Goal: Task Accomplishment & Management: Use online tool/utility

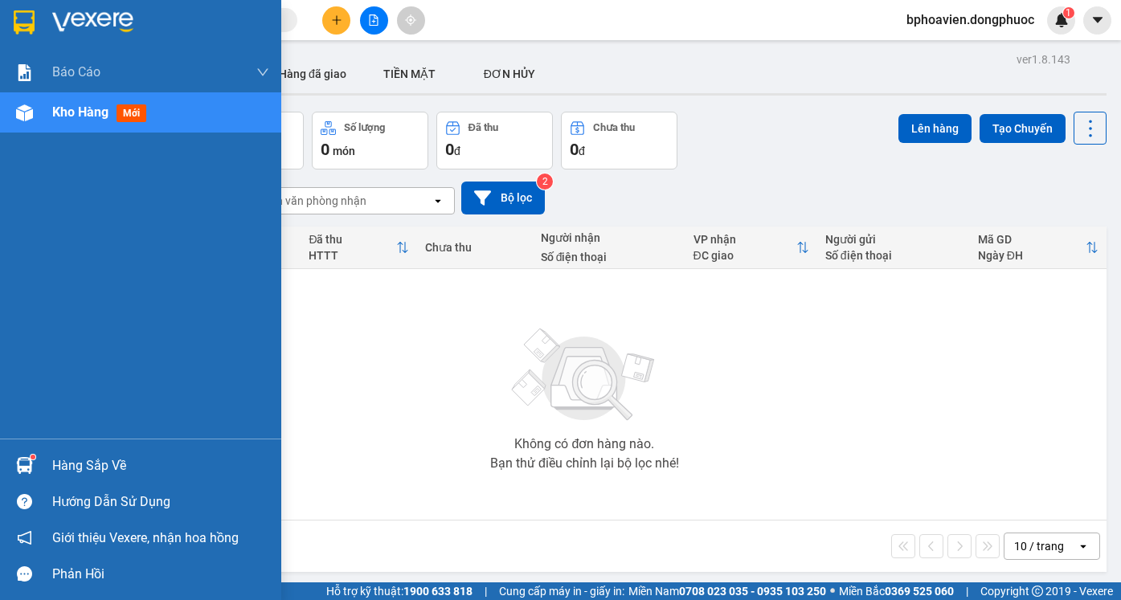
click at [63, 465] on div "Hàng sắp về" at bounding box center [160, 466] width 217 height 24
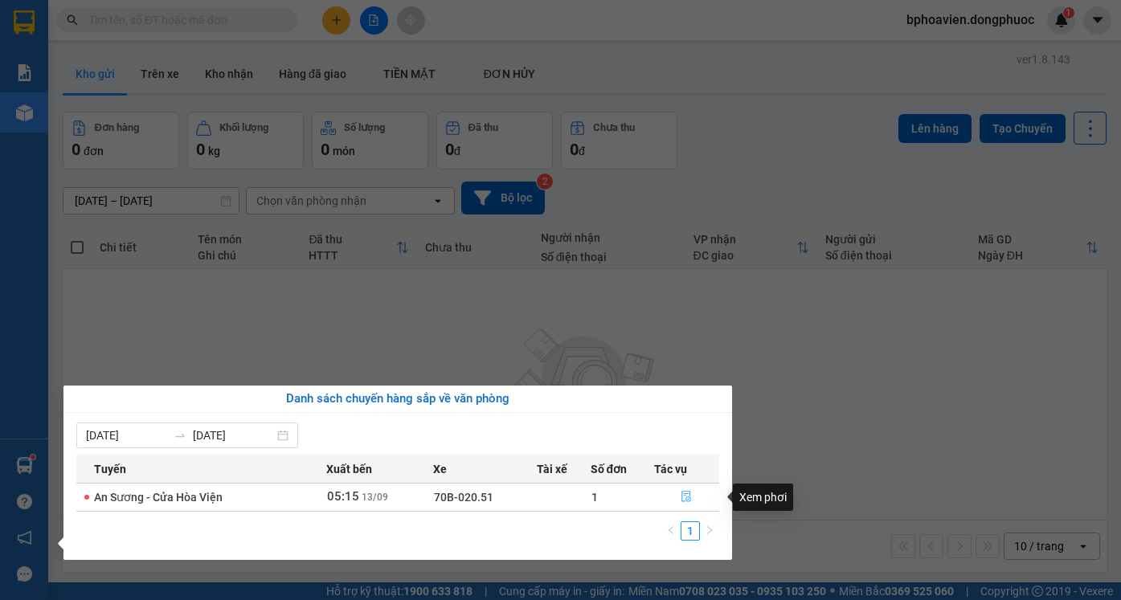
click at [688, 501] on icon "file-done" at bounding box center [685, 496] width 11 height 11
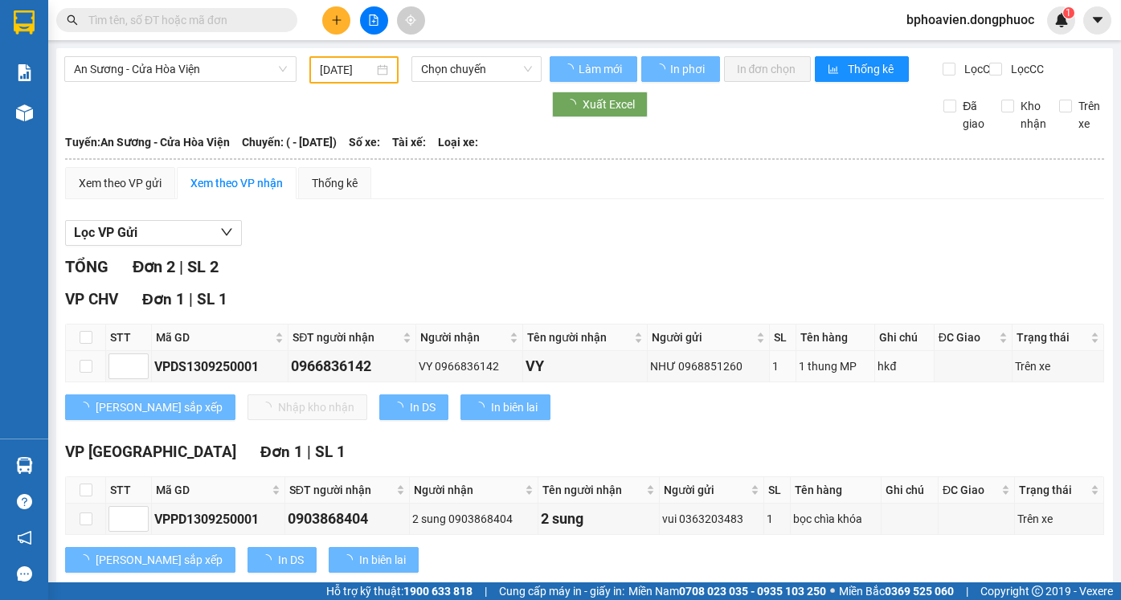
type input "[DATE]"
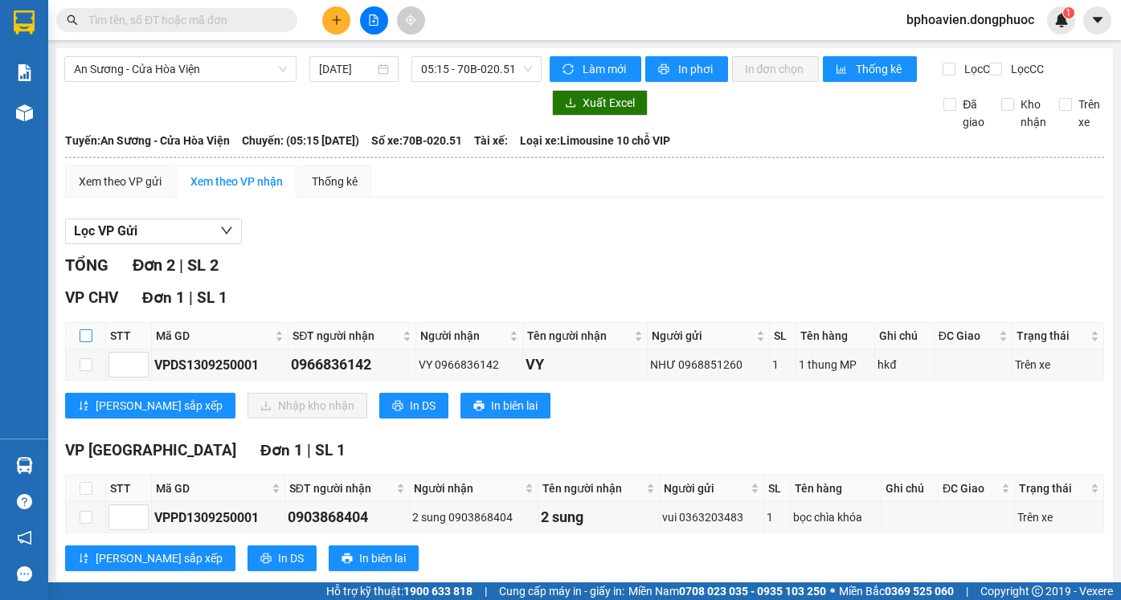
click at [90, 342] on input "checkbox" at bounding box center [86, 335] width 13 height 13
checkbox input "true"
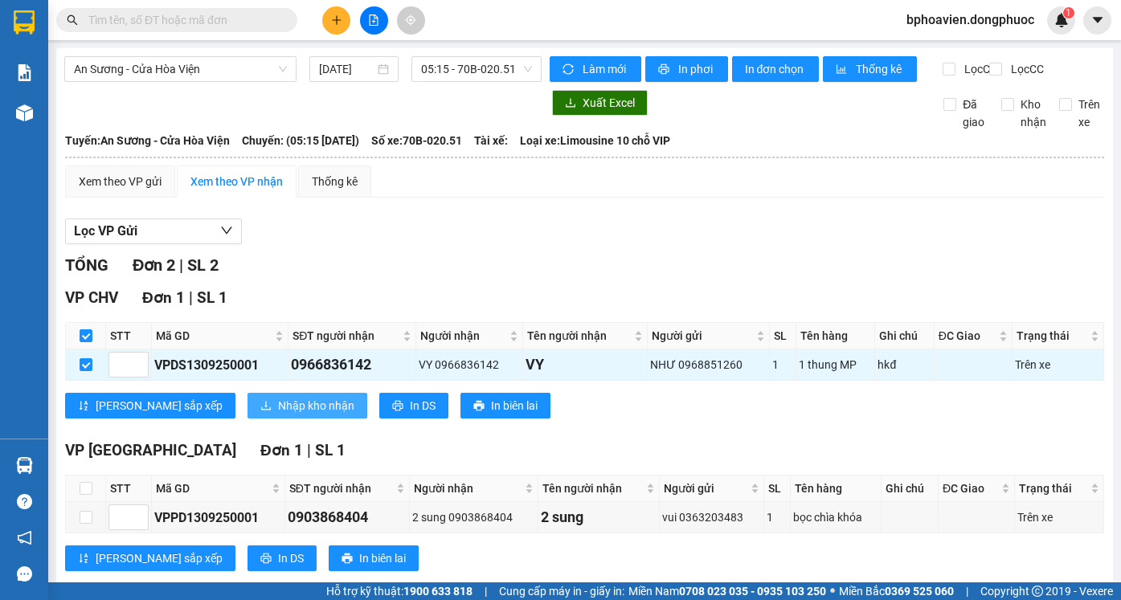
click at [278, 415] on span "Nhập kho nhận" at bounding box center [316, 406] width 76 height 18
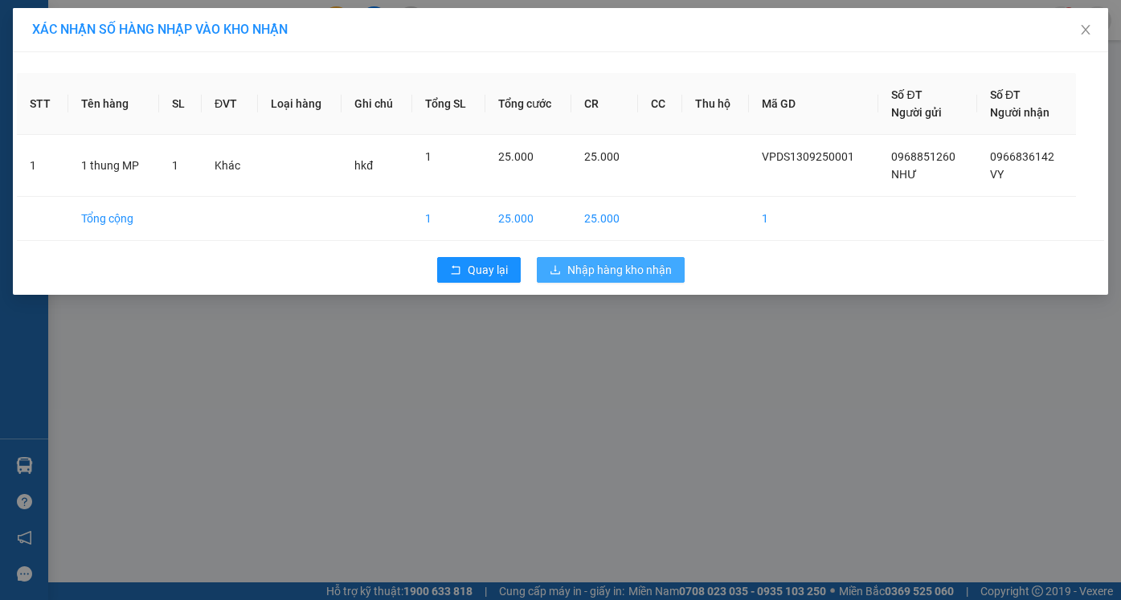
click at [628, 282] on button "Nhập hàng kho nhận" at bounding box center [611, 270] width 148 height 26
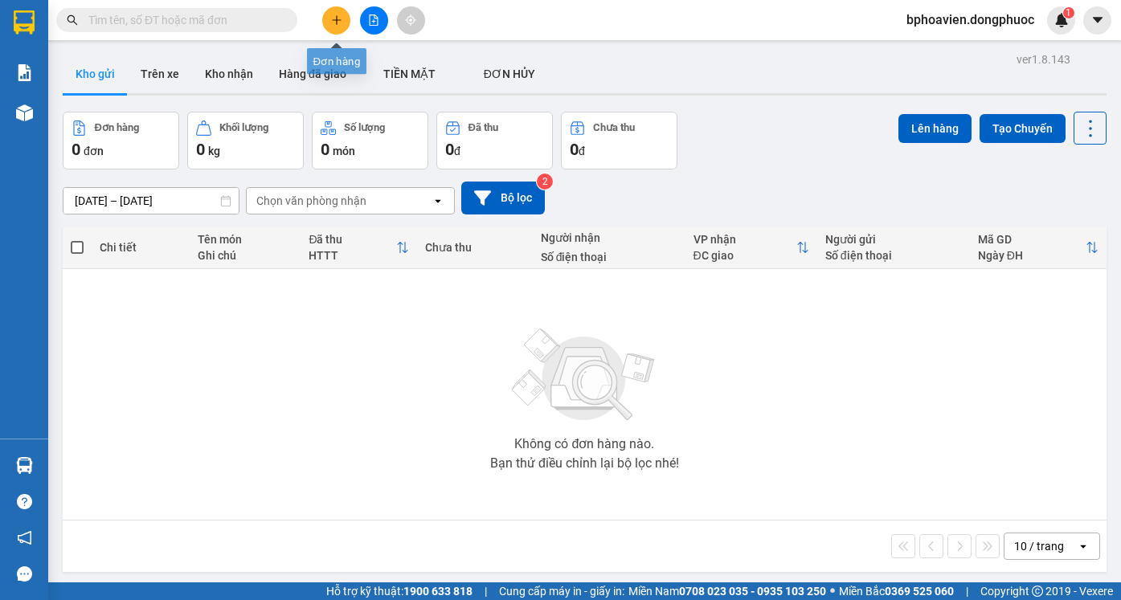
click at [337, 25] on icon "plus" at bounding box center [336, 19] width 11 height 11
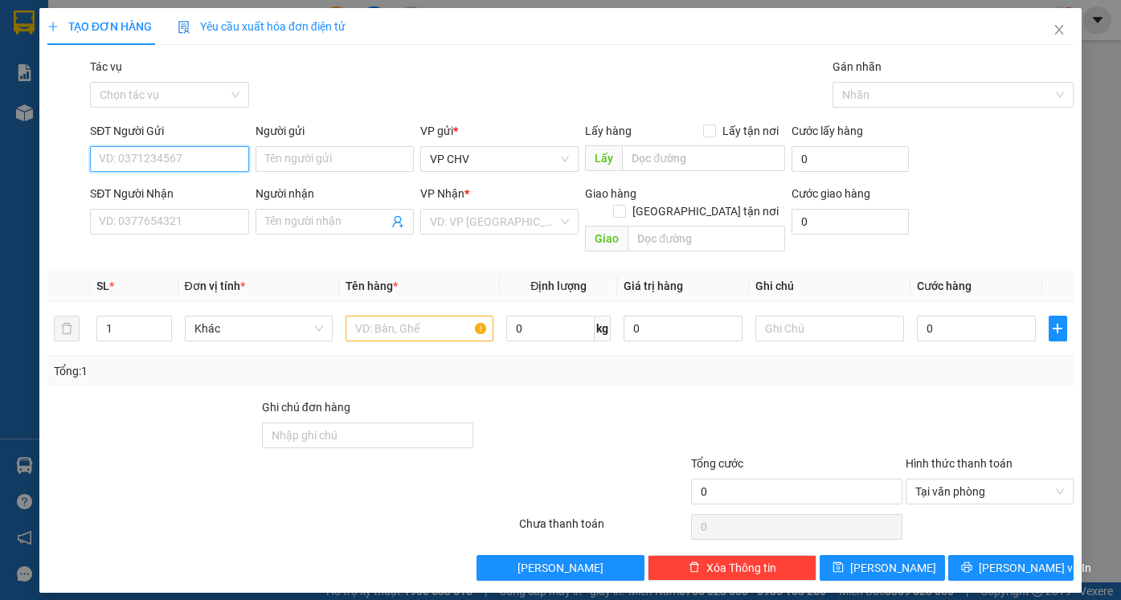
click at [210, 154] on input "SĐT Người Gửi" at bounding box center [169, 159] width 158 height 26
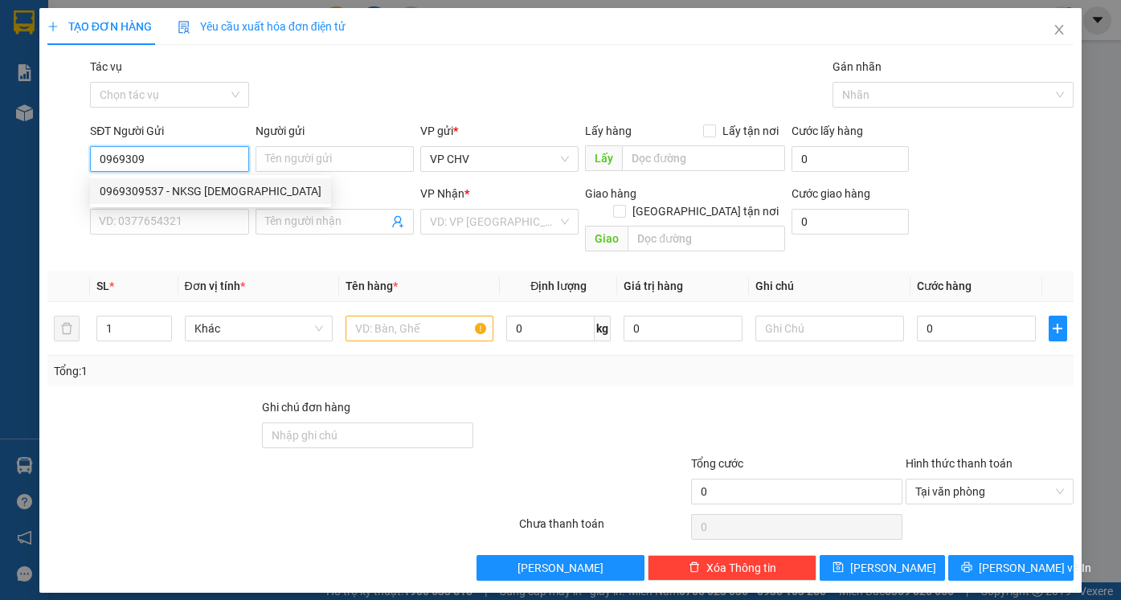
click at [223, 189] on div "0969309537 - NKSG HÒA VIỆN" at bounding box center [211, 191] width 222 height 18
type input "0969309537"
type input "NKSG HÒA VIỆN"
type input "0945737776"
type input "labo HD"
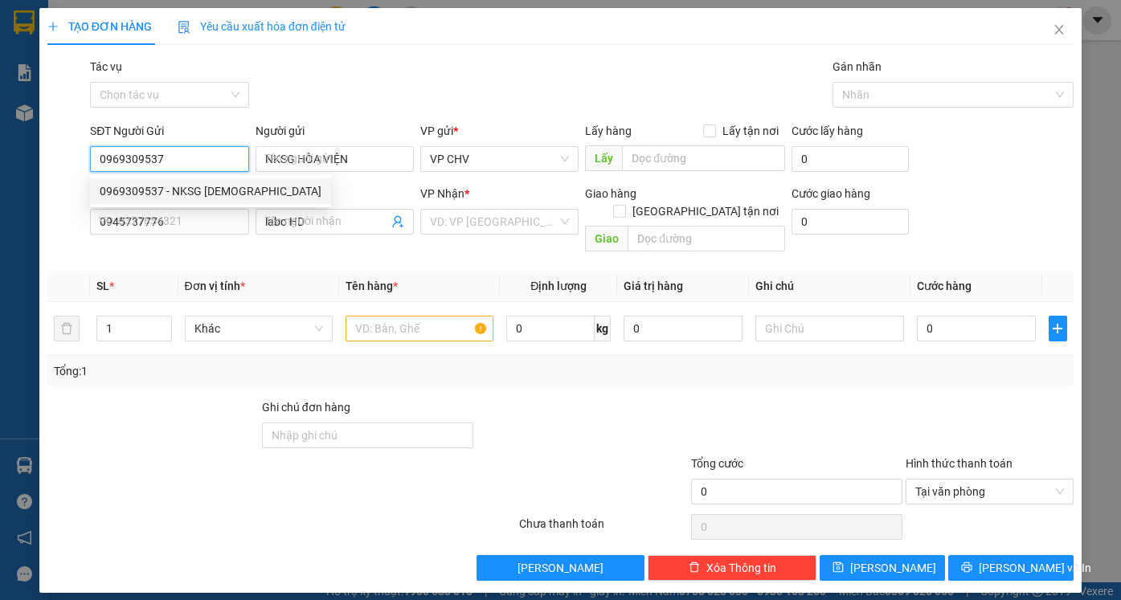
type input "20.000"
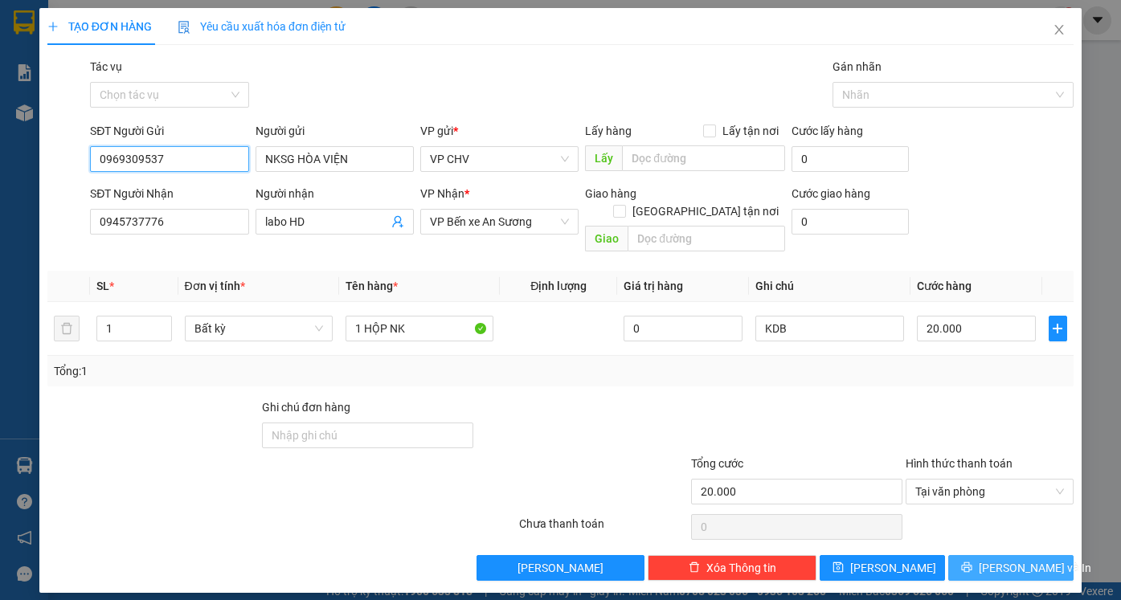
type input "0969309537"
click at [993, 555] on button "[PERSON_NAME] và In" at bounding box center [1010, 568] width 125 height 26
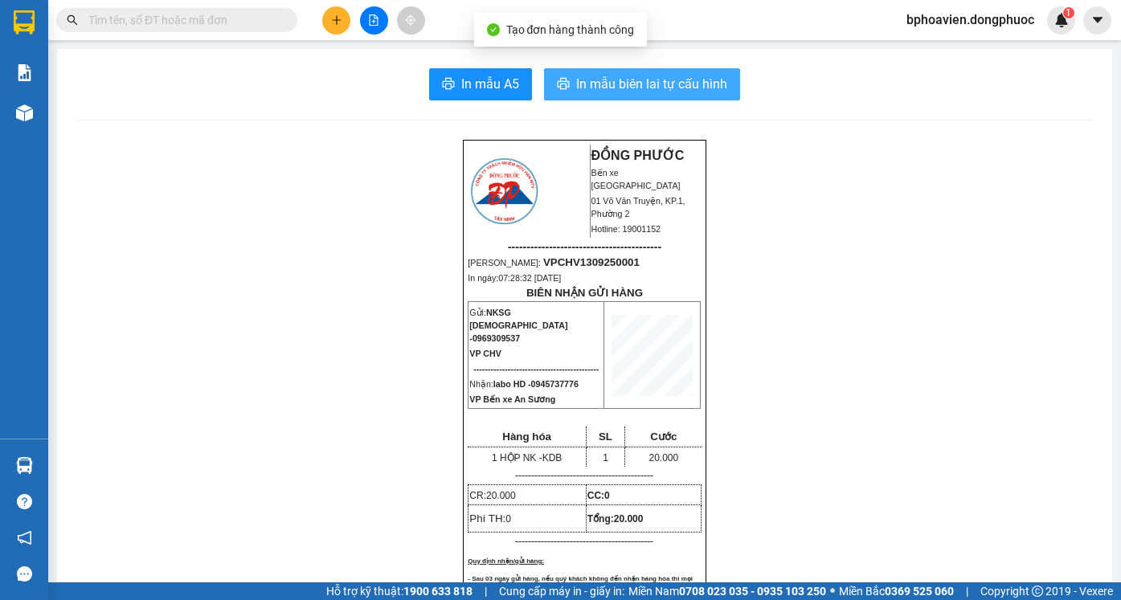
click at [591, 91] on span "In mẫu biên lai tự cấu hình" at bounding box center [651, 84] width 151 height 20
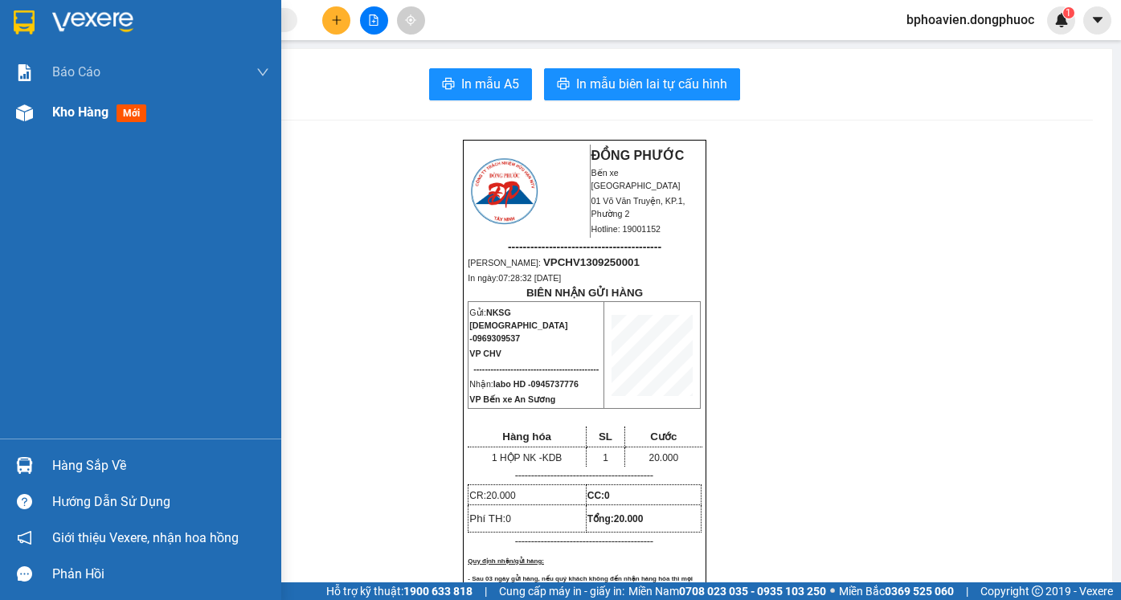
click at [77, 119] on span "Kho hàng" at bounding box center [80, 111] width 56 height 15
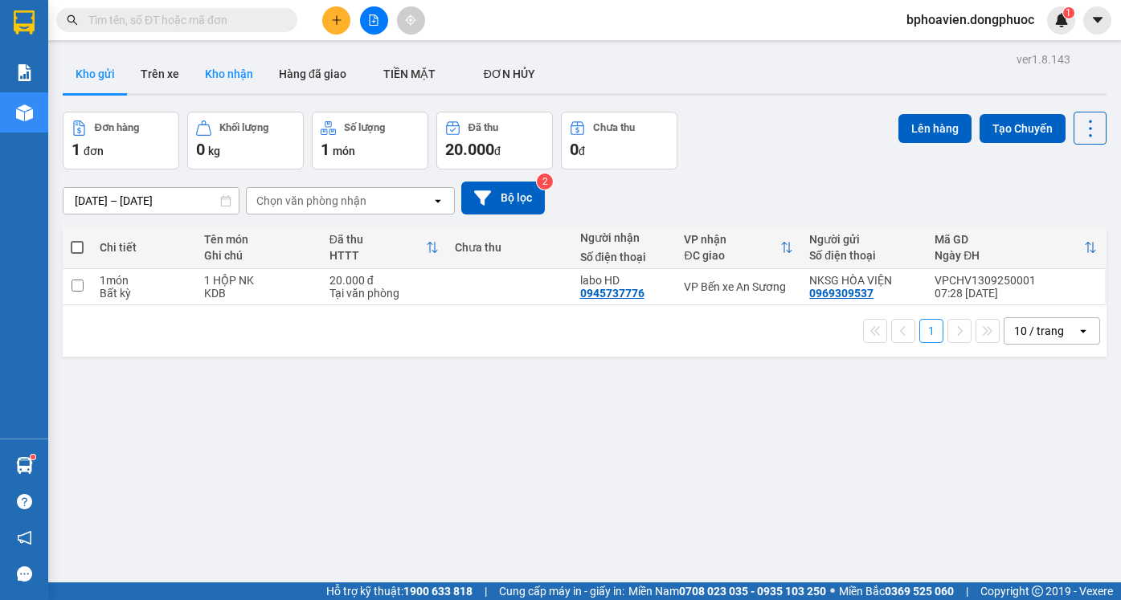
click at [235, 81] on button "Kho nhận" at bounding box center [229, 74] width 74 height 39
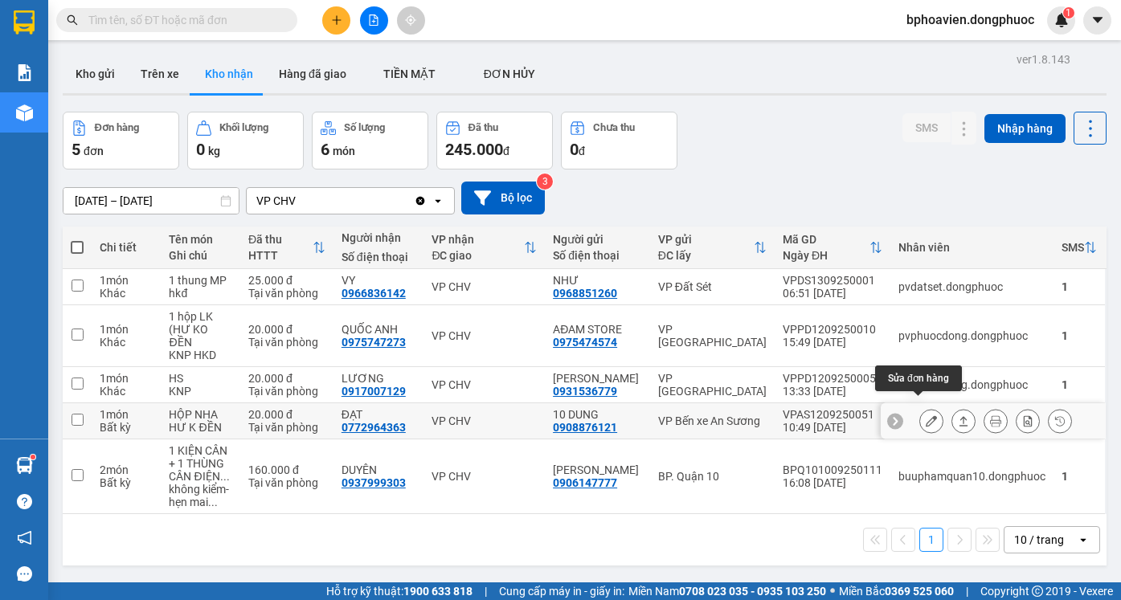
click at [925, 415] on icon at bounding box center [930, 420] width 11 height 11
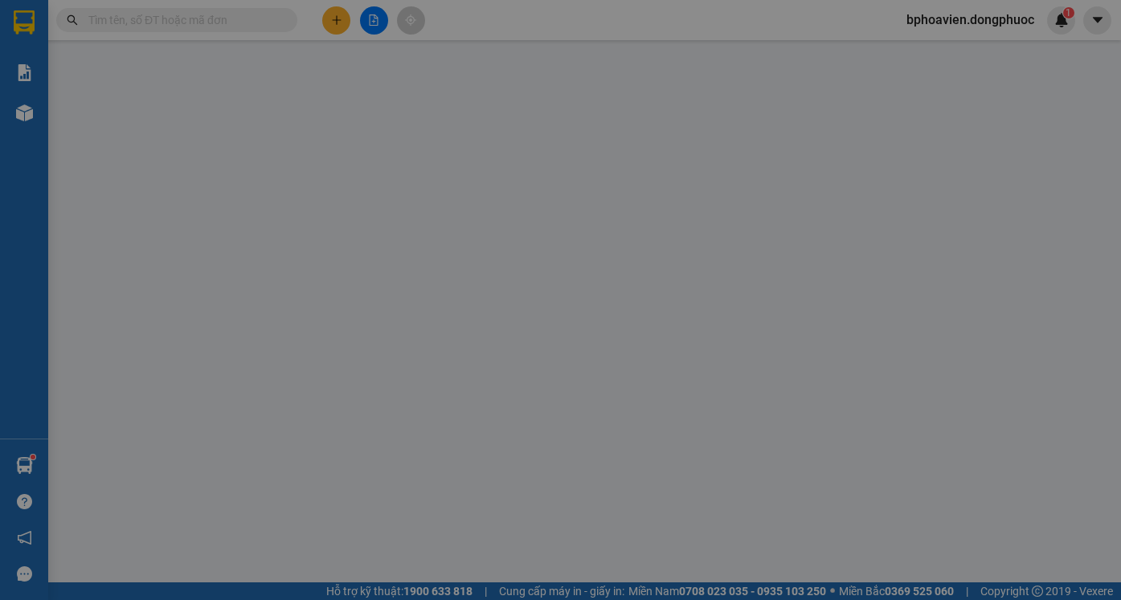
type input "0908876121"
type input "10 DUNG"
type input "0772964363"
type input "ĐẠT"
type input "20.000"
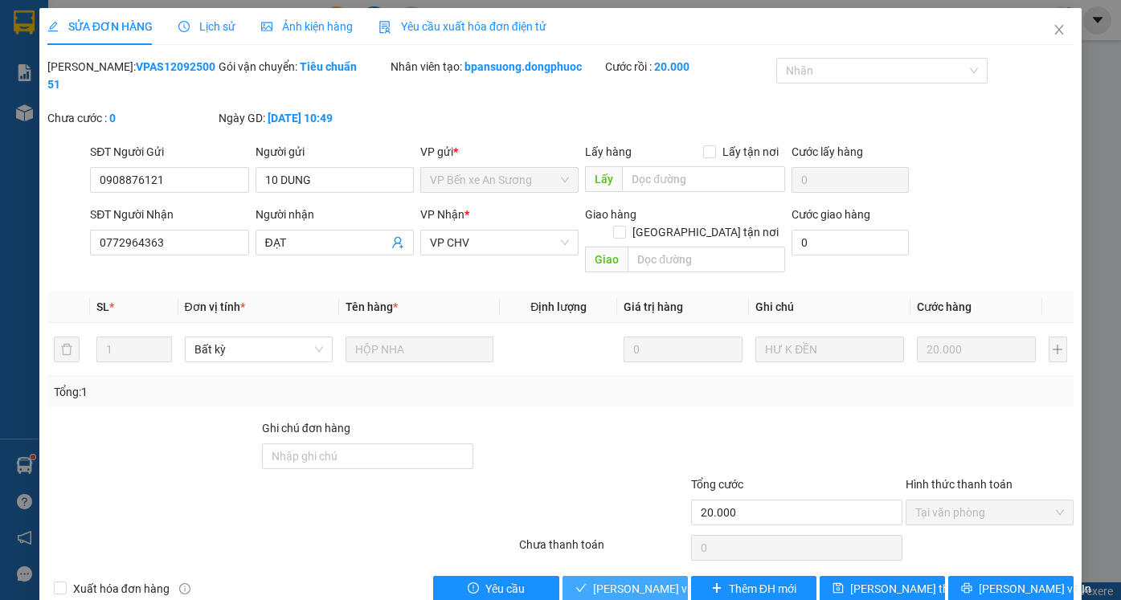
click at [624, 580] on span "Lưu và Giao hàng" at bounding box center [670, 589] width 154 height 18
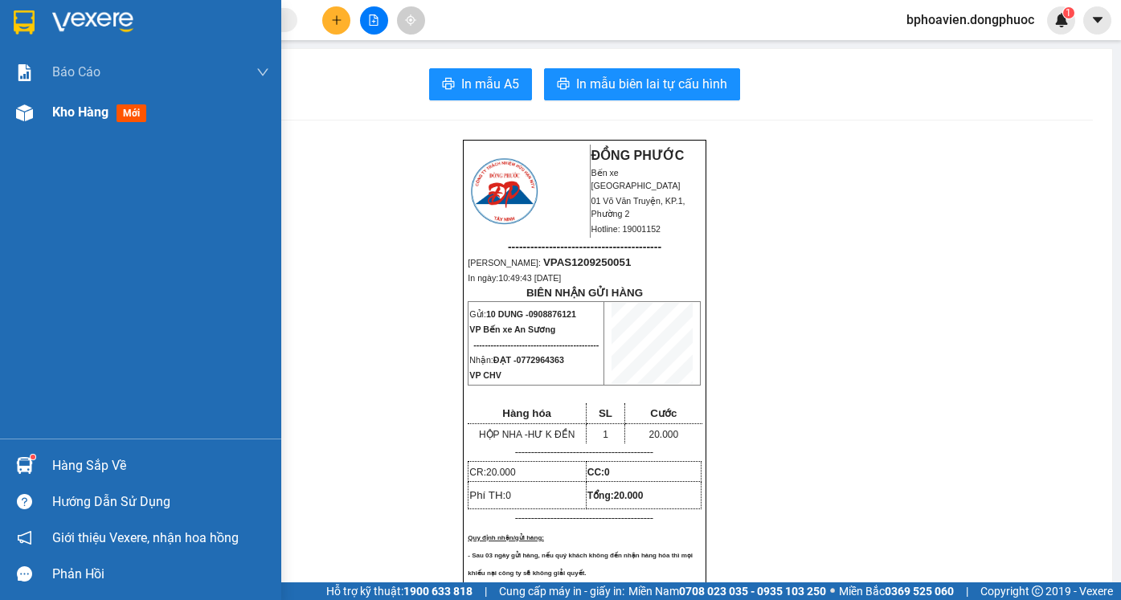
click at [71, 111] on span "Kho hàng" at bounding box center [80, 111] width 56 height 15
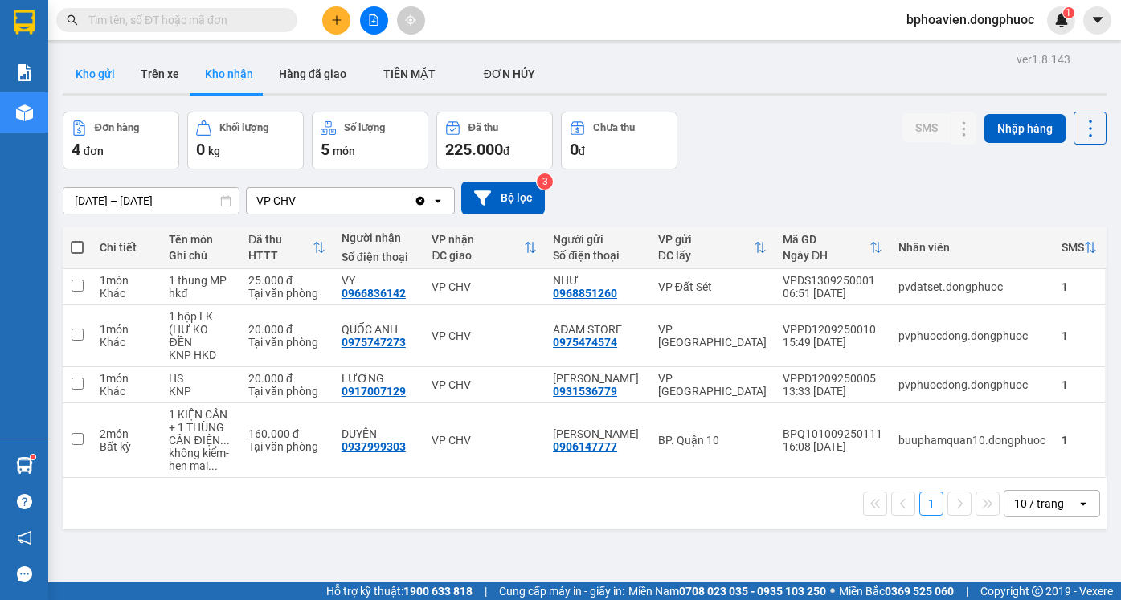
click at [88, 79] on button "Kho gửi" at bounding box center [95, 74] width 65 height 39
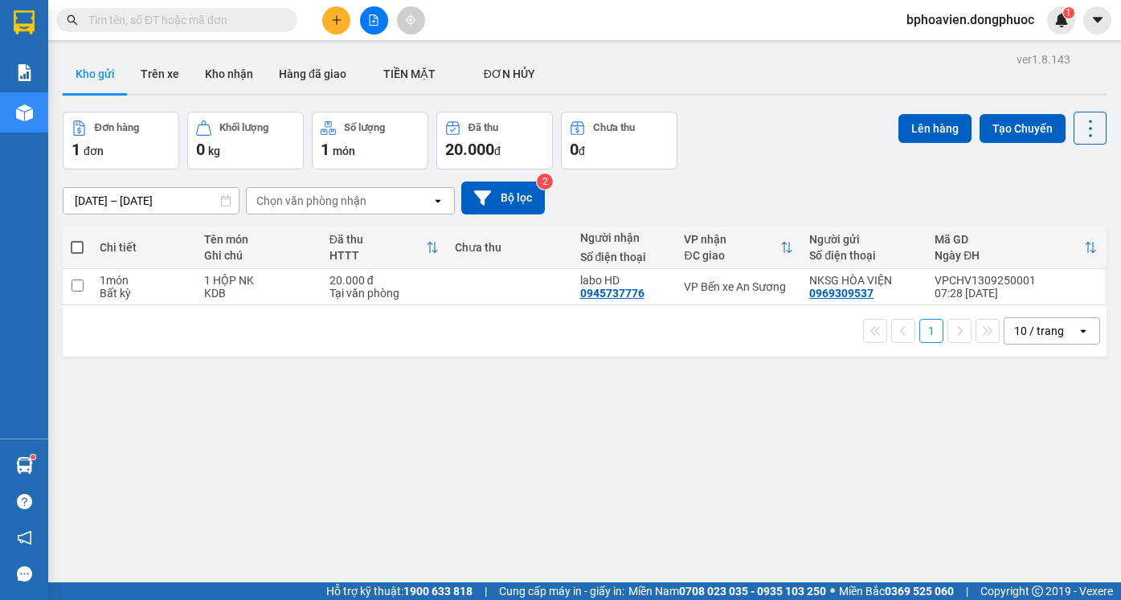
click at [477, 296] on td at bounding box center [509, 287] width 125 height 36
checkbox input "true"
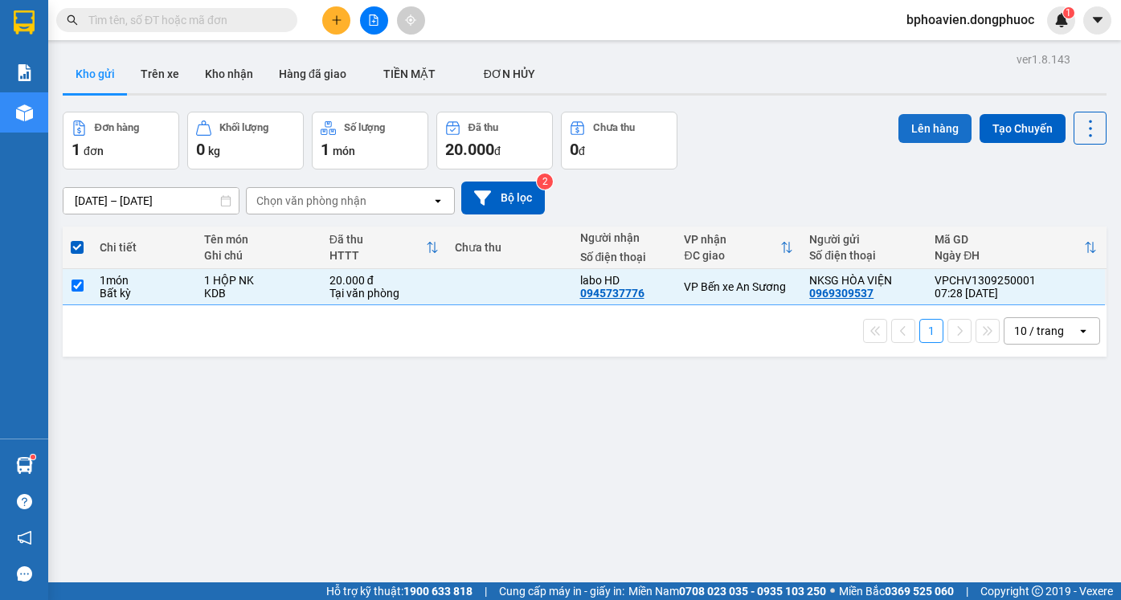
click at [925, 132] on button "Lên hàng" at bounding box center [934, 128] width 73 height 29
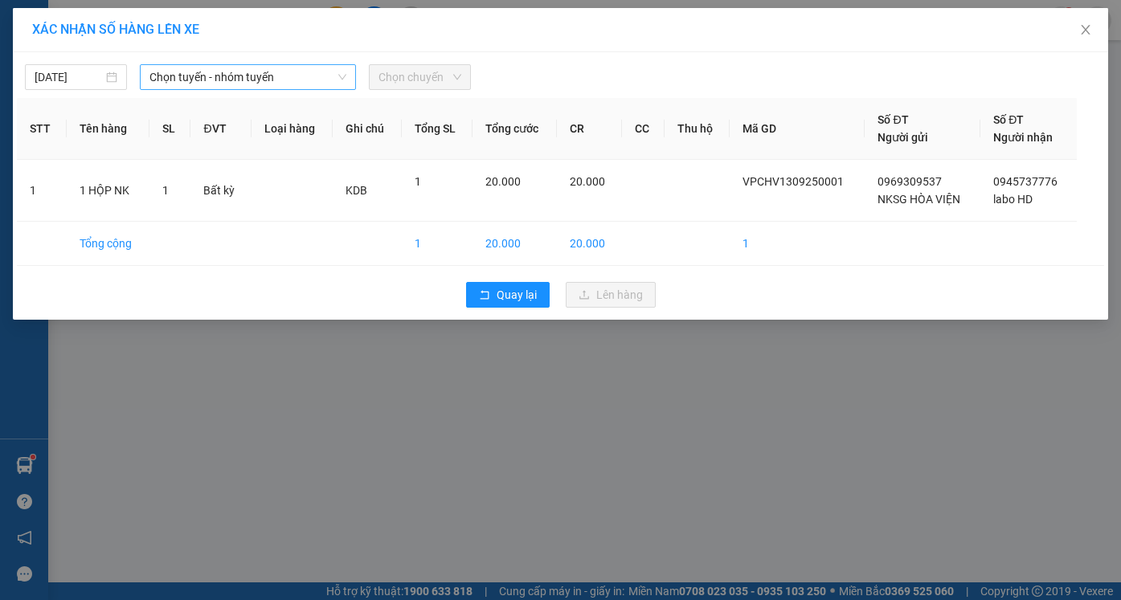
click at [244, 81] on span "Chọn tuyến - nhóm tuyến" at bounding box center [247, 77] width 197 height 24
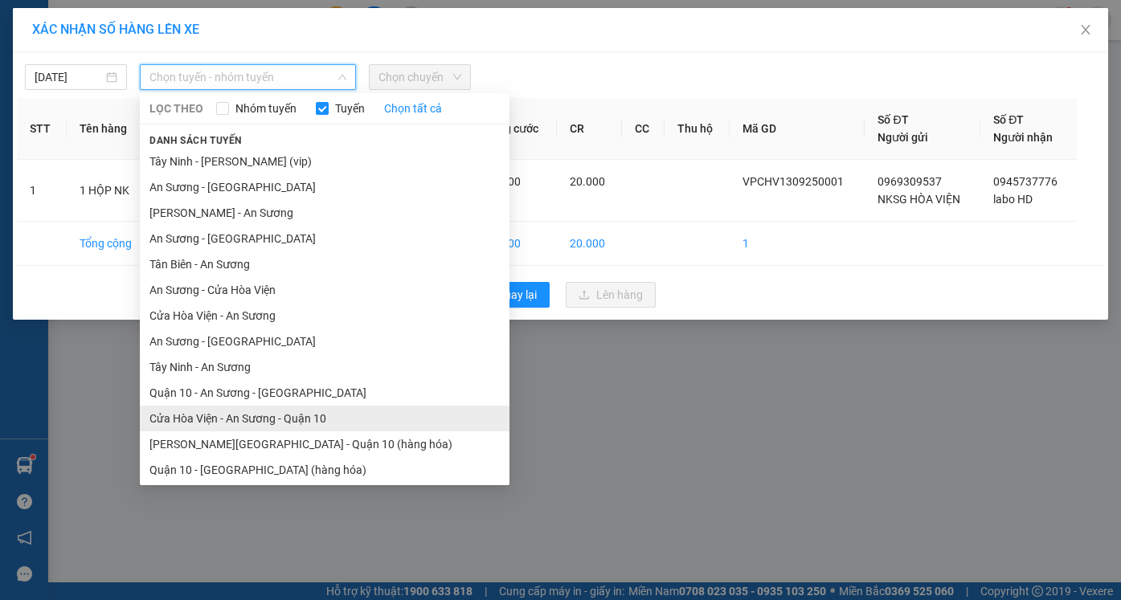
click at [259, 423] on li "Cửa Hòa Viện - An Sương - Quận 10" at bounding box center [325, 419] width 370 height 26
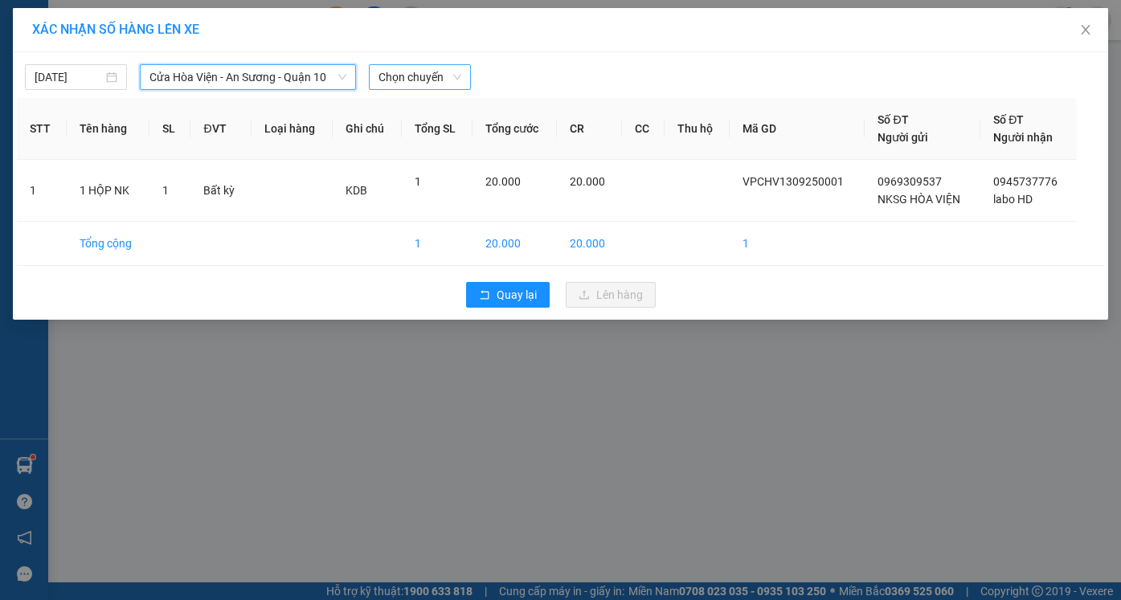
click at [409, 77] on span "Chọn chuyến" at bounding box center [419, 77] width 83 height 24
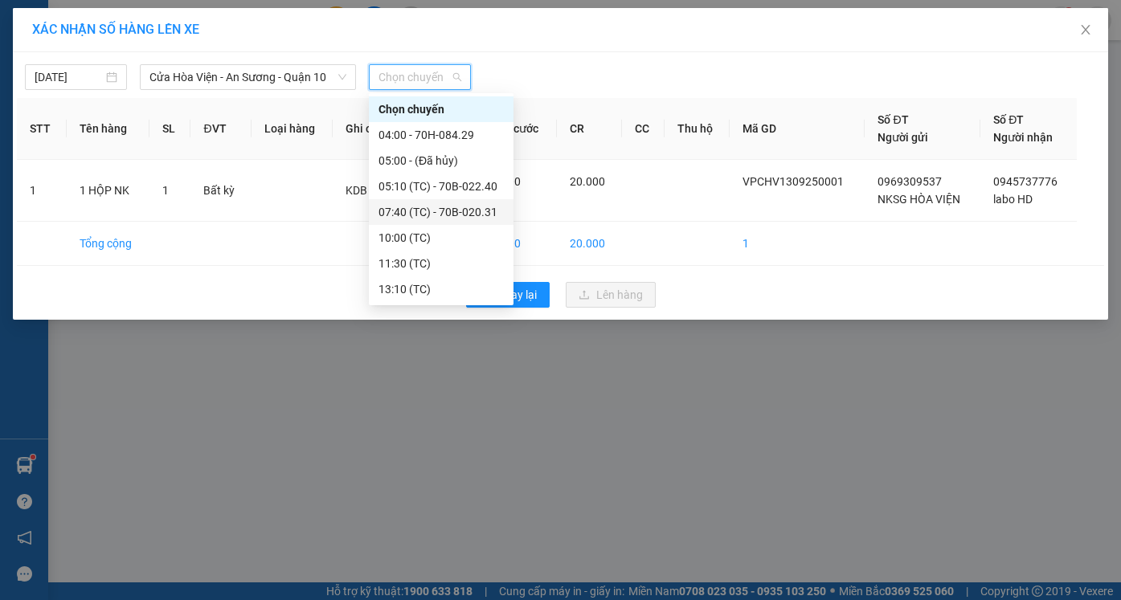
click at [423, 212] on div "07:40 (TC) - 70B-020.31" at bounding box center [440, 212] width 125 height 18
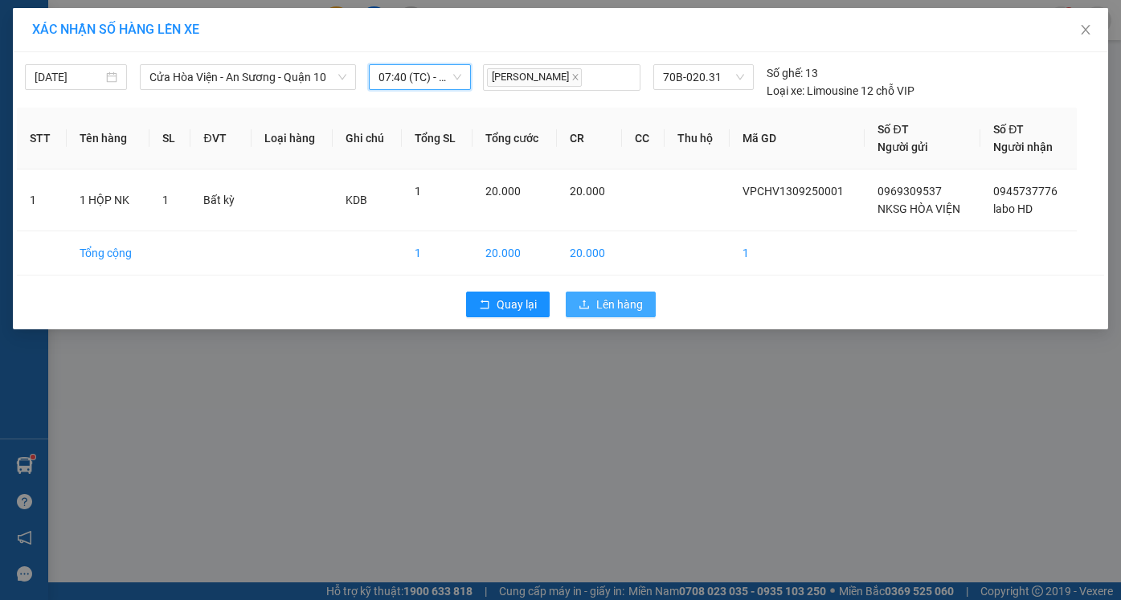
click at [595, 296] on button "Lên hàng" at bounding box center [611, 305] width 90 height 26
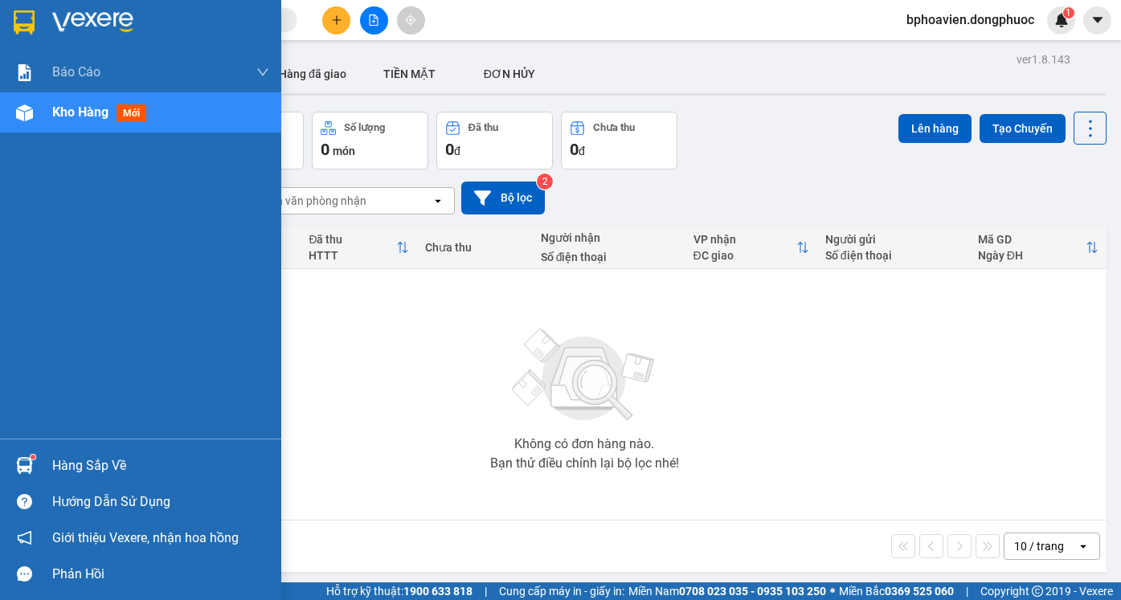
click at [92, 468] on div "Hàng sắp về" at bounding box center [160, 466] width 217 height 24
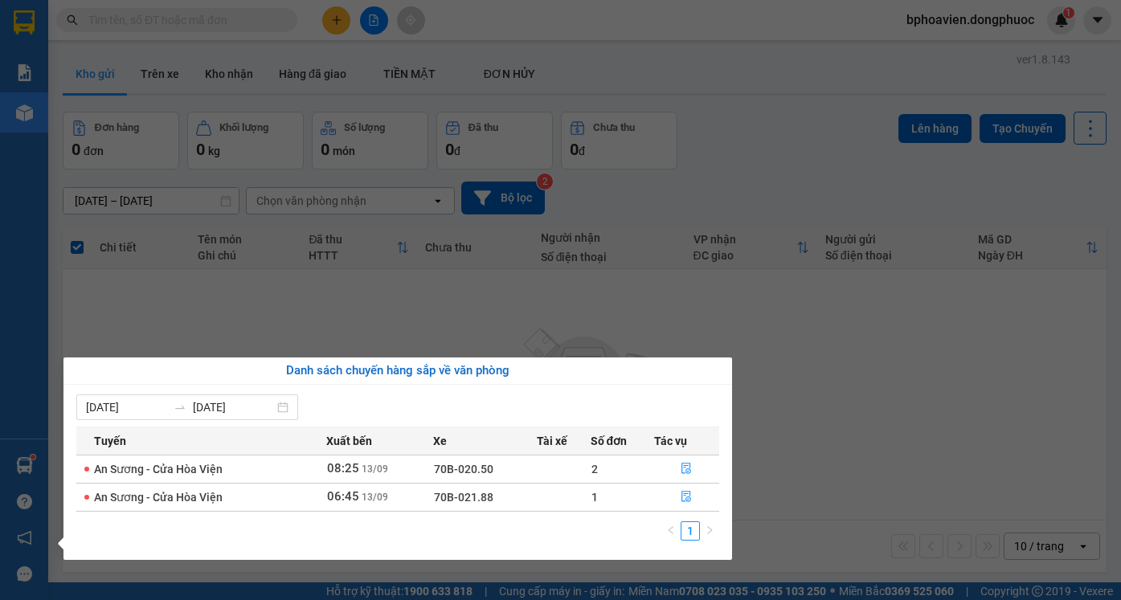
click at [525, 304] on section "Kết quả tìm kiếm ( 0 ) Bộ lọc No Data bphoavien.dongphuoc 1 Báo cáo Mẫu 1: Báo …" at bounding box center [560, 300] width 1121 height 600
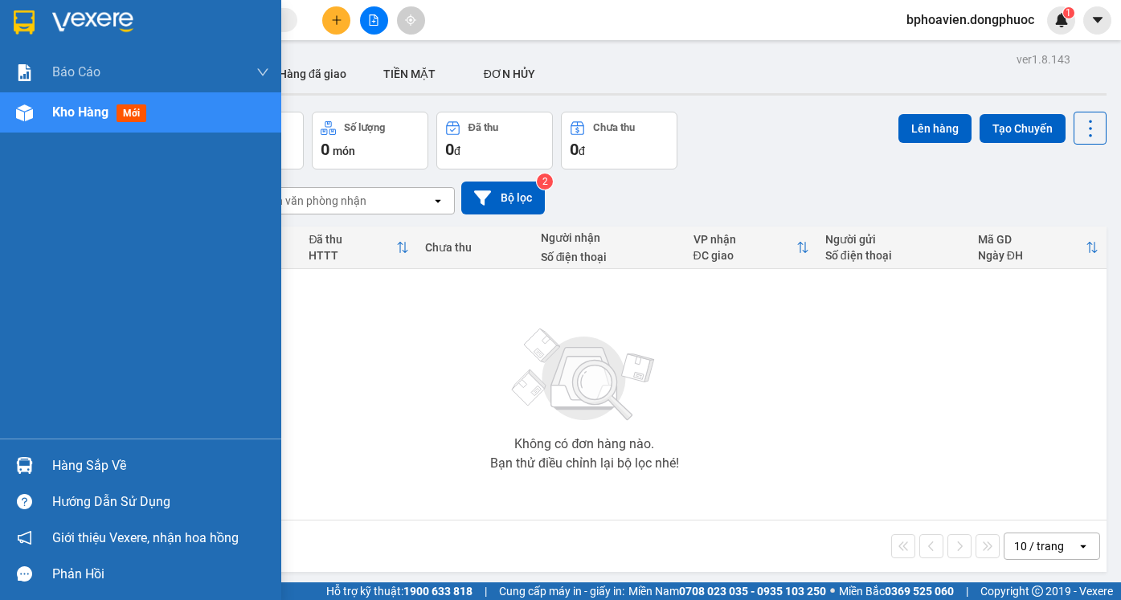
click at [71, 466] on div "Hàng sắp về" at bounding box center [160, 466] width 217 height 24
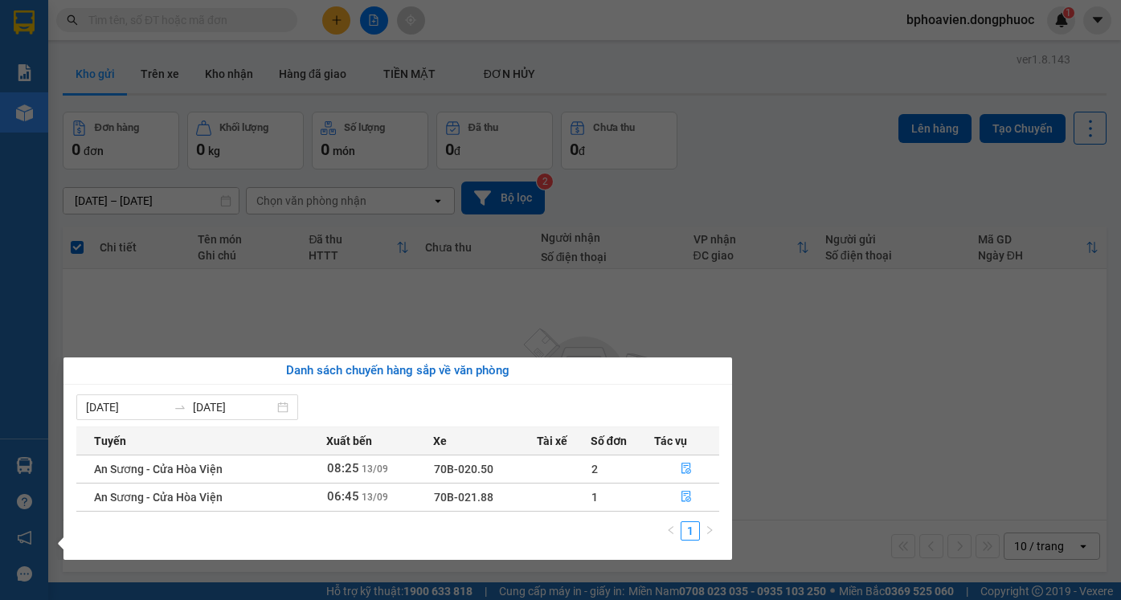
click at [464, 313] on section "Kết quả tìm kiếm ( 0 ) Bộ lọc No Data bphoavien.dongphuoc 1 Báo cáo Mẫu 1: Báo …" at bounding box center [560, 300] width 1121 height 600
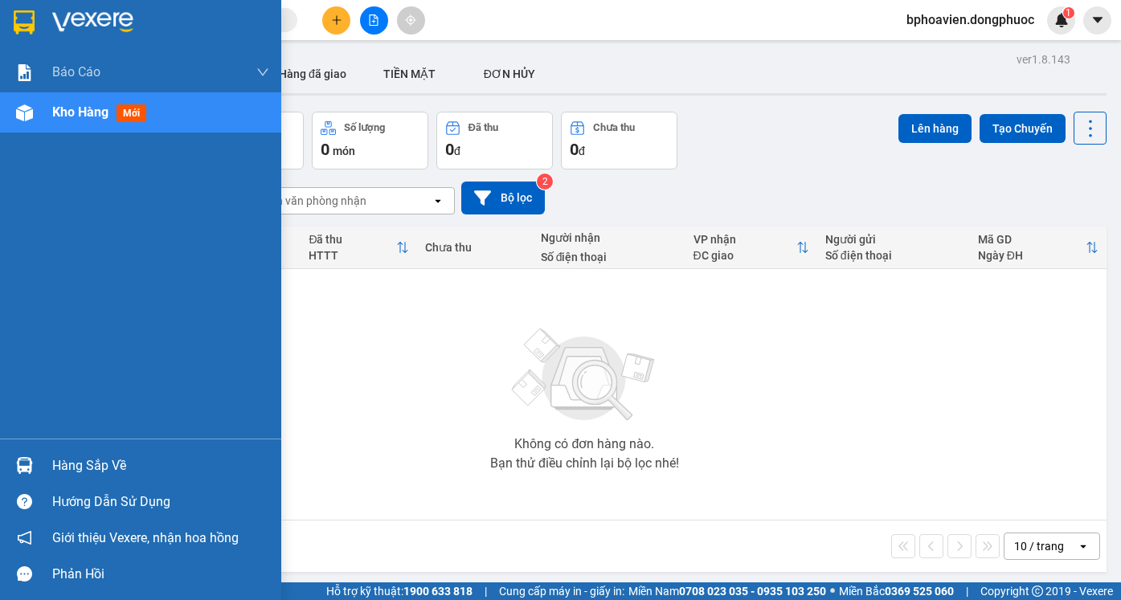
click at [72, 463] on div "Hàng sắp về" at bounding box center [160, 466] width 217 height 24
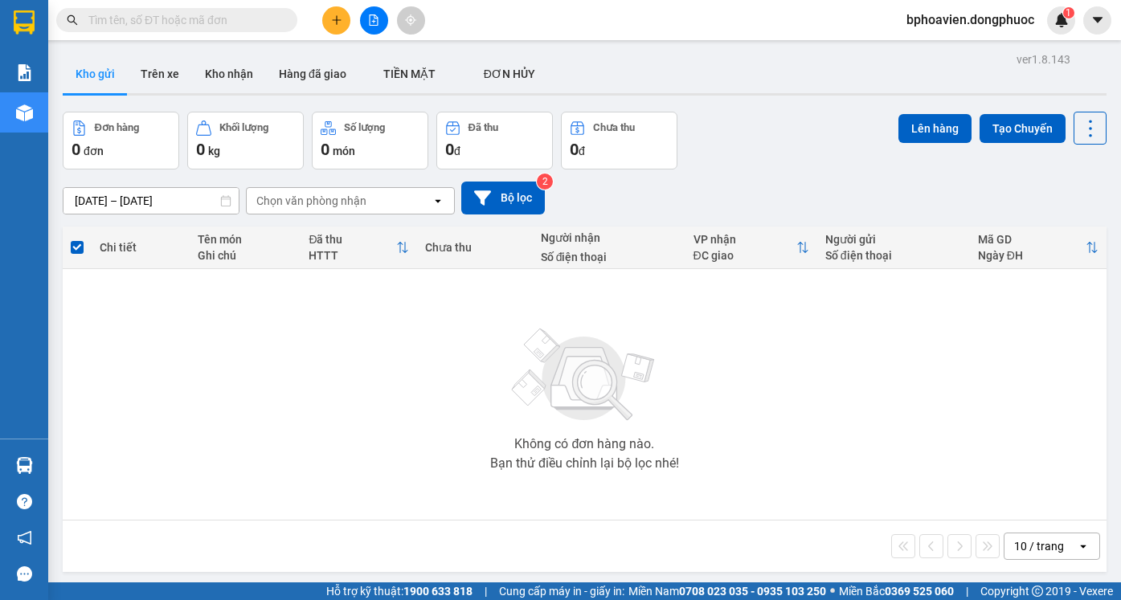
click at [488, 326] on section "Kết quả tìm kiếm ( 0 ) Bộ lọc No Data bphoavien.dongphuoc 1 Báo cáo Mẫu 1: Báo …" at bounding box center [560, 300] width 1121 height 600
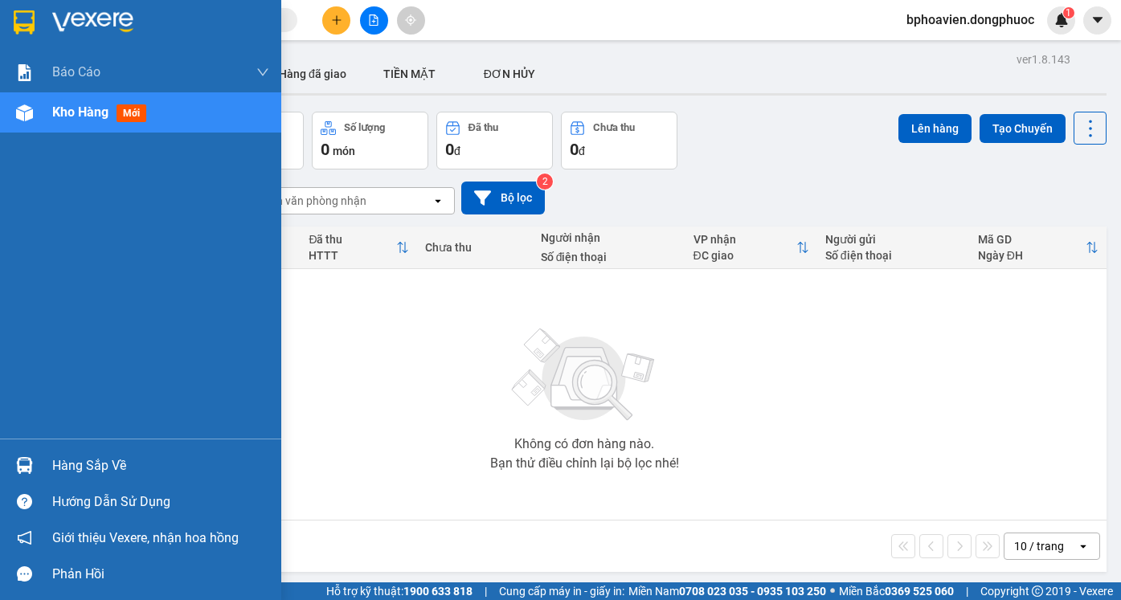
click at [96, 472] on div "Hàng sắp về" at bounding box center [160, 466] width 217 height 24
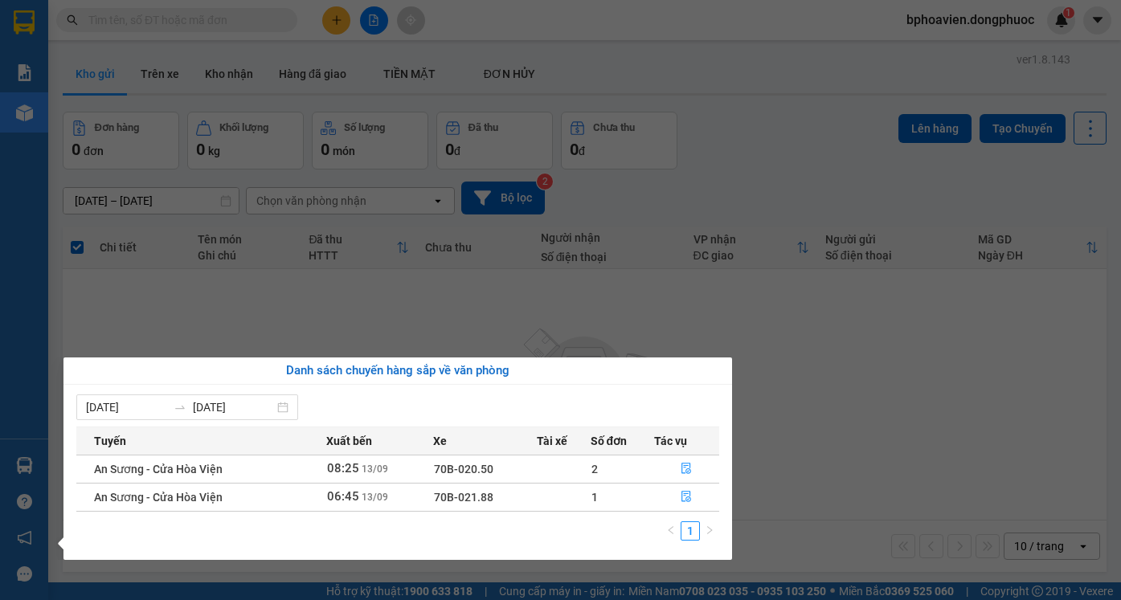
click at [544, 314] on section "Kết quả tìm kiếm ( 0 ) Bộ lọc No Data bphoavien.dongphuoc 1 Báo cáo Mẫu 1: Báo …" at bounding box center [560, 300] width 1121 height 600
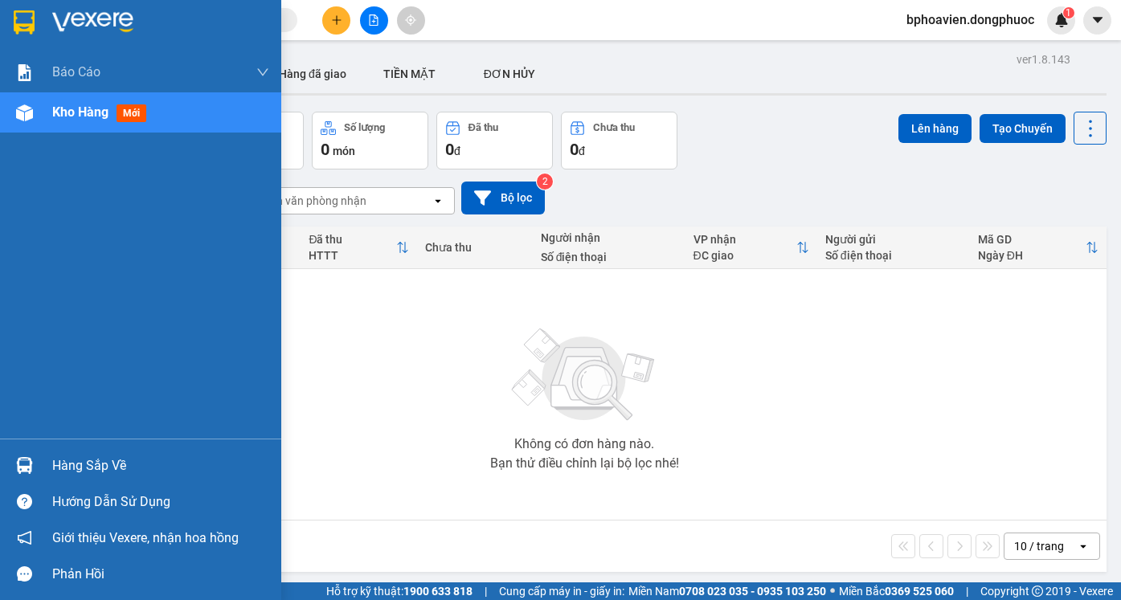
click at [77, 465] on div "Hàng sắp về" at bounding box center [160, 466] width 217 height 24
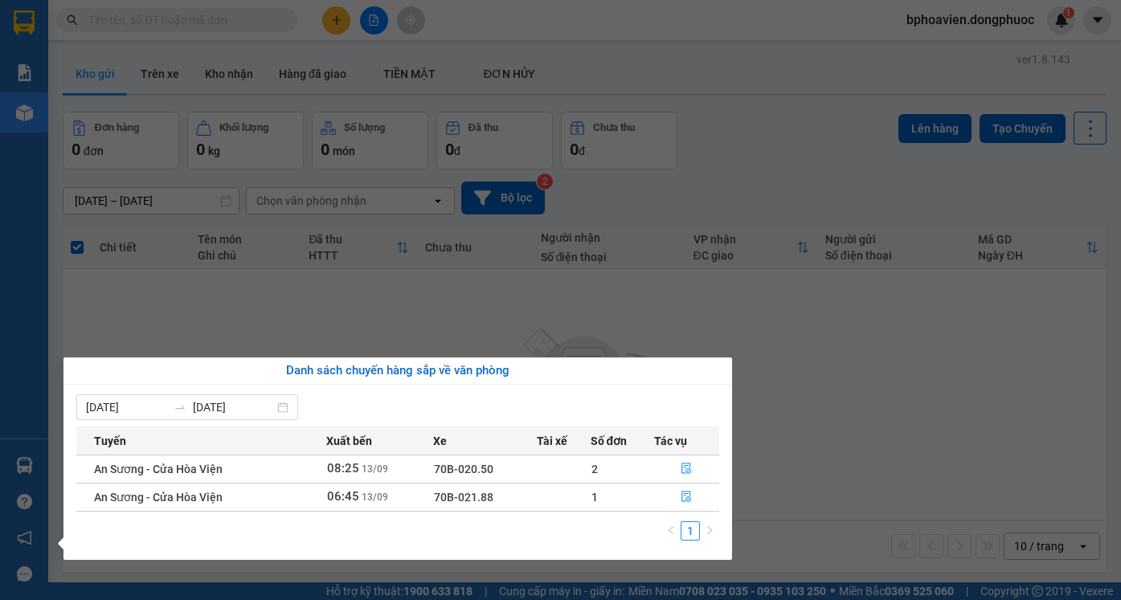
click at [490, 296] on section "Kết quả tìm kiếm ( 0 ) Bộ lọc No Data bphoavien.dongphuoc 1 Báo cáo Mẫu 1: Báo …" at bounding box center [560, 300] width 1121 height 600
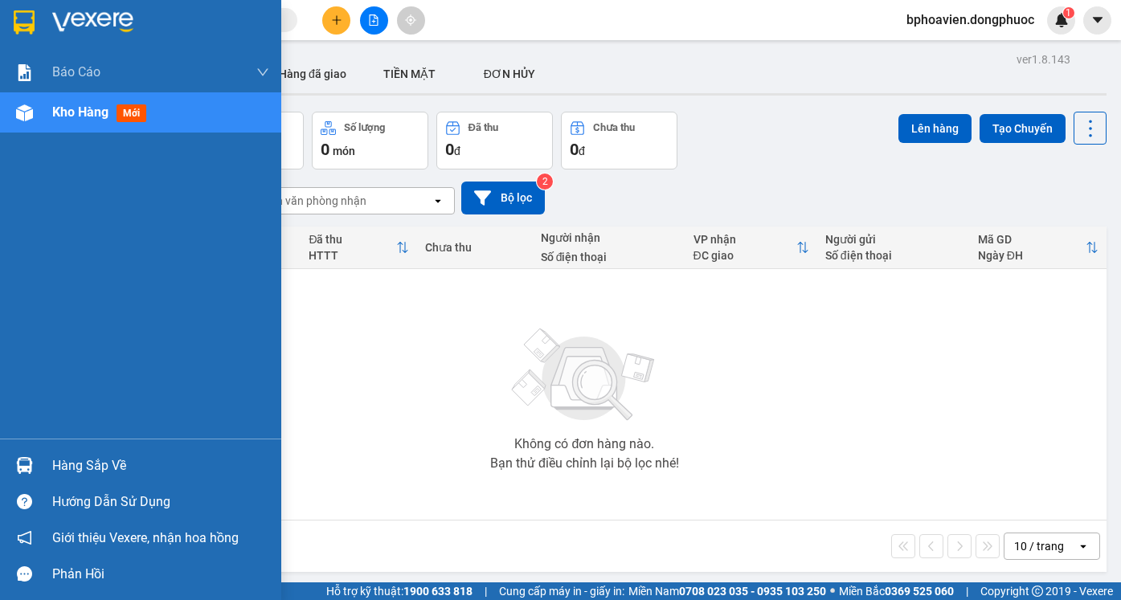
click at [59, 464] on div "Hàng sắp về" at bounding box center [160, 466] width 217 height 24
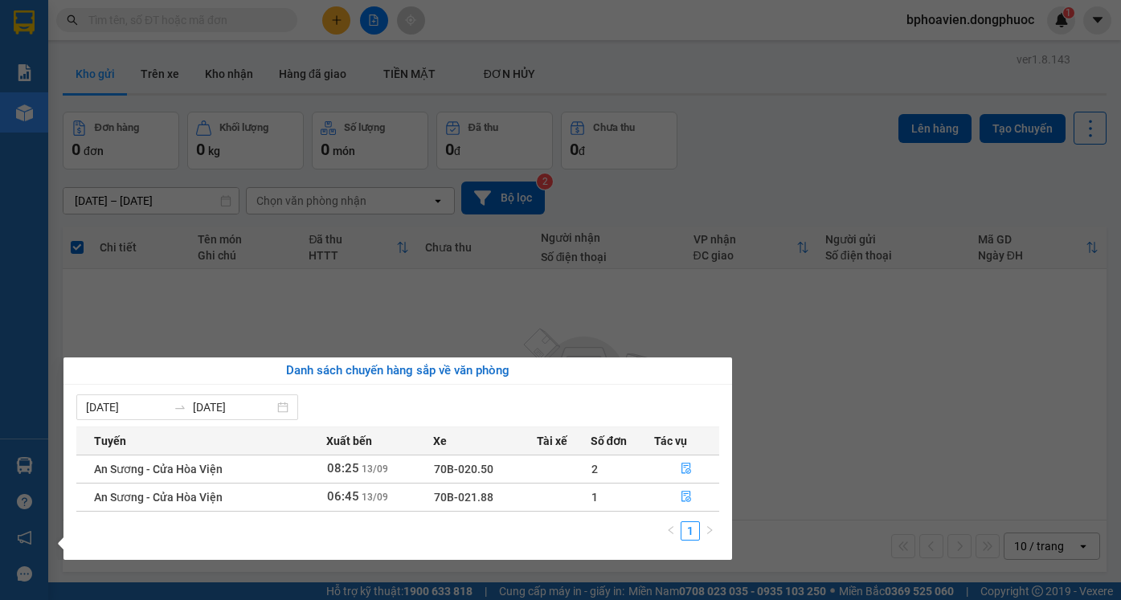
drag, startPoint x: 819, startPoint y: 334, endPoint x: 808, endPoint y: 335, distance: 11.3
click at [808, 335] on section "Kết quả tìm kiếm ( 0 ) Bộ lọc No Data bphoavien.dongphuoc 1 Báo cáo Mẫu 1: Báo …" at bounding box center [560, 300] width 1121 height 600
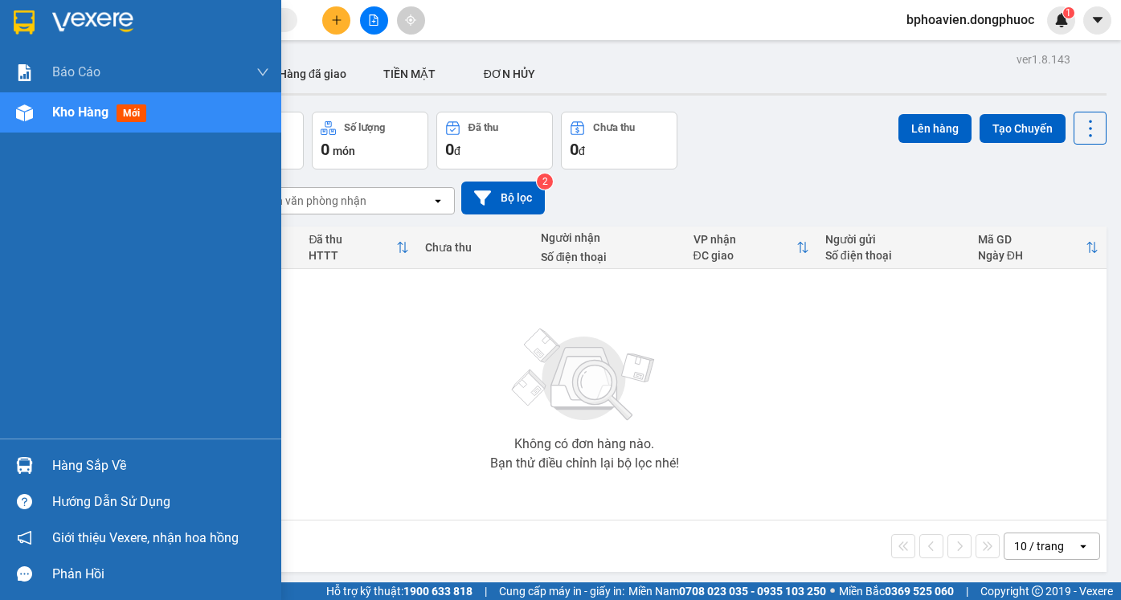
click at [77, 458] on div "Hàng sắp về" at bounding box center [160, 466] width 217 height 24
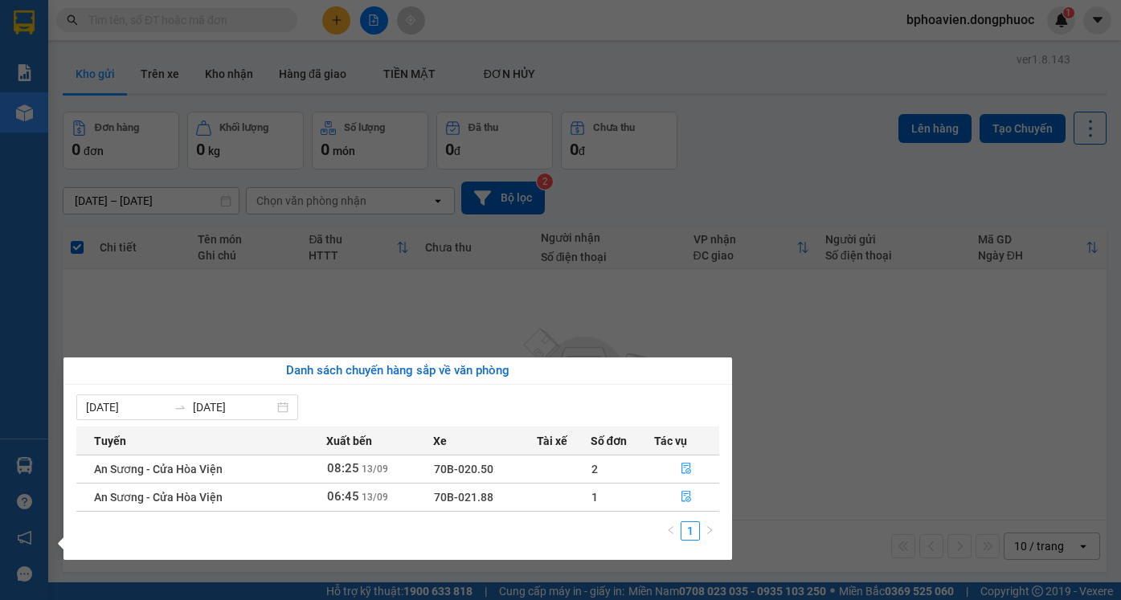
click at [630, 292] on section "Kết quả tìm kiếm ( 0 ) Bộ lọc No Data bphoavien.dongphuoc 1 Báo cáo Mẫu 1: Báo …" at bounding box center [560, 300] width 1121 height 600
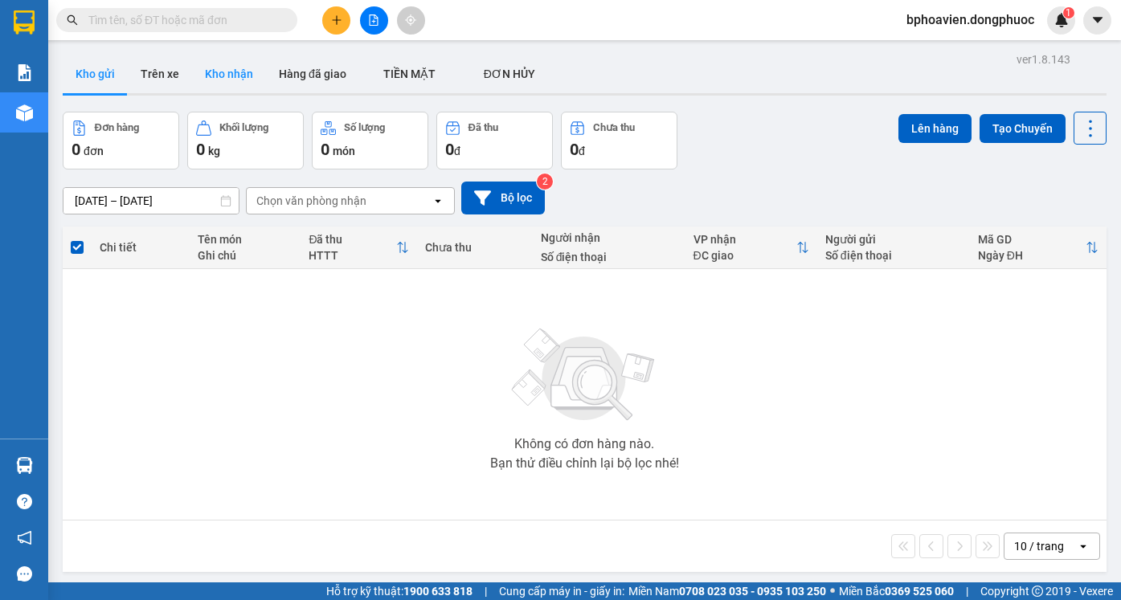
click at [219, 82] on button "Kho nhận" at bounding box center [229, 74] width 74 height 39
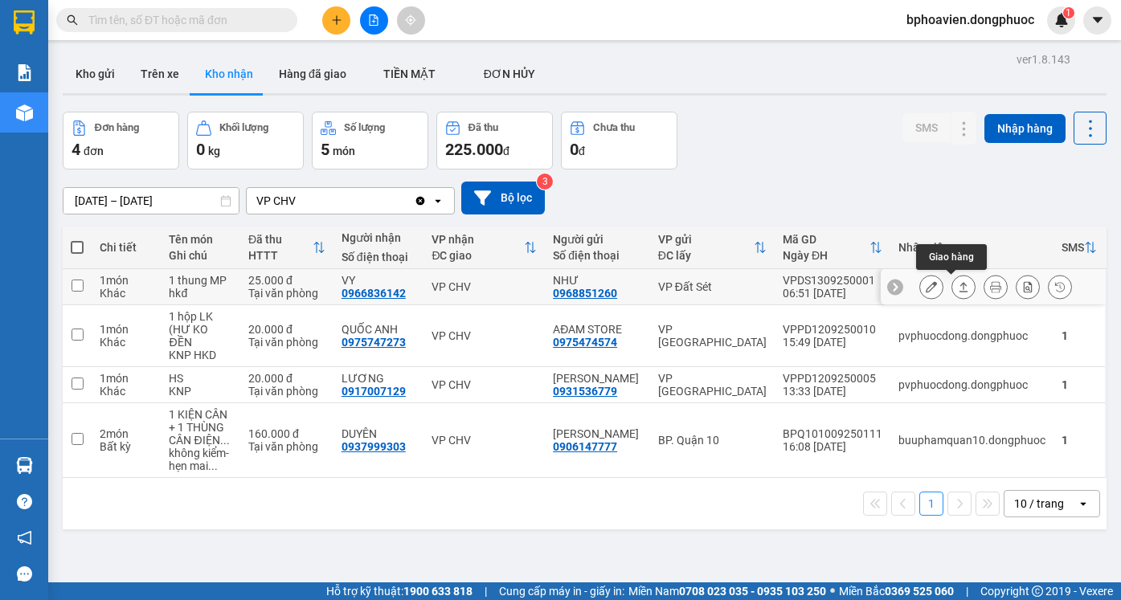
click at [958, 286] on icon at bounding box center [963, 286] width 11 height 11
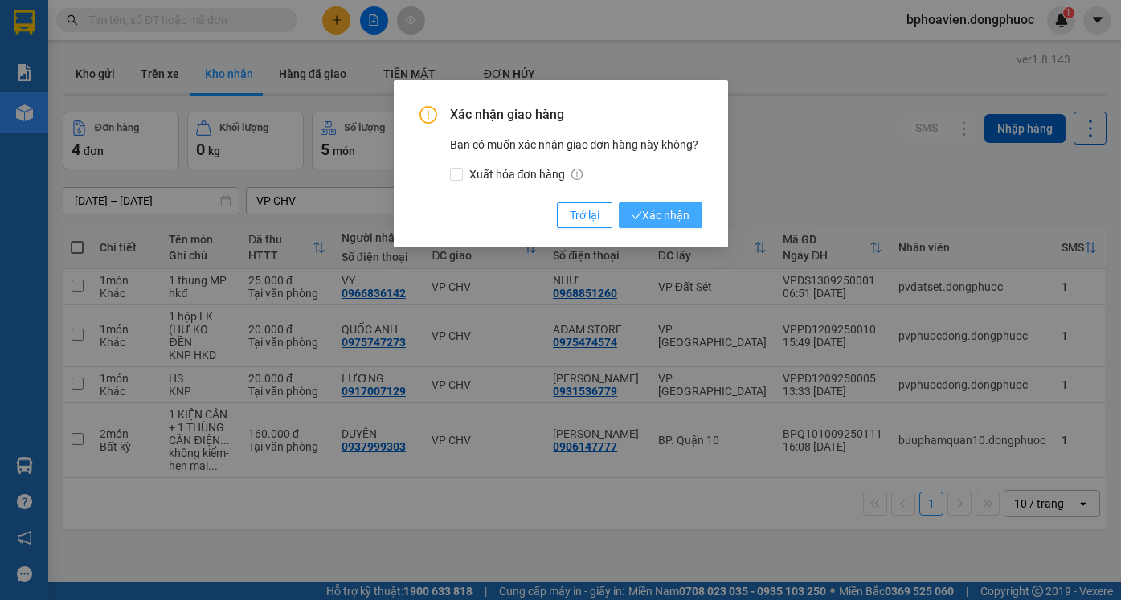
click at [667, 219] on span "Xác nhận" at bounding box center [660, 215] width 58 height 18
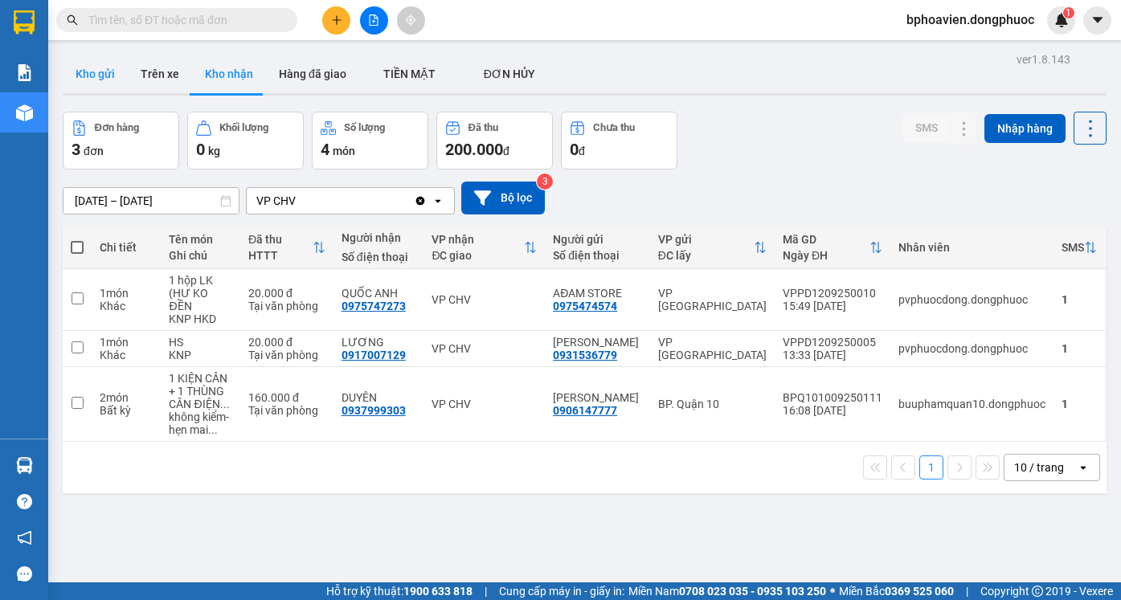
click at [69, 69] on button "Kho gửi" at bounding box center [95, 74] width 65 height 39
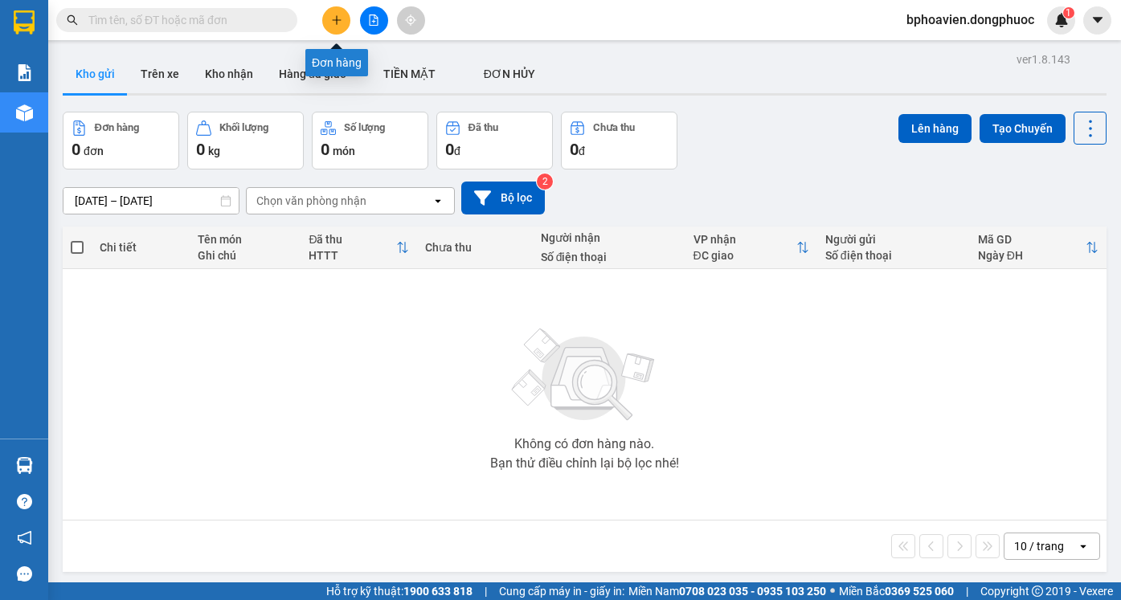
click at [343, 21] on button at bounding box center [336, 20] width 28 height 28
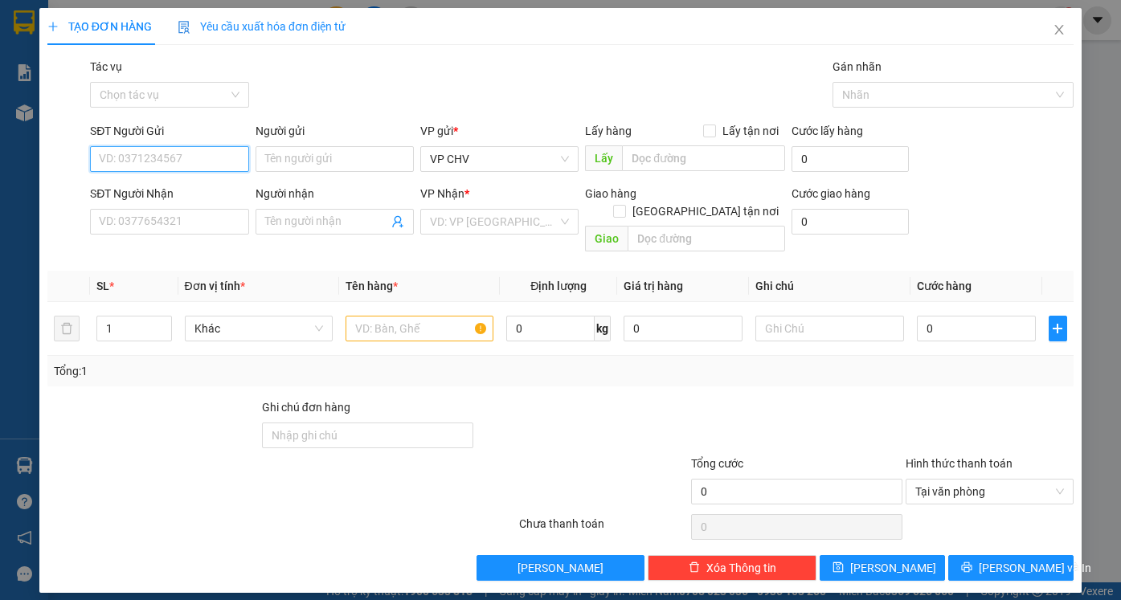
click at [182, 160] on input "SĐT Người Gửi" at bounding box center [169, 159] width 158 height 26
click at [223, 235] on div "SĐT Người Nhận VD: 0377654321" at bounding box center [169, 213] width 158 height 56
click at [237, 214] on input "SĐT Người Nhận" at bounding box center [169, 222] width 158 height 26
type input "0906354335"
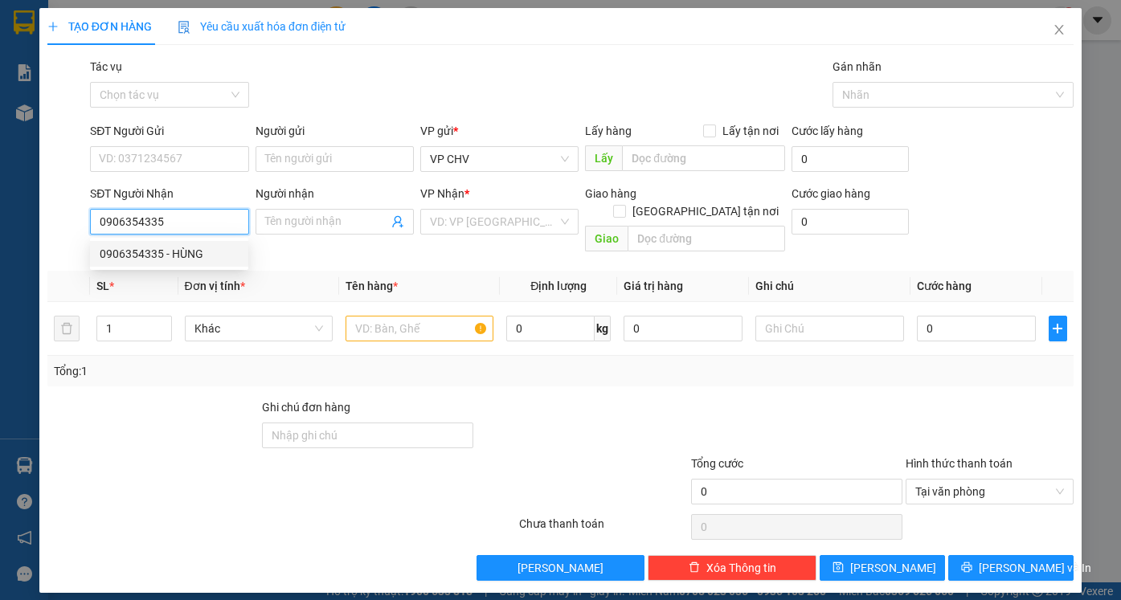
click at [202, 251] on div "0906354335 - HÙNG" at bounding box center [169, 254] width 139 height 18
type input "HÙNG"
type input "40.000"
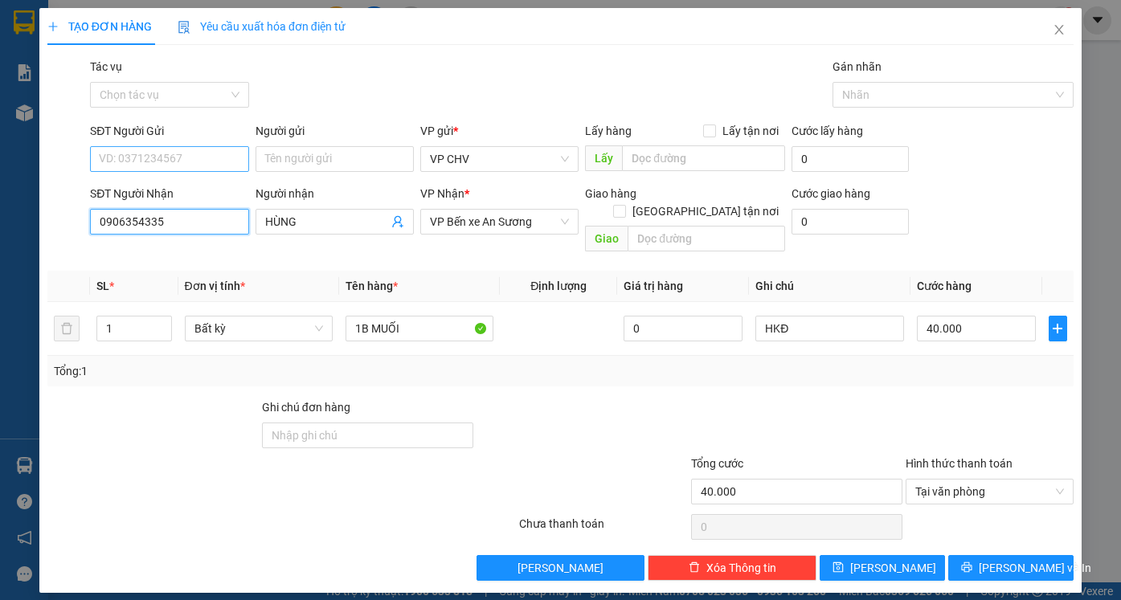
type input "0906354335"
click at [203, 162] on input "SĐT Người Gửi" at bounding box center [169, 159] width 158 height 26
click at [195, 194] on div "0392862639 - ĐỔI" at bounding box center [169, 191] width 139 height 18
type input "0392862639"
type input "ĐỔI"
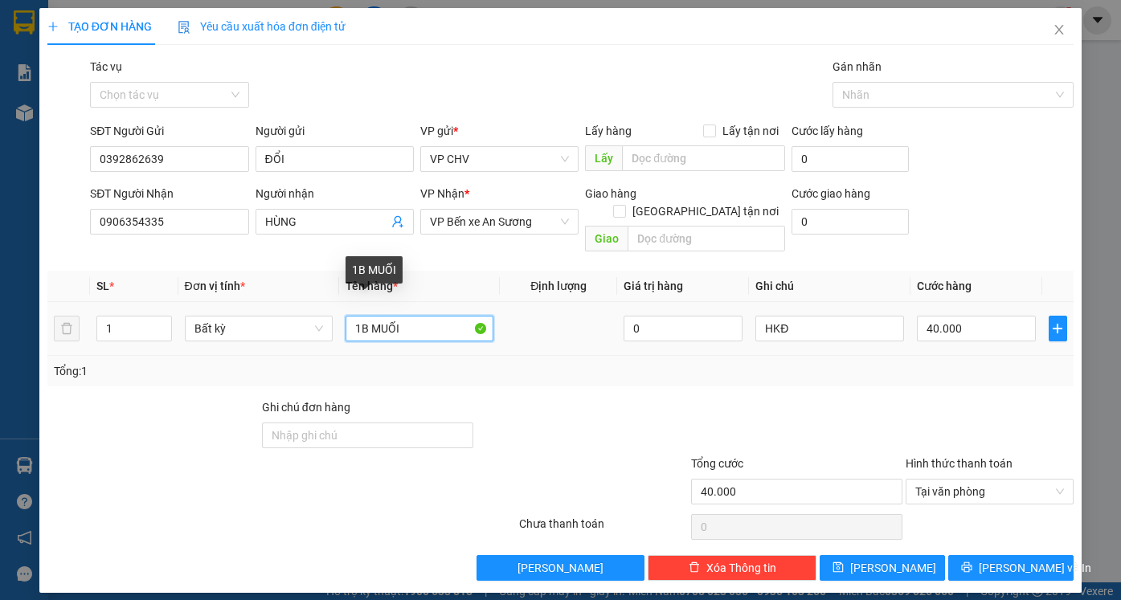
drag, startPoint x: 360, startPoint y: 317, endPoint x: 443, endPoint y: 313, distance: 83.6
click at [443, 316] on input "1B MUỐI" at bounding box center [419, 329] width 148 height 26
type input "1 BỌC MUỐI ỚT"
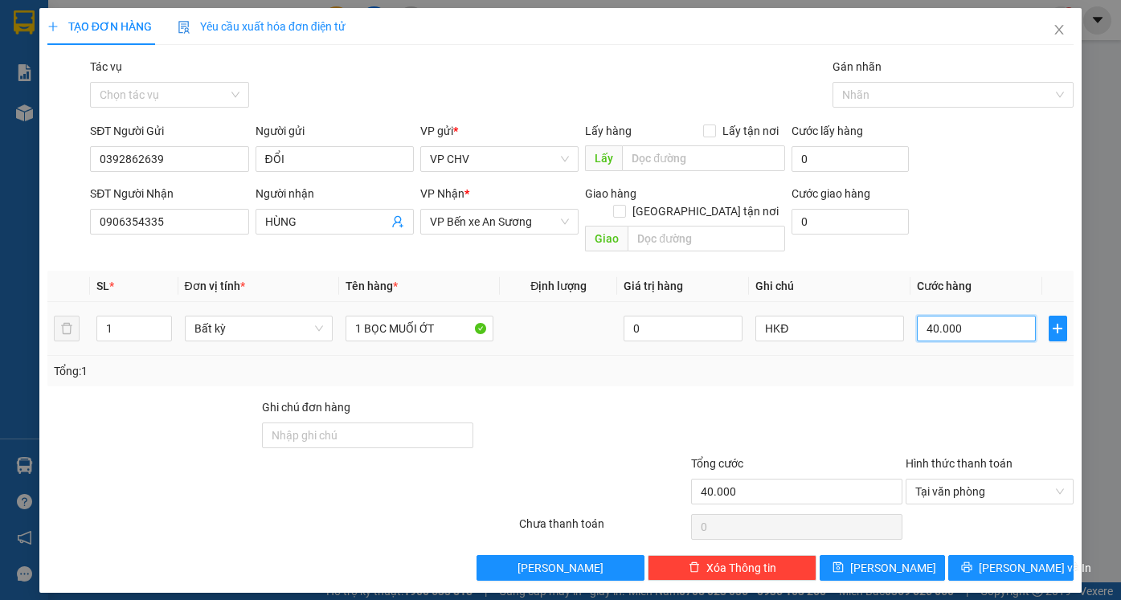
click at [994, 316] on input "40.000" at bounding box center [976, 329] width 119 height 26
type input "3"
type input "35"
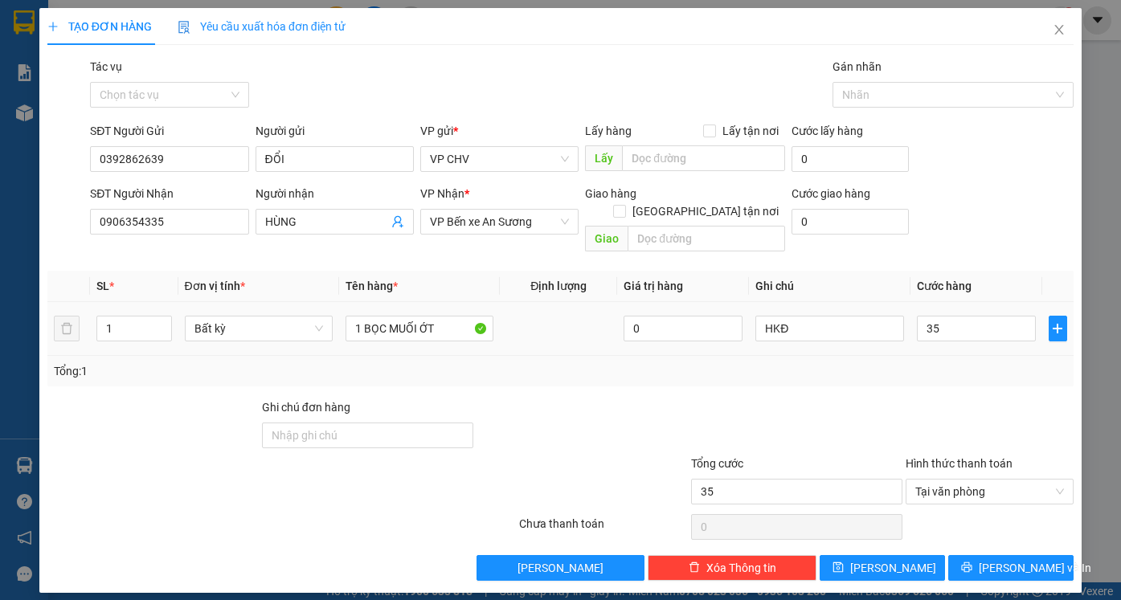
type input "35.000"
click at [976, 373] on div "Transit Pickup Surcharge Ids Transit Deliver Surcharge Ids Transit Deliver Surc…" at bounding box center [560, 319] width 1026 height 523
click at [1017, 555] on button "[PERSON_NAME] và In" at bounding box center [1010, 568] width 125 height 26
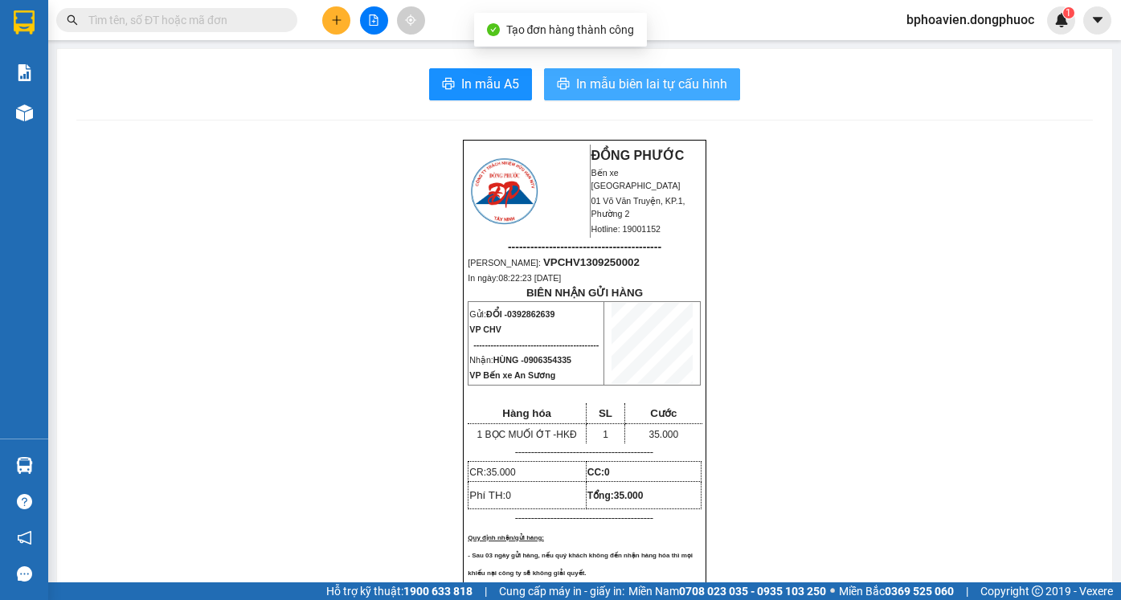
click at [637, 88] on span "In mẫu biên lai tự cấu hình" at bounding box center [651, 84] width 151 height 20
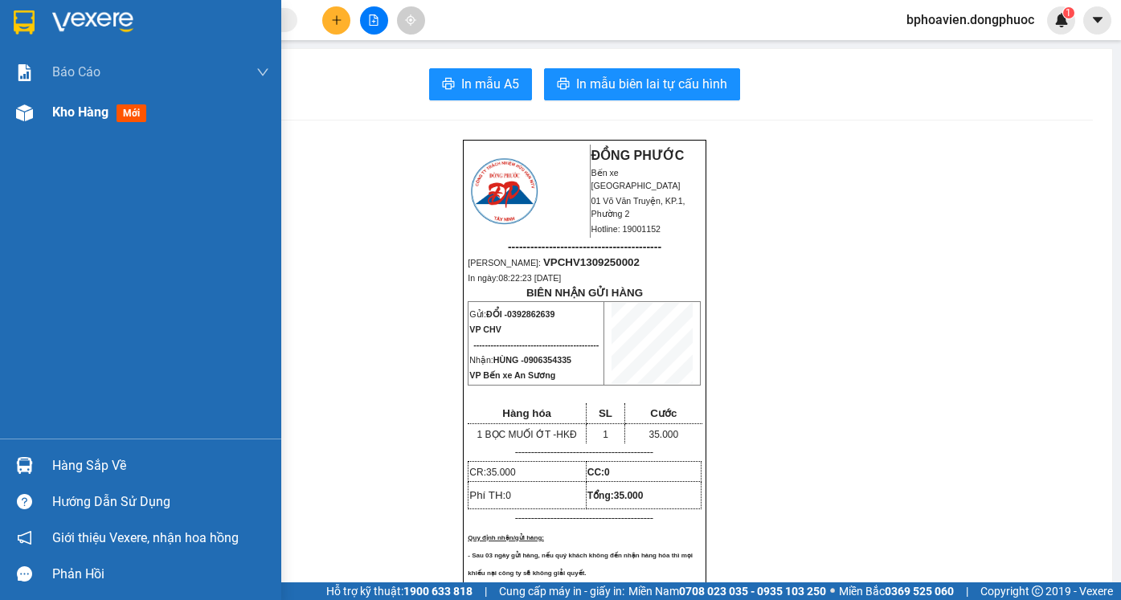
click at [61, 118] on span "Kho hàng" at bounding box center [80, 111] width 56 height 15
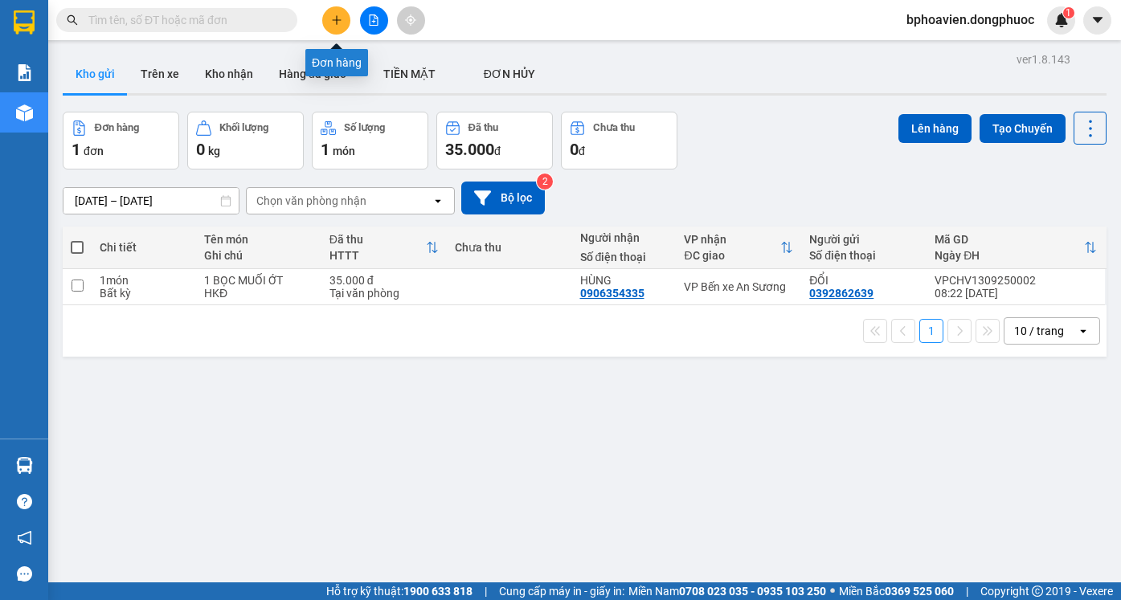
click at [339, 27] on button at bounding box center [336, 20] width 28 height 28
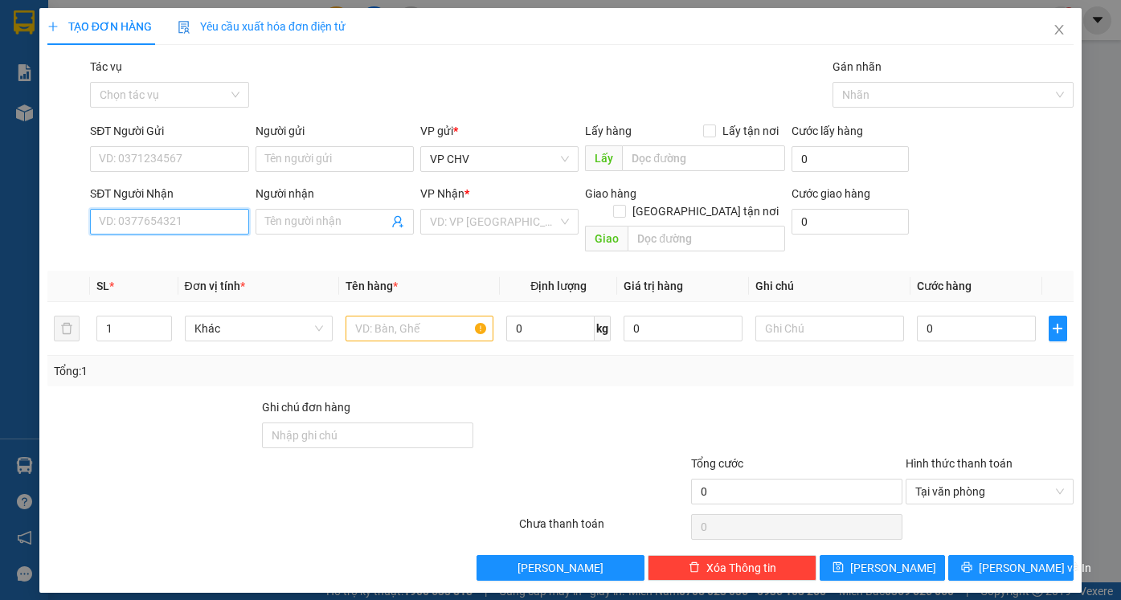
click at [159, 219] on input "SĐT Người Nhận" at bounding box center [169, 222] width 158 height 26
click at [150, 156] on input "SĐT Người Gửi" at bounding box center [169, 159] width 158 height 26
click at [160, 216] on input "SĐT Người Nhận" at bounding box center [169, 222] width 158 height 26
click at [166, 251] on div "0918708299 - LAB ĐẮC" at bounding box center [169, 254] width 139 height 18
type input "0918708299"
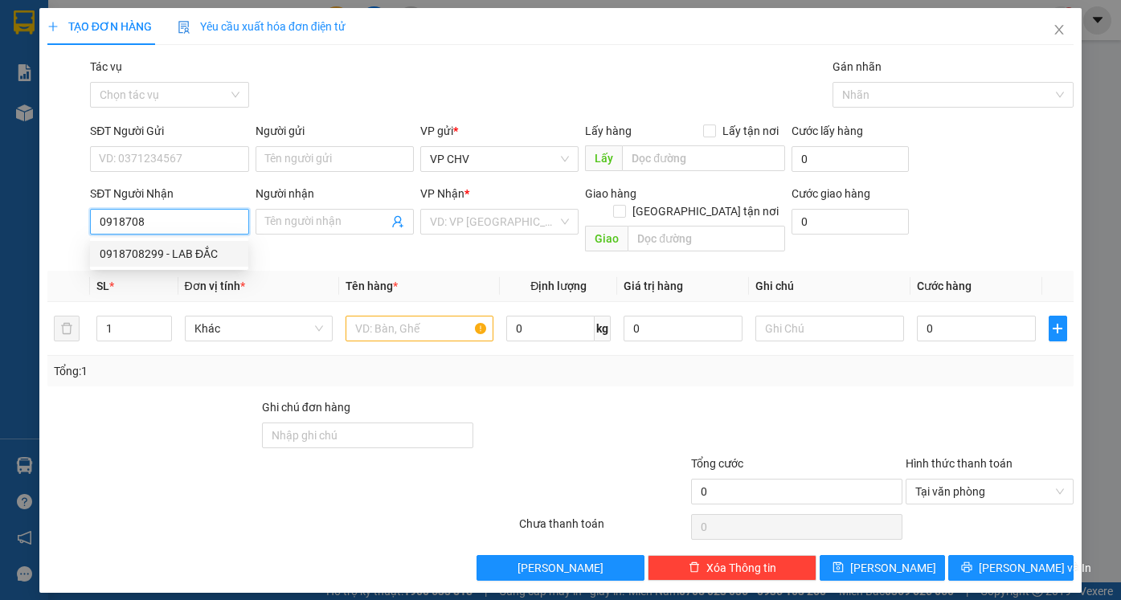
type input "LAB ĐẮC"
type input "20.000"
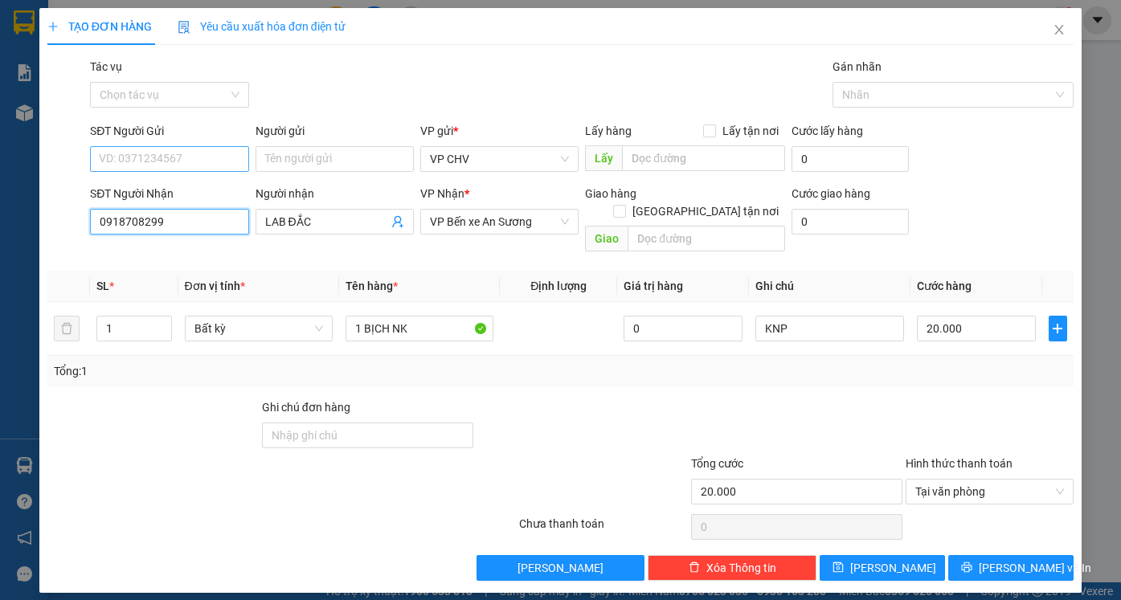
type input "0918708299"
click at [177, 163] on input "SĐT Người Gửi" at bounding box center [169, 159] width 158 height 26
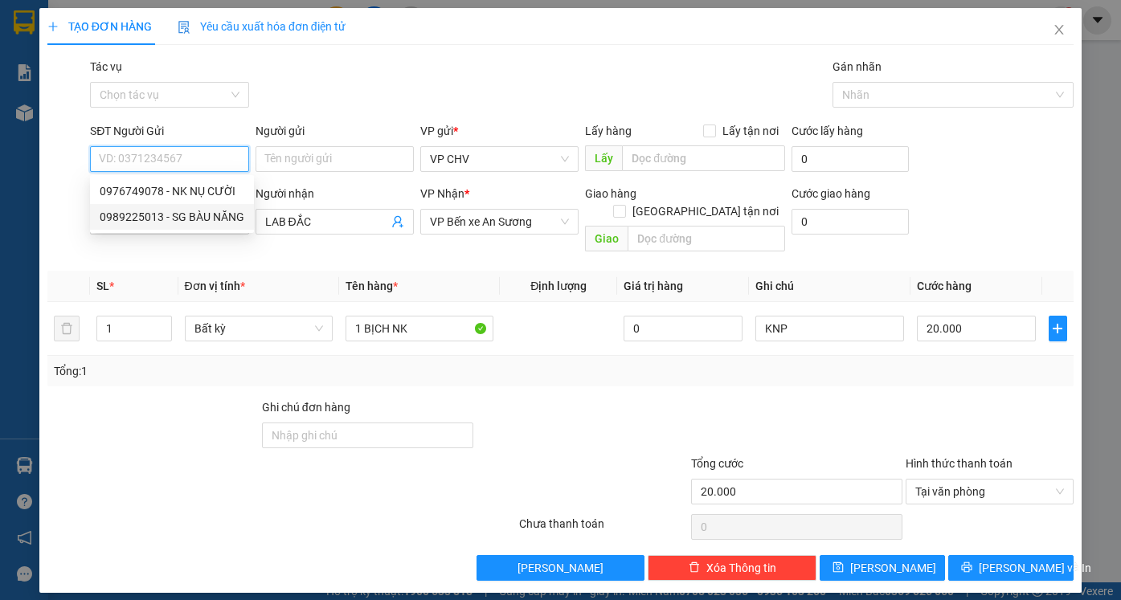
click at [173, 214] on div "0989225013 - SG BÀU NĂNG" at bounding box center [172, 217] width 145 height 18
type input "0989225013"
type input "SG BÀU NĂNG"
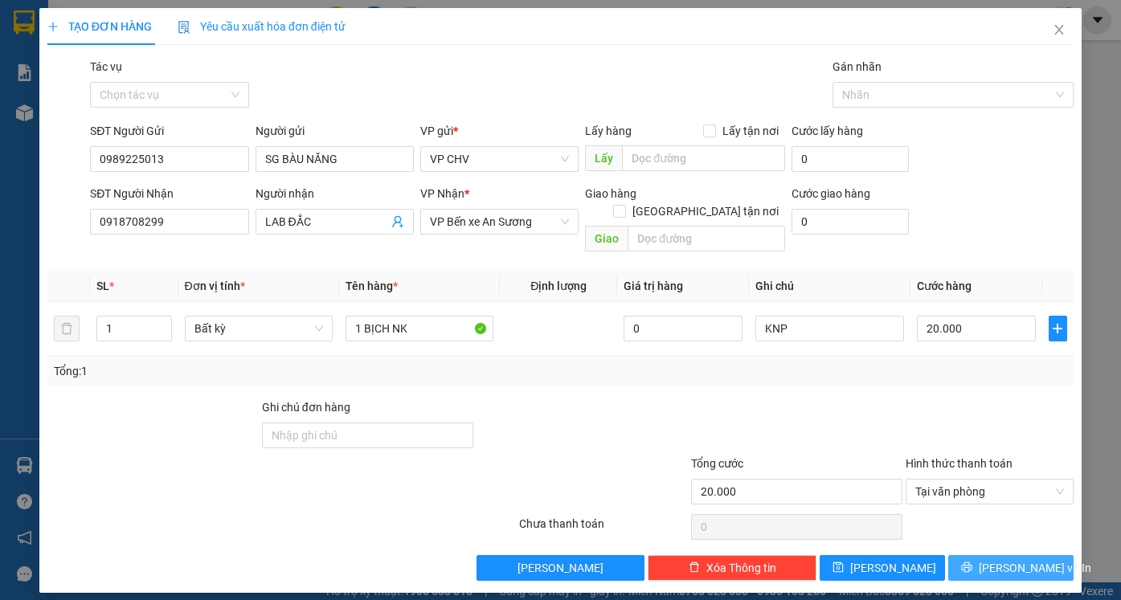
click at [1019, 559] on span "[PERSON_NAME] và In" at bounding box center [1035, 568] width 112 height 18
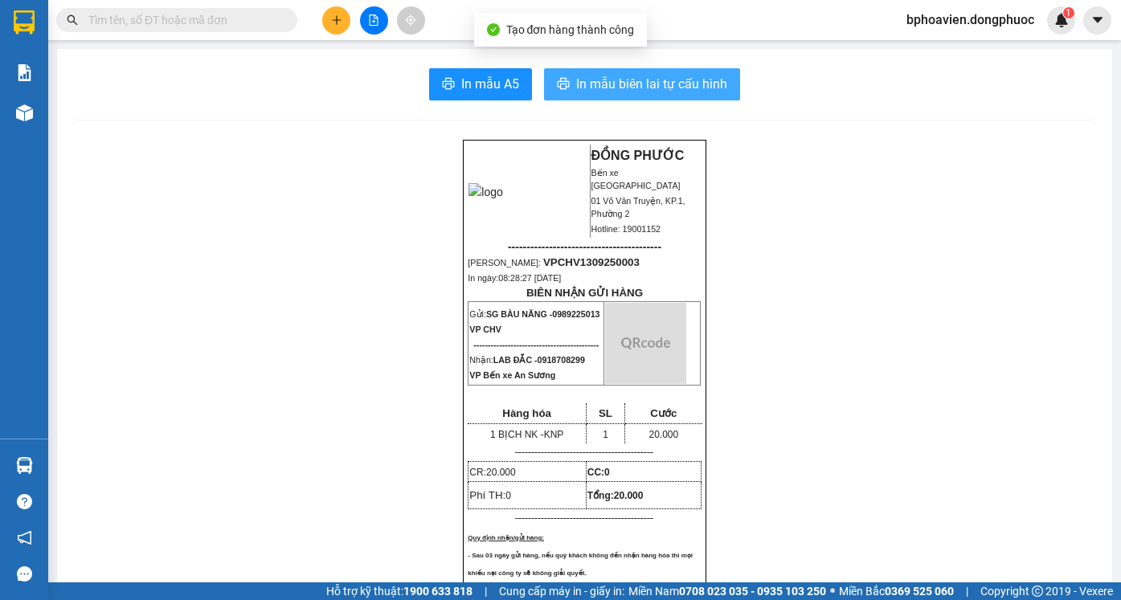
click at [607, 79] on span "In mẫu biên lai tự cấu hình" at bounding box center [651, 84] width 151 height 20
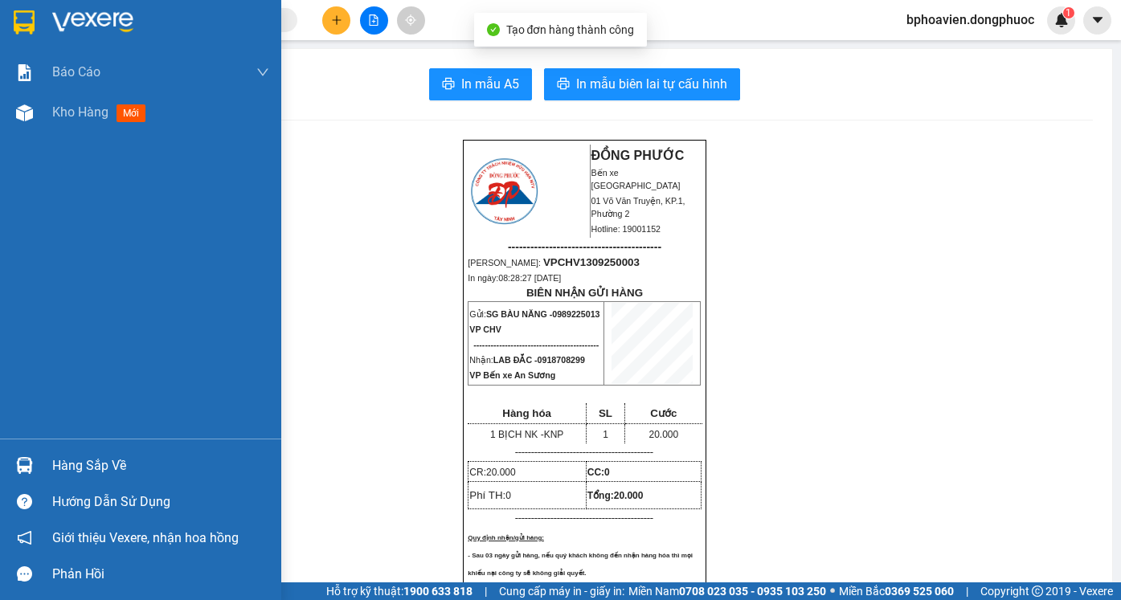
drag, startPoint x: 73, startPoint y: 119, endPoint x: 116, endPoint y: 187, distance: 80.9
click at [74, 119] on span "Kho hàng" at bounding box center [80, 111] width 56 height 15
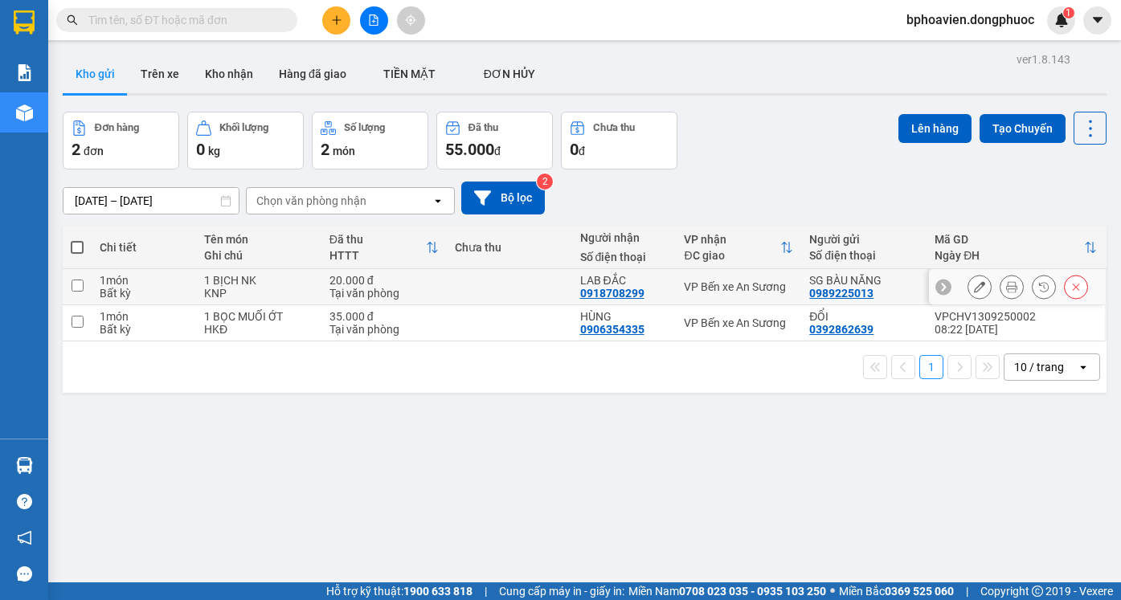
drag, startPoint x: 464, startPoint y: 285, endPoint x: 475, endPoint y: 313, distance: 29.2
click at [466, 293] on td at bounding box center [509, 287] width 125 height 36
checkbox input "true"
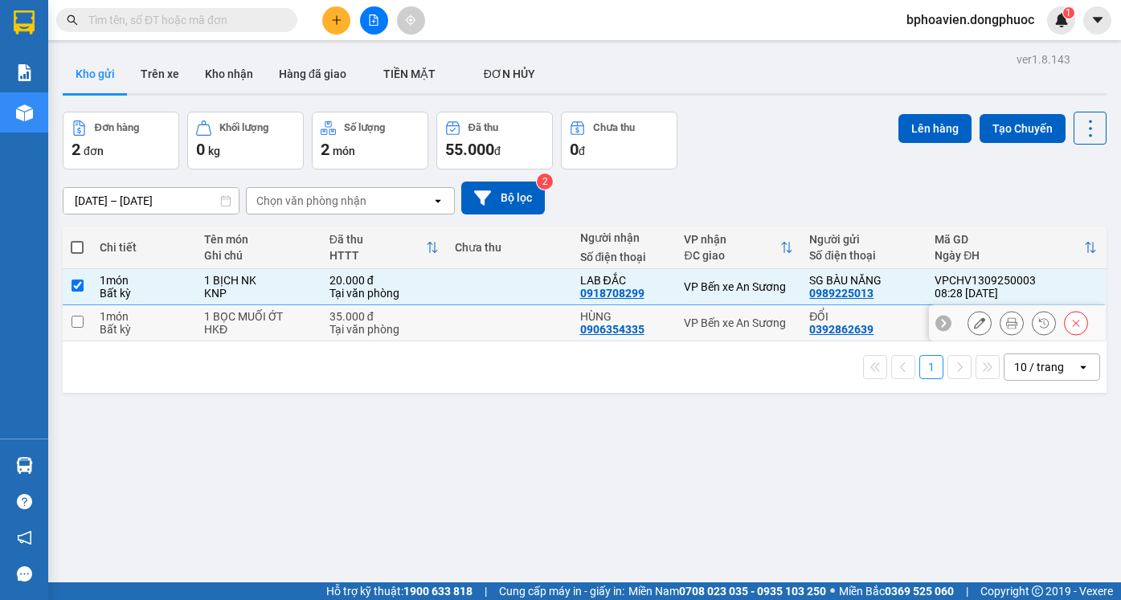
click at [478, 332] on td at bounding box center [509, 323] width 125 height 36
checkbox input "true"
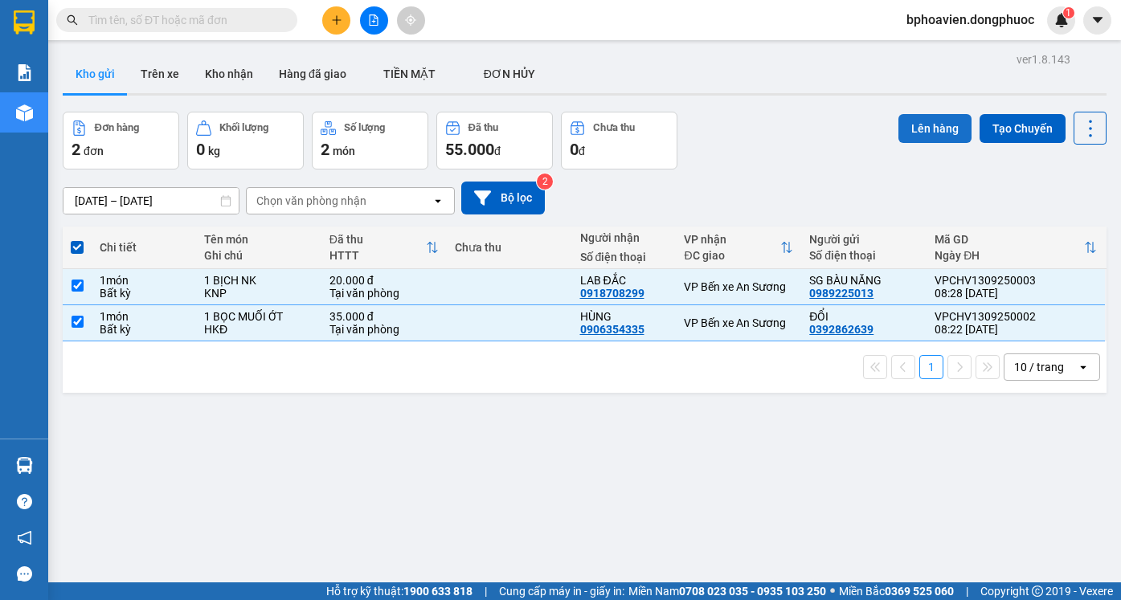
click at [932, 130] on button "Lên hàng" at bounding box center [934, 128] width 73 height 29
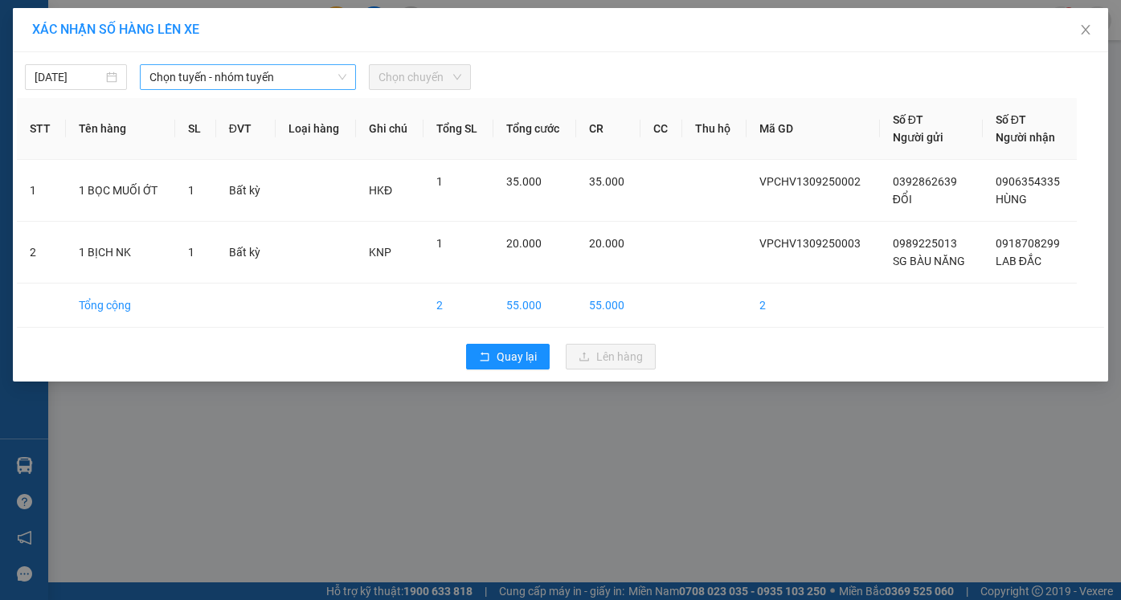
click at [179, 76] on span "Chọn tuyến - nhóm tuyến" at bounding box center [247, 77] width 197 height 24
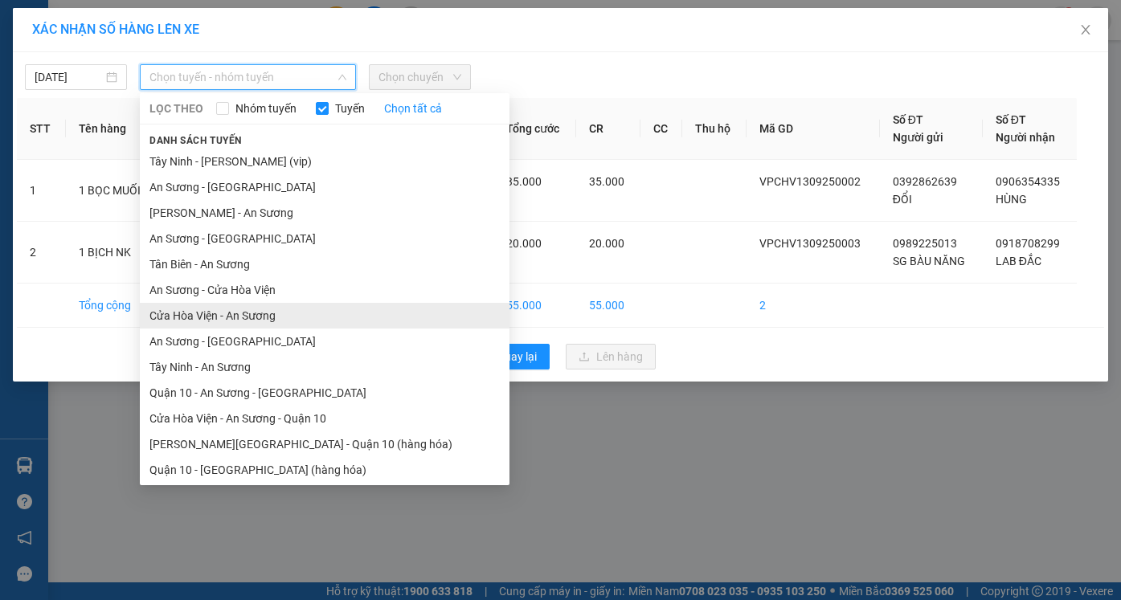
click at [241, 313] on li "Cửa Hòa Viện - An Sương" at bounding box center [325, 316] width 370 height 26
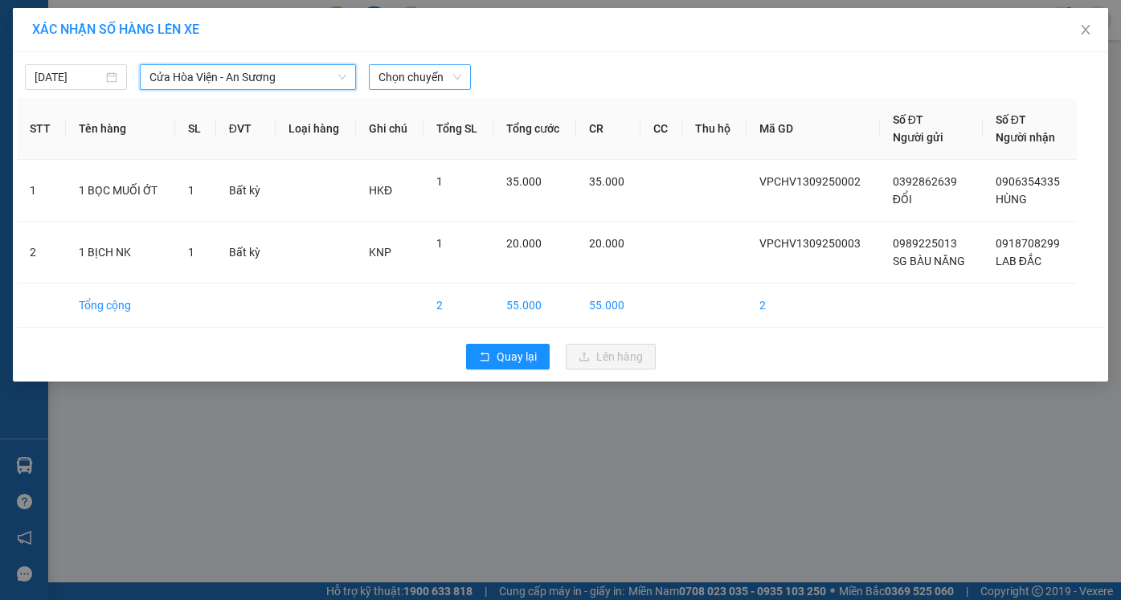
click at [423, 76] on span "Chọn chuyến" at bounding box center [419, 77] width 83 height 24
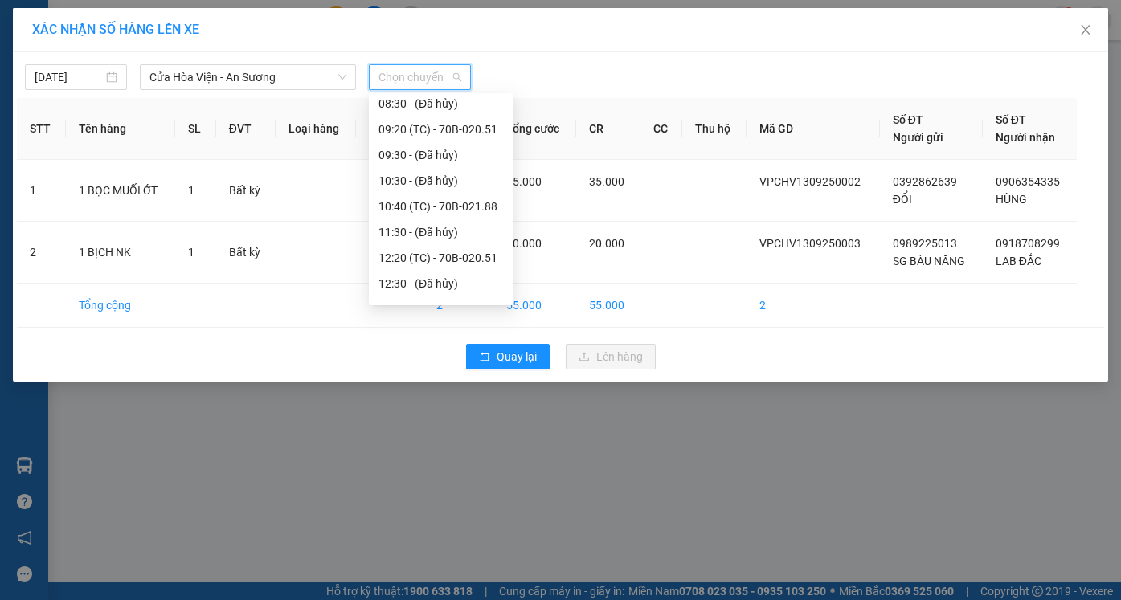
scroll to position [241, 0]
click at [433, 124] on div "09:20 (TC) - 70B-020.51" at bounding box center [440, 125] width 125 height 18
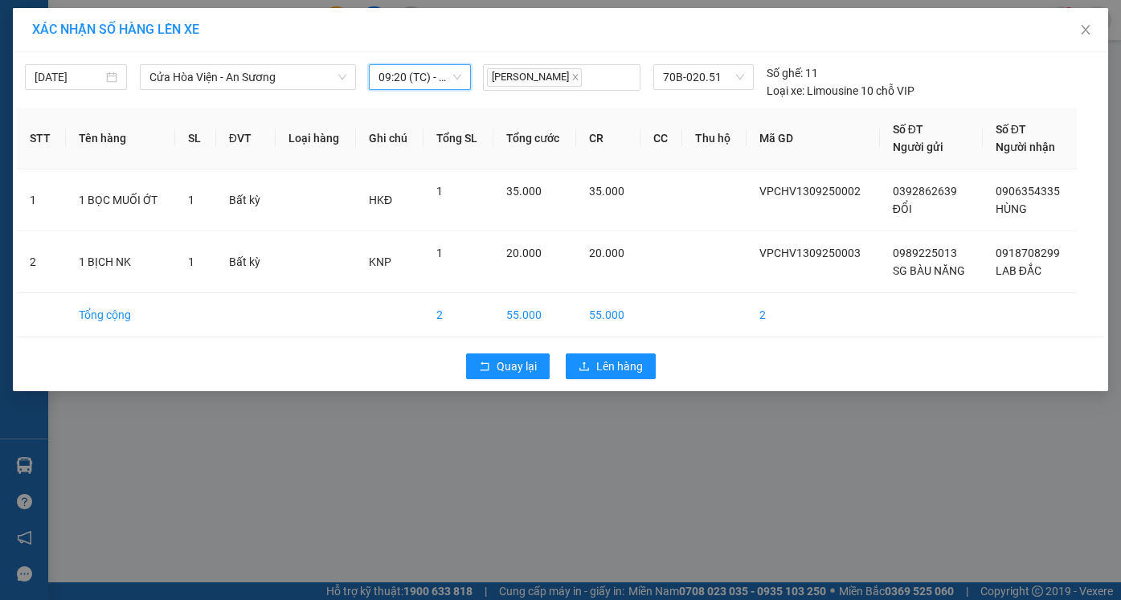
click at [439, 78] on span "09:20 (TC) - 70B-020.51" at bounding box center [419, 77] width 83 height 24
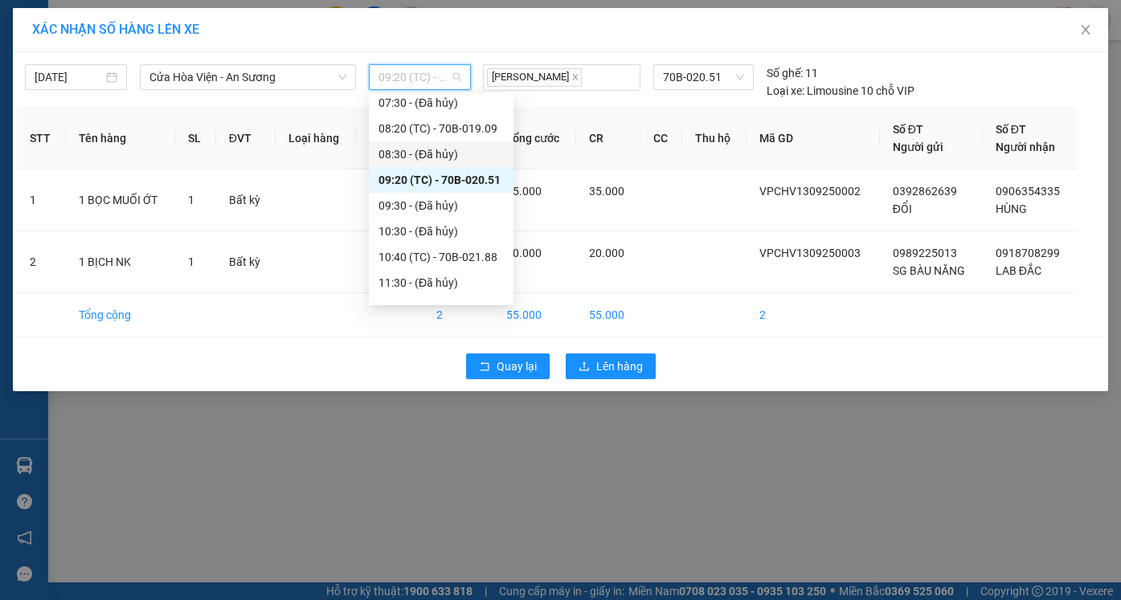
scroll to position [161, 0]
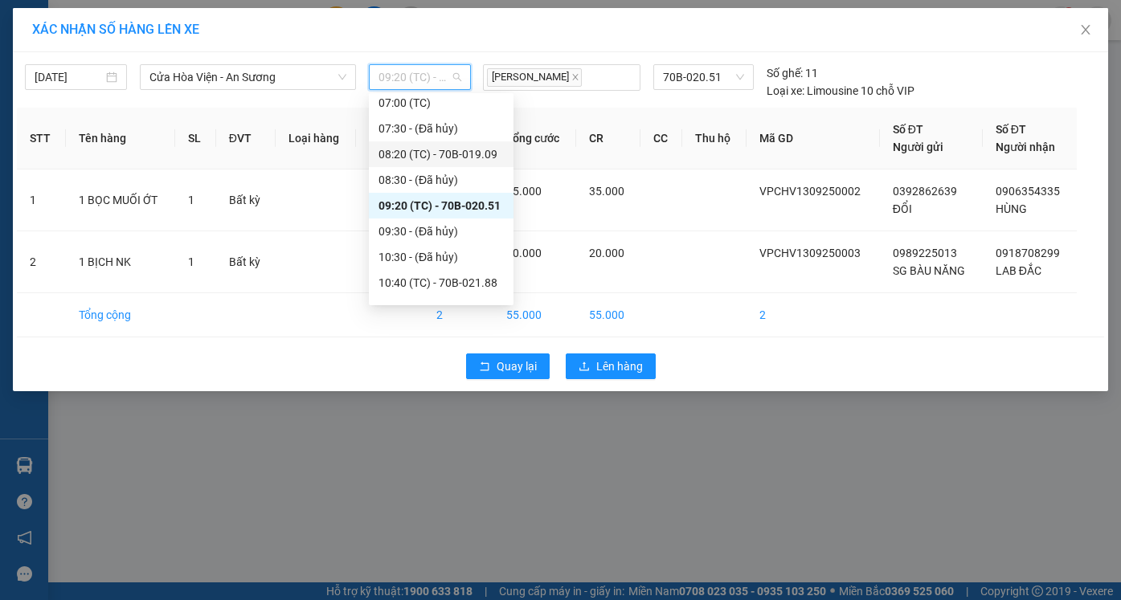
click at [413, 153] on div "08:20 (TC) - 70B-019.09" at bounding box center [440, 154] width 125 height 18
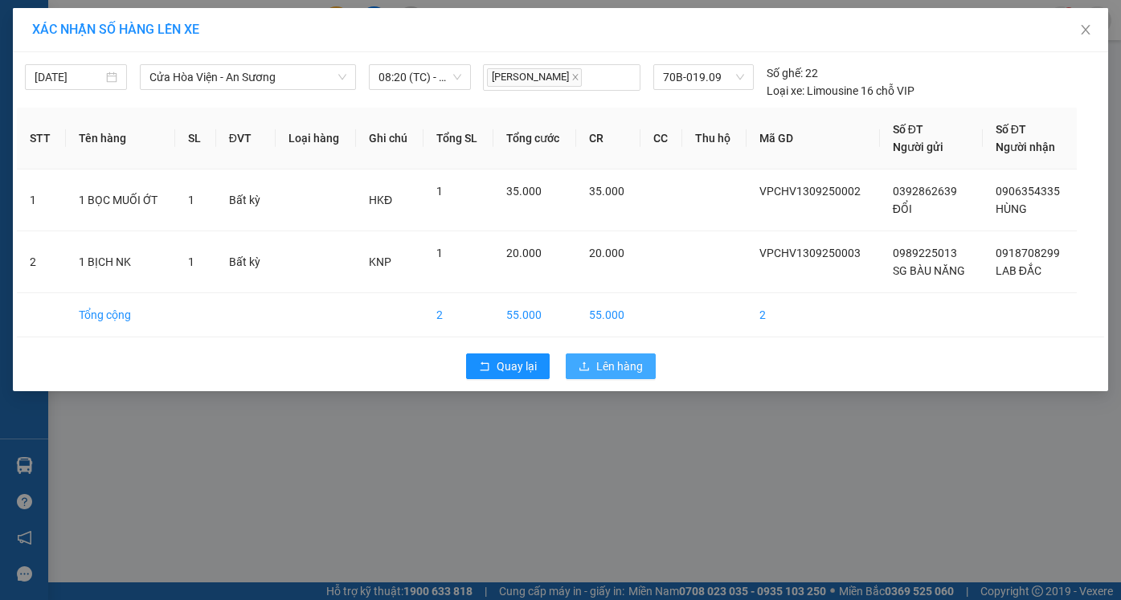
click at [635, 368] on span "Lên hàng" at bounding box center [619, 366] width 47 height 18
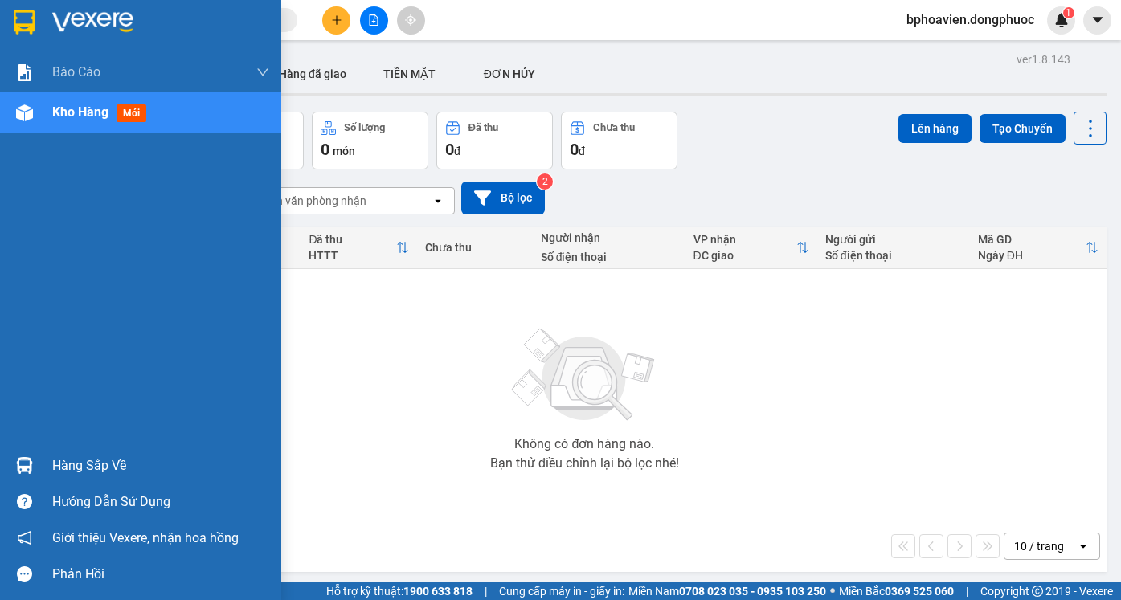
click at [92, 472] on div "Hàng sắp về" at bounding box center [160, 466] width 217 height 24
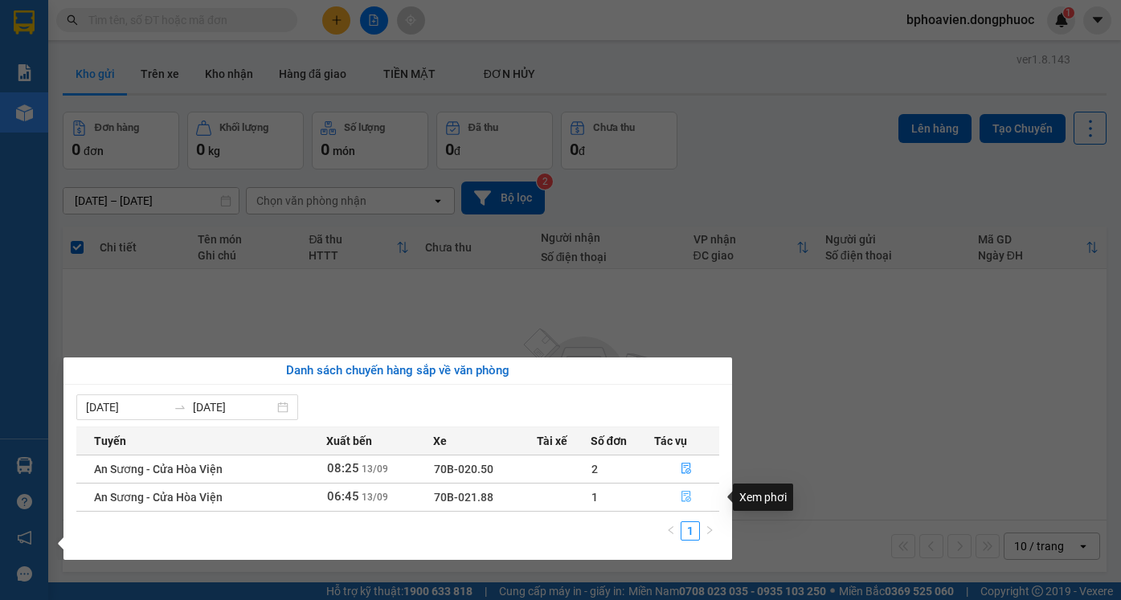
click at [688, 496] on icon "file-done" at bounding box center [685, 496] width 11 height 11
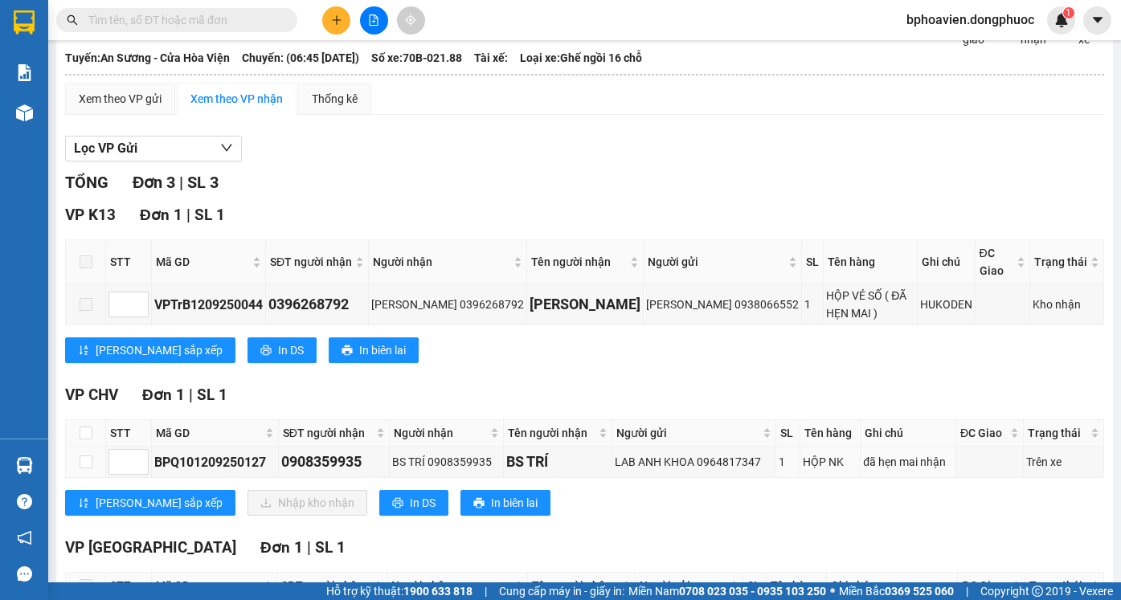
scroll to position [161, 0]
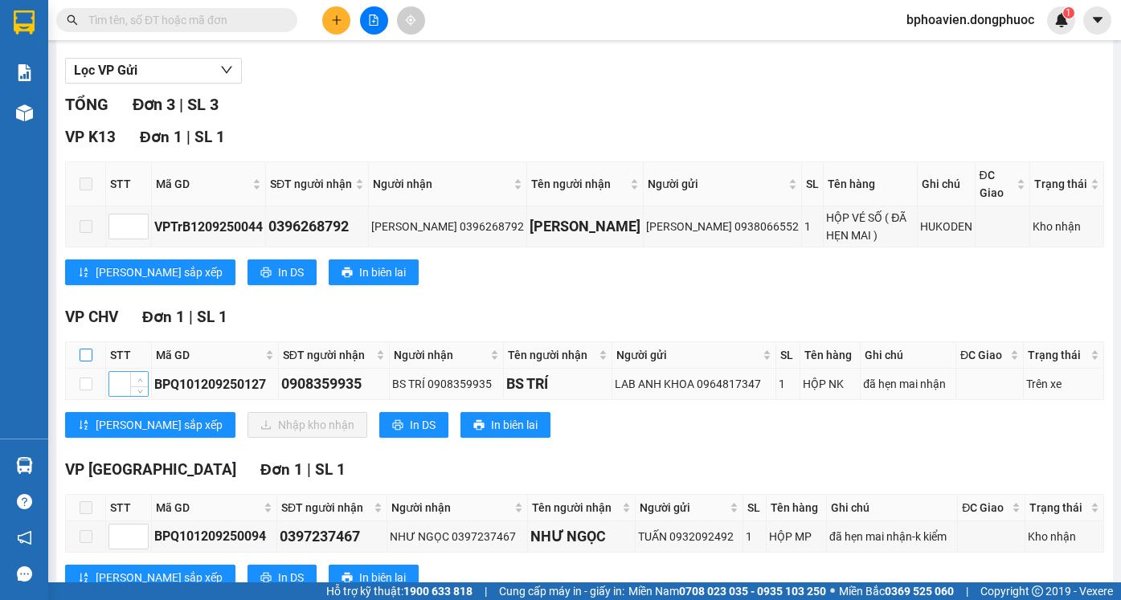
drag, startPoint x: 91, startPoint y: 341, endPoint x: 143, endPoint y: 363, distance: 56.5
click at [91, 349] on input "checkbox" at bounding box center [86, 355] width 13 height 13
checkbox input "true"
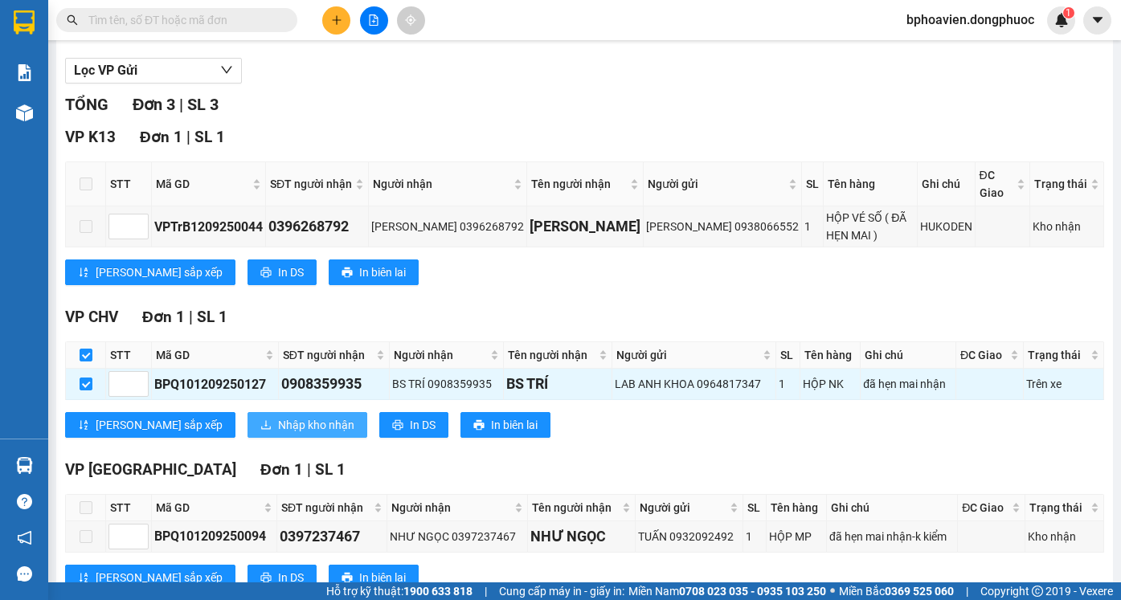
click at [278, 416] on span "Nhập kho nhận" at bounding box center [316, 425] width 76 height 18
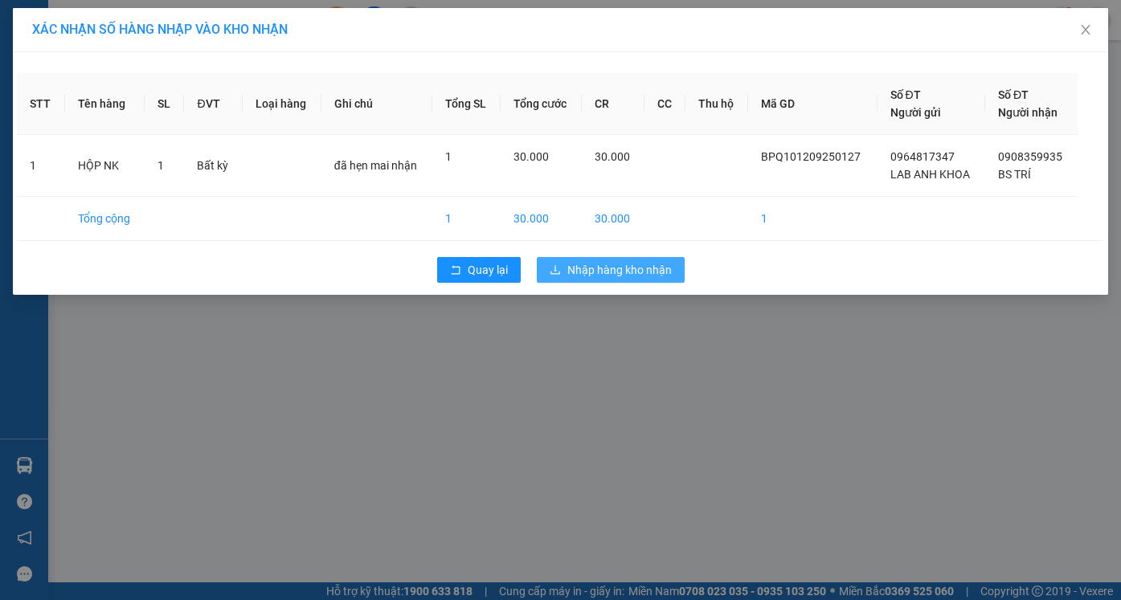
click at [623, 279] on button "Nhập hàng kho nhận" at bounding box center [611, 270] width 148 height 26
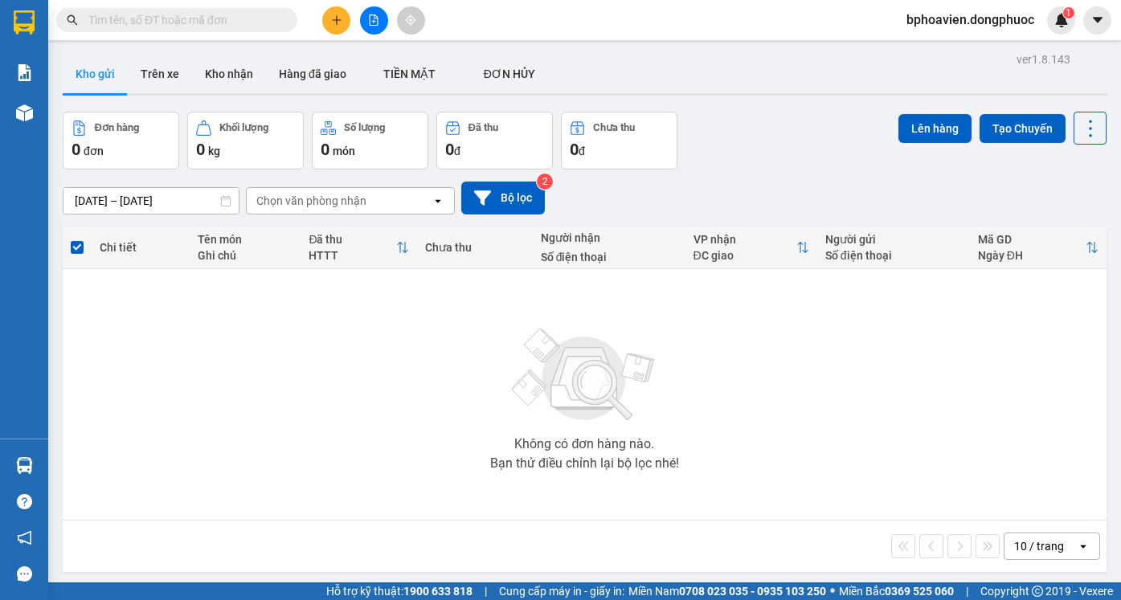
drag, startPoint x: 213, startPoint y: 74, endPoint x: 240, endPoint y: 118, distance: 51.9
click at [214, 73] on button "Kho nhận" at bounding box center [229, 74] width 74 height 39
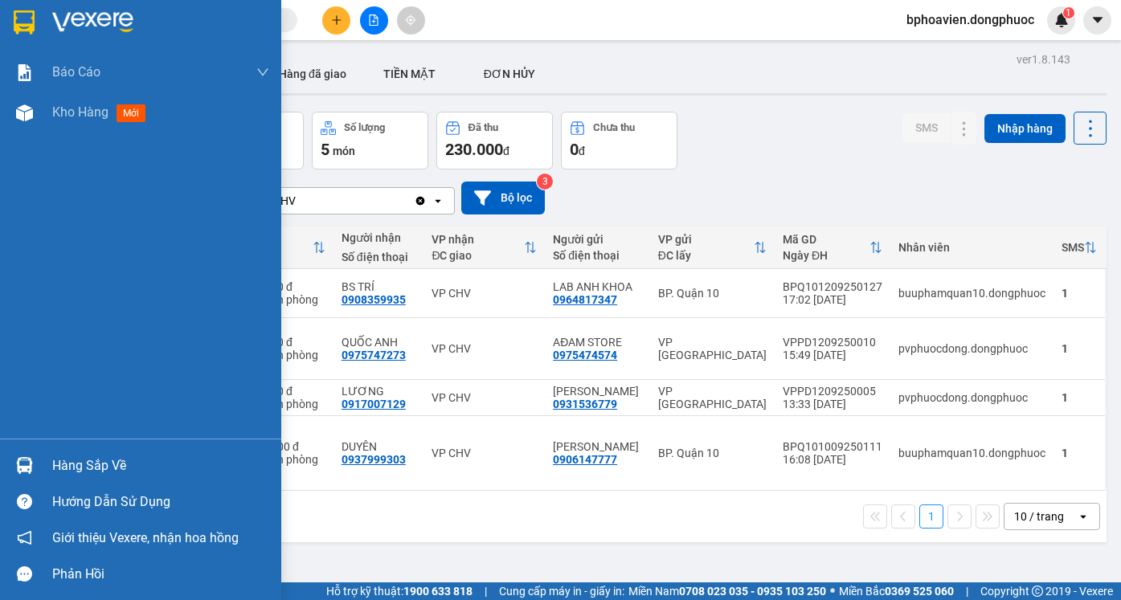
click at [91, 463] on div "Hàng sắp về" at bounding box center [160, 466] width 217 height 24
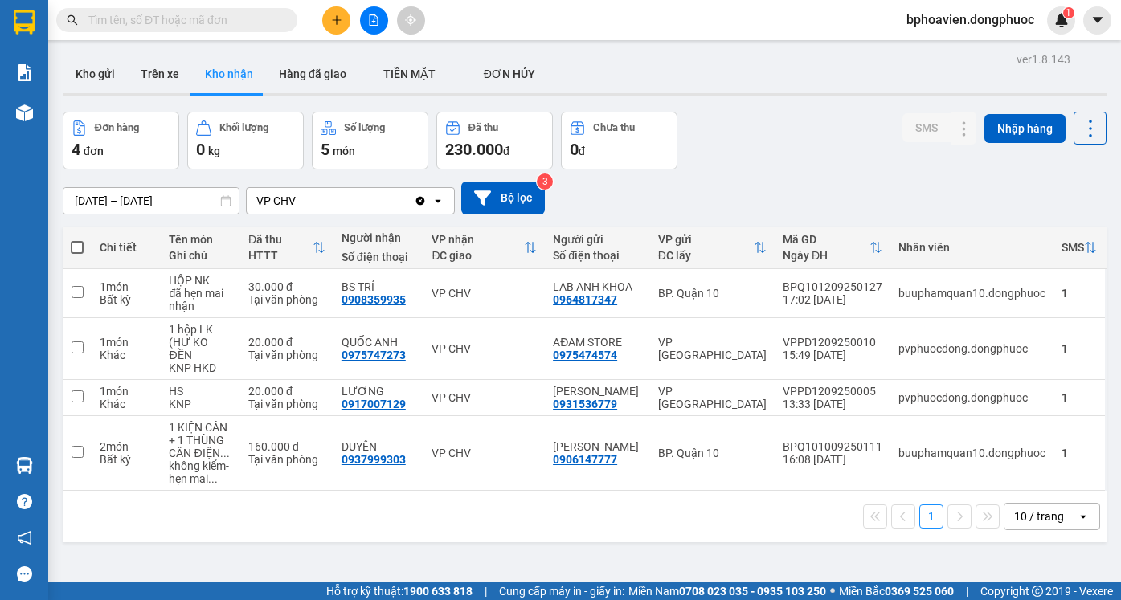
click at [766, 190] on section "Kết quả tìm kiếm ( 0 ) Bộ lọc No Data bphoavien.dongphuoc 1 Báo cáo Mẫu 1: Báo …" at bounding box center [560, 300] width 1121 height 600
drag, startPoint x: 93, startPoint y: 82, endPoint x: 158, endPoint y: 180, distance: 117.6
click at [95, 82] on button "Kho gửi" at bounding box center [95, 74] width 65 height 39
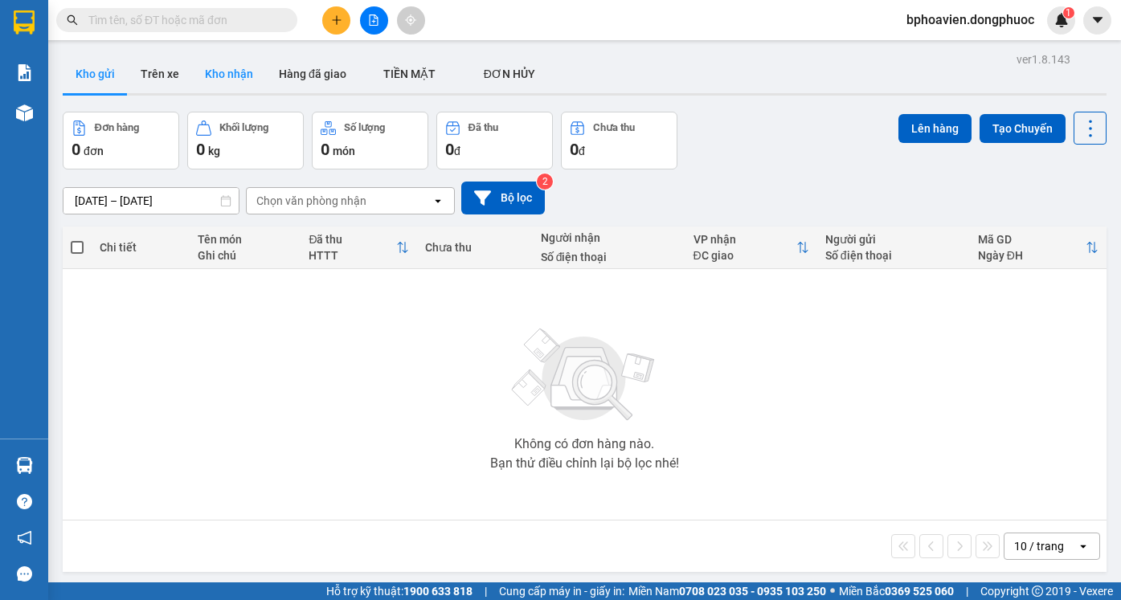
click at [235, 80] on button "Kho nhận" at bounding box center [229, 74] width 74 height 39
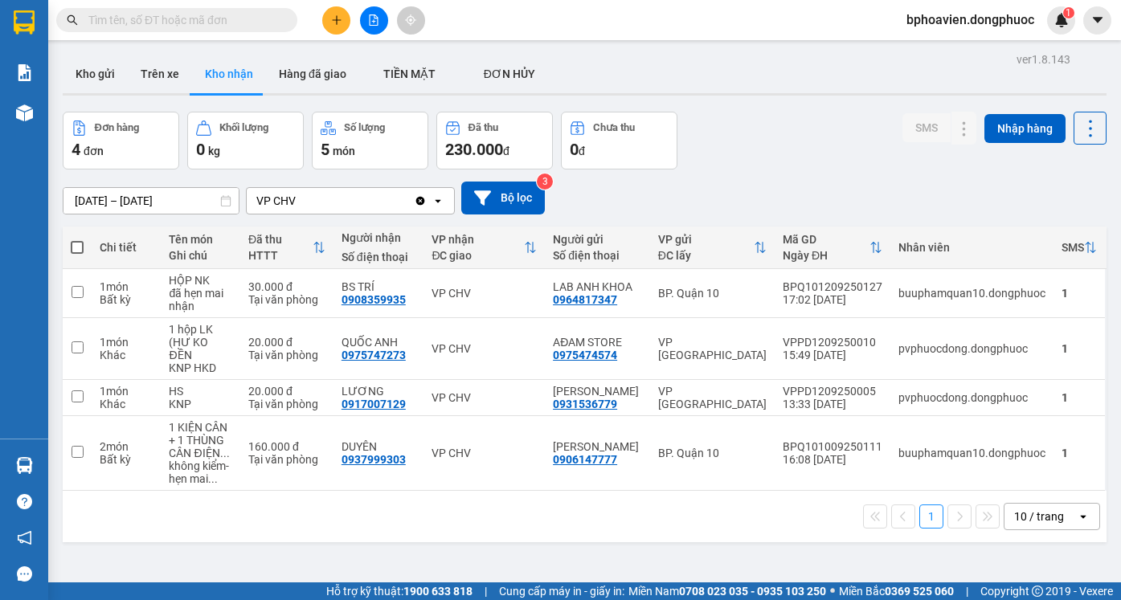
click at [757, 186] on div "11/09/2025 – 13/09/2025 Press the down arrow key to interact with the calendar …" at bounding box center [585, 198] width 1044 height 33
click at [799, 122] on div "Đơn hàng 4 đơn Khối lượng 0 kg Số lượng 5 món Đã thu 230.000 đ Chưa thu 0 đ SMS…" at bounding box center [585, 141] width 1044 height 58
click at [114, 67] on button "Kho gửi" at bounding box center [95, 74] width 65 height 39
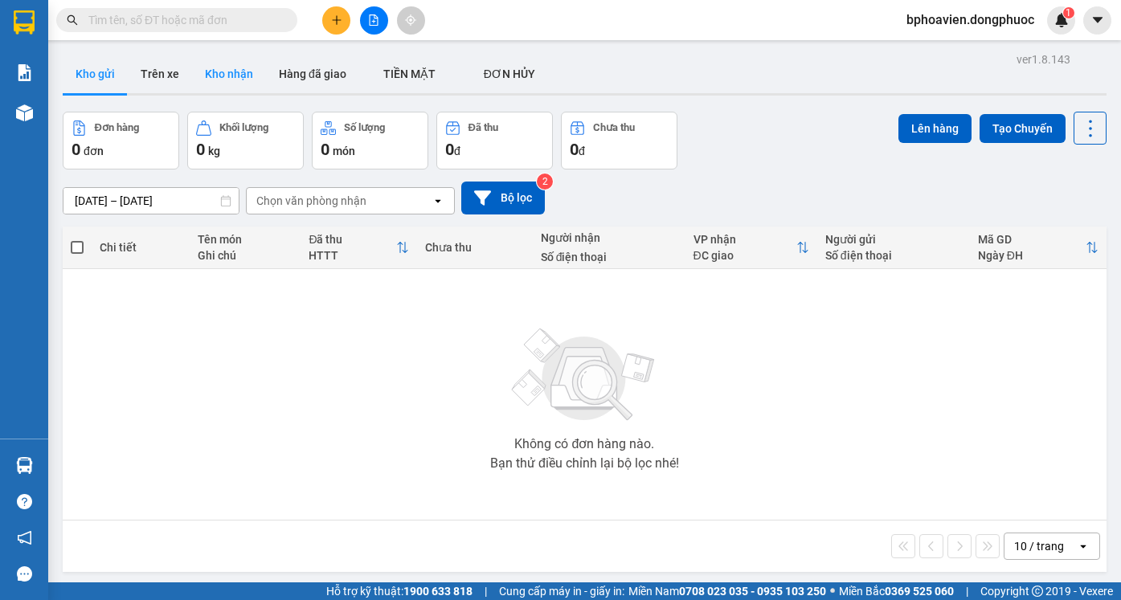
click at [227, 61] on button "Kho nhận" at bounding box center [229, 74] width 74 height 39
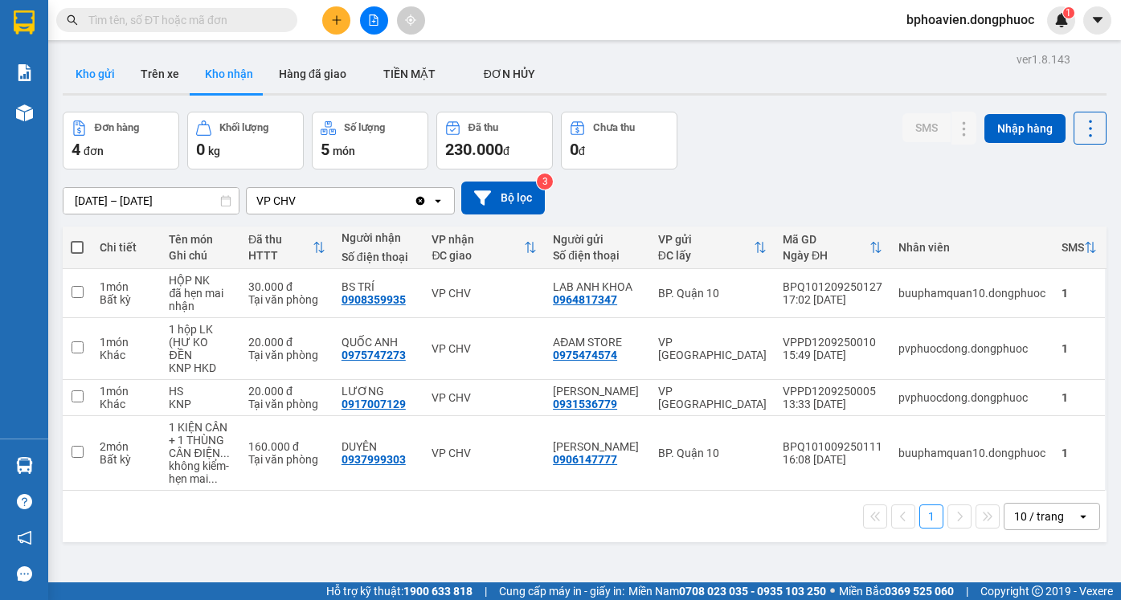
click at [91, 78] on button "Kho gửi" at bounding box center [95, 74] width 65 height 39
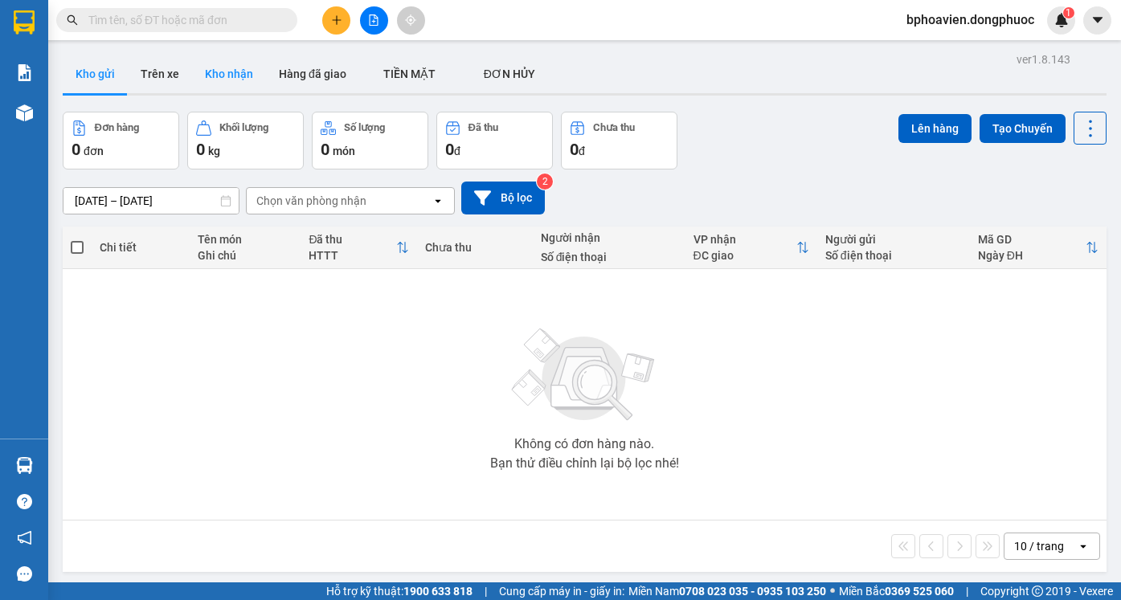
click at [218, 72] on button "Kho nhận" at bounding box center [229, 74] width 74 height 39
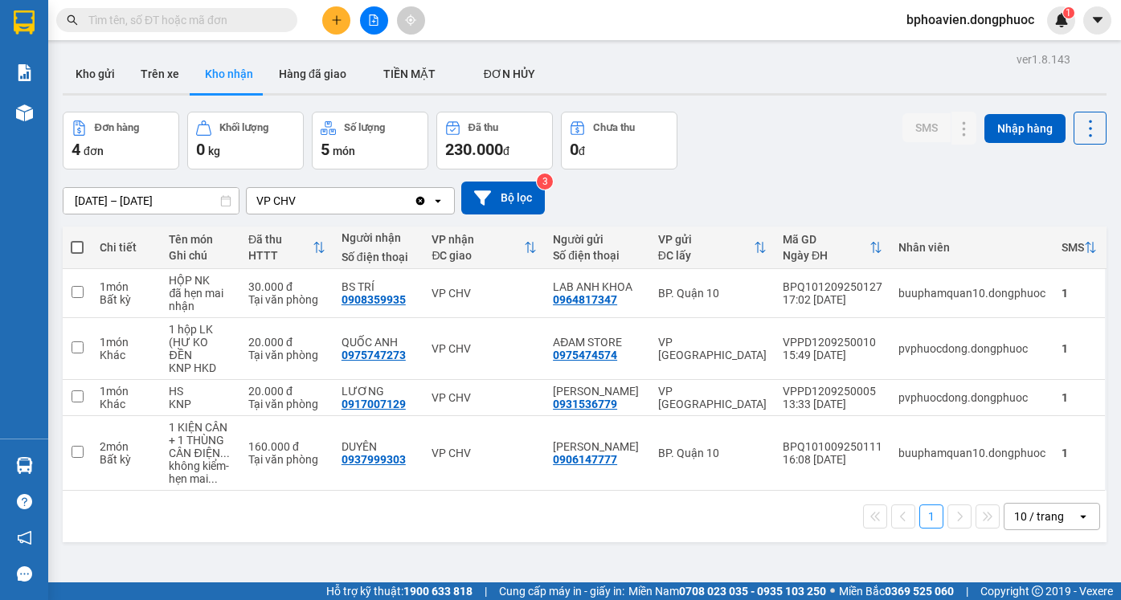
drag, startPoint x: 94, startPoint y: 73, endPoint x: 108, endPoint y: 107, distance: 36.7
click at [94, 75] on button "Kho gửi" at bounding box center [95, 74] width 65 height 39
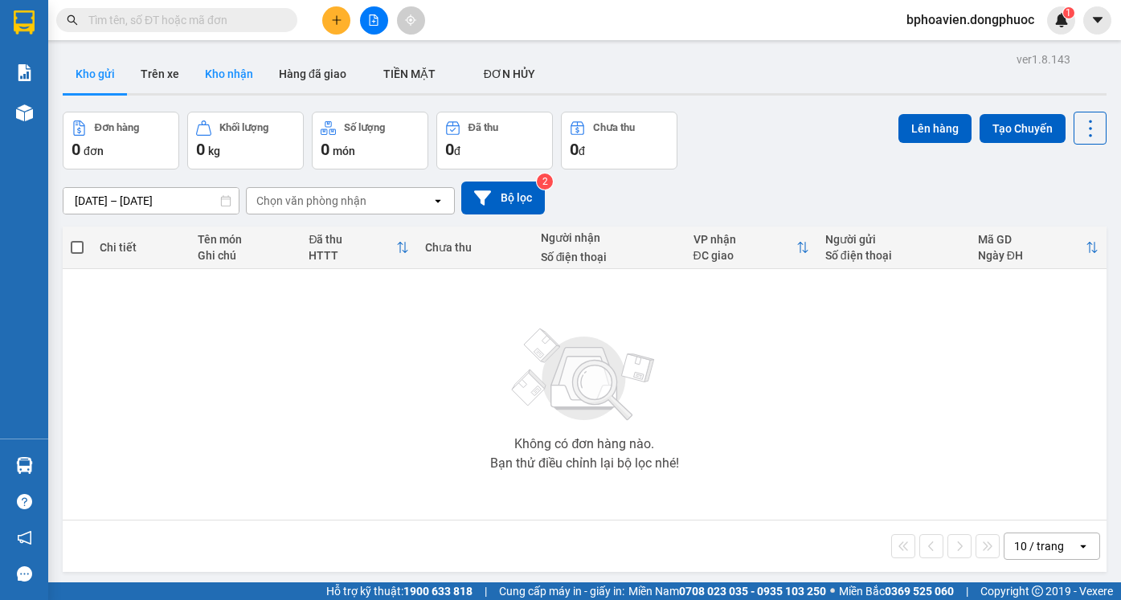
click at [227, 64] on button "Kho nhận" at bounding box center [229, 74] width 74 height 39
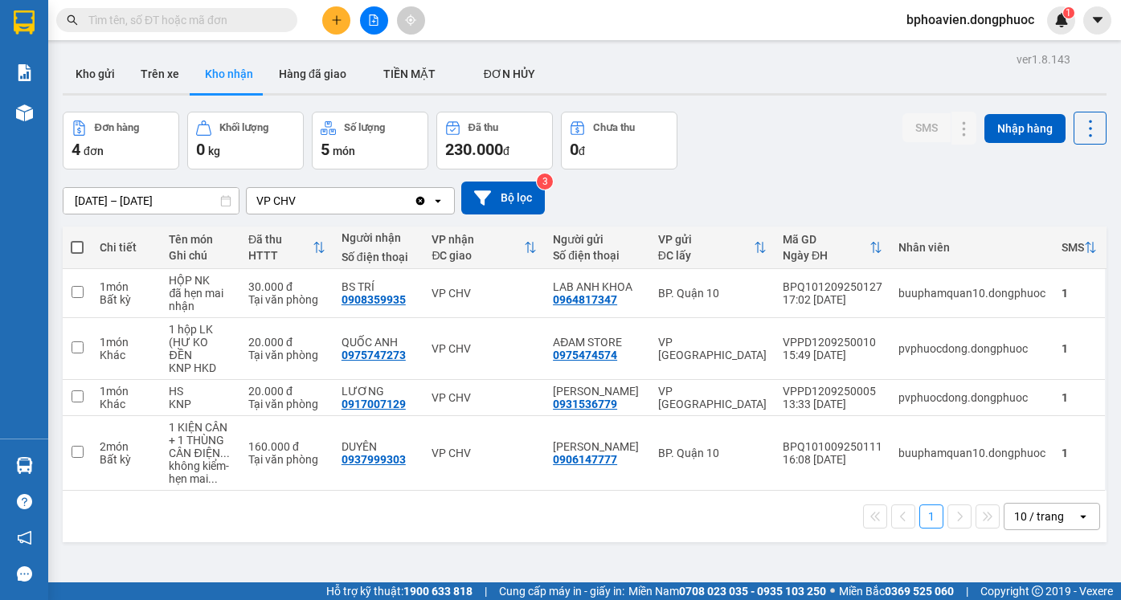
click at [152, 17] on input "text" at bounding box center [183, 20] width 190 height 18
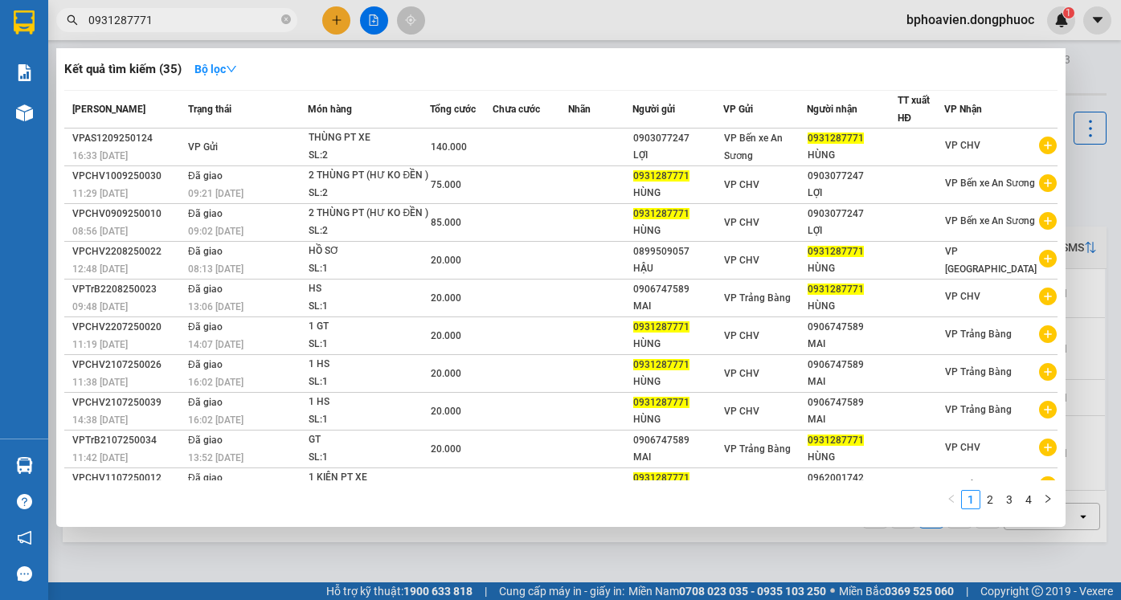
type input "0931287771"
click at [392, 553] on div at bounding box center [560, 300] width 1121 height 600
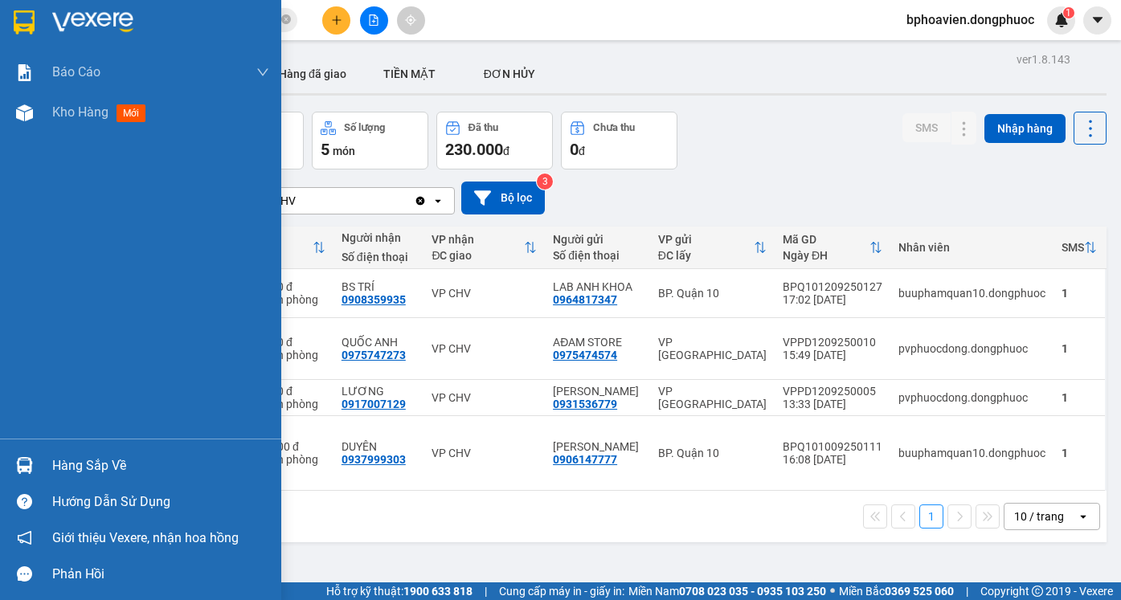
click at [59, 468] on div "Hàng sắp về" at bounding box center [160, 466] width 217 height 24
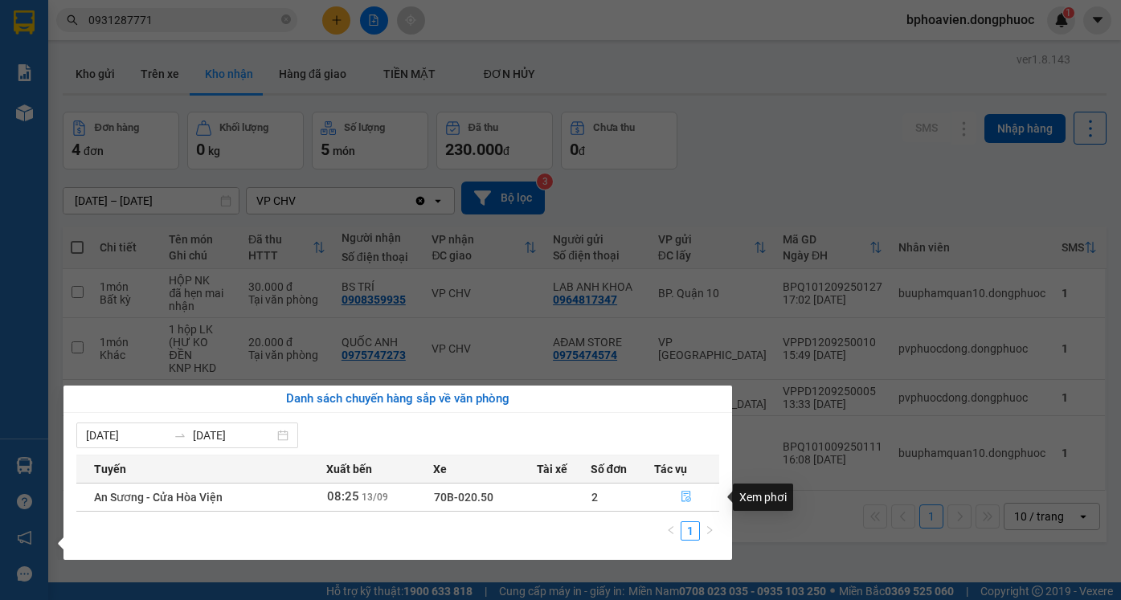
click at [663, 499] on button "button" at bounding box center [687, 497] width 64 height 26
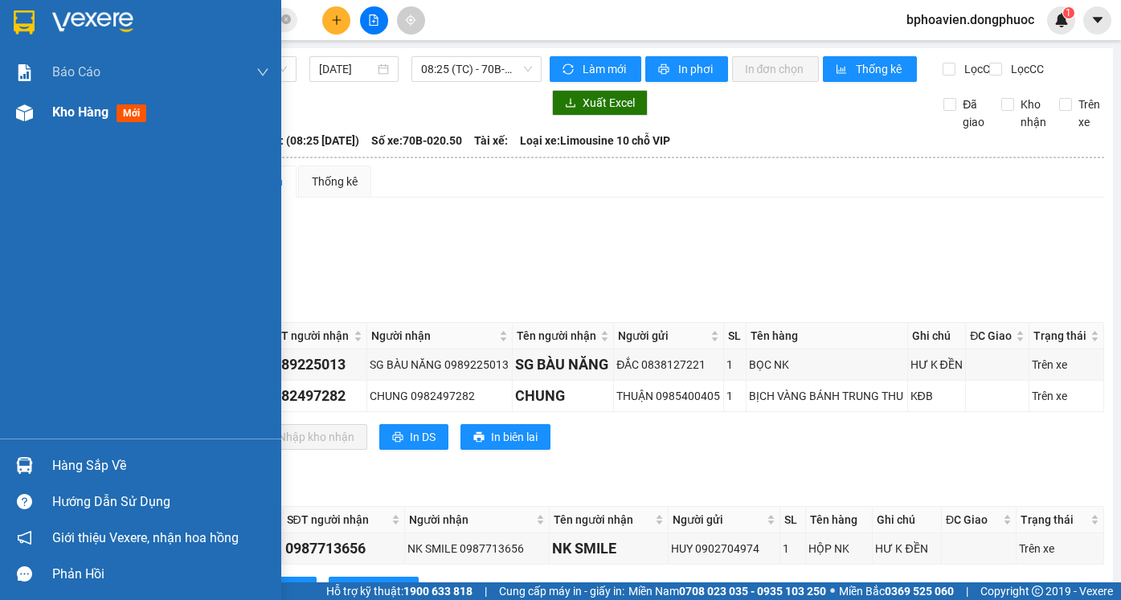
click at [60, 115] on span "Kho hàng" at bounding box center [80, 111] width 56 height 15
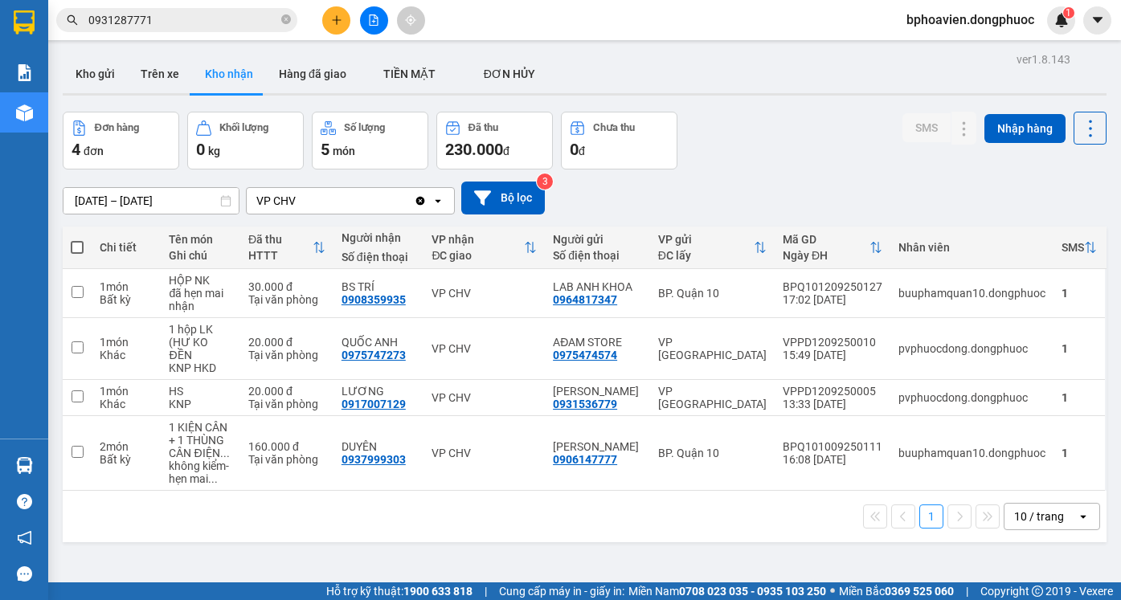
click at [758, 112] on div "Đơn hàng 4 đơn Khối lượng 0 kg Số lượng 5 món Đã thu 230.000 đ Chưa thu 0 đ SMS…" at bounding box center [585, 141] width 1044 height 58
click at [214, 17] on input "0931287771" at bounding box center [183, 20] width 190 height 18
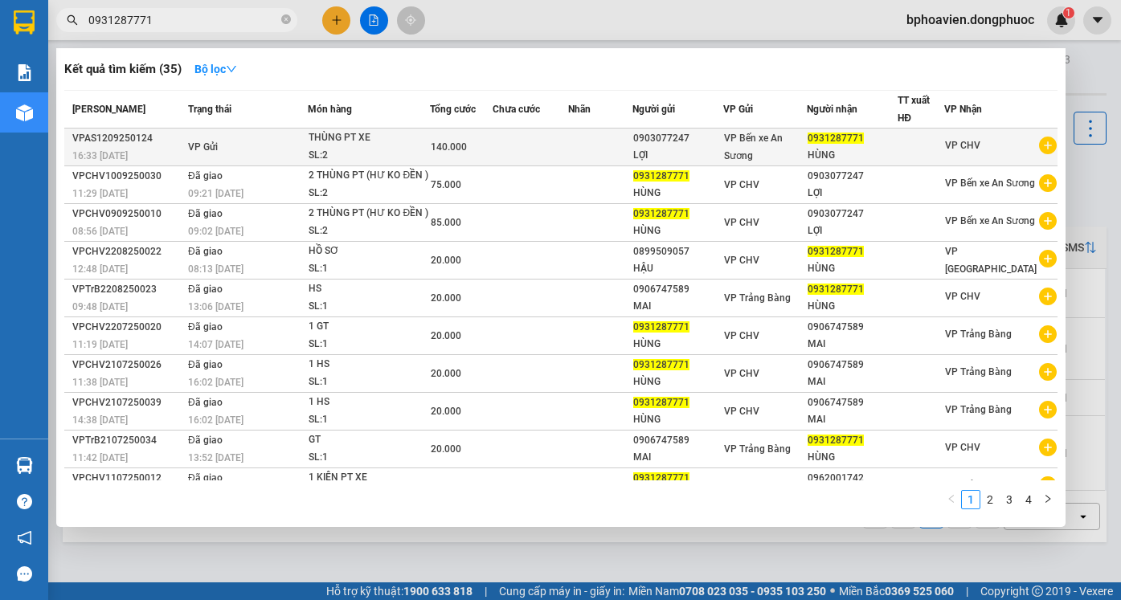
click at [244, 148] on td "VP Gửi" at bounding box center [246, 148] width 124 height 38
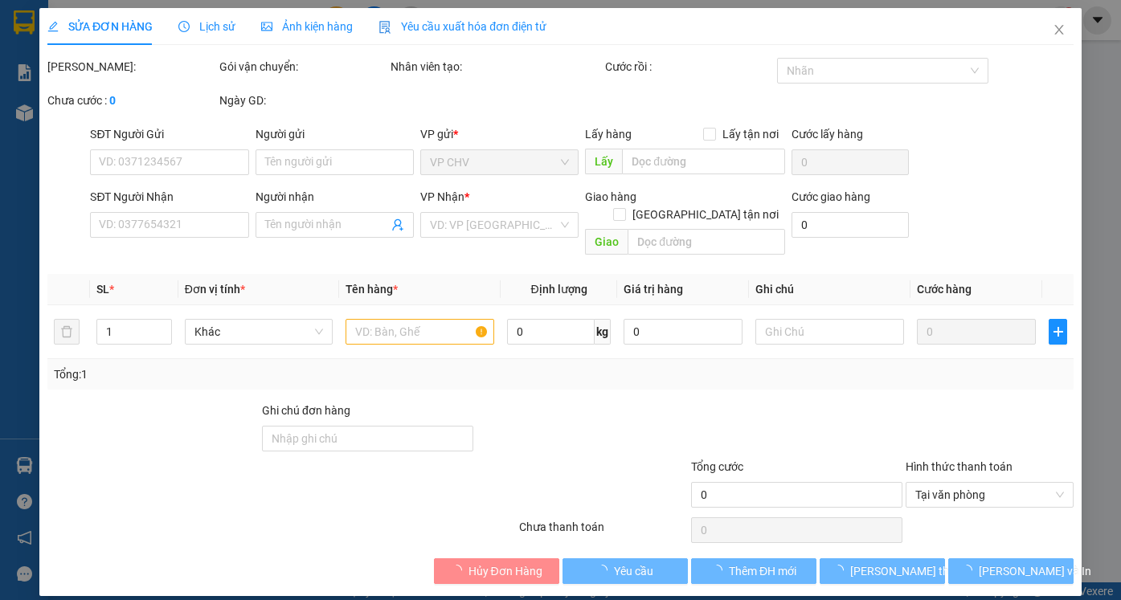
type input "0903077247"
type input "LỢI"
type input "0931287771"
type input "HÙNG"
type input "140.000"
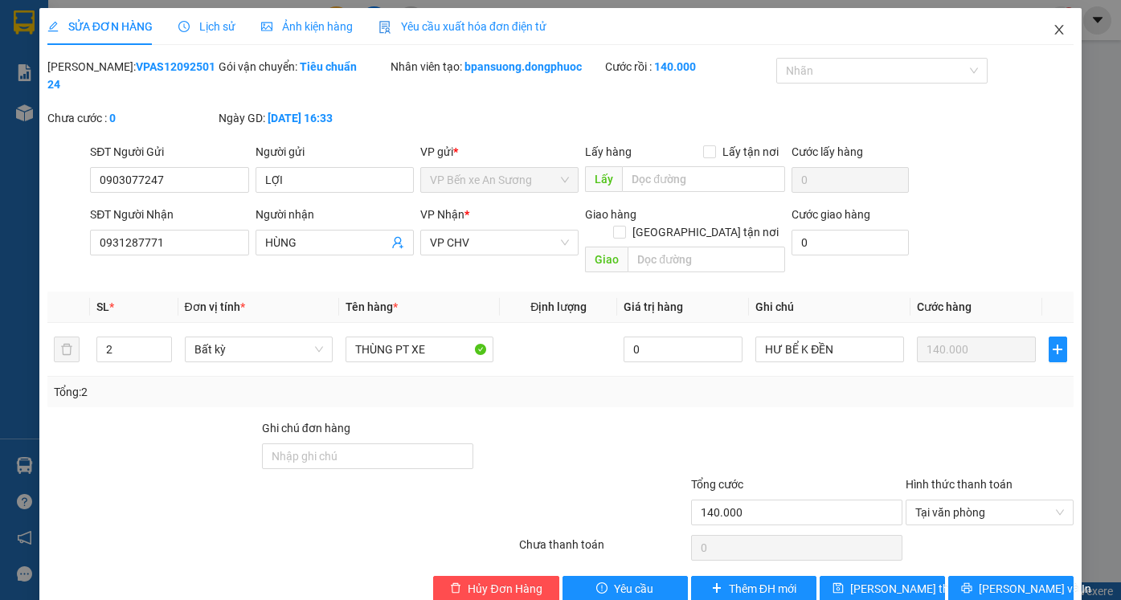
drag, startPoint x: 1057, startPoint y: 27, endPoint x: 964, endPoint y: 2, distance: 96.7
click at [1058, 28] on icon "close" at bounding box center [1058, 29] width 13 height 13
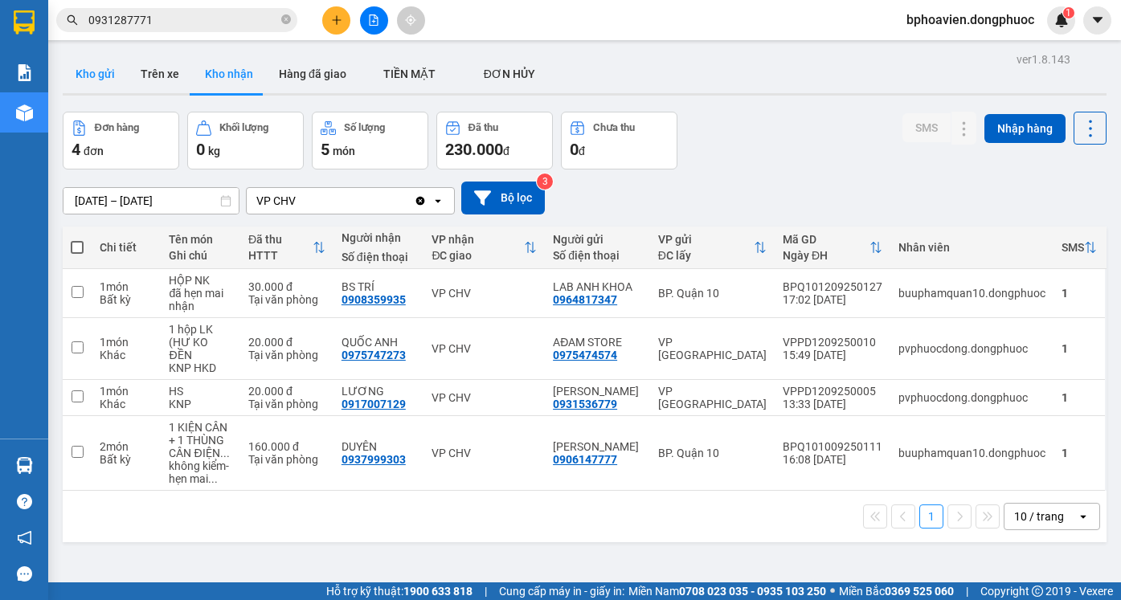
click at [109, 77] on button "Kho gửi" at bounding box center [95, 74] width 65 height 39
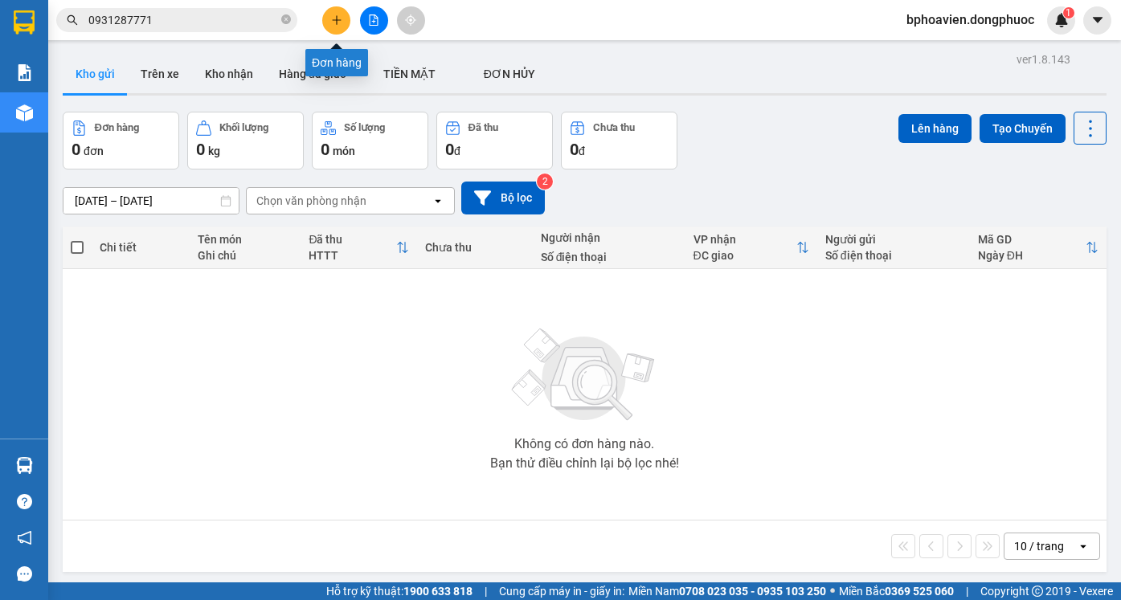
click at [335, 33] on button at bounding box center [336, 20] width 28 height 28
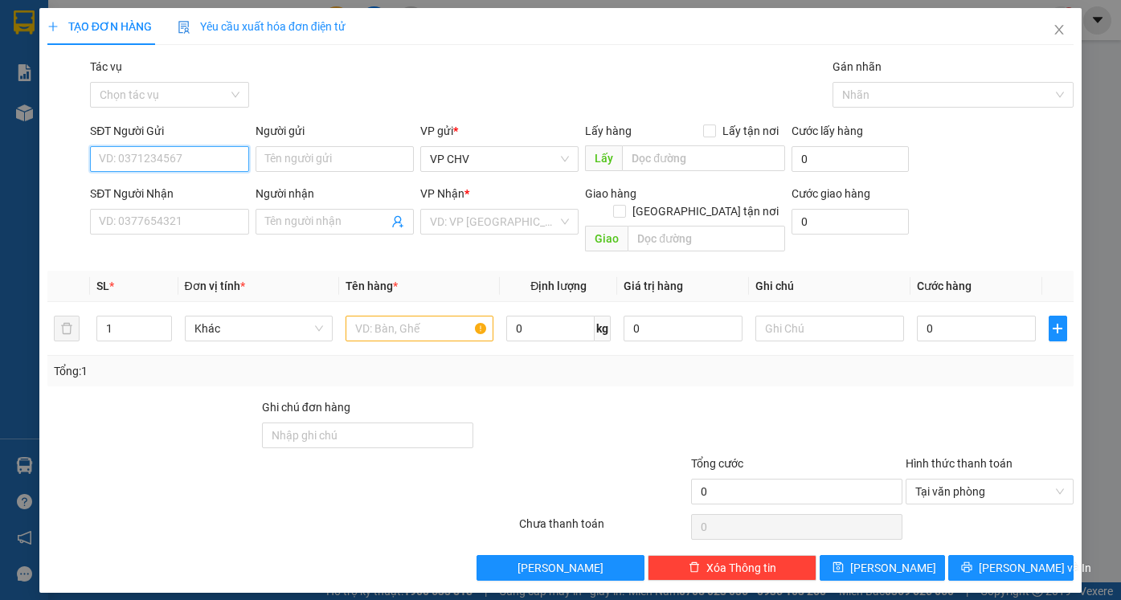
click at [148, 147] on input "SĐT Người Gửi" at bounding box center [169, 159] width 158 height 26
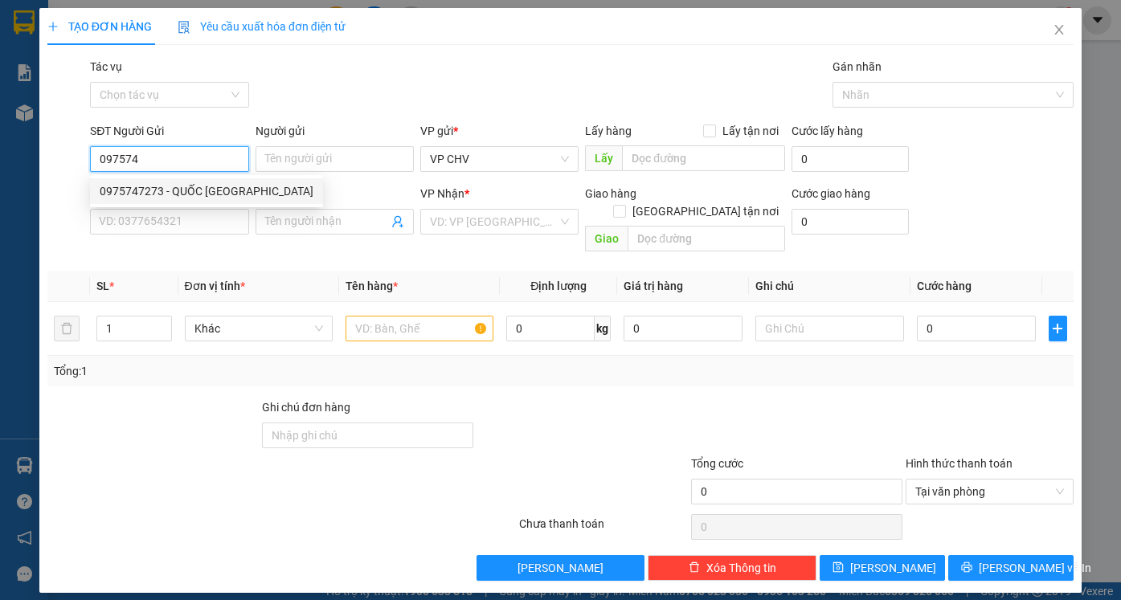
click at [198, 186] on div "0975747273 - QUỐC [GEOGRAPHIC_DATA]" at bounding box center [207, 191] width 214 height 18
type input "0975747273"
type input "QUỐC ANH"
type input "0888825959"
type input "TÂM"
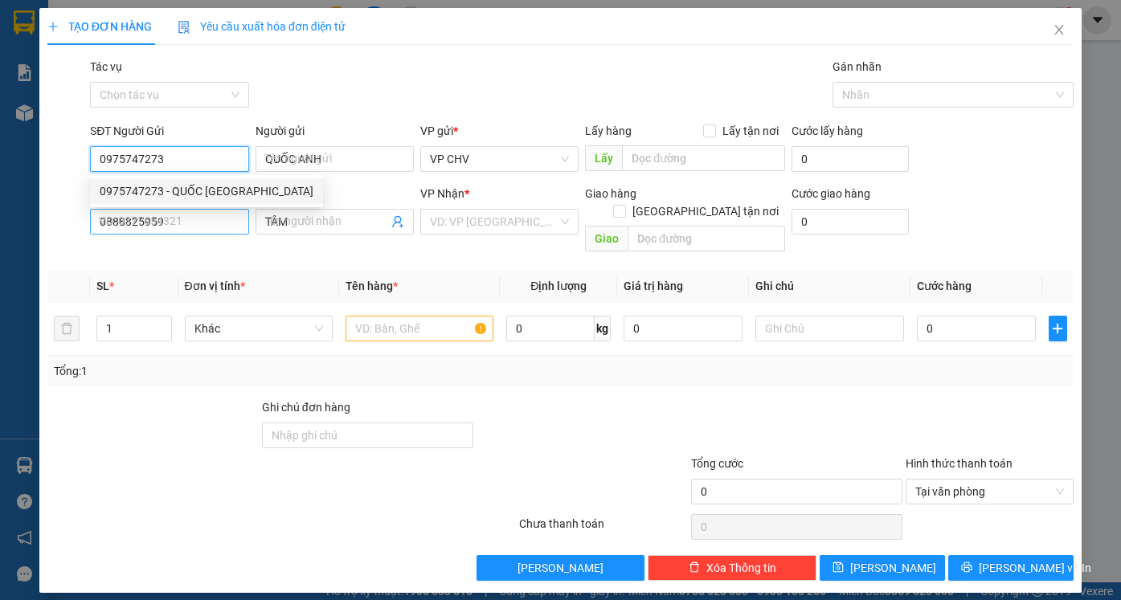
type input "20.000"
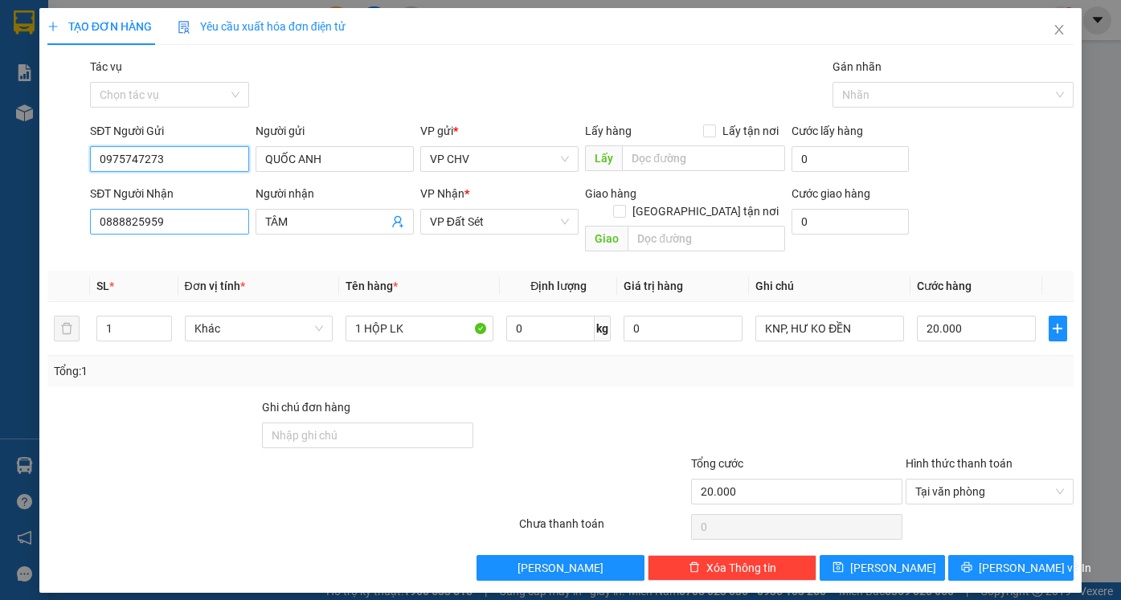
type input "0975747273"
drag, startPoint x: 180, startPoint y: 223, endPoint x: 0, endPoint y: 186, distance: 183.7
click at [0, 194] on div "TẠO ĐƠN HÀNG Yêu cầu xuất hóa đơn điện tử Transit Pickup Surcharge Ids Transit …" at bounding box center [560, 300] width 1121 height 600
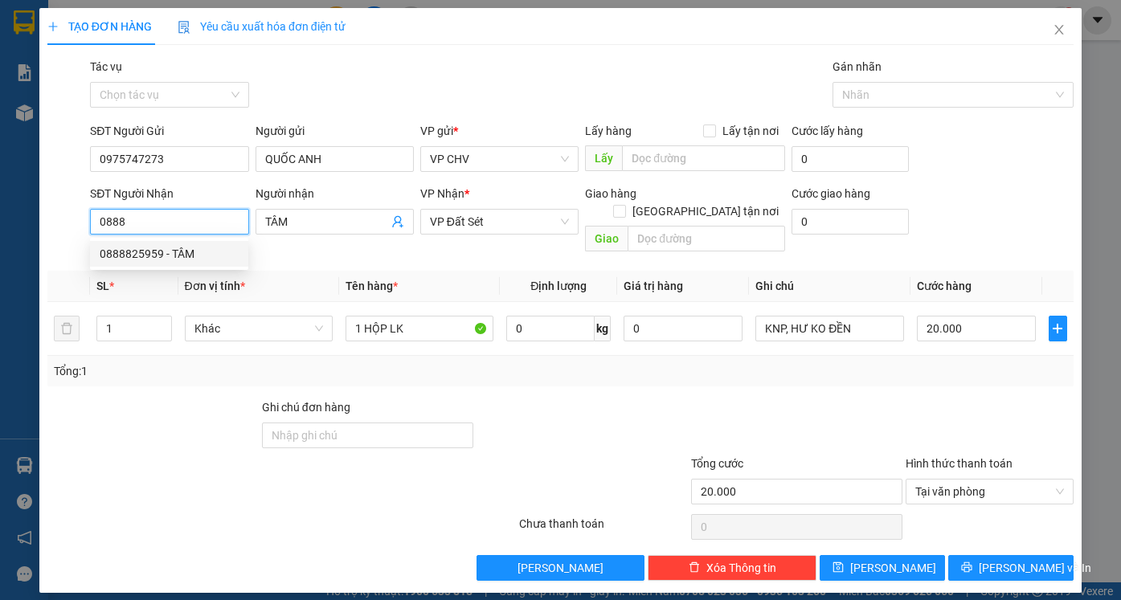
click at [136, 259] on div "0888825959 - TÂM" at bounding box center [169, 254] width 139 height 18
type input "0888825959"
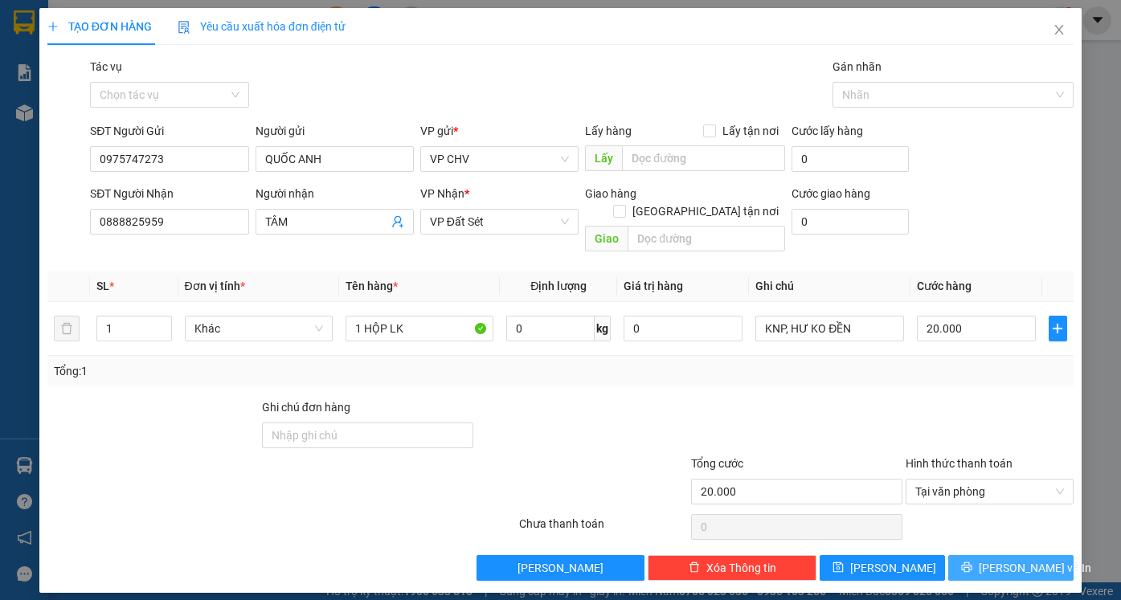
click at [1003, 559] on span "[PERSON_NAME] và In" at bounding box center [1035, 568] width 112 height 18
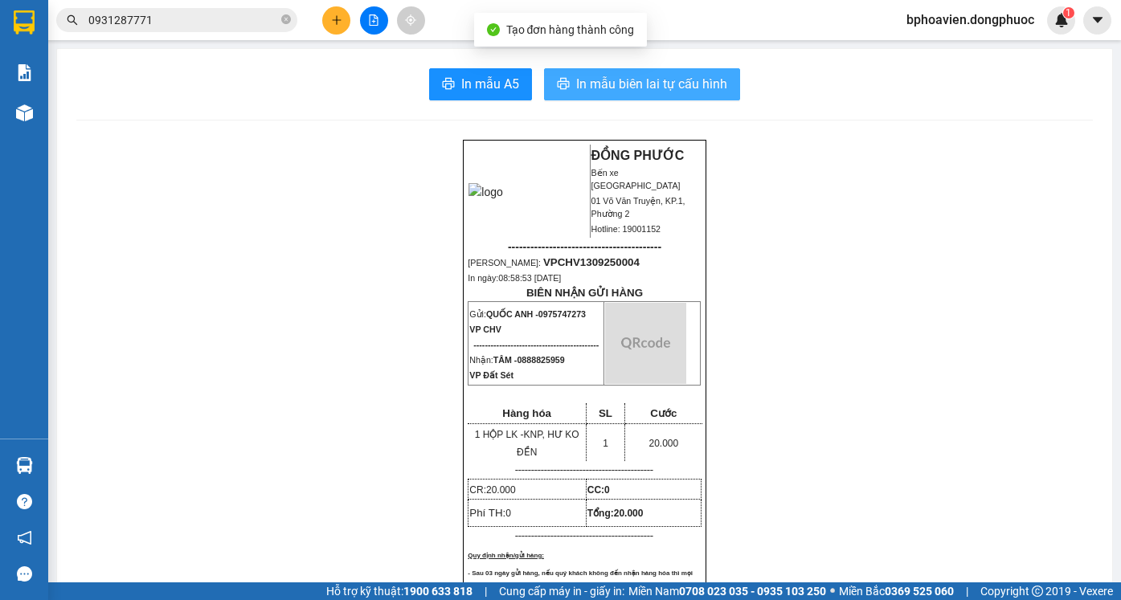
click at [606, 80] on span "In mẫu biên lai tự cấu hình" at bounding box center [651, 84] width 151 height 20
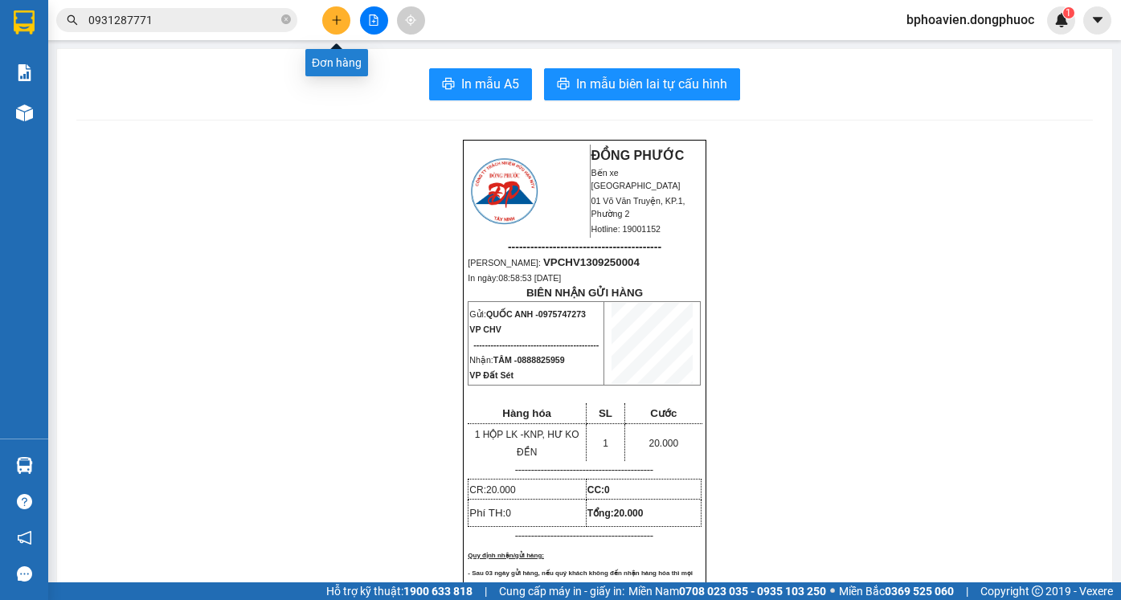
click at [341, 20] on icon "plus" at bounding box center [336, 19] width 11 height 11
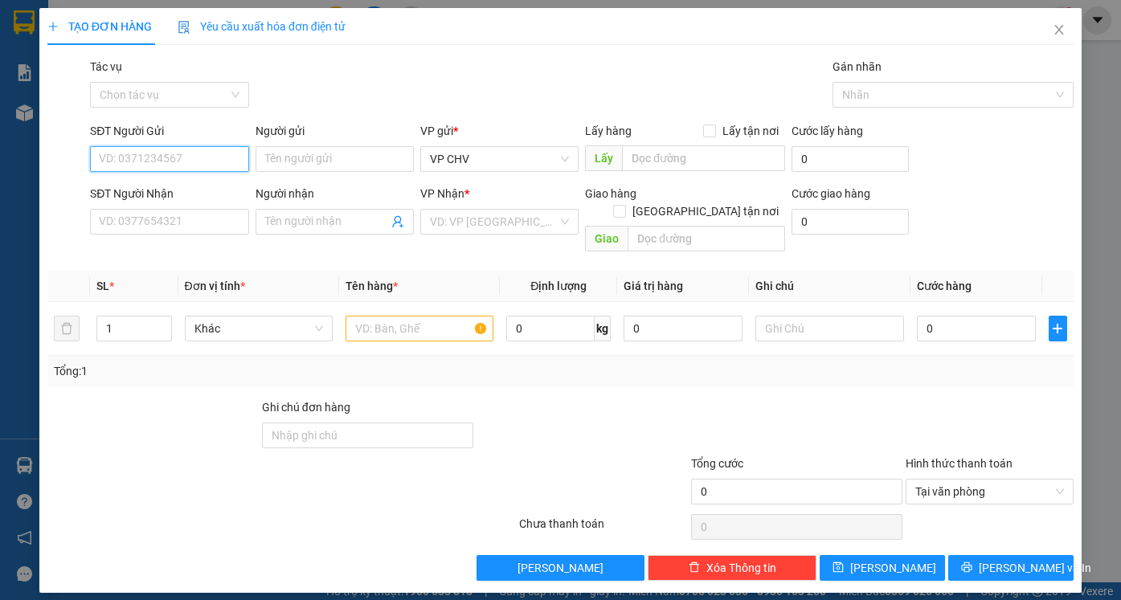
click at [149, 151] on input "SĐT Người Gửi" at bounding box center [169, 159] width 158 height 26
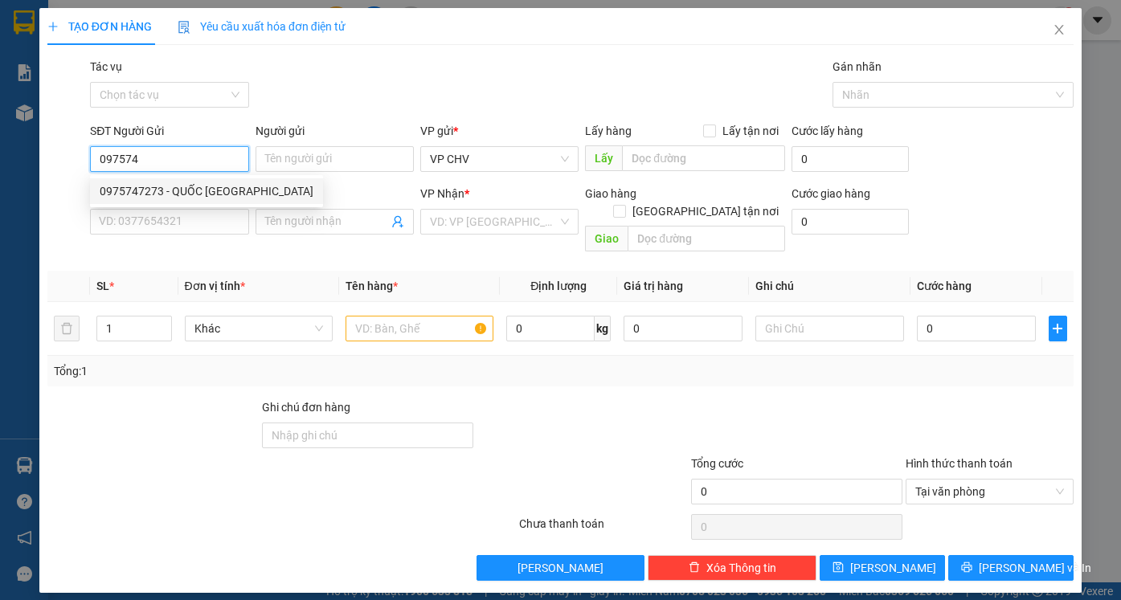
click at [163, 197] on div "0975747273 - QUỐC [GEOGRAPHIC_DATA]" at bounding box center [207, 191] width 214 height 18
type input "0975747273"
type input "QUỐC ANH"
type input "0888825959"
type input "TÂM"
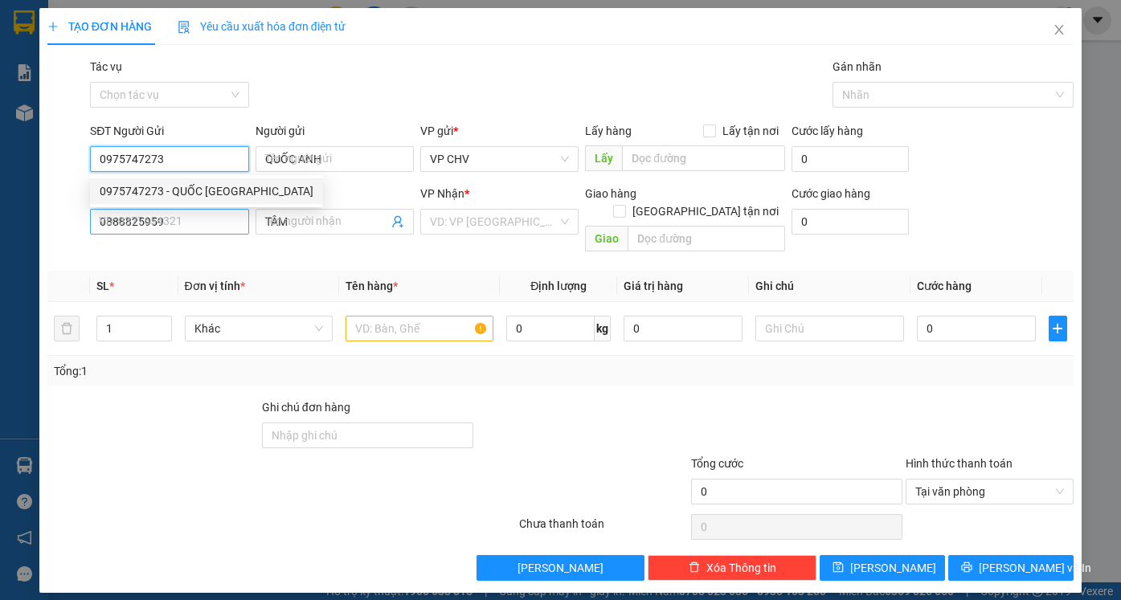
type input "20.000"
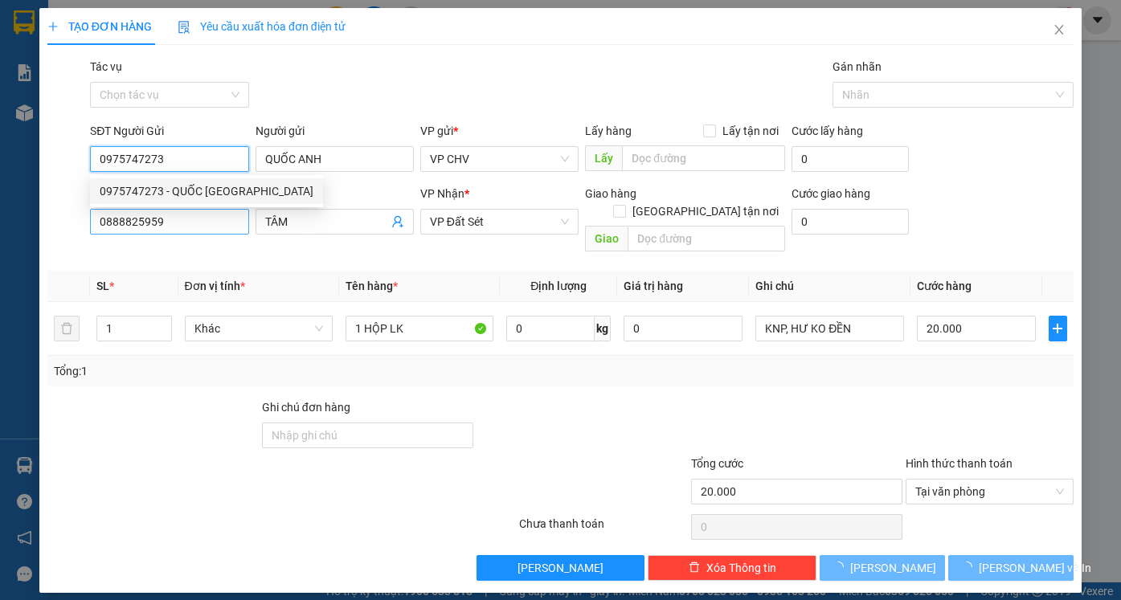
type input "0975747273"
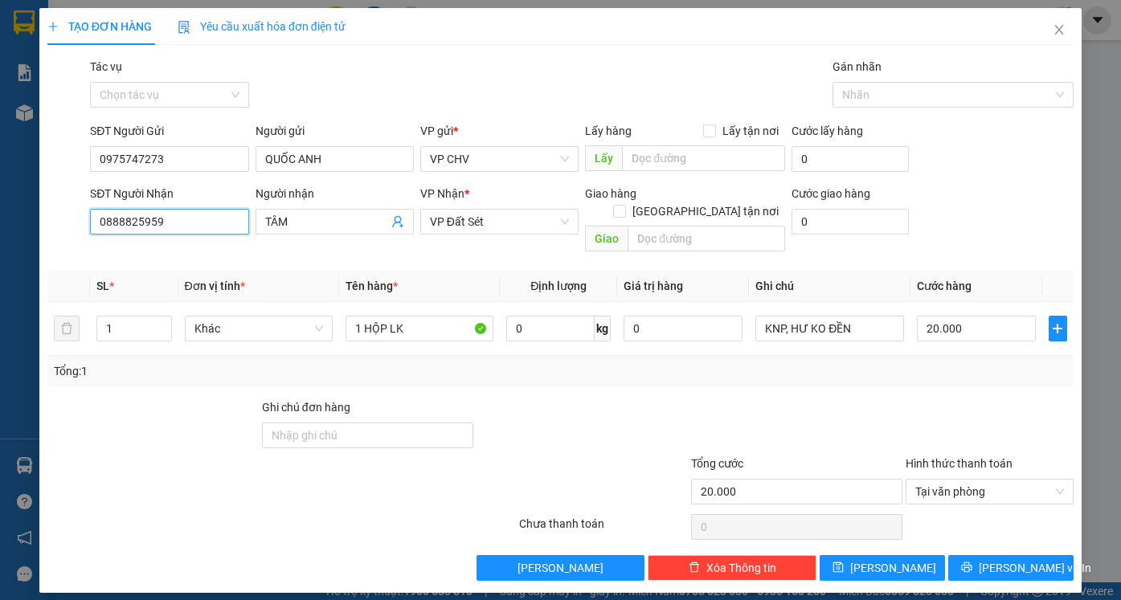
drag, startPoint x: 186, startPoint y: 223, endPoint x: 6, endPoint y: 226, distance: 179.2
click at [6, 226] on div "TẠO ĐƠN HÀNG Yêu cầu xuất hóa đơn điện tử Transit Pickup Surcharge Ids Transit …" at bounding box center [560, 300] width 1121 height 600
click at [131, 259] on div "0348904142 - TRƯỜNG" at bounding box center [169, 254] width 139 height 18
type input "0348904142"
type input "TRƯỜNG"
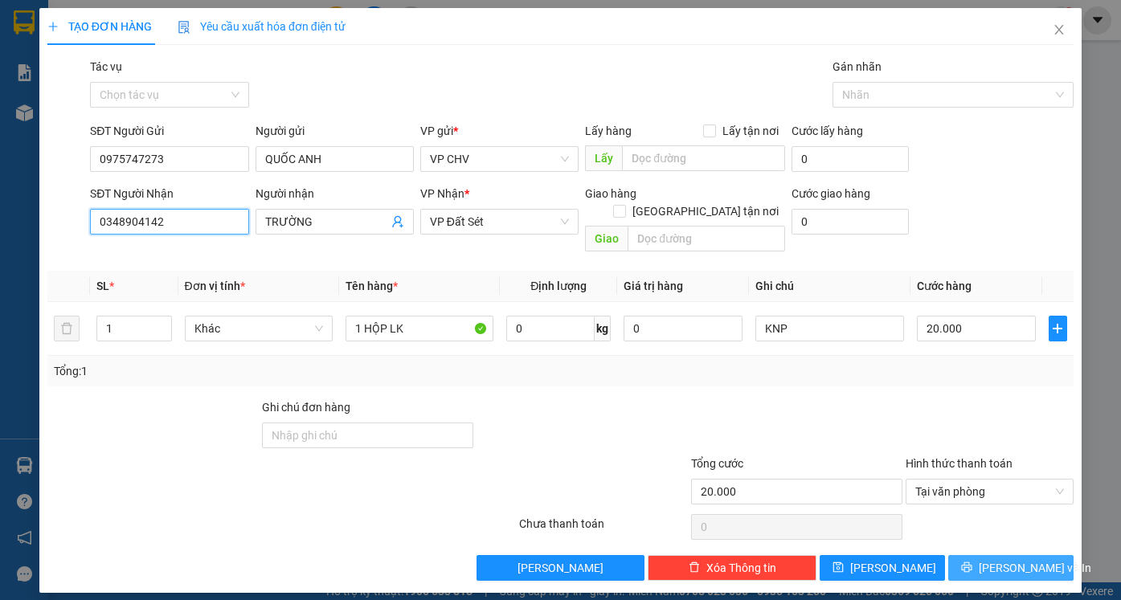
type input "0348904142"
click at [1013, 559] on span "[PERSON_NAME] và In" at bounding box center [1035, 568] width 112 height 18
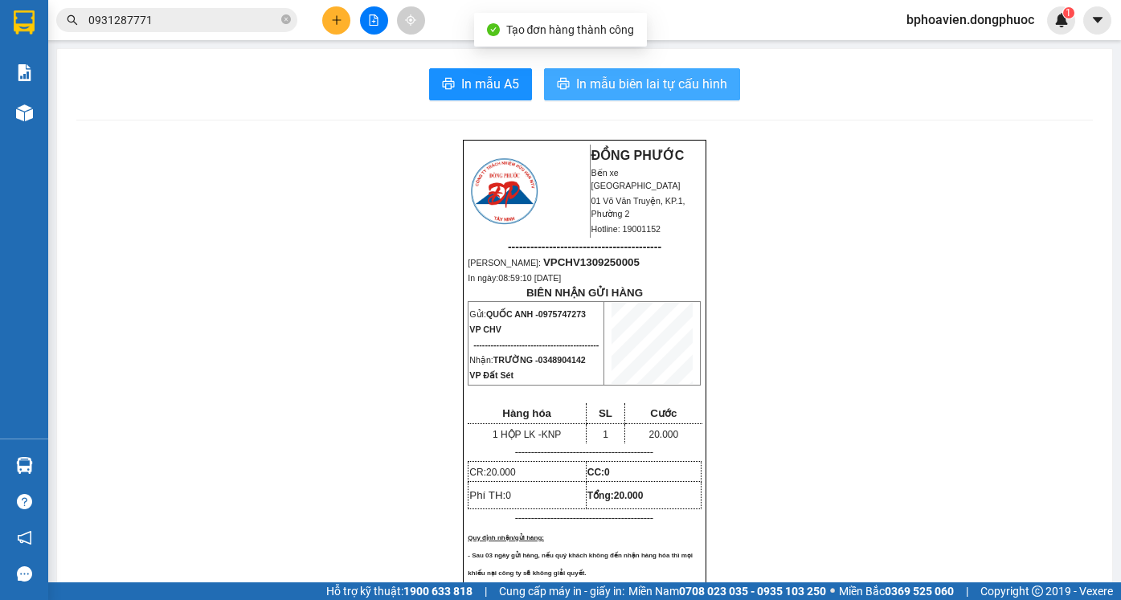
click at [641, 84] on span "In mẫu biên lai tự cấu hình" at bounding box center [651, 84] width 151 height 20
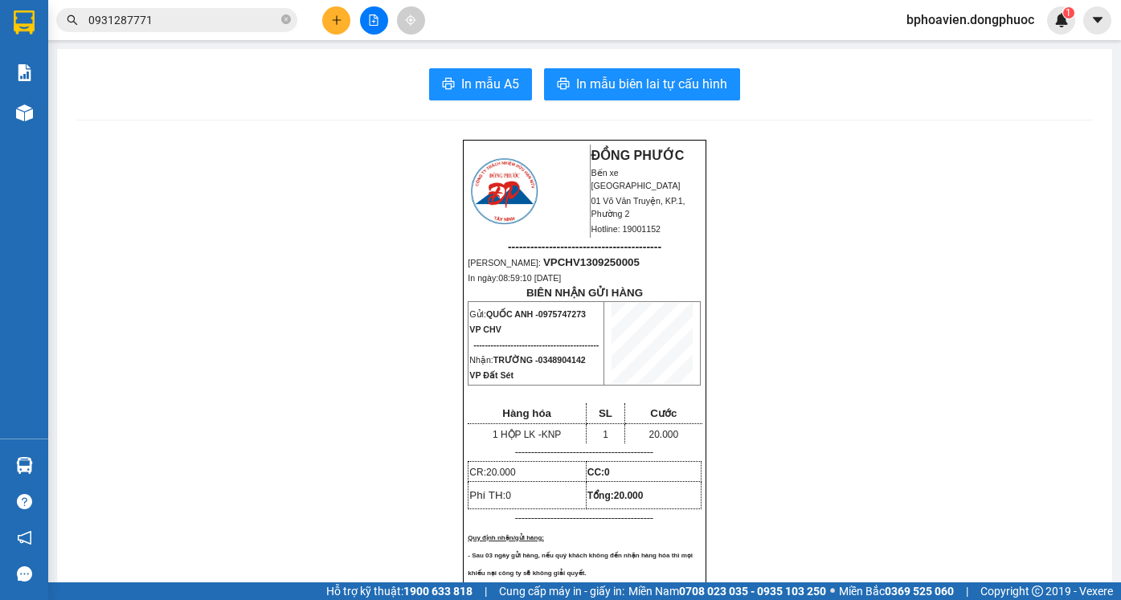
click at [336, 22] on icon "plus" at bounding box center [336, 19] width 11 height 11
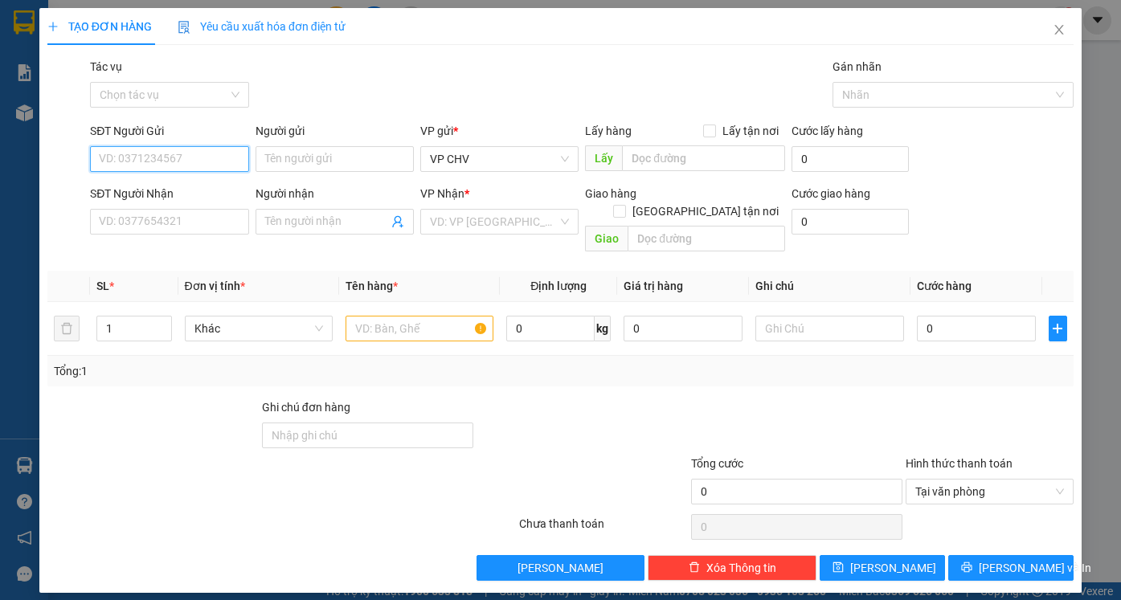
click at [184, 153] on input "SĐT Người Gửi" at bounding box center [169, 159] width 158 height 26
click at [207, 160] on input "SĐT Người Gửi" at bounding box center [169, 159] width 158 height 26
click at [200, 194] on div "0966333957 - THUẬN" at bounding box center [169, 191] width 139 height 18
type input "0966333957"
type input "THUẬN"
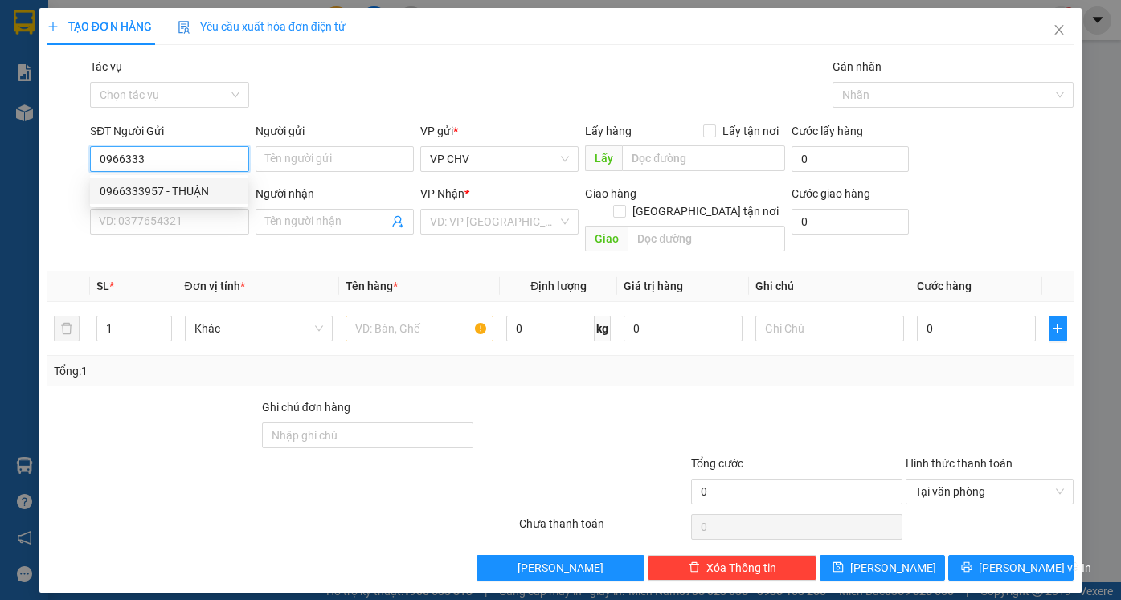
type input "0988855252"
type input "[PERSON_NAME]"
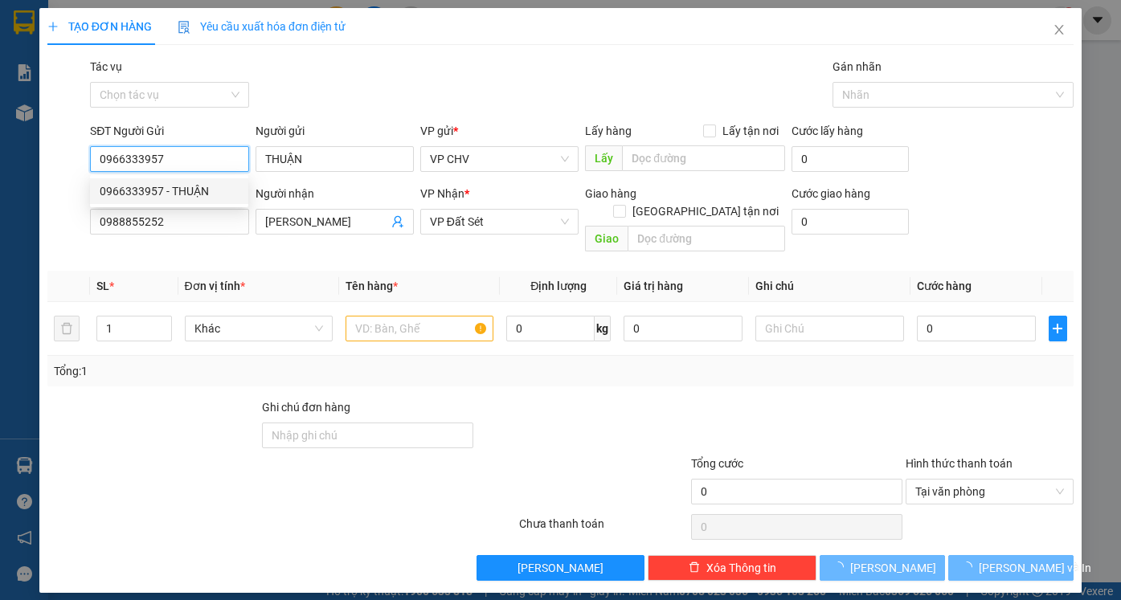
type input "20.000"
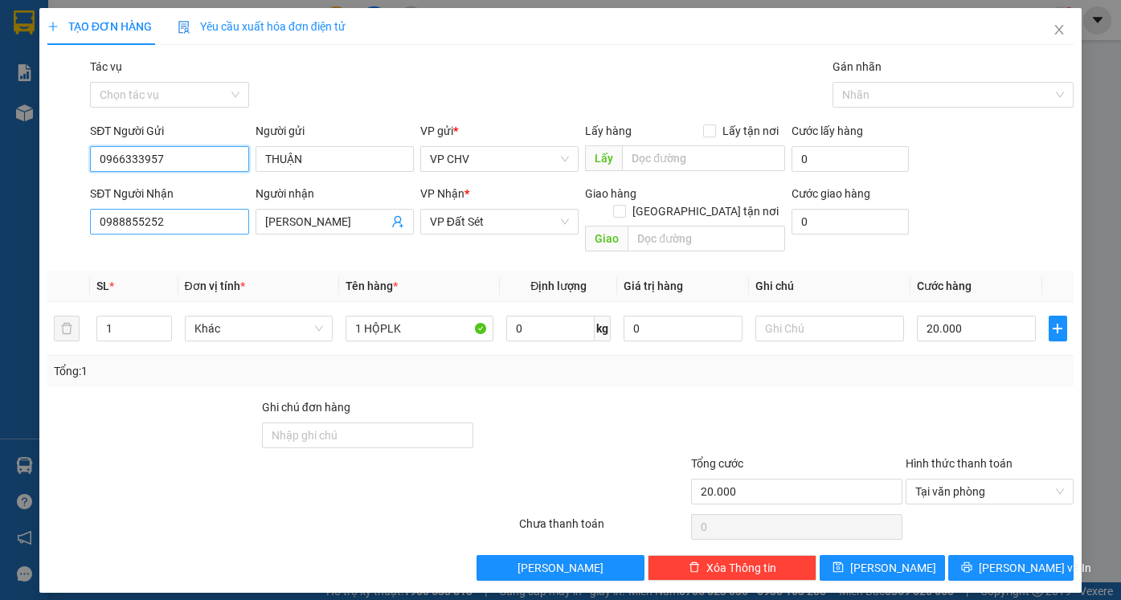
type input "0966333957"
drag, startPoint x: 93, startPoint y: 233, endPoint x: 72, endPoint y: 233, distance: 20.9
click at [74, 233] on div "SĐT Người Nhận 0988855252 Người nhận PHONG VŨ VP Nhận * VP Đất Sét Giao hàng Gi…" at bounding box center [560, 222] width 1029 height 74
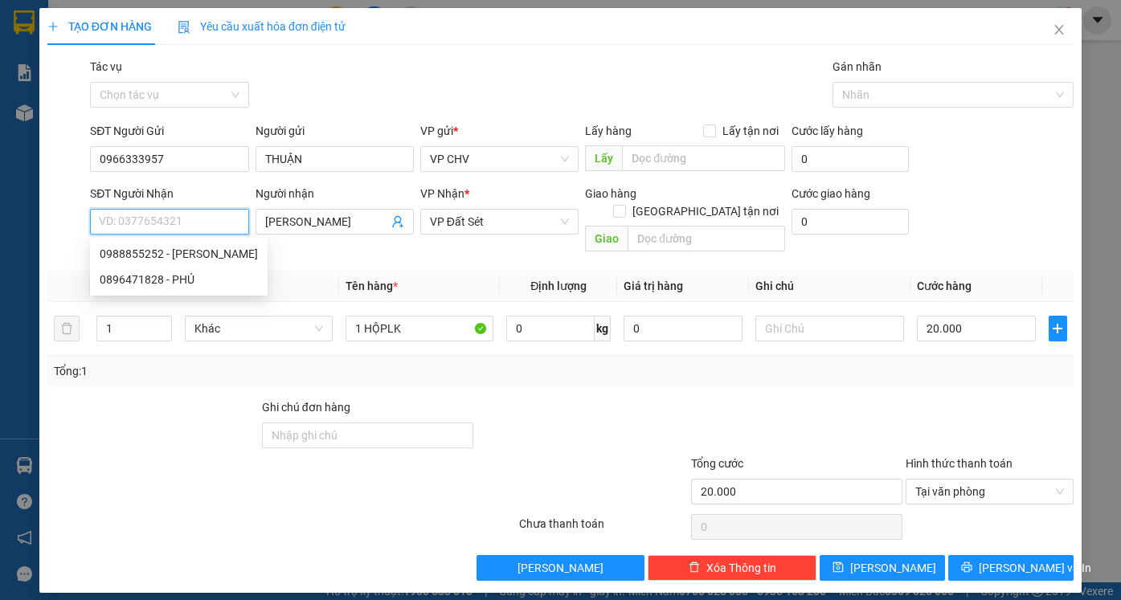
click at [125, 219] on input "SĐT Người Nhận" at bounding box center [169, 222] width 158 height 26
click at [203, 257] on div "0329383838 - TÂM" at bounding box center [169, 254] width 139 height 18
type input "0329383838"
type input "TÂM"
type input "30.000"
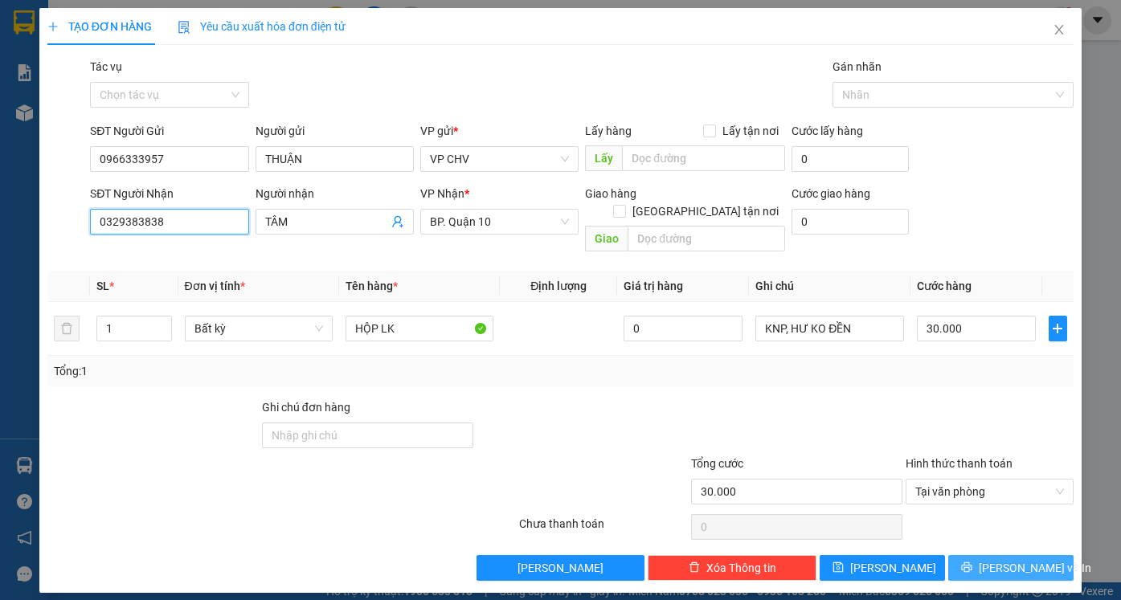
type input "0329383838"
drag, startPoint x: 1009, startPoint y: 540, endPoint x: 997, endPoint y: 576, distance: 38.1
click at [1010, 555] on button "[PERSON_NAME] và In" at bounding box center [1010, 568] width 125 height 26
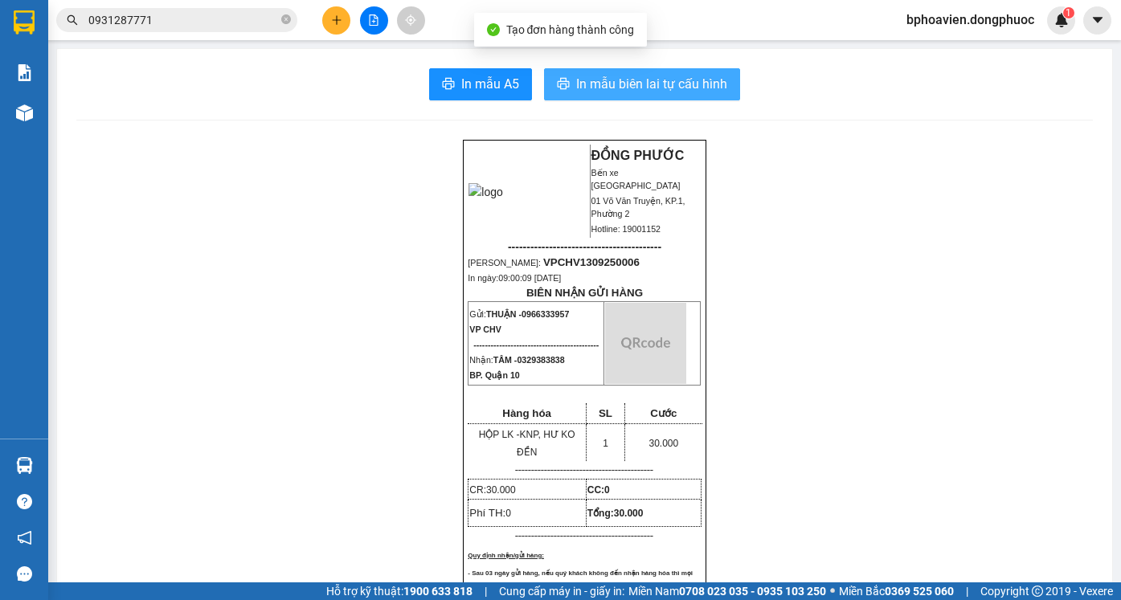
drag, startPoint x: 630, startPoint y: 78, endPoint x: 589, endPoint y: 77, distance: 41.0
click at [629, 78] on span "In mẫu biên lai tự cấu hình" at bounding box center [651, 84] width 151 height 20
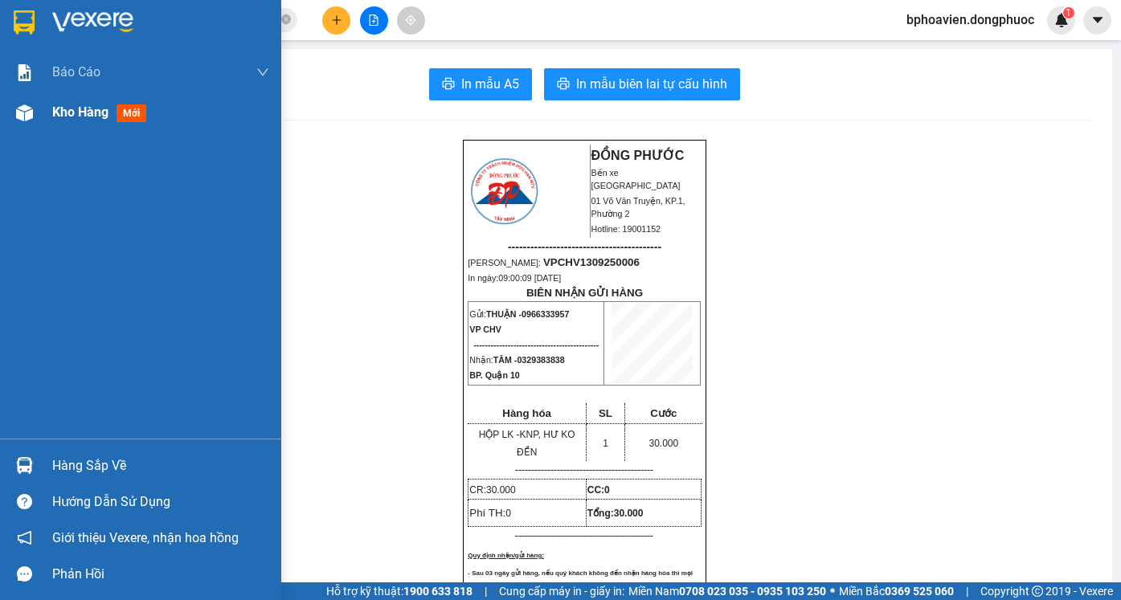
click at [72, 112] on span "Kho hàng" at bounding box center [80, 111] width 56 height 15
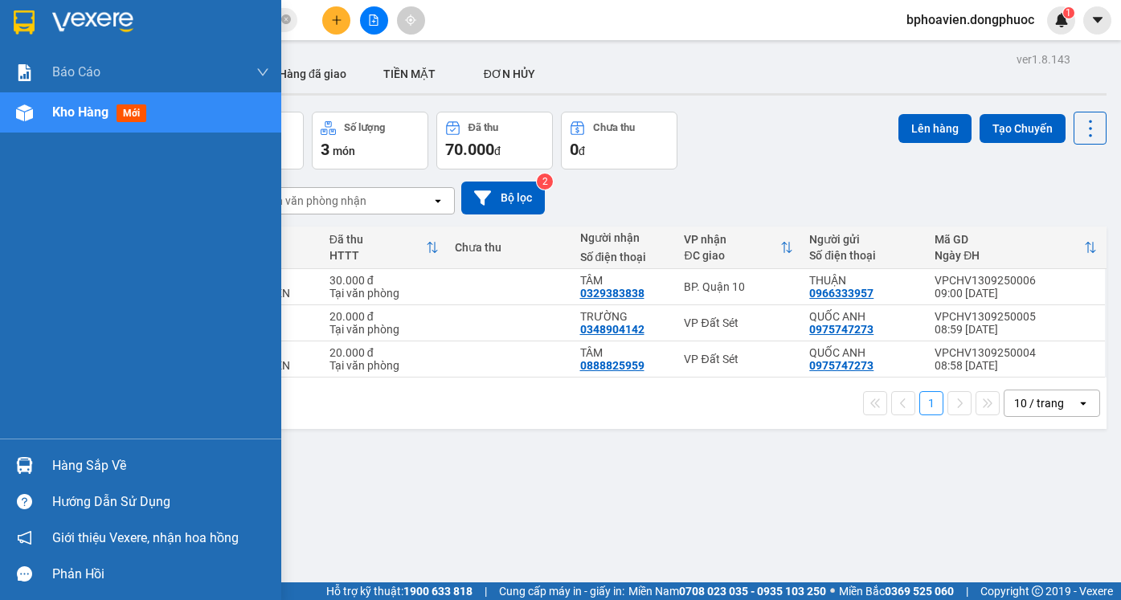
click at [84, 472] on div "Hàng sắp về" at bounding box center [160, 466] width 217 height 24
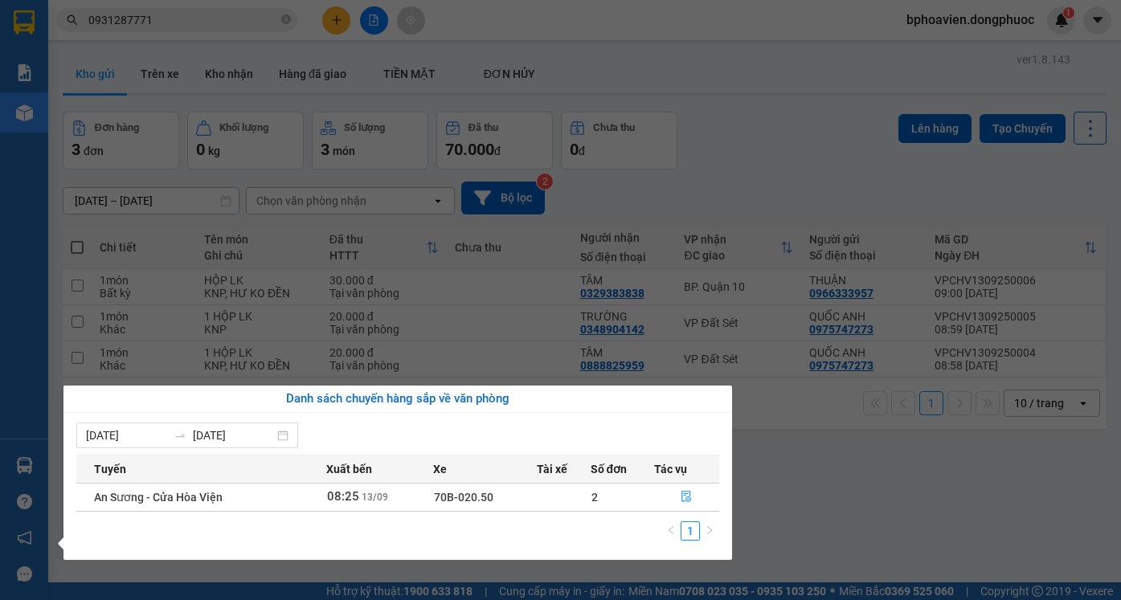
drag, startPoint x: 819, startPoint y: 500, endPoint x: 502, endPoint y: 448, distance: 320.7
click at [814, 500] on section "Kết quả tìm kiếm ( 35 ) Bộ lọc Mã ĐH Trạng thái Món hàng Tổng cước Chưa cước Nh…" at bounding box center [560, 300] width 1121 height 600
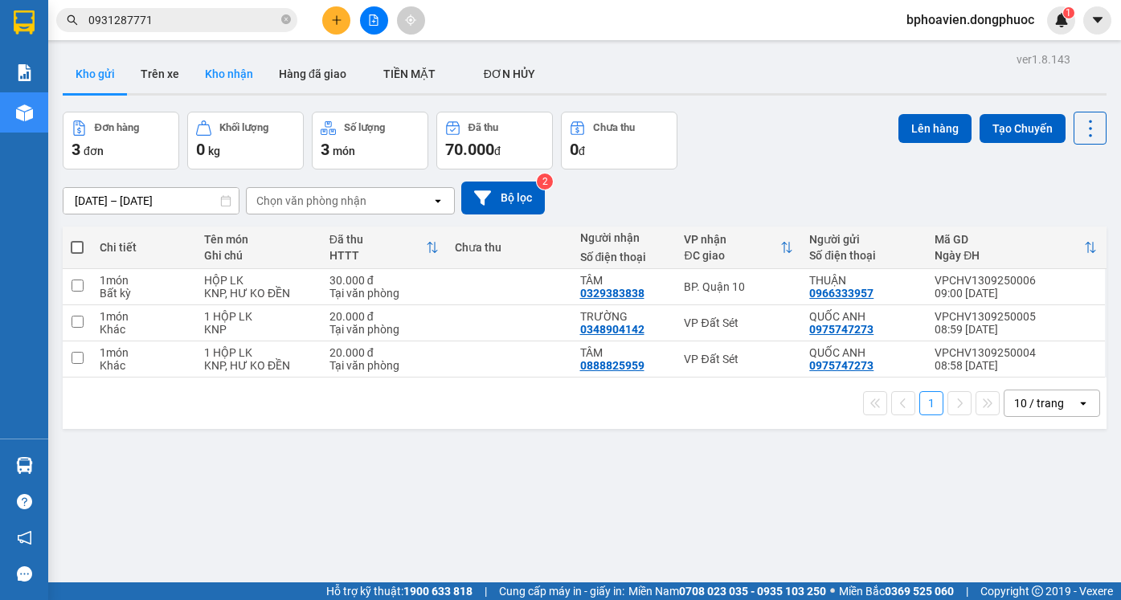
click at [246, 68] on button "Kho nhận" at bounding box center [229, 74] width 74 height 39
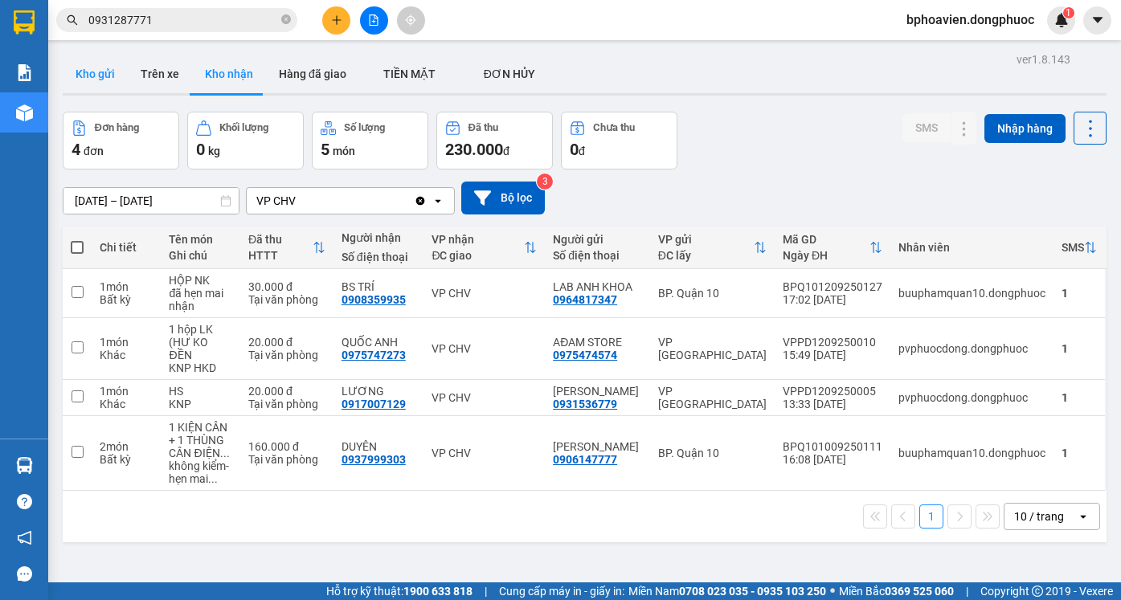
click at [98, 78] on button "Kho gửi" at bounding box center [95, 74] width 65 height 39
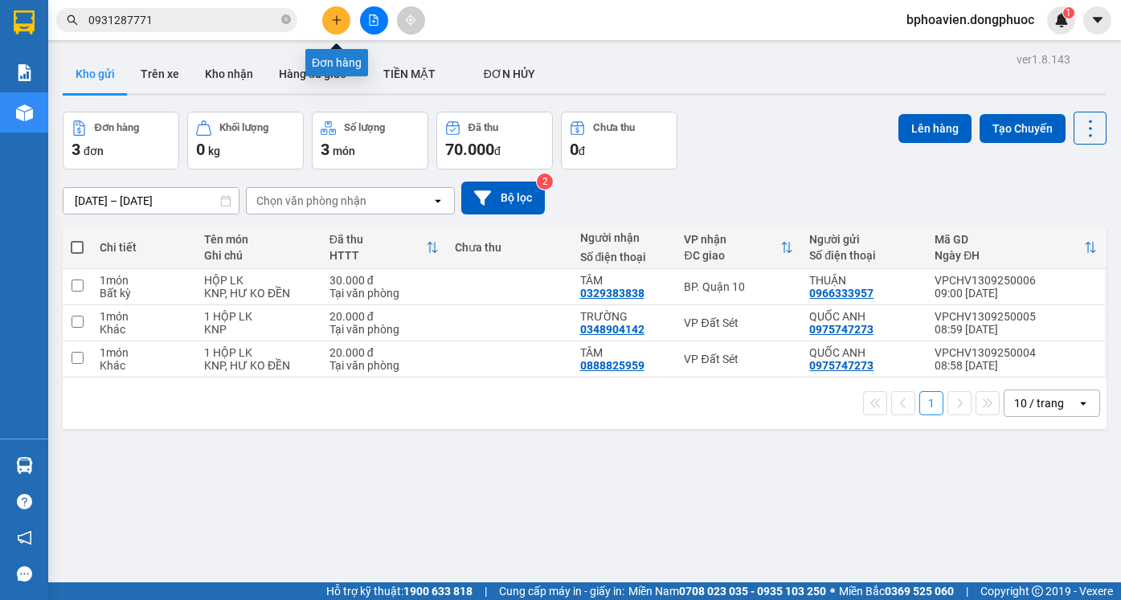
click at [342, 22] on button at bounding box center [336, 20] width 28 height 28
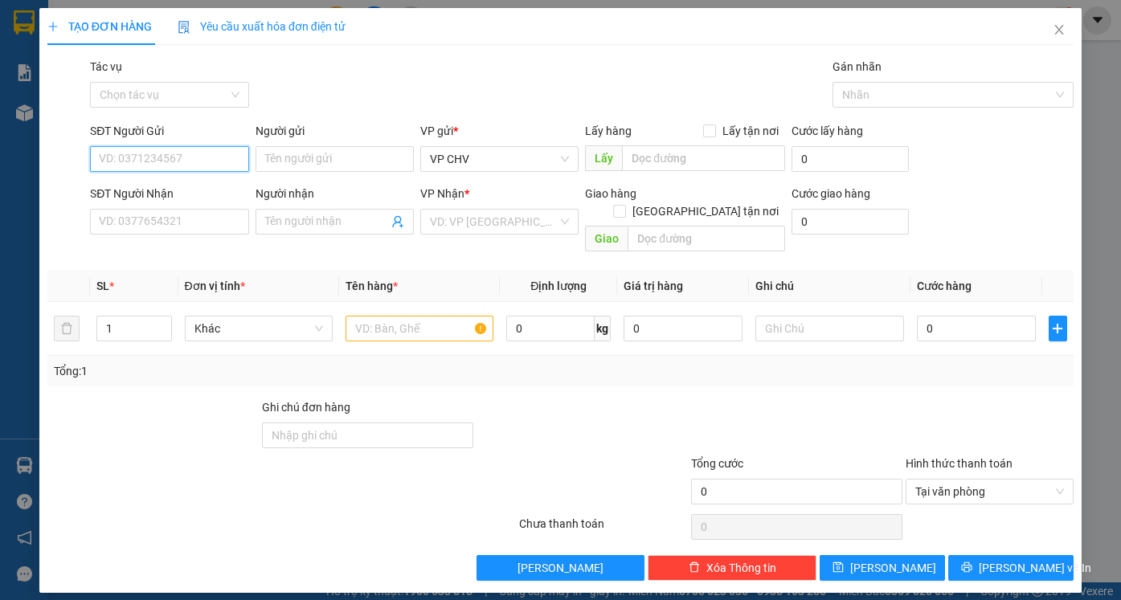
click at [201, 150] on input "SĐT Người Gửi" at bounding box center [169, 159] width 158 height 26
type input "0967543968"
click at [184, 187] on div "0967543968 - LƯƠNG" at bounding box center [179, 191] width 158 height 18
type input "LƯƠNG"
type input "0964809892"
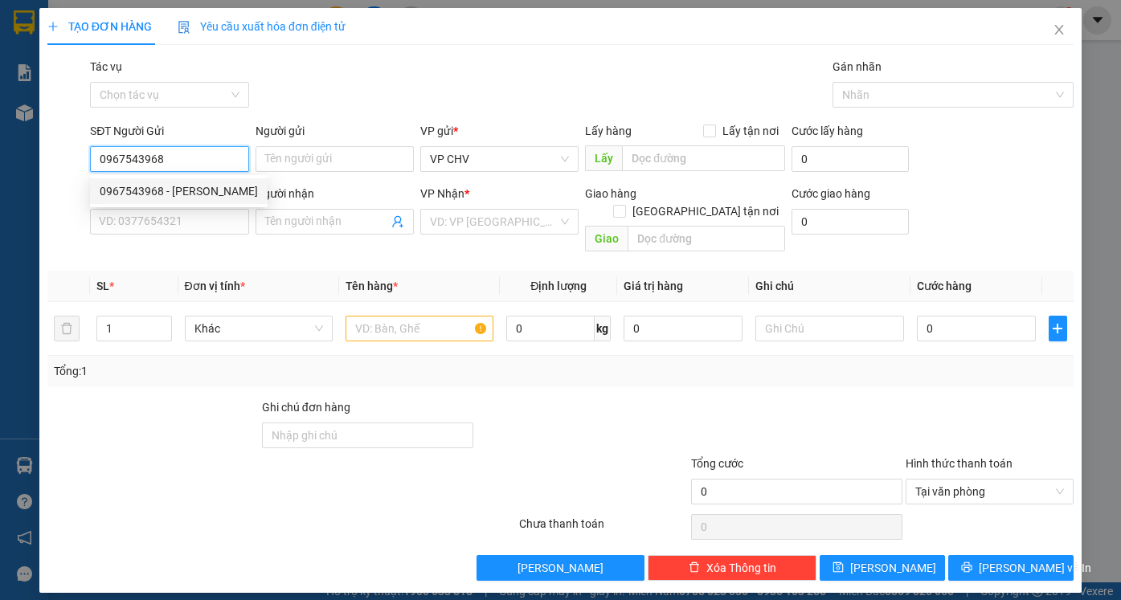
type input "LOAN"
type input "30.000"
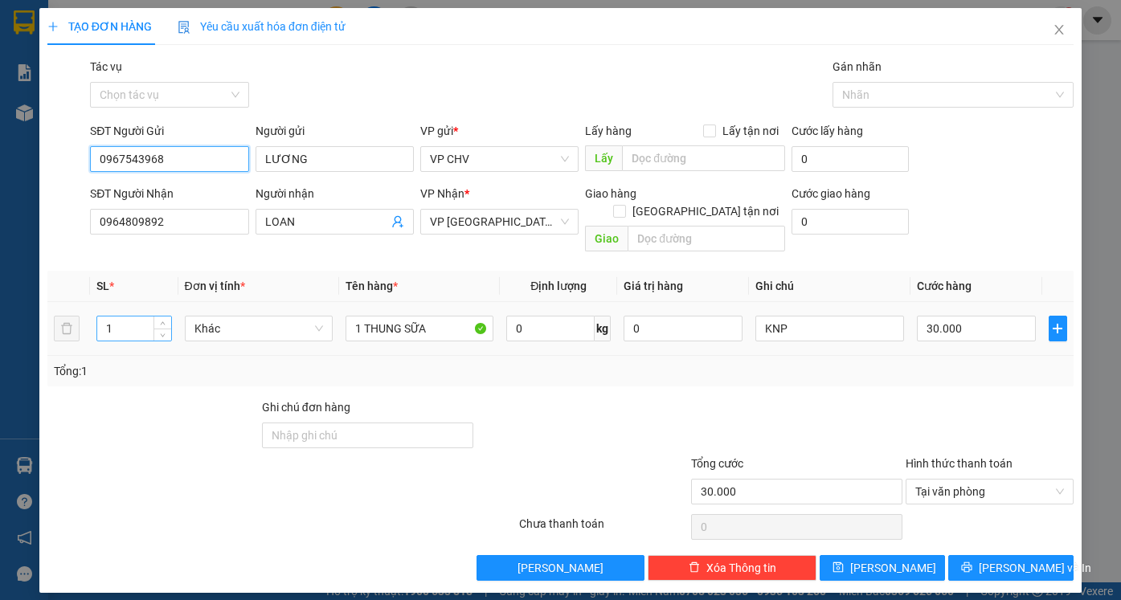
type input "0967543968"
drag, startPoint x: 128, startPoint y: 319, endPoint x: 43, endPoint y: 303, distance: 86.7
click at [43, 304] on div "TẠO ĐƠN HÀNG Yêu cầu xuất hóa đơn điện tử Transit Pickup Surcharge Ids Transit …" at bounding box center [560, 300] width 1042 height 585
type input "2"
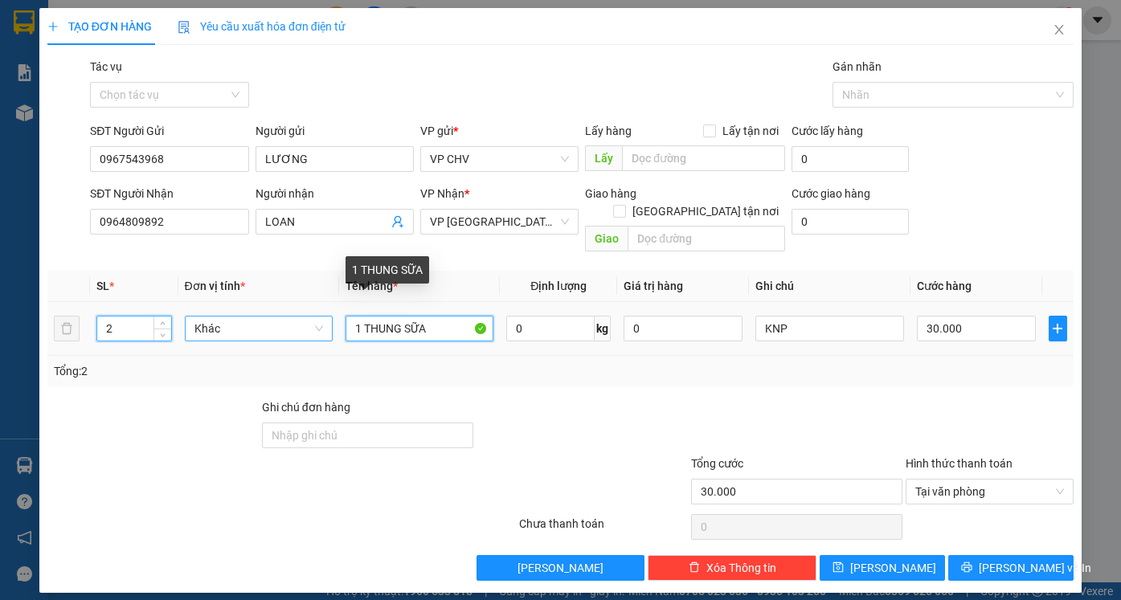
drag, startPoint x: 402, startPoint y: 313, endPoint x: 309, endPoint y: 315, distance: 93.2
click at [309, 315] on tr "2 Khác 1 THUNG SỮA 0 kg 0 KNP 30.000" at bounding box center [560, 329] width 1026 height 54
type input "0"
type input "2 THÙNG SỮA"
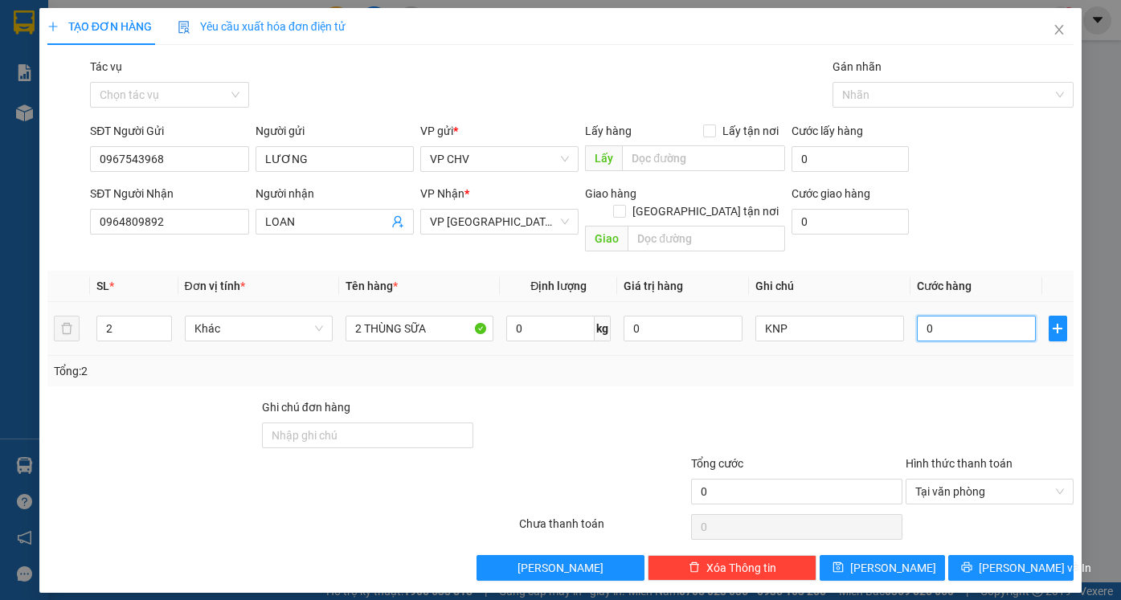
click at [957, 316] on input "0" at bounding box center [976, 329] width 119 height 26
type input "7"
type input "70"
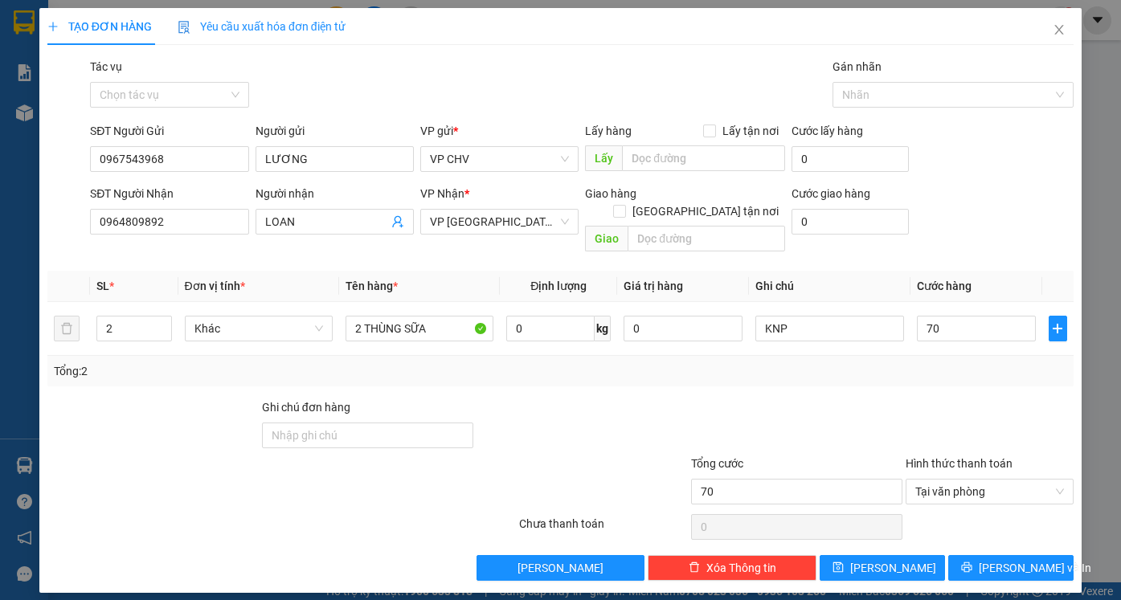
type input "70.000"
click at [961, 398] on div at bounding box center [990, 426] width 172 height 56
click at [1017, 559] on span "[PERSON_NAME] và In" at bounding box center [1035, 568] width 112 height 18
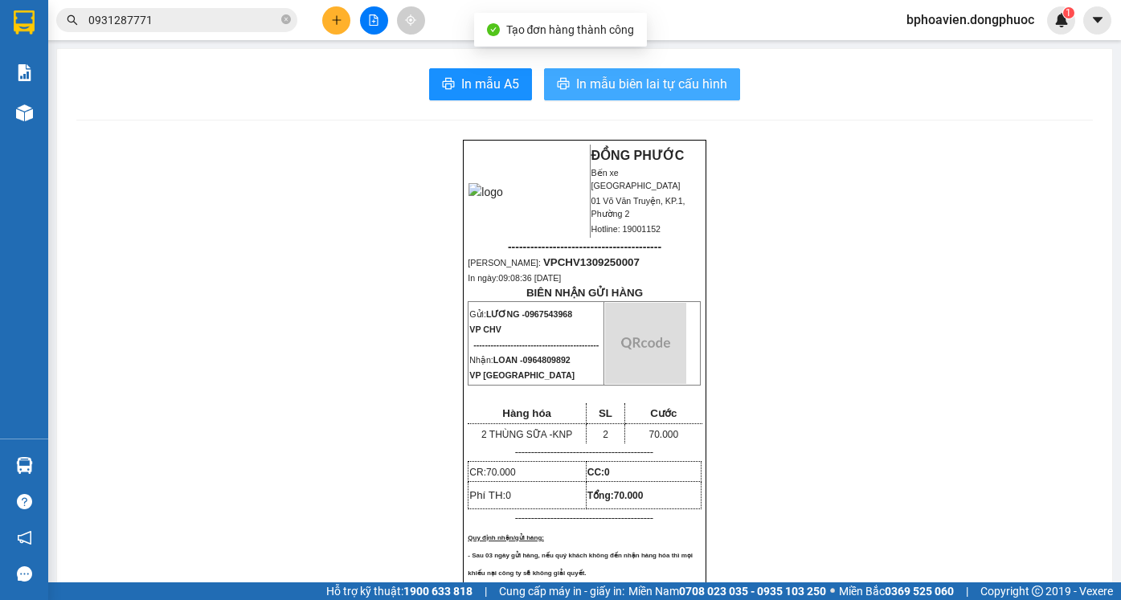
click at [619, 74] on span "In mẫu biên lai tự cấu hình" at bounding box center [651, 84] width 151 height 20
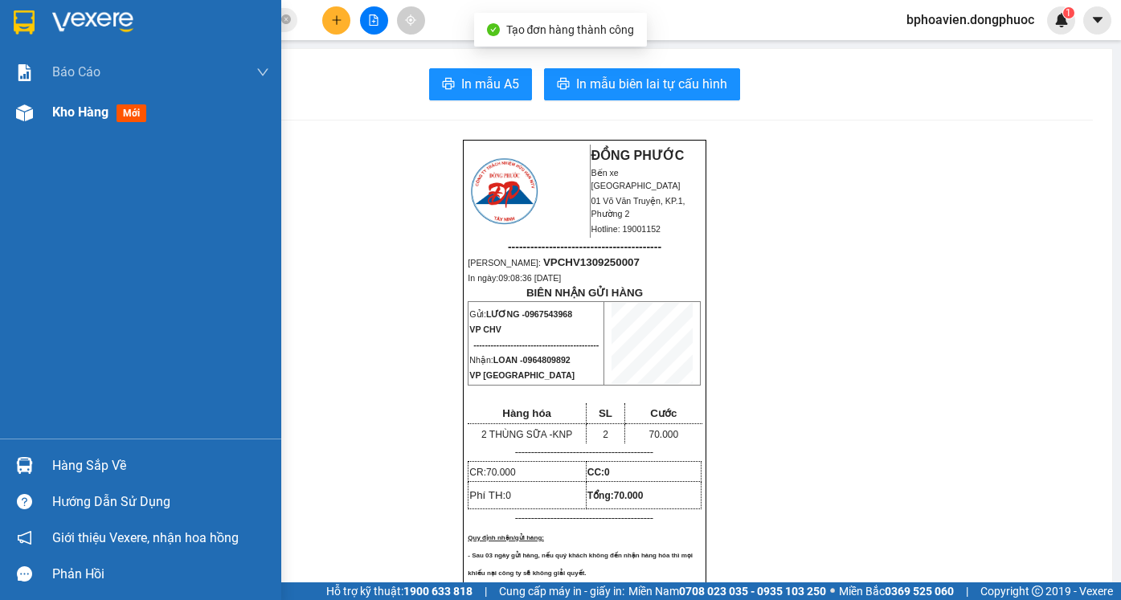
click at [60, 105] on span "Kho hàng" at bounding box center [80, 111] width 56 height 15
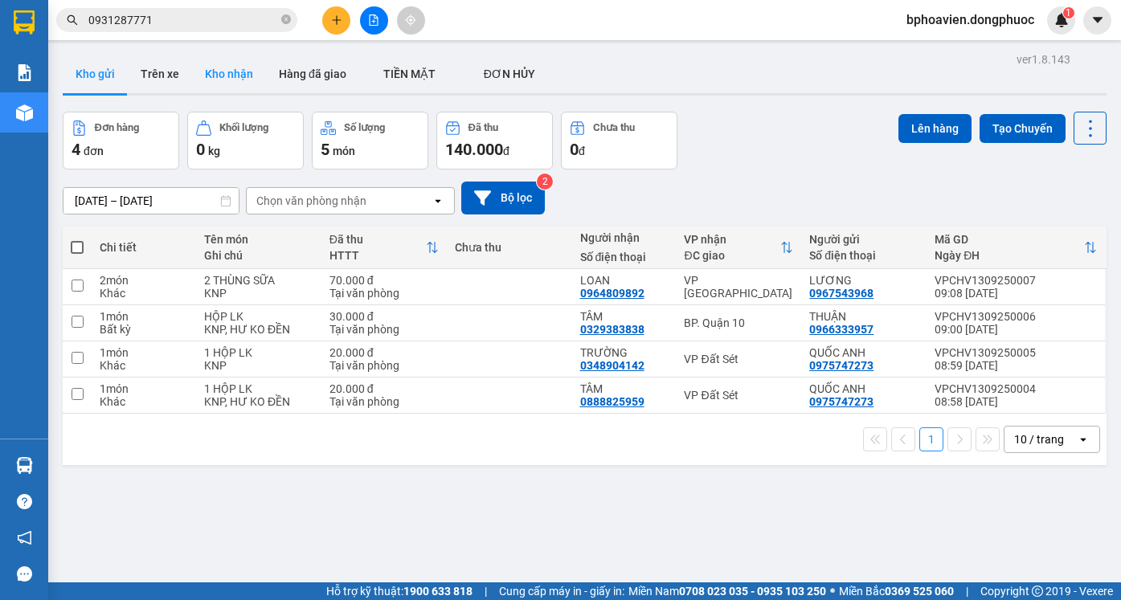
click at [224, 74] on button "Kho nhận" at bounding box center [229, 74] width 74 height 39
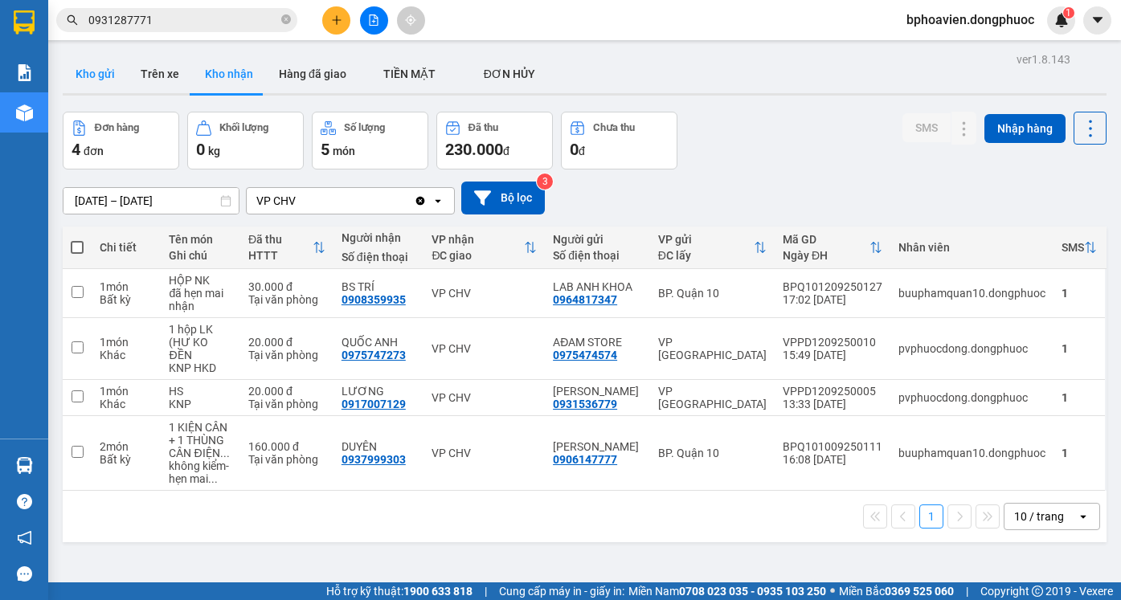
click at [102, 80] on button "Kho gửi" at bounding box center [95, 74] width 65 height 39
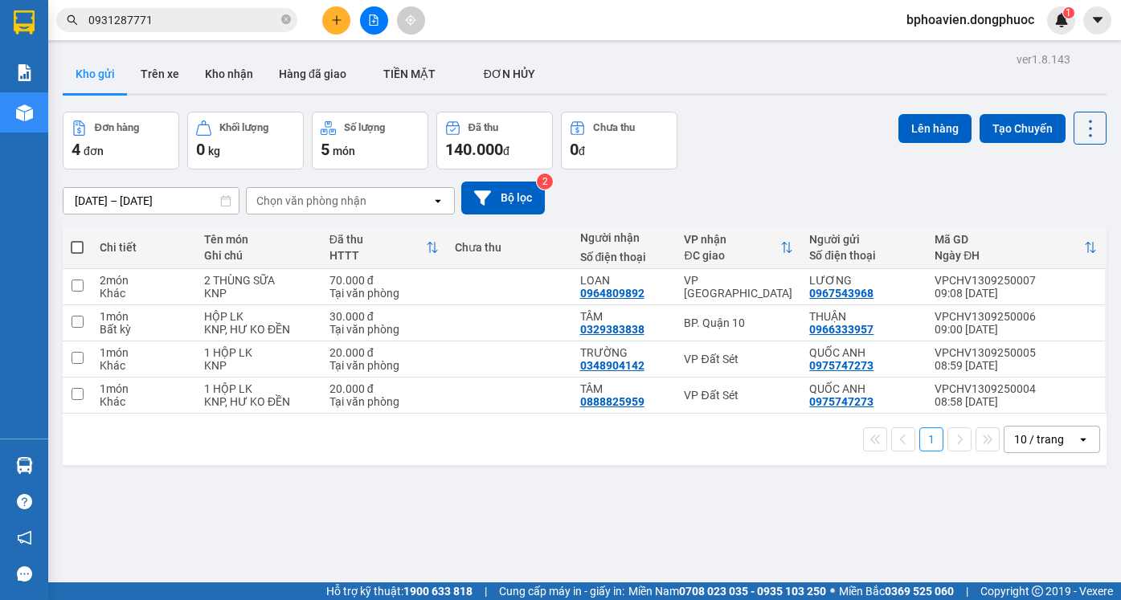
drag, startPoint x: 482, startPoint y: 500, endPoint x: 463, endPoint y: 494, distance: 20.3
click at [480, 500] on div "ver 1.8.143 Kho gửi Trên xe Kho nhận Hàng đã giao TIỀN MẶT ĐƠN HỦY Đơn hàng 4…" at bounding box center [584, 348] width 1056 height 600
drag, startPoint x: 483, startPoint y: 399, endPoint x: 510, endPoint y: 357, distance: 49.9
click at [489, 394] on td at bounding box center [509, 396] width 125 height 36
checkbox input "true"
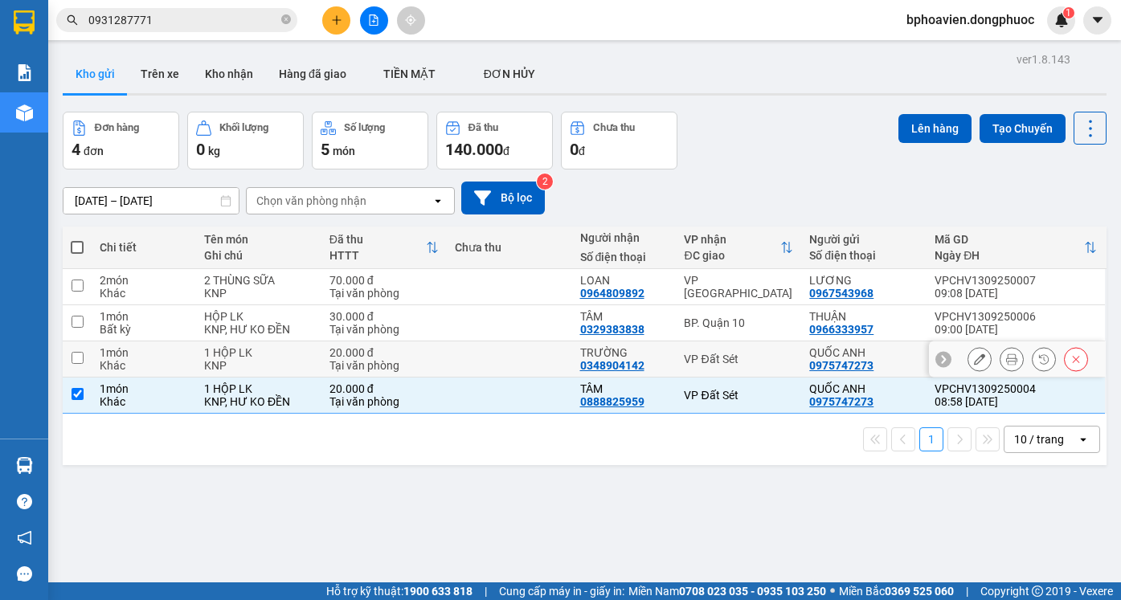
drag, startPoint x: 510, startPoint y: 357, endPoint x: 511, endPoint y: 345, distance: 12.1
click at [510, 354] on td at bounding box center [509, 359] width 125 height 36
checkbox input "true"
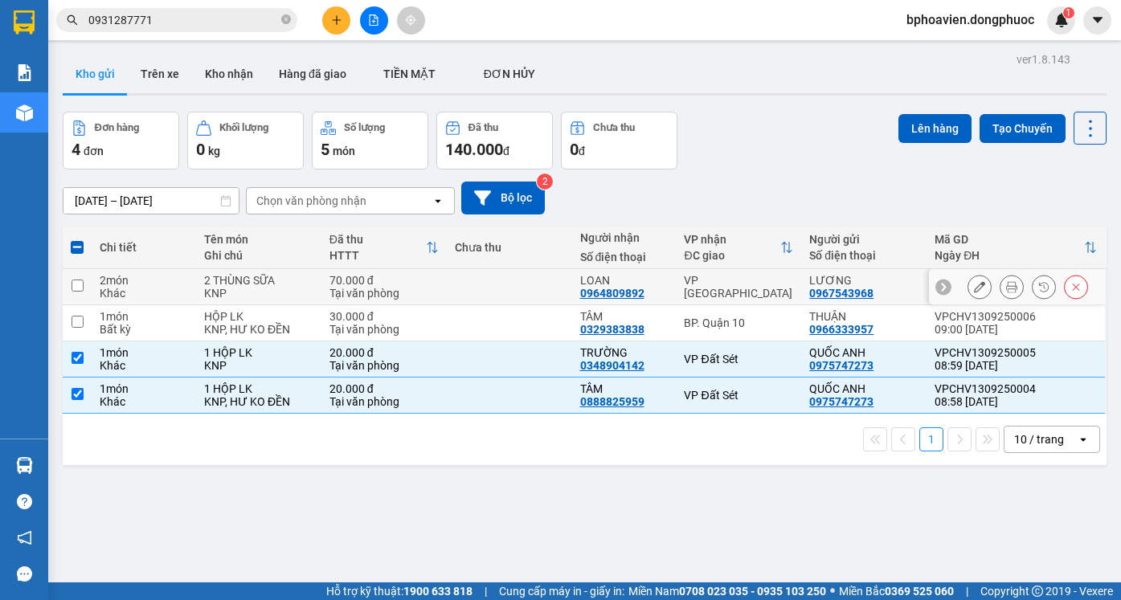
click at [514, 286] on td at bounding box center [509, 287] width 125 height 36
checkbox input "true"
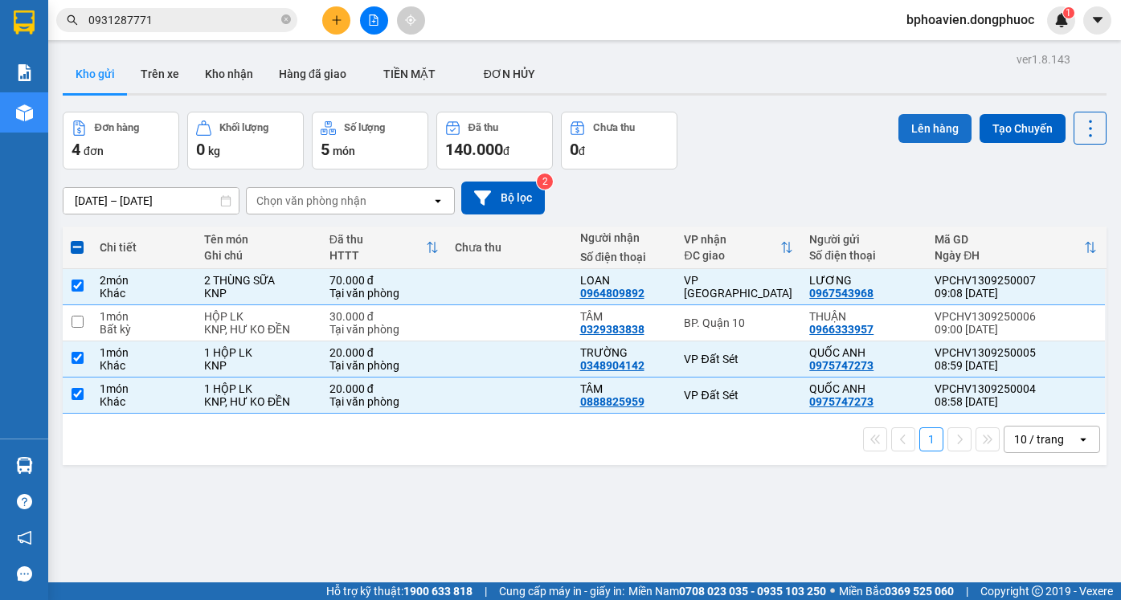
click at [940, 130] on button "Lên hàng" at bounding box center [934, 128] width 73 height 29
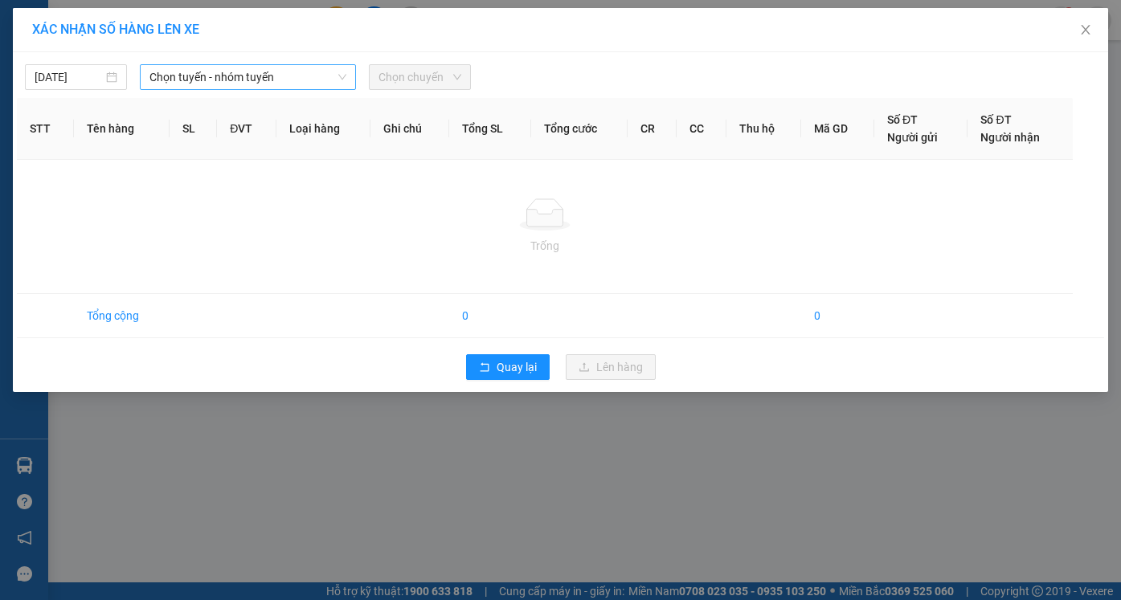
click at [293, 76] on span "Chọn tuyến - nhóm tuyến" at bounding box center [247, 77] width 197 height 24
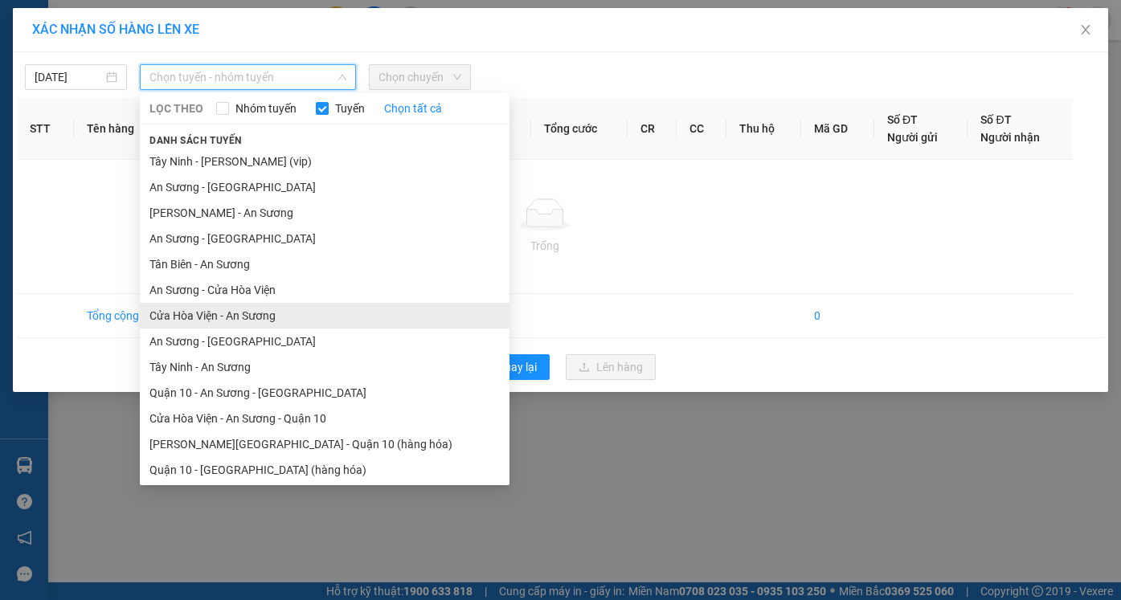
click at [259, 317] on li "Cửa Hòa Viện - An Sương" at bounding box center [325, 316] width 370 height 26
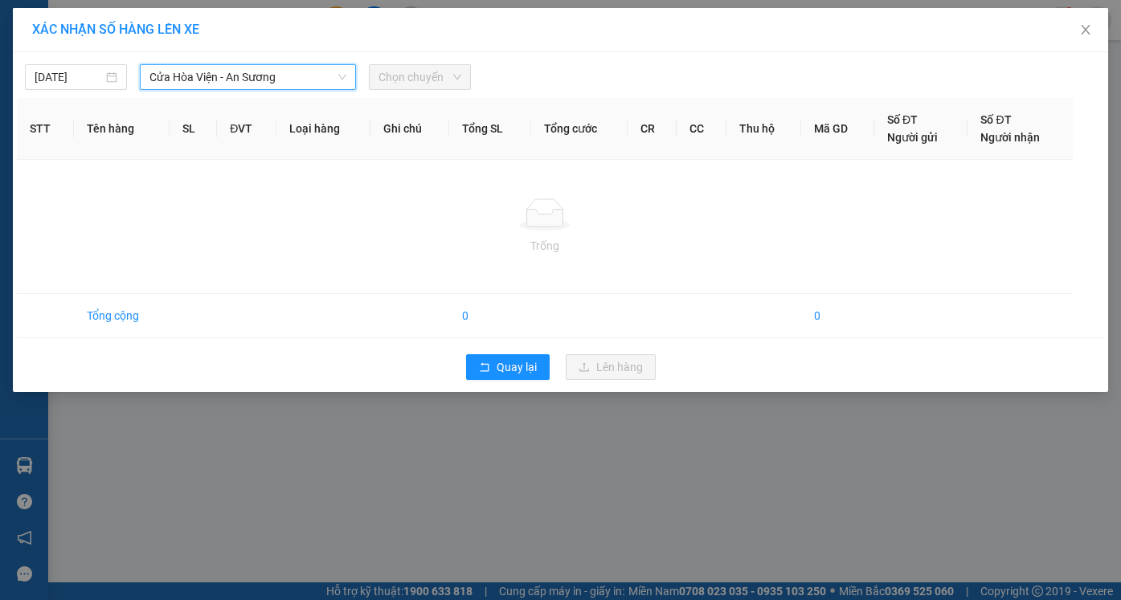
click at [411, 76] on span "Chọn chuyến" at bounding box center [419, 77] width 83 height 24
click at [508, 373] on span "Quay lại" at bounding box center [516, 367] width 40 height 18
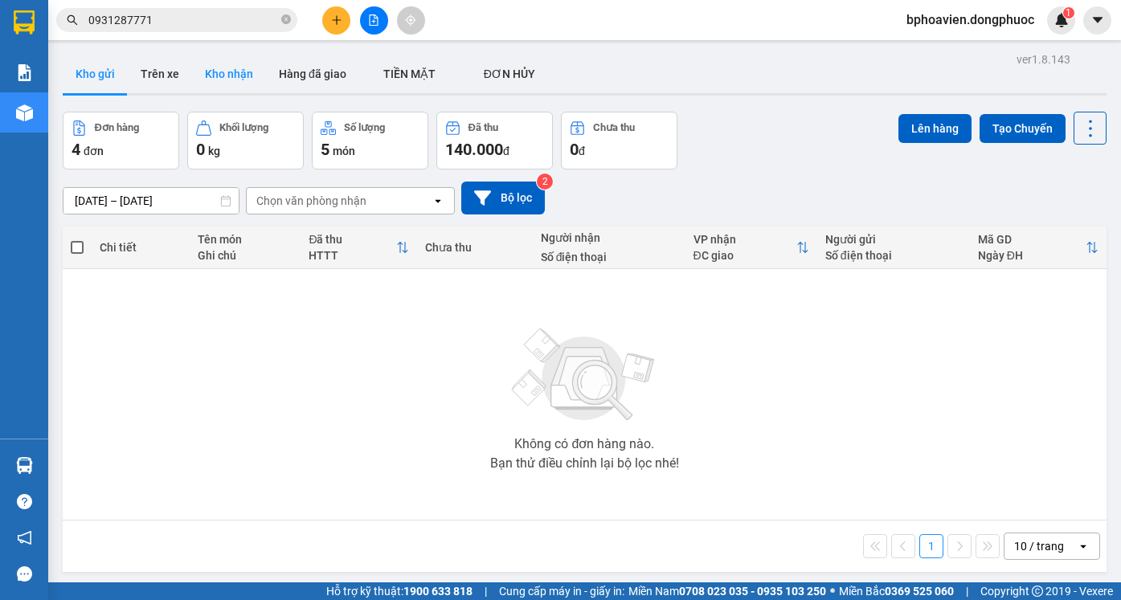
click at [219, 74] on button "Kho nhận" at bounding box center [229, 74] width 74 height 39
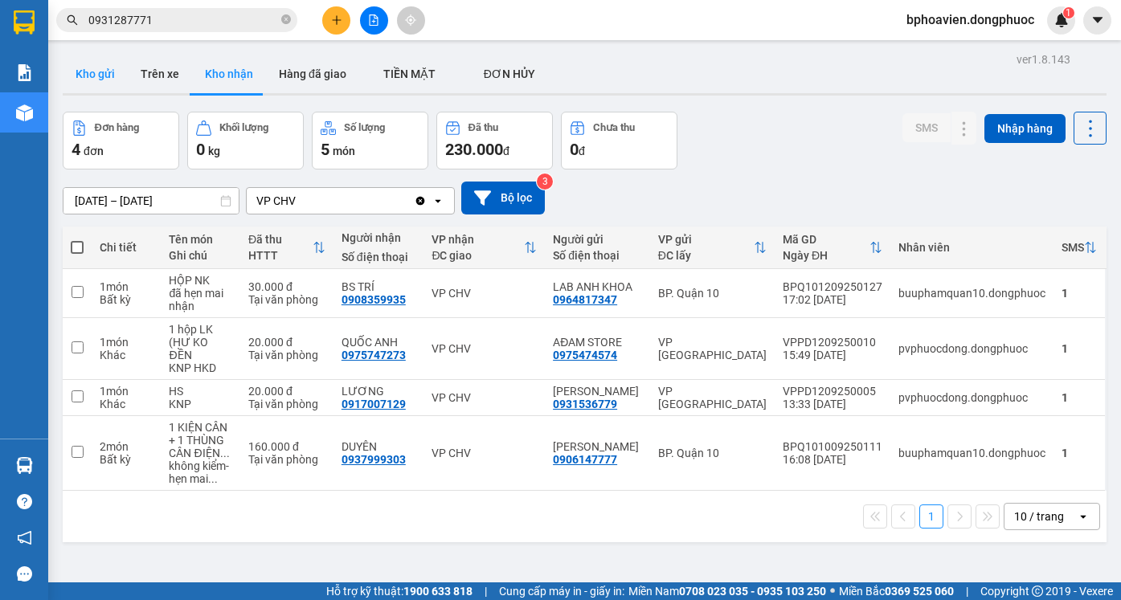
click at [102, 77] on button "Kho gửi" at bounding box center [95, 74] width 65 height 39
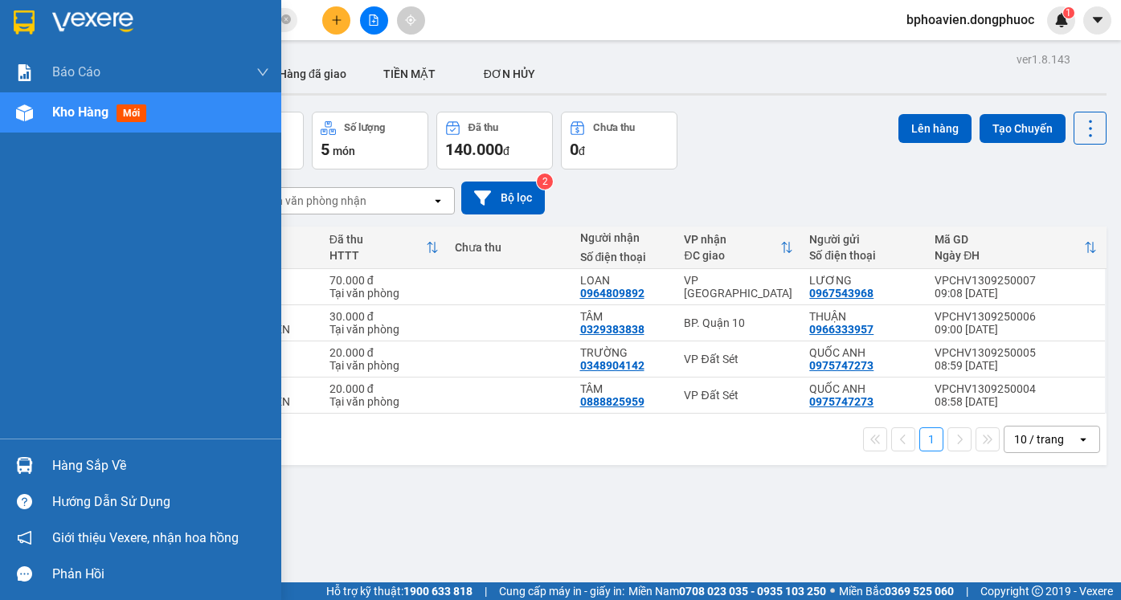
click at [55, 470] on div "Hàng sắp về" at bounding box center [160, 466] width 217 height 24
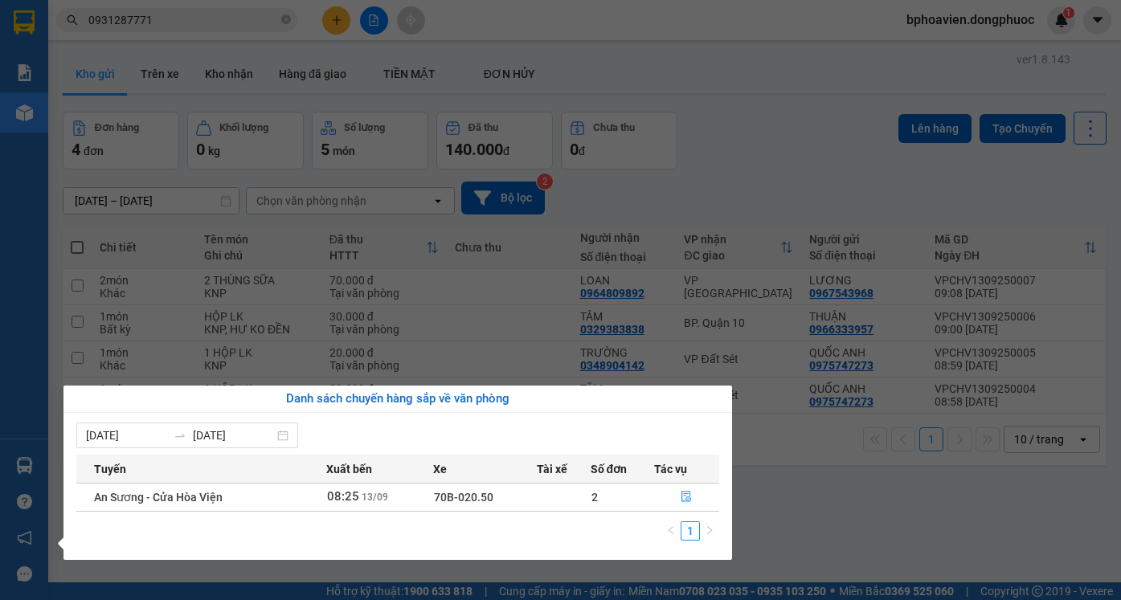
drag, startPoint x: 840, startPoint y: 492, endPoint x: 413, endPoint y: 300, distance: 468.5
click at [836, 492] on section "Kết quả tìm kiếm ( 35 ) Bộ lọc Mã ĐH Trạng thái Món hàng Tổng cước Chưa cước Nh…" at bounding box center [560, 300] width 1121 height 600
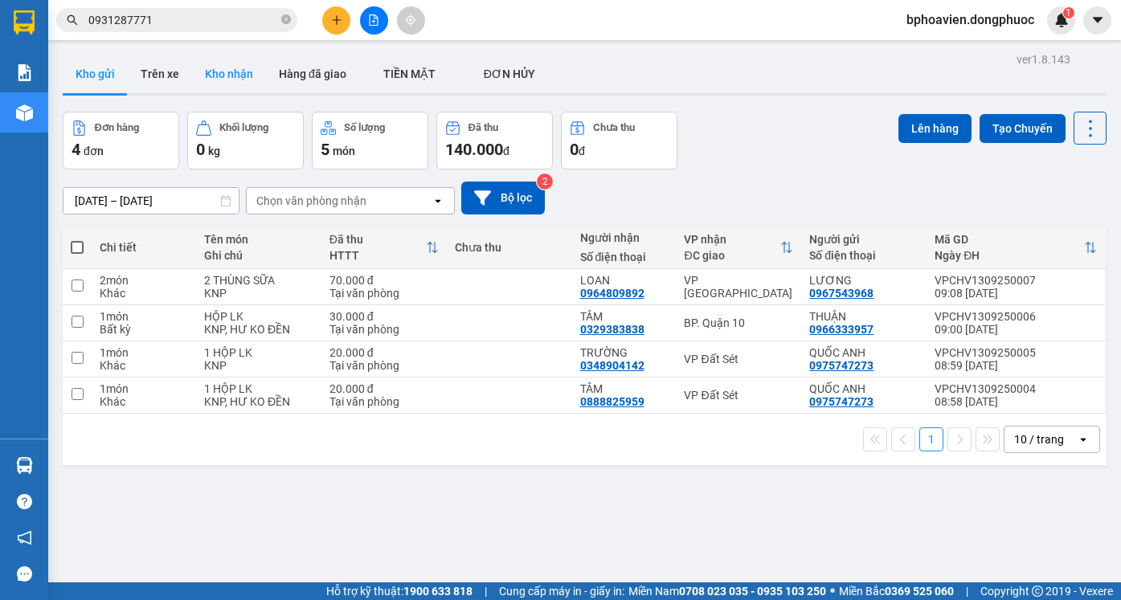
click at [232, 81] on button "Kho nhận" at bounding box center [229, 74] width 74 height 39
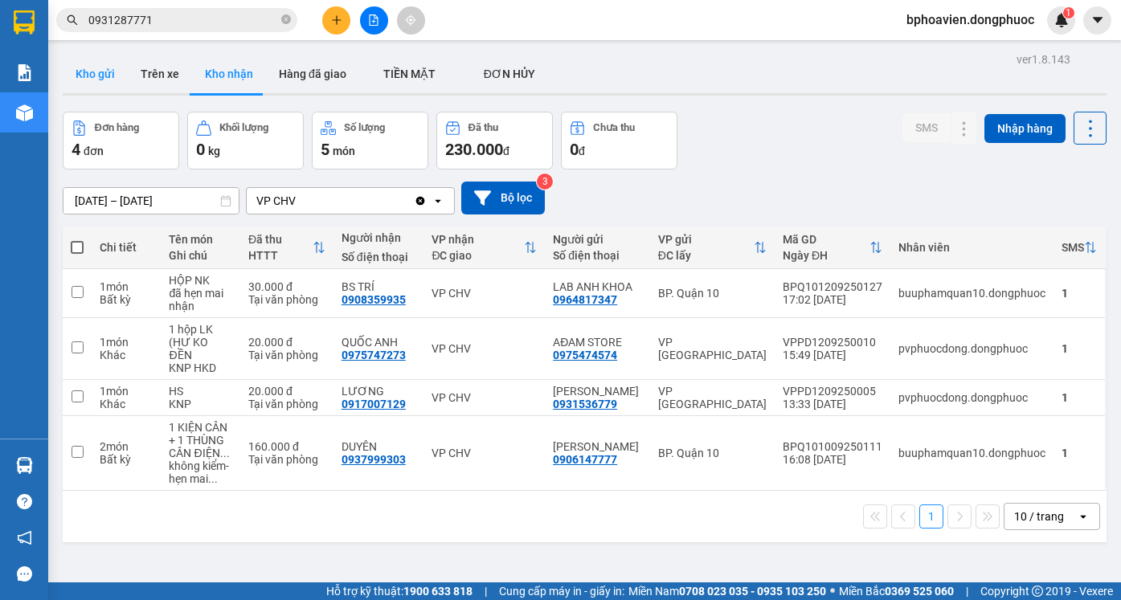
click at [107, 76] on button "Kho gửi" at bounding box center [95, 74] width 65 height 39
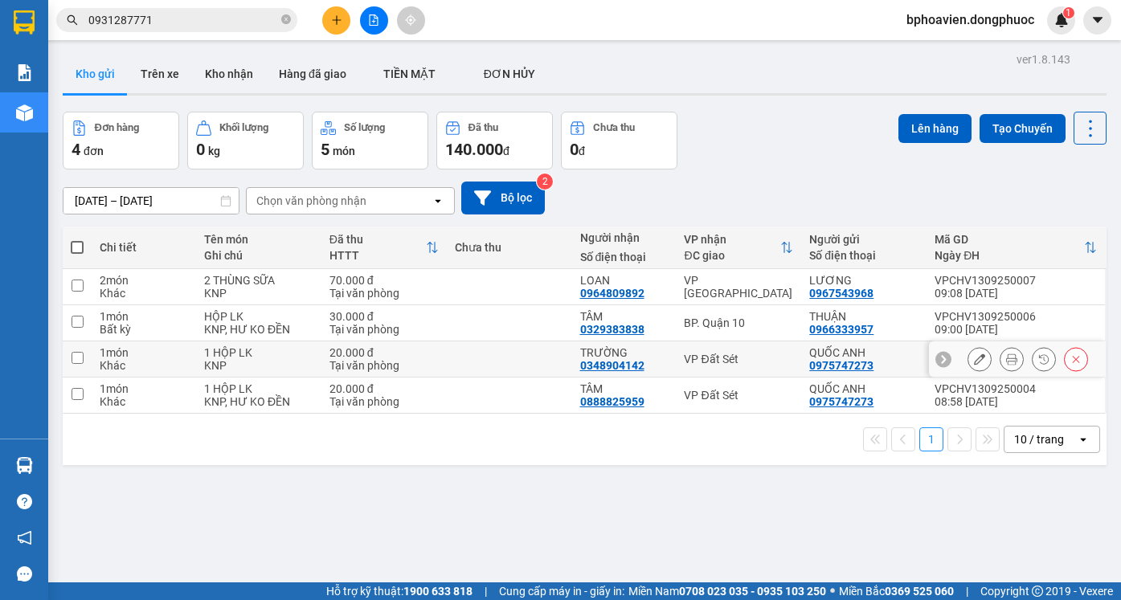
click at [537, 361] on td at bounding box center [509, 359] width 125 height 36
checkbox input "true"
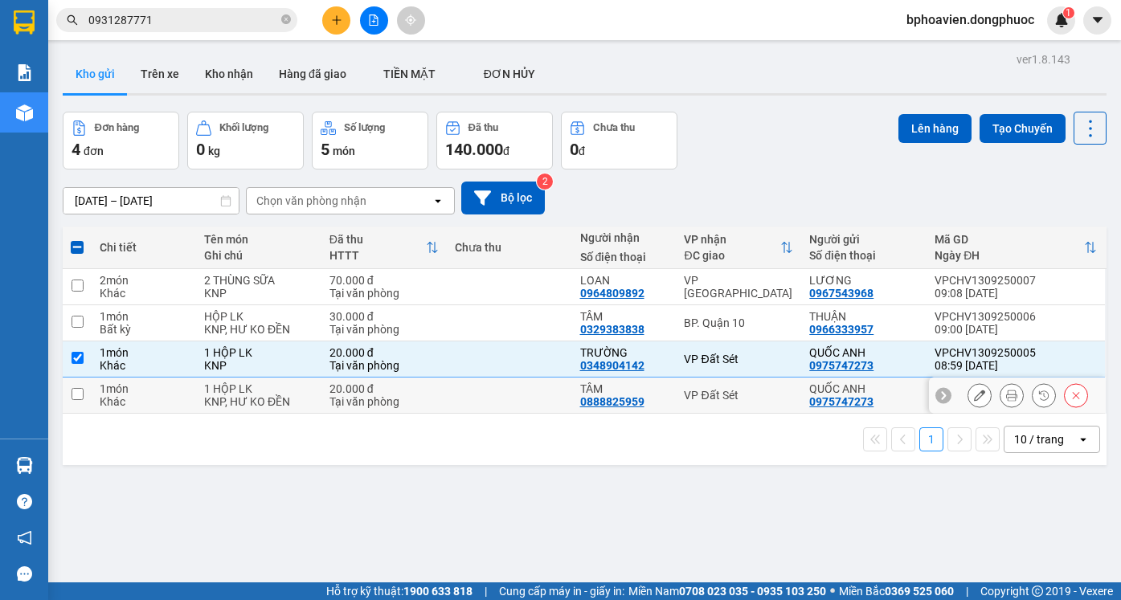
click at [534, 383] on td at bounding box center [509, 396] width 125 height 36
checkbox input "true"
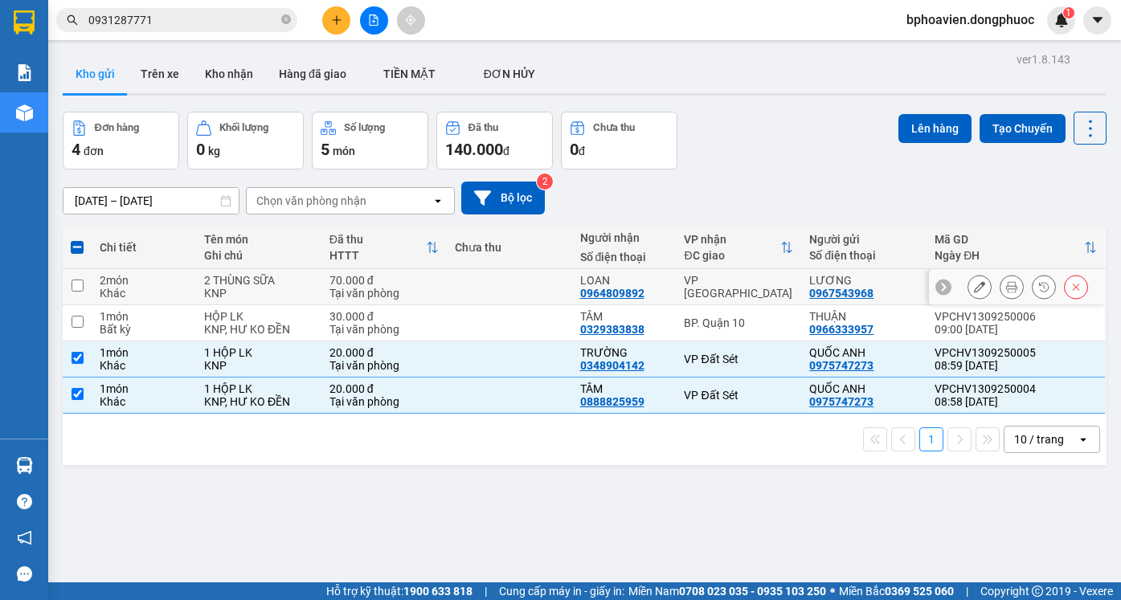
click at [716, 296] on td "VP [GEOGRAPHIC_DATA]" at bounding box center [738, 287] width 125 height 36
checkbox input "true"
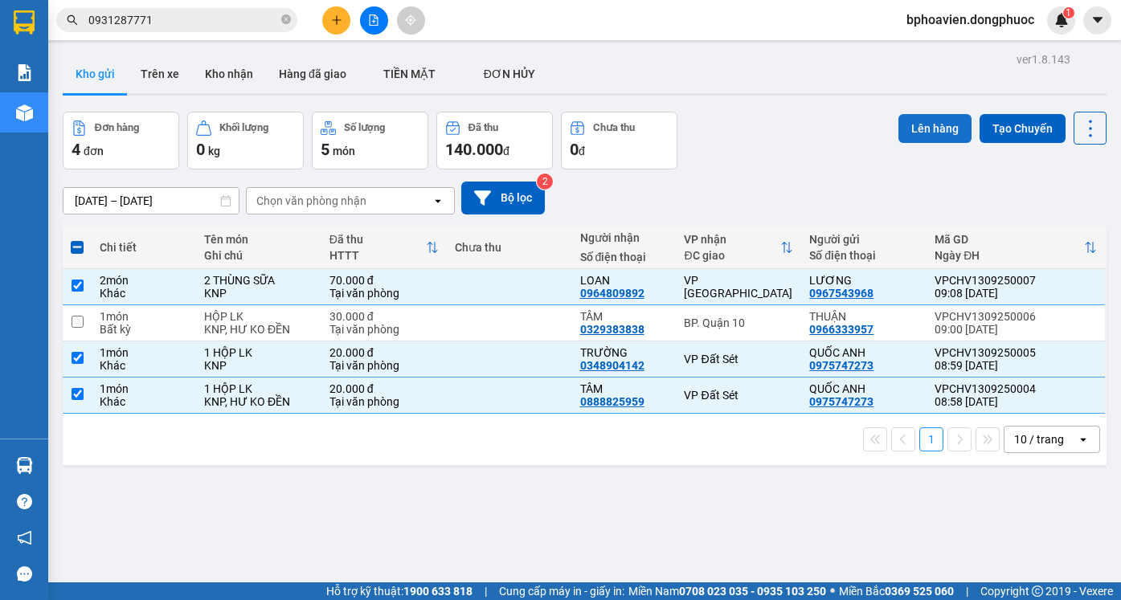
click at [934, 121] on button "Lên hàng" at bounding box center [934, 128] width 73 height 29
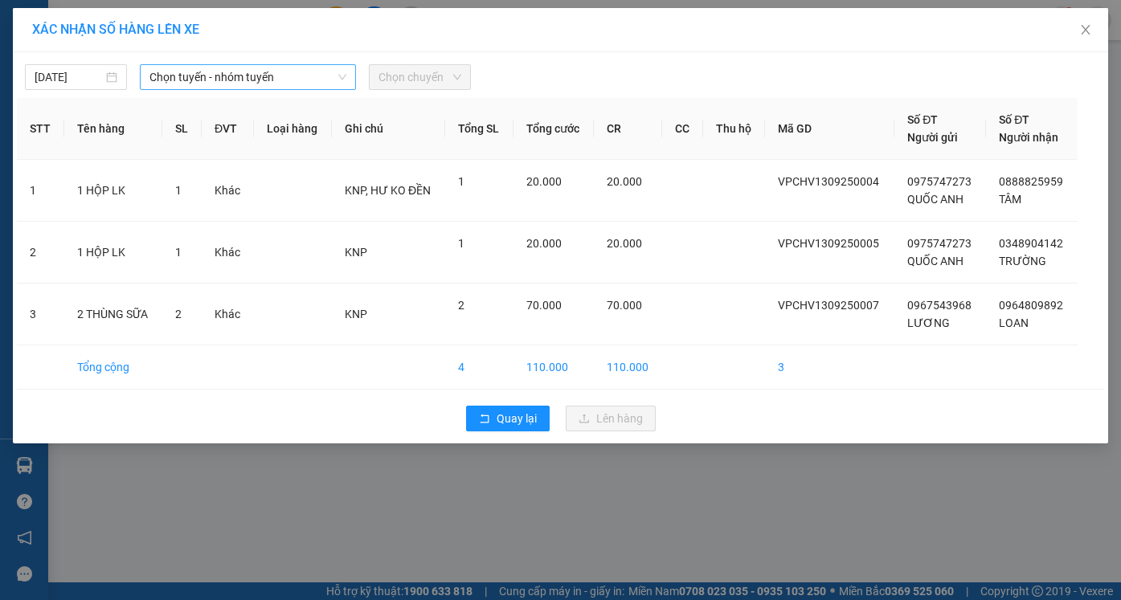
click at [183, 79] on span "Chọn tuyến - nhóm tuyến" at bounding box center [247, 77] width 197 height 24
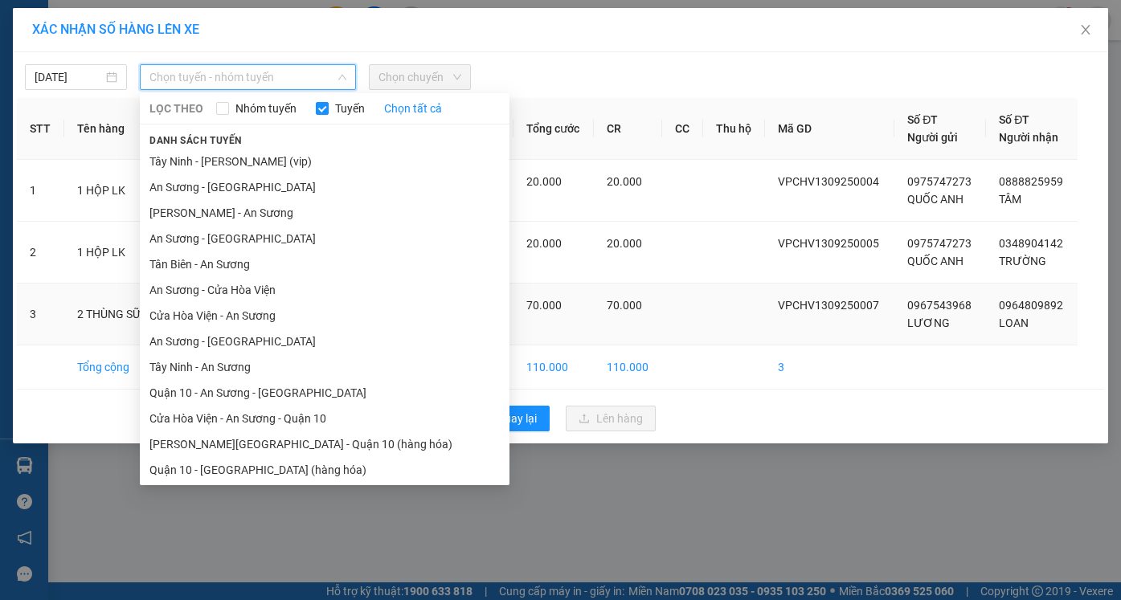
click at [228, 321] on li "Cửa Hòa Viện - An Sương" at bounding box center [325, 316] width 370 height 26
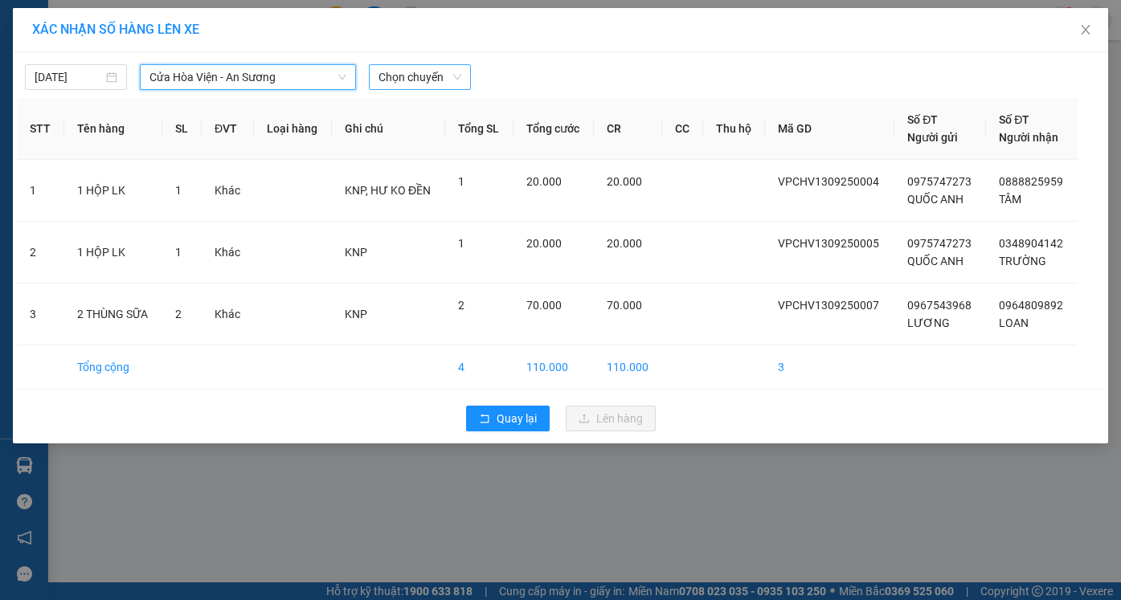
click at [397, 76] on span "Chọn chuyến" at bounding box center [419, 77] width 83 height 24
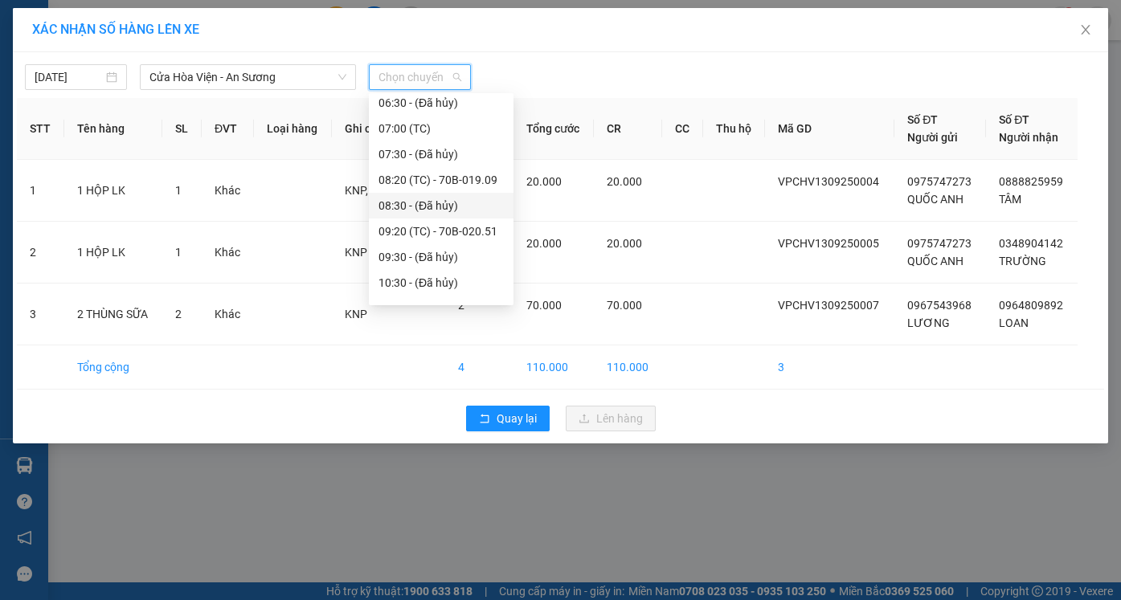
scroll to position [161, 0]
click at [442, 211] on div "09:20 (TC) - 70B-020.51" at bounding box center [440, 206] width 125 height 18
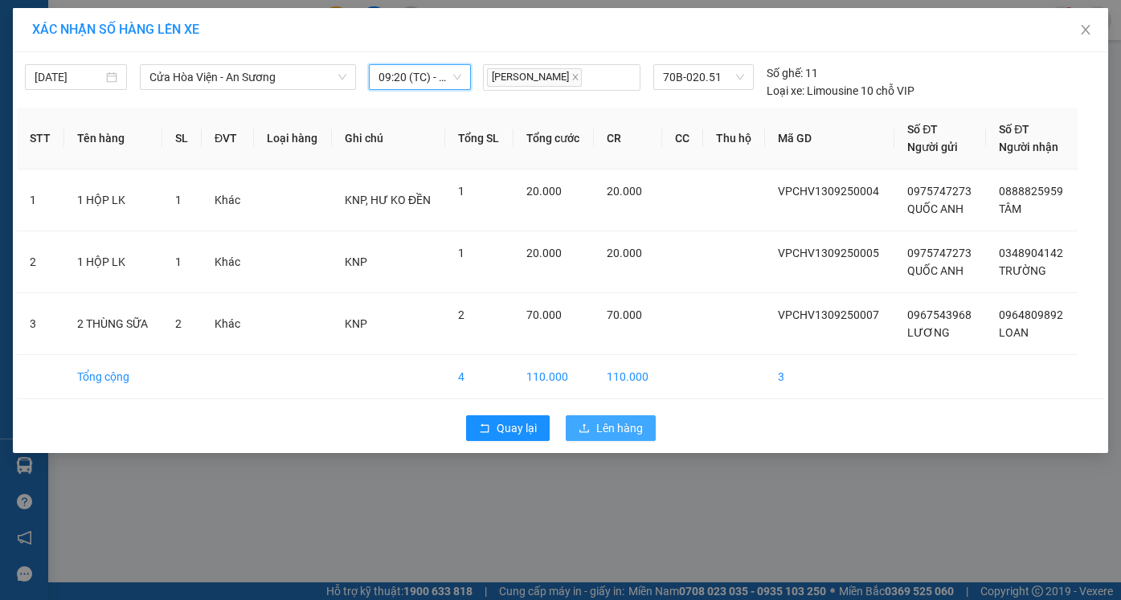
click at [615, 434] on span "Lên hàng" at bounding box center [619, 428] width 47 height 18
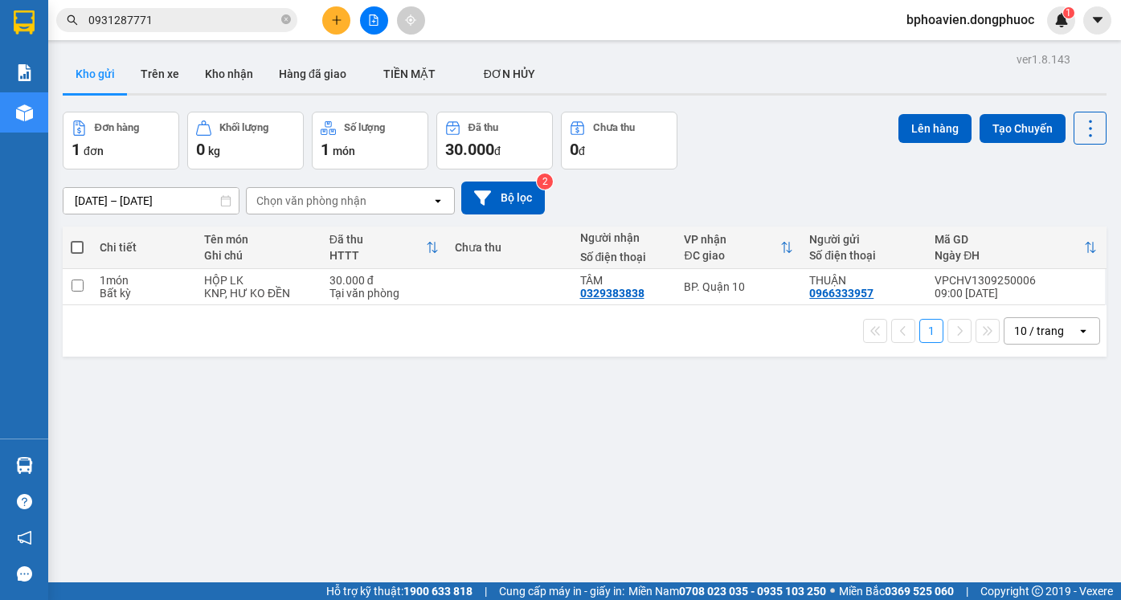
click at [333, 19] on icon "plus" at bounding box center [336, 19] width 11 height 11
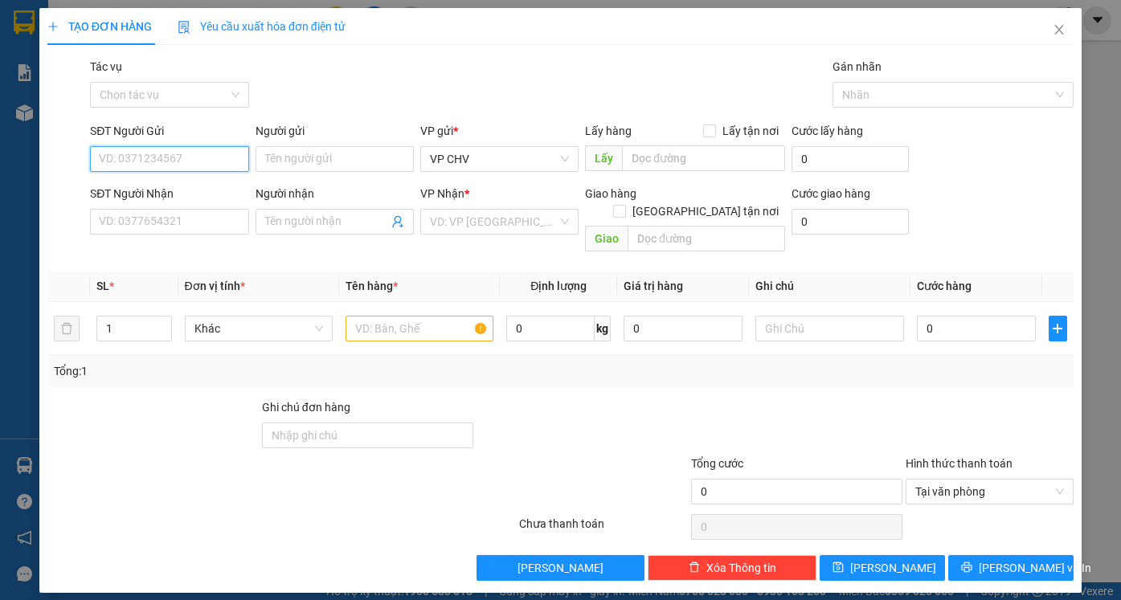
click at [210, 165] on input "SĐT Người Gửi" at bounding box center [169, 159] width 158 height 26
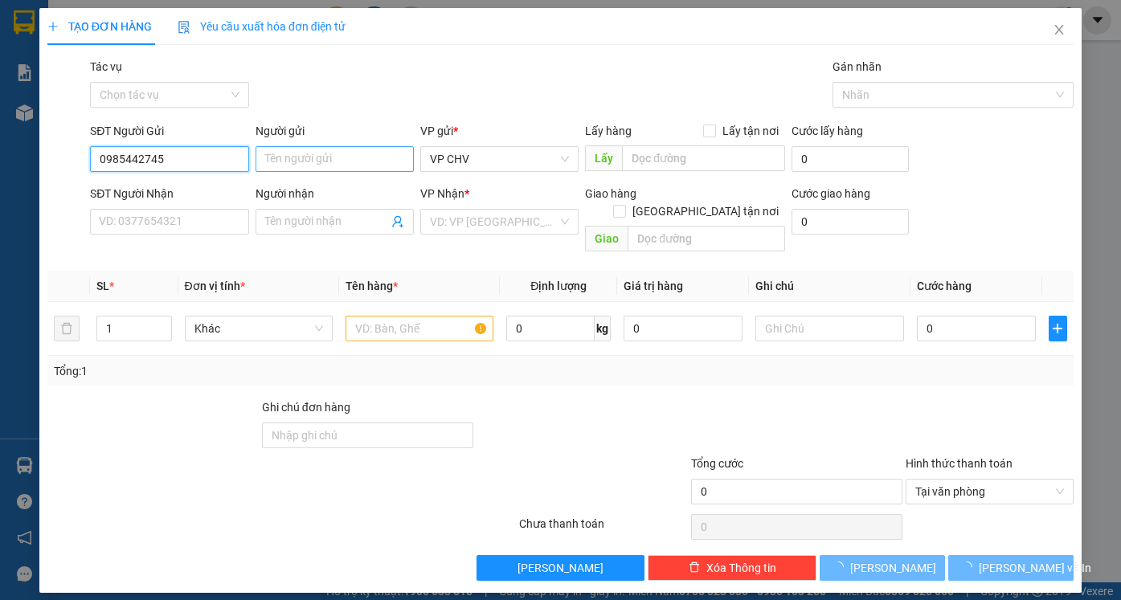
type input "0985442745"
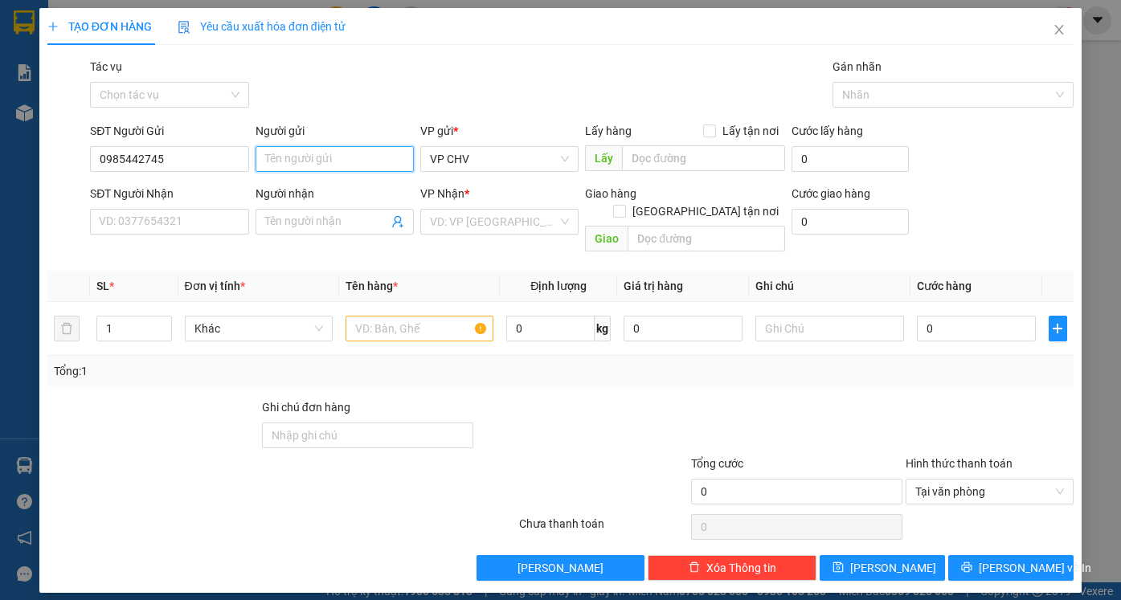
click at [306, 151] on input "Người gửi" at bounding box center [334, 159] width 158 height 26
click at [304, 153] on input "Người gửi" at bounding box center [334, 159] width 158 height 26
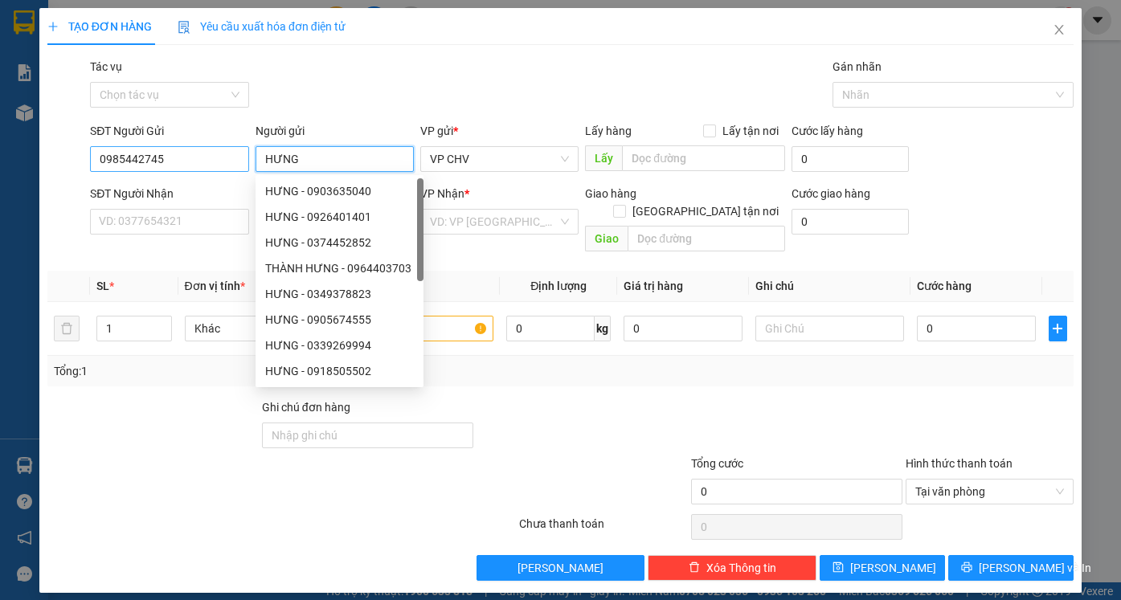
type input "HƯNG"
click at [172, 156] on input "0985442745" at bounding box center [169, 159] width 158 height 26
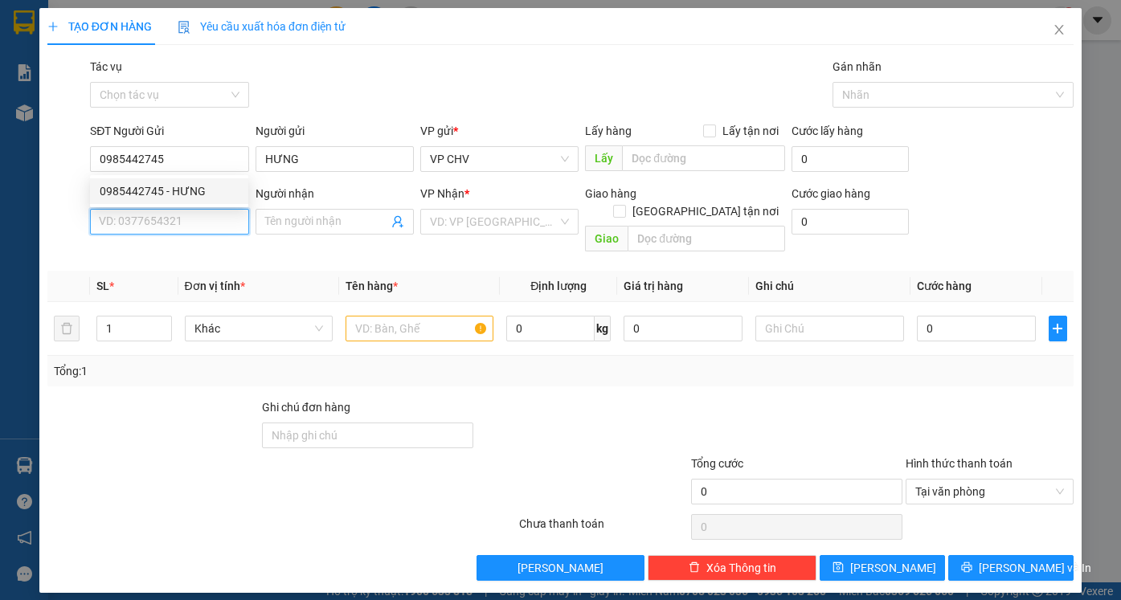
click at [178, 231] on input "SĐT Người Nhận" at bounding box center [169, 222] width 158 height 26
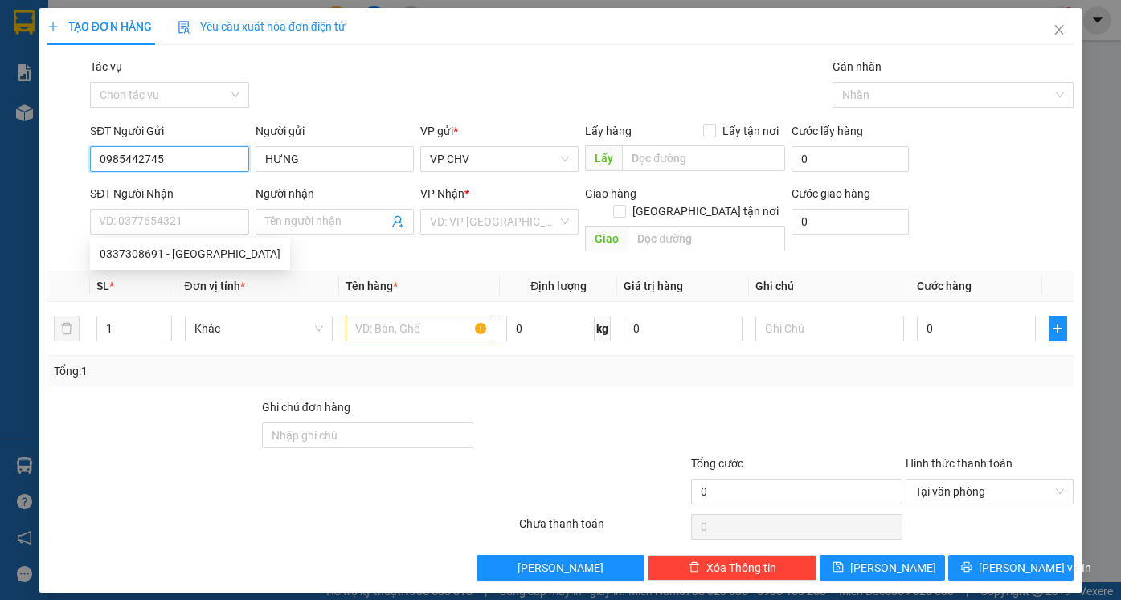
click at [201, 157] on input "0985442745" at bounding box center [169, 159] width 158 height 26
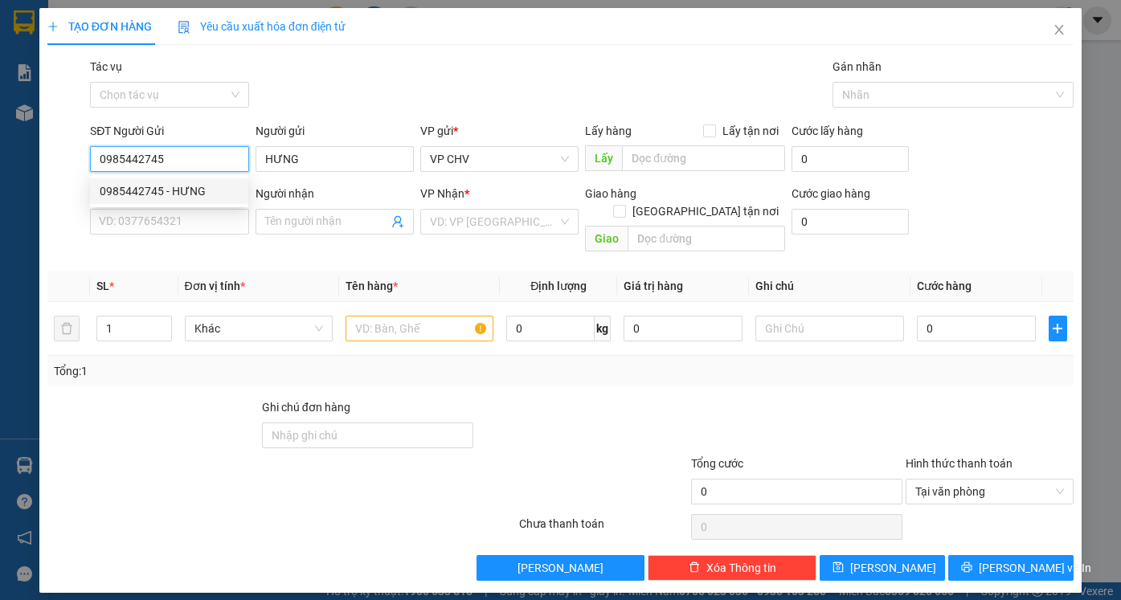
click at [190, 194] on div "0985442745 - HƯNG" at bounding box center [169, 191] width 139 height 18
type input "0337308691"
type input "CẨM VÂN"
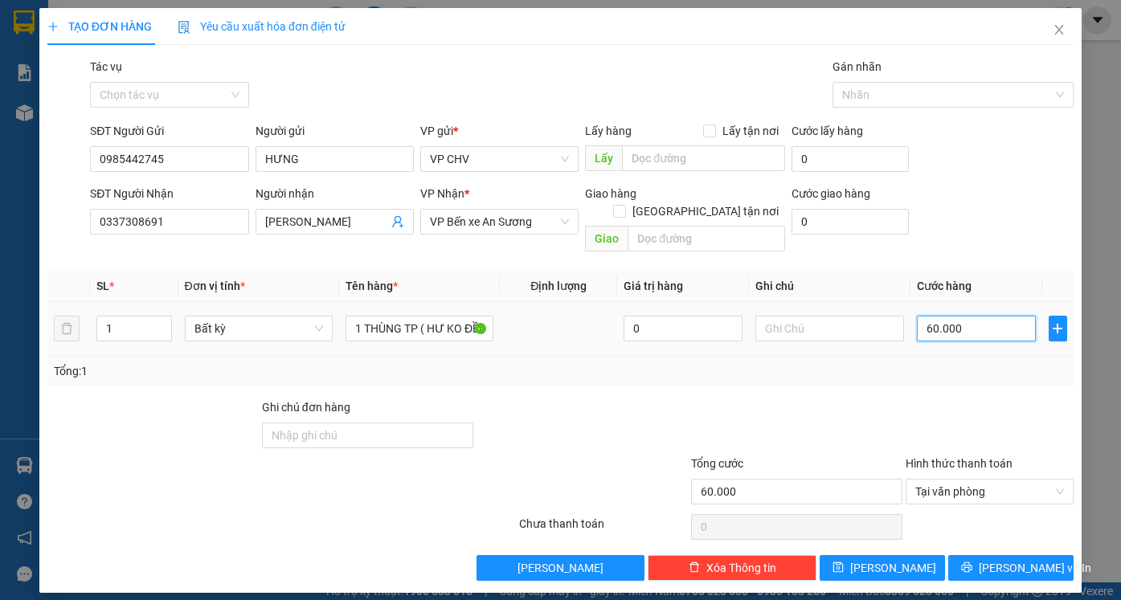
click at [999, 316] on input "60.000" at bounding box center [976, 329] width 119 height 26
type input "5"
type input "55"
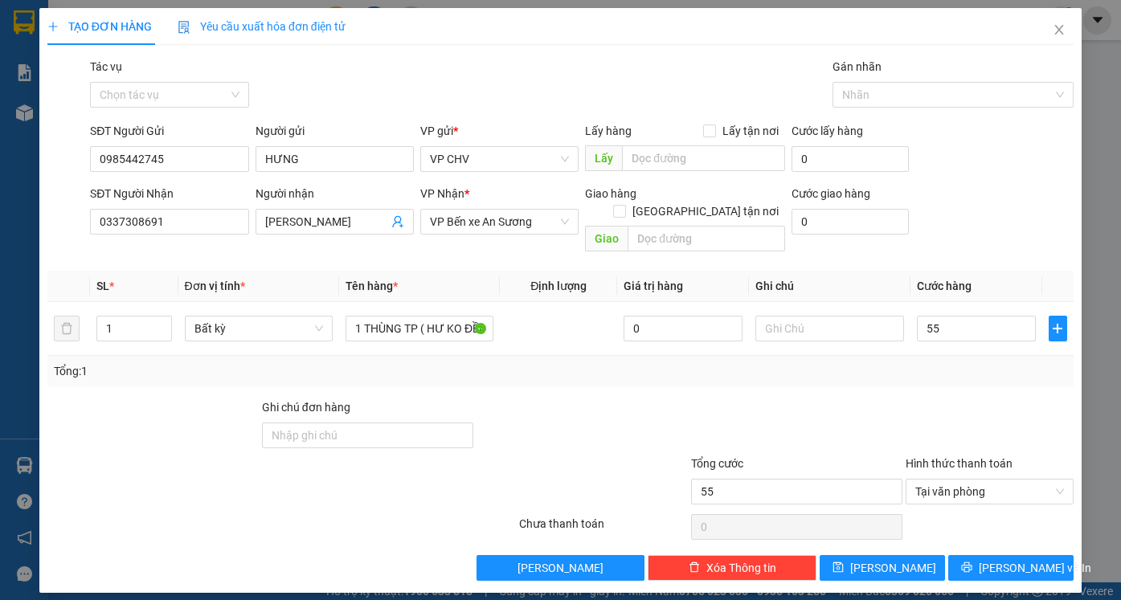
type input "55.000"
click at [1025, 398] on div at bounding box center [990, 426] width 172 height 56
click at [1017, 559] on span "[PERSON_NAME] và In" at bounding box center [1035, 568] width 112 height 18
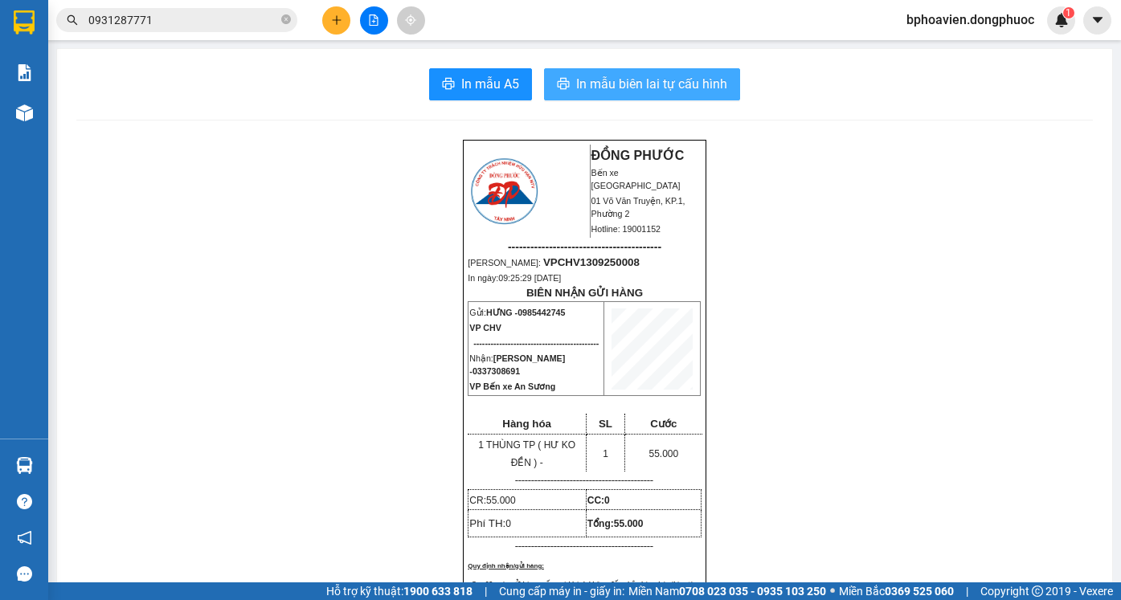
click at [624, 86] on span "In mẫu biên lai tự cấu hình" at bounding box center [651, 84] width 151 height 20
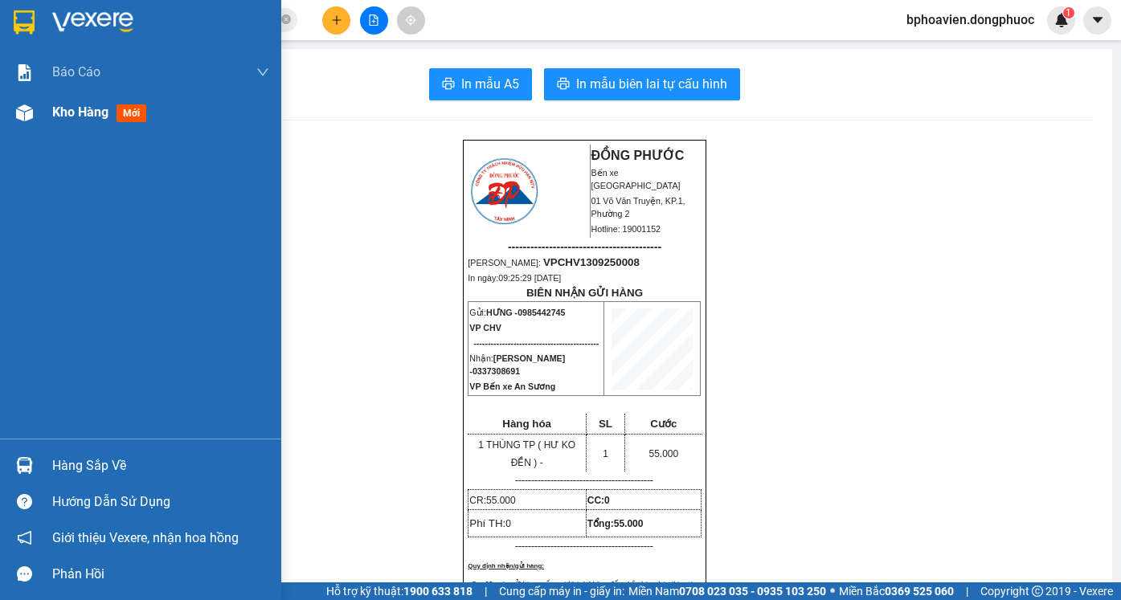
click at [82, 108] on span "Kho hàng" at bounding box center [80, 111] width 56 height 15
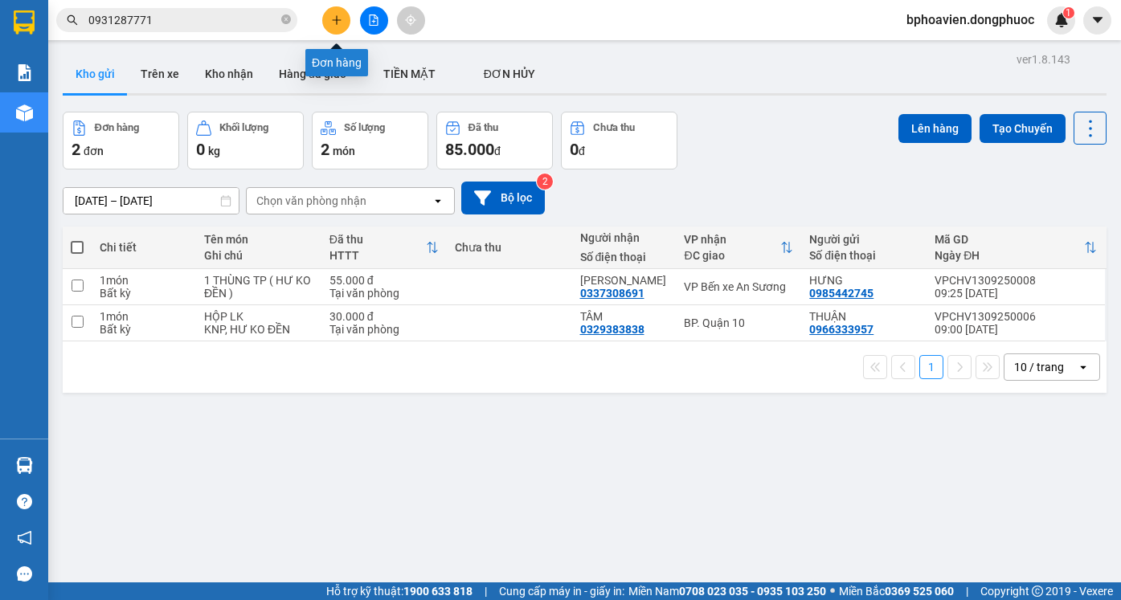
click at [338, 14] on button at bounding box center [336, 20] width 28 height 28
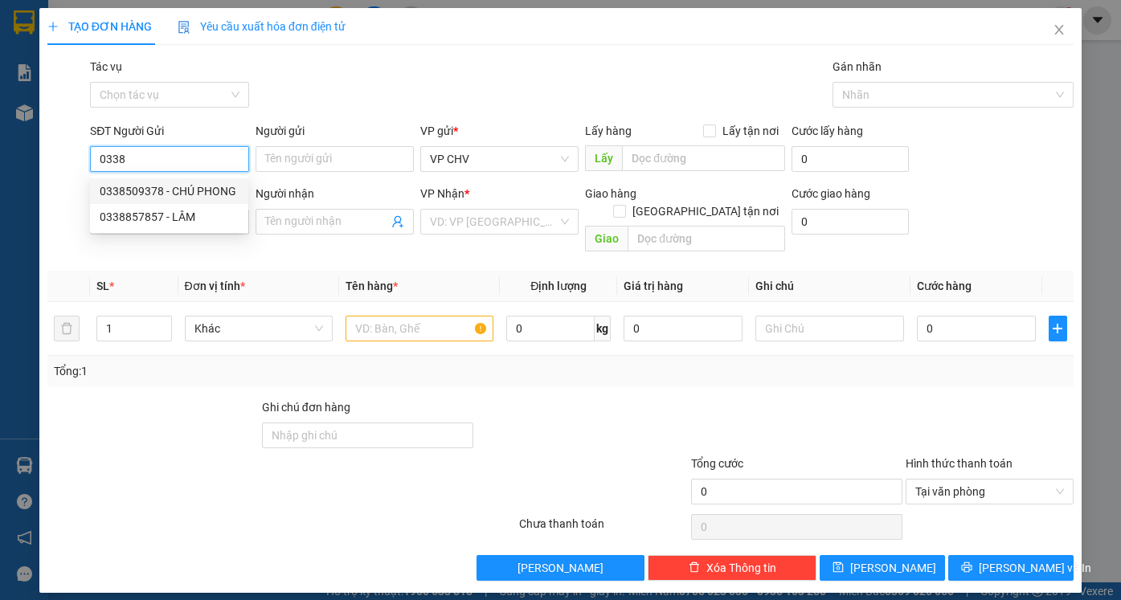
click at [202, 201] on div "0338509378 - CHÚ PHONG" at bounding box center [169, 191] width 158 height 26
type input "0338509378"
type input "CHÚ PHONG"
type input "0902828283"
type input "SONG MỸ"
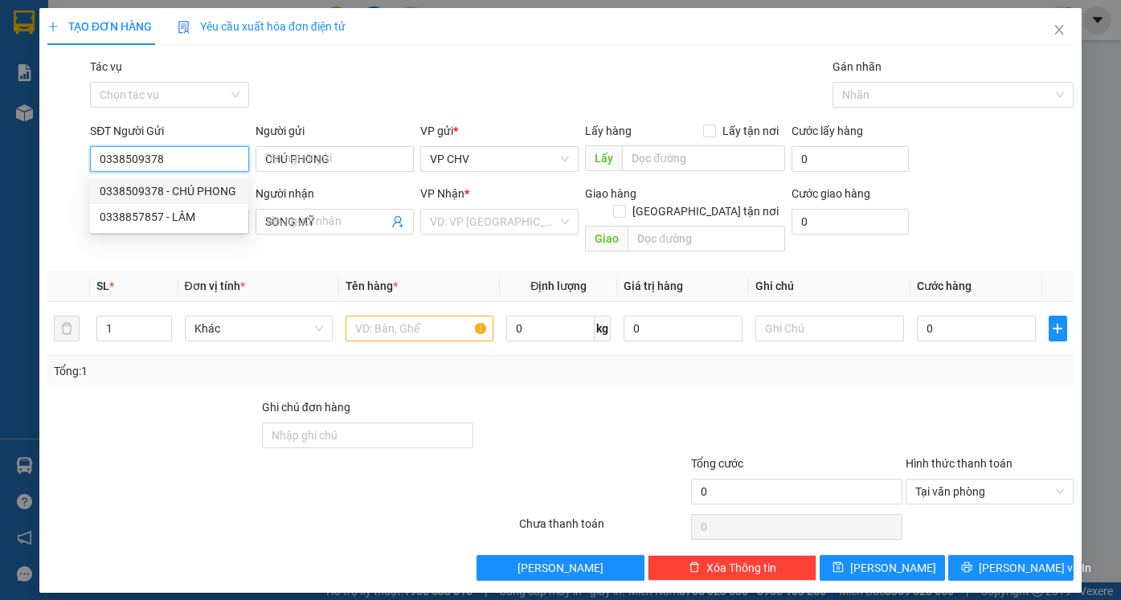
type input "20.000"
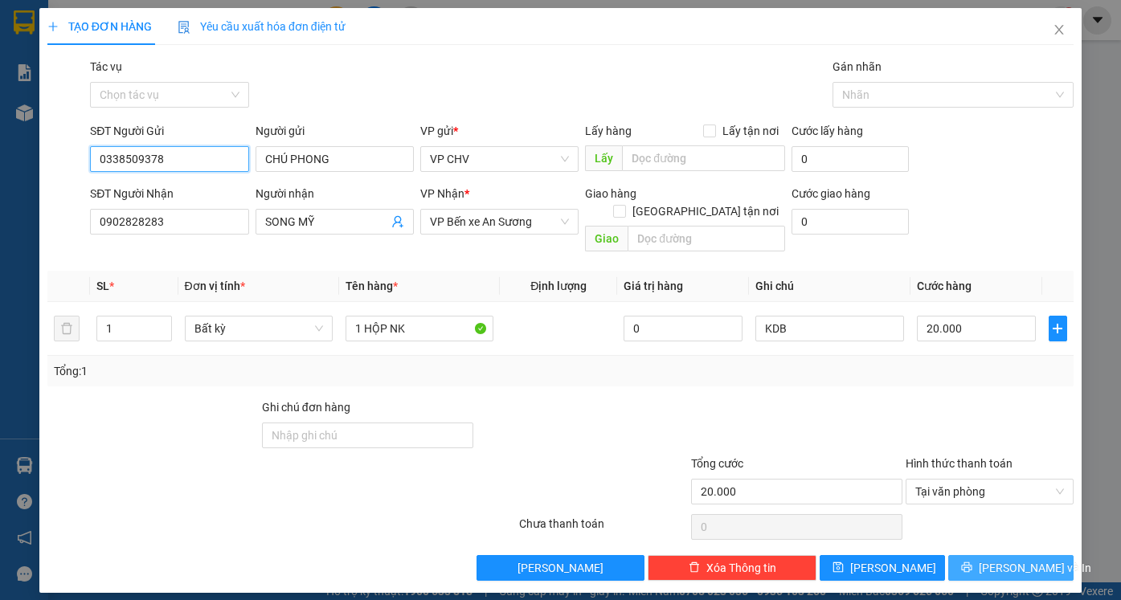
type input "0338509378"
click at [1016, 555] on button "[PERSON_NAME] và In" at bounding box center [1010, 568] width 125 height 26
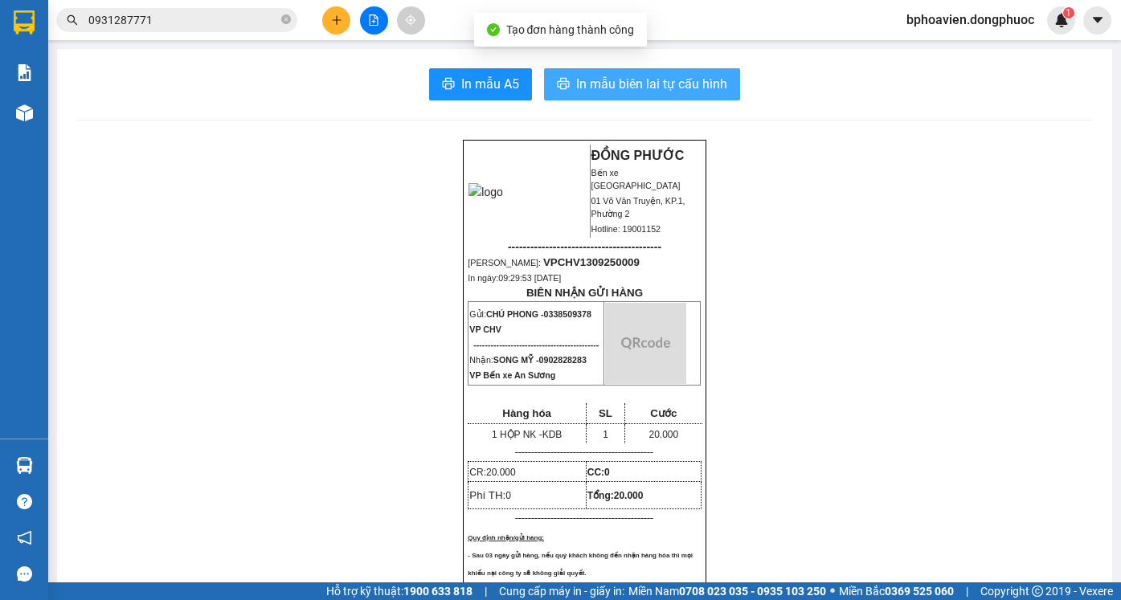
click at [656, 77] on span "In mẫu biên lai tự cấu hình" at bounding box center [651, 84] width 151 height 20
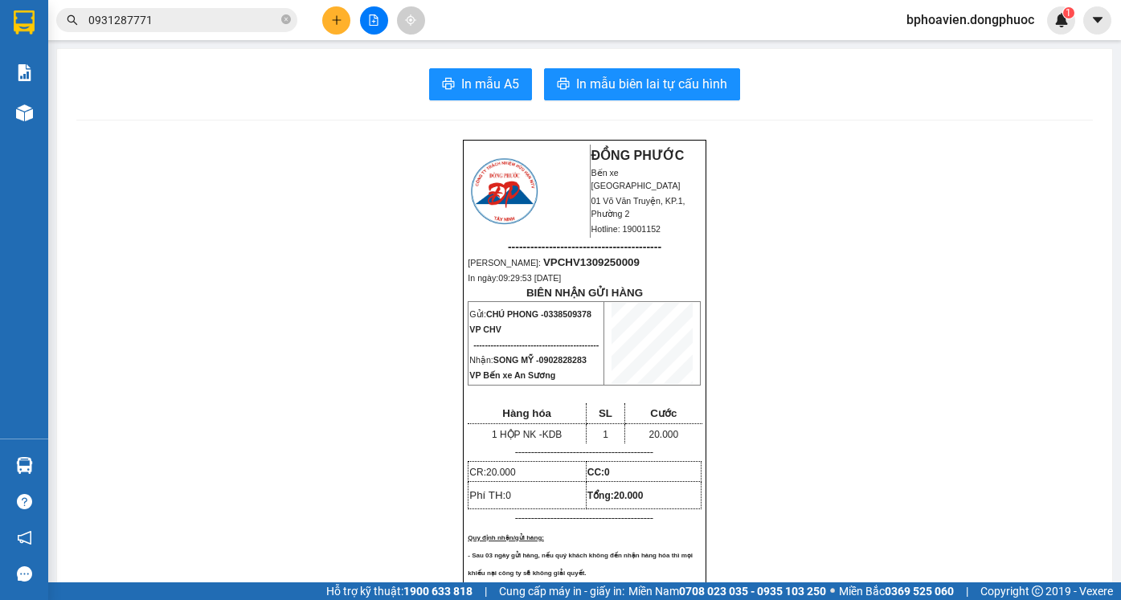
click at [343, 28] on button at bounding box center [336, 20] width 28 height 28
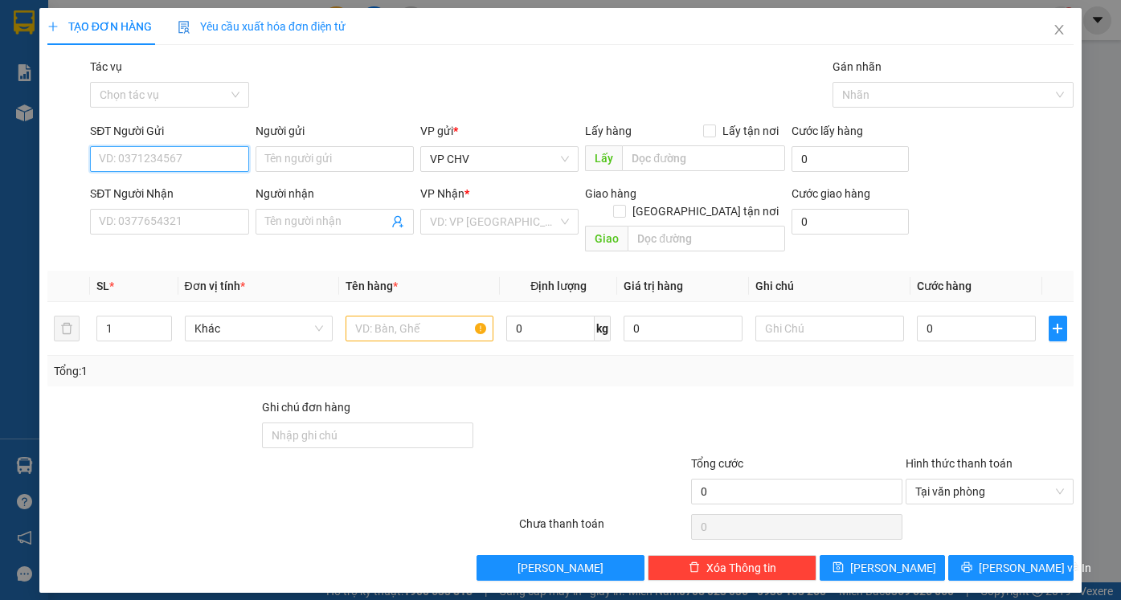
click at [190, 160] on input "SĐT Người Gửi" at bounding box center [169, 159] width 158 height 26
click at [190, 191] on div "0338509378 - CHÚ PHONG" at bounding box center [169, 191] width 139 height 18
type input "0338509378"
type input "CHÚ PHONG"
type input "0902828283"
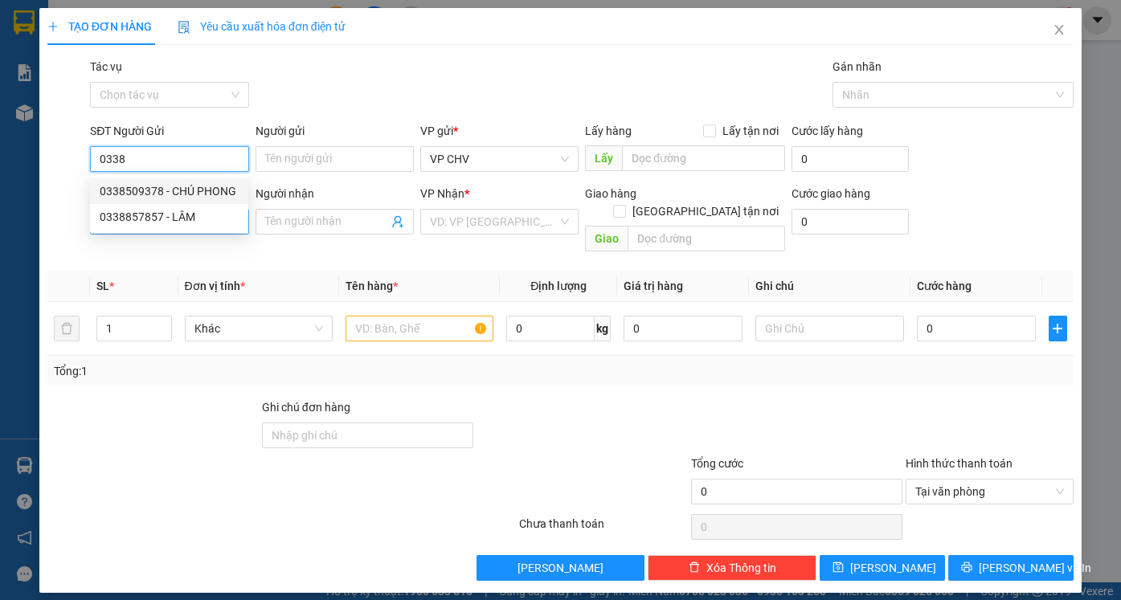
type input "SONG MỸ"
type input "20.000"
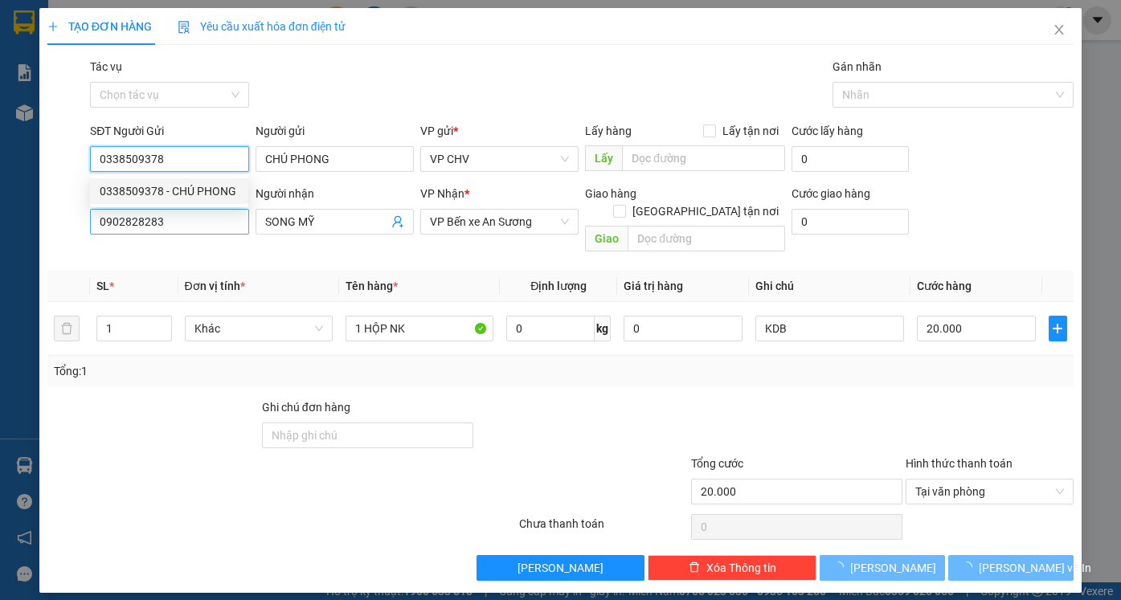
type input "0338509378"
drag, startPoint x: 192, startPoint y: 228, endPoint x: 47, endPoint y: 229, distance: 145.4
click at [47, 229] on div "SĐT Người Nhận 0902828283 Người nhận SONG MỸ VP Nhận * VP Bến xe An Sương Giao …" at bounding box center [560, 222] width 1029 height 74
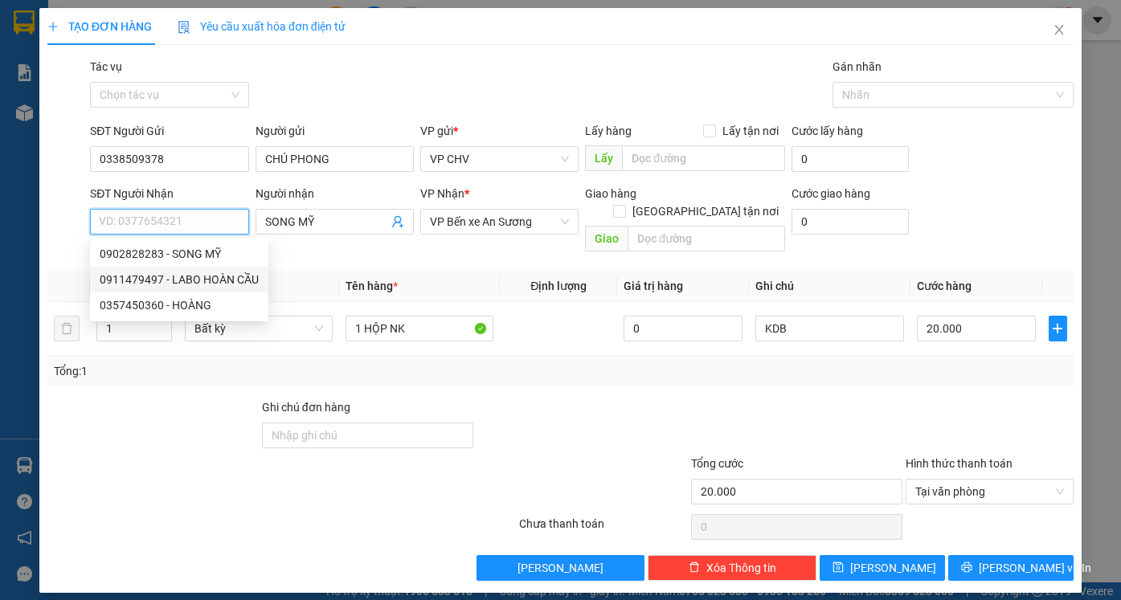
click at [159, 280] on div "0911479497 - LABO HOÀN CẦU" at bounding box center [179, 280] width 159 height 18
type input "0911479497"
type input "LABO HOÀN CẦU"
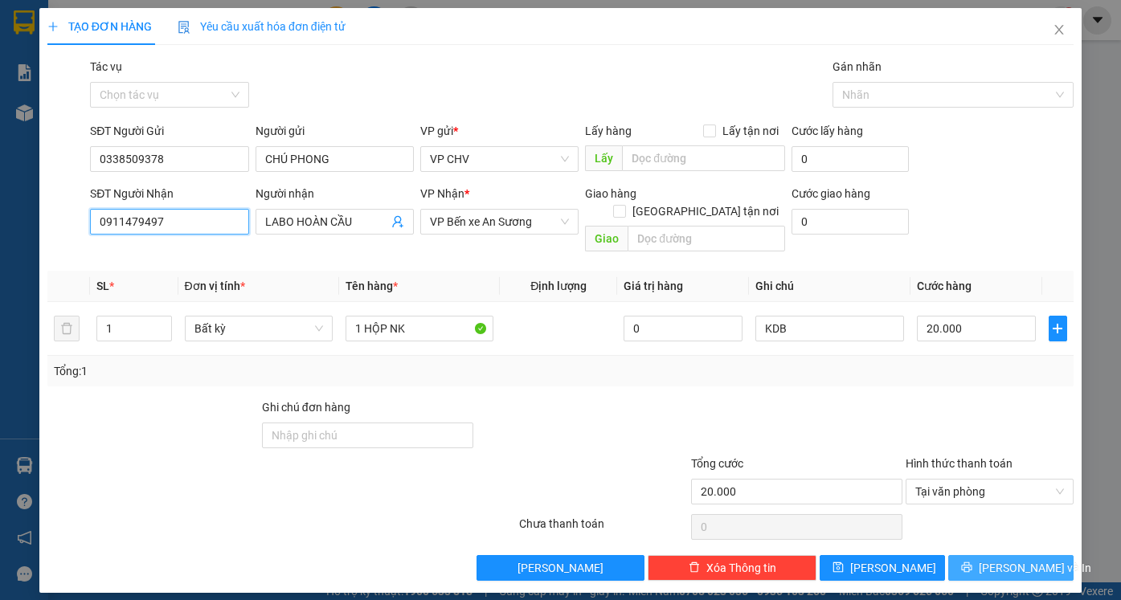
type input "0911479497"
click at [995, 555] on button "[PERSON_NAME] và In" at bounding box center [1010, 568] width 125 height 26
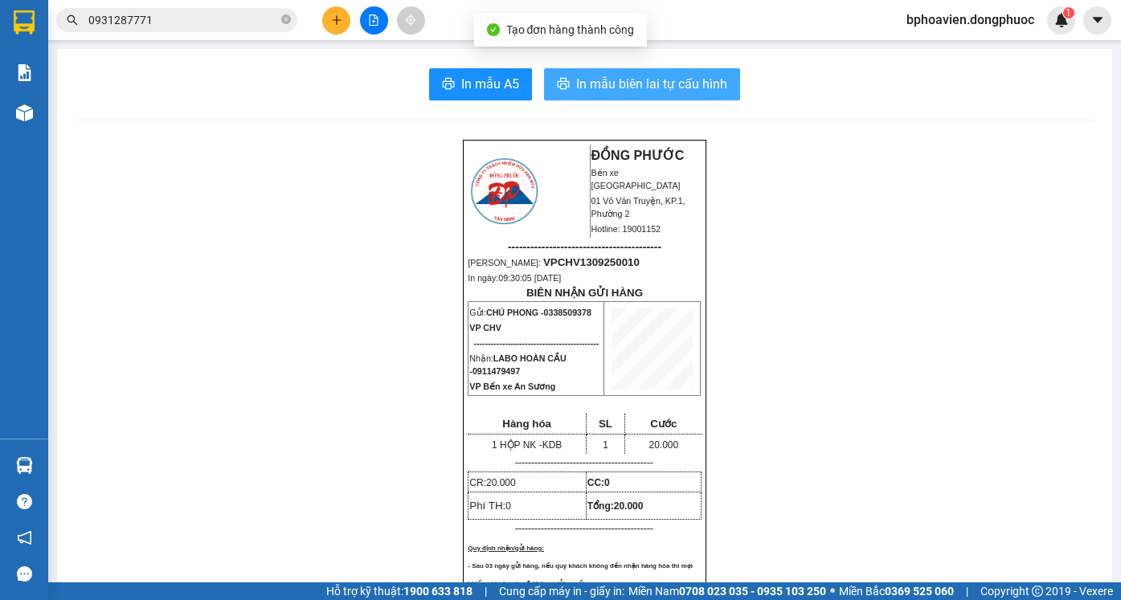
click at [615, 89] on span "In mẫu biên lai tự cấu hình" at bounding box center [651, 84] width 151 height 20
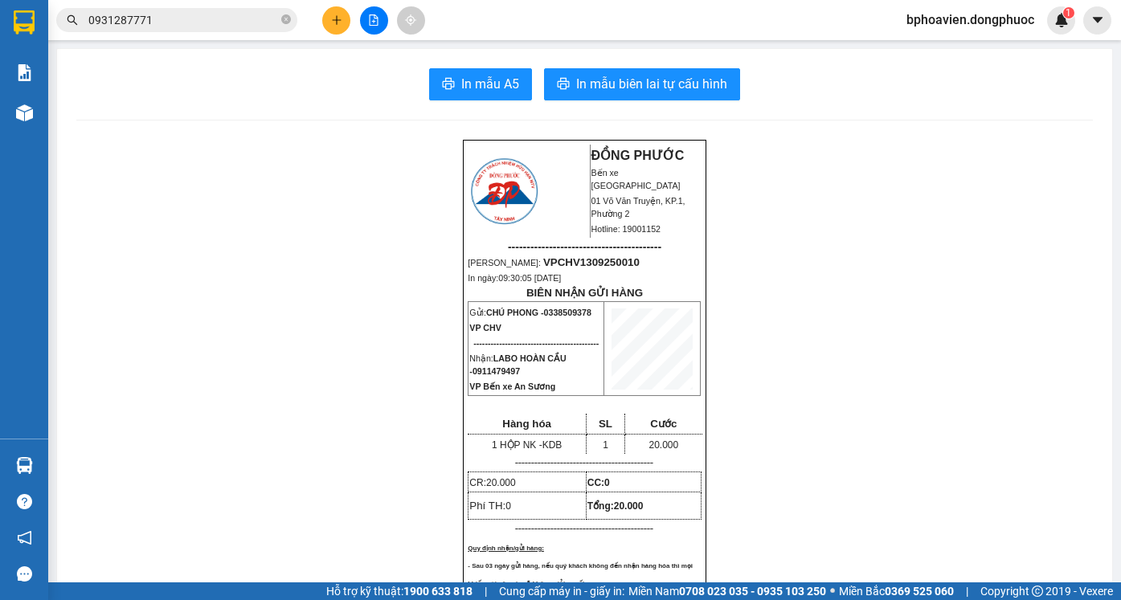
click at [345, 27] on button at bounding box center [336, 20] width 28 height 28
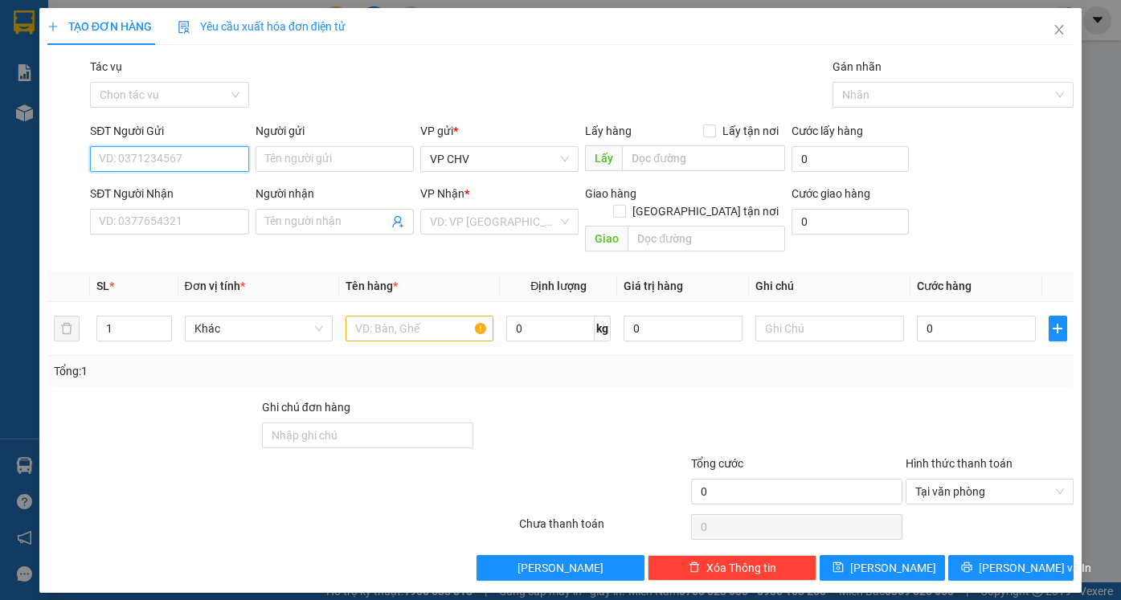
click at [226, 164] on input "SĐT Người Gửi" at bounding box center [169, 159] width 158 height 26
click at [182, 196] on div "0937375096 - YẾN" at bounding box center [169, 191] width 139 height 18
type input "0937375096"
type input "YẾN"
type input "0988369792"
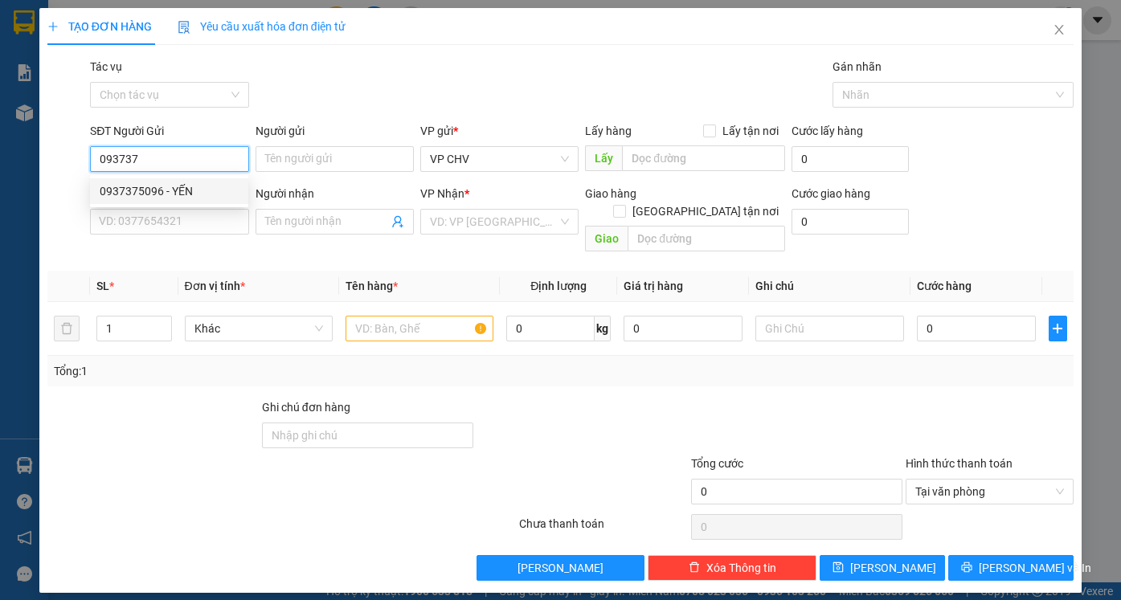
type input "HÀO HIỆP"
type input "20.000"
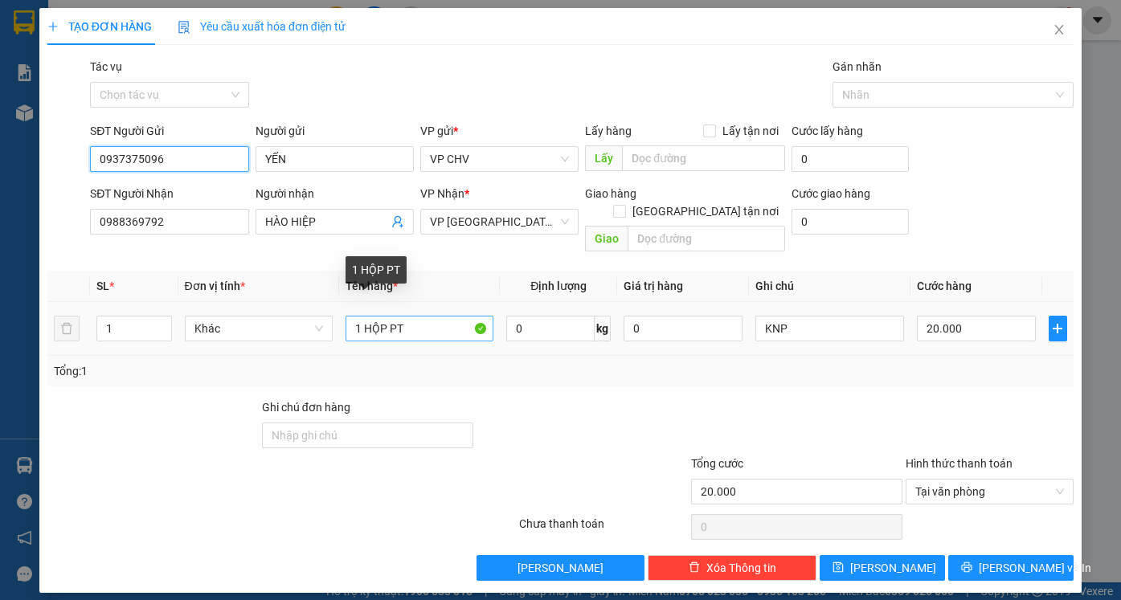
type input "0937375096"
drag, startPoint x: 363, startPoint y: 310, endPoint x: 386, endPoint y: 319, distance: 24.2
click at [386, 319] on input "1 HỘP PT" at bounding box center [419, 329] width 148 height 26
type input "1 BO PT"
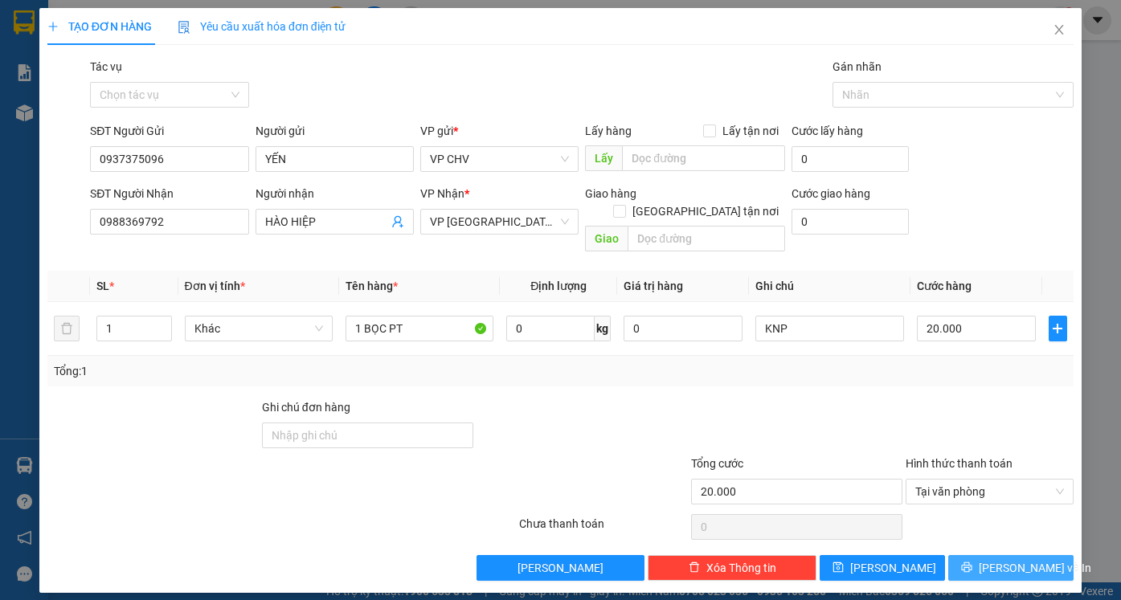
click at [1031, 559] on span "[PERSON_NAME] và In" at bounding box center [1035, 568] width 112 height 18
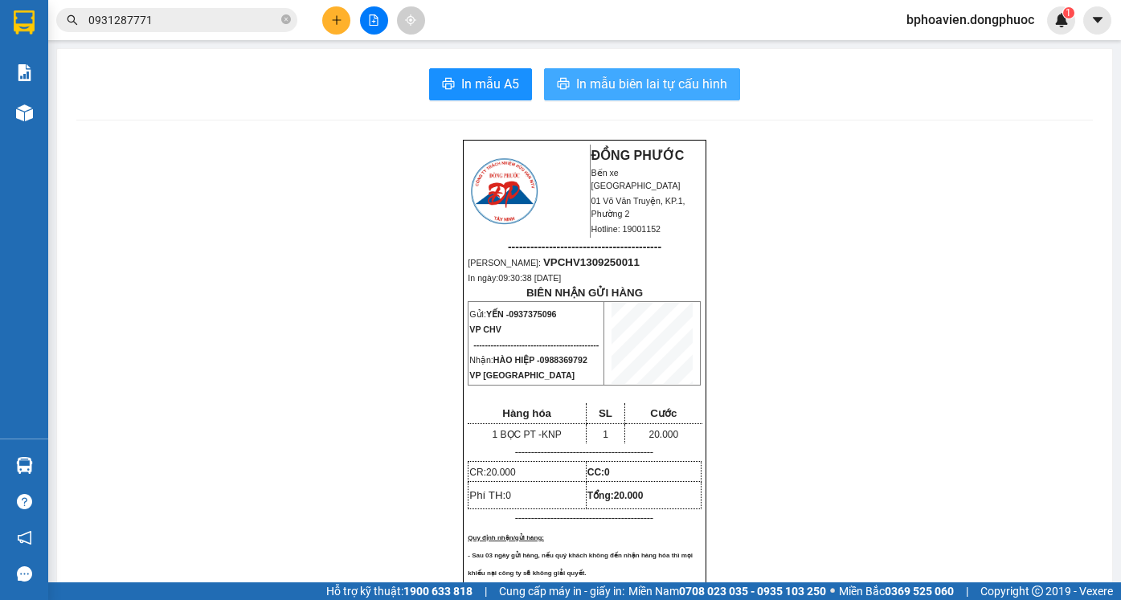
click at [624, 83] on span "In mẫu biên lai tự cấu hình" at bounding box center [651, 84] width 151 height 20
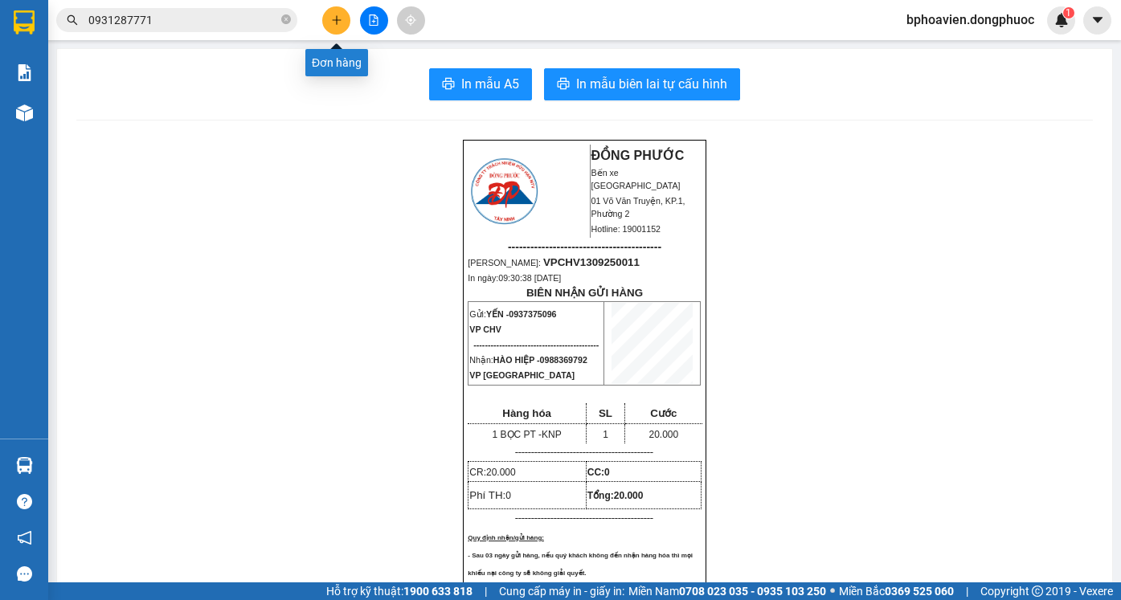
click at [329, 14] on button at bounding box center [336, 20] width 28 height 28
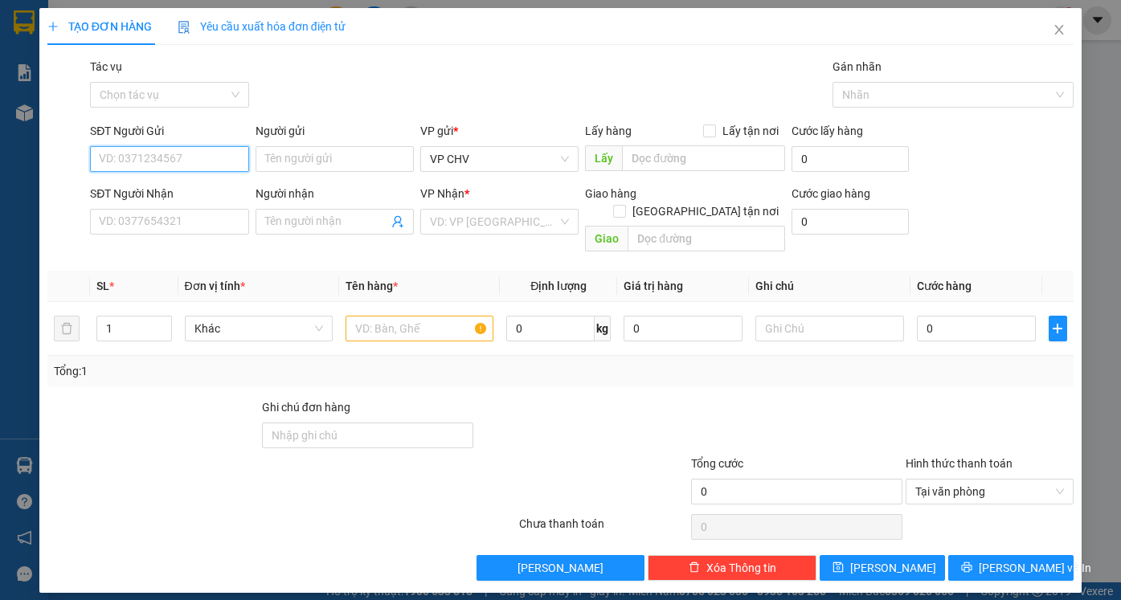
click at [192, 156] on input "SĐT Người Gửi" at bounding box center [169, 159] width 158 height 26
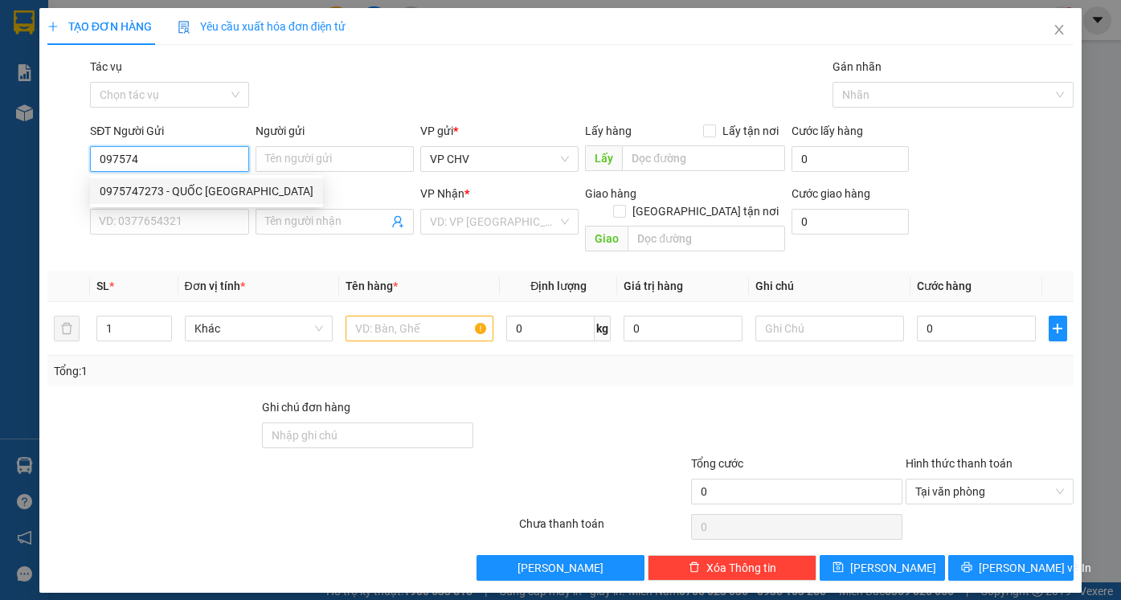
click at [190, 197] on div "0975747273 - QUỐC [GEOGRAPHIC_DATA]" at bounding box center [207, 191] width 214 height 18
type input "0975747273"
type input "QUỐC ANH"
type input "0348904142"
type input "TRƯỜNG"
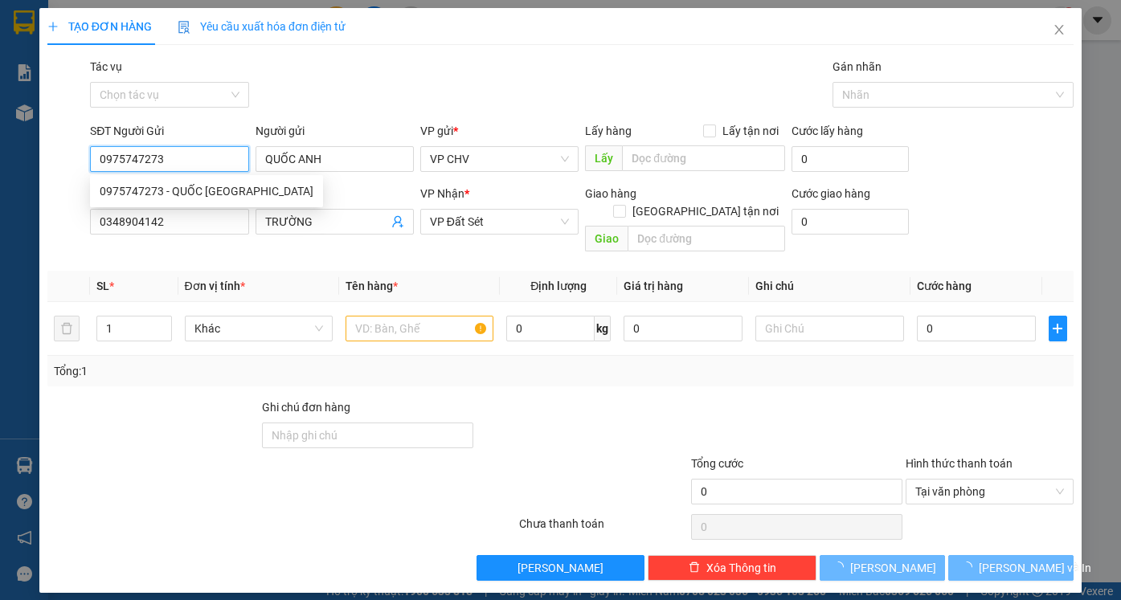
type input "20.000"
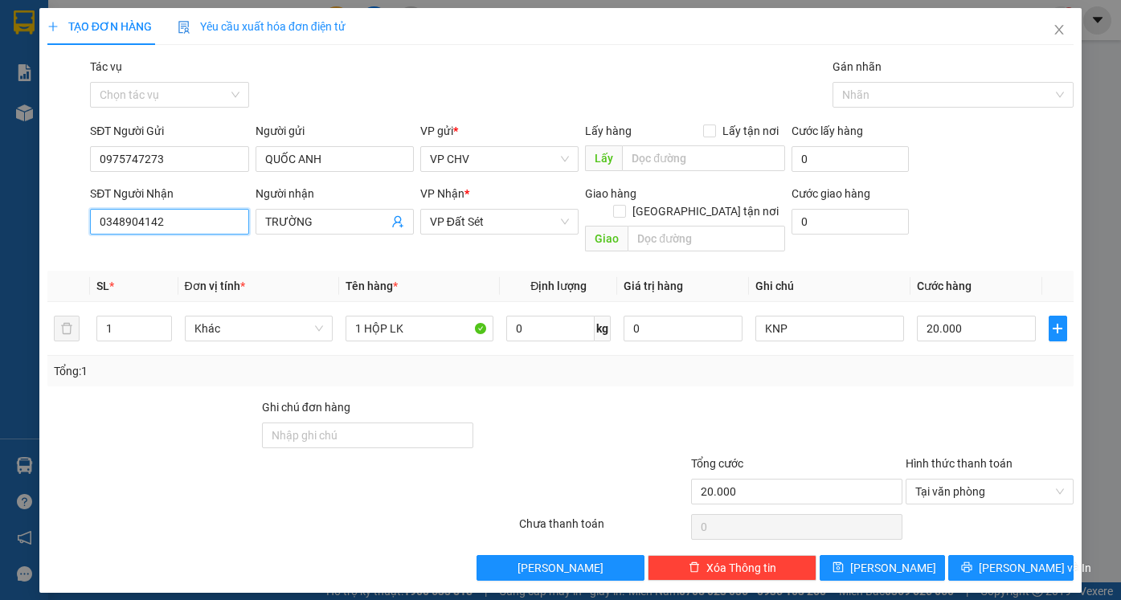
drag, startPoint x: 179, startPoint y: 219, endPoint x: 0, endPoint y: 181, distance: 183.3
click at [0, 181] on div "TẠO ĐƠN HÀNG Yêu cầu xuất hóa đơn điện tử Transit Pickup Surcharge Ids Transit …" at bounding box center [560, 300] width 1121 height 600
click at [123, 255] on div "0988855252 - [PERSON_NAME]" at bounding box center [179, 254] width 158 height 18
click at [1003, 559] on span "[PERSON_NAME] và In" at bounding box center [1035, 568] width 112 height 18
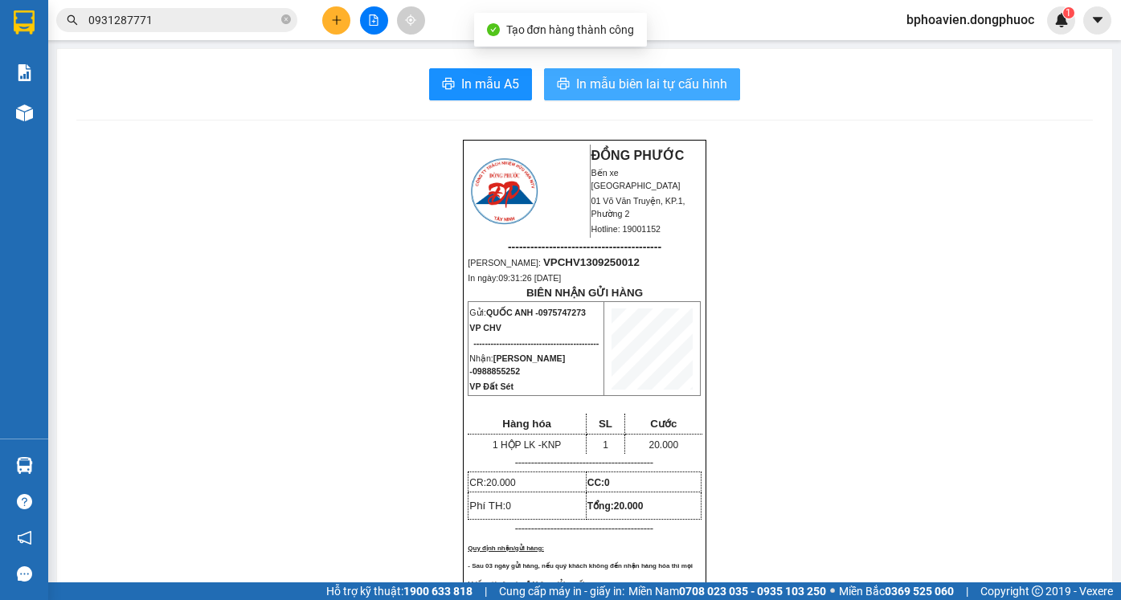
click at [634, 87] on span "In mẫu biên lai tự cấu hình" at bounding box center [651, 84] width 151 height 20
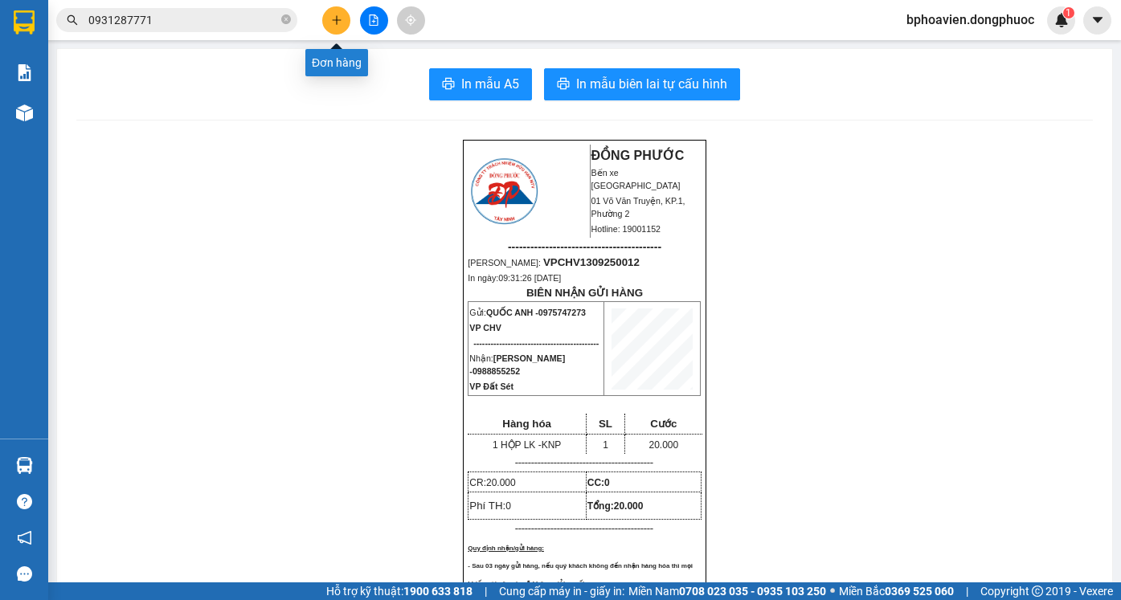
click at [342, 30] on button at bounding box center [336, 20] width 28 height 28
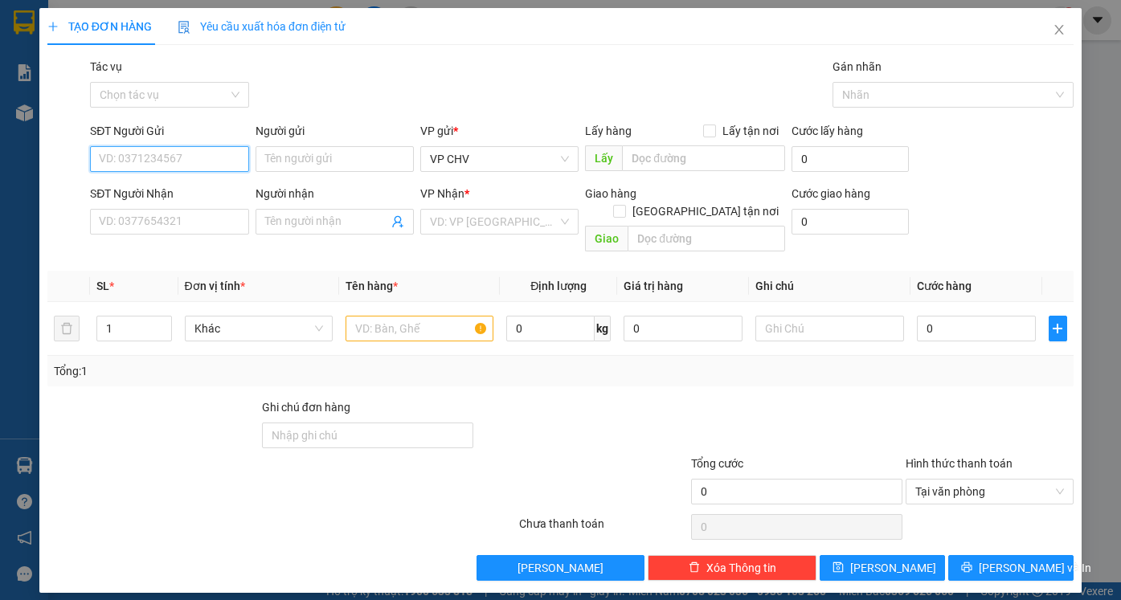
click at [210, 161] on input "SĐT Người Gửi" at bounding box center [169, 159] width 158 height 26
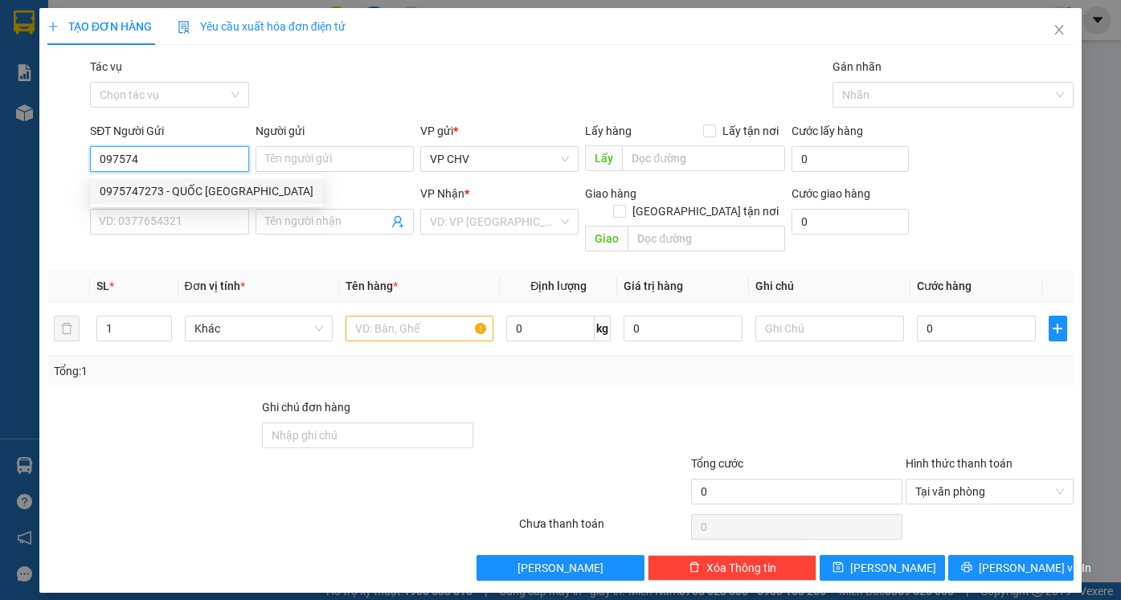
click at [157, 194] on div "0975747273 - QUỐC [GEOGRAPHIC_DATA]" at bounding box center [207, 191] width 214 height 18
type input "0975747273"
type input "QUỐC ANH"
type input "0988855252"
type input "[PERSON_NAME]"
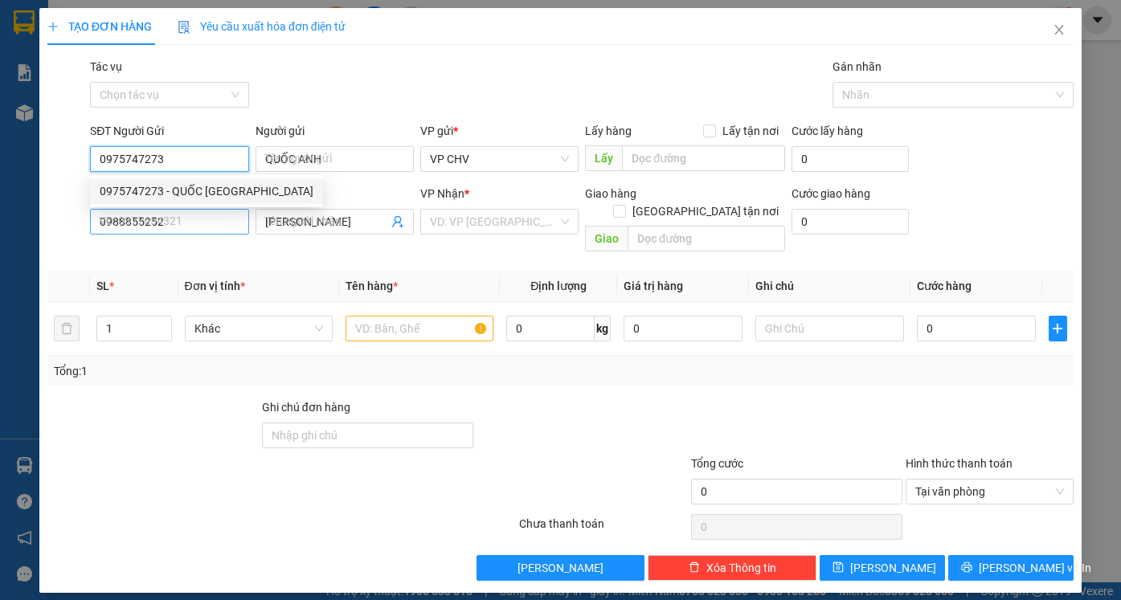
type input "20.000"
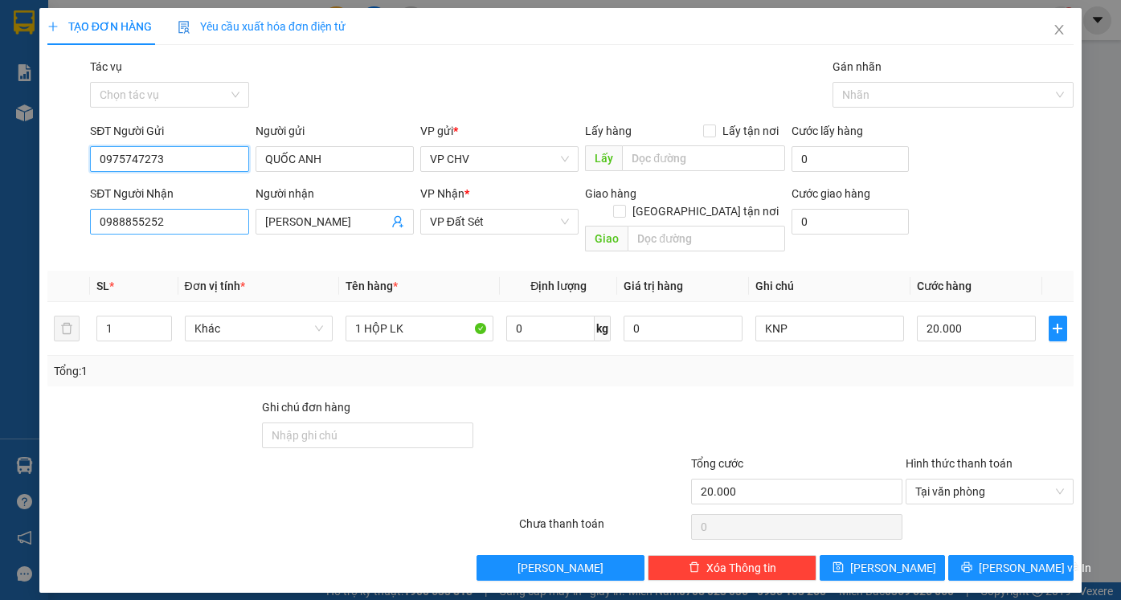
type input "0975747273"
drag, startPoint x: 202, startPoint y: 224, endPoint x: 6, endPoint y: 225, distance: 196.0
click at [8, 225] on div "TẠO ĐƠN HÀNG Yêu cầu xuất hóa đơn điện tử Transit Pickup Surcharge Ids Transit …" at bounding box center [560, 300] width 1121 height 600
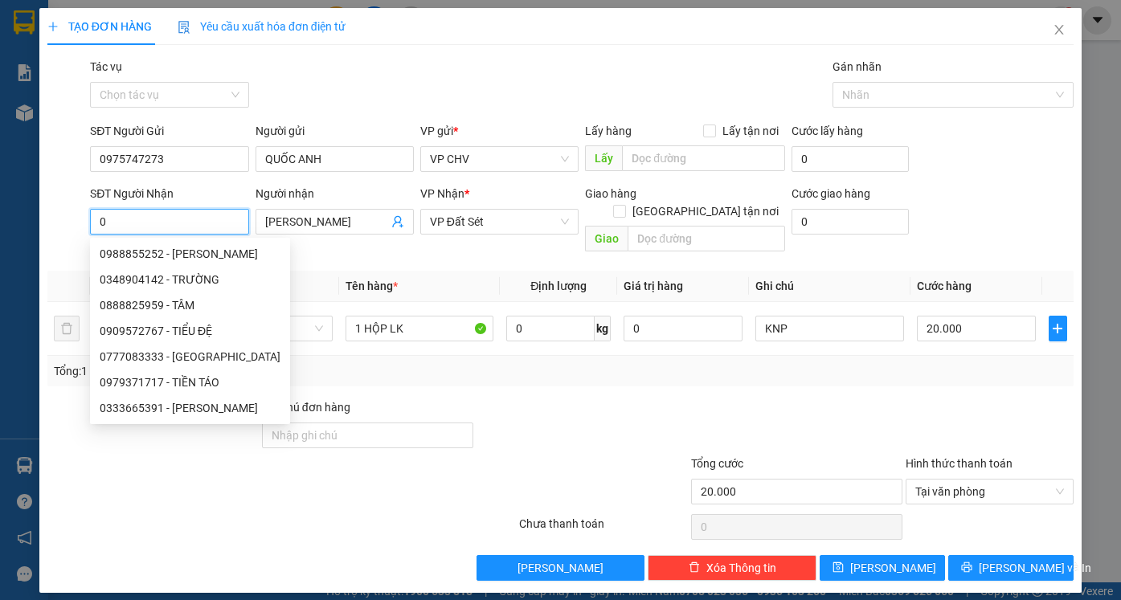
type input "07"
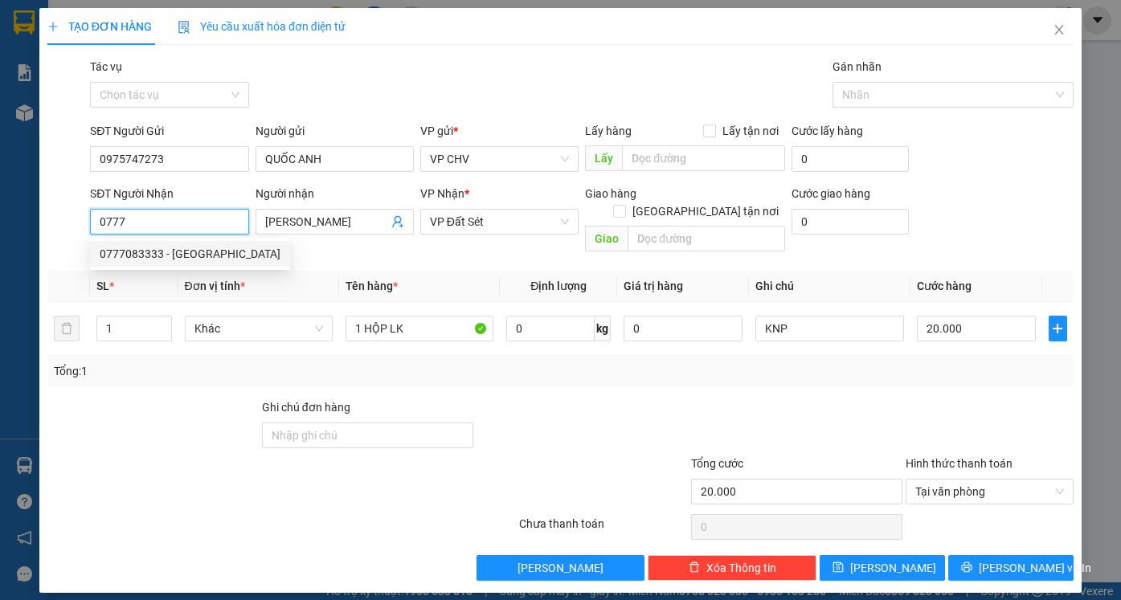
click at [141, 258] on div "0777083333 - [GEOGRAPHIC_DATA]" at bounding box center [190, 254] width 181 height 18
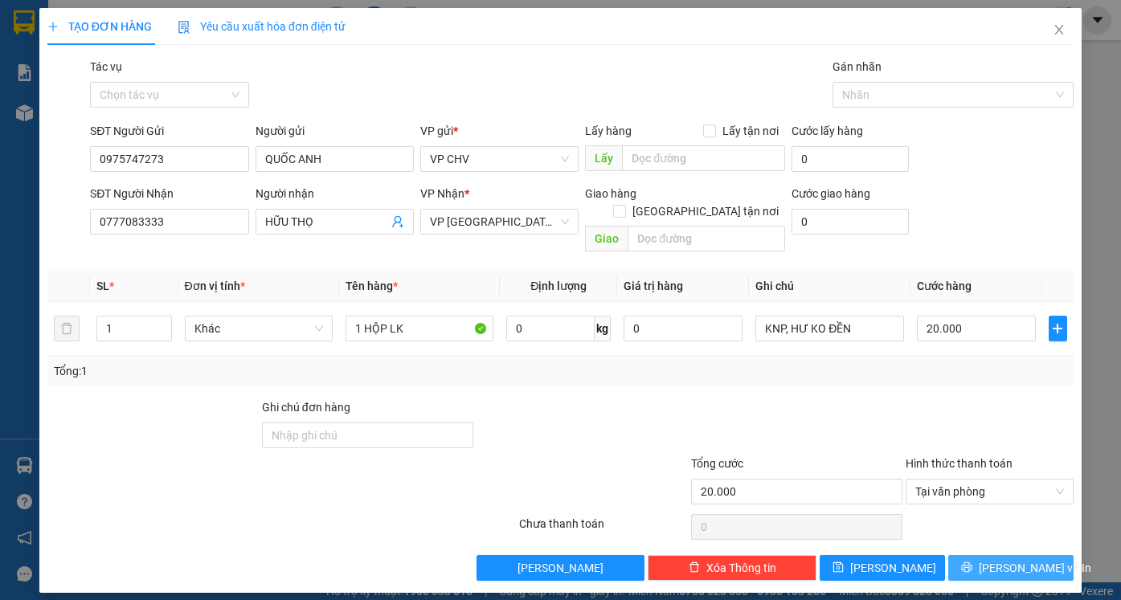
click at [1050, 555] on button "[PERSON_NAME] và In" at bounding box center [1010, 568] width 125 height 26
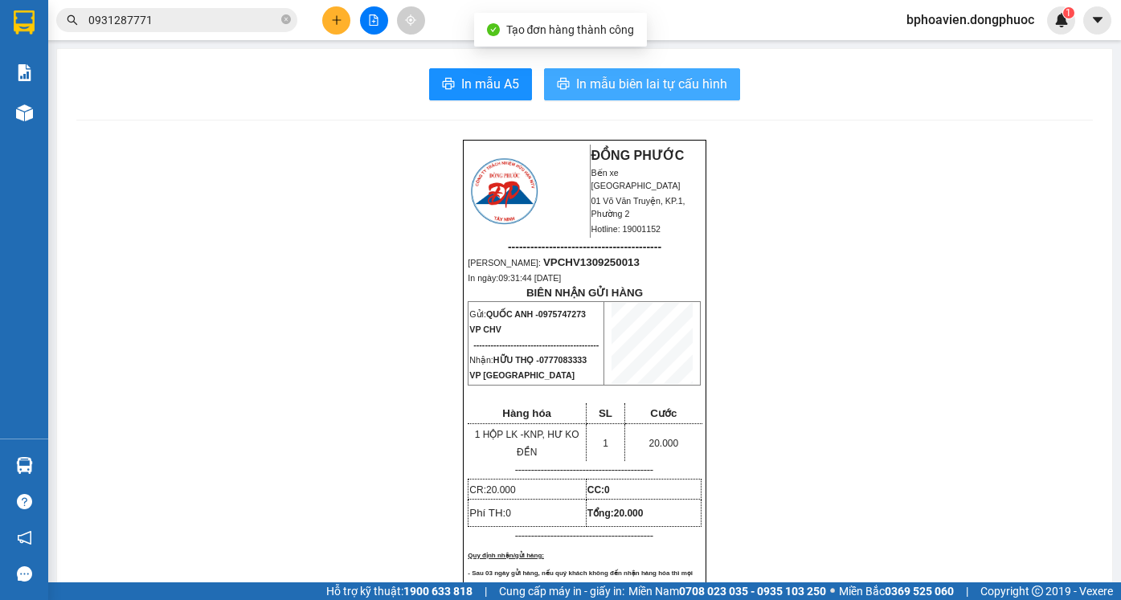
click at [590, 86] on span "In mẫu biên lai tự cấu hình" at bounding box center [651, 84] width 151 height 20
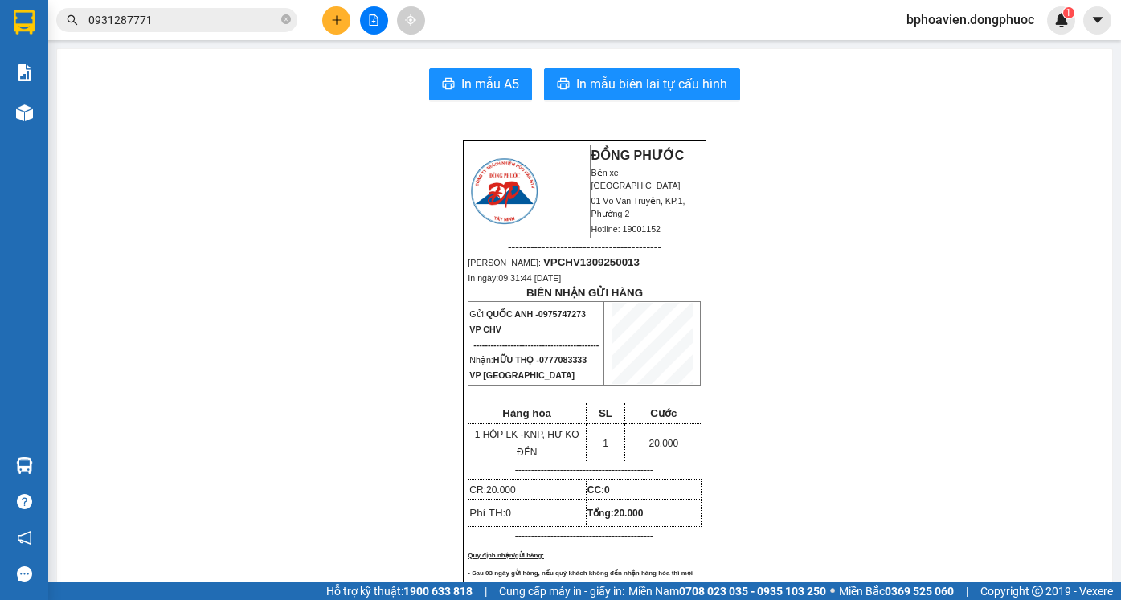
click at [334, 18] on icon "plus" at bounding box center [336, 19] width 11 height 11
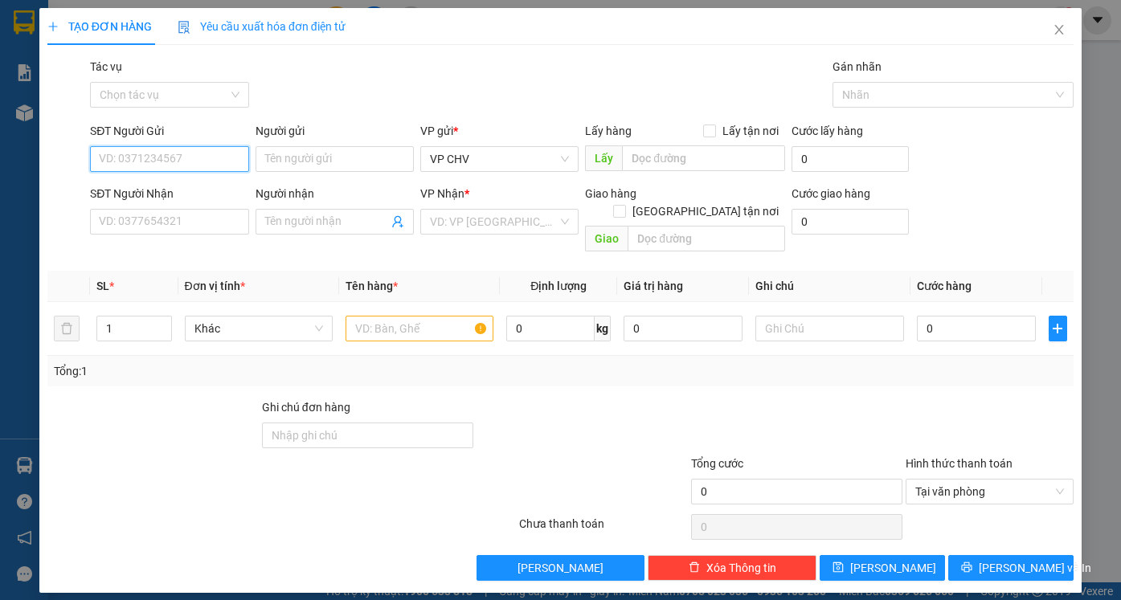
click at [205, 153] on input "SĐT Người Gửi" at bounding box center [169, 159] width 158 height 26
drag, startPoint x: 182, startPoint y: 194, endPoint x: 202, endPoint y: 249, distance: 59.0
click at [183, 194] on div "0396895652 - HẠNH" at bounding box center [169, 191] width 139 height 18
type input "0396895652"
type input "HẠNH"
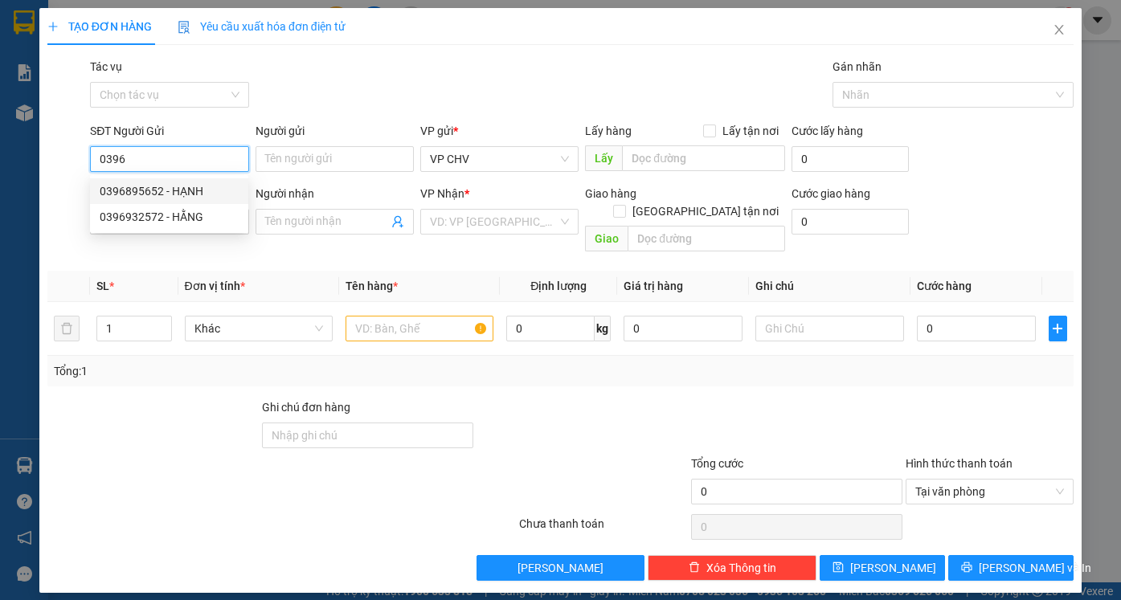
type input "0338776499"
type input "Quốc Việt"
type input "20.000"
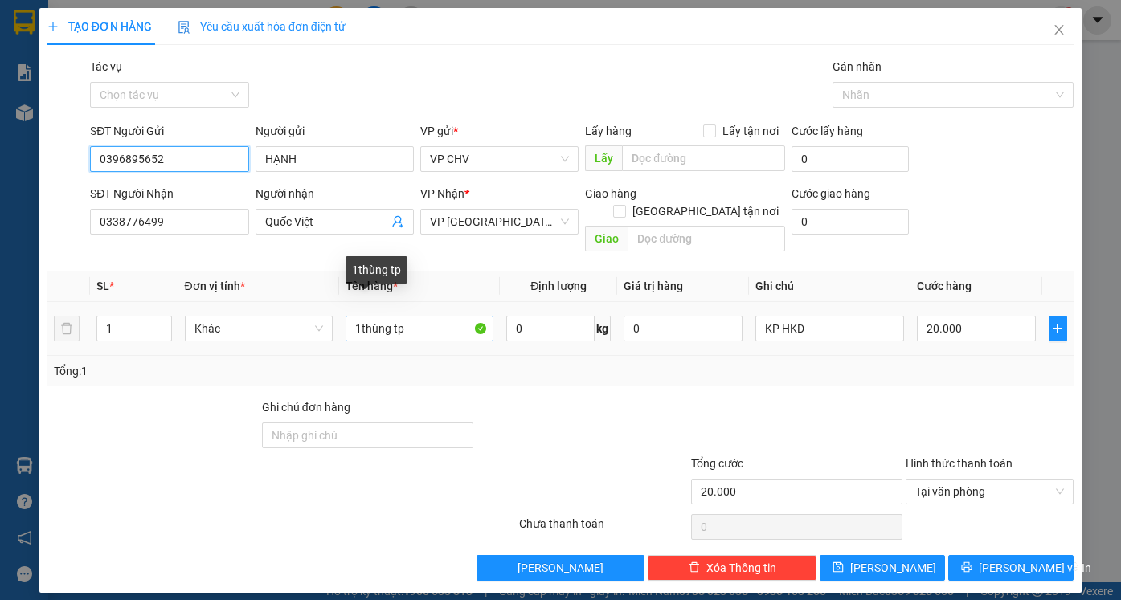
type input "0396895652"
drag, startPoint x: 360, startPoint y: 310, endPoint x: 588, endPoint y: 326, distance: 228.7
click at [588, 326] on tr "1 Khác 1thùng tp 0 kg 0 KP HKD 20.000" at bounding box center [560, 329] width 1026 height 54
type input "1 BỌC TP"
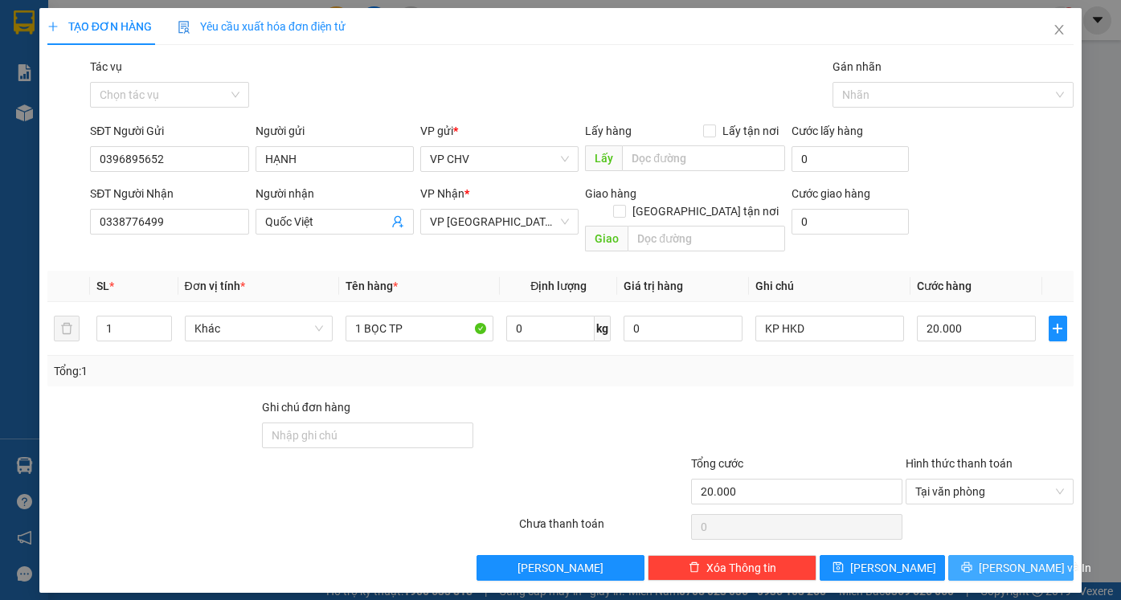
click at [1026, 559] on span "[PERSON_NAME] và In" at bounding box center [1035, 568] width 112 height 18
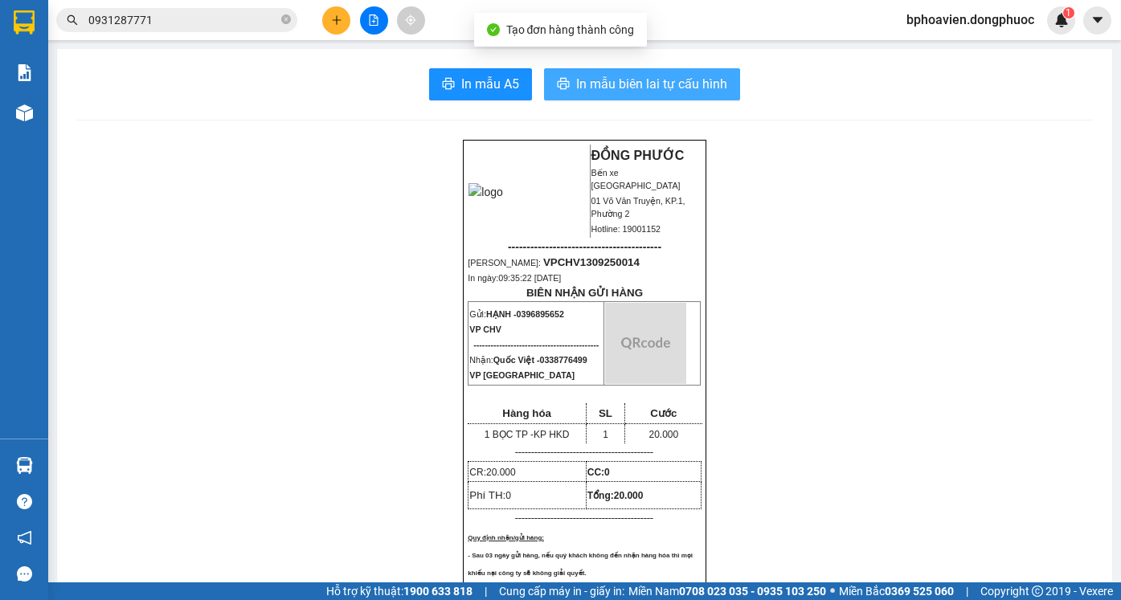
click at [576, 85] on span "In mẫu biên lai tự cấu hình" at bounding box center [651, 84] width 151 height 20
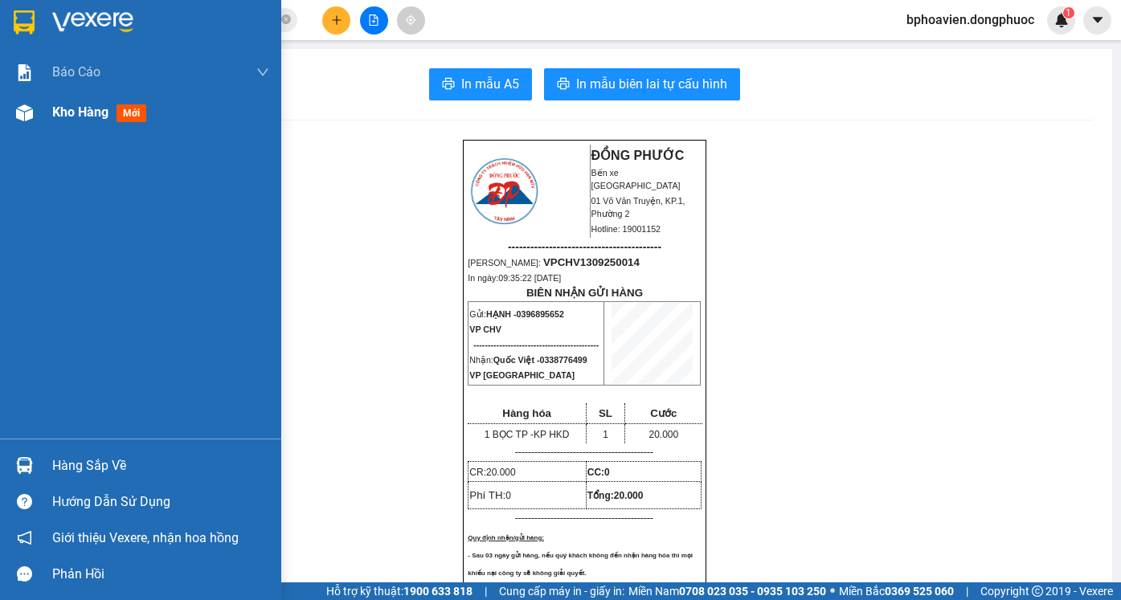
click at [54, 113] on span "Kho hàng" at bounding box center [80, 111] width 56 height 15
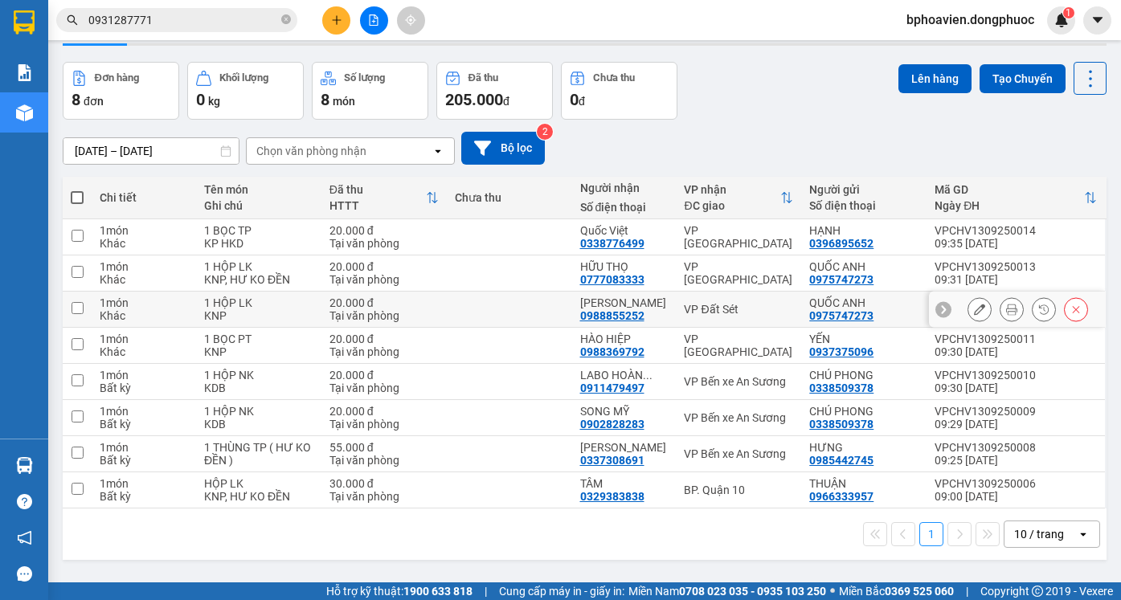
scroll to position [74, 0]
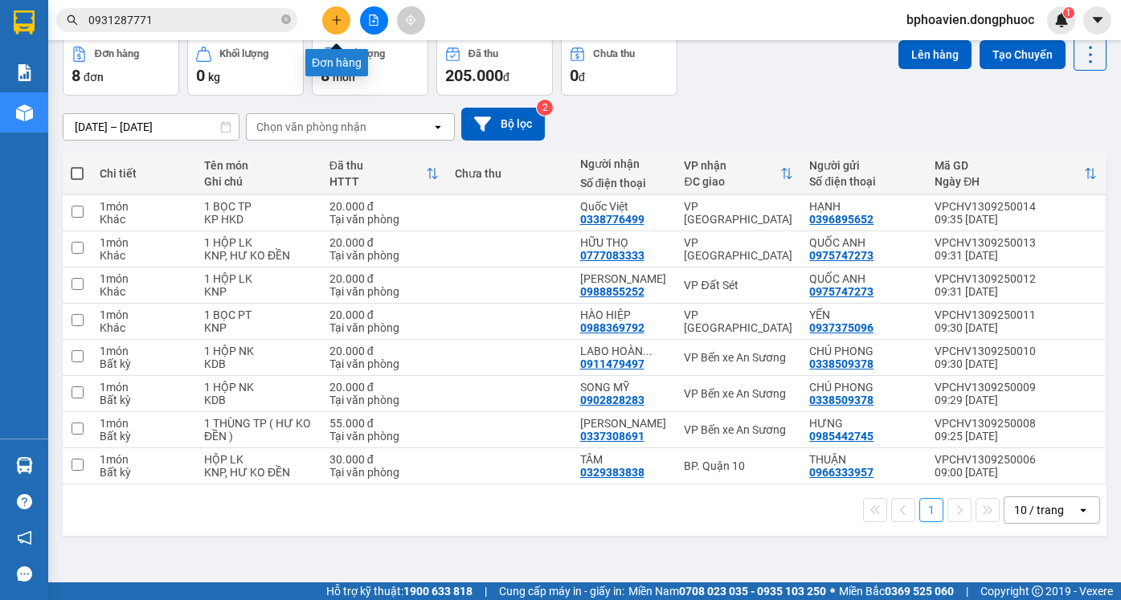
click at [337, 31] on button at bounding box center [336, 20] width 28 height 28
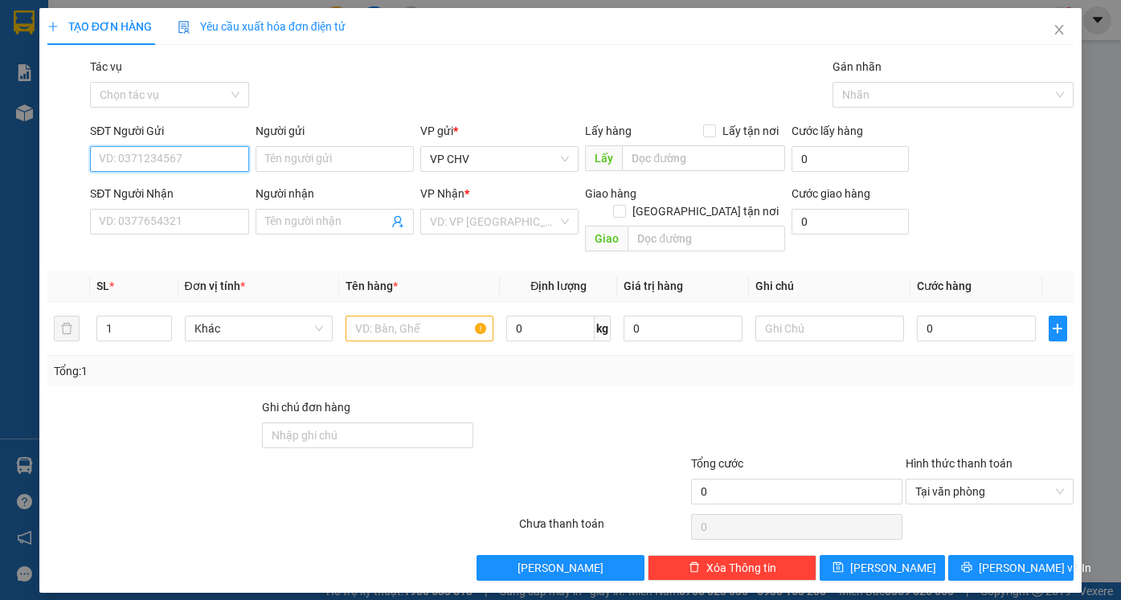
click at [149, 156] on input "SĐT Người Gửi" at bounding box center [169, 159] width 158 height 26
click at [150, 155] on input "09043174317" at bounding box center [169, 159] width 158 height 26
click at [149, 157] on input "09043174317" at bounding box center [169, 159] width 158 height 26
click at [142, 159] on input "0904317317" at bounding box center [169, 159] width 158 height 26
click at [116, 160] on input "0904317317" at bounding box center [169, 159] width 158 height 26
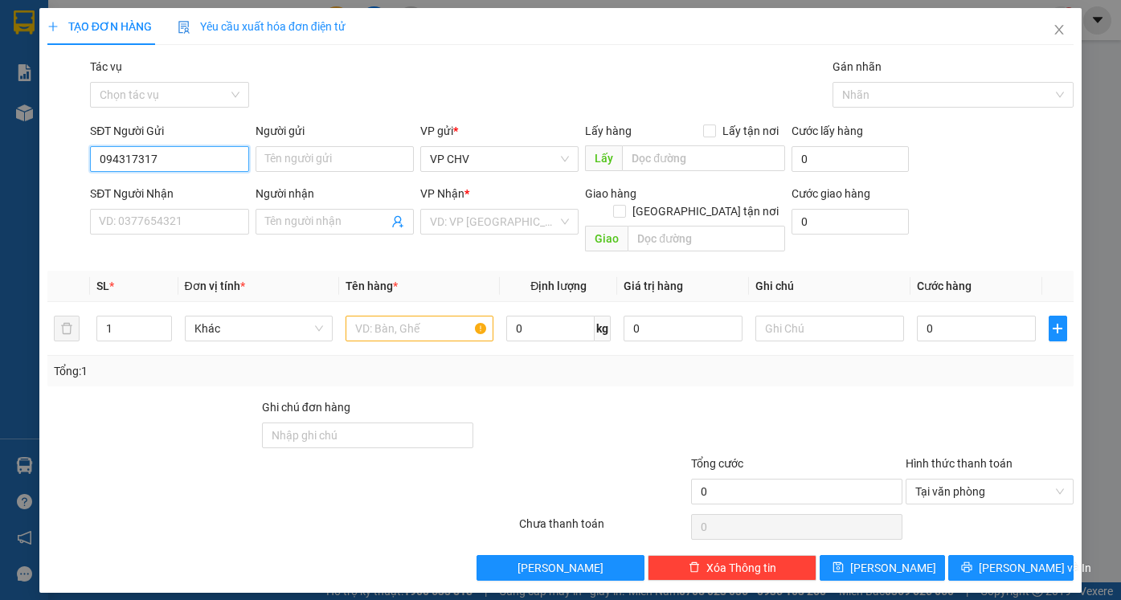
click at [136, 160] on input "094317317" at bounding box center [169, 159] width 158 height 26
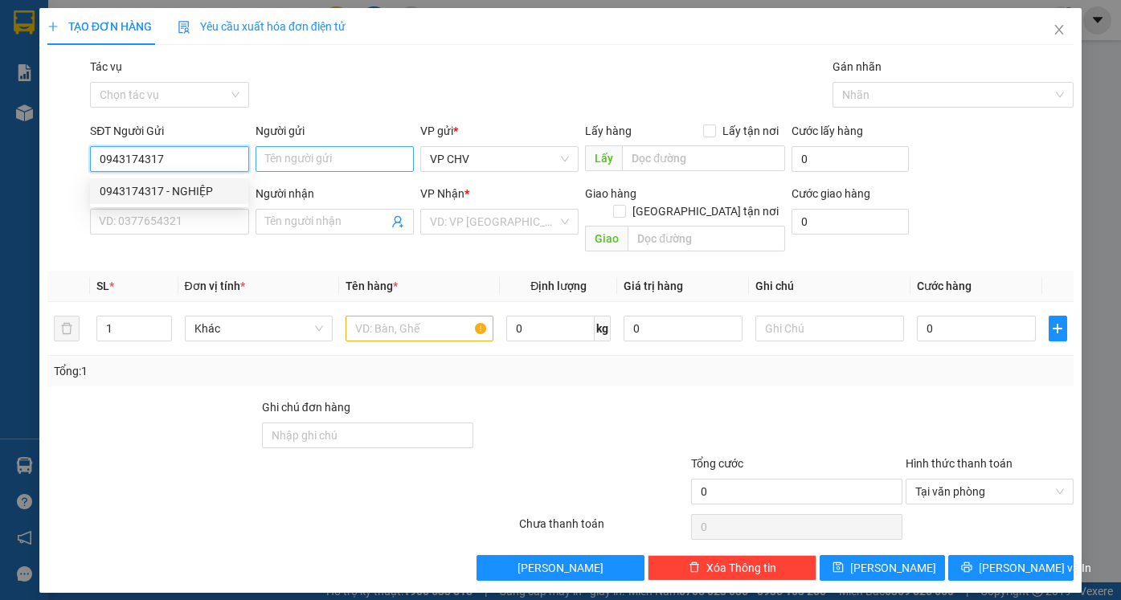
type input "0943174317"
click at [293, 163] on input "Người gửi" at bounding box center [334, 159] width 158 height 26
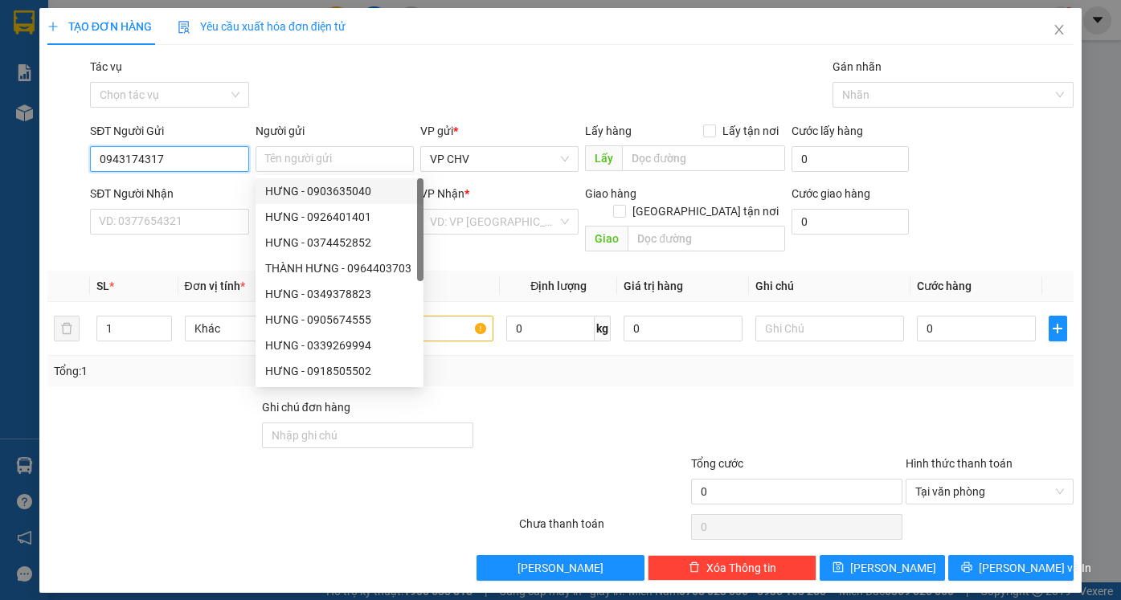
click at [214, 164] on input "0943174317" at bounding box center [169, 159] width 158 height 26
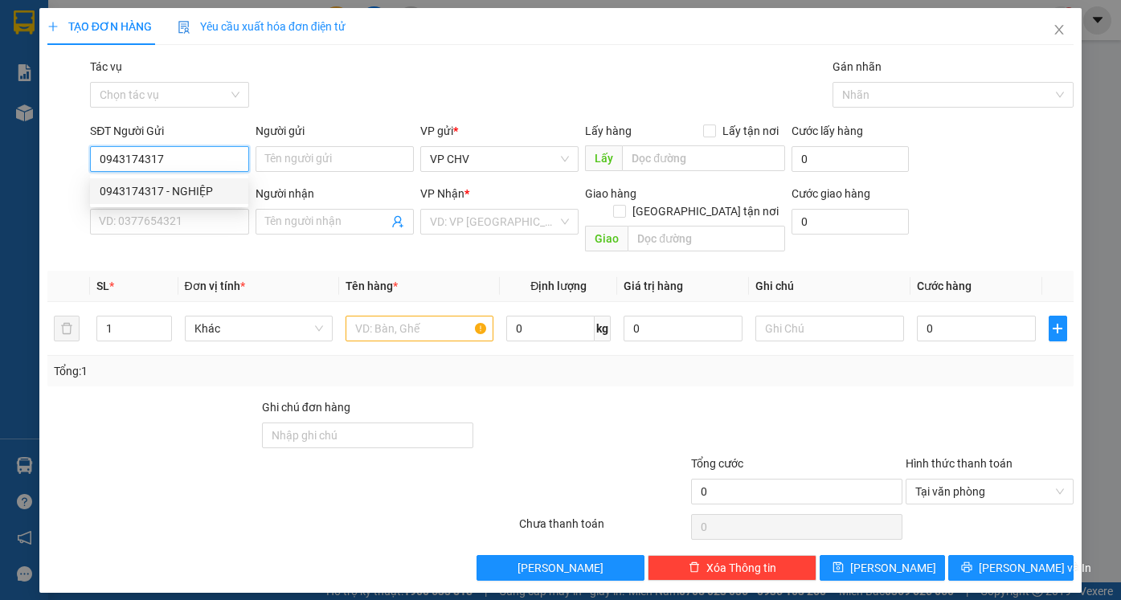
click at [206, 190] on div "0943174317 - NGHIỆP" at bounding box center [169, 191] width 139 height 18
type input "NGHIỆP"
type input "0933780225"
type input "TÚ"
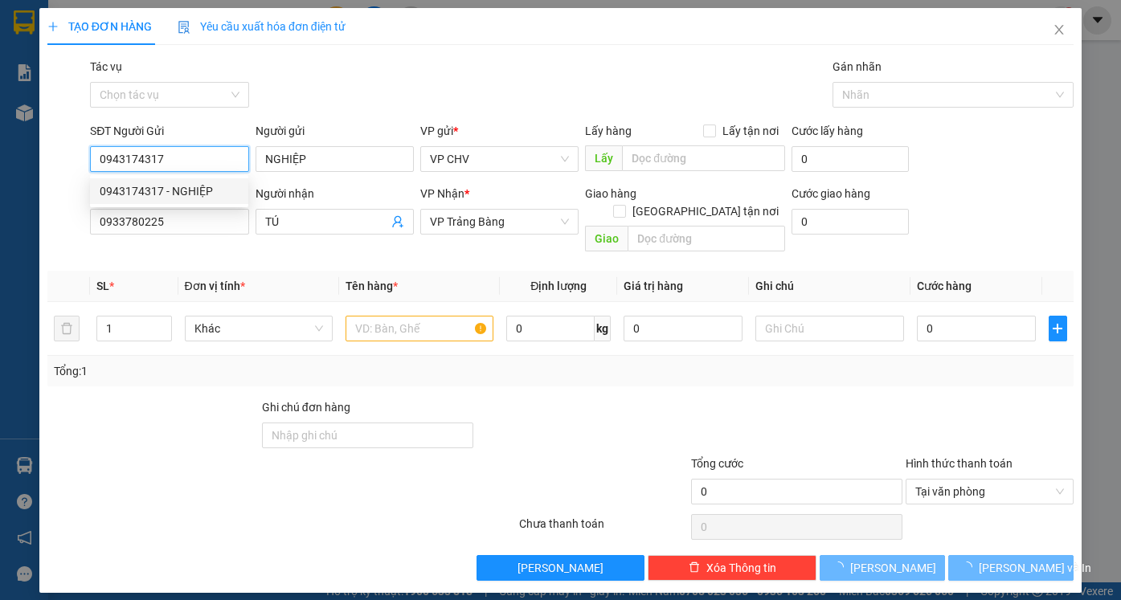
type input "20.000"
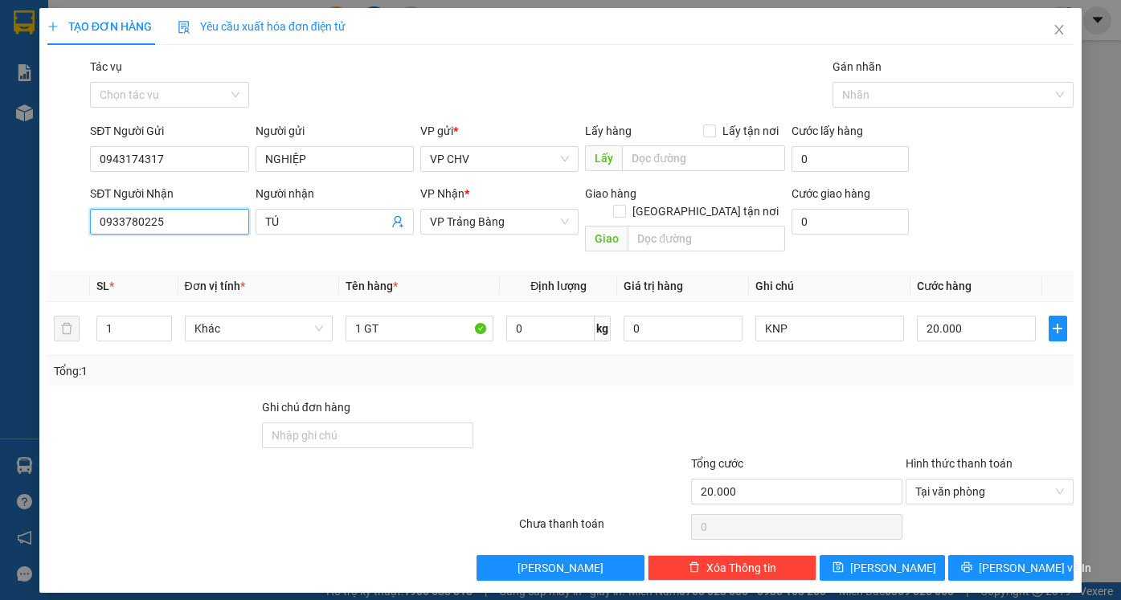
drag, startPoint x: 180, startPoint y: 219, endPoint x: 0, endPoint y: 216, distance: 180.0
click at [0, 217] on div "TẠO ĐƠN HÀNG Yêu cầu xuất hóa đơn điện tử Transit Pickup Surcharge Ids Transit …" at bounding box center [560, 300] width 1121 height 600
type input "0977456786"
drag, startPoint x: 333, startPoint y: 219, endPoint x: 253, endPoint y: 221, distance: 80.4
click at [254, 221] on div "Người nhận TÚ TÚ" at bounding box center [334, 222] width 165 height 74
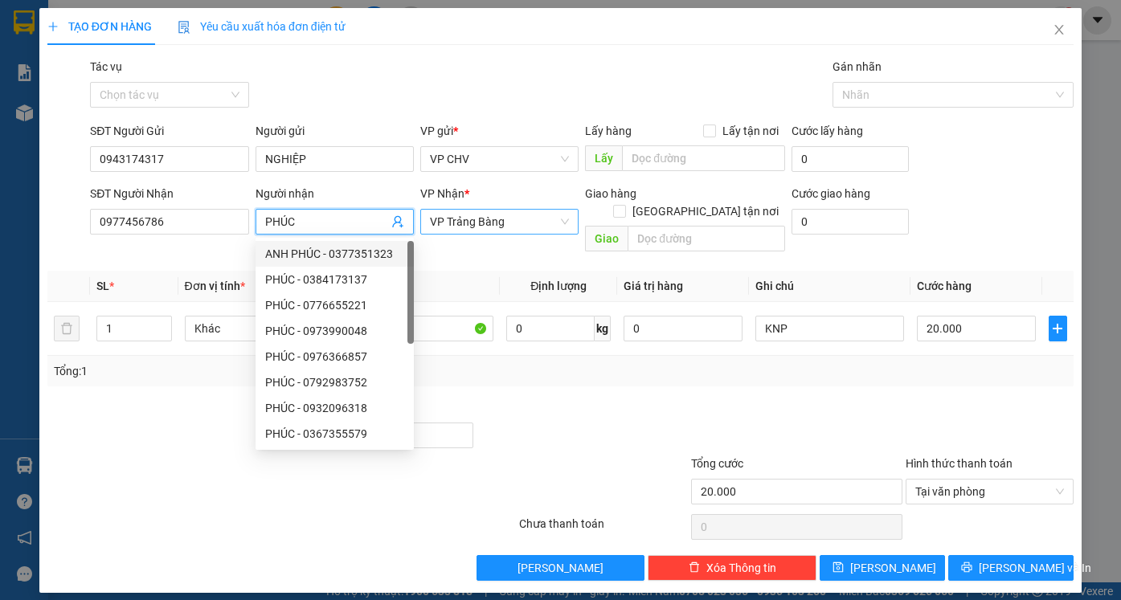
click at [513, 228] on span "VP Trảng Bàng" at bounding box center [499, 222] width 139 height 24
type input "PHÚC"
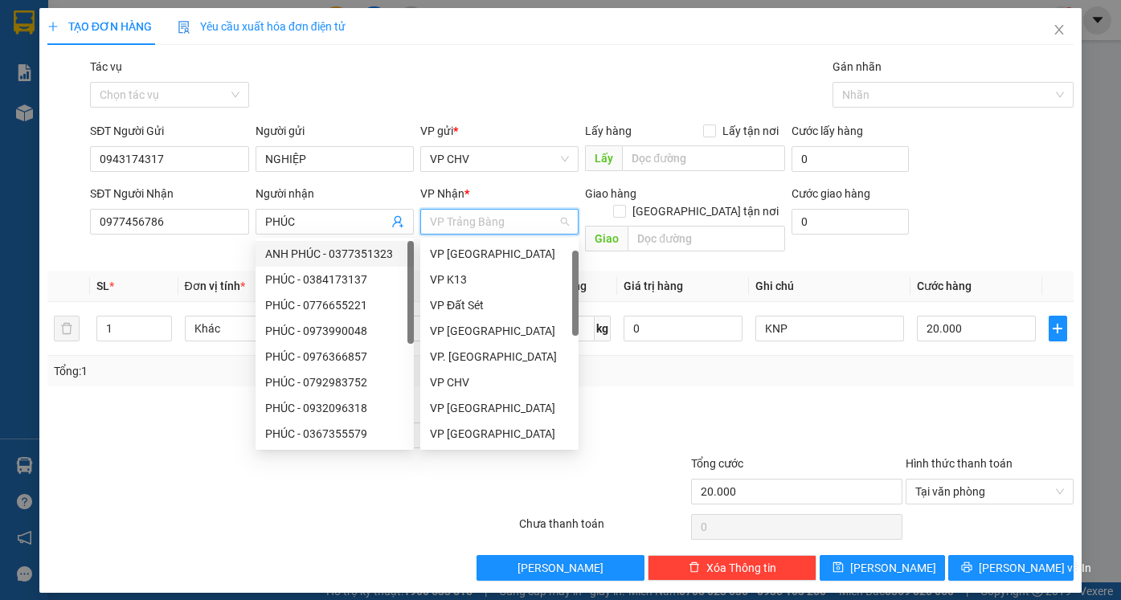
scroll to position [26, 0]
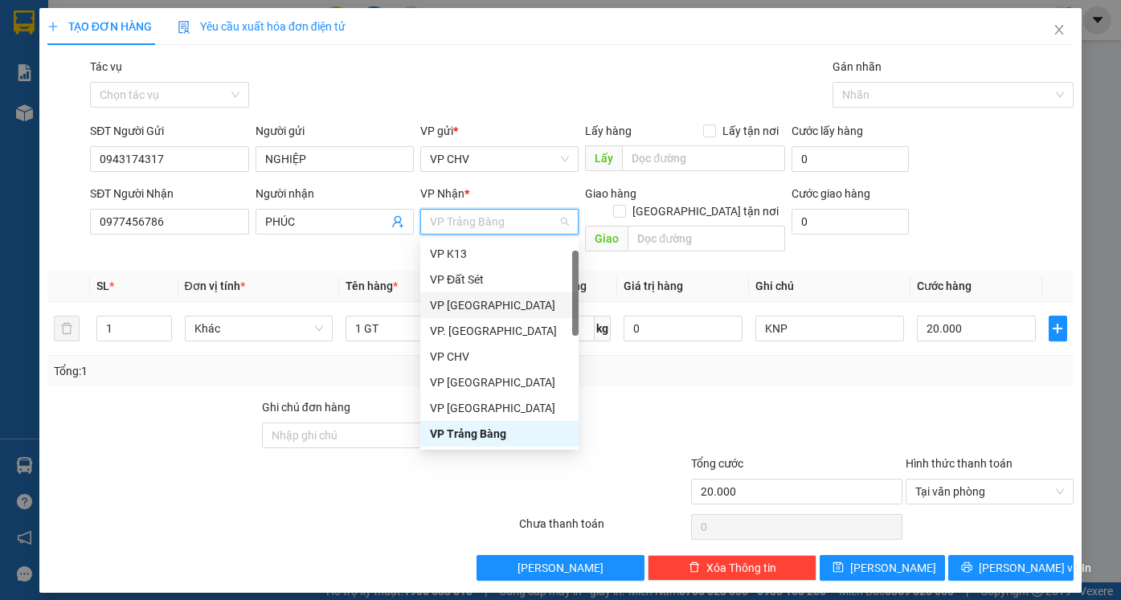
click at [513, 311] on div "VP [GEOGRAPHIC_DATA]" at bounding box center [499, 305] width 139 height 18
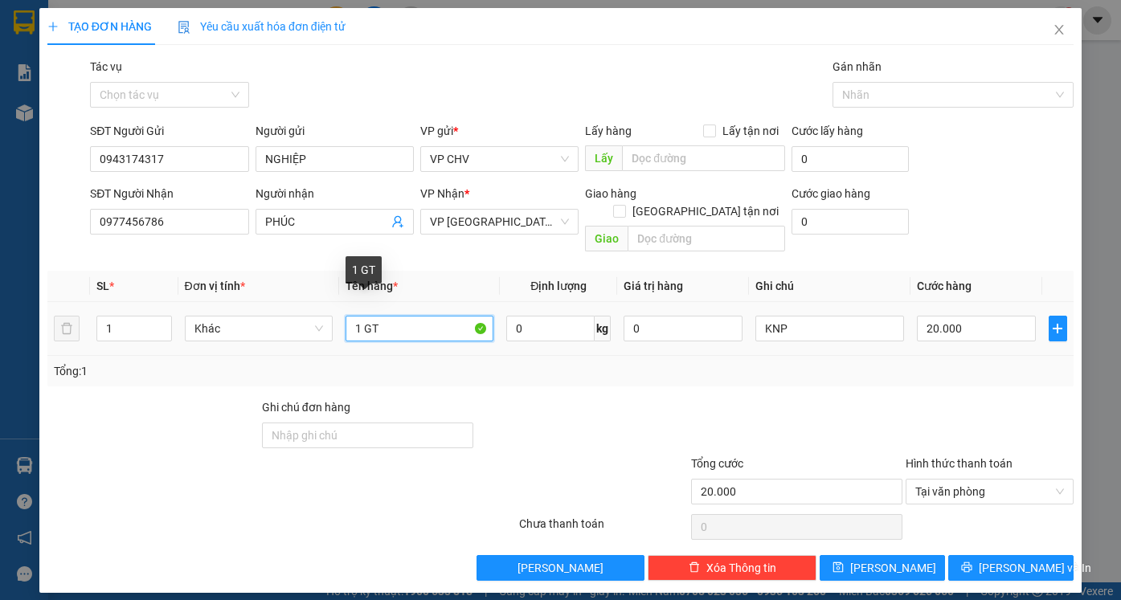
drag, startPoint x: 366, startPoint y: 315, endPoint x: 472, endPoint y: 312, distance: 106.1
click at [472, 316] on input "1 GT" at bounding box center [419, 329] width 148 height 26
type input "1 HỘP ĐỒNG HỒ"
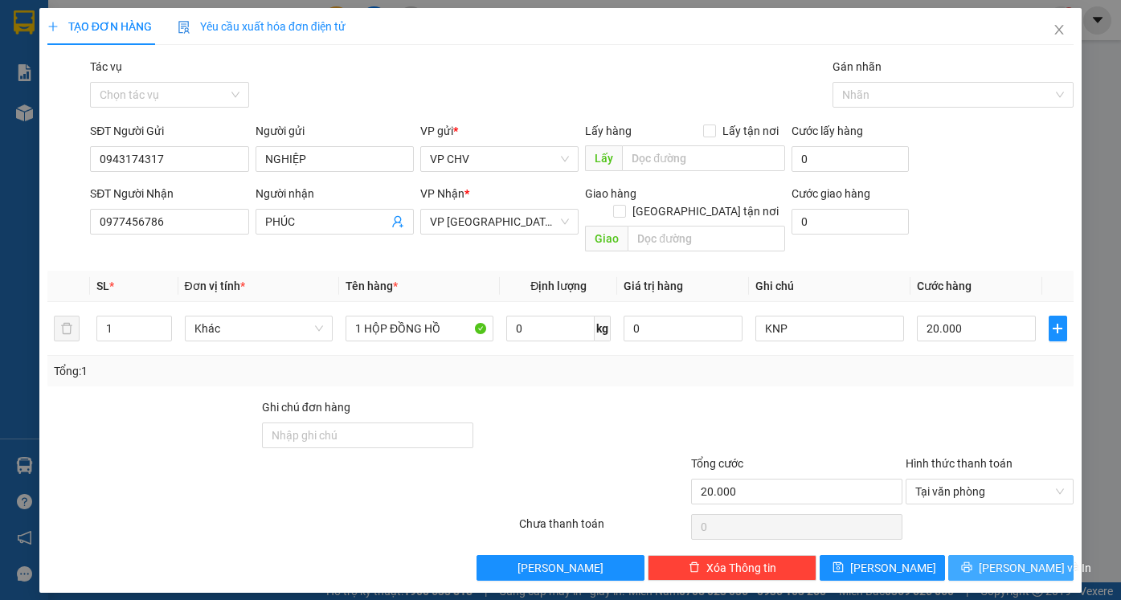
drag, startPoint x: 1058, startPoint y: 553, endPoint x: 1049, endPoint y: 554, distance: 8.9
click at [1056, 555] on button "[PERSON_NAME] và In" at bounding box center [1010, 568] width 125 height 26
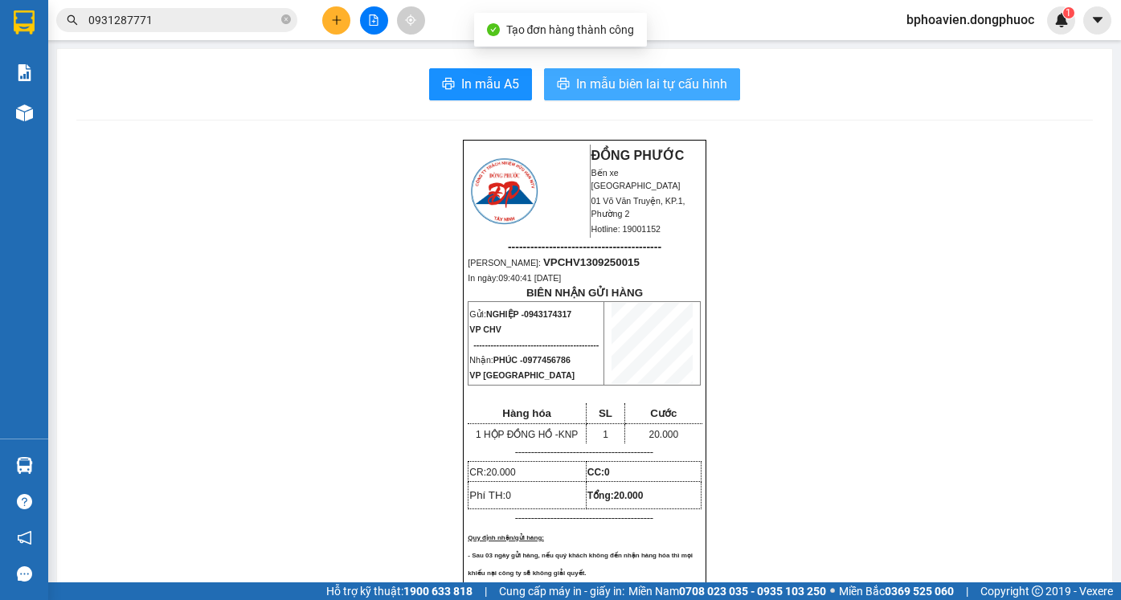
click at [660, 86] on span "In mẫu biên lai tự cấu hình" at bounding box center [651, 84] width 151 height 20
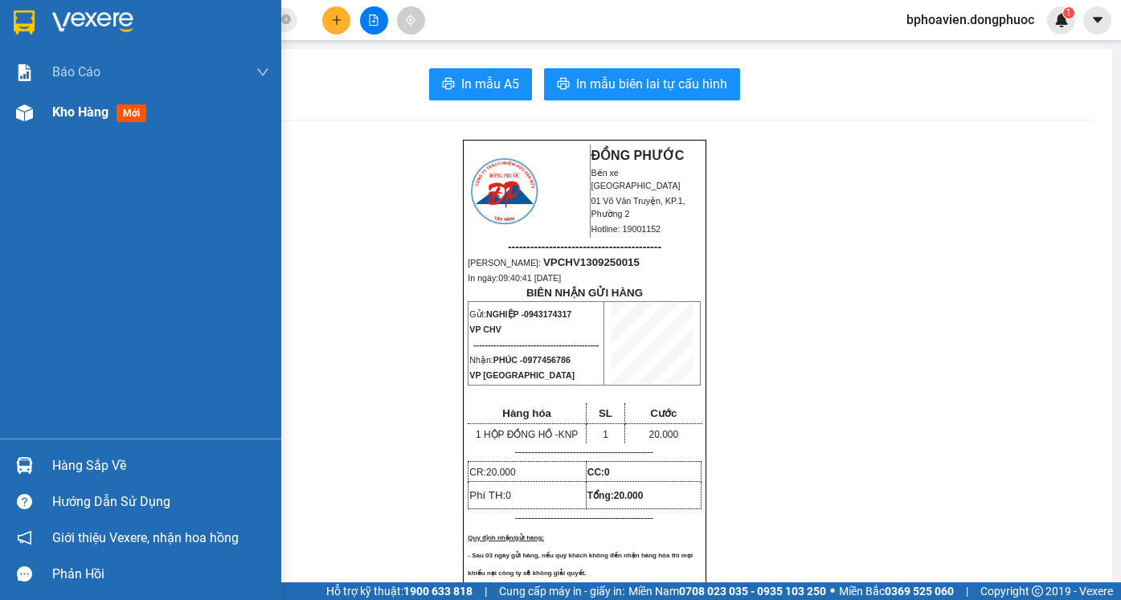
click at [51, 112] on div "Kho hàng mới" at bounding box center [140, 112] width 281 height 40
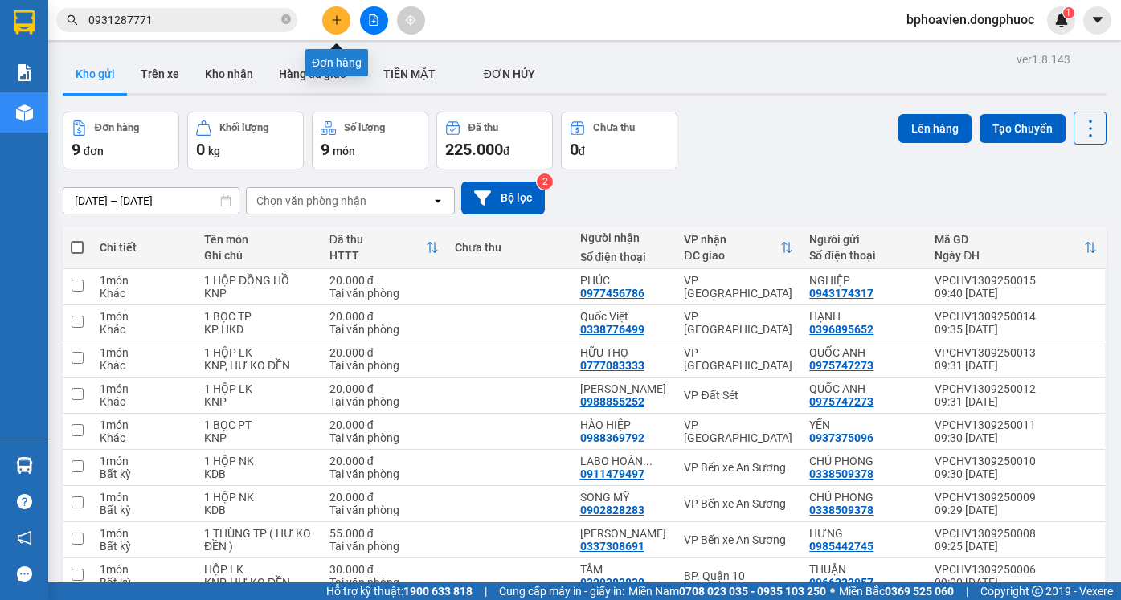
click at [336, 28] on button at bounding box center [336, 20] width 28 height 28
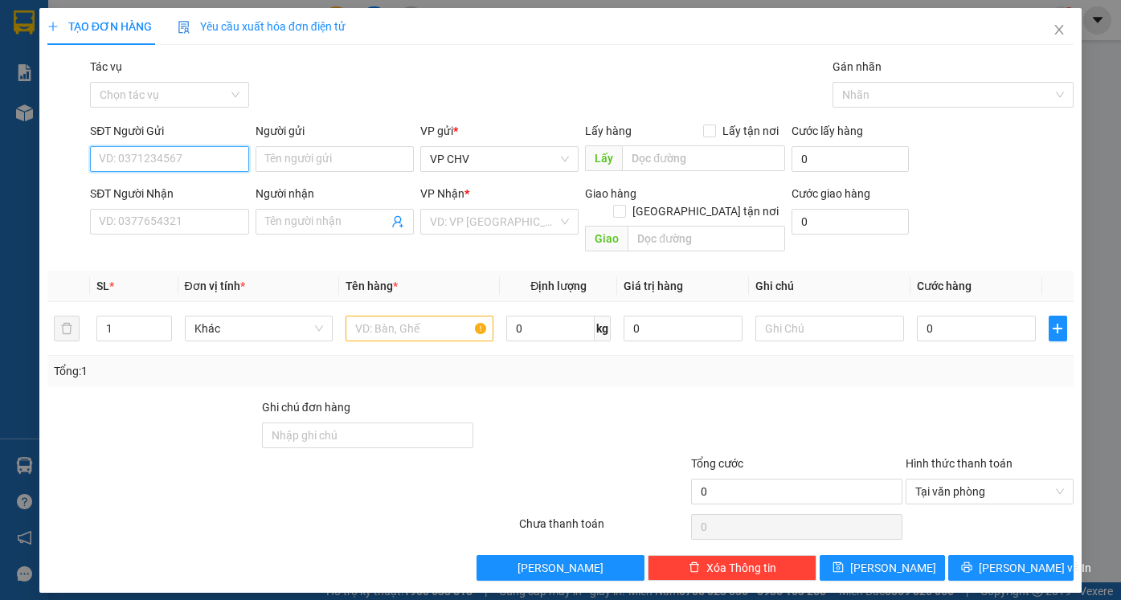
click at [170, 162] on input "SĐT Người Gửi" at bounding box center [169, 159] width 158 height 26
type input "0902237591"
click at [295, 165] on input "Người gửi" at bounding box center [334, 159] width 158 height 26
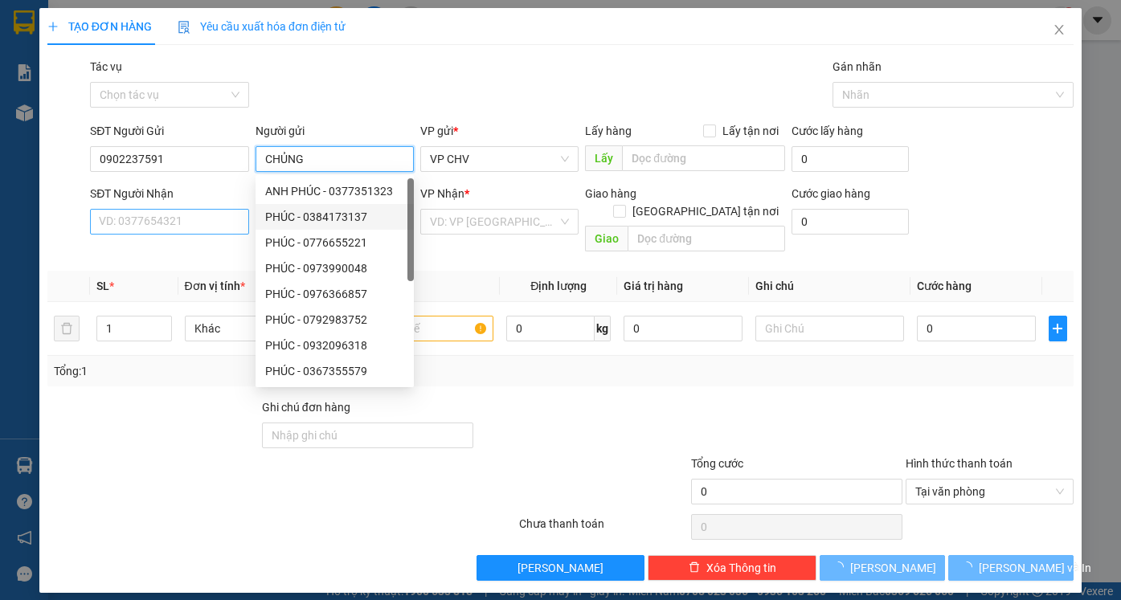
type input "CHỦNG"
click at [186, 219] on input "SĐT Người Nhận" at bounding box center [169, 222] width 158 height 26
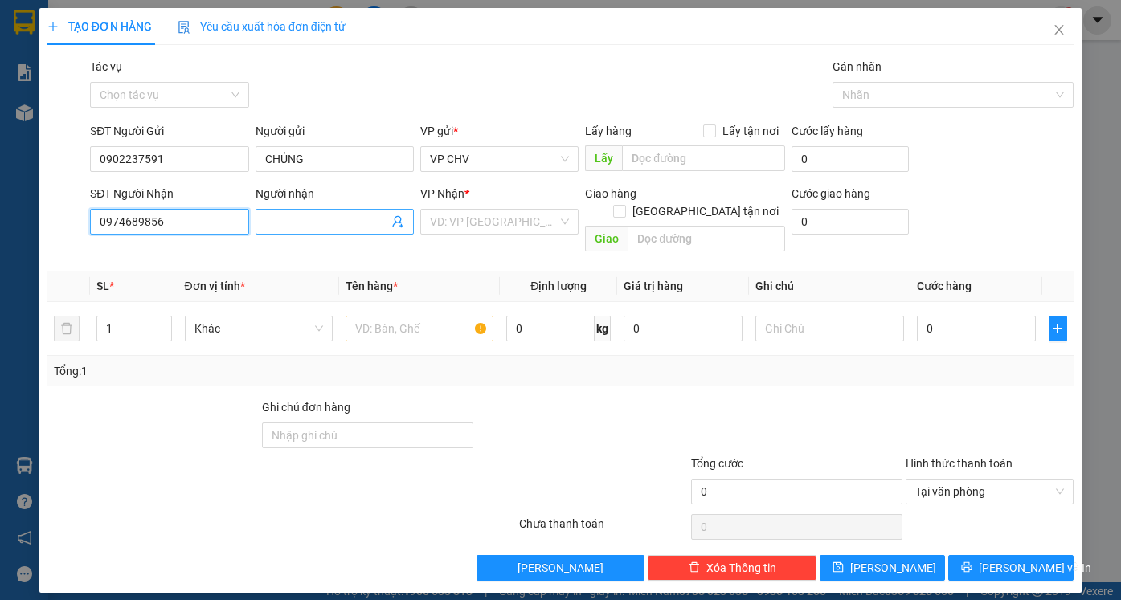
type input "0974689856"
click at [289, 223] on input "Người nhận" at bounding box center [326, 222] width 123 height 18
drag, startPoint x: 321, startPoint y: 228, endPoint x: 241, endPoint y: 232, distance: 80.4
click at [241, 232] on div "SĐT Người Nhận 0974689856 Người nhận CỒN AN CỒN AN VP Nhận * VD: VP Sài Gòn Gia…" at bounding box center [582, 222] width 990 height 74
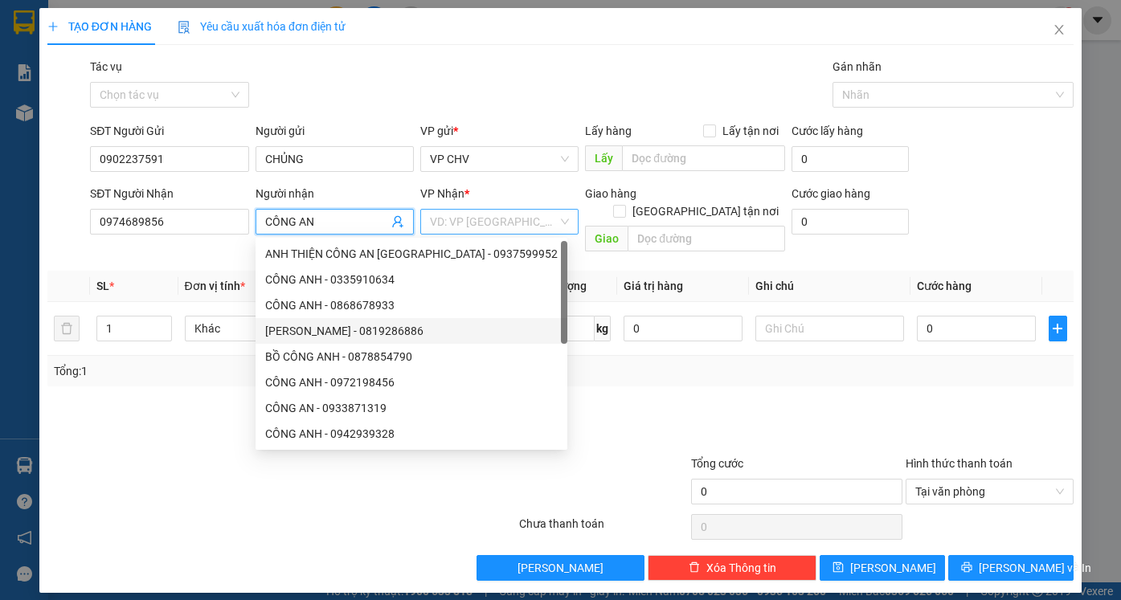
type input "CÔNG AN"
click at [479, 215] on input "search" at bounding box center [494, 222] width 128 height 24
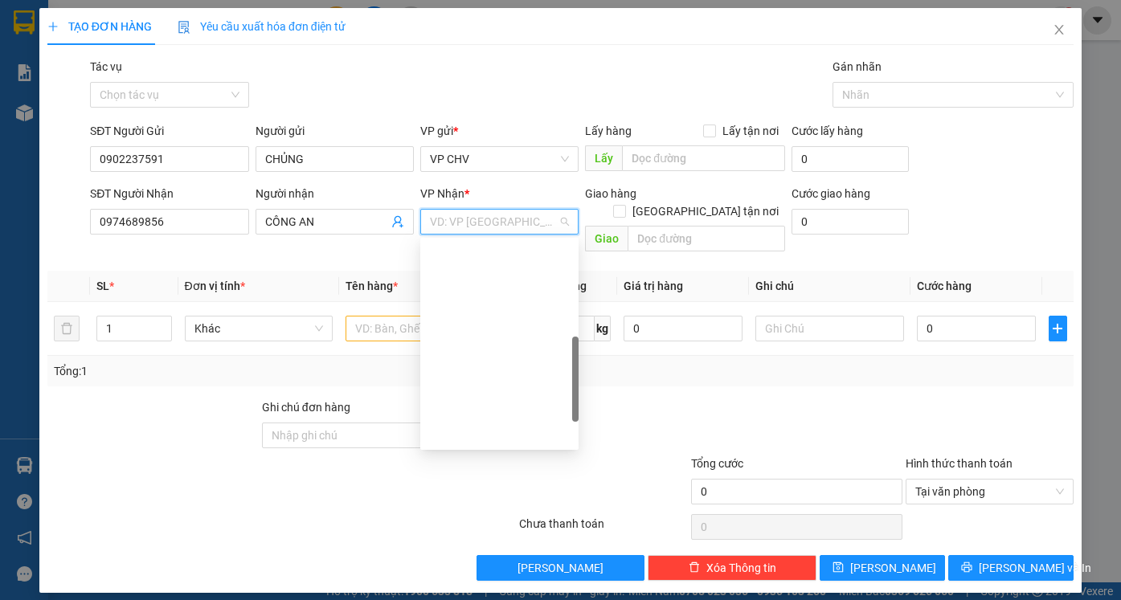
scroll to position [321, 0]
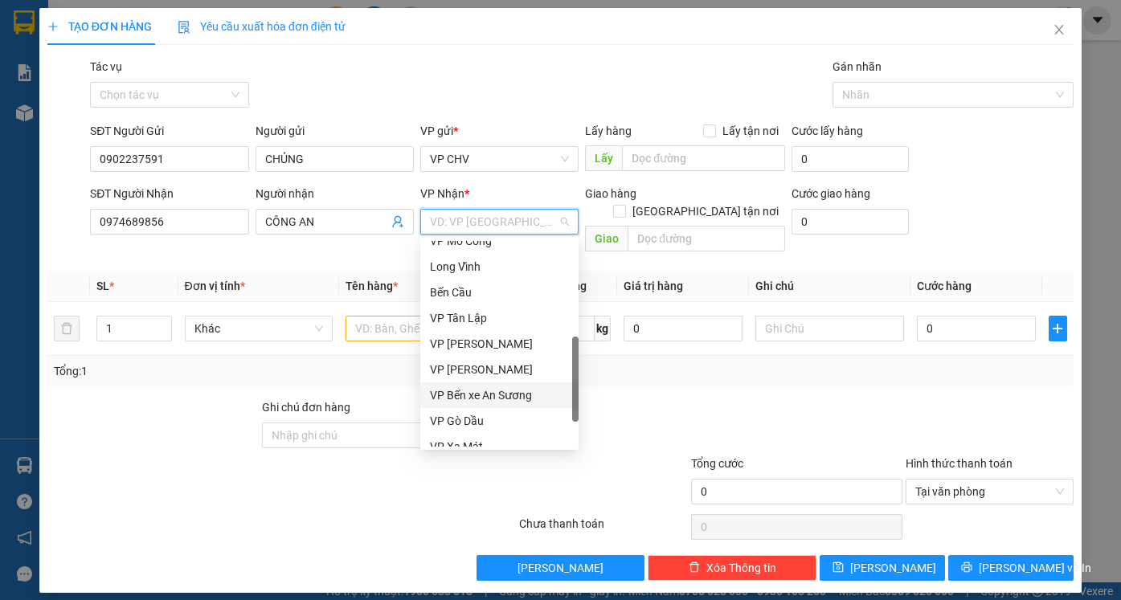
drag, startPoint x: 498, startPoint y: 395, endPoint x: 407, endPoint y: 350, distance: 102.0
click at [494, 395] on div "VP Bến xe An Sương" at bounding box center [499, 395] width 139 height 18
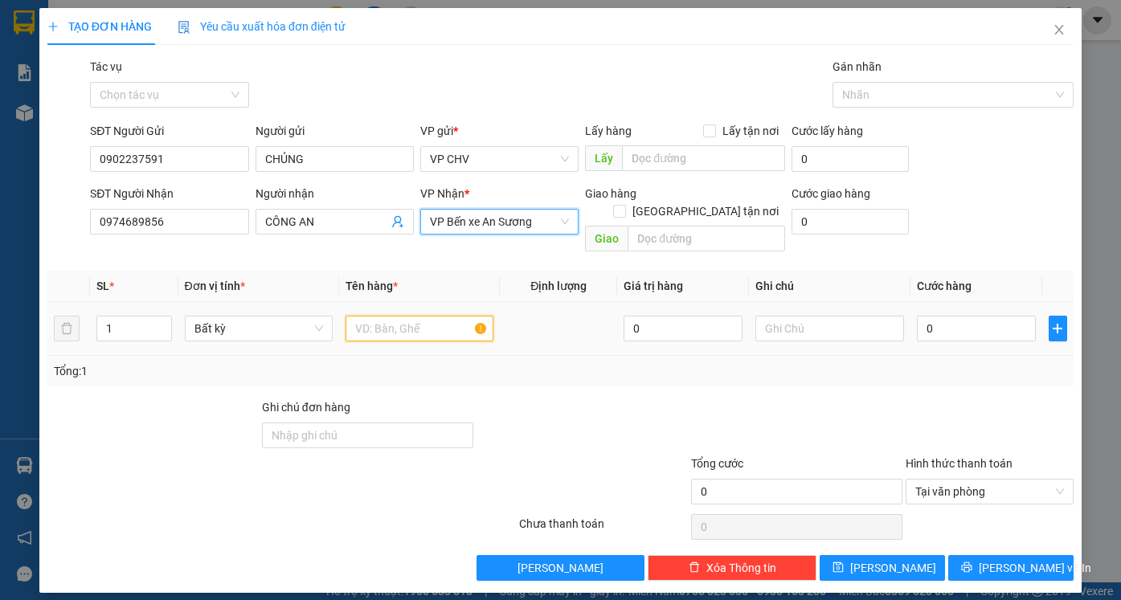
click at [396, 316] on input "text" at bounding box center [419, 329] width 148 height 26
click at [435, 316] on input "text" at bounding box center [419, 329] width 148 height 26
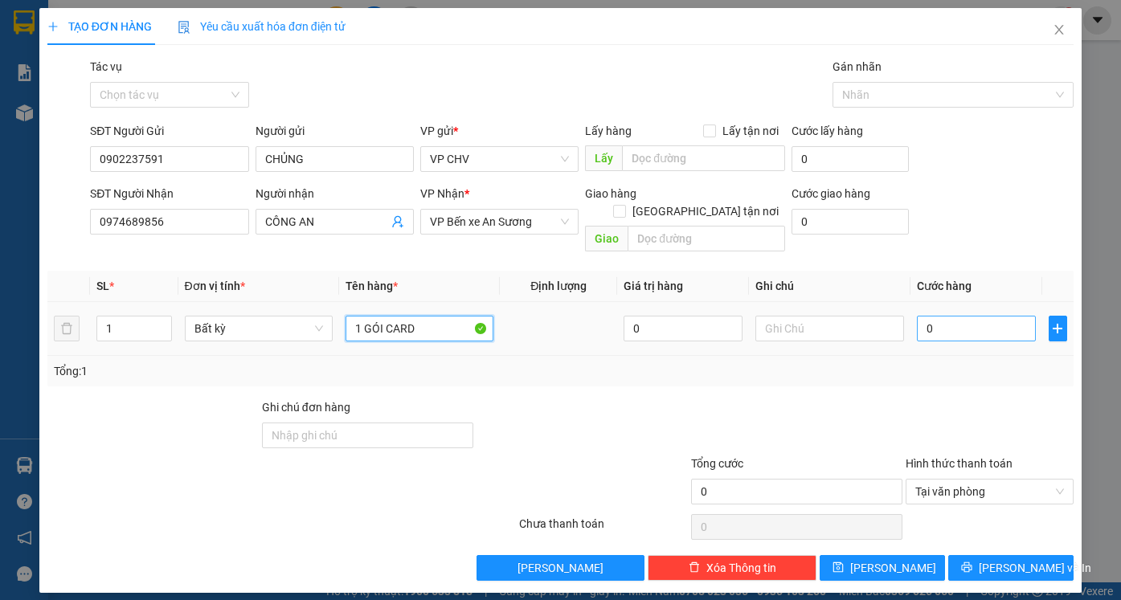
type input "1 GÓI CARD"
click at [988, 316] on input "0" at bounding box center [976, 329] width 119 height 26
type input "2"
type input "20"
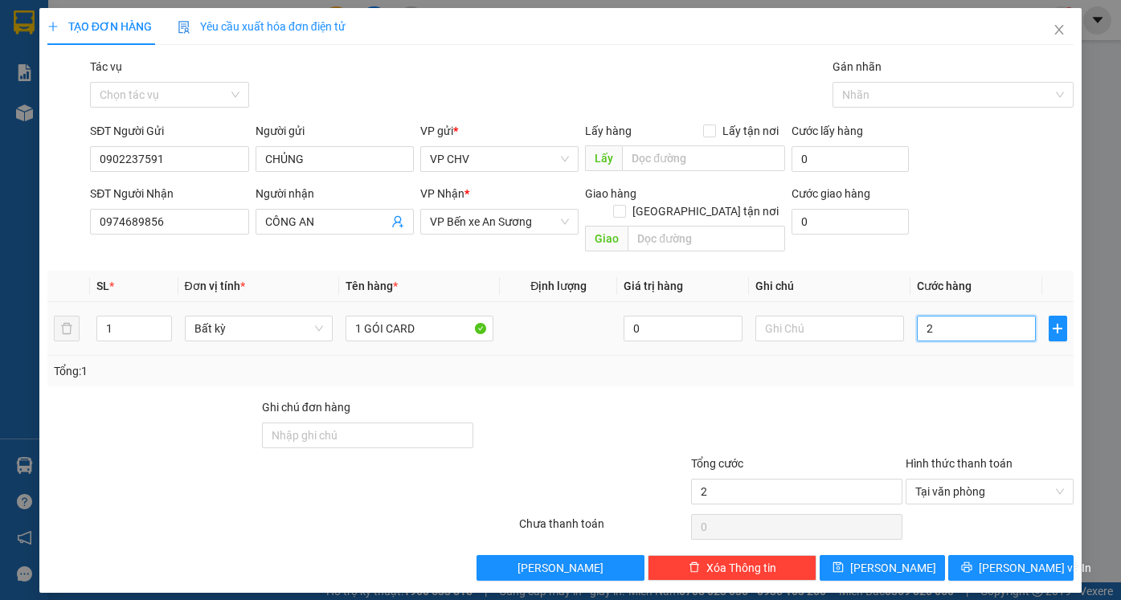
type input "20"
type input "20.000"
click at [970, 398] on div at bounding box center [990, 426] width 172 height 56
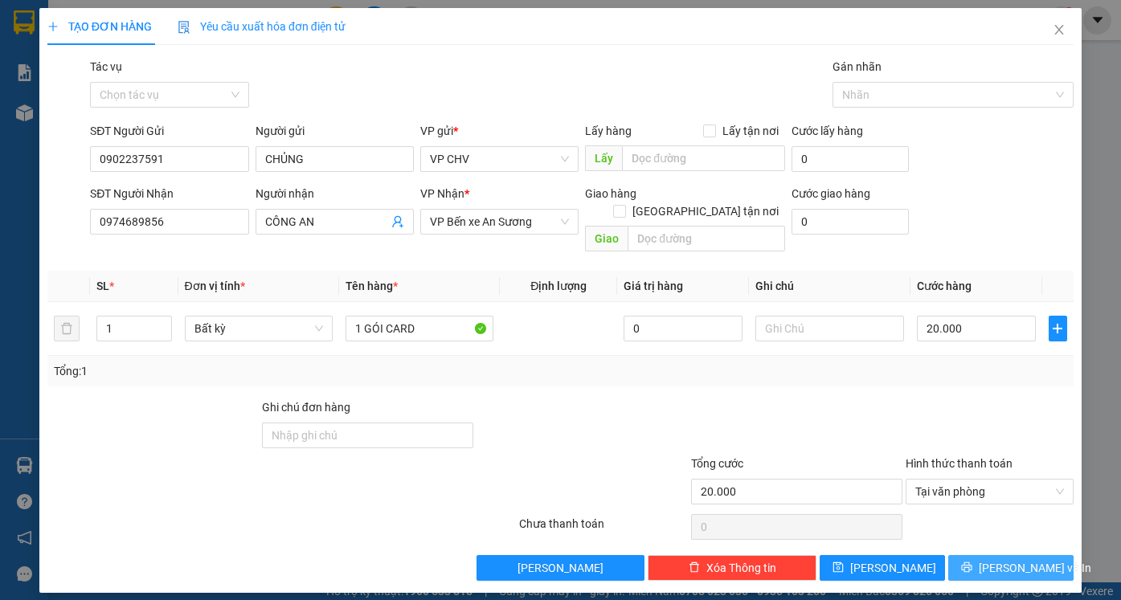
click at [995, 555] on button "[PERSON_NAME] và In" at bounding box center [1010, 568] width 125 height 26
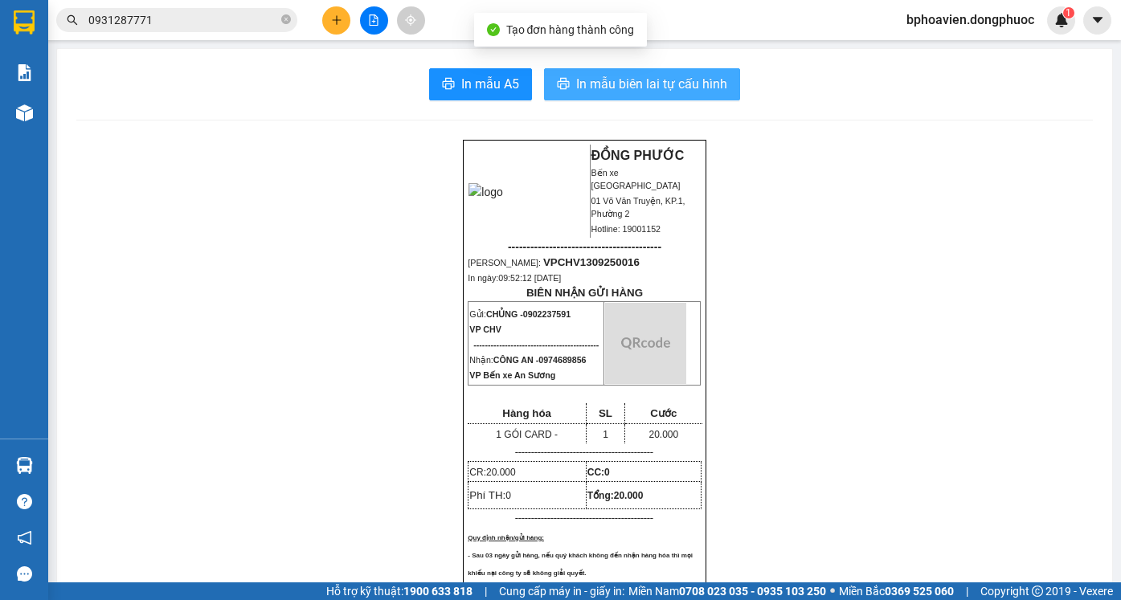
click at [586, 94] on span "In mẫu biên lai tự cấu hình" at bounding box center [651, 84] width 151 height 20
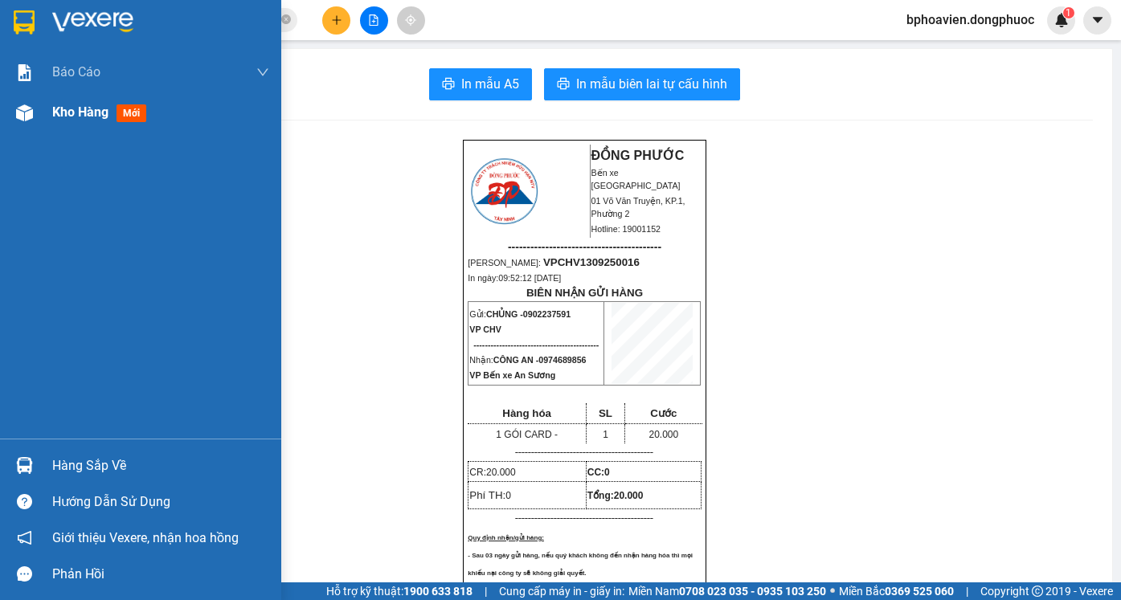
click at [105, 113] on span "Kho hàng" at bounding box center [80, 111] width 56 height 15
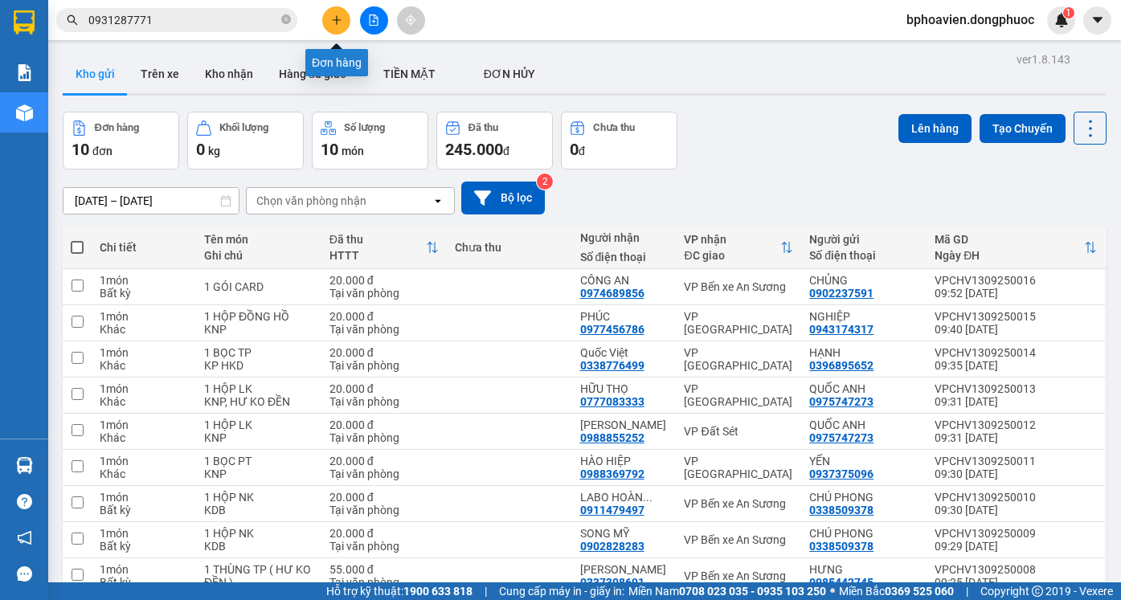
click at [328, 22] on button at bounding box center [336, 20] width 28 height 28
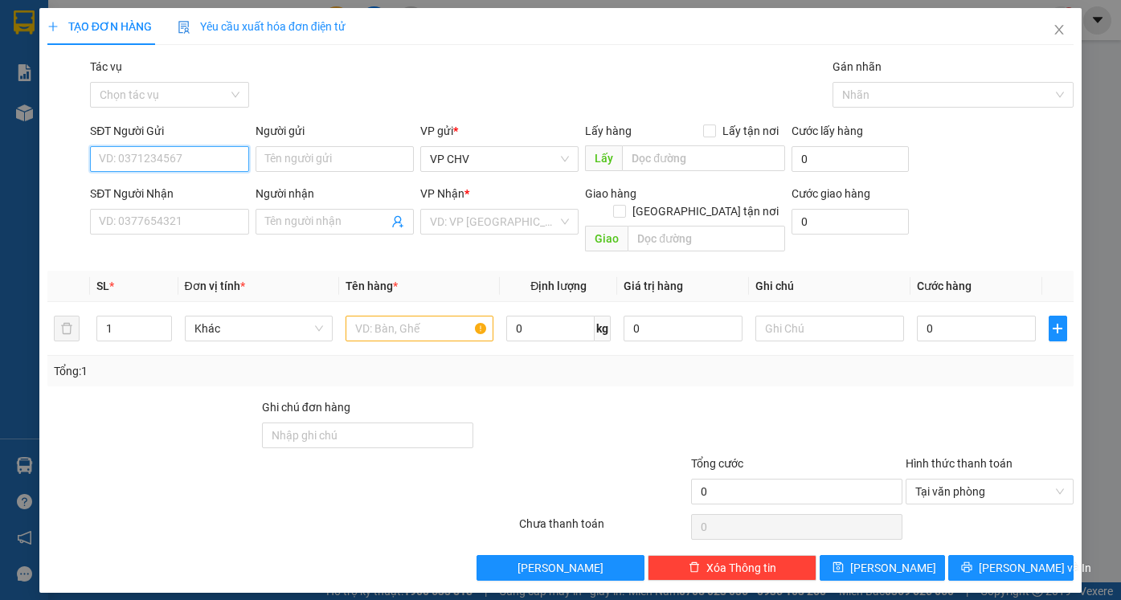
click at [210, 164] on input "SĐT Người Gửi" at bounding box center [169, 159] width 158 height 26
click at [196, 194] on div "0986955224 - LUÂN" at bounding box center [169, 191] width 139 height 18
type input "0986955224"
type input "LUÂN"
type input "0326281990"
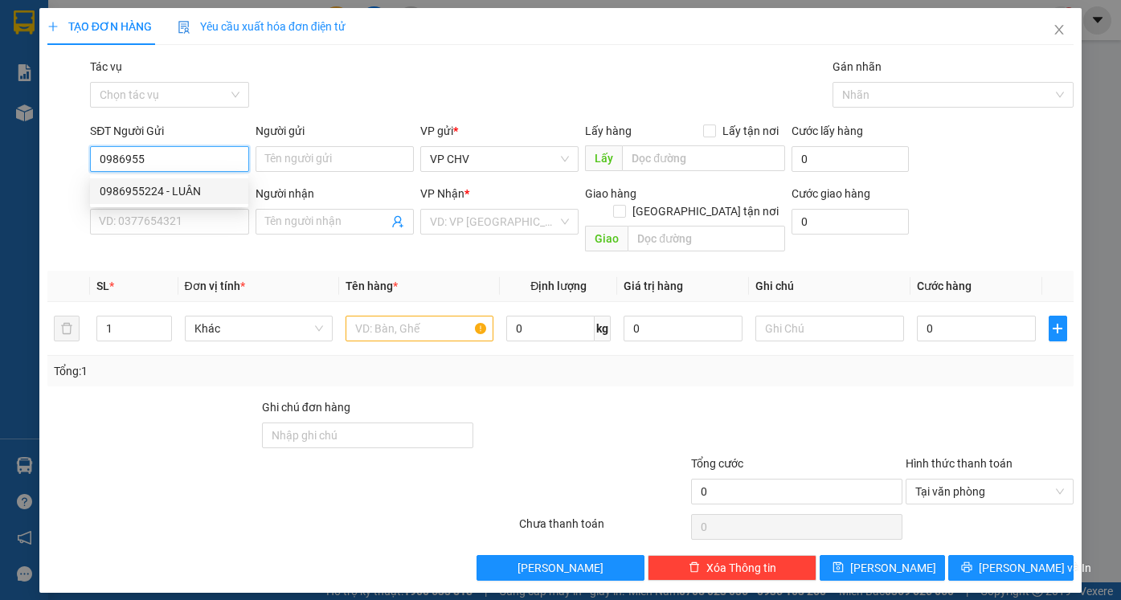
type input "VIỆT"
type input "20.000"
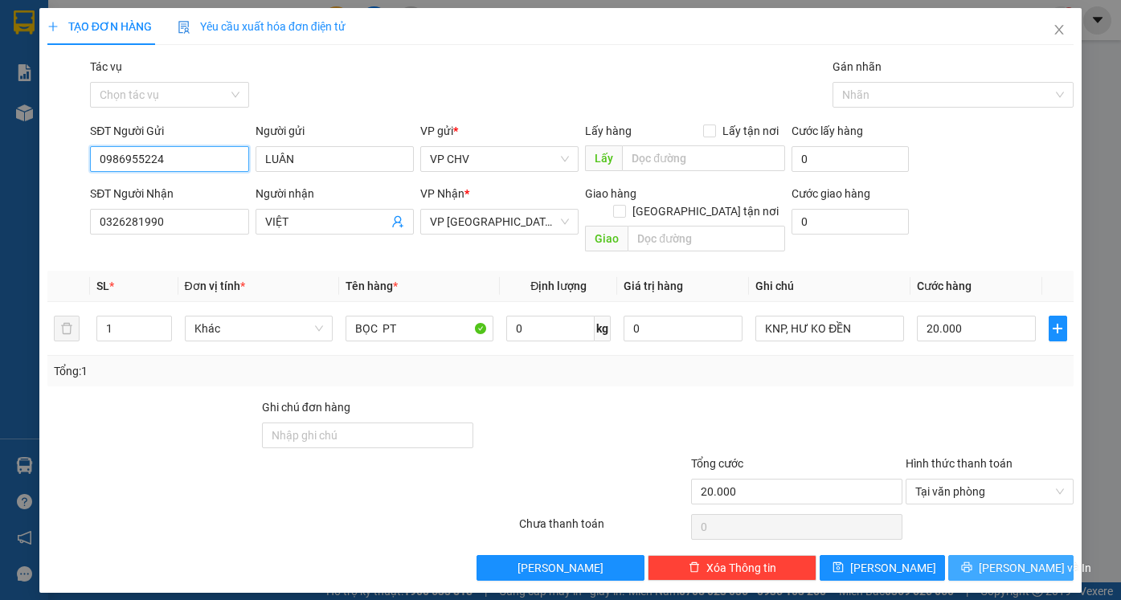
type input "0986955224"
click at [1028, 559] on span "[PERSON_NAME] và In" at bounding box center [1035, 568] width 112 height 18
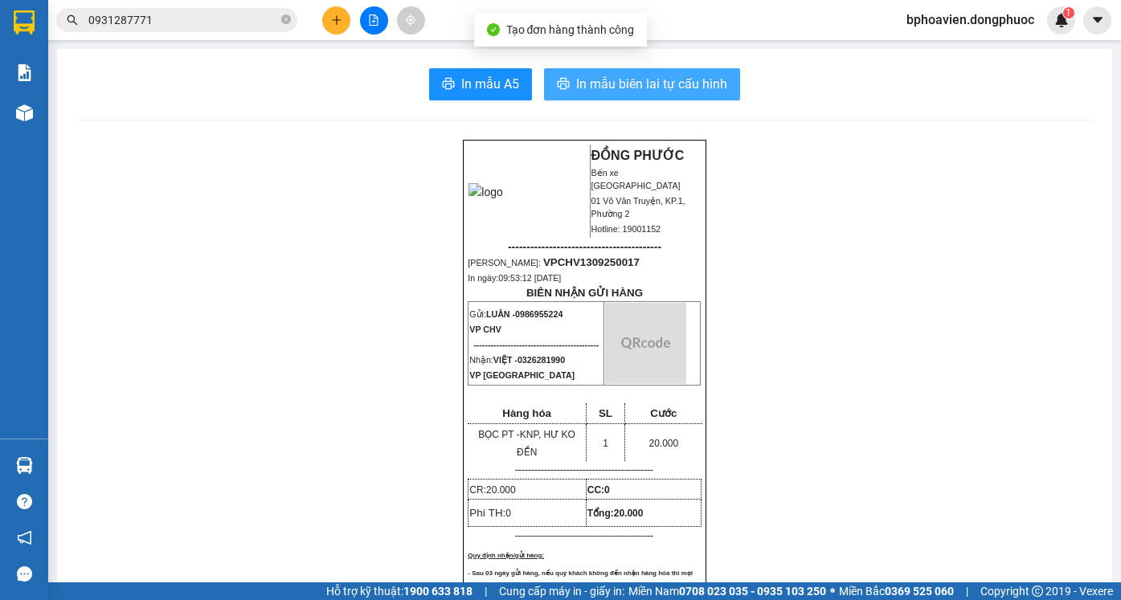
click at [701, 80] on button "In mẫu biên lai tự cấu hình" at bounding box center [642, 84] width 196 height 32
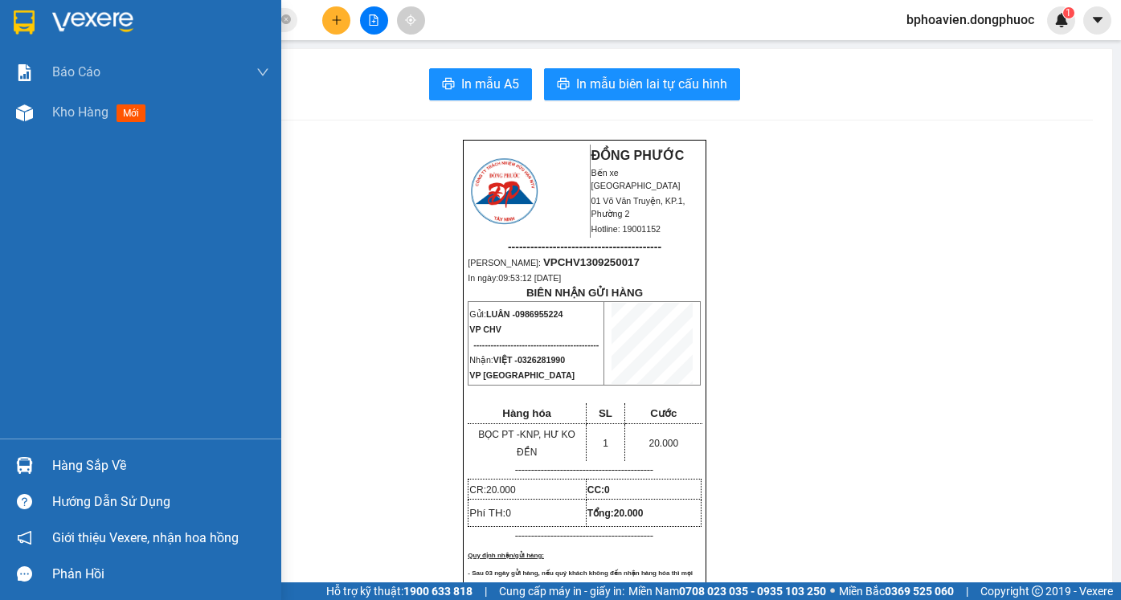
drag, startPoint x: 47, startPoint y: 110, endPoint x: 494, endPoint y: 594, distance: 658.9
click at [47, 110] on div "Kho hàng mới" at bounding box center [140, 112] width 281 height 40
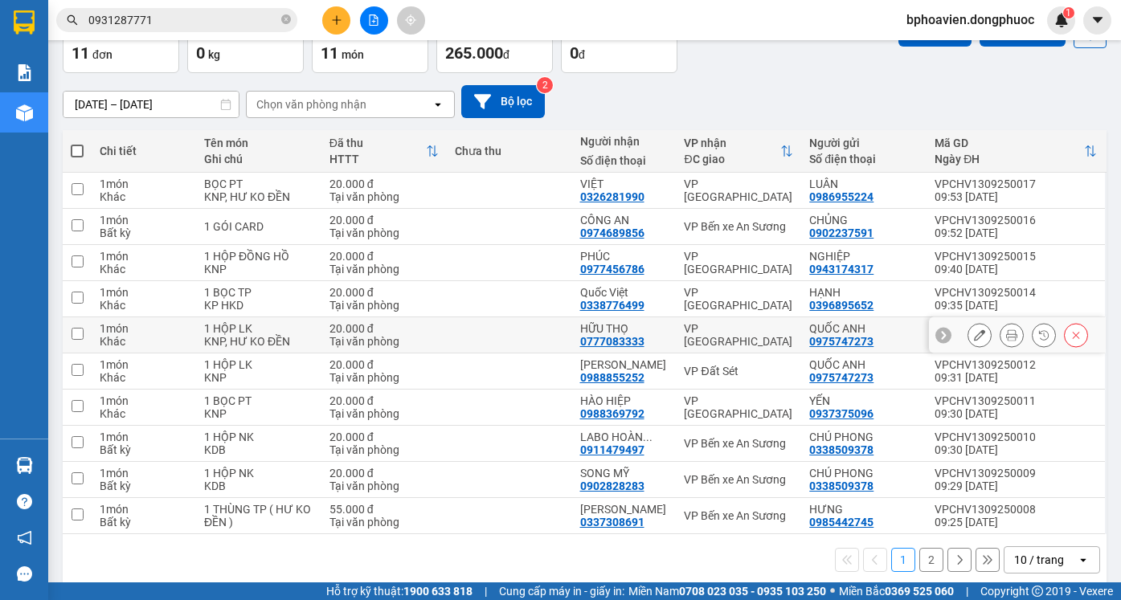
scroll to position [114, 0]
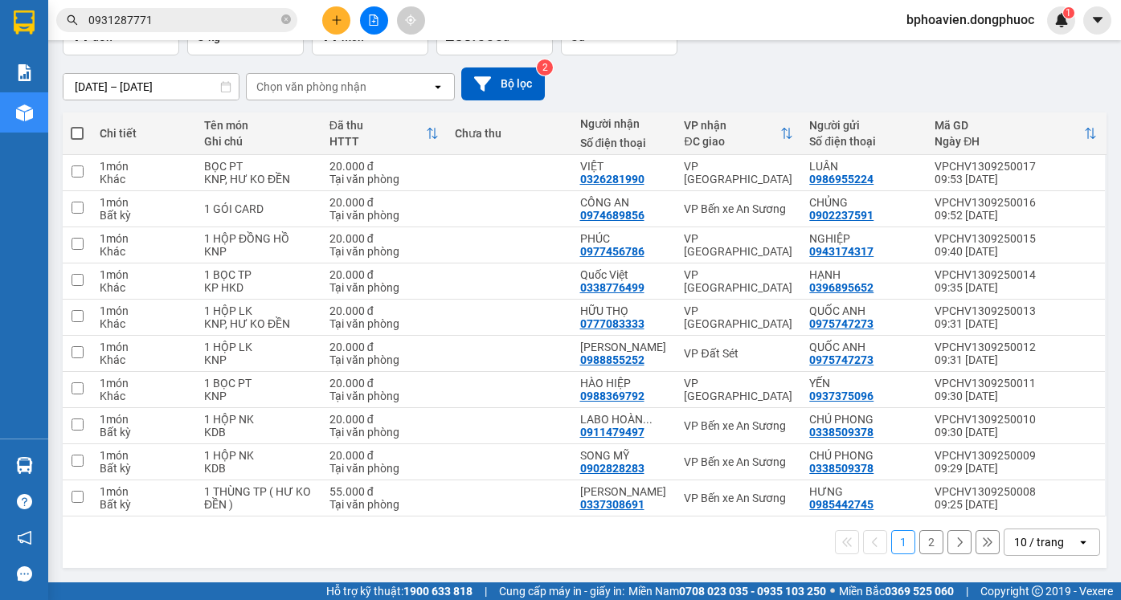
click at [919, 545] on button "2" at bounding box center [931, 542] width 24 height 24
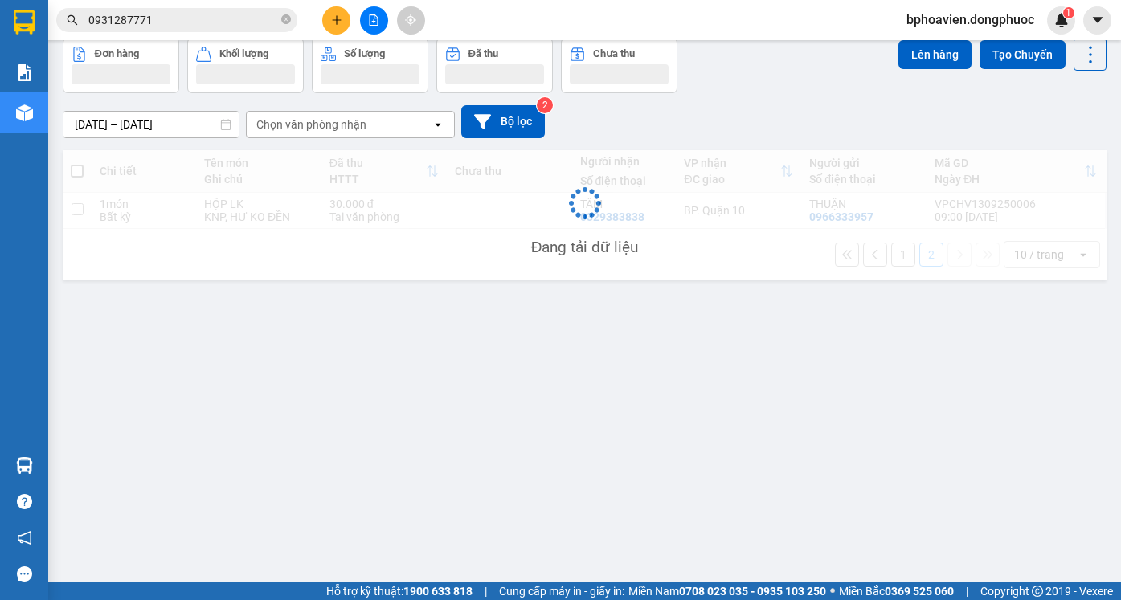
scroll to position [74, 0]
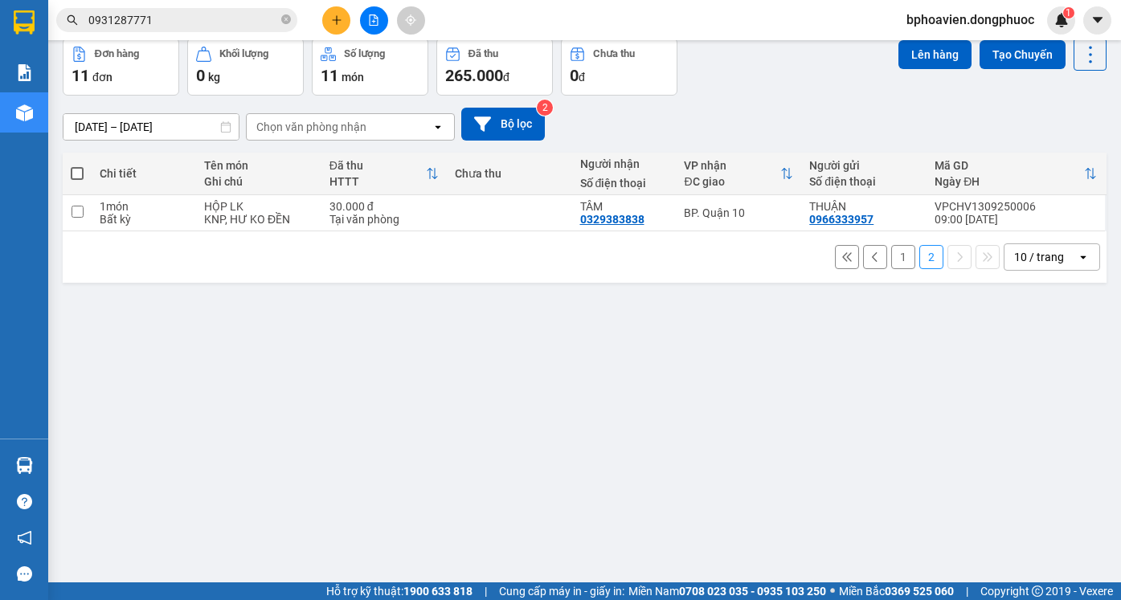
click at [891, 262] on button "1" at bounding box center [903, 257] width 24 height 24
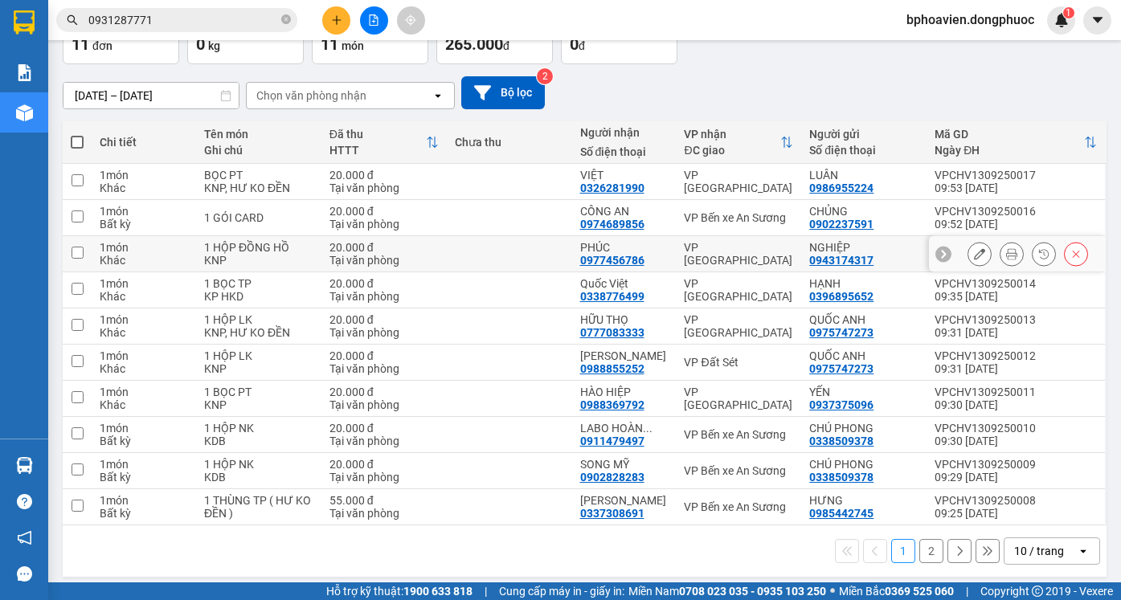
scroll to position [114, 0]
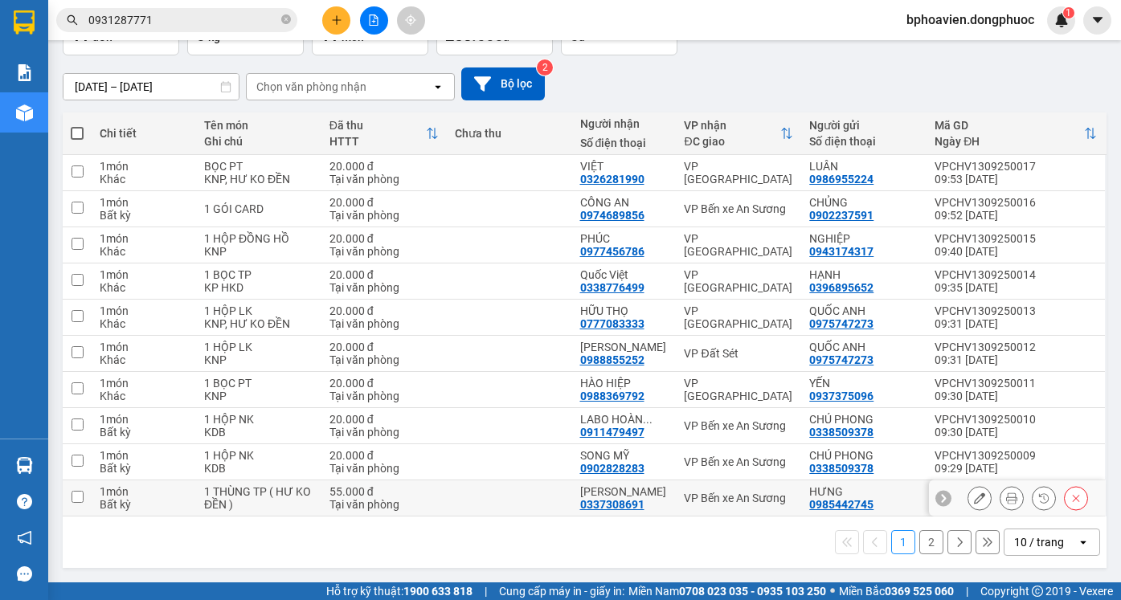
click at [547, 487] on td at bounding box center [509, 498] width 125 height 36
checkbox input "true"
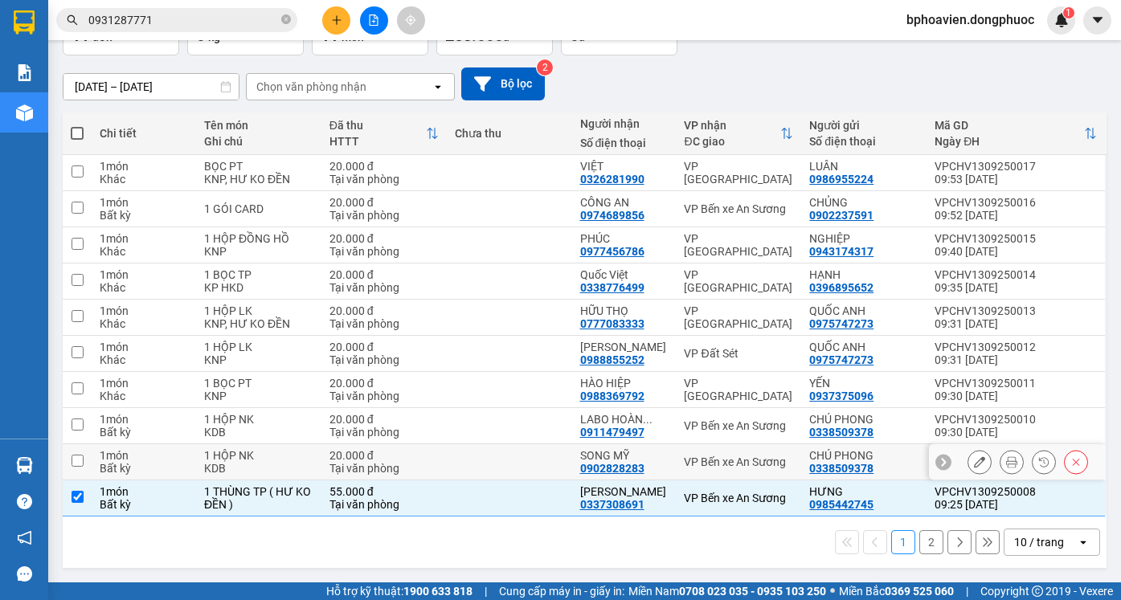
drag, startPoint x: 545, startPoint y: 456, endPoint x: 536, endPoint y: 423, distance: 34.3
click at [545, 453] on td at bounding box center [509, 462] width 125 height 36
checkbox input "true"
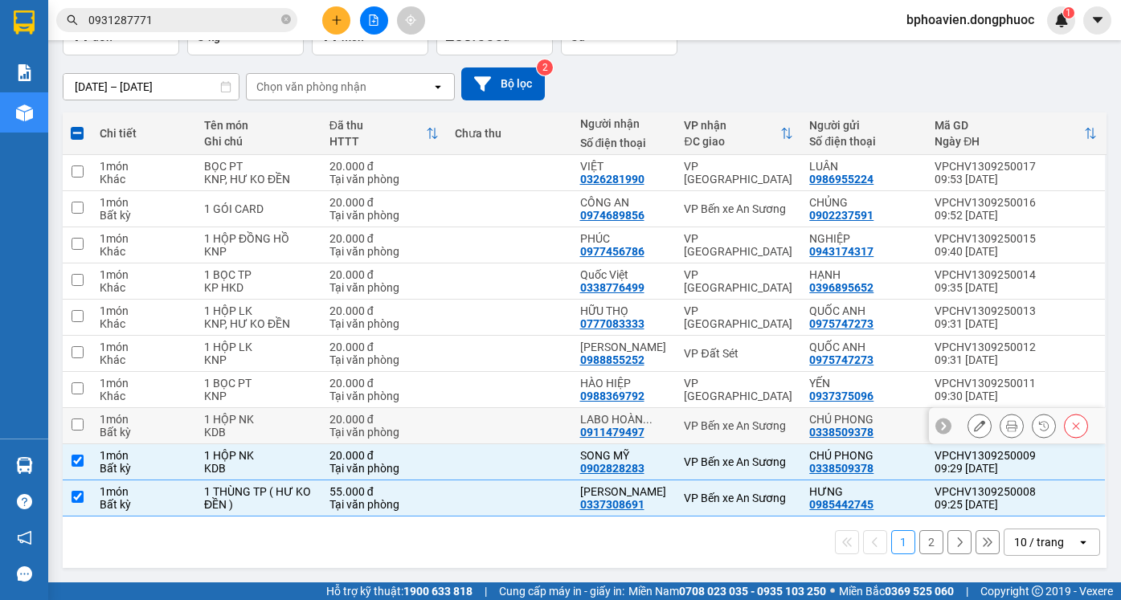
click at [534, 419] on td at bounding box center [509, 426] width 125 height 36
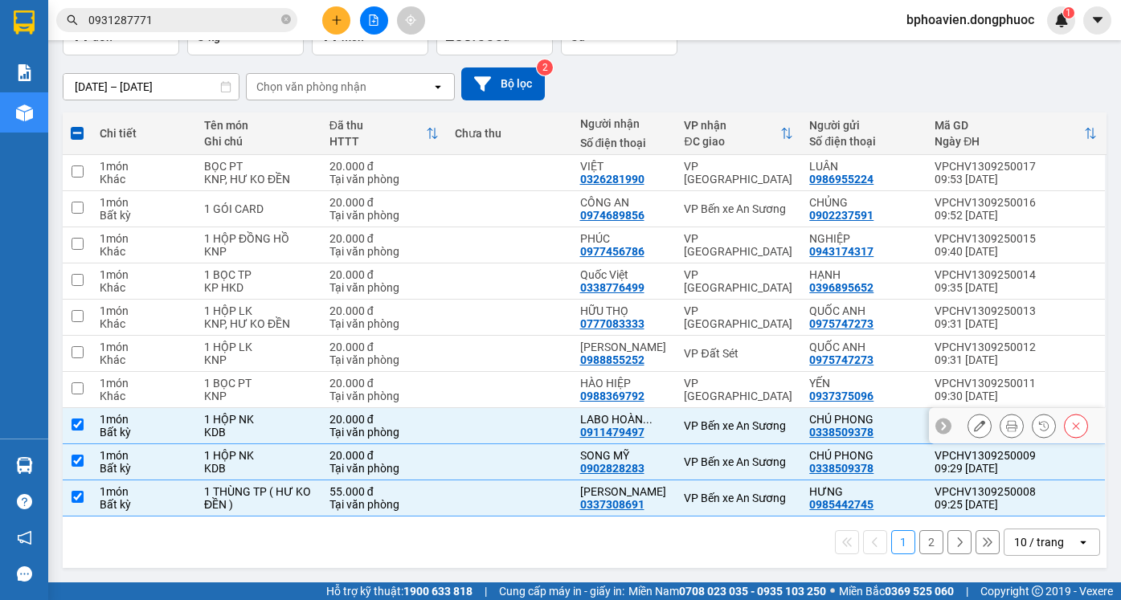
checkbox input "true"
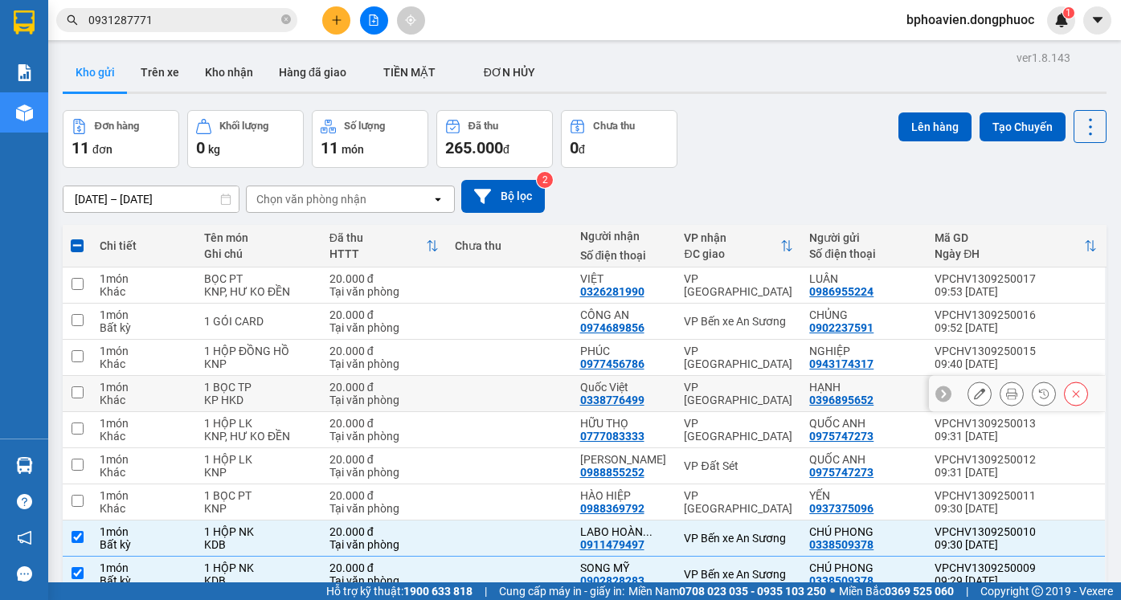
scroll to position [0, 0]
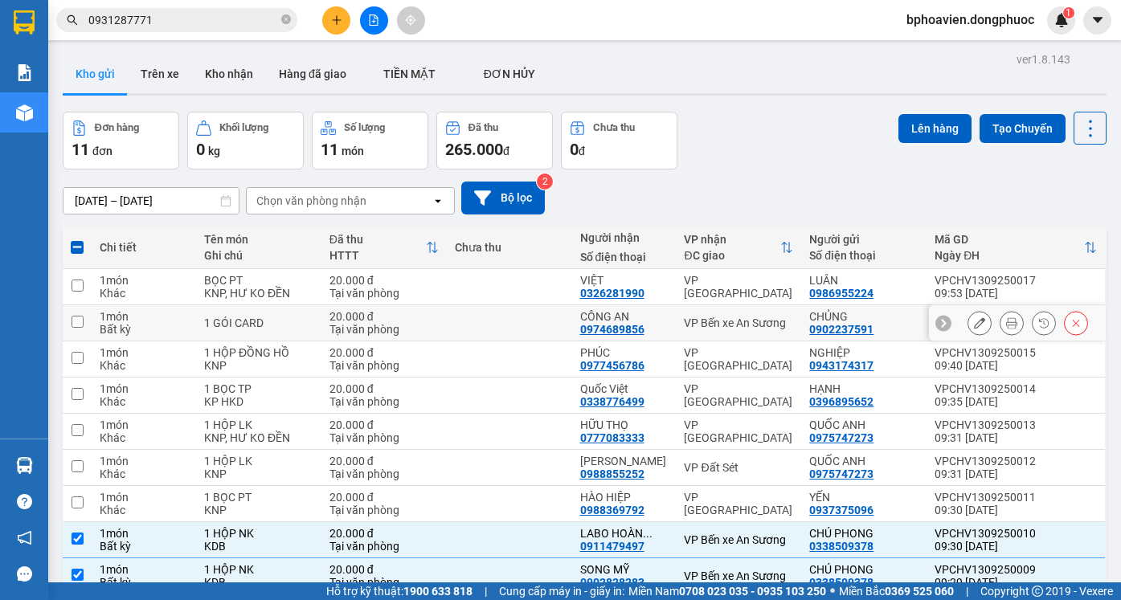
click at [533, 329] on td at bounding box center [509, 323] width 125 height 36
checkbox input "true"
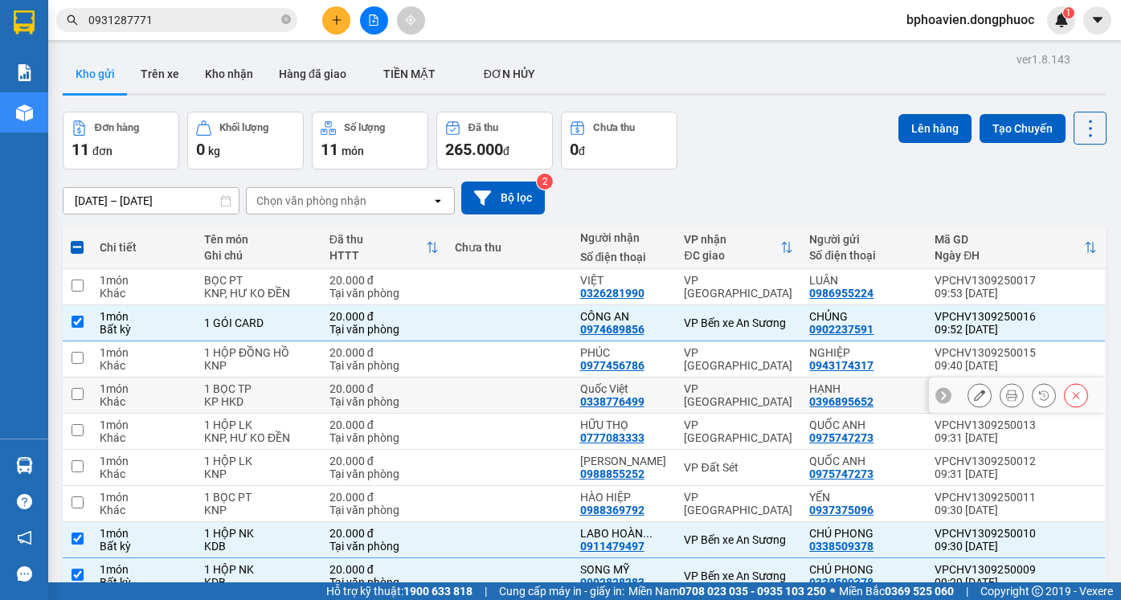
scroll to position [80, 0]
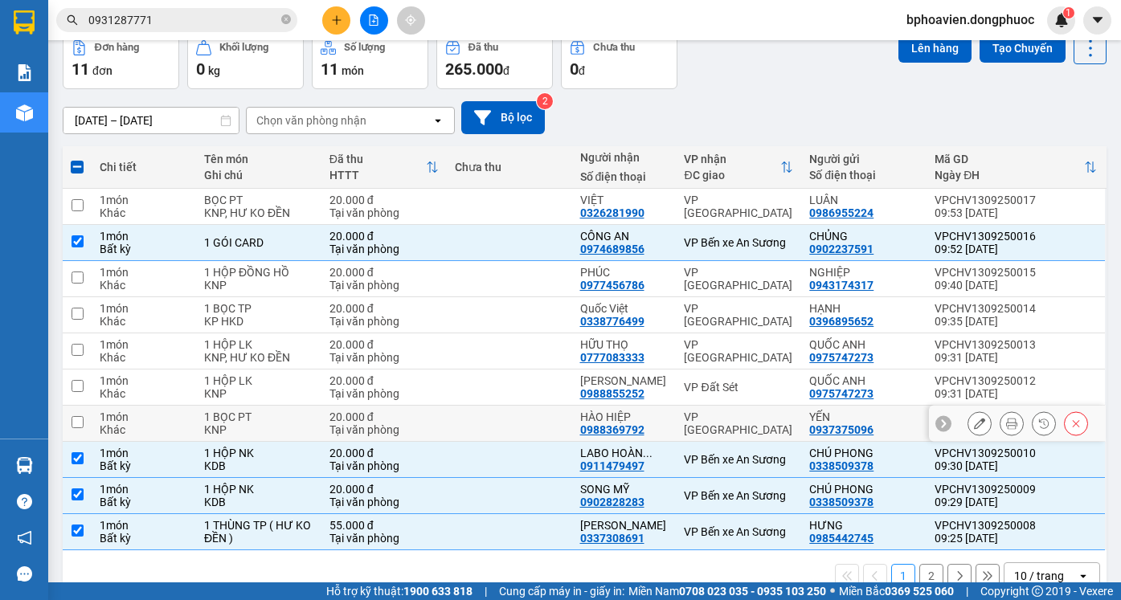
click at [541, 424] on td at bounding box center [509, 424] width 125 height 36
checkbox input "true"
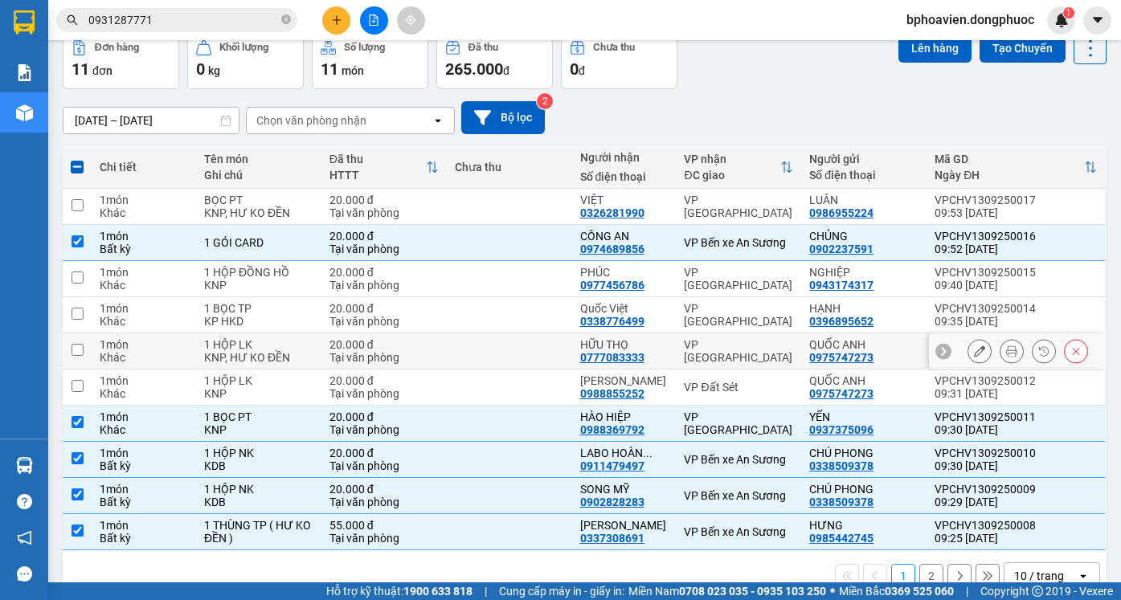
click at [545, 344] on td at bounding box center [509, 351] width 125 height 36
checkbox input "true"
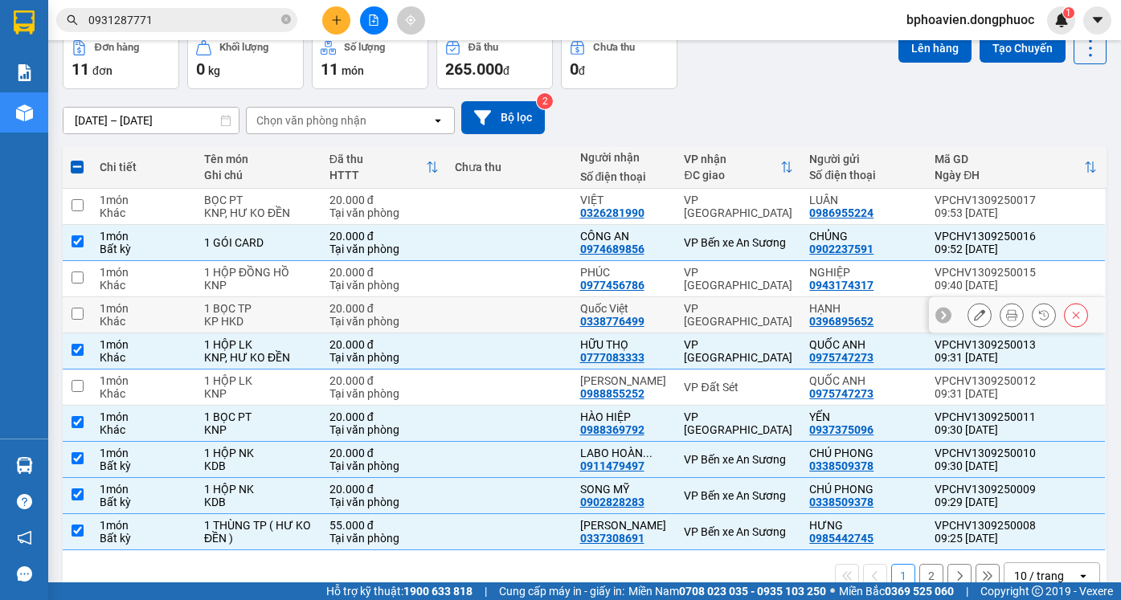
click at [557, 307] on td at bounding box center [509, 315] width 125 height 36
checkbox input "true"
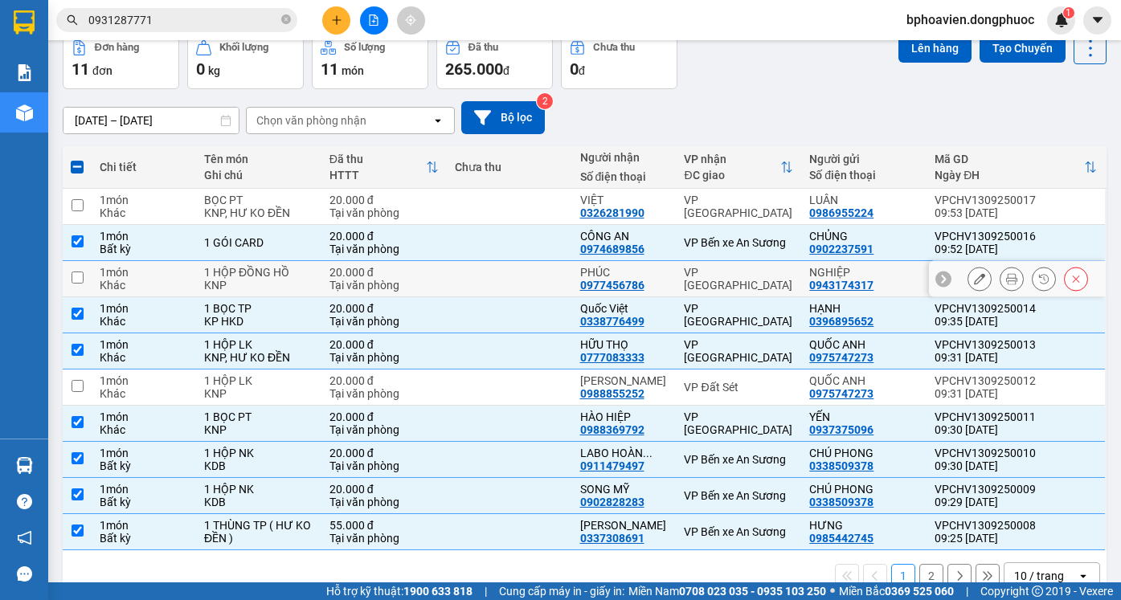
click at [557, 272] on td at bounding box center [509, 279] width 125 height 36
checkbox input "true"
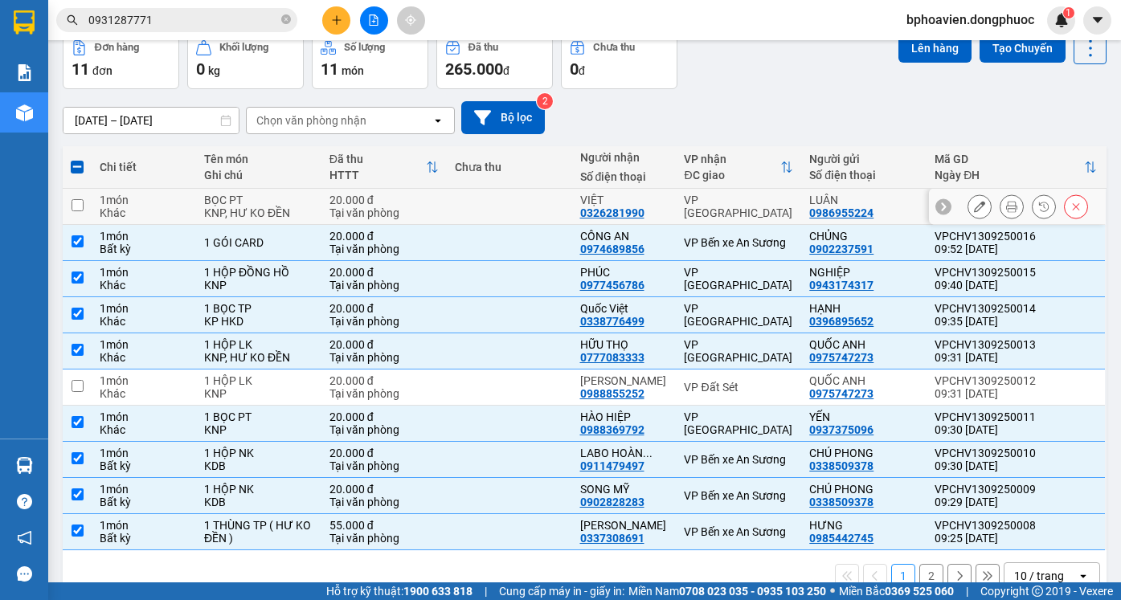
click at [550, 206] on td at bounding box center [509, 207] width 125 height 36
checkbox input "true"
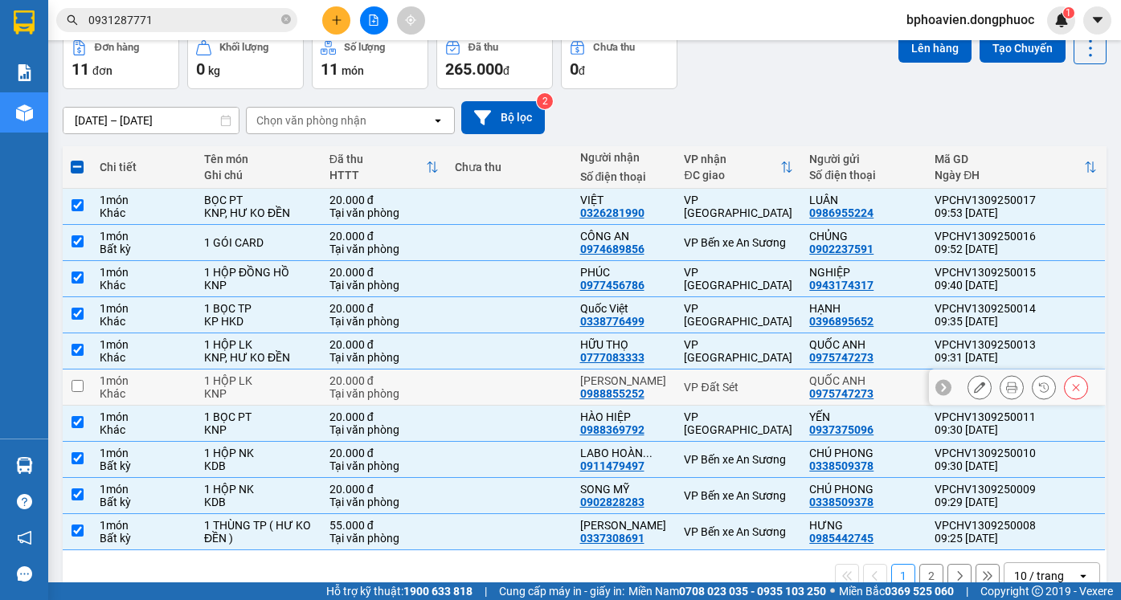
drag, startPoint x: 562, startPoint y: 389, endPoint x: 641, endPoint y: 304, distance: 115.4
click at [562, 387] on td at bounding box center [509, 388] width 125 height 36
checkbox input "true"
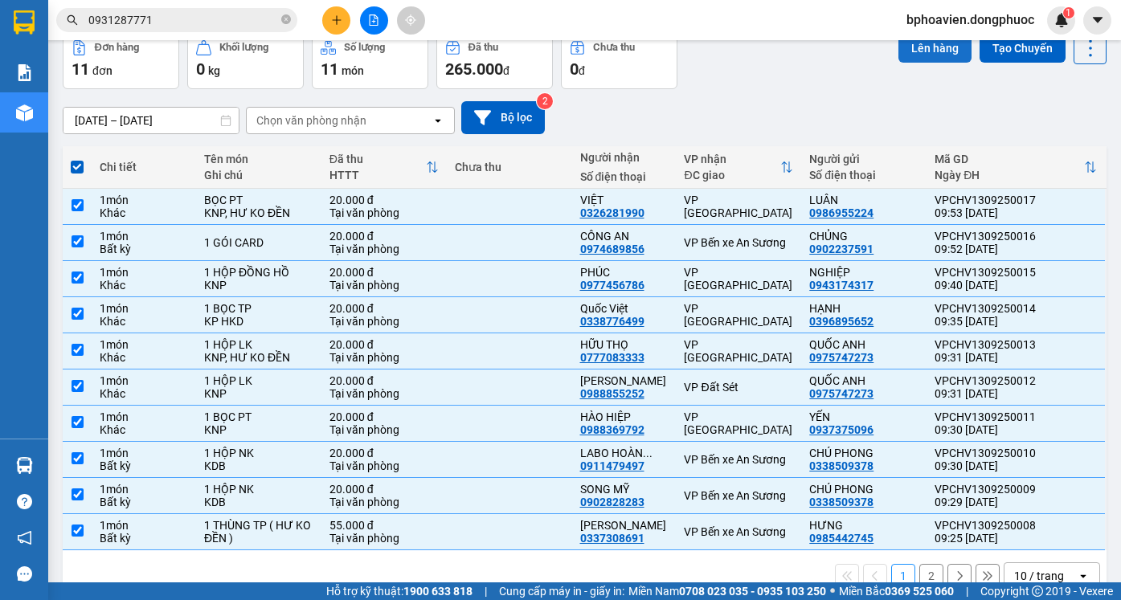
click at [922, 55] on button "Lên hàng" at bounding box center [934, 48] width 73 height 29
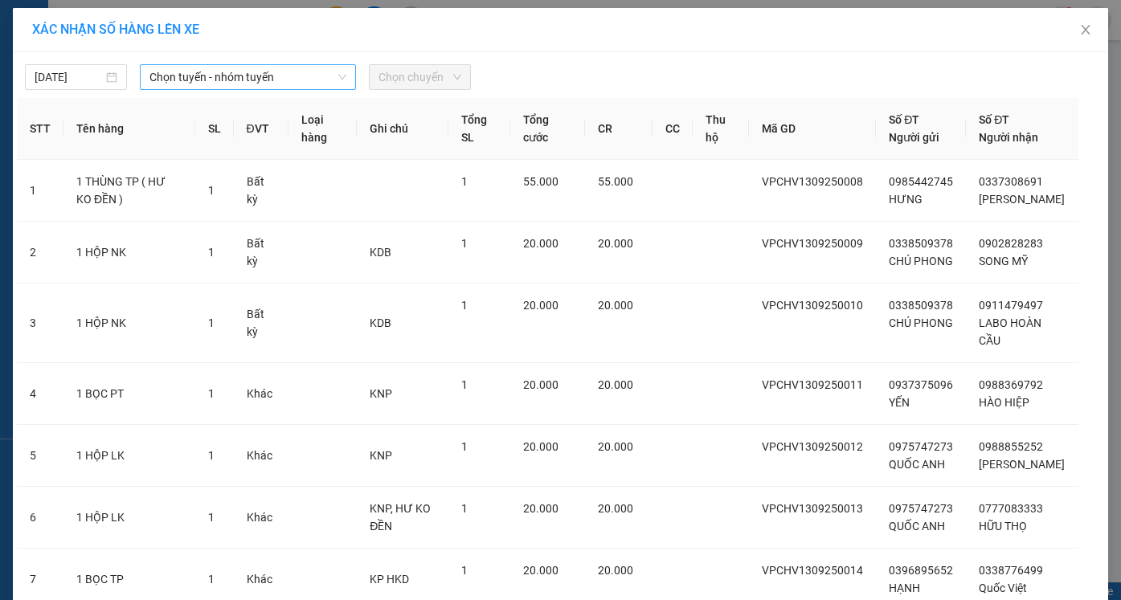
click at [252, 83] on span "Chọn tuyến - nhóm tuyến" at bounding box center [247, 77] width 197 height 24
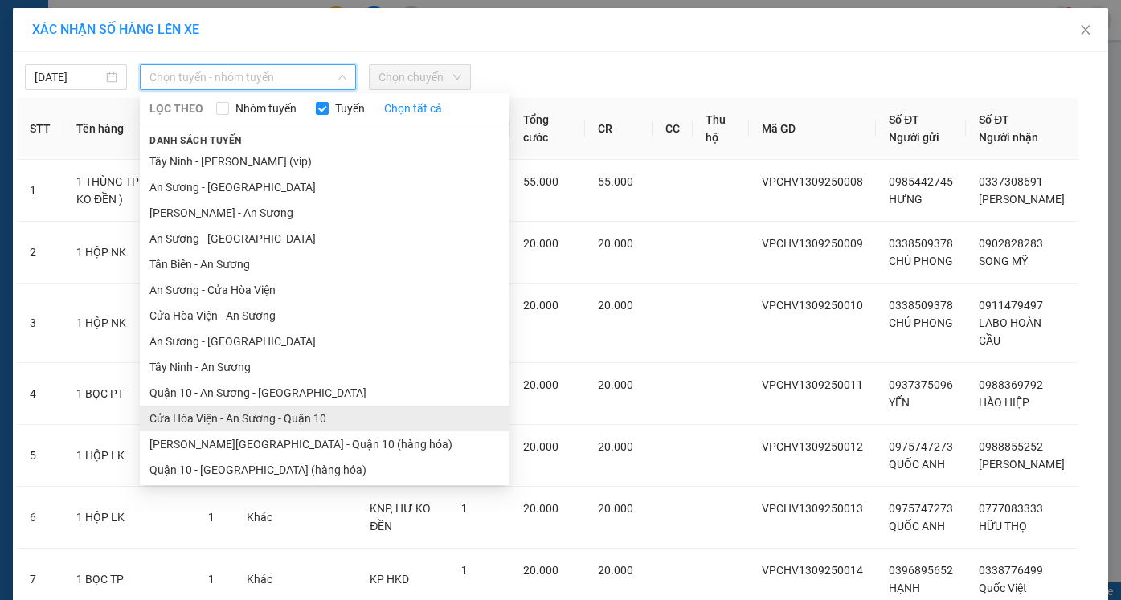
click at [252, 423] on li "Cửa Hòa Viện - An Sương - Quận 10" at bounding box center [325, 419] width 370 height 26
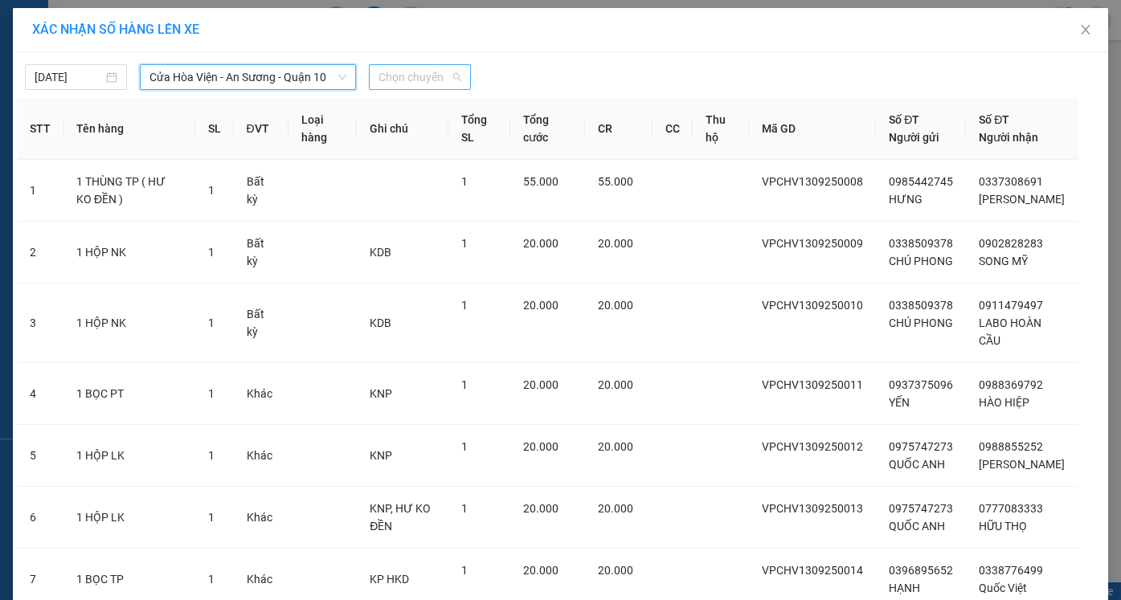
click at [410, 78] on span "Chọn chuyến" at bounding box center [419, 77] width 83 height 24
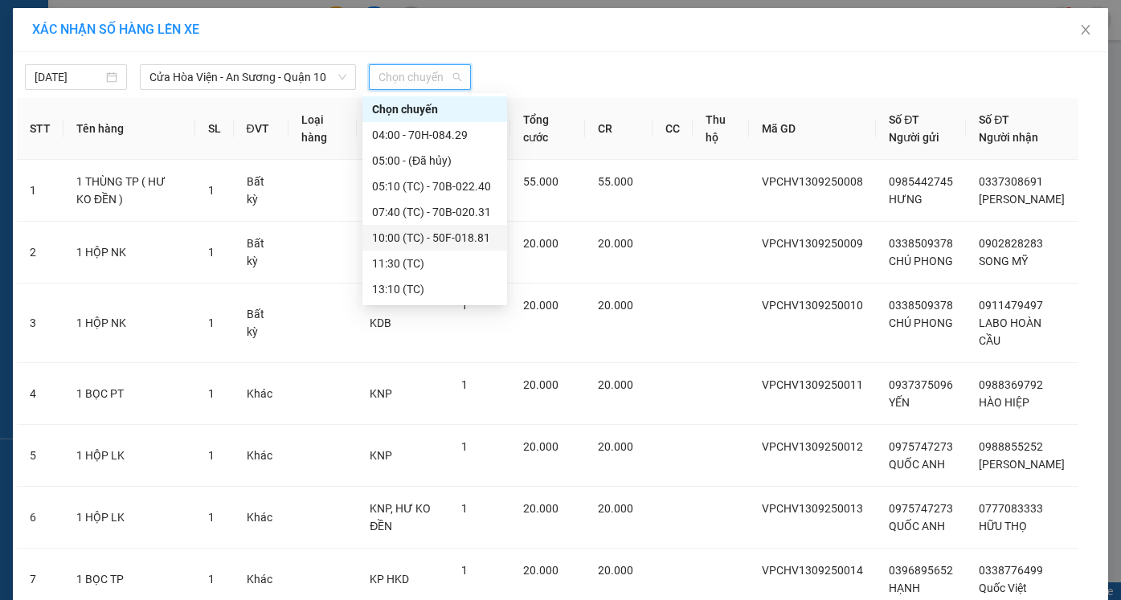
click at [420, 237] on div "10:00 (TC) - 50F-018.81" at bounding box center [434, 238] width 125 height 18
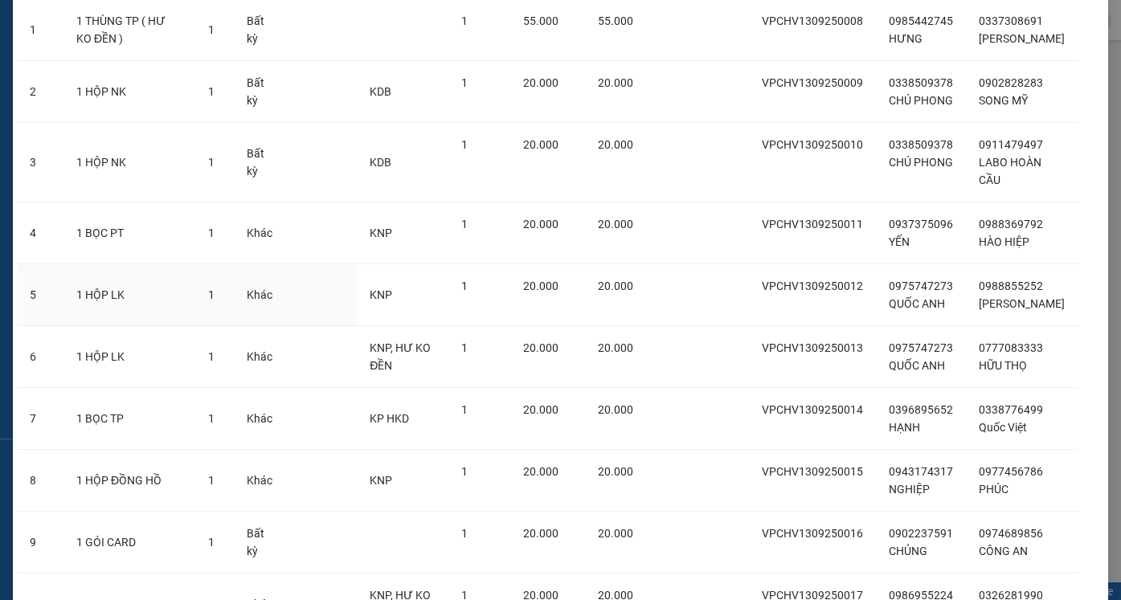
scroll to position [321, 0]
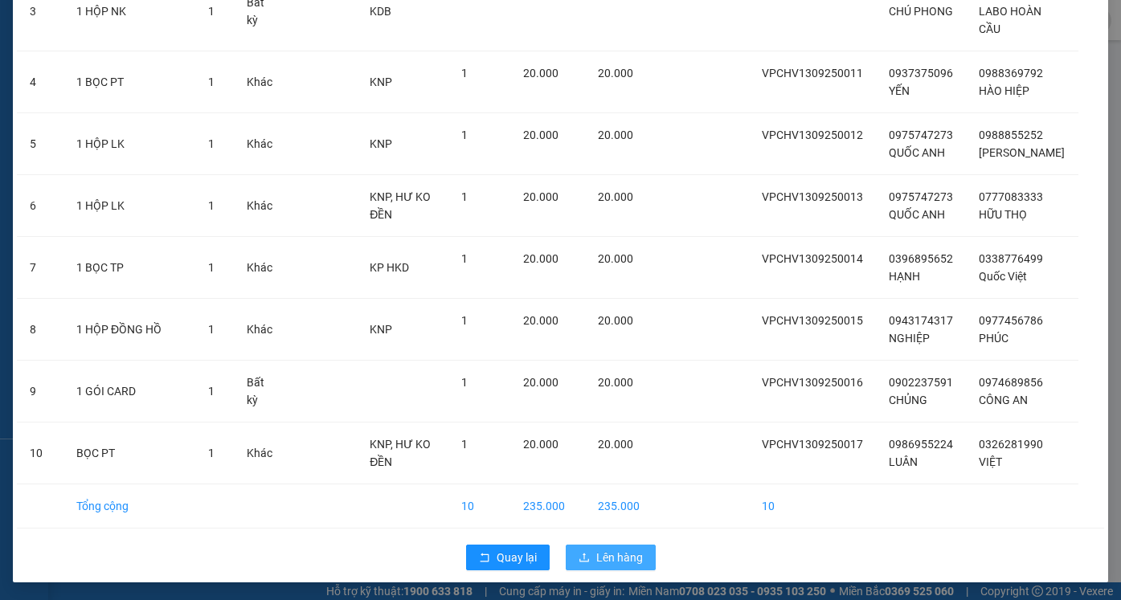
click at [596, 566] on span "Lên hàng" at bounding box center [619, 558] width 47 height 18
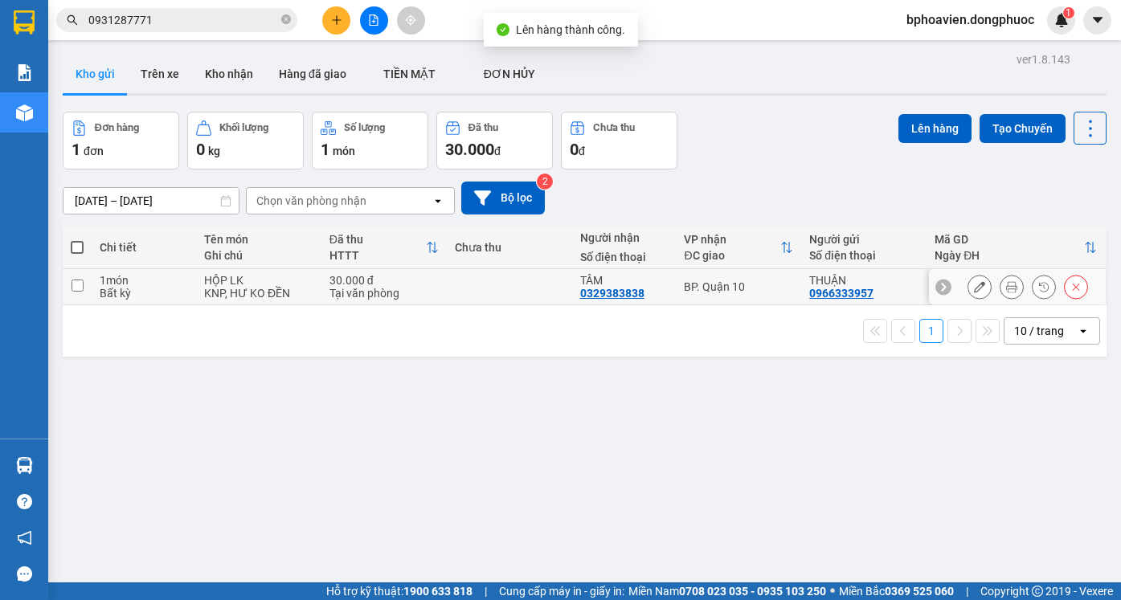
click at [513, 285] on td at bounding box center [509, 287] width 125 height 36
checkbox input "true"
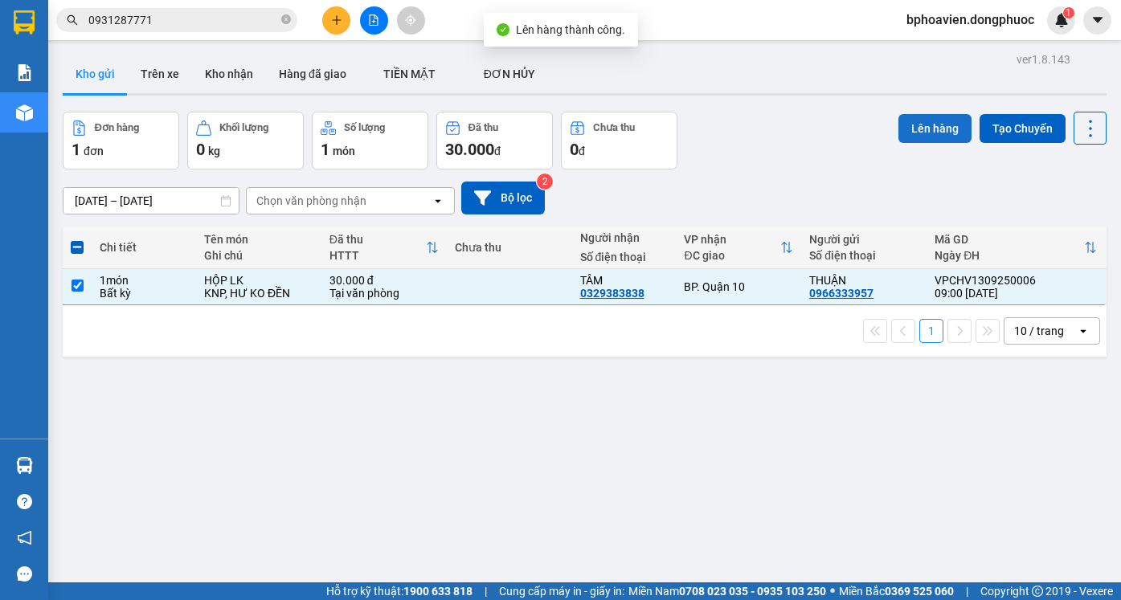
click at [924, 126] on button "Lên hàng" at bounding box center [934, 128] width 73 height 29
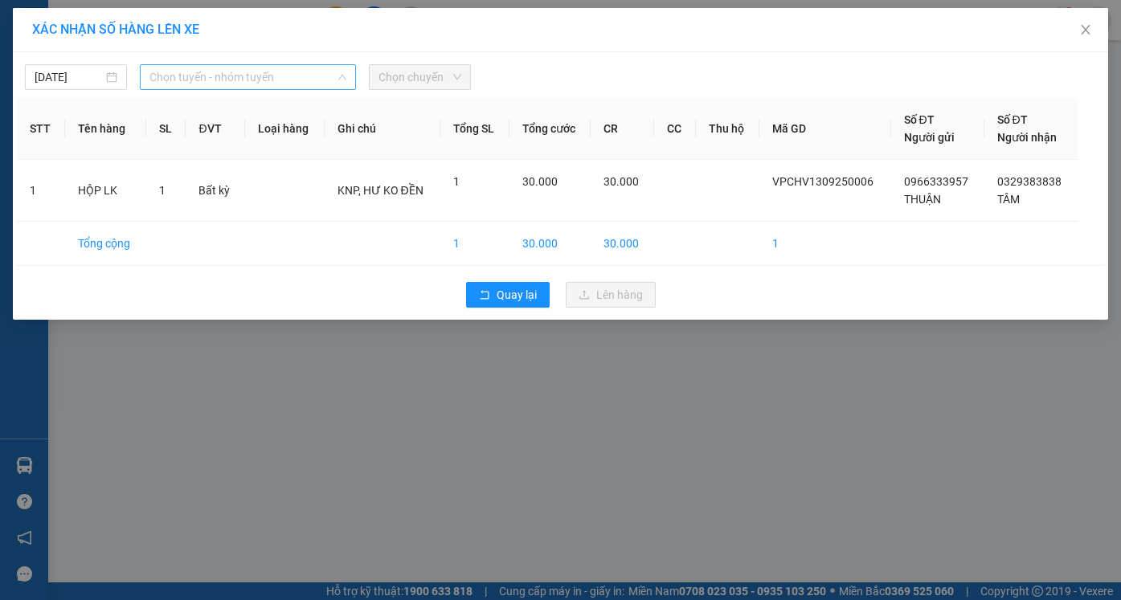
click at [263, 68] on span "Chọn tuyến - nhóm tuyến" at bounding box center [247, 77] width 197 height 24
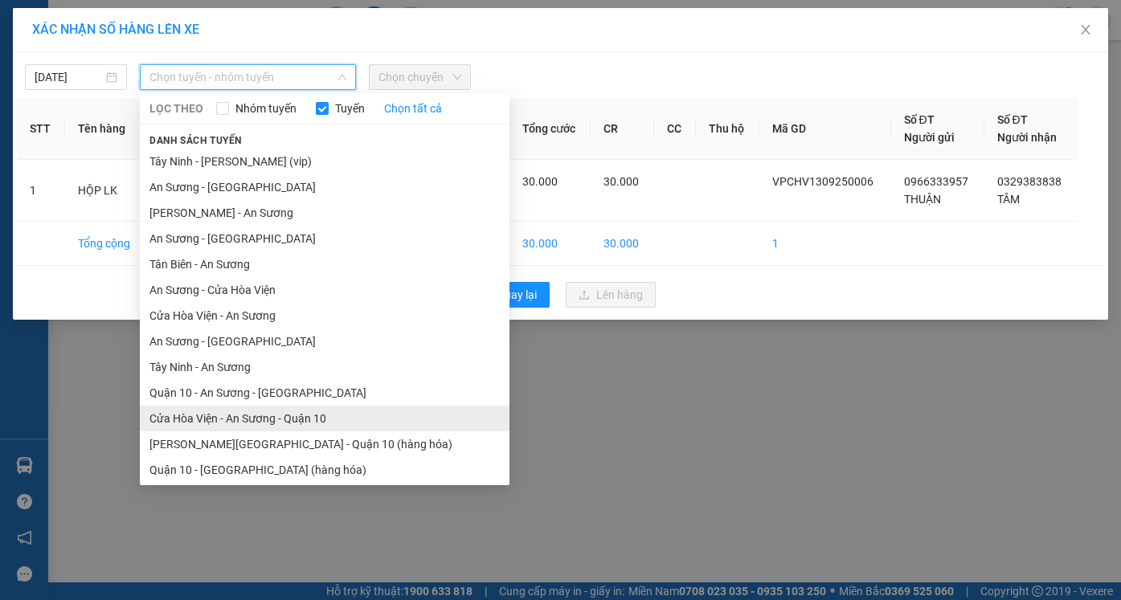
click at [249, 428] on li "Cửa Hòa Viện - An Sương - Quận 10" at bounding box center [325, 419] width 370 height 26
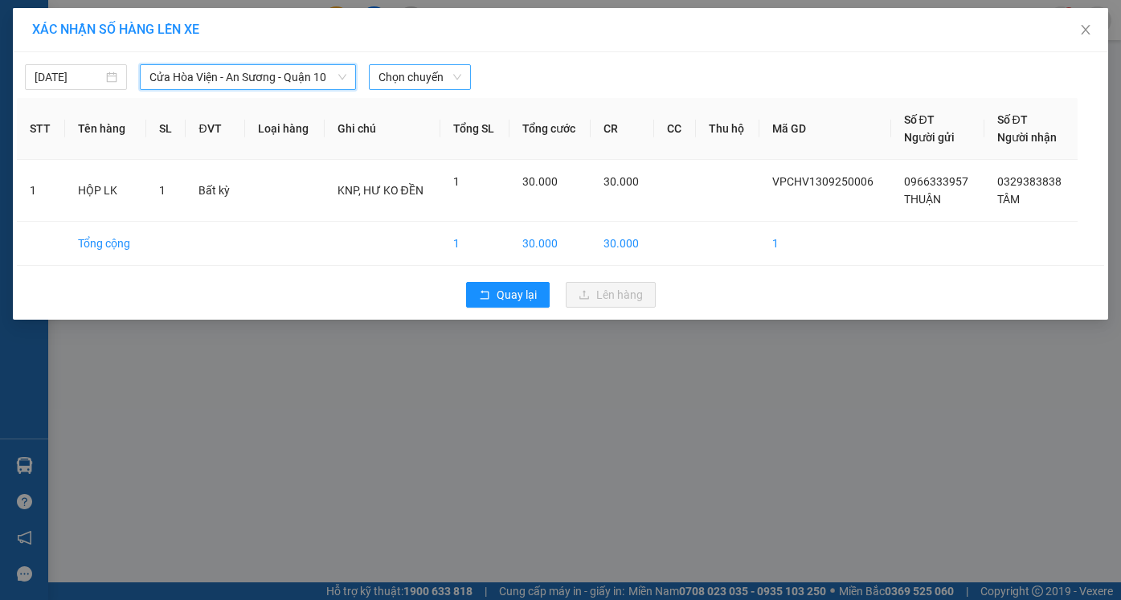
click at [401, 70] on span "Chọn chuyến" at bounding box center [419, 77] width 83 height 24
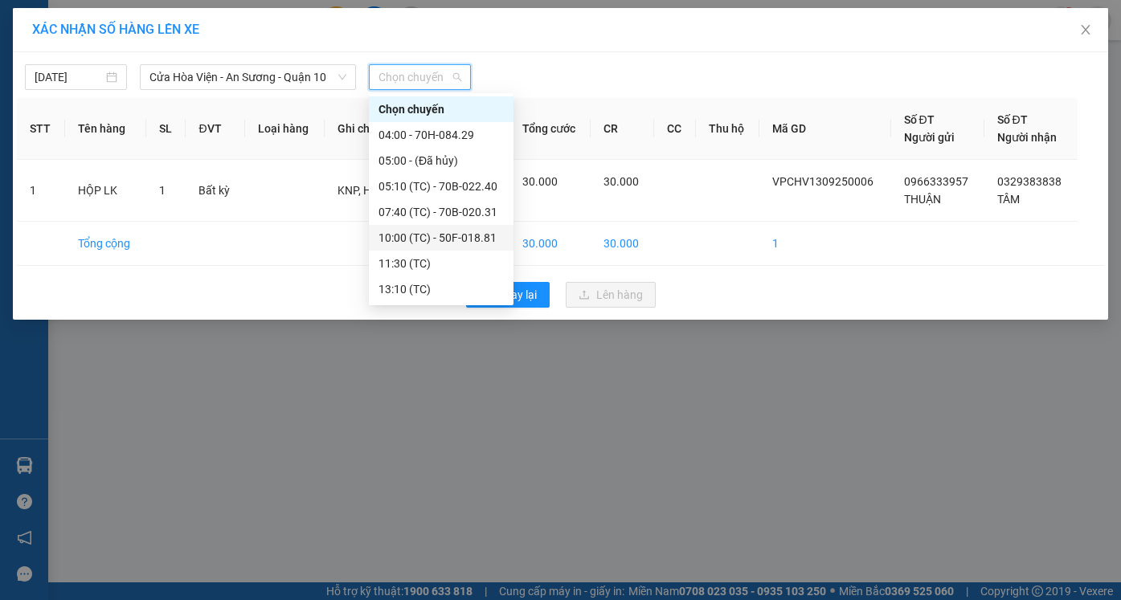
click at [415, 231] on div "10:00 (TC) - 50F-018.81" at bounding box center [440, 238] width 125 height 18
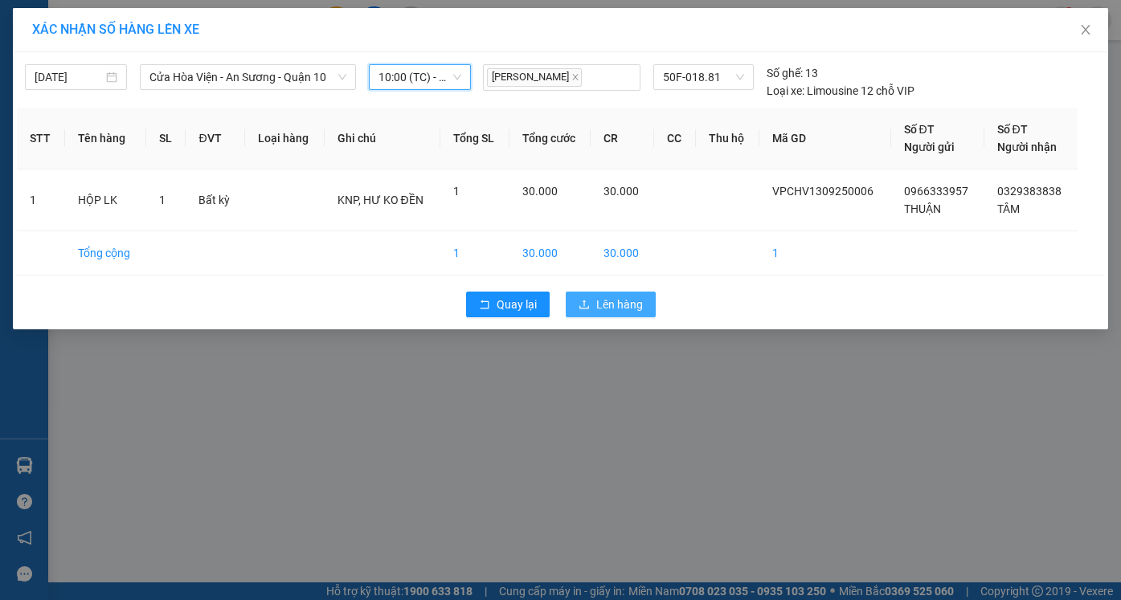
click at [623, 304] on span "Lên hàng" at bounding box center [619, 305] width 47 height 18
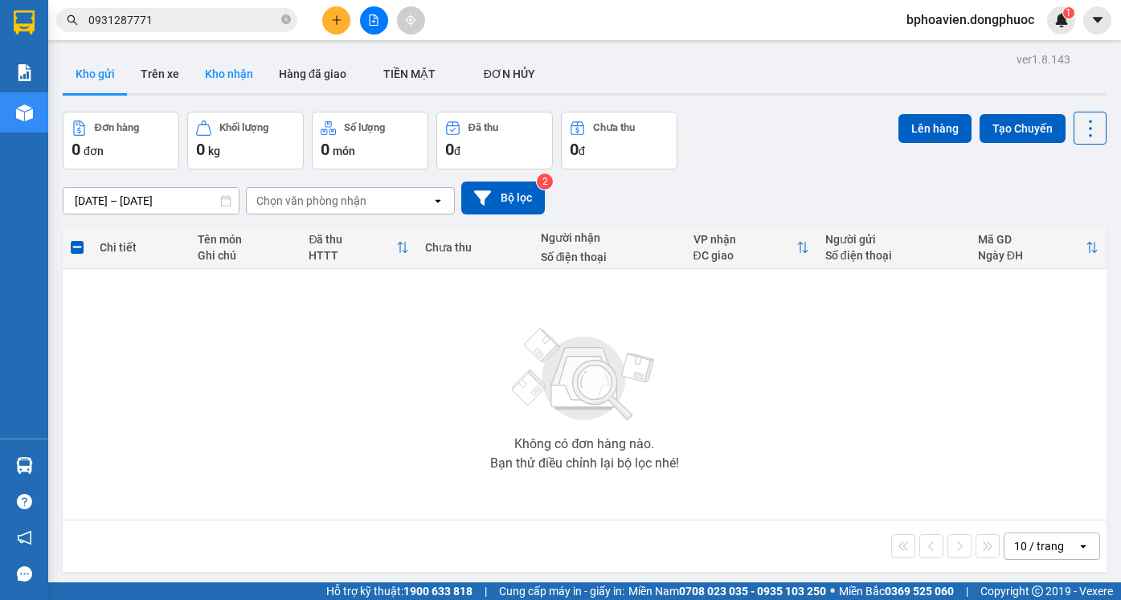
click at [235, 69] on button "Kho nhận" at bounding box center [229, 74] width 74 height 39
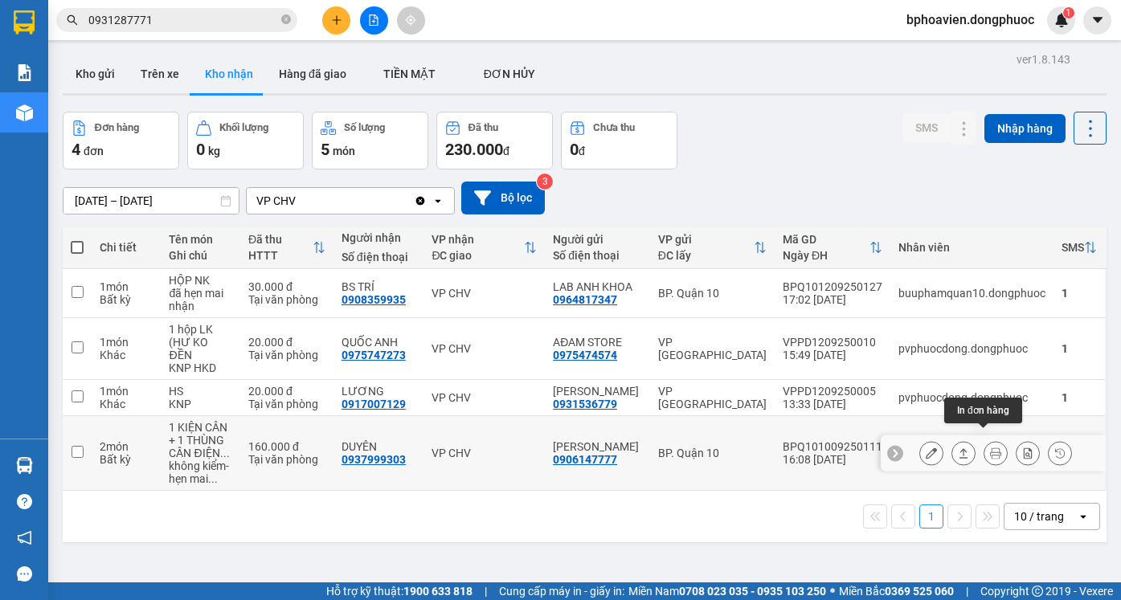
click at [958, 447] on icon at bounding box center [963, 452] width 11 height 11
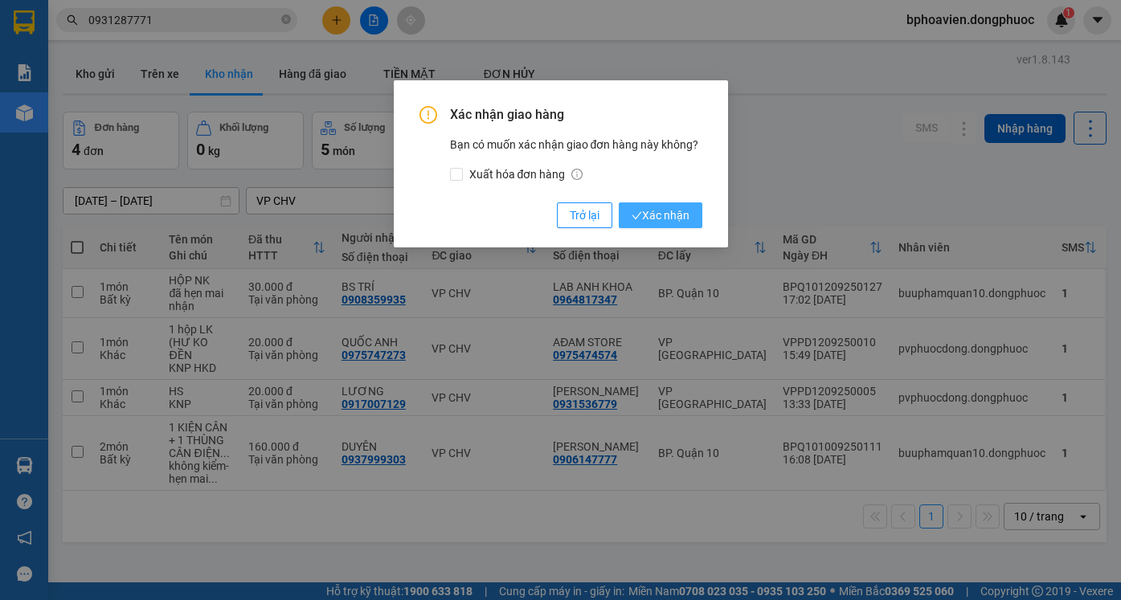
click at [643, 217] on span "Xác nhận" at bounding box center [660, 215] width 58 height 18
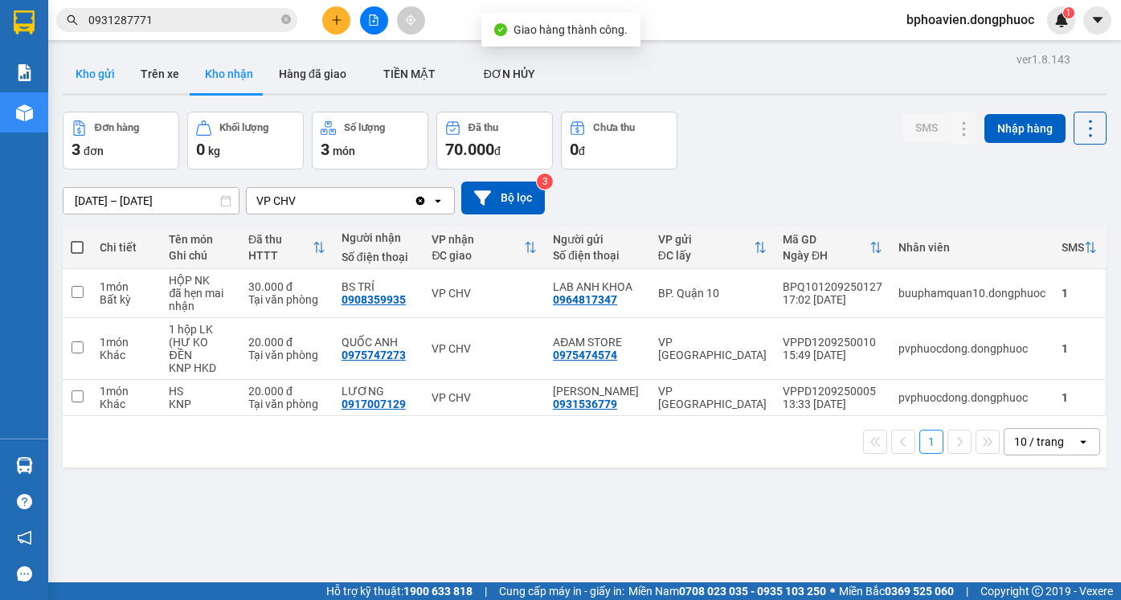
click at [104, 84] on button "Kho gửi" at bounding box center [95, 74] width 65 height 39
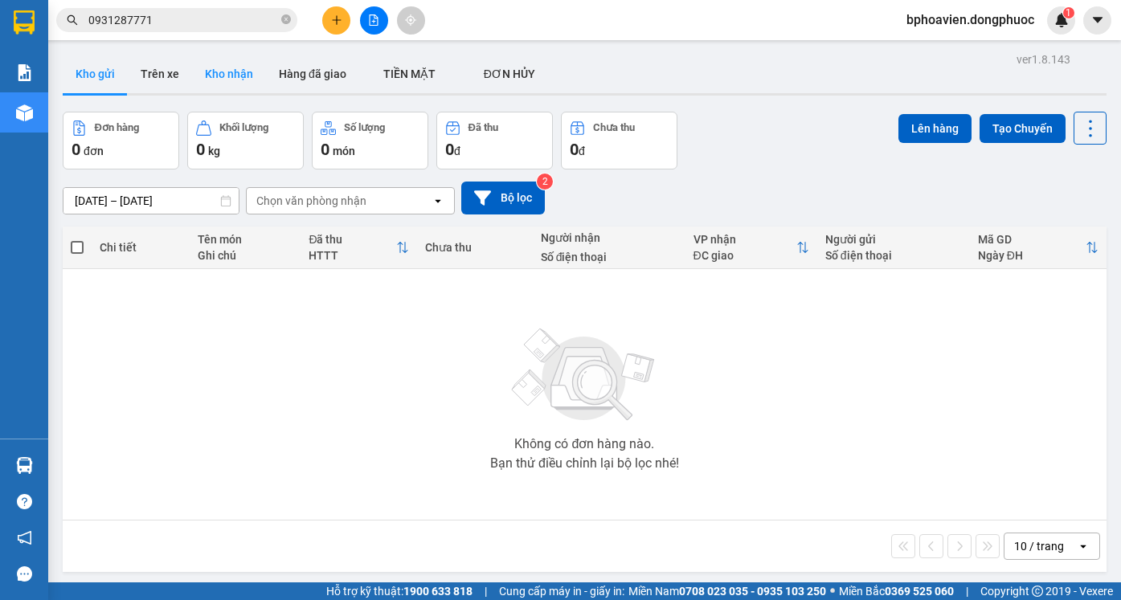
click at [215, 61] on button "Kho nhận" at bounding box center [229, 74] width 74 height 39
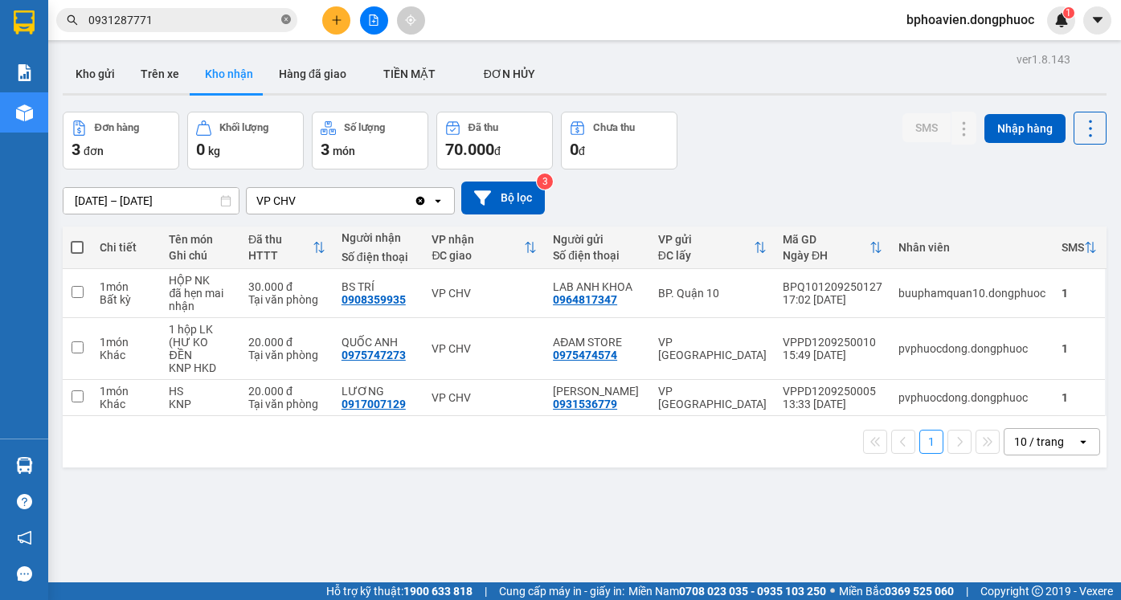
click at [287, 24] on icon "close-circle" at bounding box center [286, 19] width 10 height 10
click at [105, 69] on button "Kho gửi" at bounding box center [95, 74] width 65 height 39
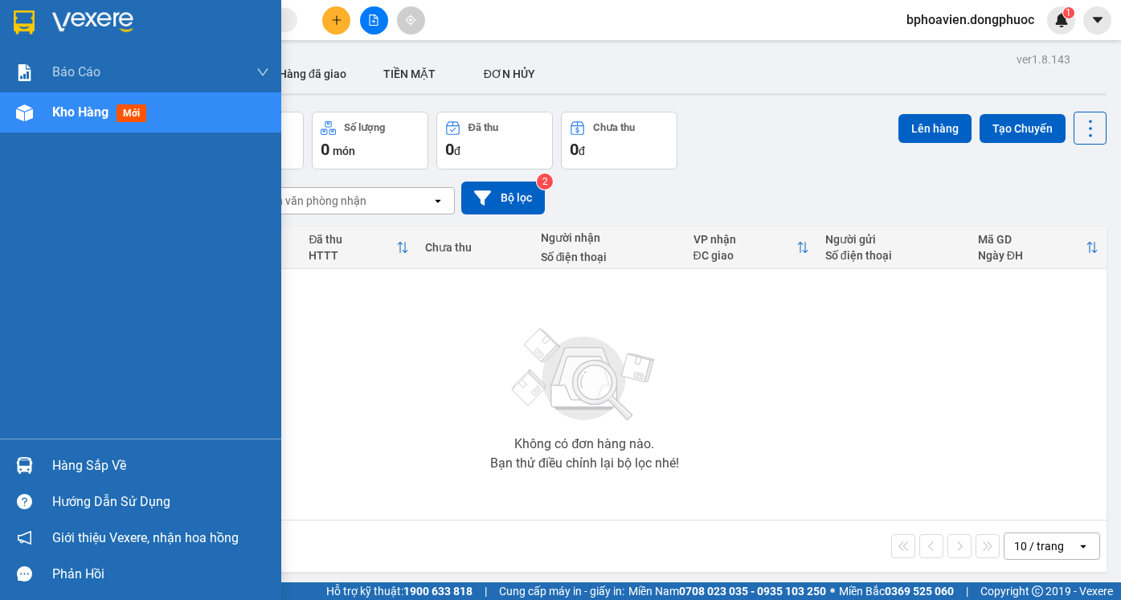
click at [47, 469] on div "Hàng sắp về" at bounding box center [140, 465] width 281 height 36
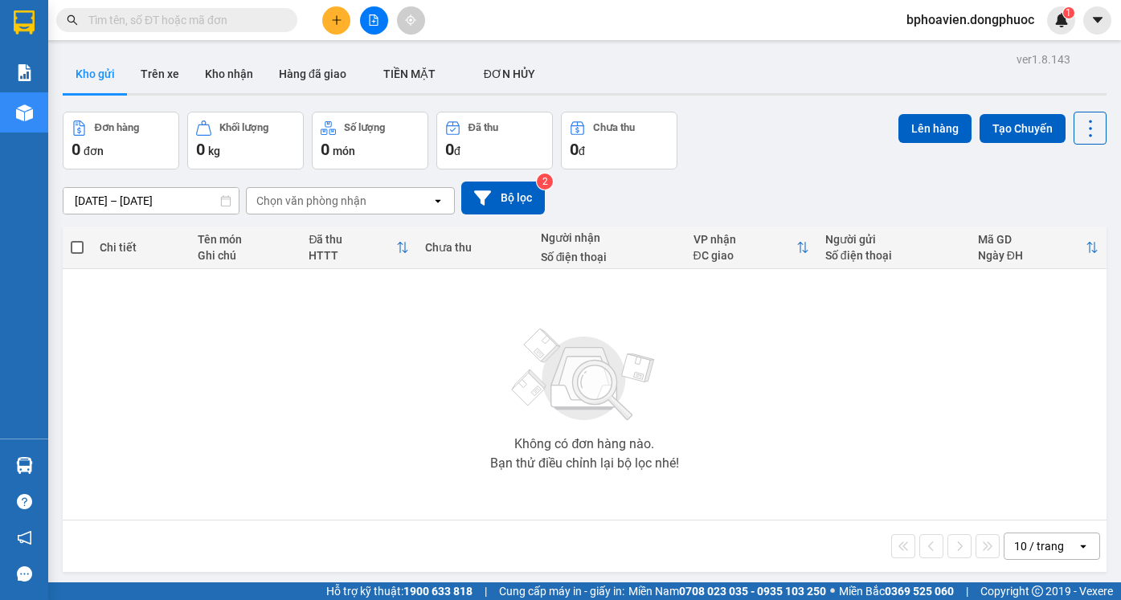
click at [608, 315] on section "Kết quả tìm kiếm ( 35 ) Bộ lọc Mã ĐH Trạng thái Món hàng Tổng cước Chưa cước Nh…" at bounding box center [560, 300] width 1121 height 600
click at [337, 23] on icon "plus" at bounding box center [336, 19] width 11 height 11
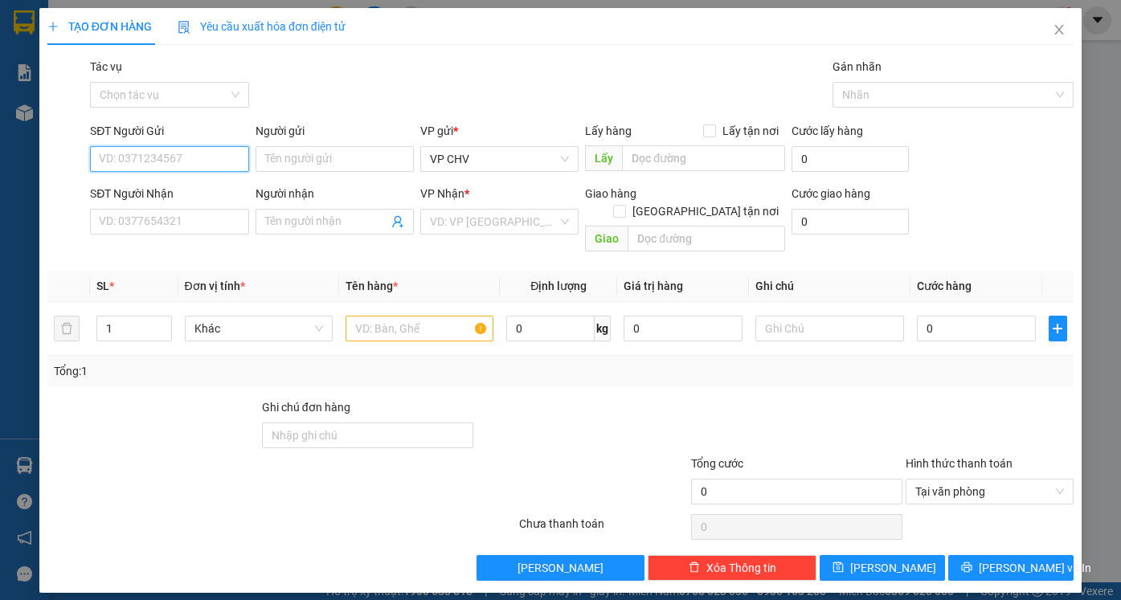
click at [142, 170] on input "SĐT Người Gửi" at bounding box center [169, 159] width 158 height 26
click at [116, 151] on input "SĐT Người Gửi" at bounding box center [169, 159] width 158 height 26
type input "0368173102"
click at [299, 157] on input "Người gửi" at bounding box center [334, 159] width 158 height 26
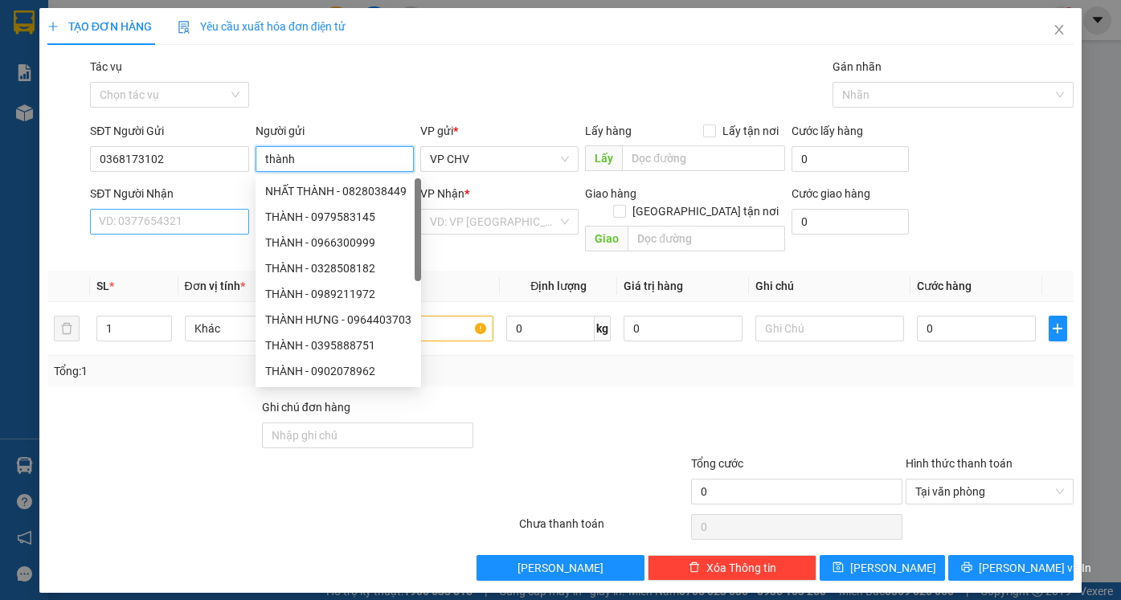
type input "thành"
click at [154, 221] on input "SĐT Người Nhận" at bounding box center [169, 222] width 158 height 26
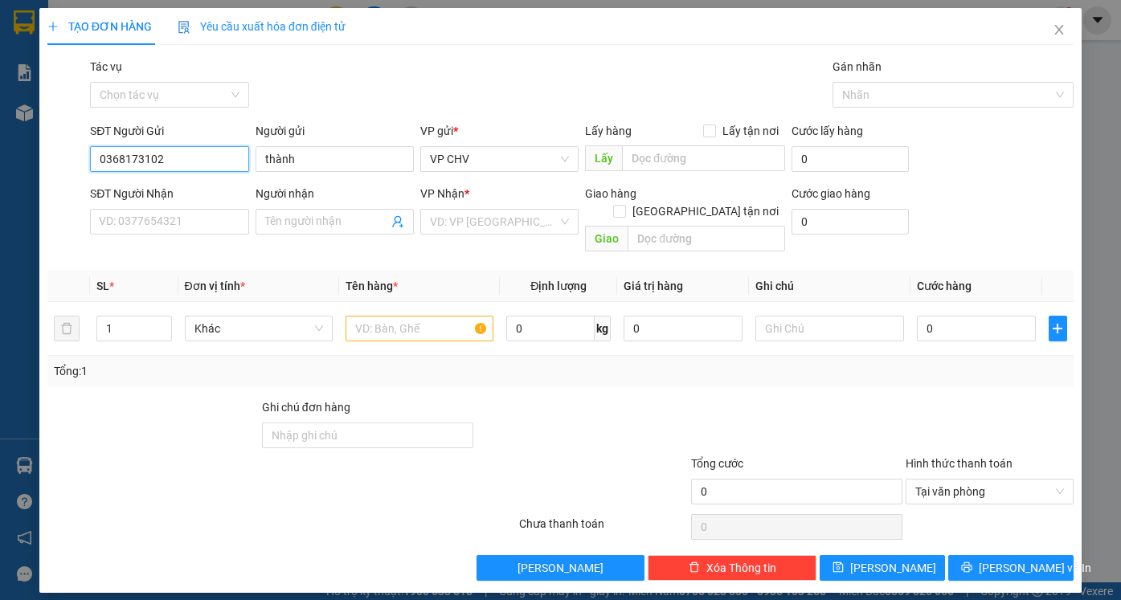
drag, startPoint x: 174, startPoint y: 161, endPoint x: 137, endPoint y: 154, distance: 37.7
click at [70, 164] on div "SĐT Người Gửi 0368173102 0368173102 Người gửi thành VP gửi * VP CHV Lấy hàng Lấ…" at bounding box center [560, 150] width 1029 height 56
paste input "0368173102"
type input "0368173102"
drag, startPoint x: 180, startPoint y: 159, endPoint x: 57, endPoint y: 159, distance: 122.9
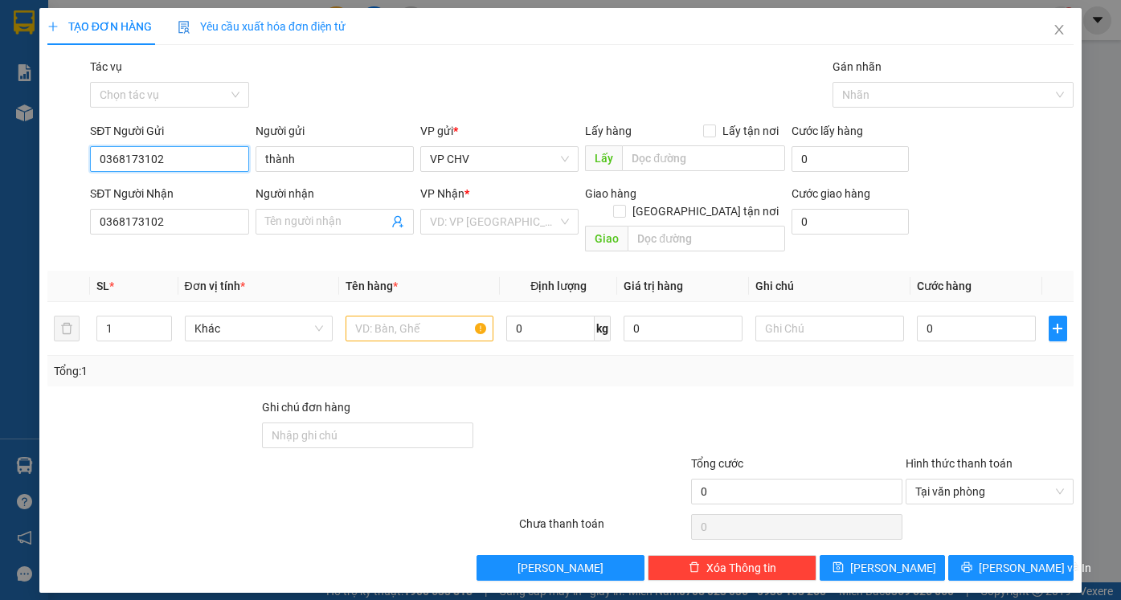
click at [58, 159] on div "SĐT Người Gửi 0368173102 0368173102 Người gửi thành VP gửi * VP CHV Lấy hàng Lấ…" at bounding box center [560, 150] width 1029 height 56
type input "0896919767"
drag, startPoint x: 308, startPoint y: 159, endPoint x: 211, endPoint y: 167, distance: 97.5
click at [211, 167] on div "SĐT Người Gửi 0896919767 Người gửi thành thành VP gửi * VP CHV Lấy hàng Lấy tận…" at bounding box center [582, 150] width 990 height 56
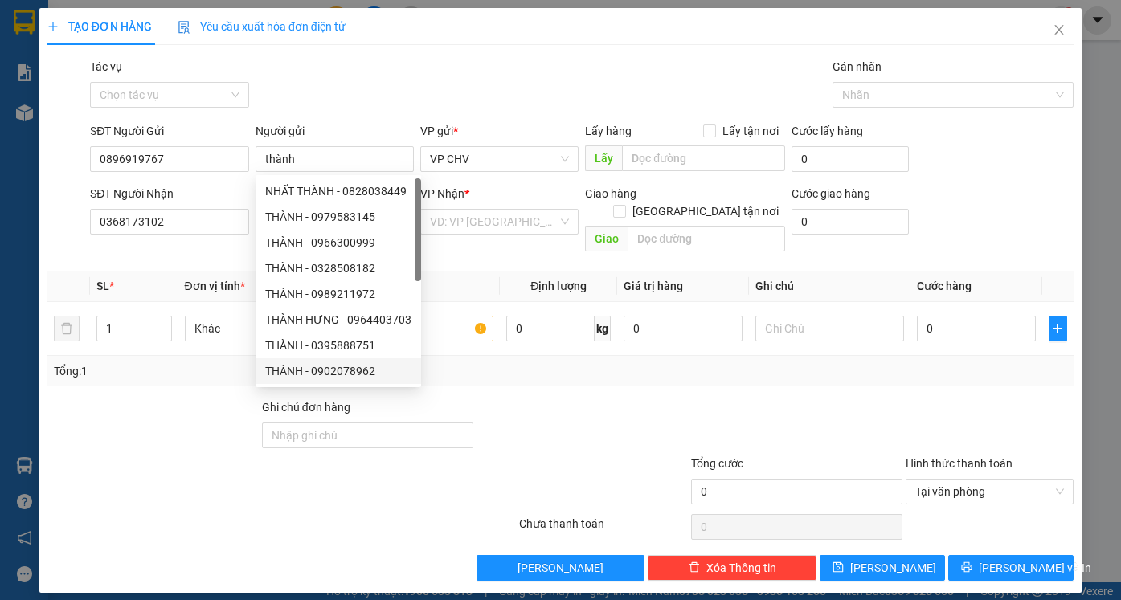
drag, startPoint x: 227, startPoint y: 426, endPoint x: 231, endPoint y: 399, distance: 26.7
click at [227, 422] on div at bounding box center [153, 426] width 214 height 56
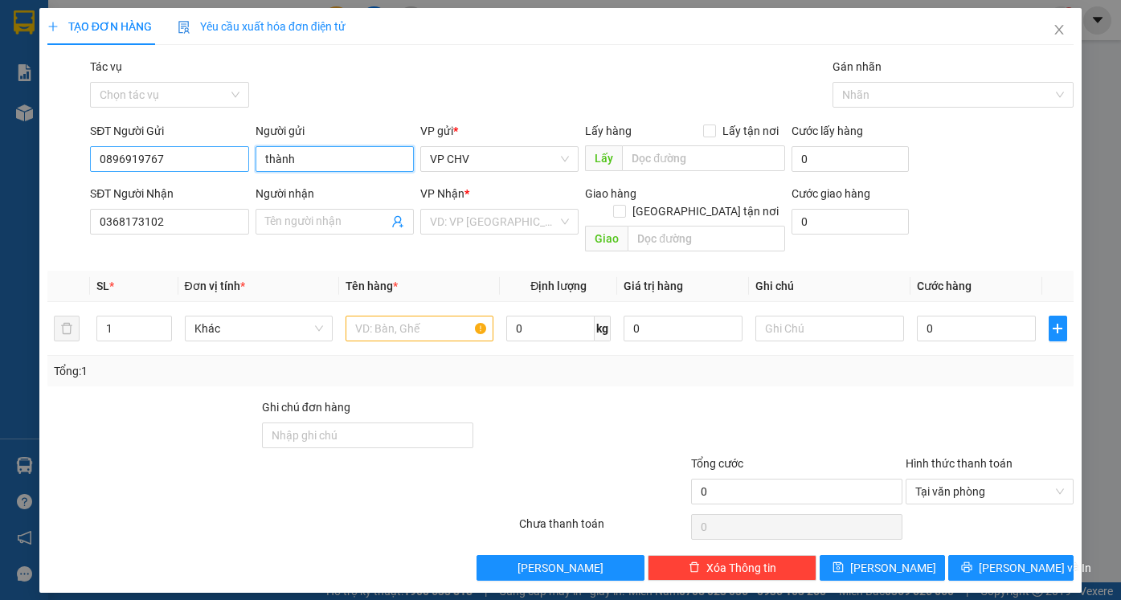
drag, startPoint x: 318, startPoint y: 159, endPoint x: 218, endPoint y: 163, distance: 100.5
click at [219, 163] on div "SĐT Người Gửi 0896919767 Người gửi thành thành VP gửi * VP CHV Lấy hàng Lấy tận…" at bounding box center [582, 150] width 990 height 56
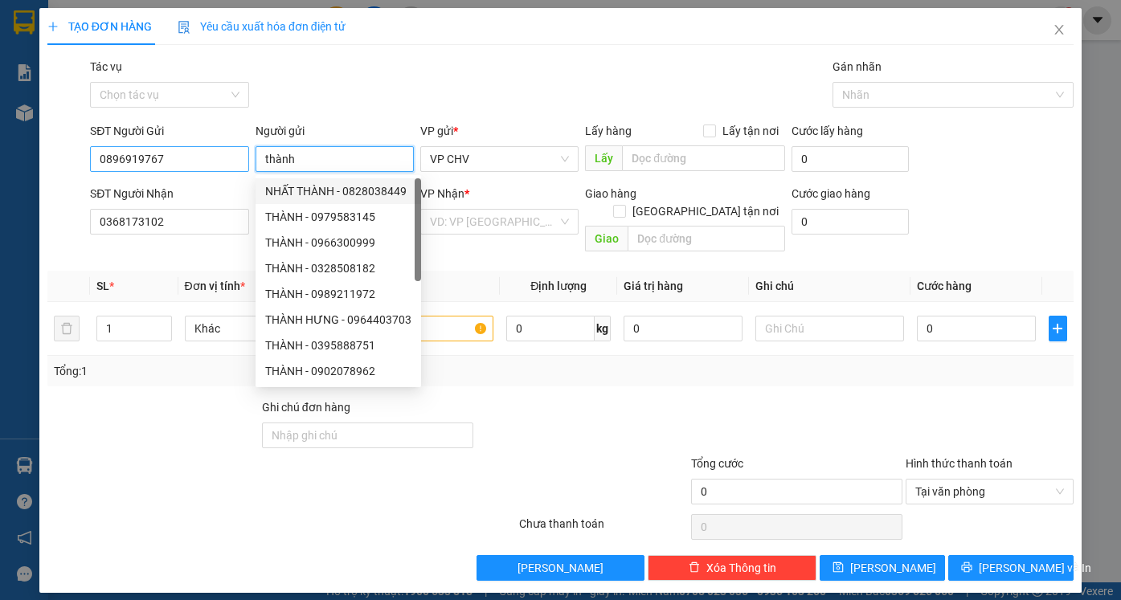
type input "t"
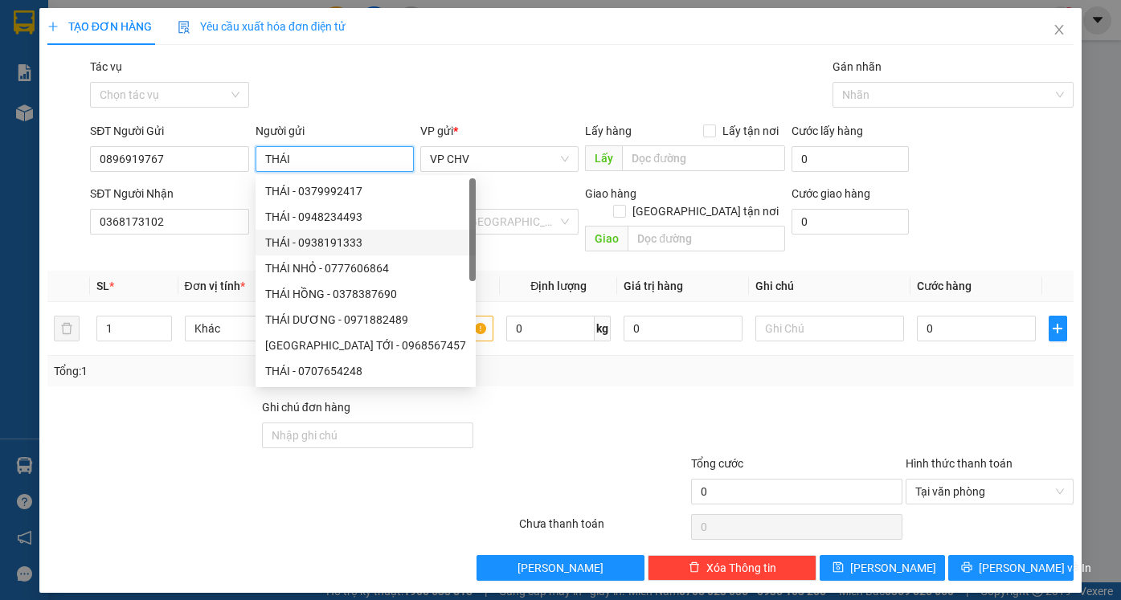
type input "THÁI"
click at [608, 398] on div at bounding box center [582, 426] width 214 height 56
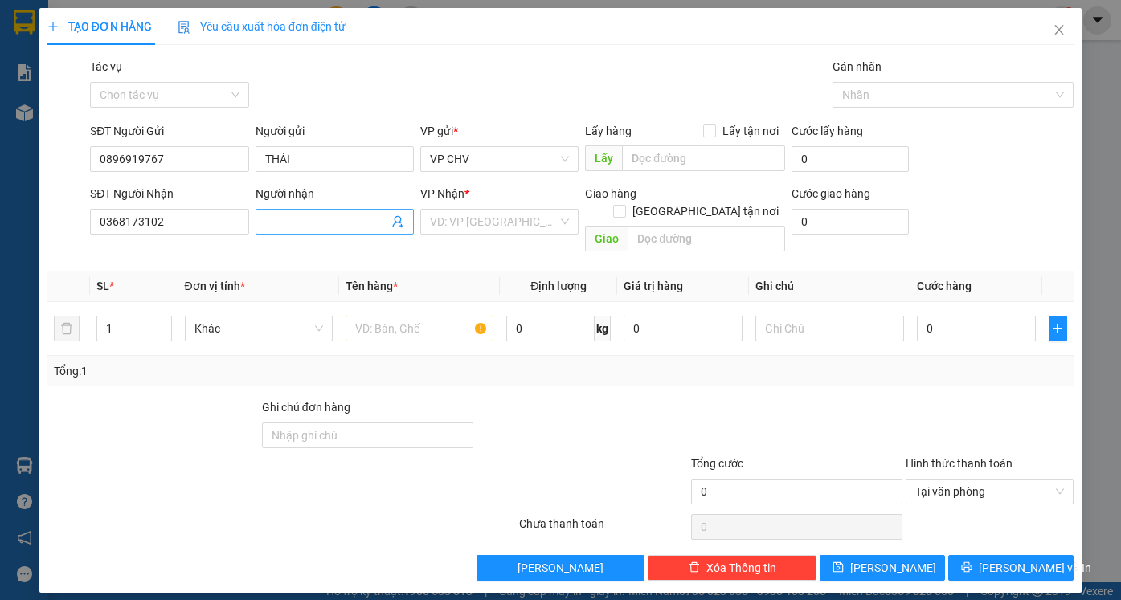
click at [331, 226] on input "Người nhận" at bounding box center [326, 222] width 123 height 18
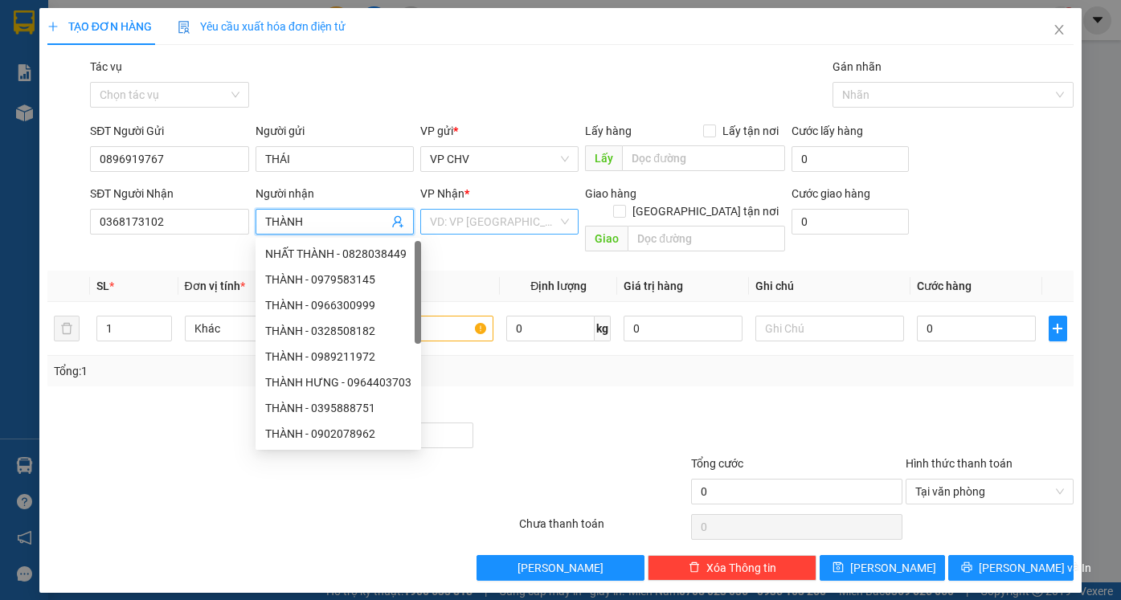
type input "THÀNH"
click at [492, 226] on input "search" at bounding box center [494, 222] width 128 height 24
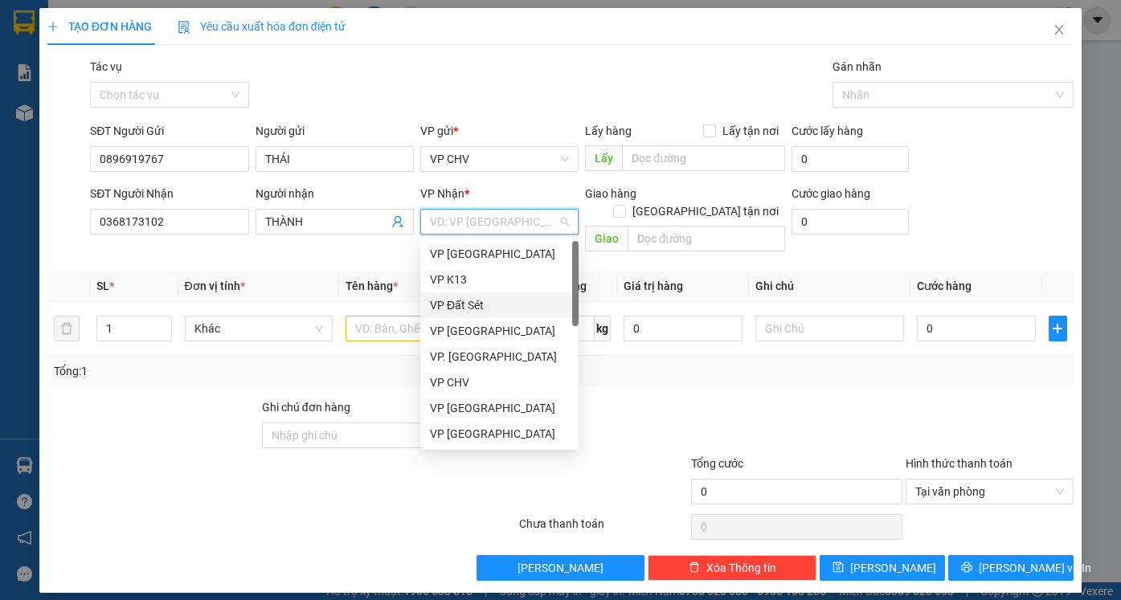
scroll to position [241, 0]
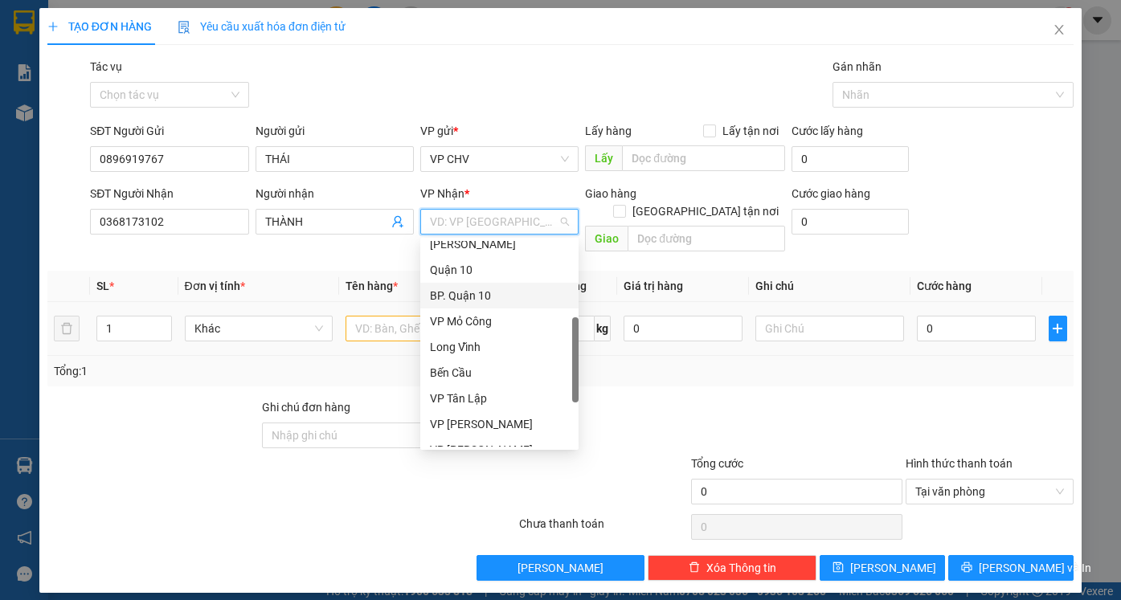
drag, startPoint x: 487, startPoint y: 293, endPoint x: 428, endPoint y: 293, distance: 58.6
click at [485, 293] on div "BP. Quận 10" at bounding box center [499, 296] width 139 height 18
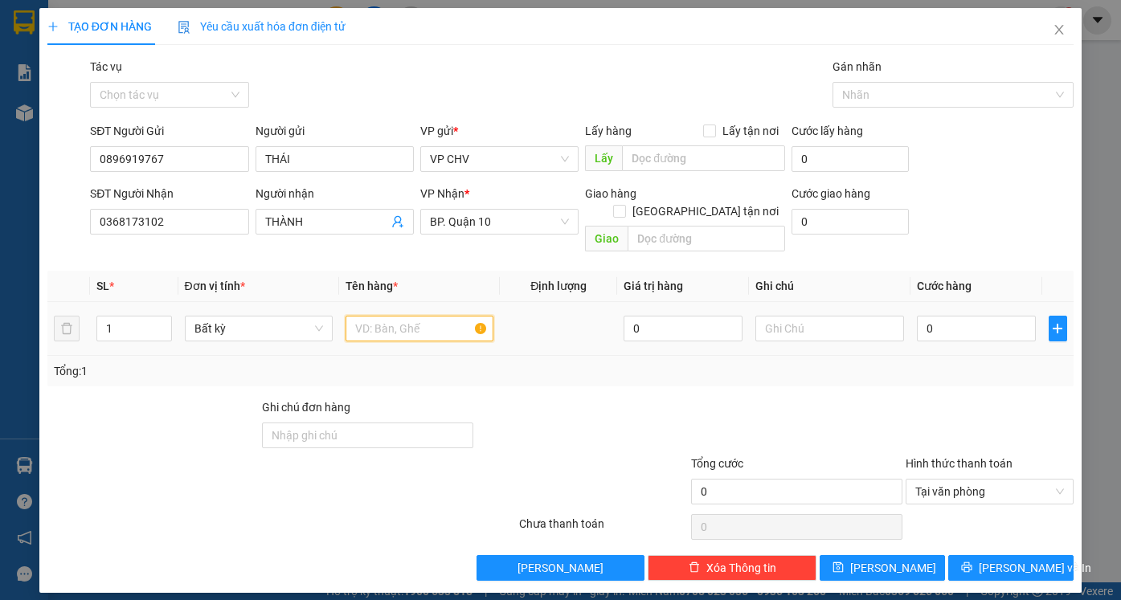
click at [378, 316] on input "text" at bounding box center [419, 329] width 148 height 26
type input "1 THÙNG THỊT BÒ ( HƯ KO ĐỀN)"
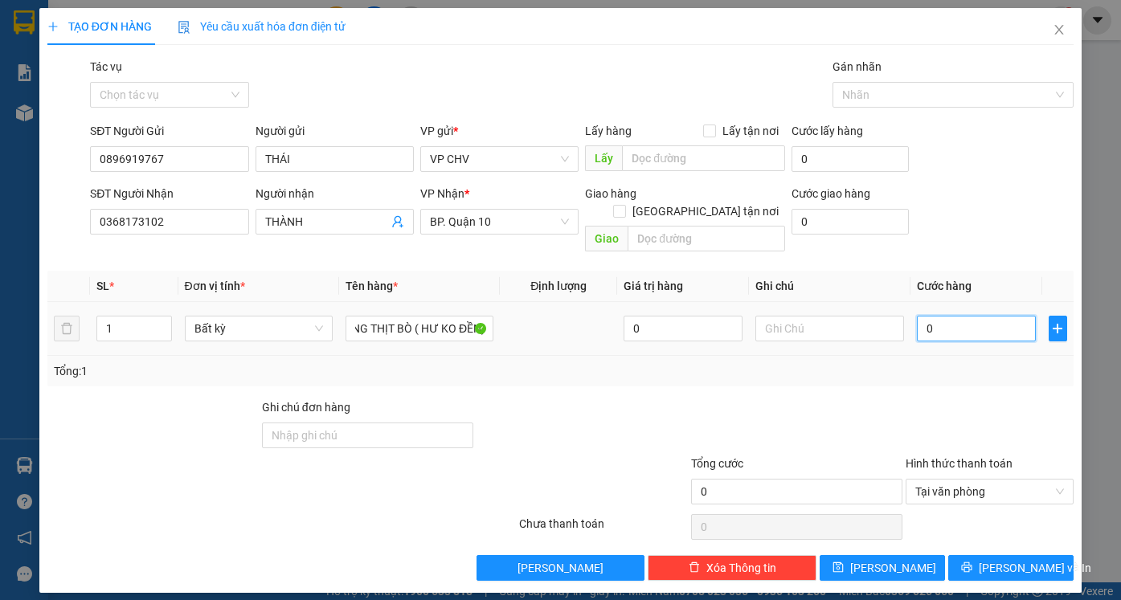
scroll to position [0, 0]
click at [982, 318] on input "0" at bounding box center [976, 329] width 119 height 26
type input "5"
type input "50"
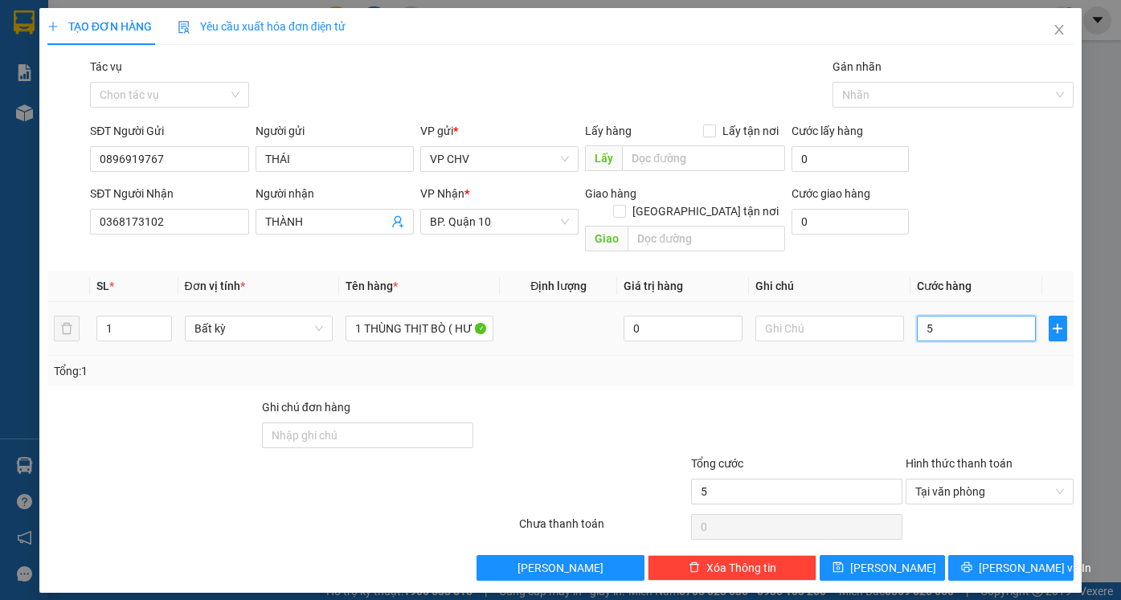
type input "50"
type input "50.000"
click at [968, 398] on div at bounding box center [990, 426] width 172 height 56
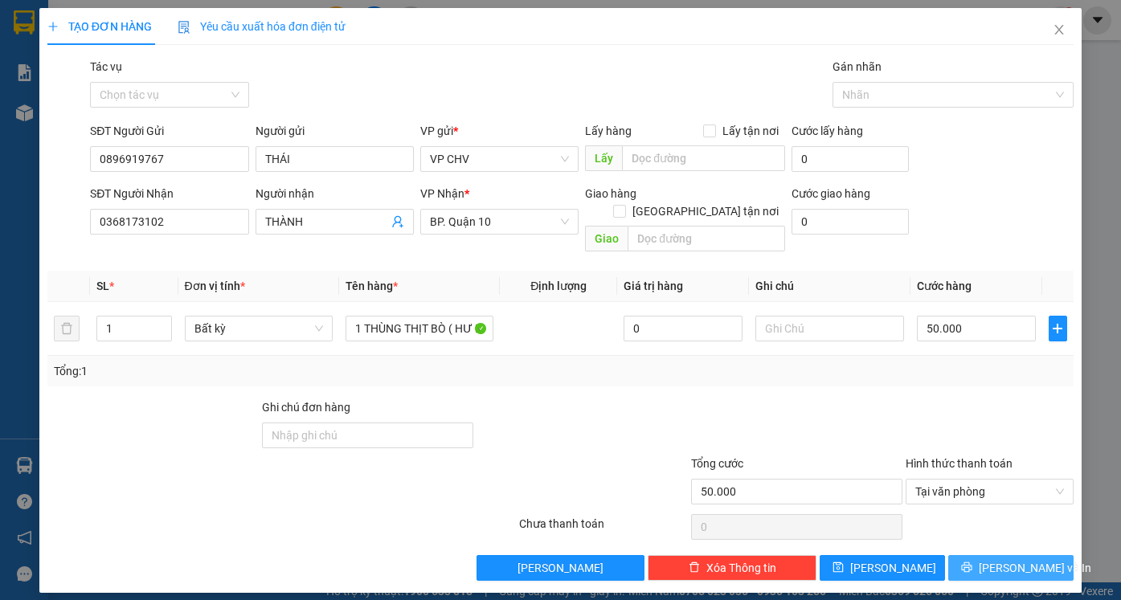
click at [1024, 559] on span "[PERSON_NAME] và In" at bounding box center [1035, 568] width 112 height 18
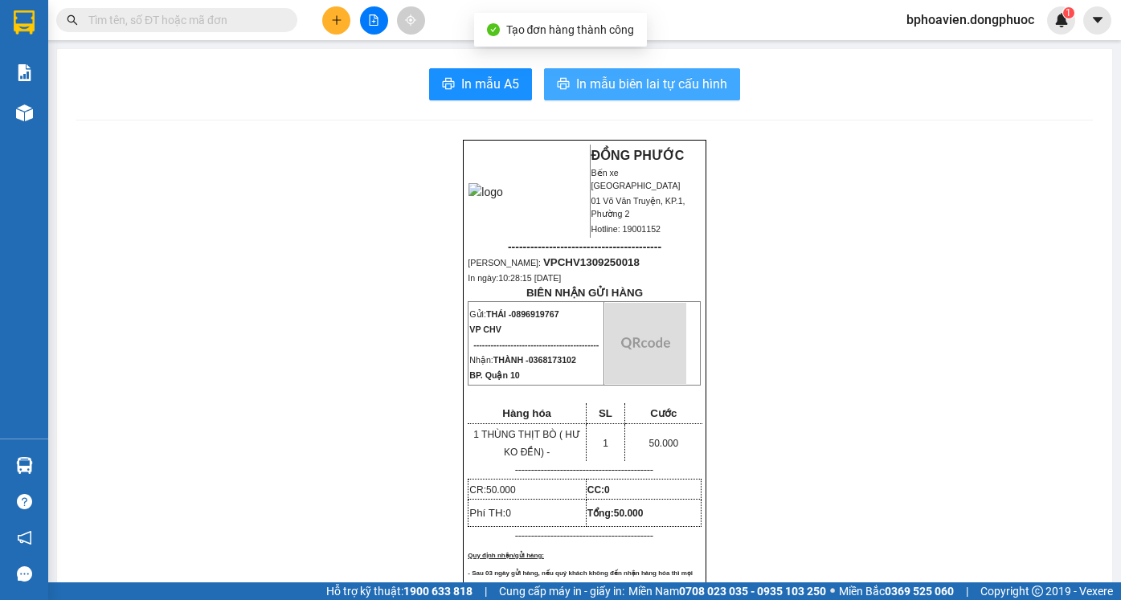
click at [701, 84] on span "In mẫu biên lai tự cấu hình" at bounding box center [651, 84] width 151 height 20
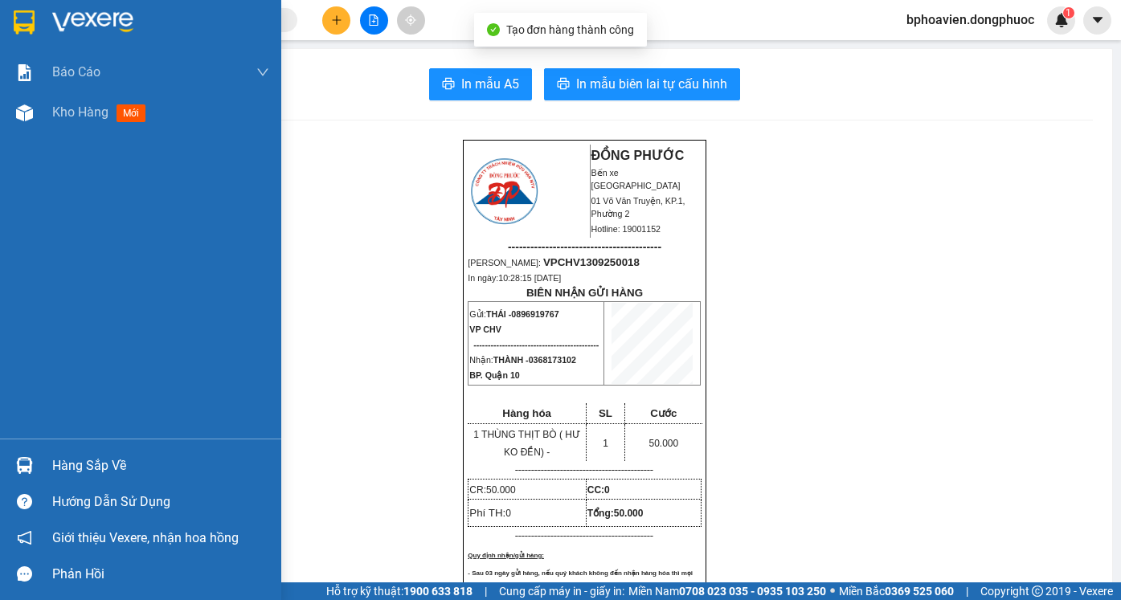
drag, startPoint x: 99, startPoint y: 103, endPoint x: 108, endPoint y: 170, distance: 67.4
click at [101, 102] on div "Kho hàng mới" at bounding box center [102, 112] width 100 height 20
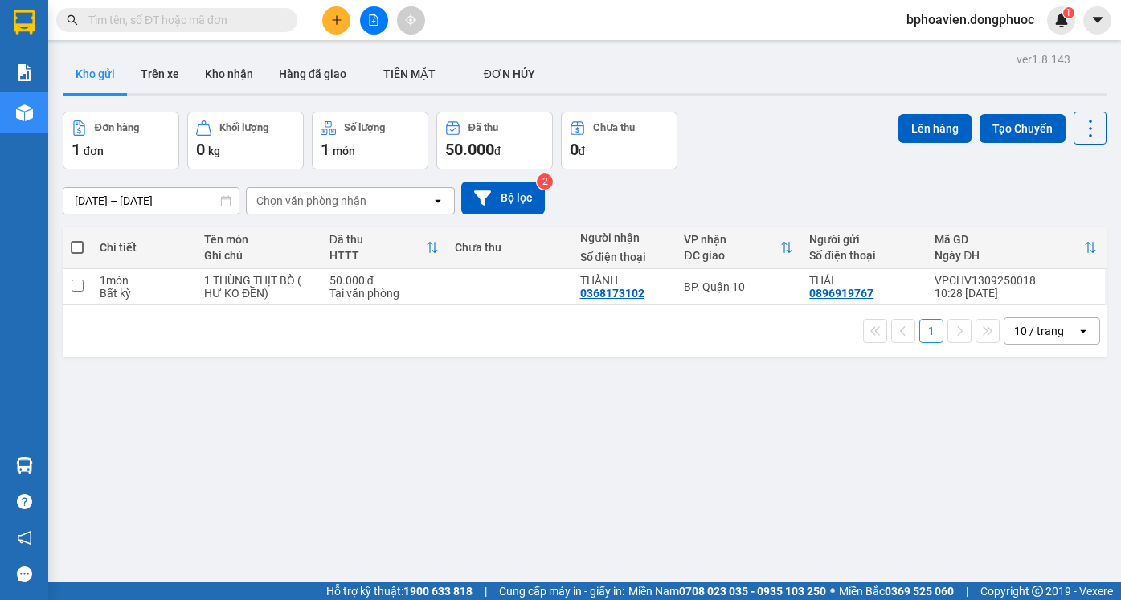
click at [331, 14] on icon "plus" at bounding box center [336, 19] width 11 height 11
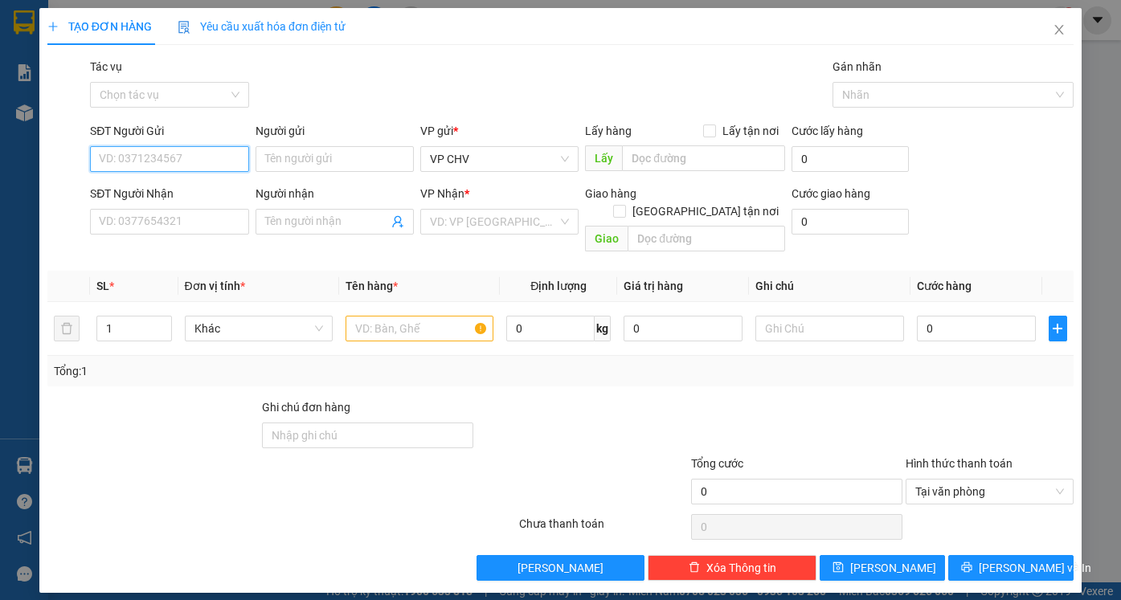
click at [208, 164] on input "SĐT Người Gửi" at bounding box center [169, 159] width 158 height 26
type input "0366535215"
click at [206, 194] on div "0366535215 - THANH THÚY" at bounding box center [179, 191] width 158 height 18
type input "THANH THÚY"
type input "0567437183"
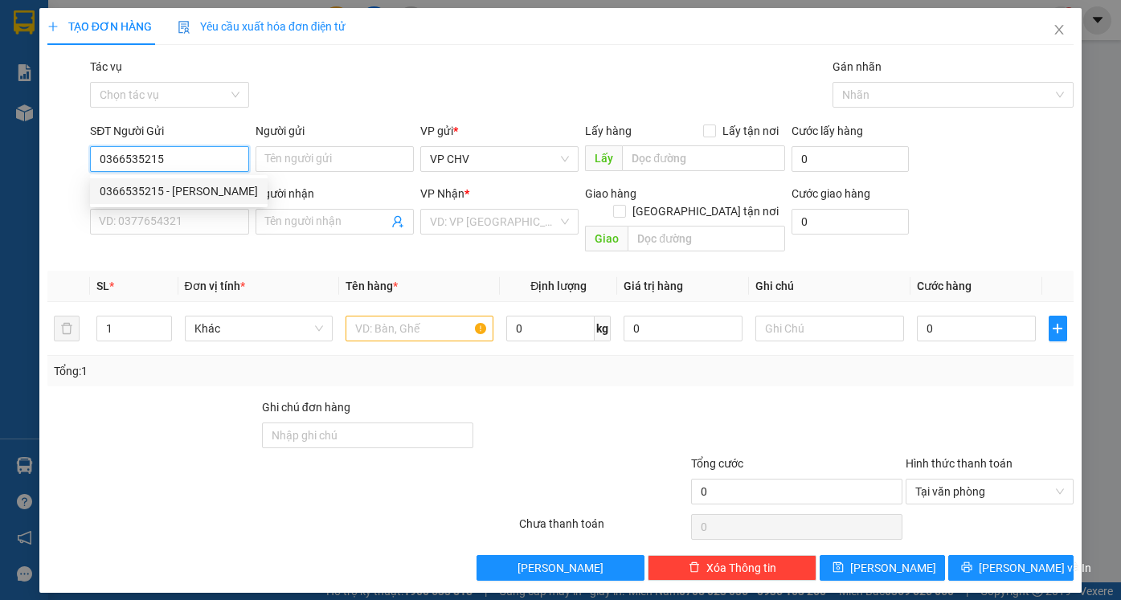
type input "THÚY VY"
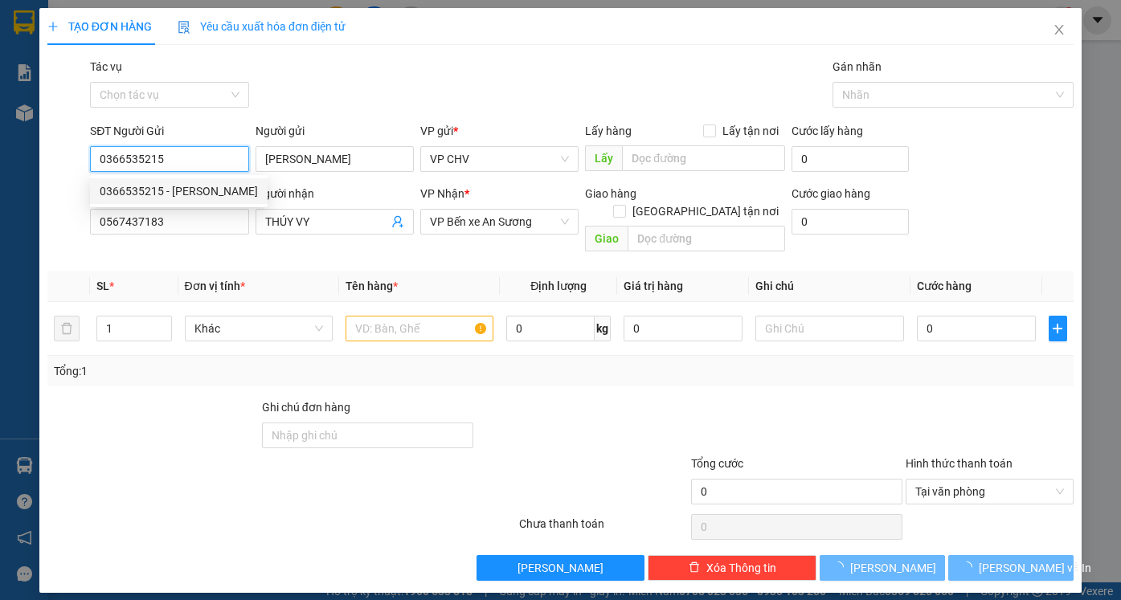
type input "30.000"
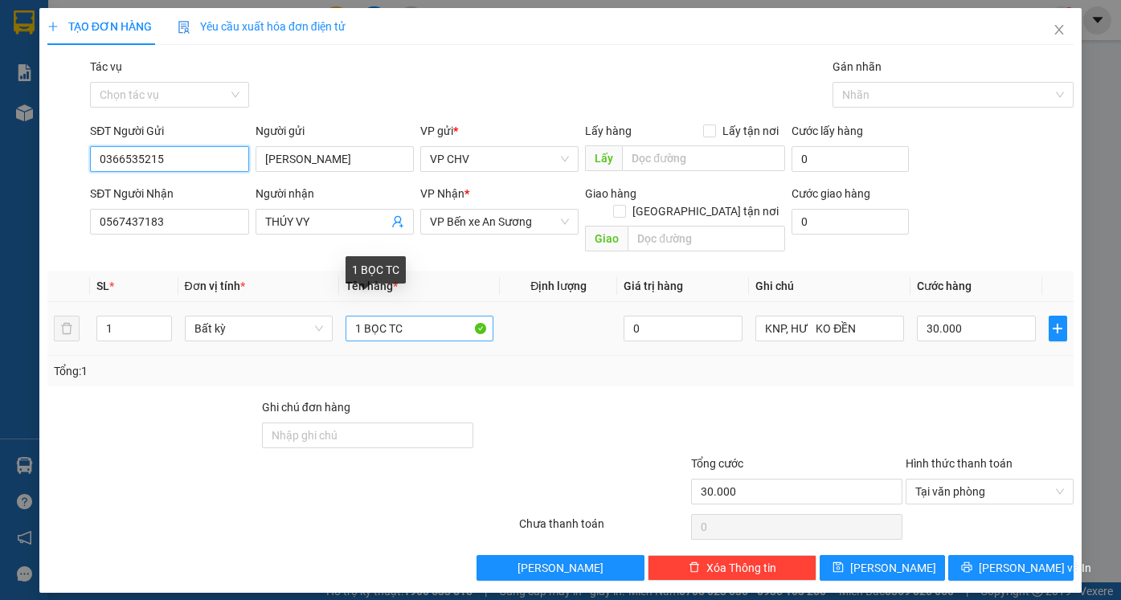
type input "0366535215"
drag, startPoint x: 396, startPoint y: 313, endPoint x: 485, endPoint y: 302, distance: 89.9
click at [485, 316] on input "1 BỌC TC" at bounding box center [419, 329] width 148 height 26
type input "1 BỌC TP"
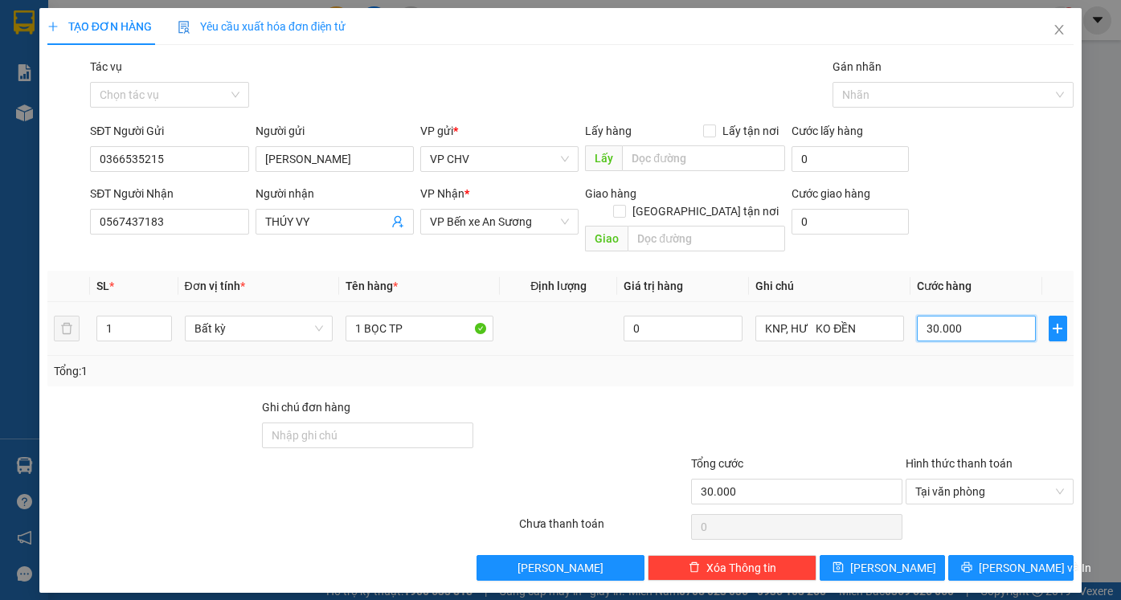
click at [977, 316] on input "30.000" at bounding box center [976, 329] width 119 height 26
type input "2"
type input "20"
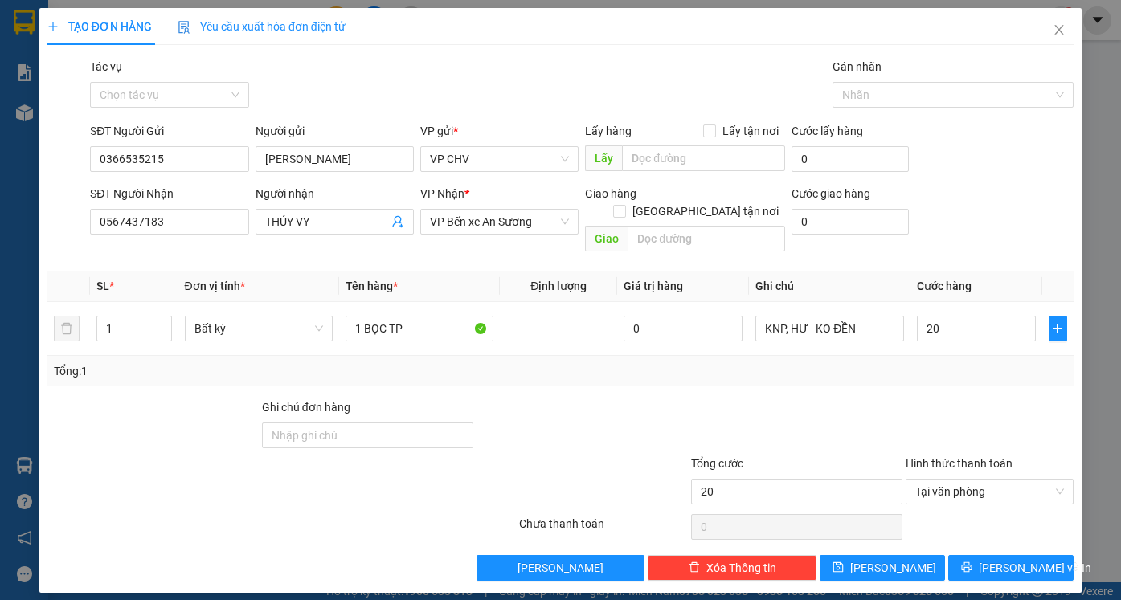
type input "20.000"
click at [991, 380] on div "Transit Pickup Surcharge Ids Transit Deliver Surcharge Ids Transit Deliver Surc…" at bounding box center [560, 319] width 1026 height 523
click at [1015, 559] on span "[PERSON_NAME] và In" at bounding box center [1035, 568] width 112 height 18
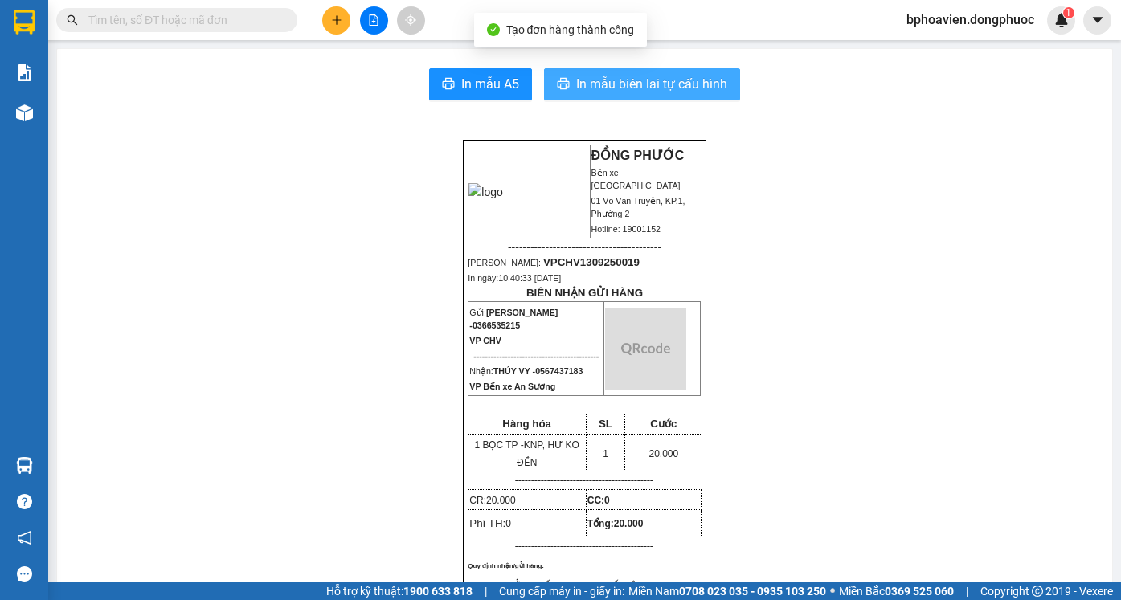
click at [635, 82] on span "In mẫu biên lai tự cấu hình" at bounding box center [651, 84] width 151 height 20
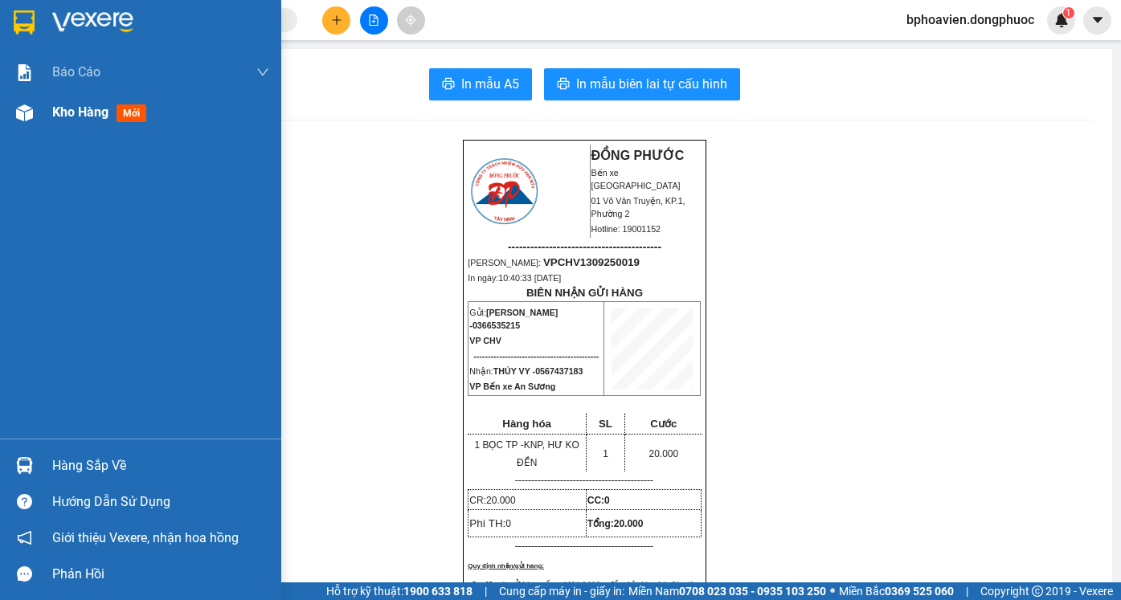
click at [62, 119] on span "Kho hàng" at bounding box center [80, 111] width 56 height 15
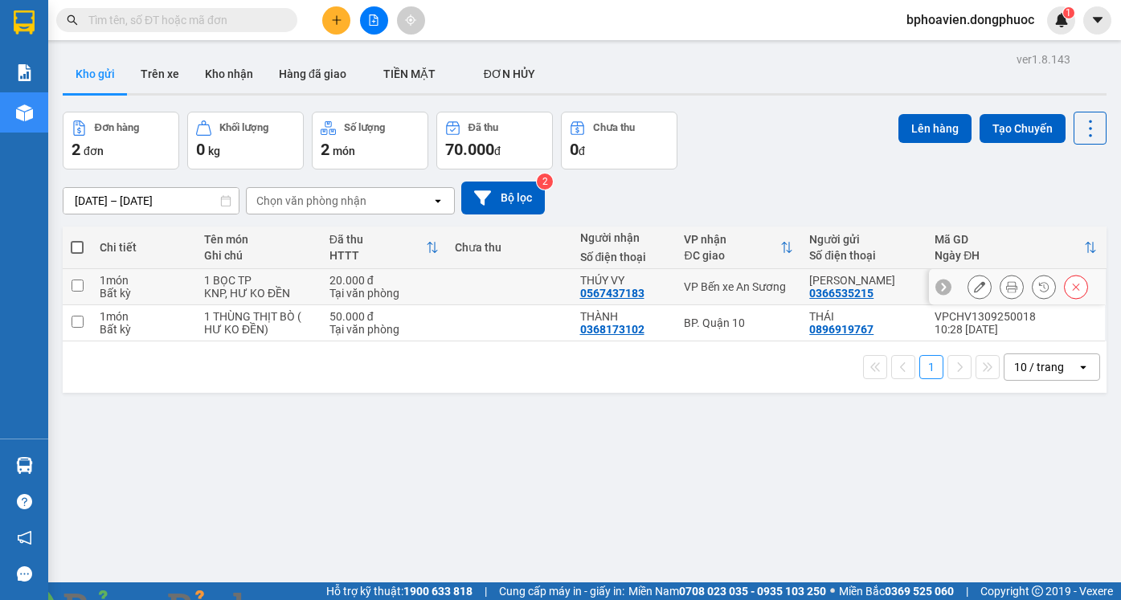
click at [548, 290] on td at bounding box center [509, 287] width 125 height 36
checkbox input "true"
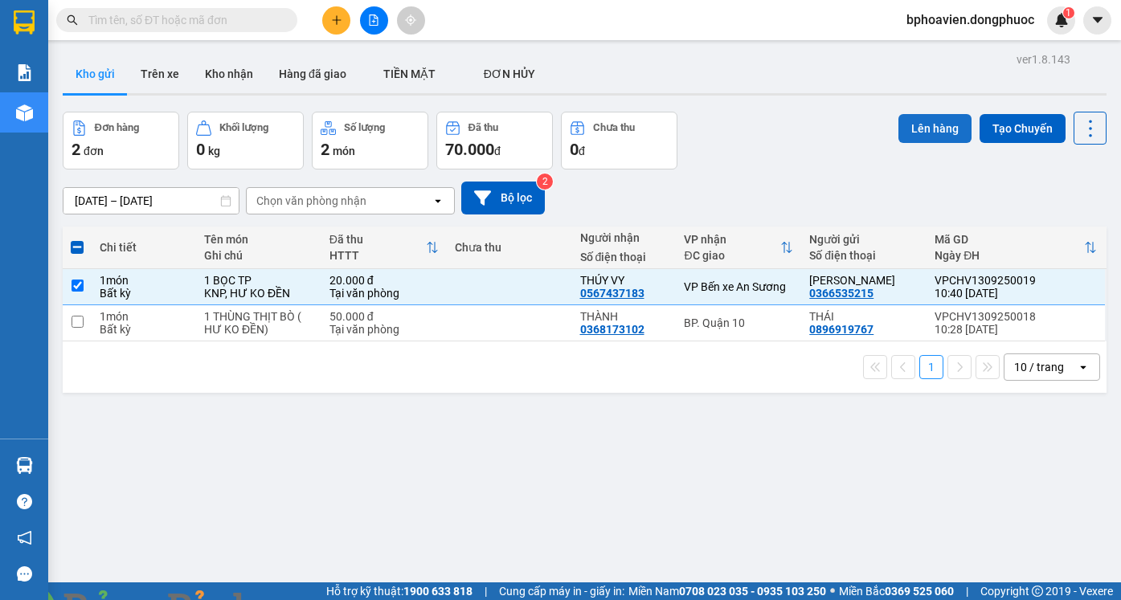
click at [910, 133] on button "Lên hàng" at bounding box center [934, 128] width 73 height 29
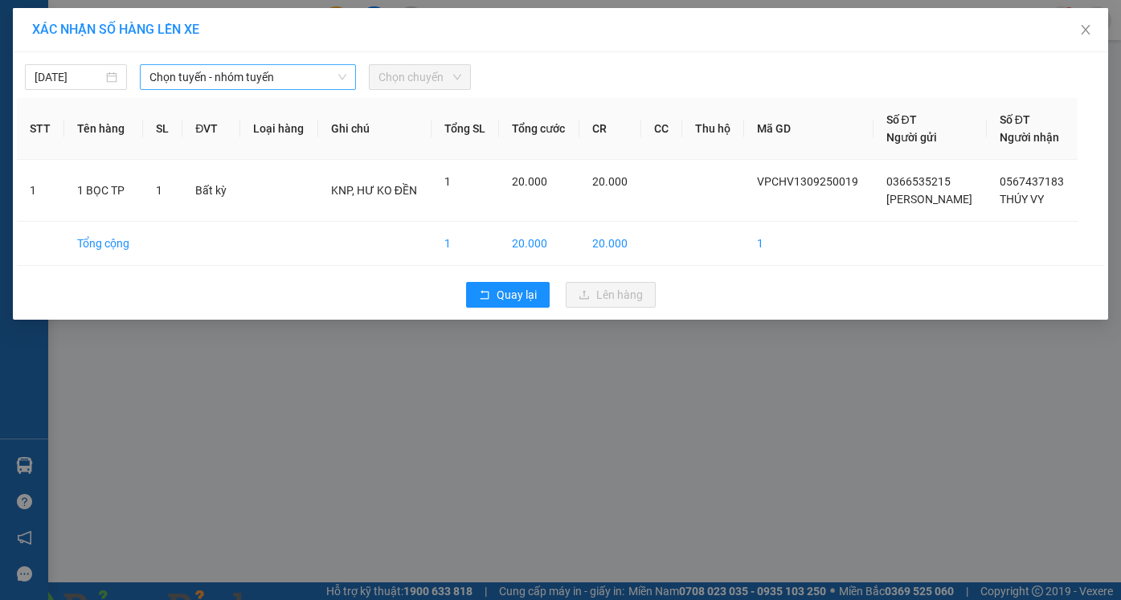
click at [243, 74] on span "Chọn tuyến - nhóm tuyến" at bounding box center [247, 77] width 197 height 24
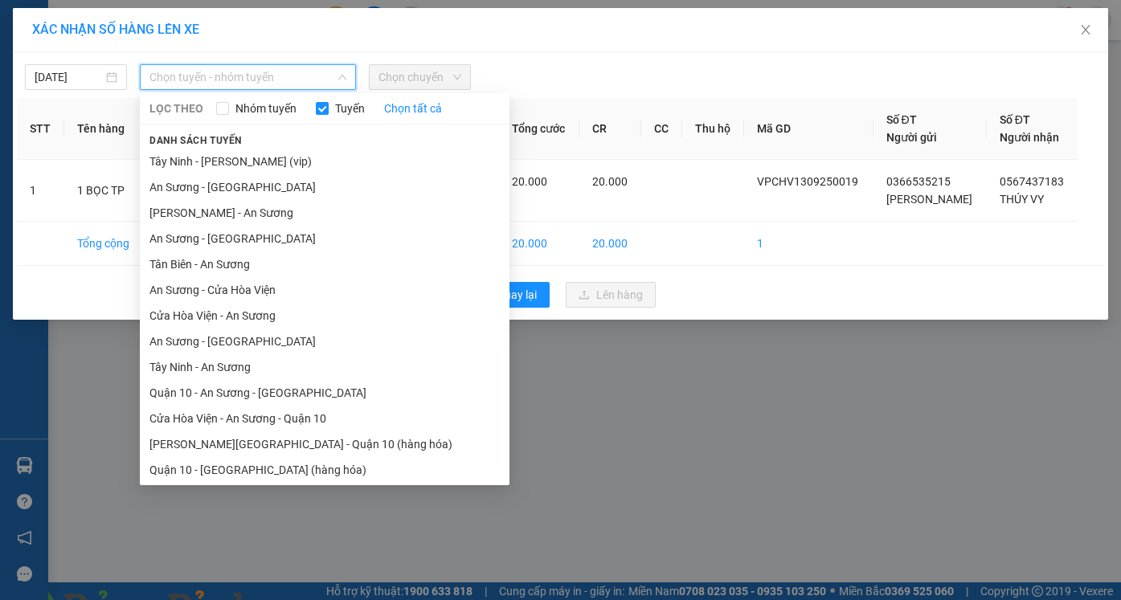
click at [239, 313] on li "Cửa Hòa Viện - An Sương" at bounding box center [325, 316] width 370 height 26
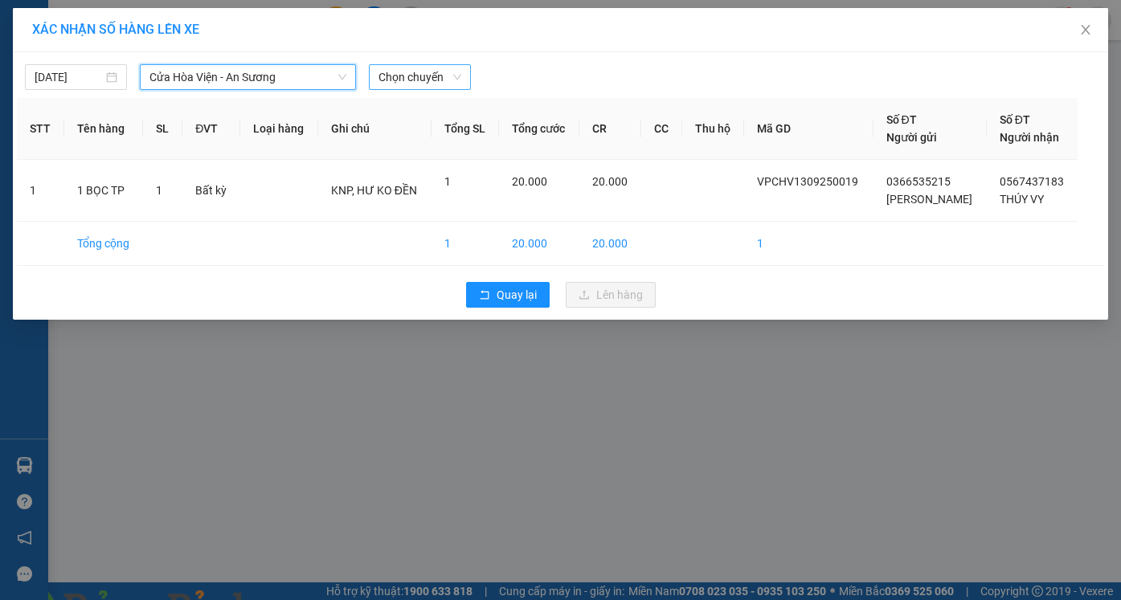
click at [422, 71] on span "Chọn chuyến" at bounding box center [419, 77] width 83 height 24
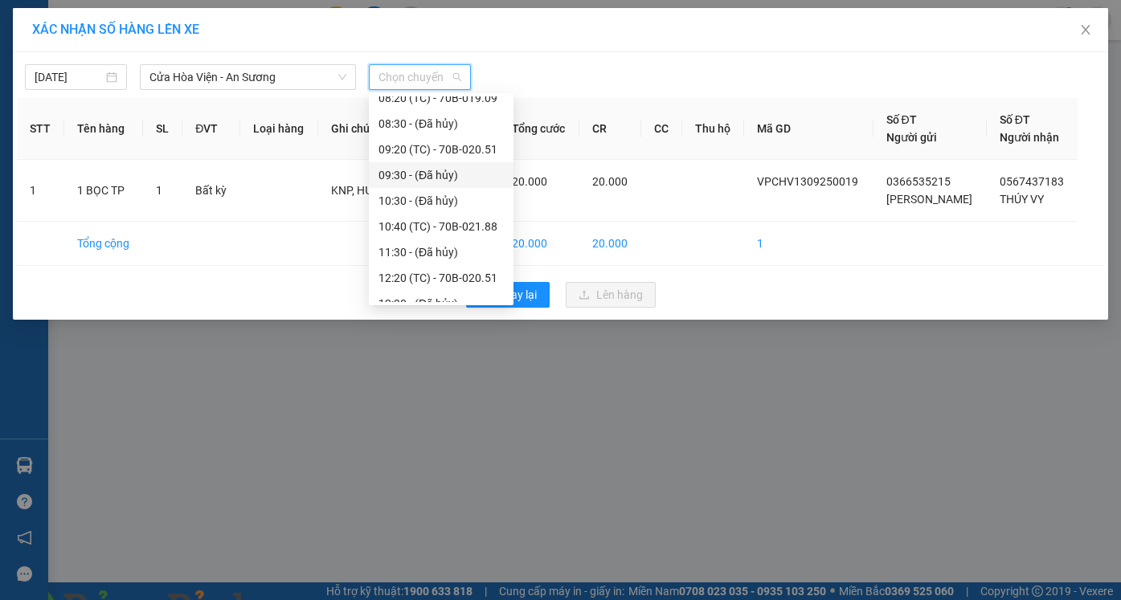
scroll to position [241, 0]
click at [400, 202] on div "10:40 (TC) - 70B-021.88" at bounding box center [440, 203] width 125 height 18
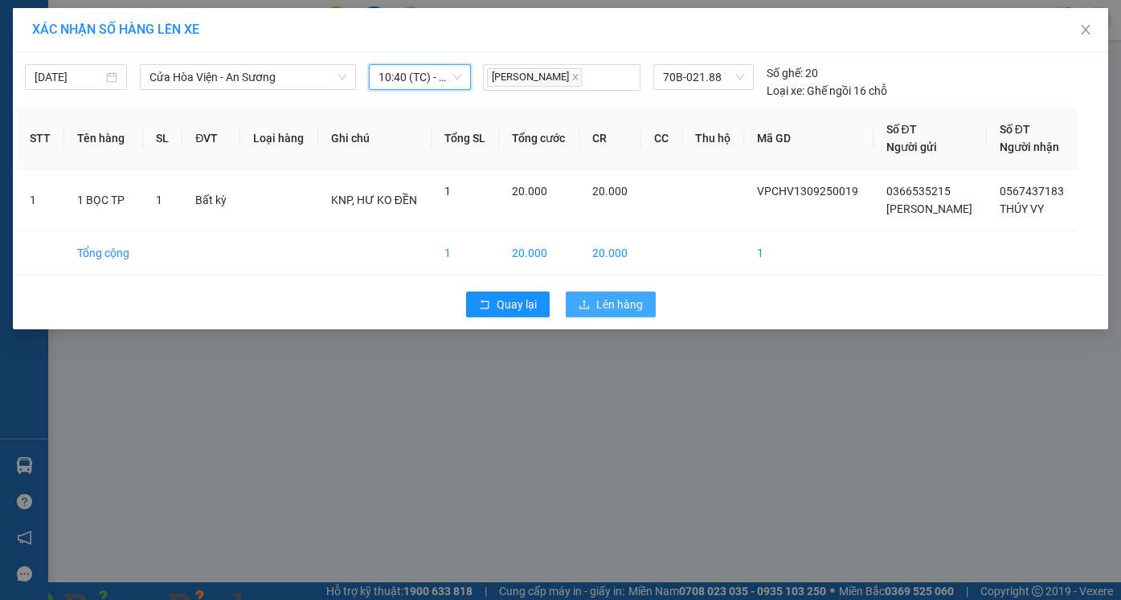
click at [614, 306] on span "Lên hàng" at bounding box center [619, 305] width 47 height 18
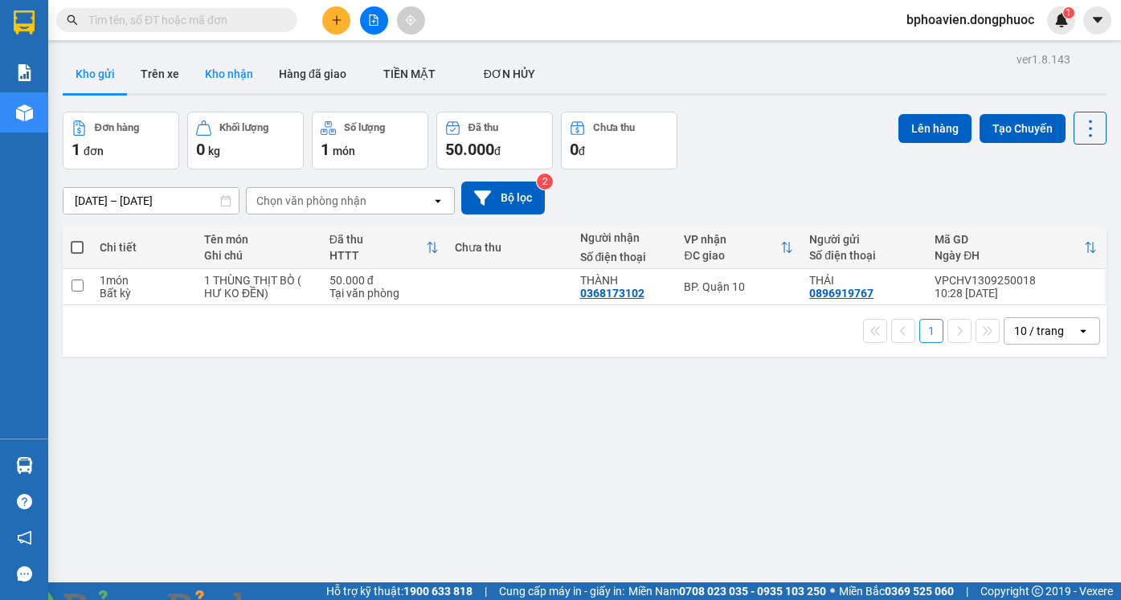
click at [238, 67] on button "Kho nhận" at bounding box center [229, 74] width 74 height 39
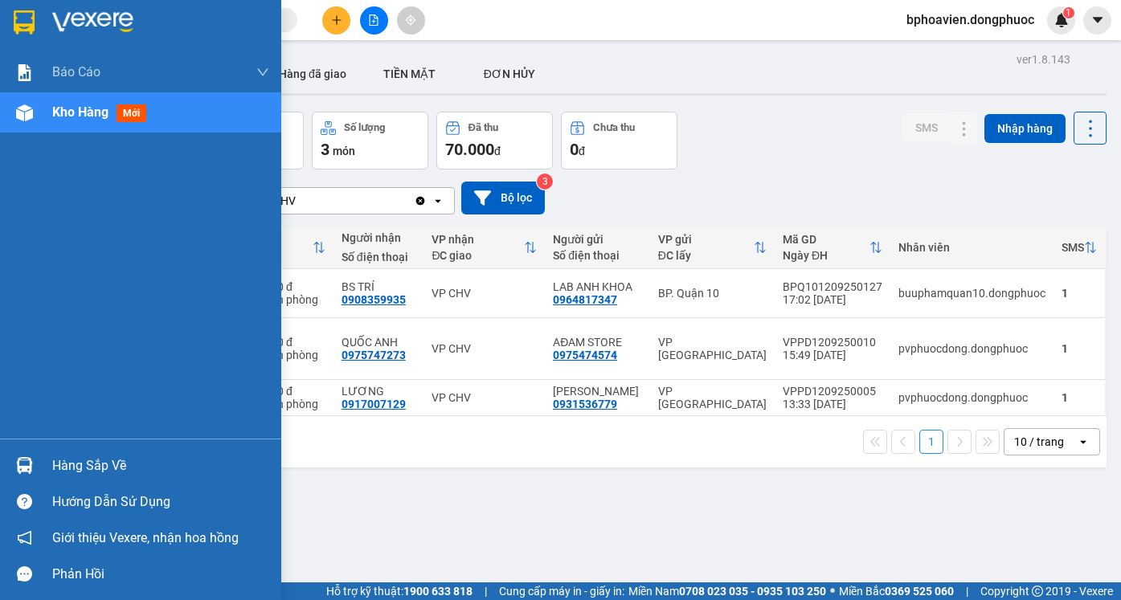
click at [92, 462] on div "Hàng sắp về" at bounding box center [160, 466] width 217 height 24
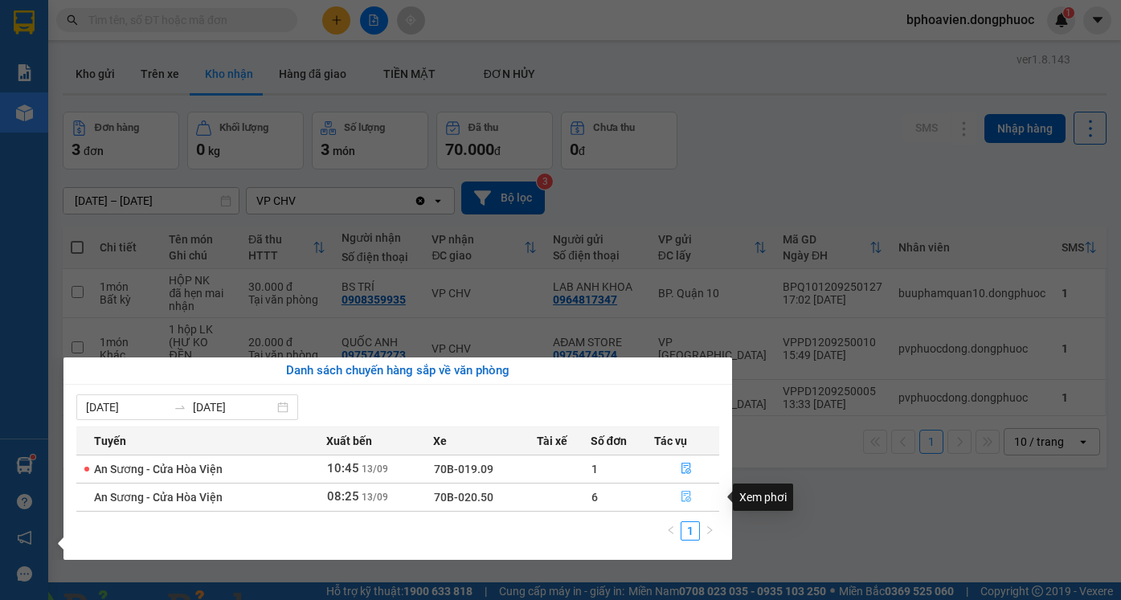
click at [682, 496] on icon "file-done" at bounding box center [685, 496] width 11 height 11
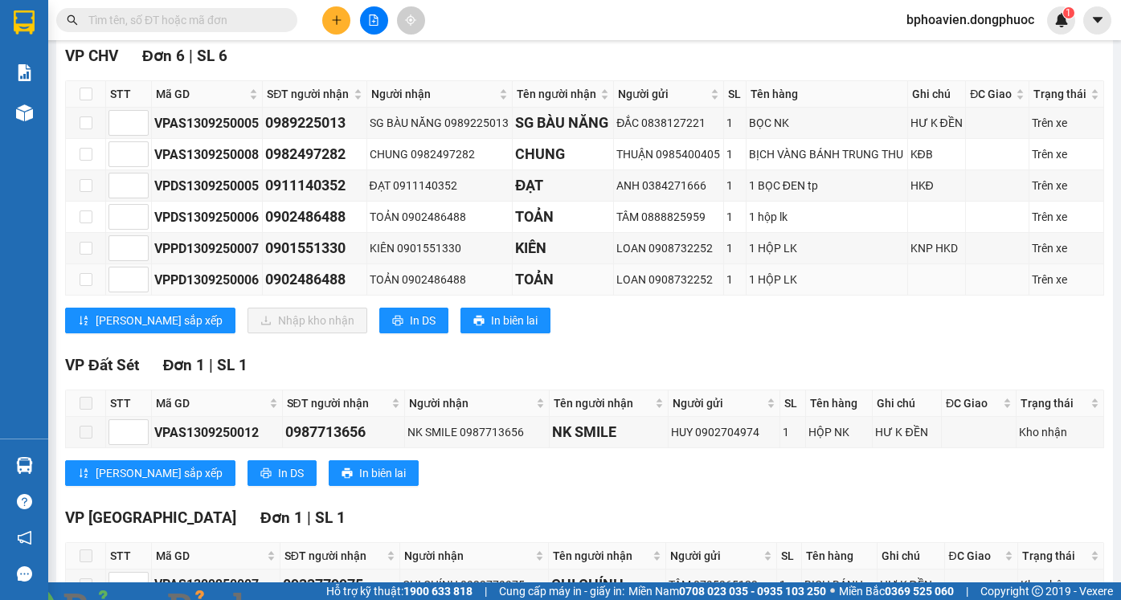
scroll to position [241, 0]
click at [88, 130] on input "checkbox" at bounding box center [86, 123] width 13 height 13
checkbox input "true"
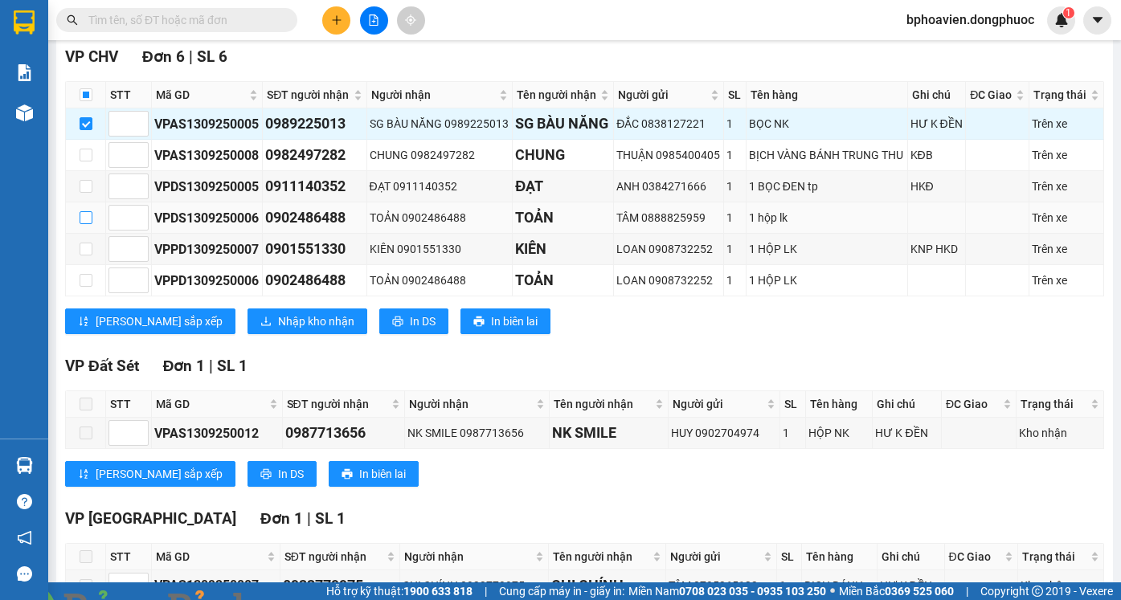
click at [81, 224] on input "checkbox" at bounding box center [86, 217] width 13 height 13
checkbox input "true"
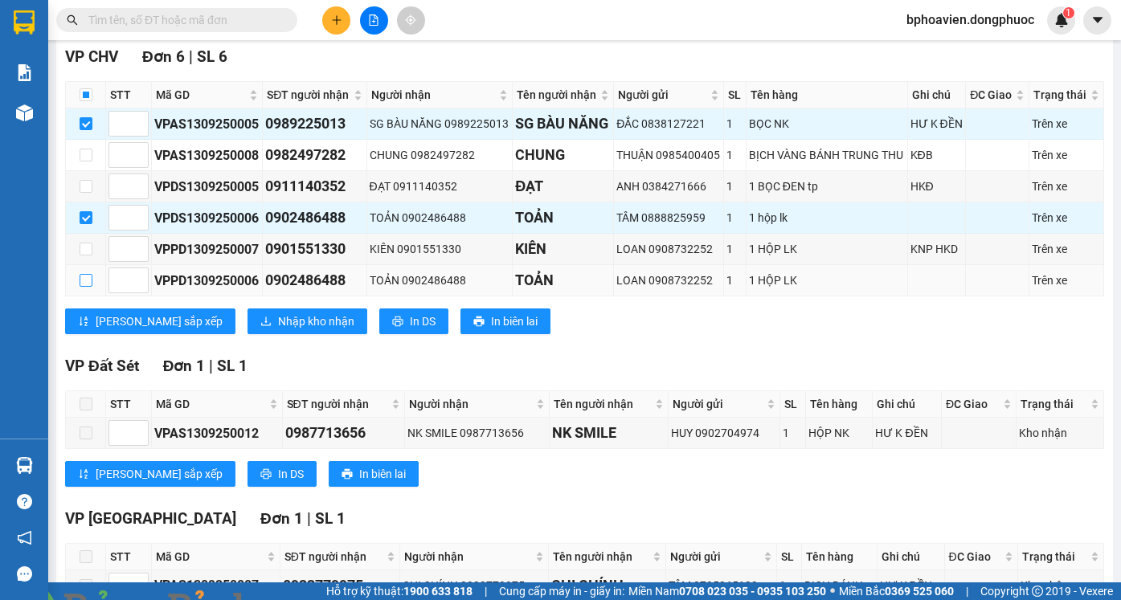
click at [80, 287] on input "checkbox" at bounding box center [86, 280] width 13 height 13
checkbox input "true"
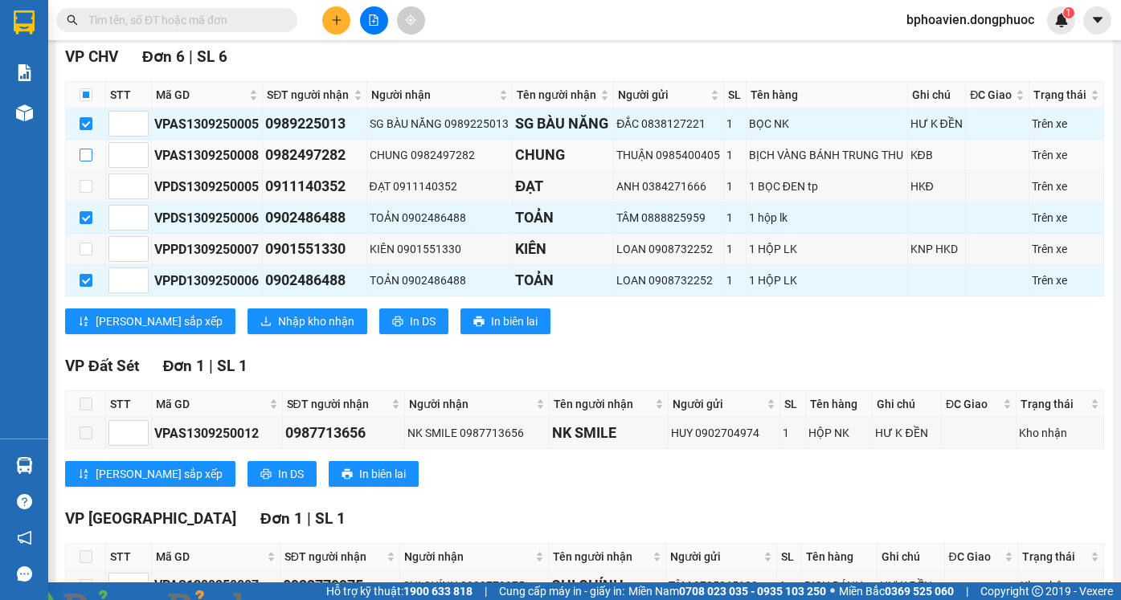
click at [92, 161] on input "checkbox" at bounding box center [86, 155] width 13 height 13
checkbox input "true"
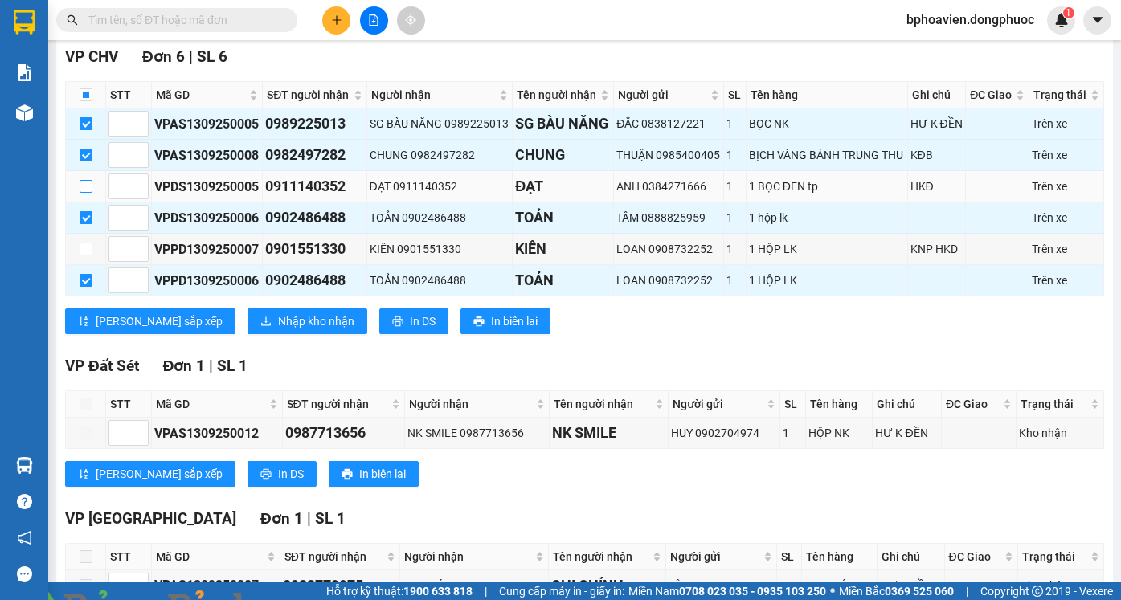
click at [80, 202] on td at bounding box center [86, 186] width 40 height 31
click at [84, 193] on input "checkbox" at bounding box center [86, 186] width 13 height 13
checkbox input "true"
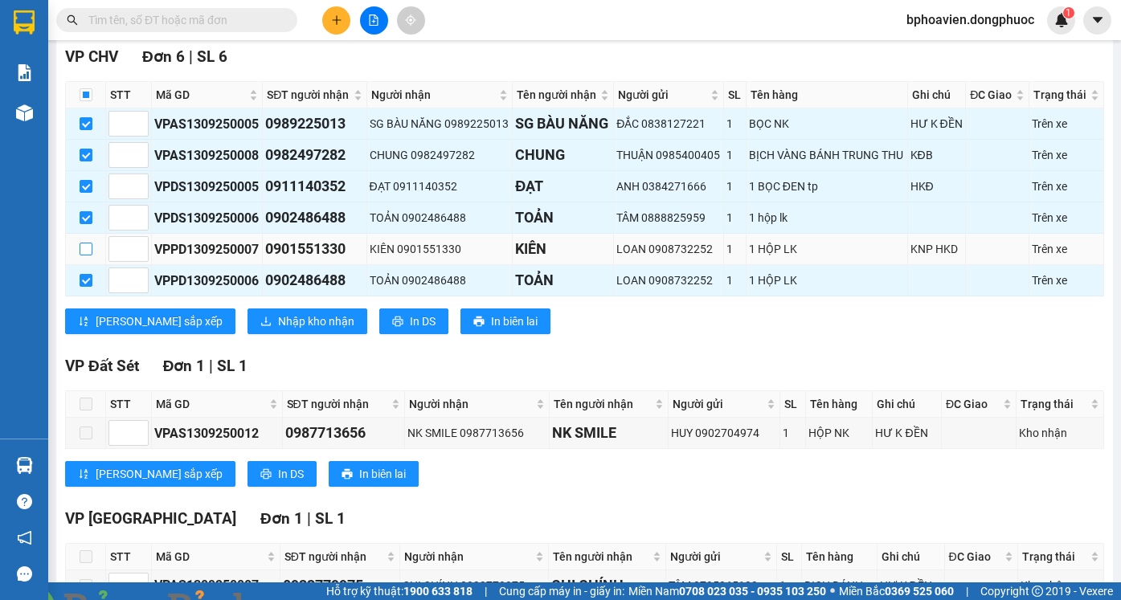
click at [86, 255] on input "checkbox" at bounding box center [86, 249] width 13 height 13
checkbox input "true"
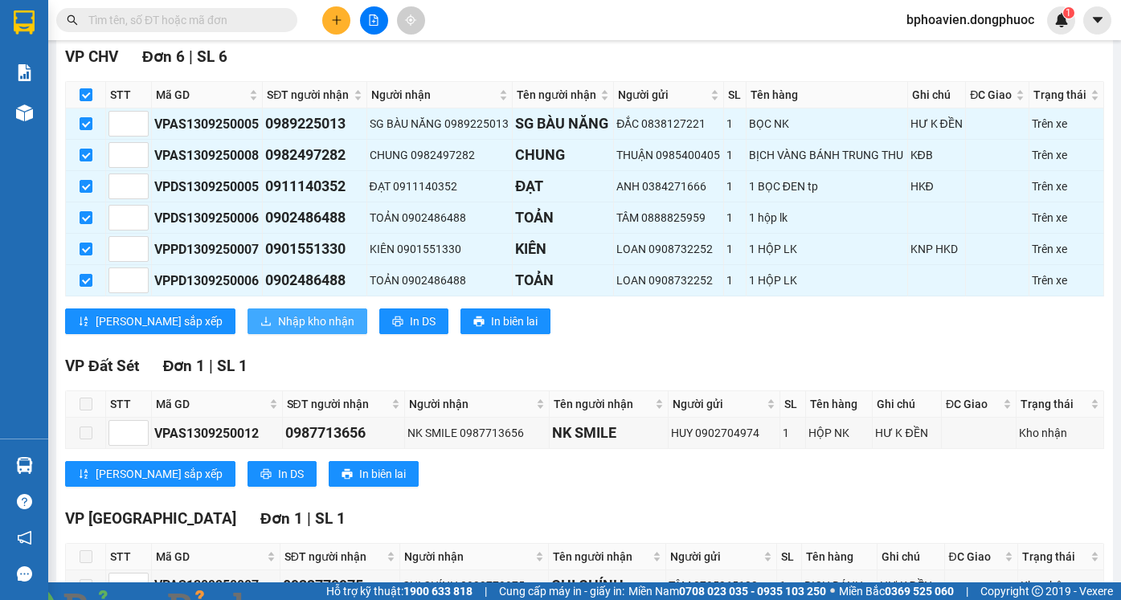
click at [278, 330] on span "Nhập kho nhận" at bounding box center [316, 322] width 76 height 18
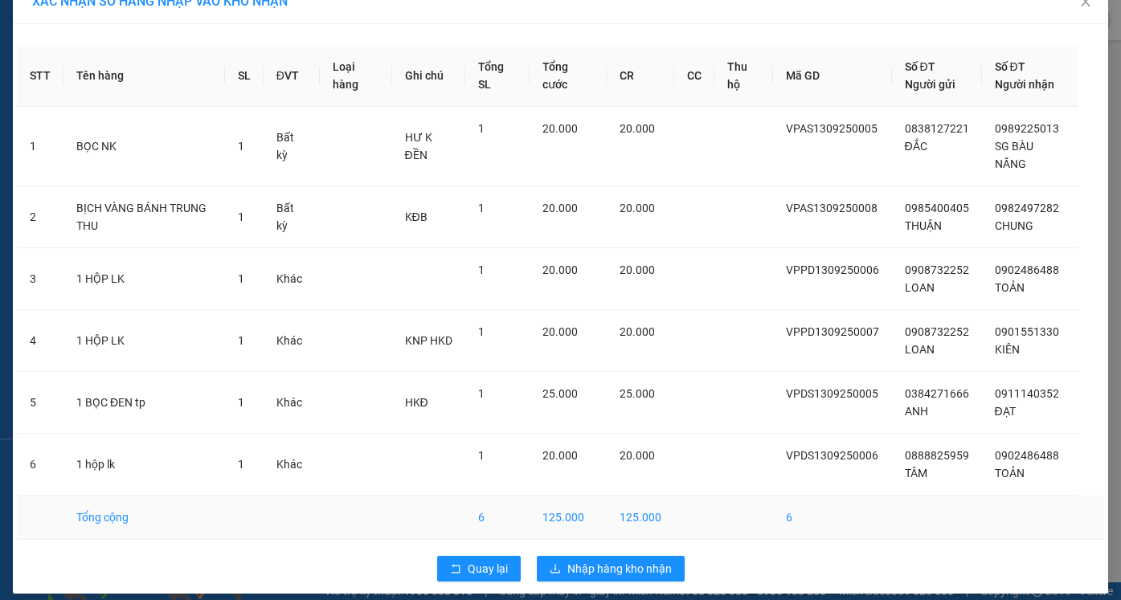
scroll to position [41, 0]
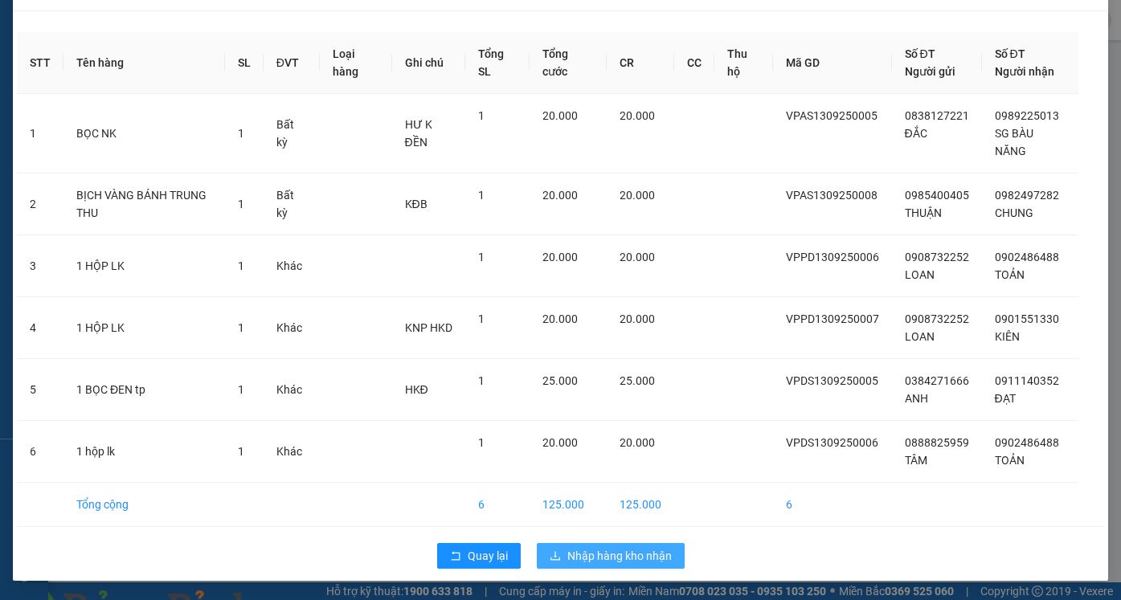
click at [607, 566] on button "Nhập hàng kho nhận" at bounding box center [611, 556] width 148 height 26
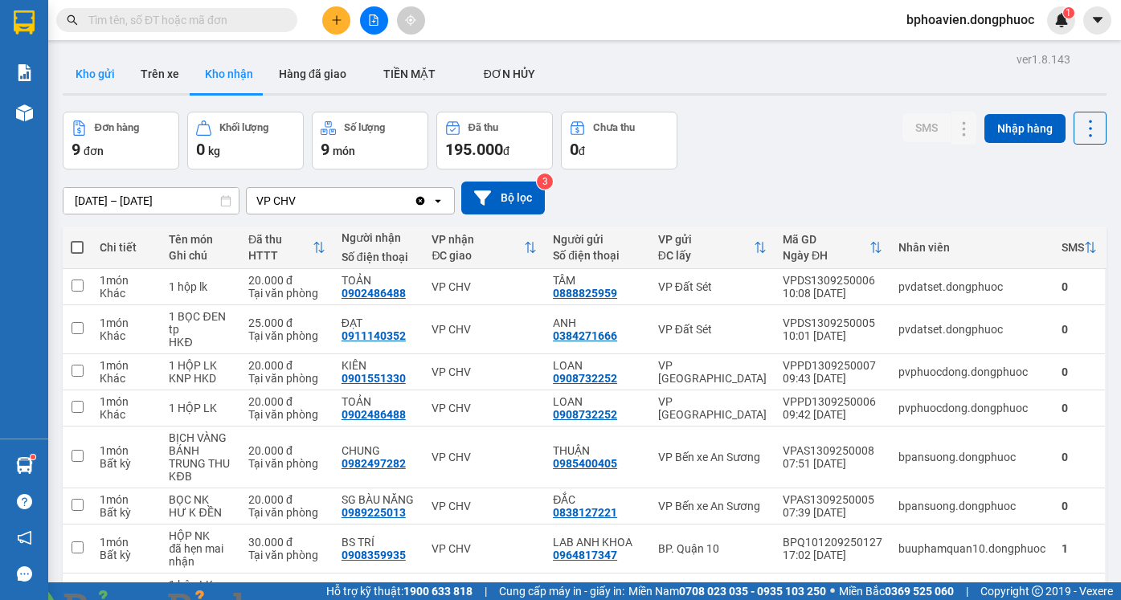
drag, startPoint x: 77, startPoint y: 65, endPoint x: 83, endPoint y: 76, distance: 12.6
click at [80, 67] on button "Kho gửi" at bounding box center [95, 74] width 65 height 39
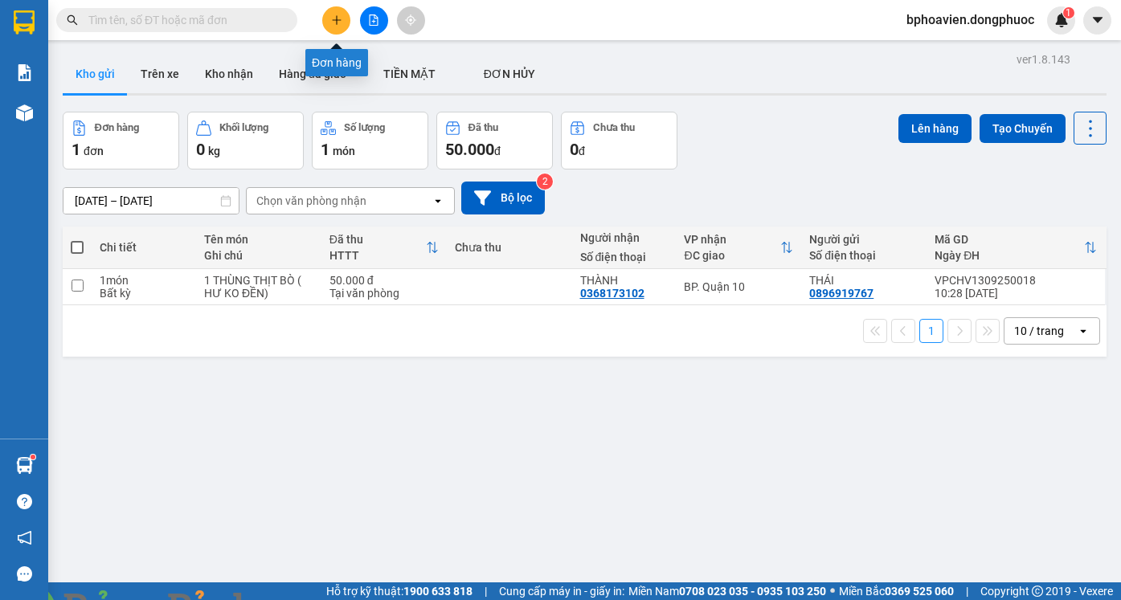
click at [338, 20] on icon "plus" at bounding box center [336, 19] width 9 height 1
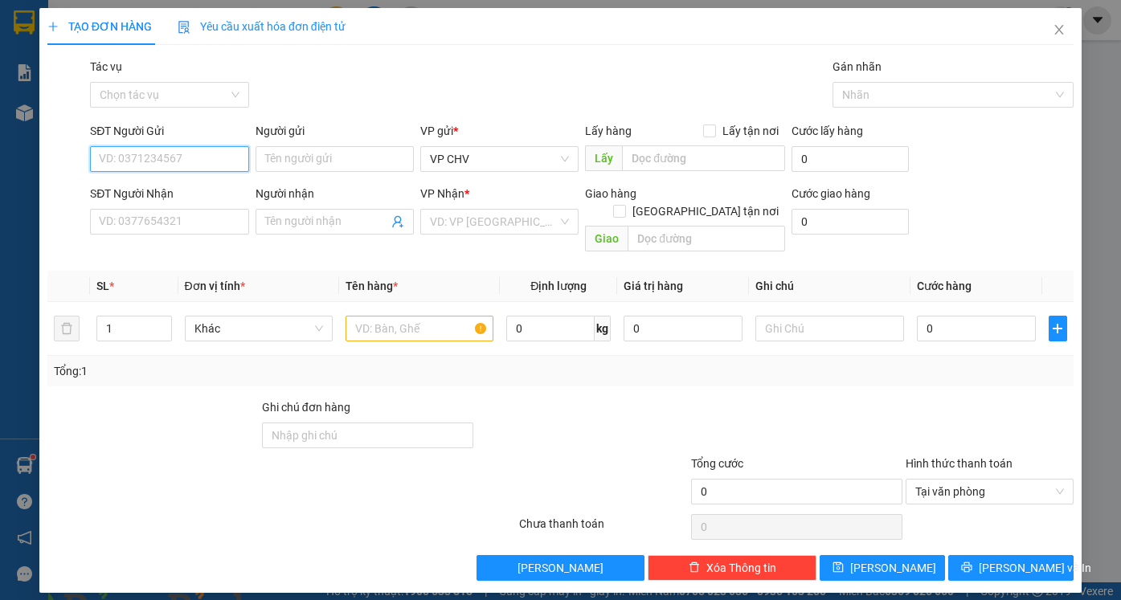
click at [215, 150] on input "SĐT Người Gửi" at bounding box center [169, 159] width 158 height 26
click at [201, 194] on div "0933338113 - VINH" at bounding box center [169, 191] width 139 height 18
type input "0933338113"
type input "VINH"
type input "0776868500"
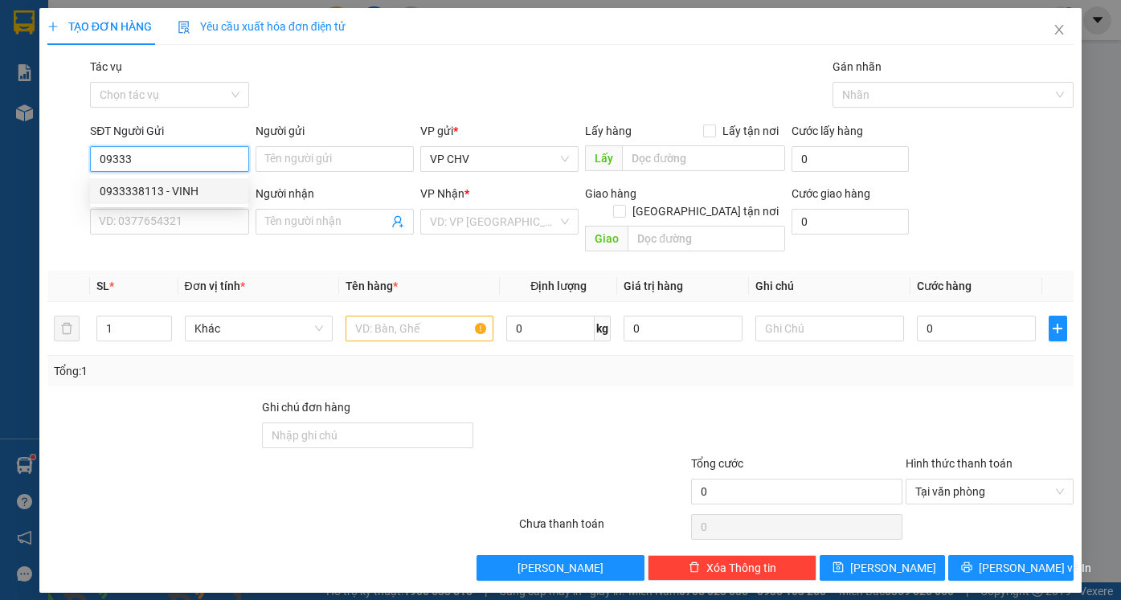
type input "A HOÀNG"
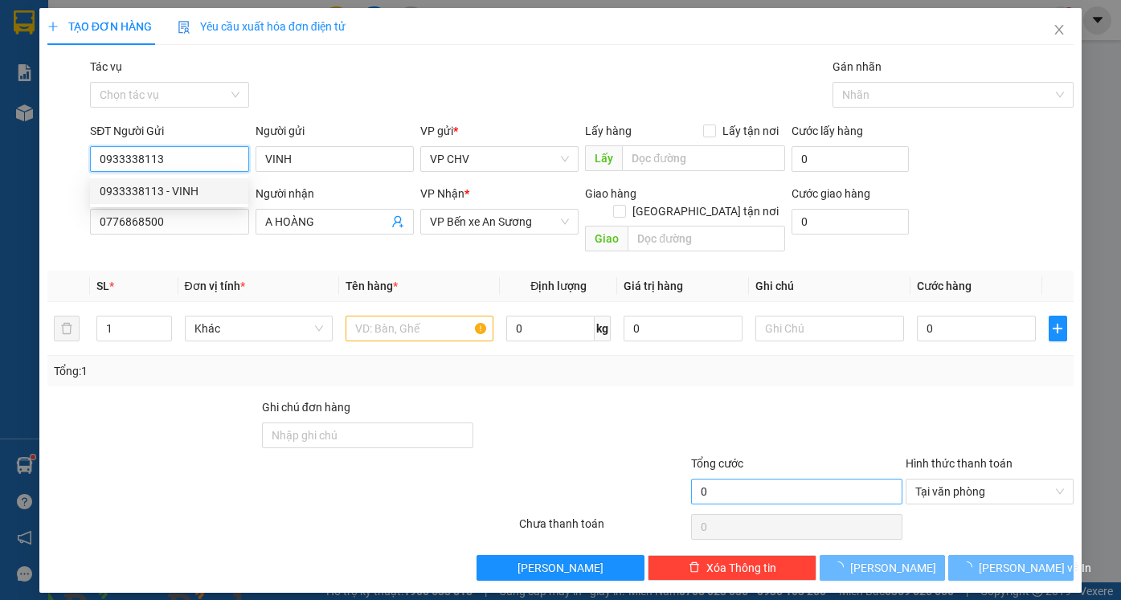
type input "20.000"
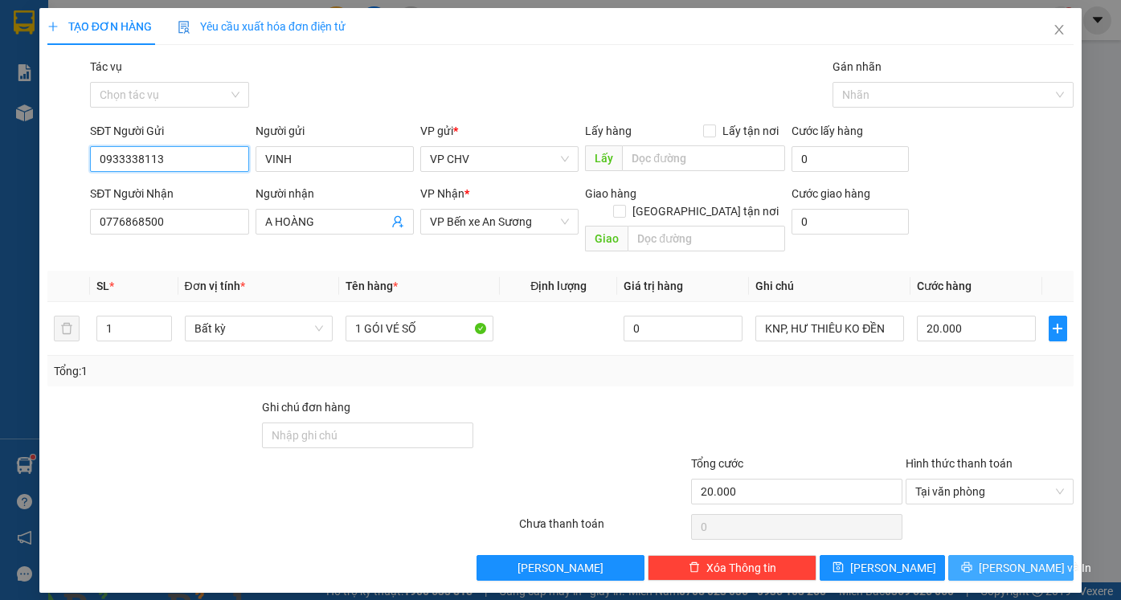
type input "0933338113"
click at [1000, 559] on span "[PERSON_NAME] và In" at bounding box center [1035, 568] width 112 height 18
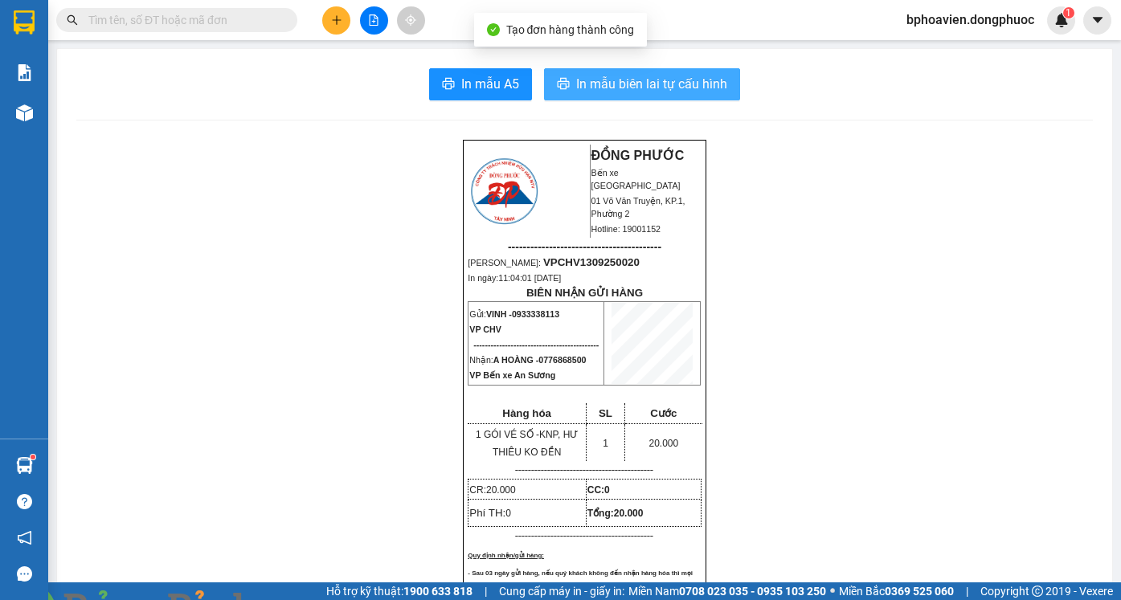
click at [623, 80] on span "In mẫu biên lai tự cấu hình" at bounding box center [651, 84] width 151 height 20
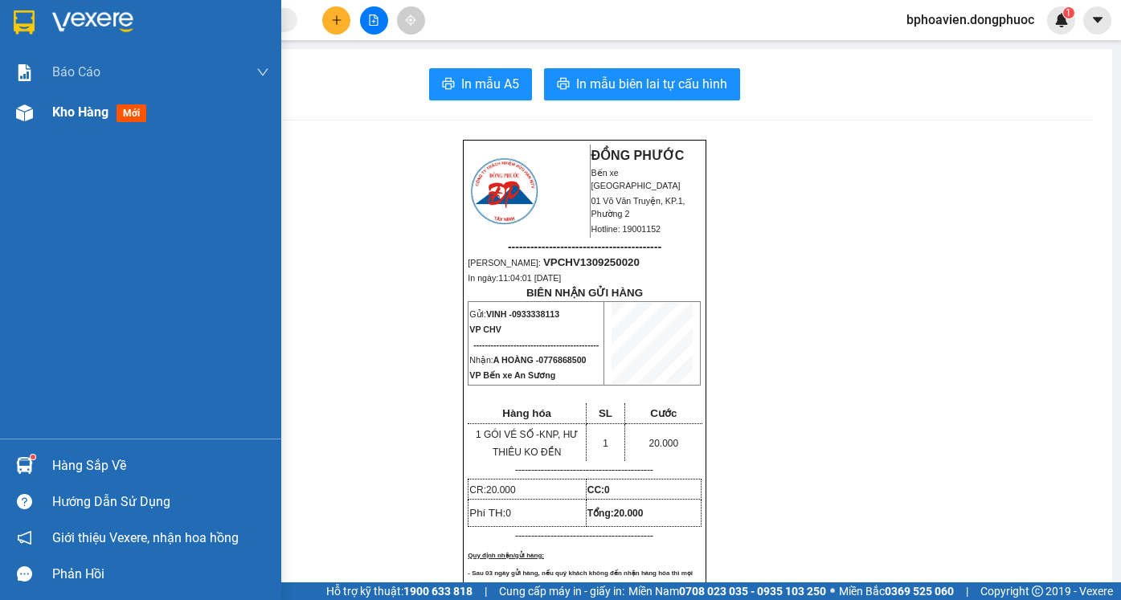
click at [82, 108] on span "Kho hàng" at bounding box center [80, 111] width 56 height 15
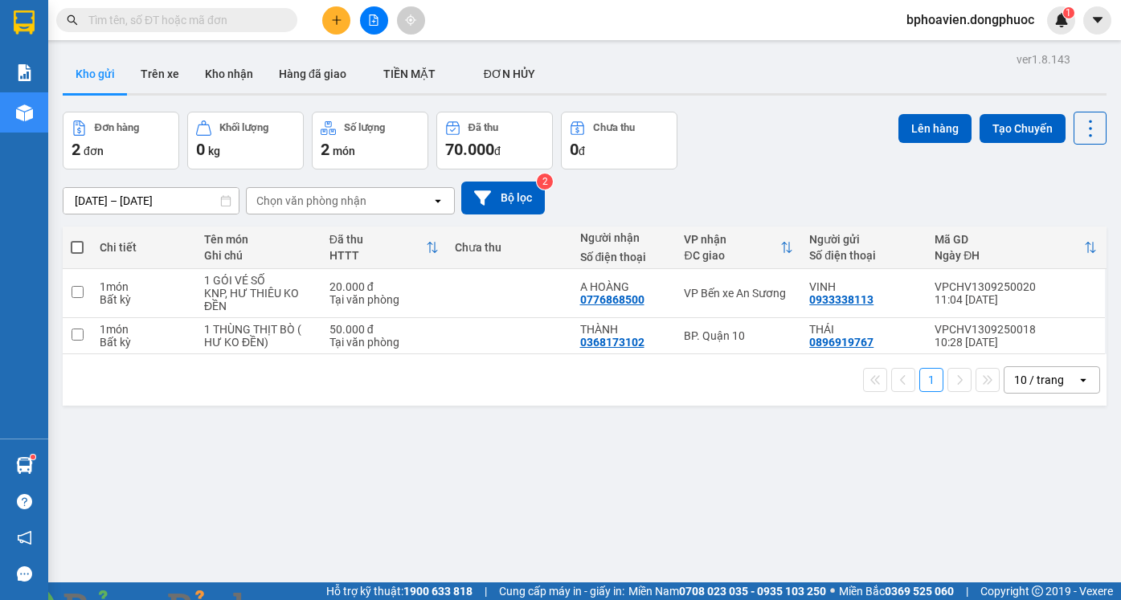
drag, startPoint x: 223, startPoint y: 71, endPoint x: 243, endPoint y: 578, distance: 507.3
click at [224, 71] on button "Kho nhận" at bounding box center [229, 74] width 74 height 39
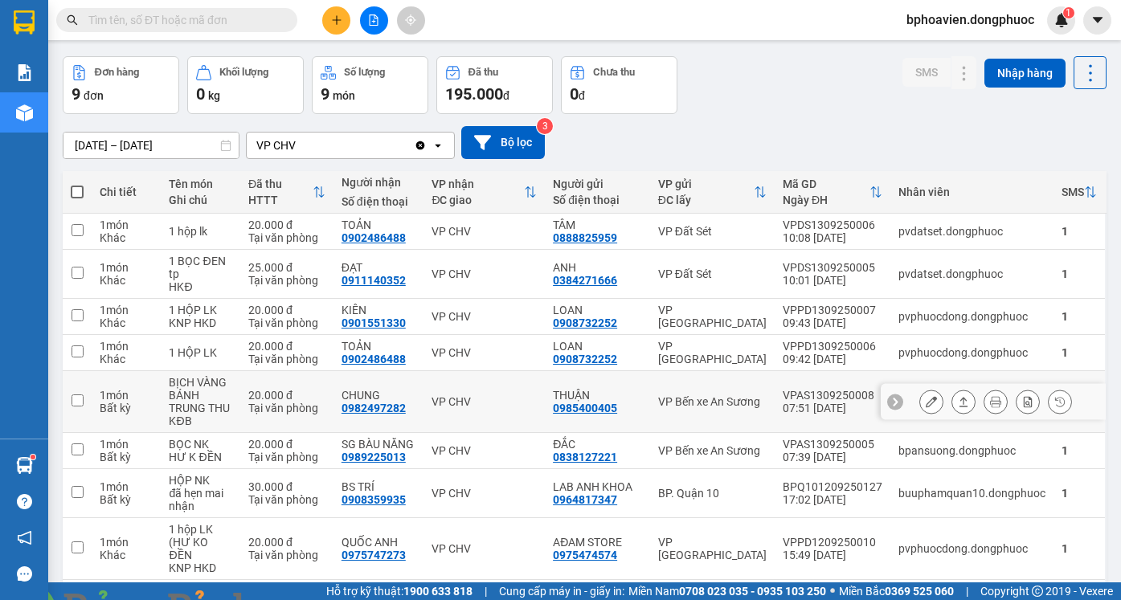
scroll to position [142, 0]
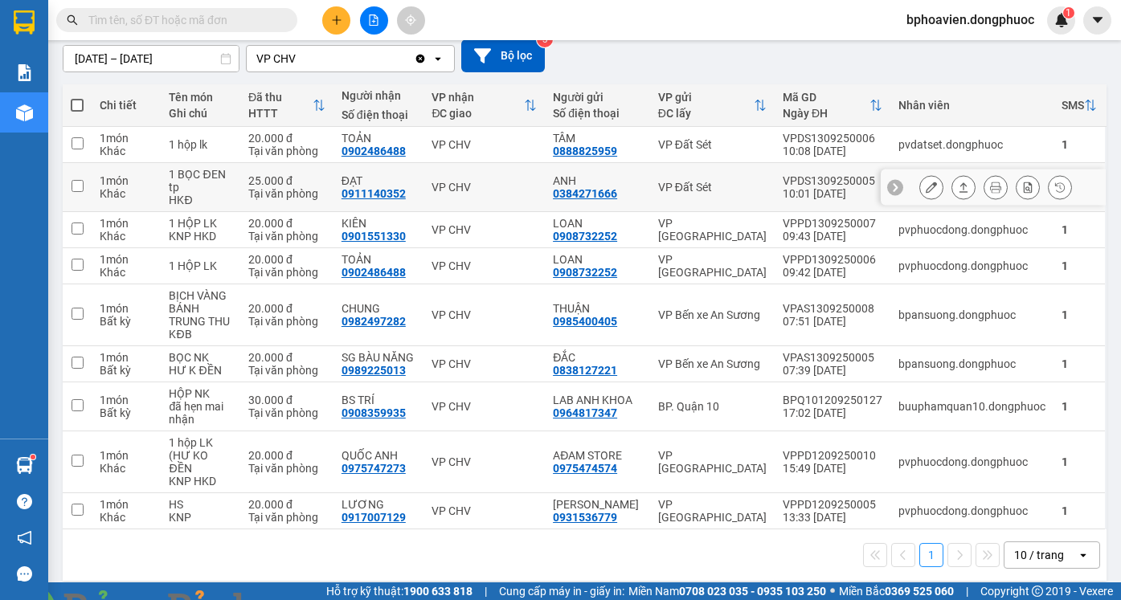
click at [959, 188] on icon at bounding box center [963, 187] width 9 height 10
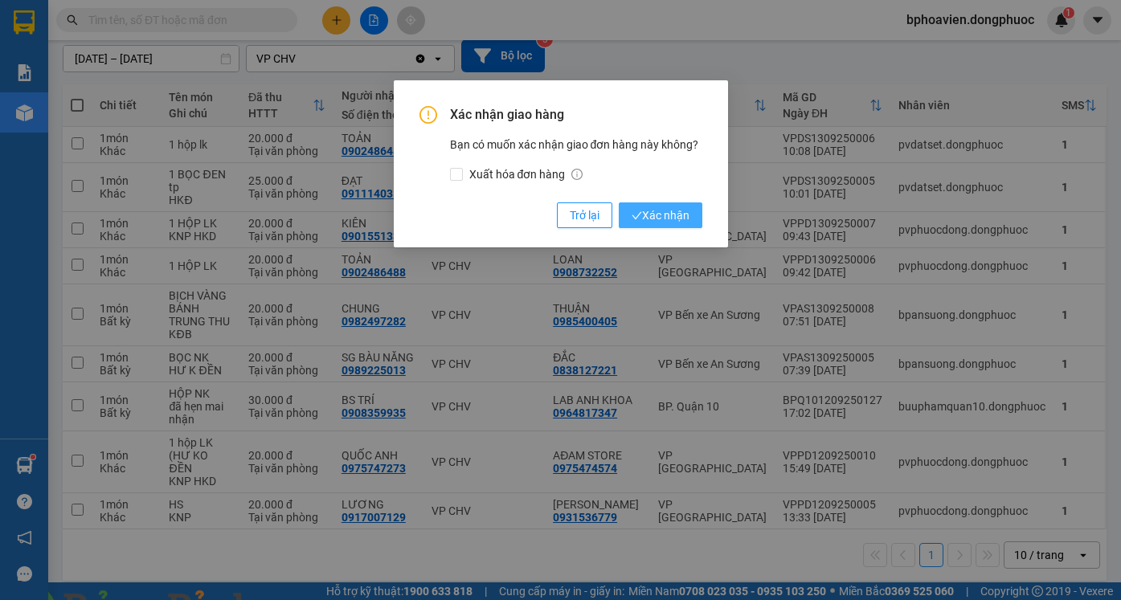
click at [633, 222] on span "Xác nhận" at bounding box center [660, 215] width 58 height 18
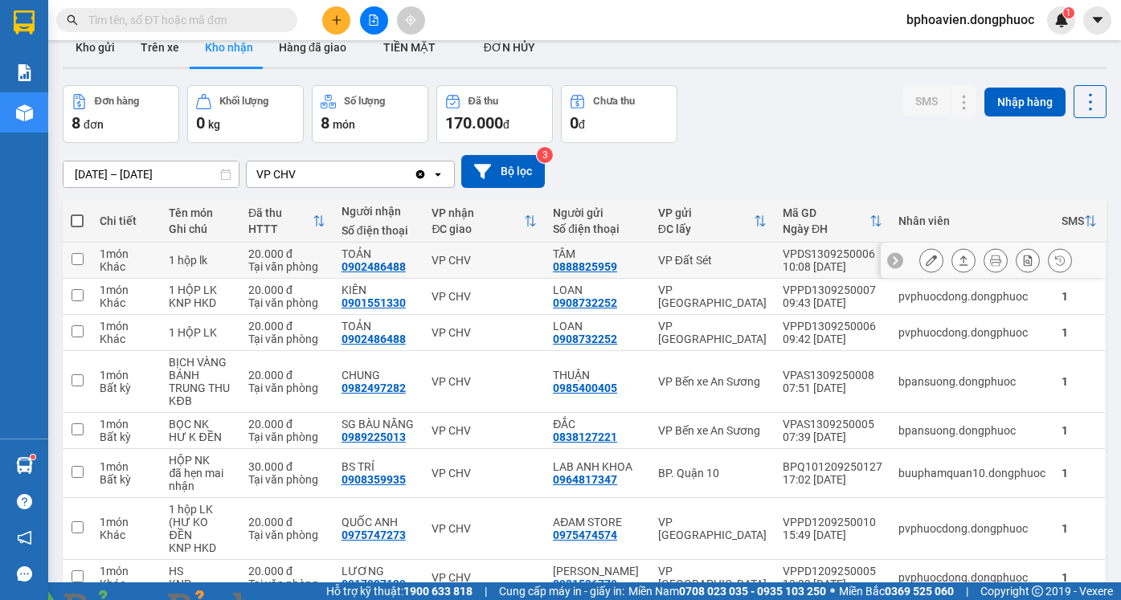
scroll to position [0, 0]
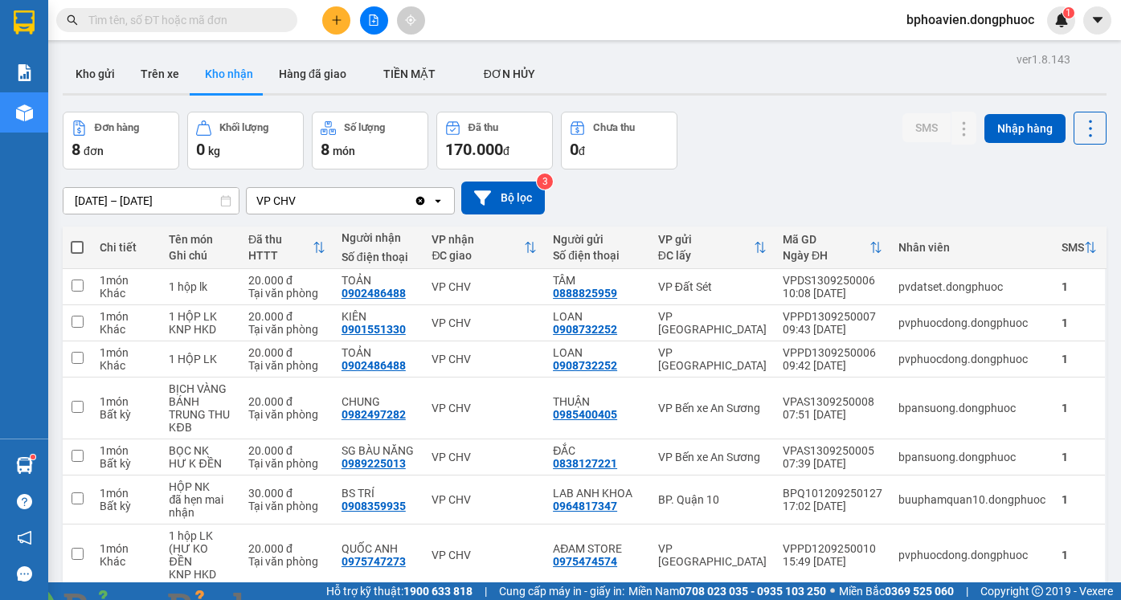
drag, startPoint x: 82, startPoint y: 69, endPoint x: 158, endPoint y: 165, distance: 122.3
click at [83, 69] on button "Kho gửi" at bounding box center [95, 74] width 65 height 39
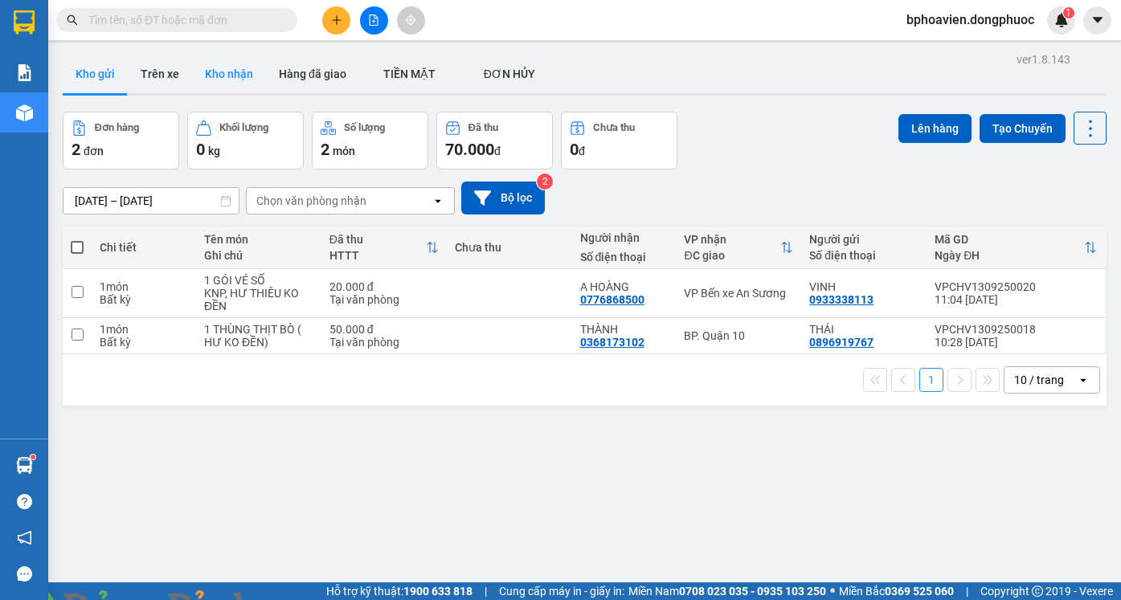
click at [223, 80] on button "Kho nhận" at bounding box center [229, 74] width 74 height 39
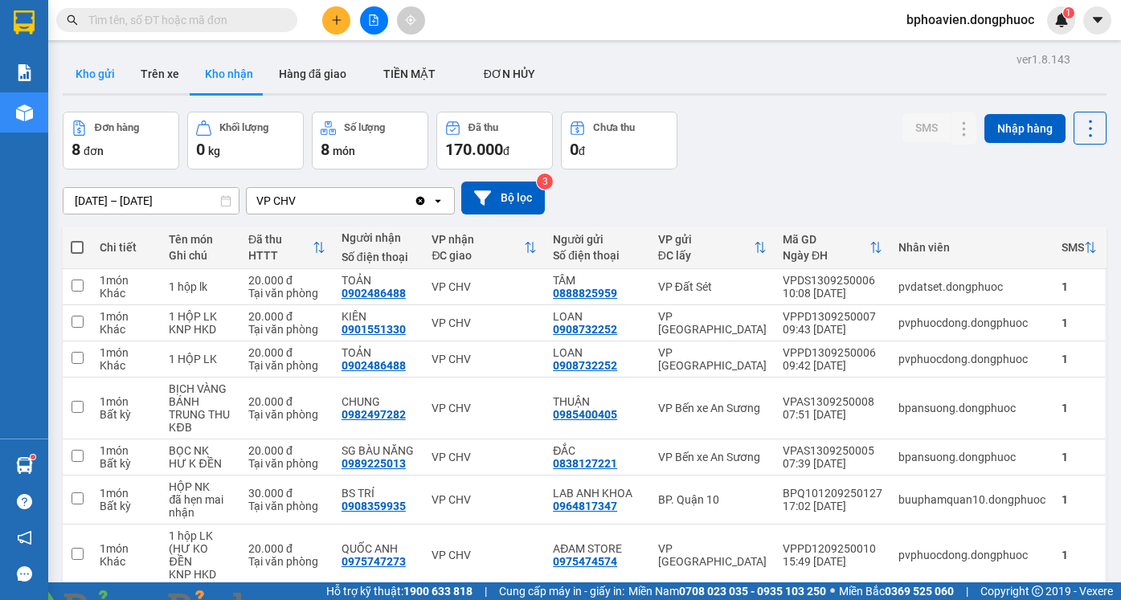
click at [107, 72] on button "Kho gửi" at bounding box center [95, 74] width 65 height 39
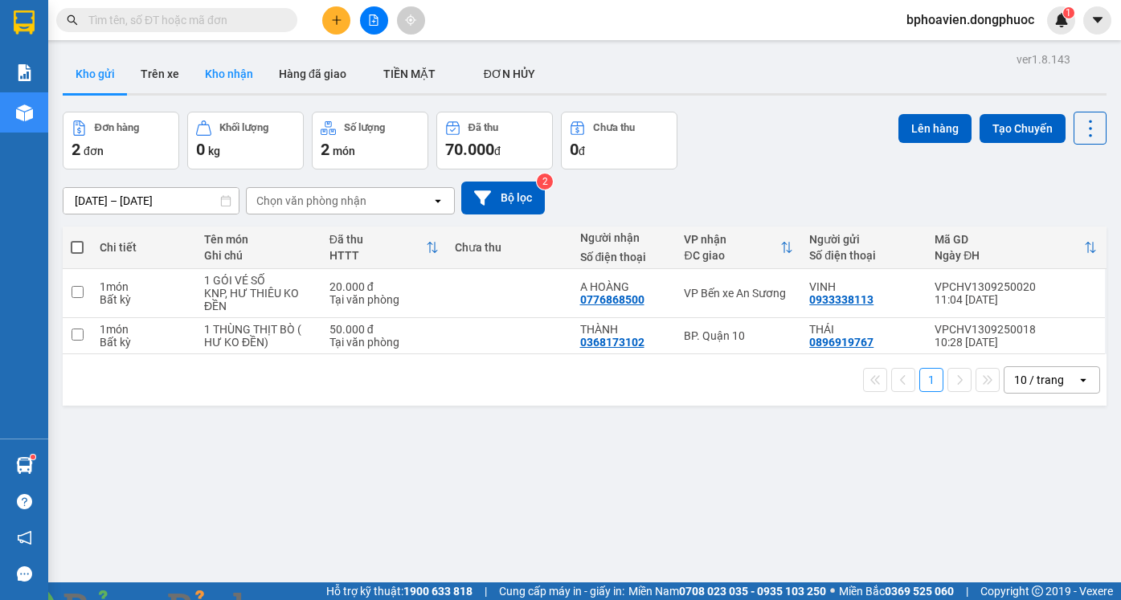
click at [204, 73] on button "Kho nhận" at bounding box center [229, 74] width 74 height 39
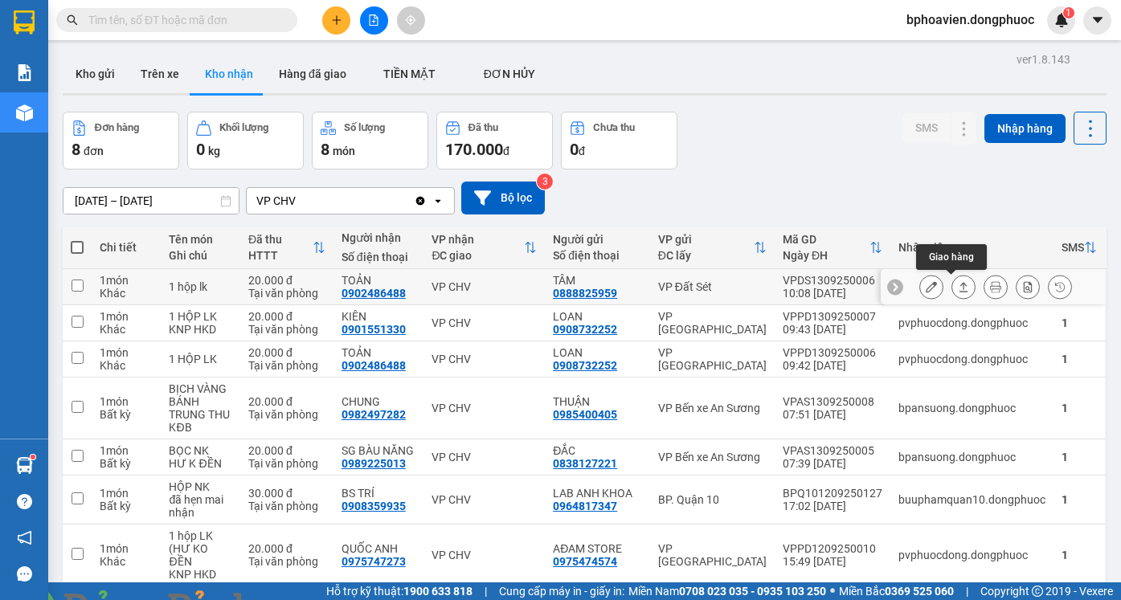
click at [958, 284] on icon at bounding box center [963, 286] width 11 height 11
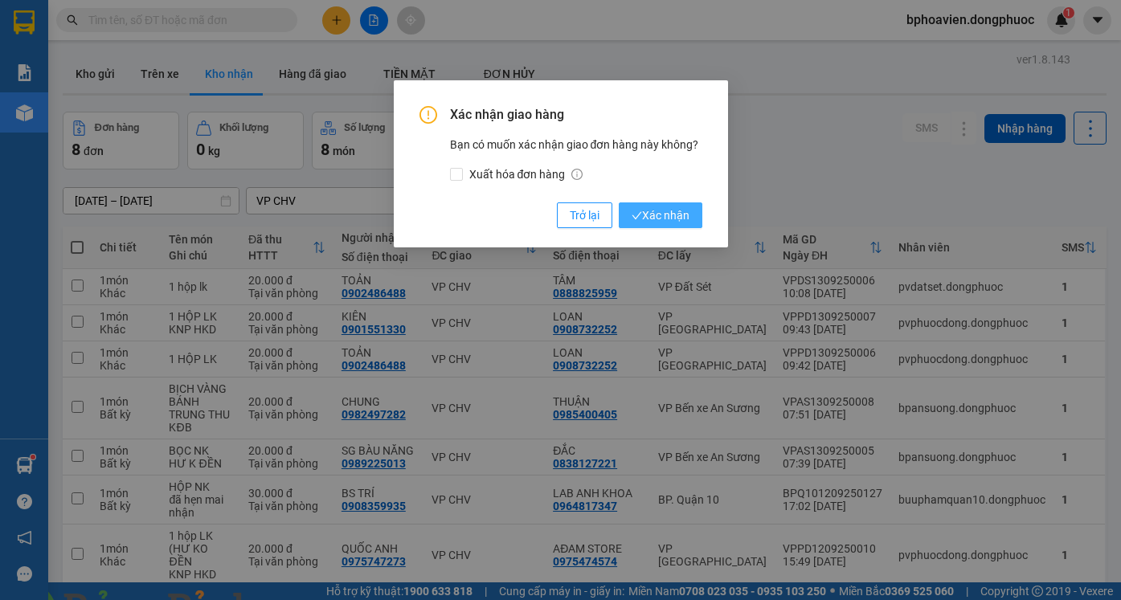
click at [668, 223] on span "Xác nhận" at bounding box center [660, 215] width 58 height 18
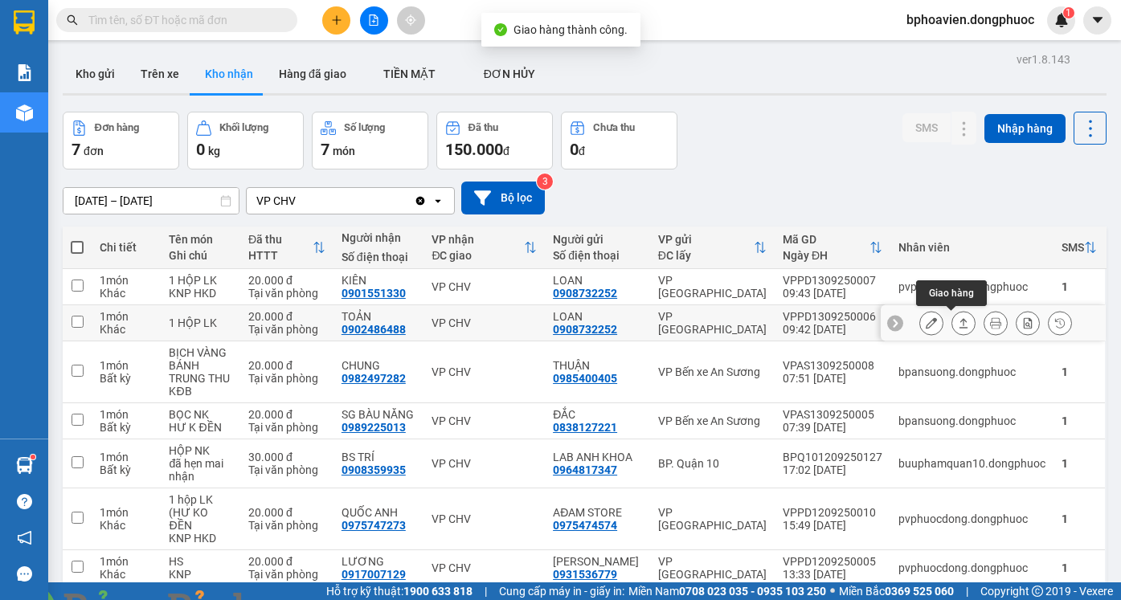
click at [958, 322] on icon at bounding box center [963, 322] width 11 height 11
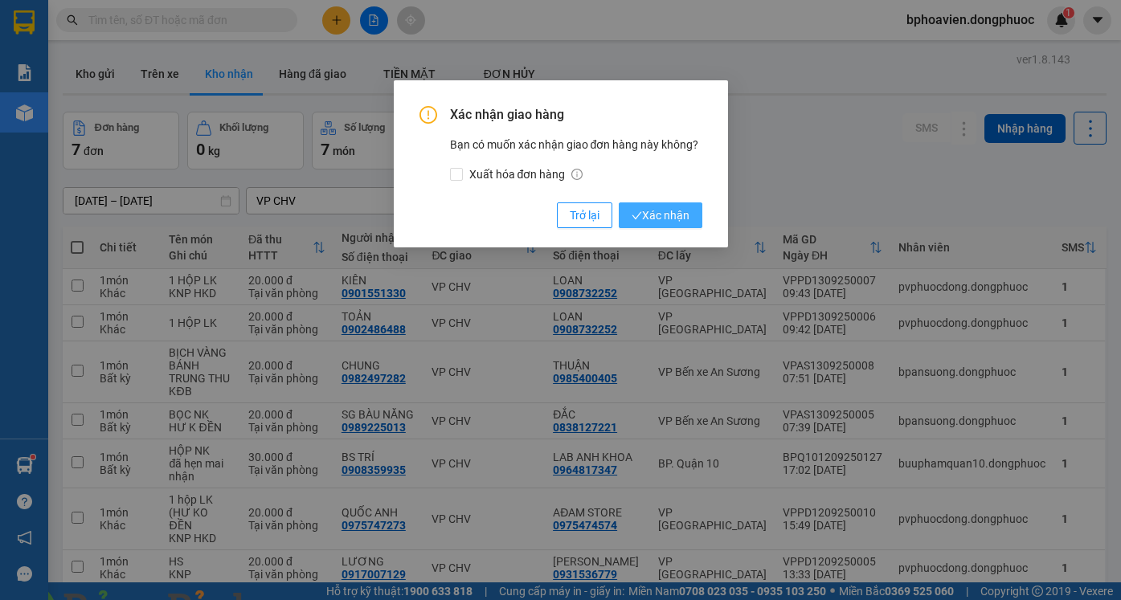
click at [667, 210] on span "Xác nhận" at bounding box center [660, 215] width 58 height 18
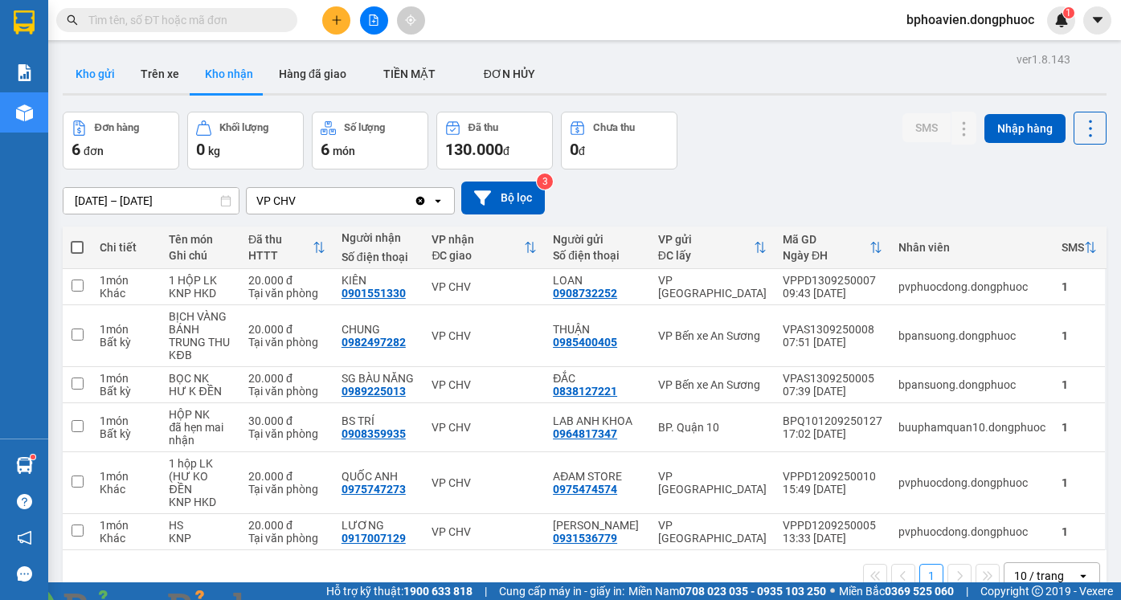
click at [96, 64] on button "Kho gửi" at bounding box center [95, 74] width 65 height 39
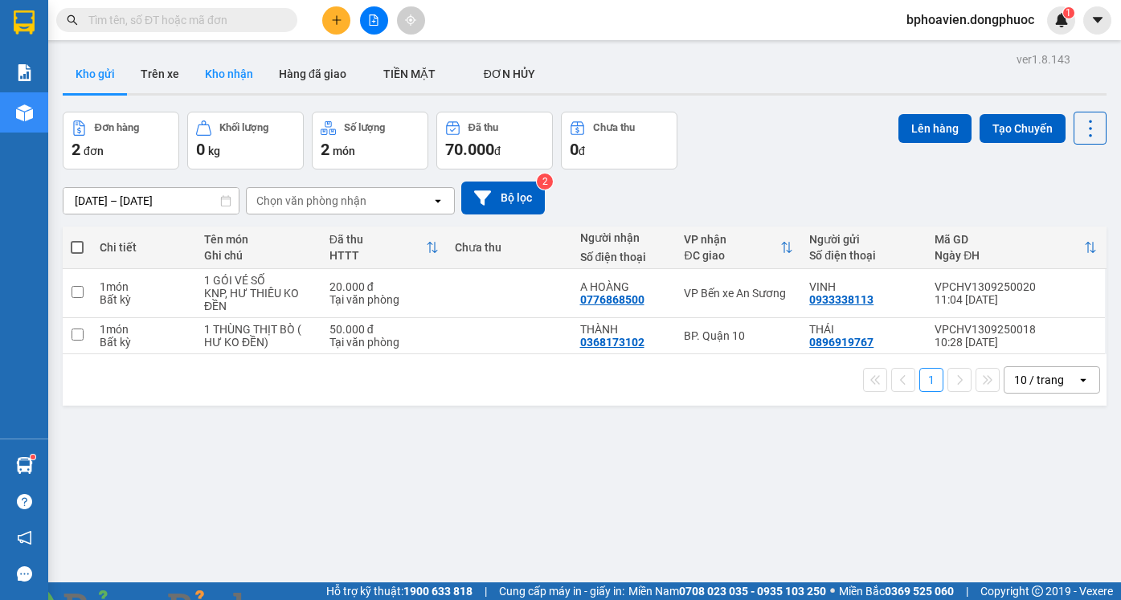
click at [213, 76] on button "Kho nhận" at bounding box center [229, 74] width 74 height 39
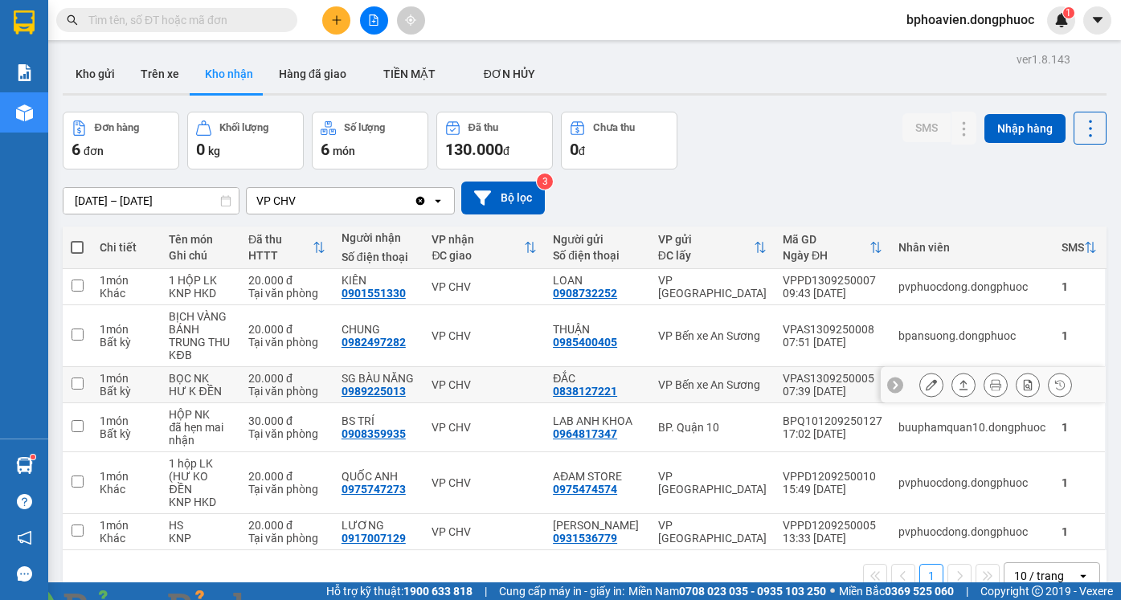
scroll to position [74, 0]
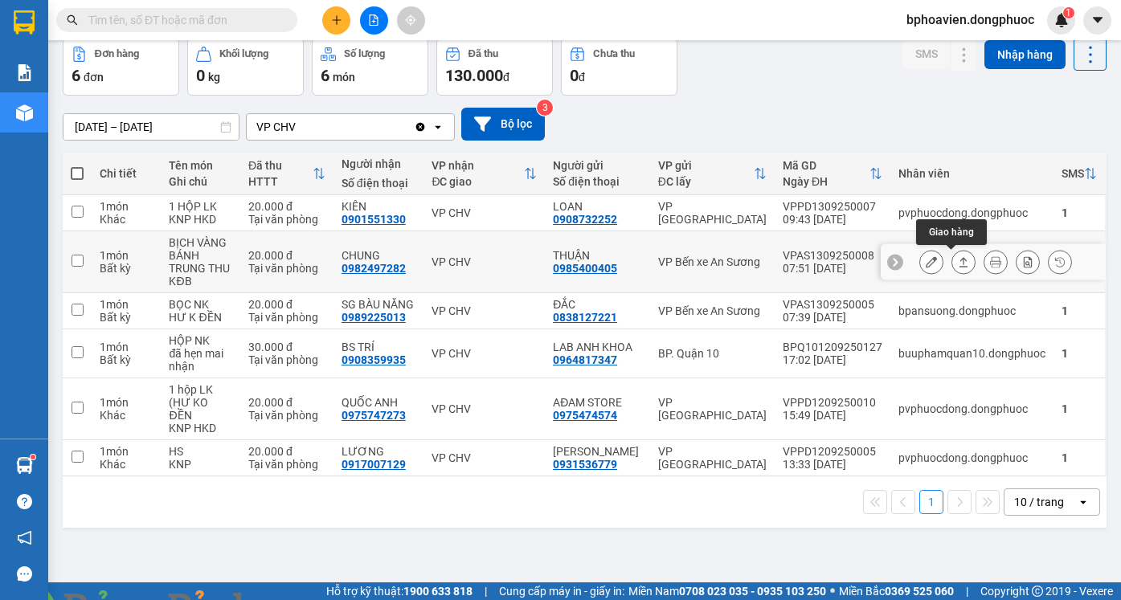
click at [958, 262] on icon at bounding box center [963, 261] width 11 height 11
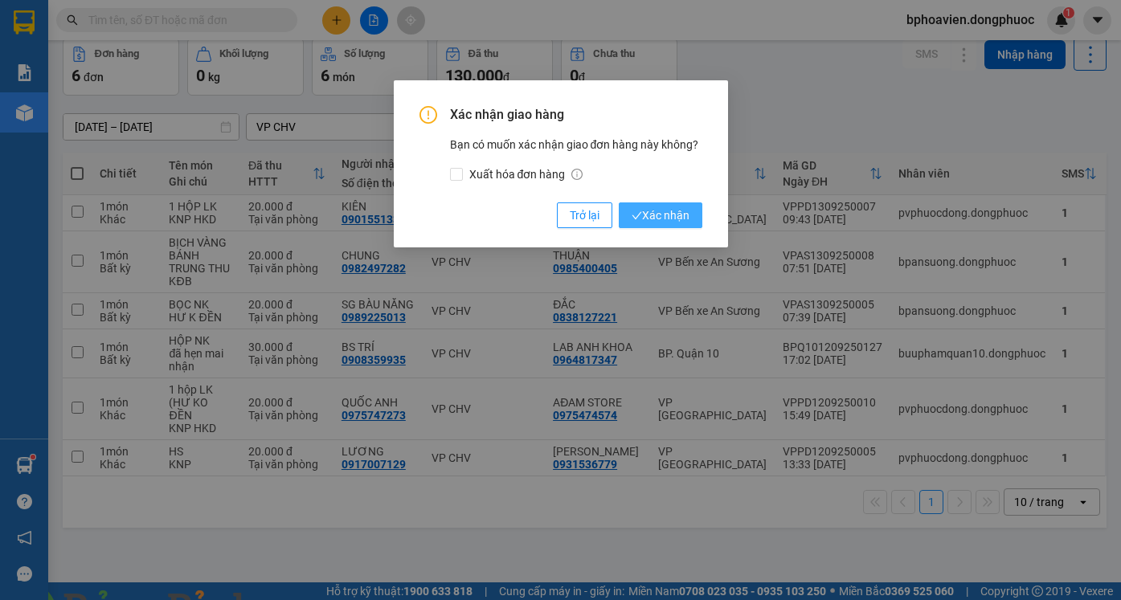
click at [645, 214] on span "Xác nhận" at bounding box center [660, 215] width 58 height 18
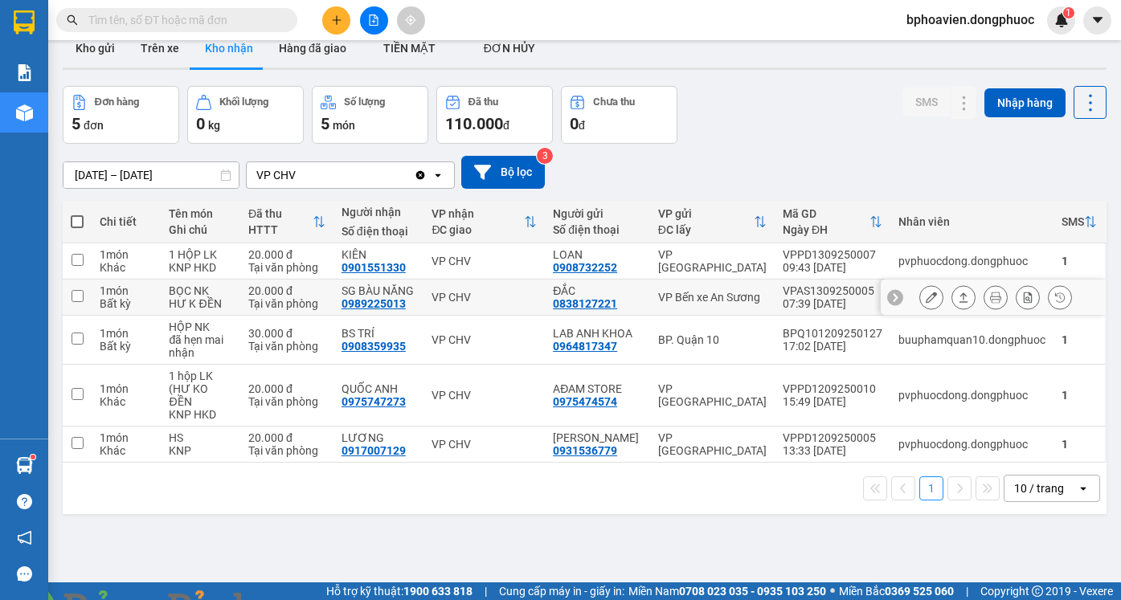
scroll to position [0, 0]
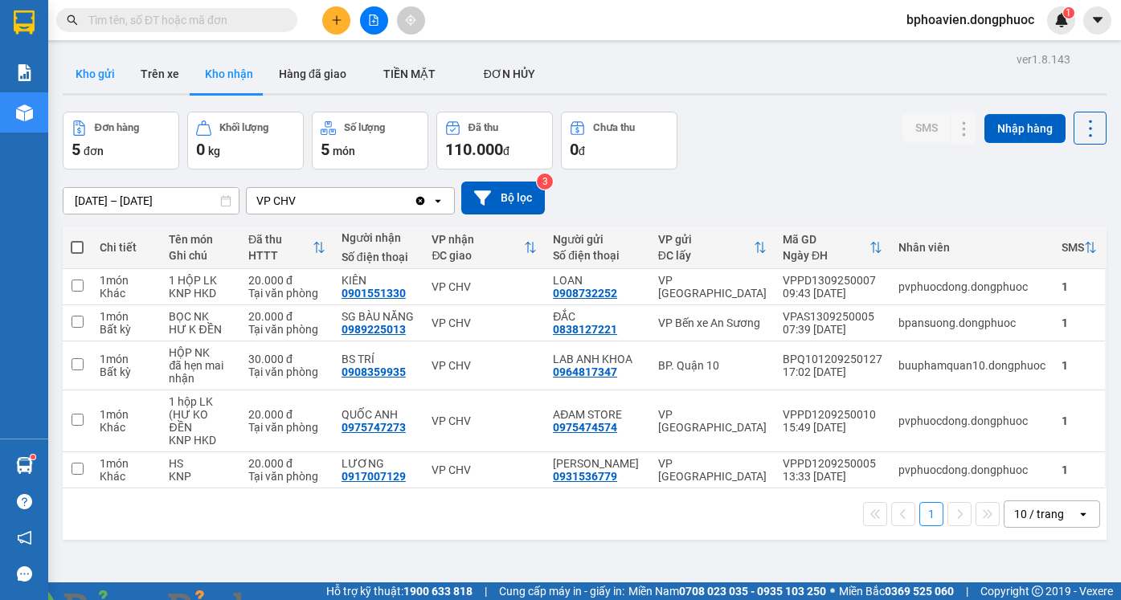
click at [101, 69] on button "Kho gửi" at bounding box center [95, 74] width 65 height 39
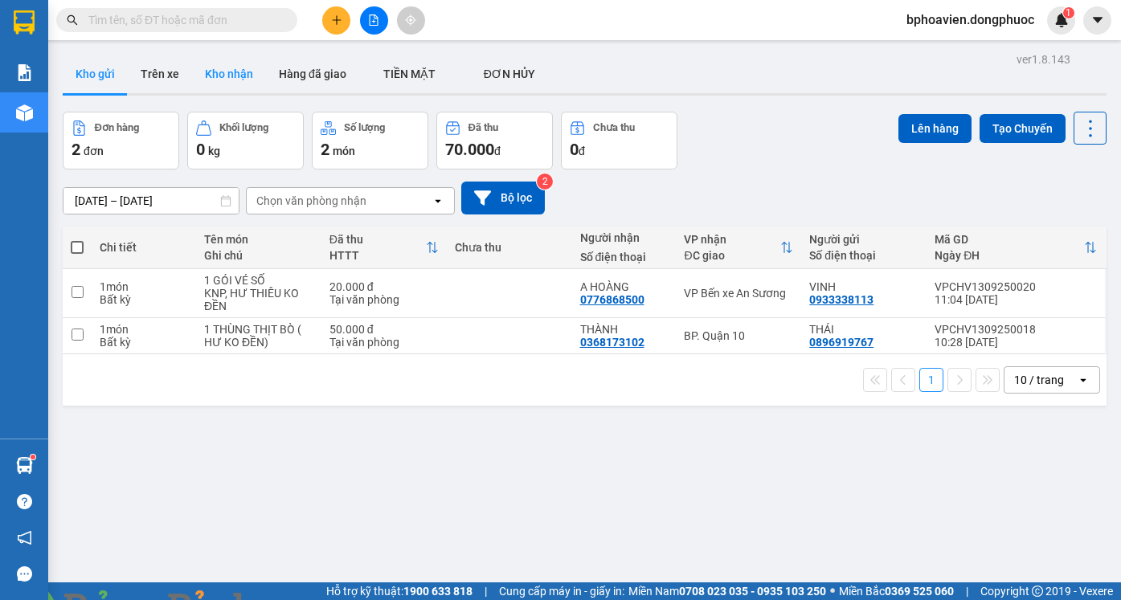
click at [228, 78] on button "Kho nhận" at bounding box center [229, 74] width 74 height 39
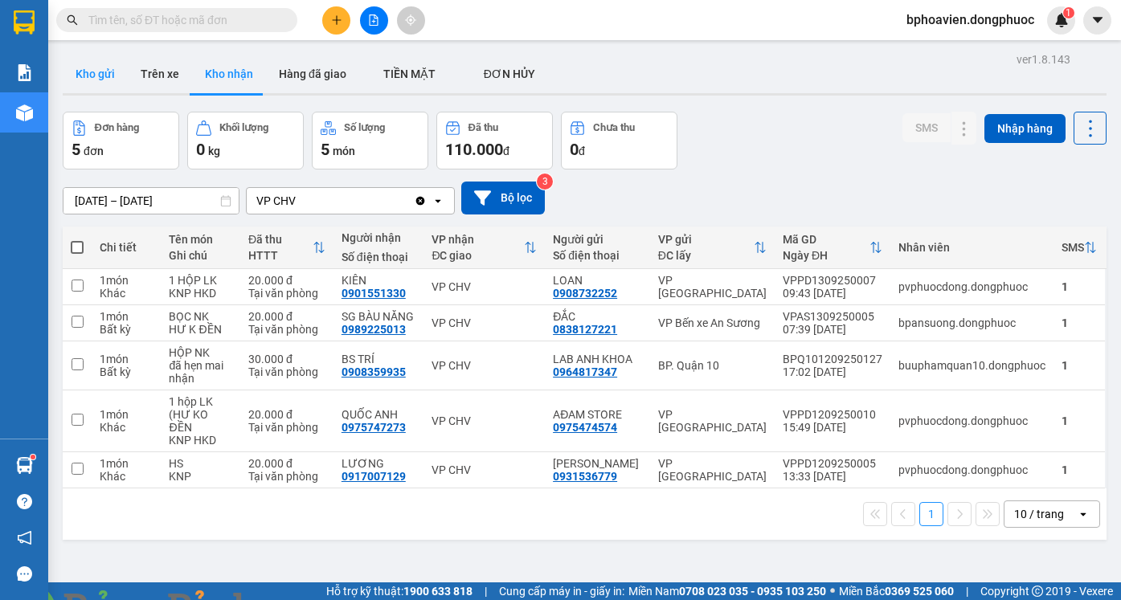
click at [84, 70] on button "Kho gửi" at bounding box center [95, 74] width 65 height 39
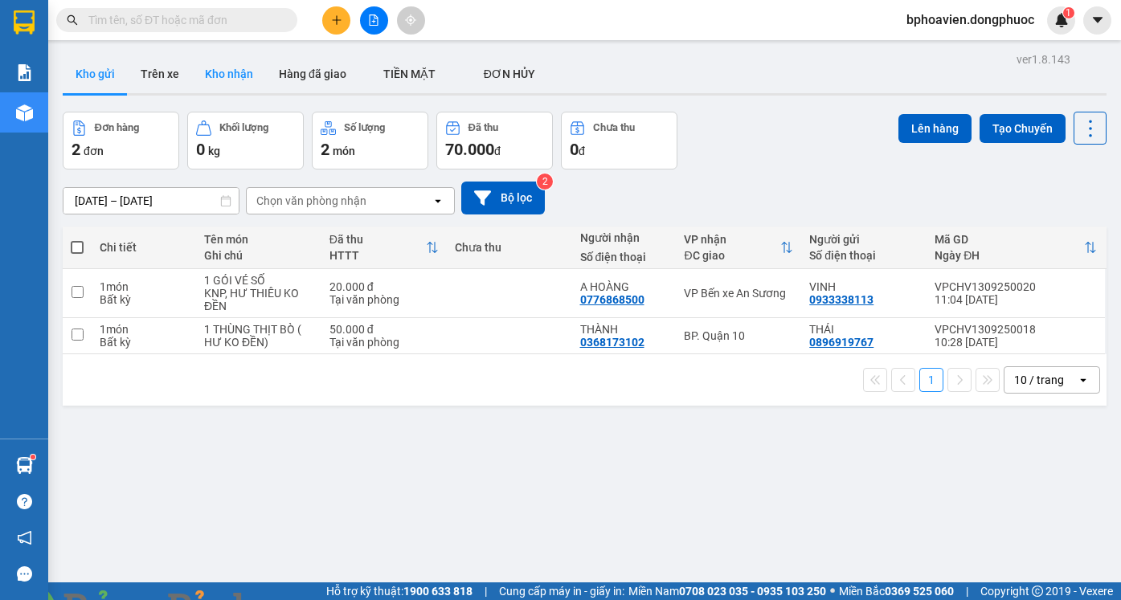
click at [219, 69] on button "Kho nhận" at bounding box center [229, 74] width 74 height 39
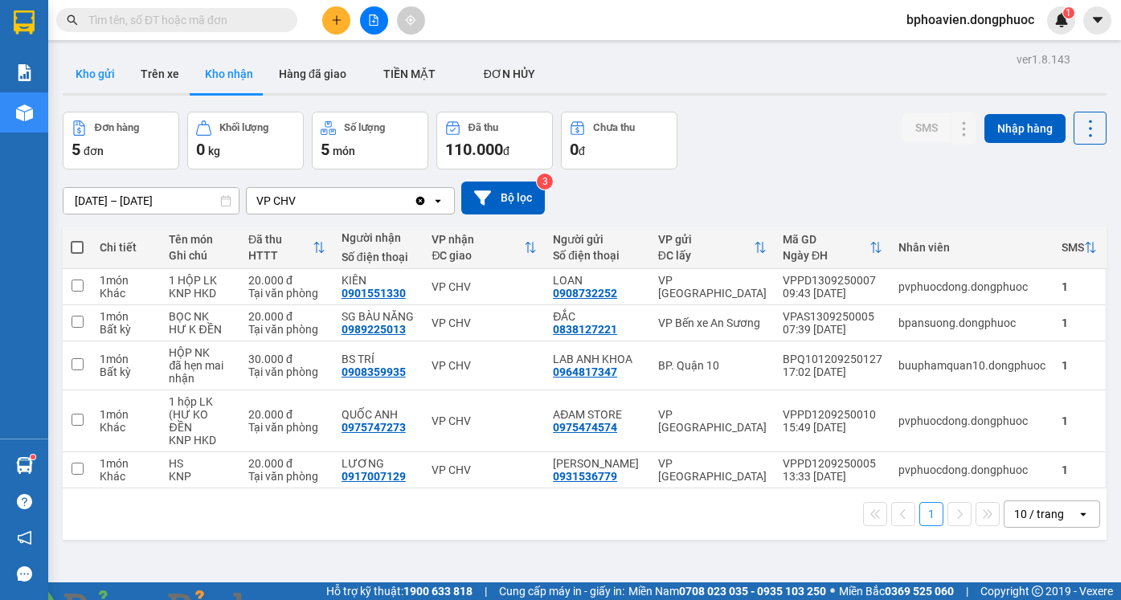
click at [88, 80] on button "Kho gửi" at bounding box center [95, 74] width 65 height 39
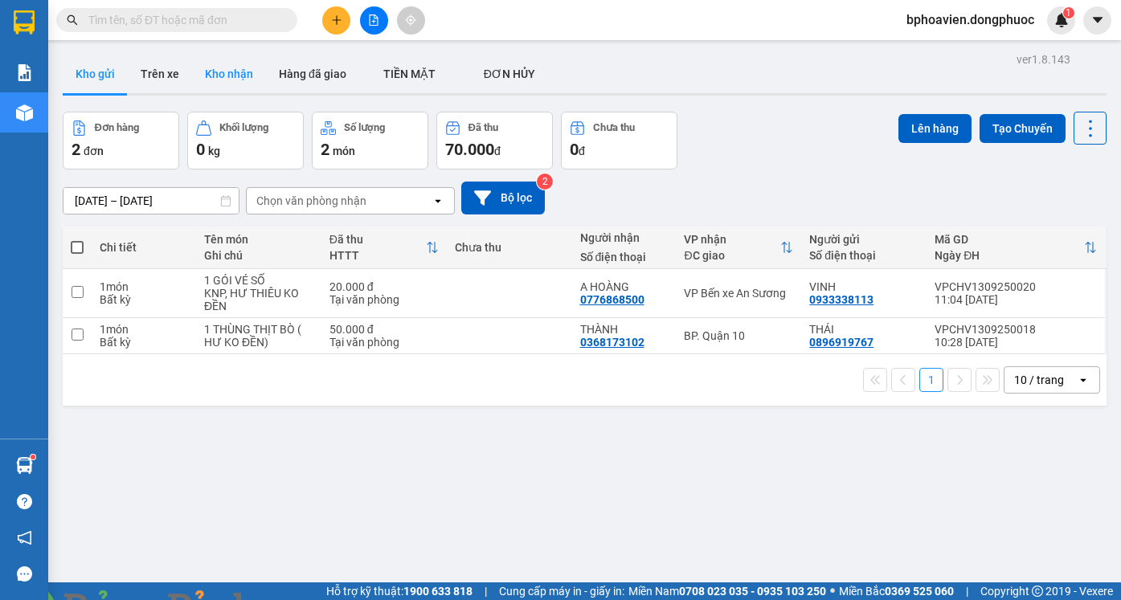
click at [238, 72] on button "Kho nhận" at bounding box center [229, 74] width 74 height 39
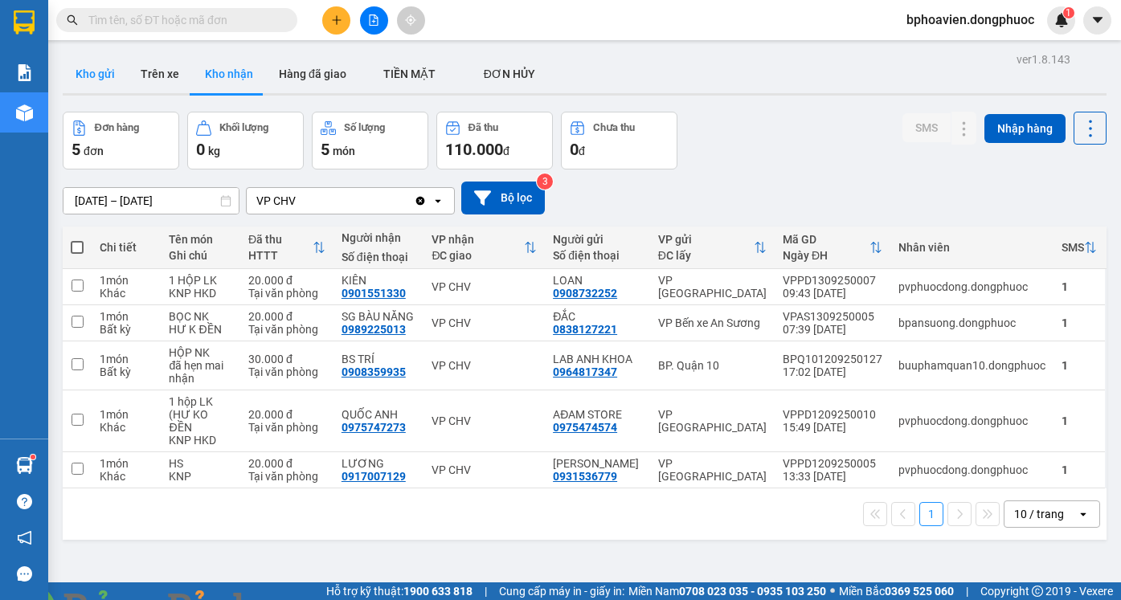
click at [104, 84] on button "Kho gửi" at bounding box center [95, 74] width 65 height 39
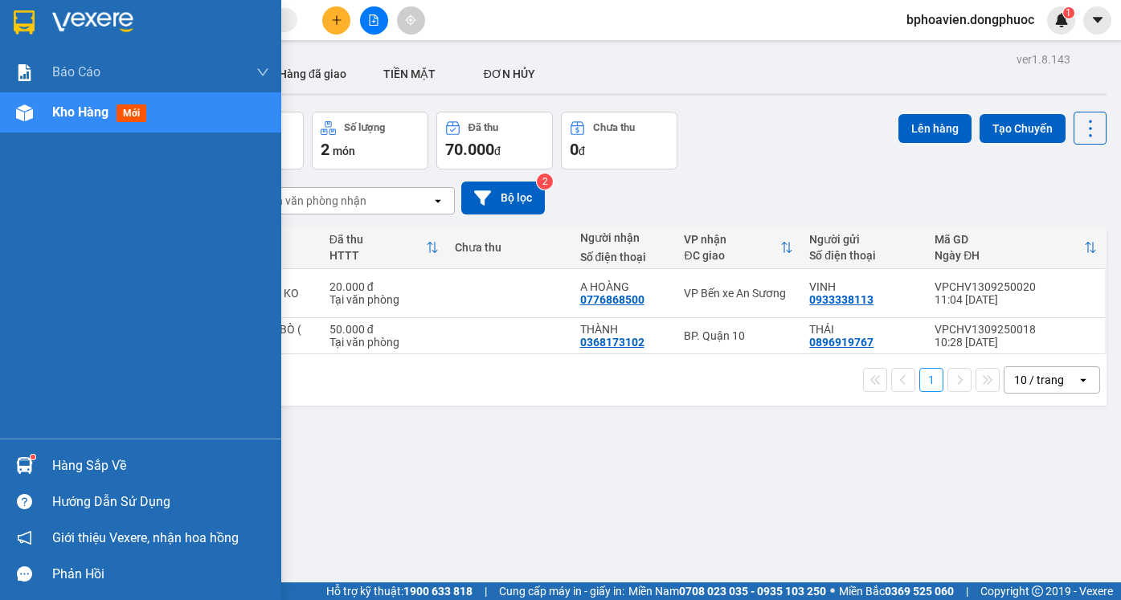
click at [83, 467] on div "Hàng sắp về" at bounding box center [160, 466] width 217 height 24
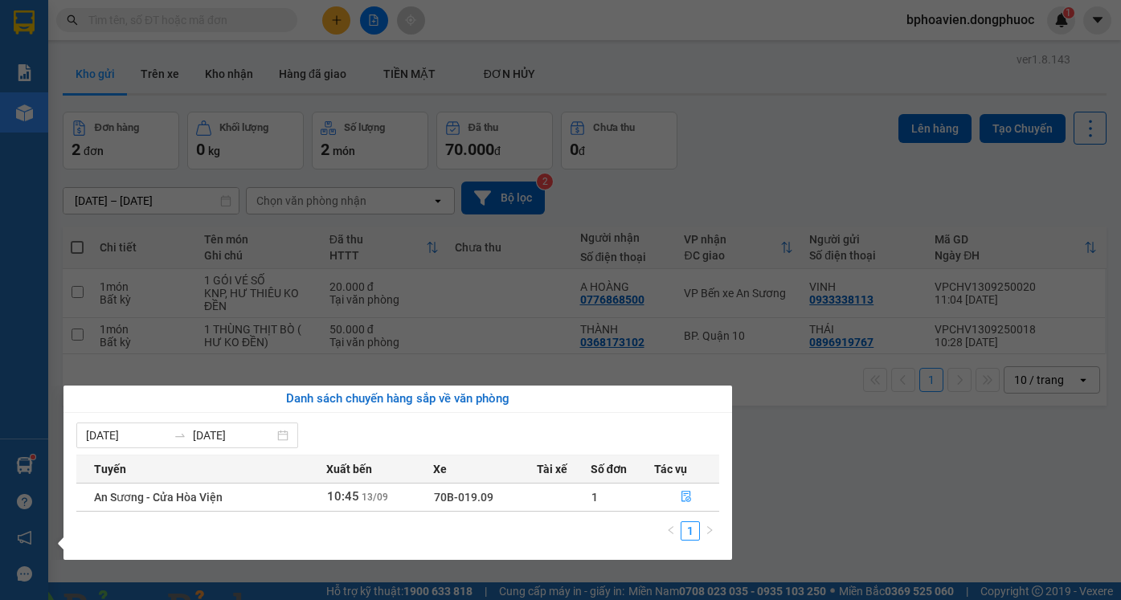
drag, startPoint x: 849, startPoint y: 455, endPoint x: 646, endPoint y: 501, distance: 208.5
click at [847, 456] on section "Kết quả tìm kiếm ( 35 ) Bộ lọc Mã ĐH Trạng thái Món hàng Tổng cước Chưa cước Nh…" at bounding box center [560, 300] width 1121 height 600
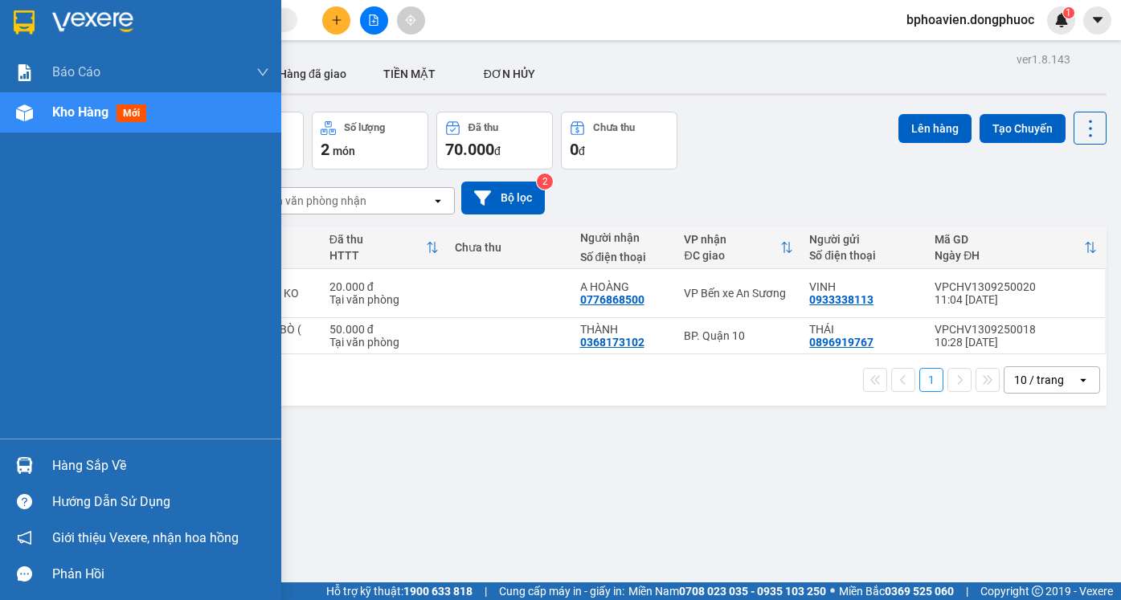
drag, startPoint x: 89, startPoint y: 475, endPoint x: 112, endPoint y: 476, distance: 22.5
click at [95, 474] on div "Hàng sắp về" at bounding box center [160, 466] width 217 height 24
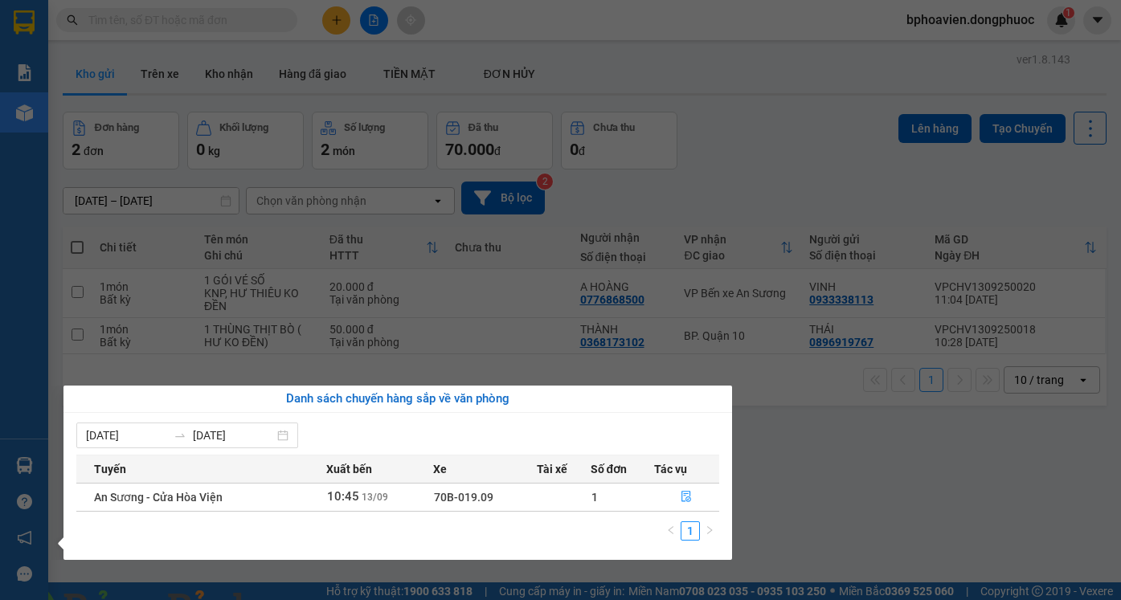
click at [850, 434] on section "Kết quả tìm kiếm ( 35 ) Bộ lọc Mã ĐH Trạng thái Món hàng Tổng cước Chưa cước Nh…" at bounding box center [560, 300] width 1121 height 600
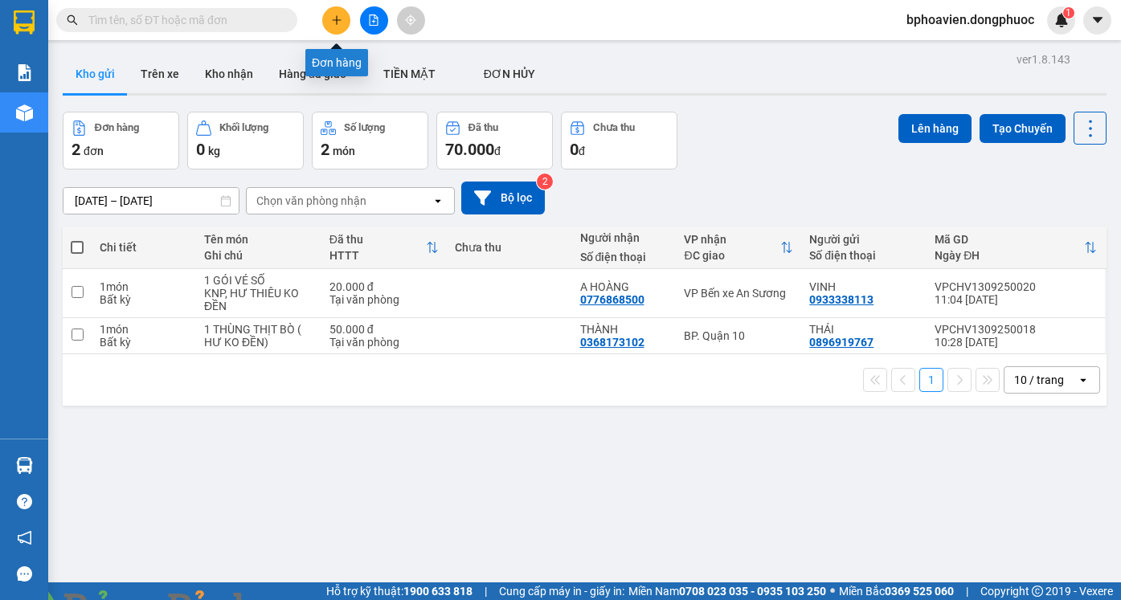
click at [332, 12] on button at bounding box center [336, 20] width 28 height 28
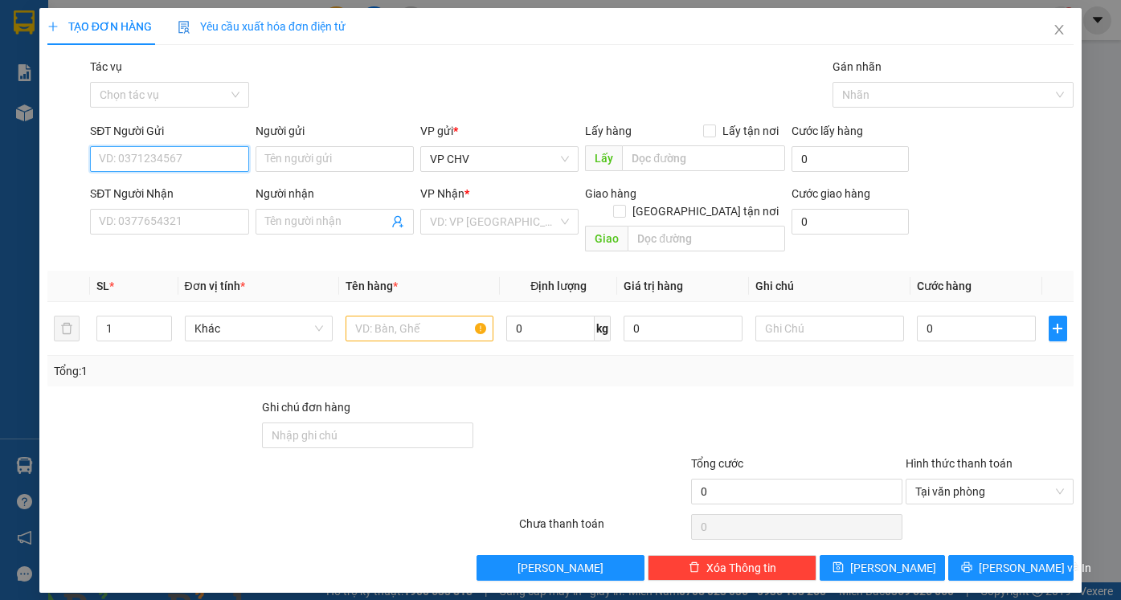
click at [198, 151] on input "SĐT Người Gửi" at bounding box center [169, 159] width 158 height 26
click at [194, 161] on input "SĐT Người Gửi" at bounding box center [169, 159] width 158 height 26
click at [186, 188] on div "0933489268 - SĨ" at bounding box center [169, 191] width 139 height 18
type input "0933489268"
type input "SĨ"
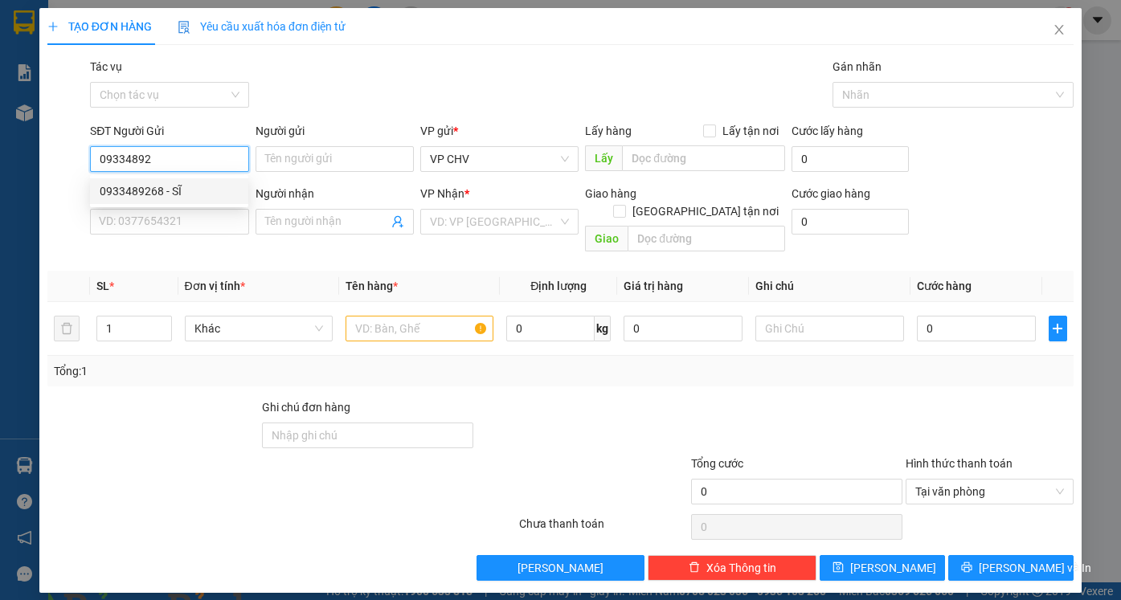
type input "0966881085"
type input "LIÊM"
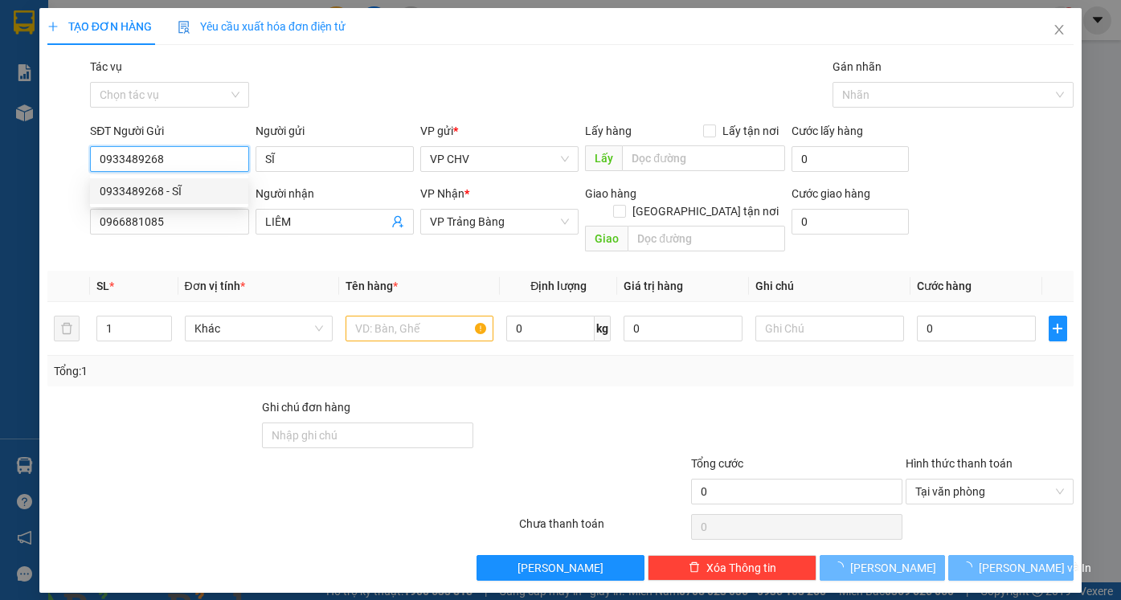
type input "20.000"
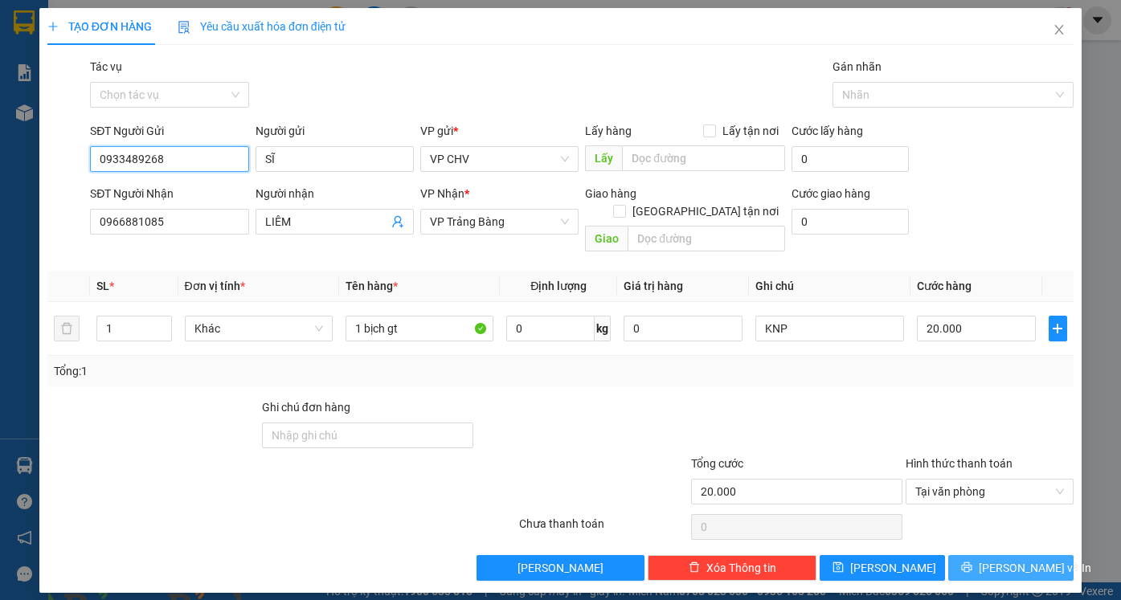
type input "0933489268"
drag, startPoint x: 996, startPoint y: 557, endPoint x: 975, endPoint y: 536, distance: 29.5
click at [997, 555] on button "[PERSON_NAME] và In" at bounding box center [1010, 568] width 125 height 26
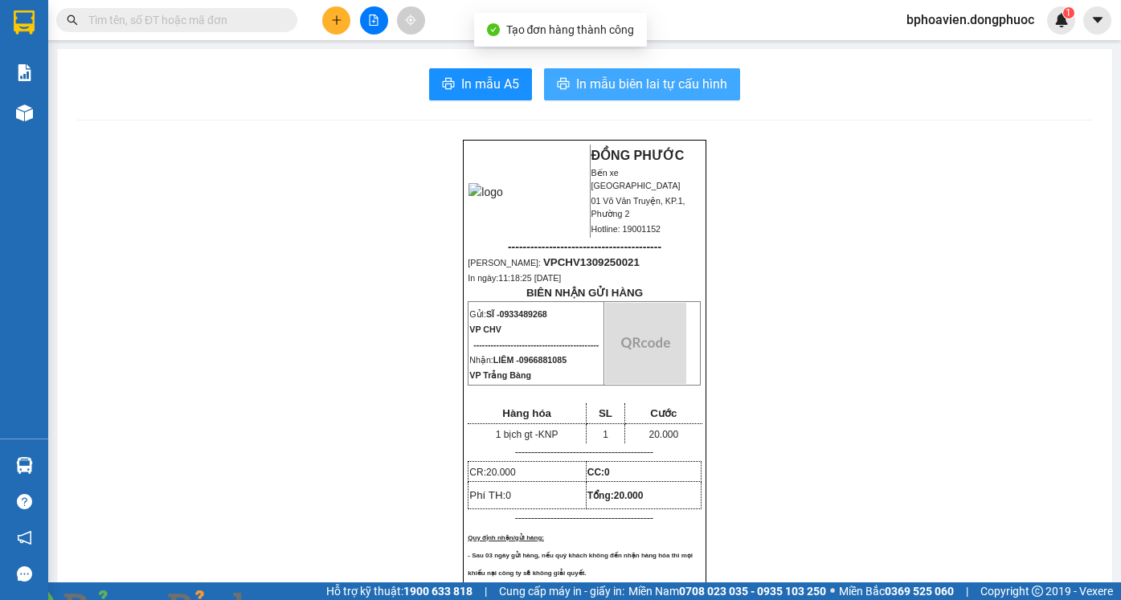
click at [610, 92] on span "In mẫu biên lai tự cấu hình" at bounding box center [651, 84] width 151 height 20
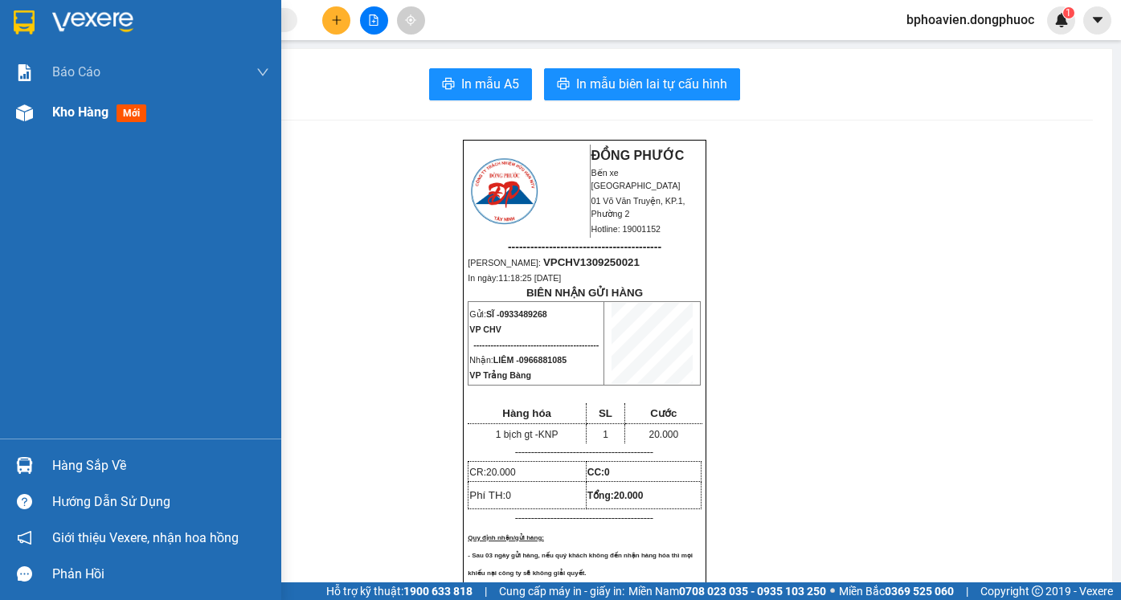
click at [62, 114] on span "Kho hàng" at bounding box center [80, 111] width 56 height 15
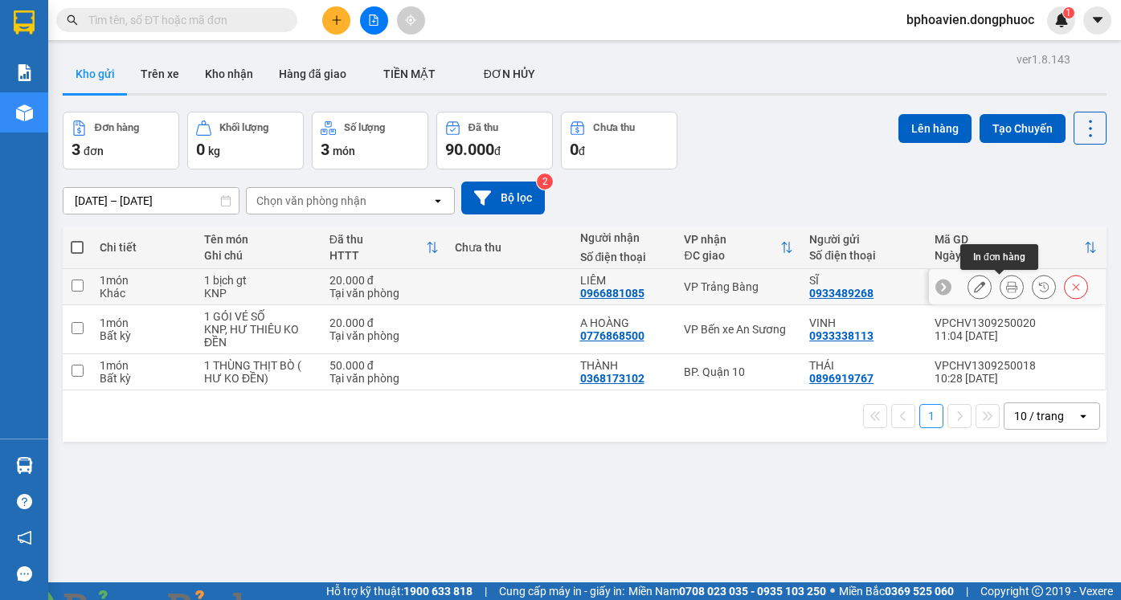
click at [1006, 285] on button at bounding box center [1011, 287] width 22 height 28
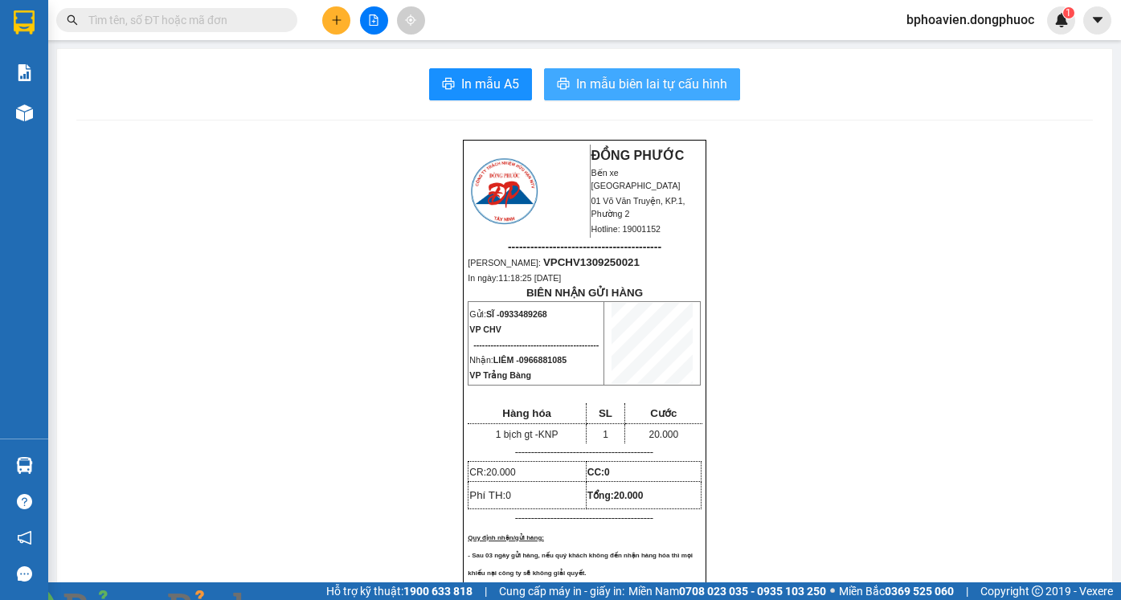
click at [578, 88] on span "In mẫu biên lai tự cấu hình" at bounding box center [651, 84] width 151 height 20
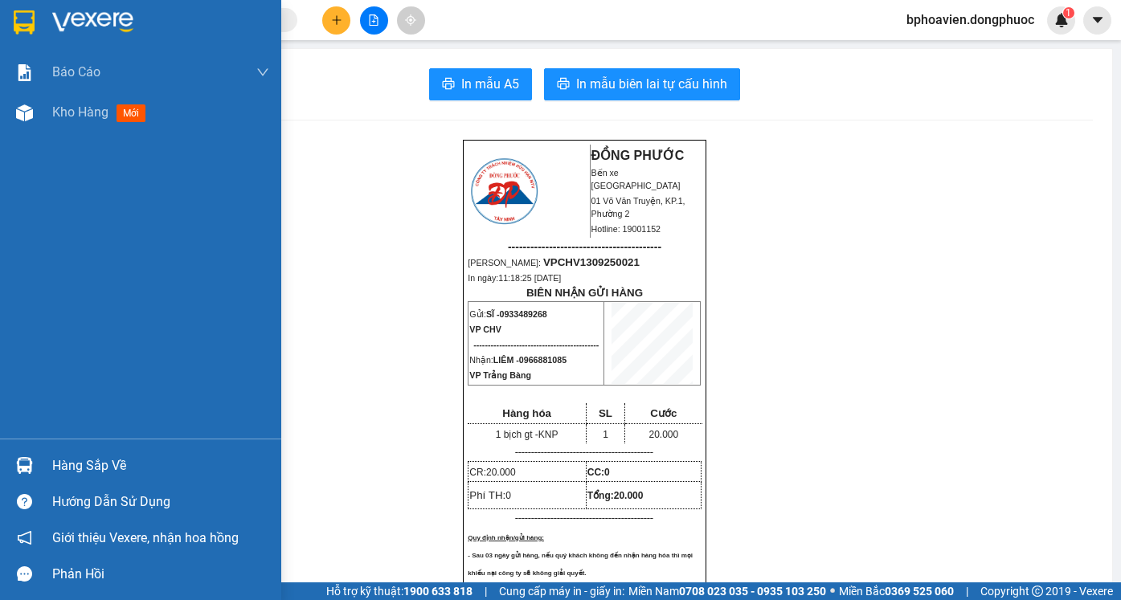
drag, startPoint x: 65, startPoint y: 113, endPoint x: 159, endPoint y: 448, distance: 347.9
click at [63, 113] on span "Kho hàng" at bounding box center [80, 111] width 56 height 15
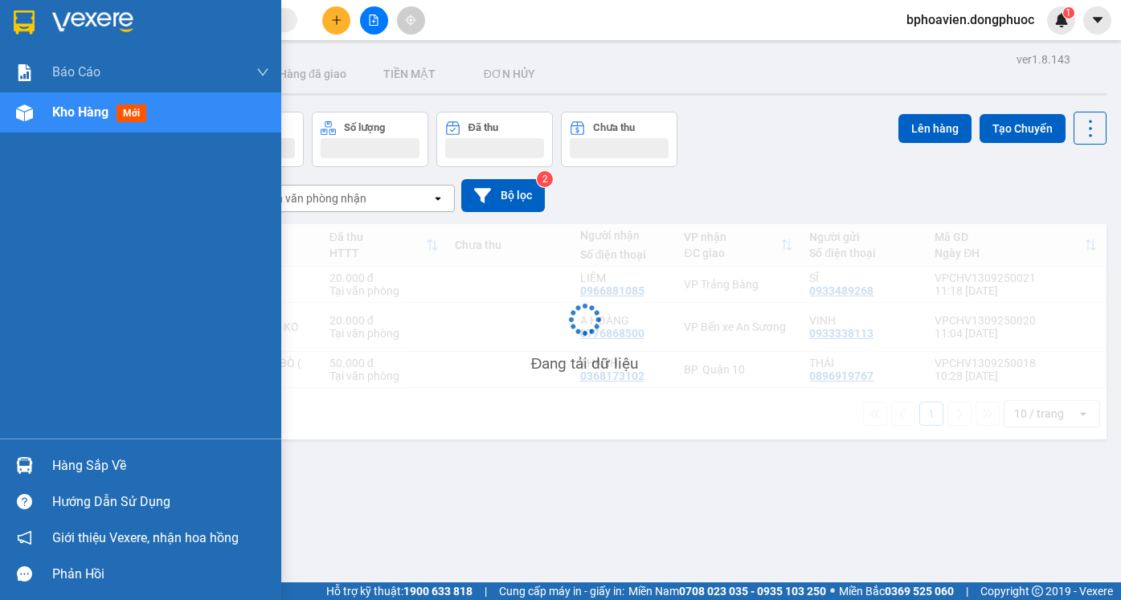
click at [73, 469] on div "Hàng sắp về" at bounding box center [160, 466] width 217 height 24
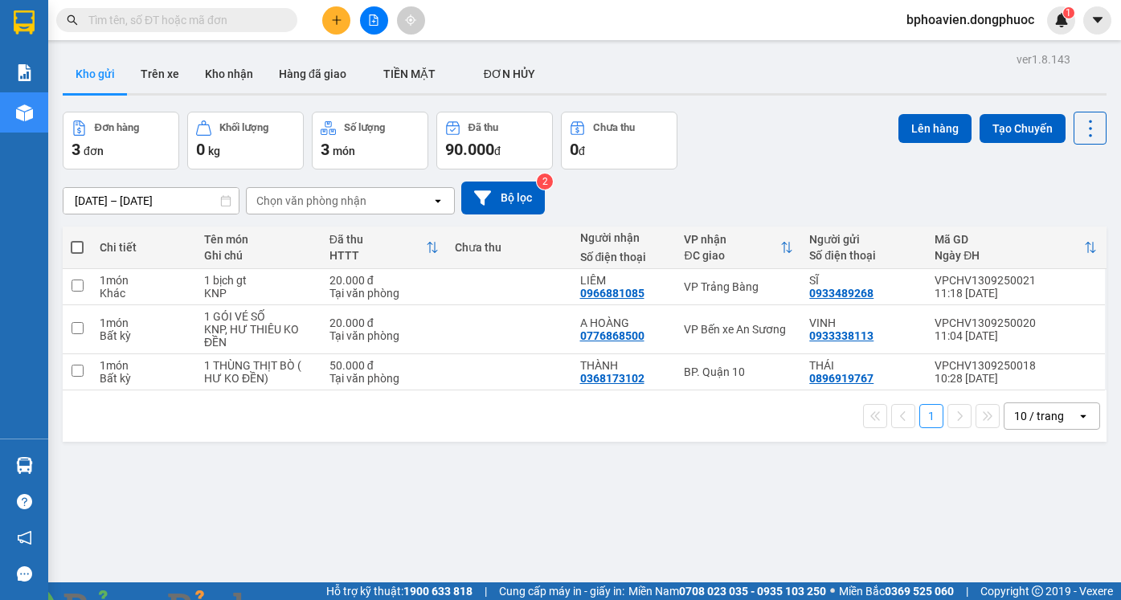
click at [807, 474] on section "Kết quả tìm kiếm ( 35 ) Bộ lọc Mã ĐH Trạng thái Món hàng Tổng cước Chưa cước Nh…" at bounding box center [560, 300] width 1121 height 600
click at [347, 28] on button at bounding box center [336, 20] width 28 height 28
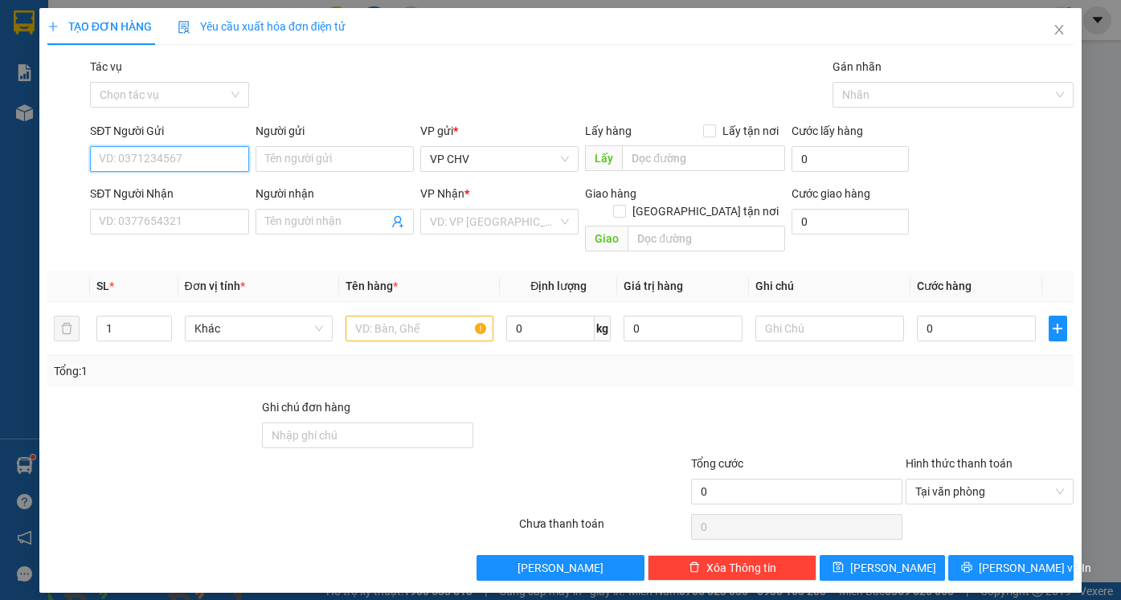
click at [172, 157] on input "SĐT Người Gửi" at bounding box center [169, 159] width 158 height 26
click at [185, 198] on div "0925647713 - HƯỜNG" at bounding box center [169, 191] width 139 height 18
type input "0925647713"
type input "HƯỜNG"
type input "0925647713"
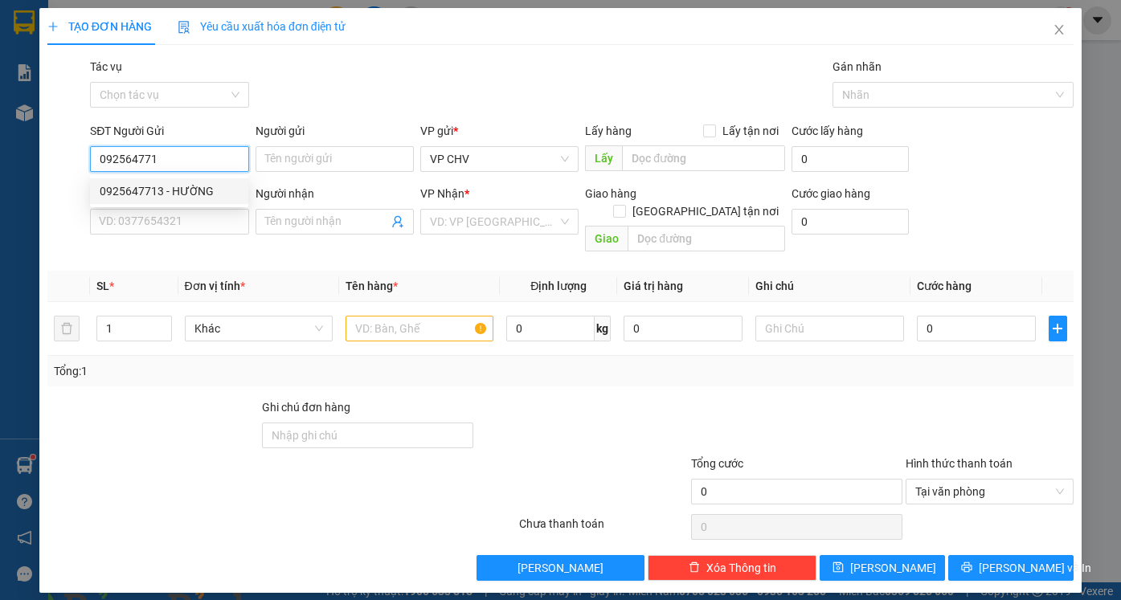
type input "HƯỜNG"
type input "40.000"
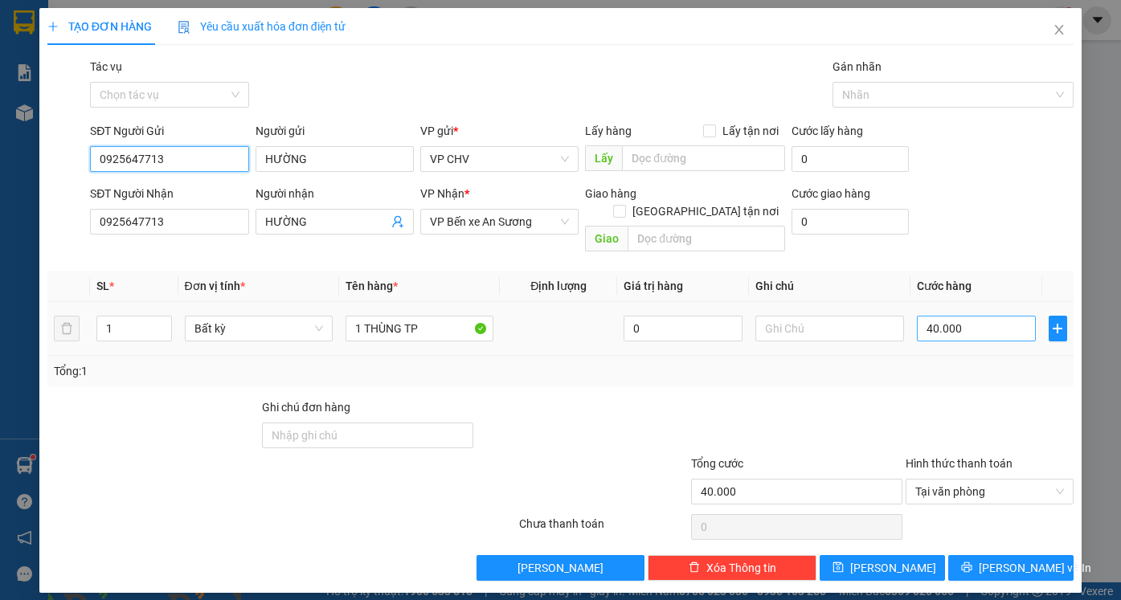
type input "0925647713"
click at [968, 316] on input "40.000" at bounding box center [976, 329] width 119 height 26
type input "3"
type input "35"
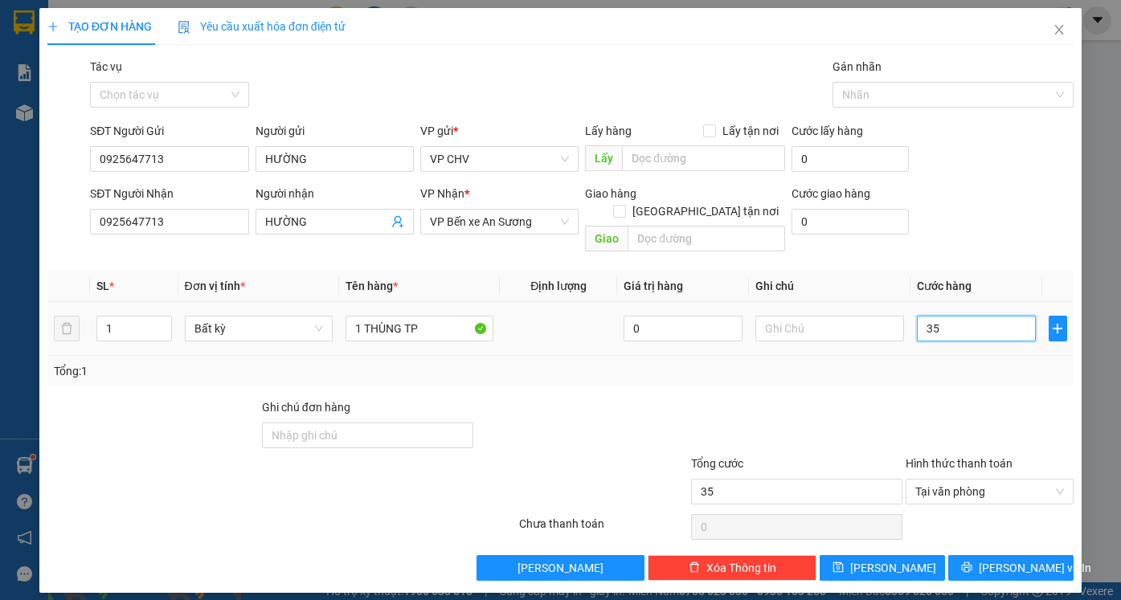
type input "35"
type input "35.000"
drag, startPoint x: 883, startPoint y: 364, endPoint x: 459, endPoint y: 366, distance: 424.2
click at [880, 365] on div "Tổng: 1" at bounding box center [560, 371] width 1026 height 31
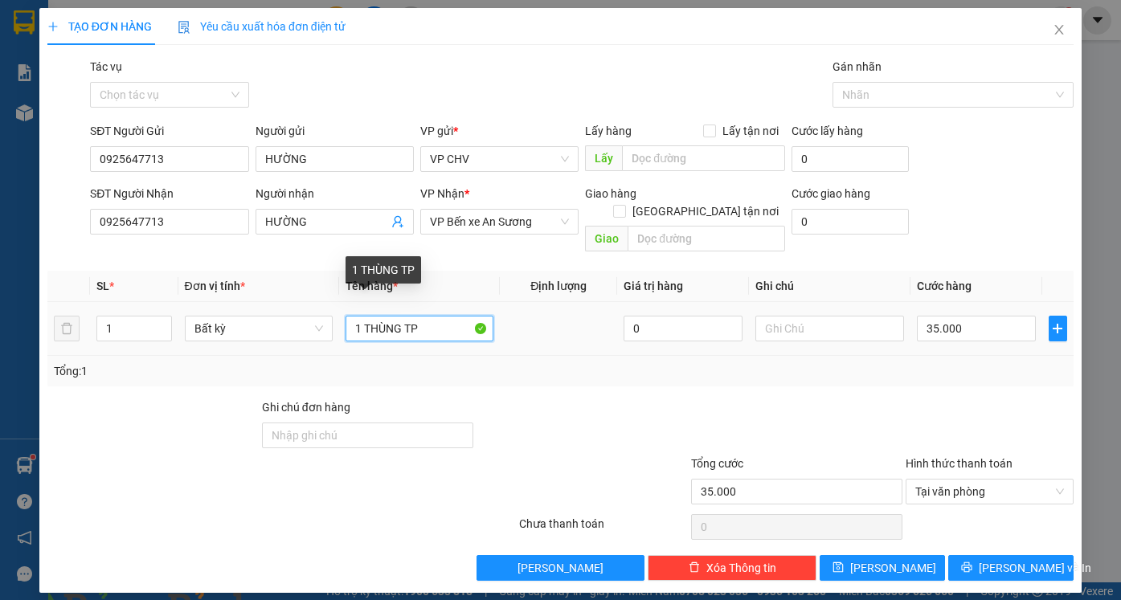
drag, startPoint x: 402, startPoint y: 307, endPoint x: 427, endPoint y: 313, distance: 24.9
click at [427, 316] on input "1 THÙNG TP" at bounding box center [419, 329] width 148 height 26
type input "1 THÙNG ĐEN TP"
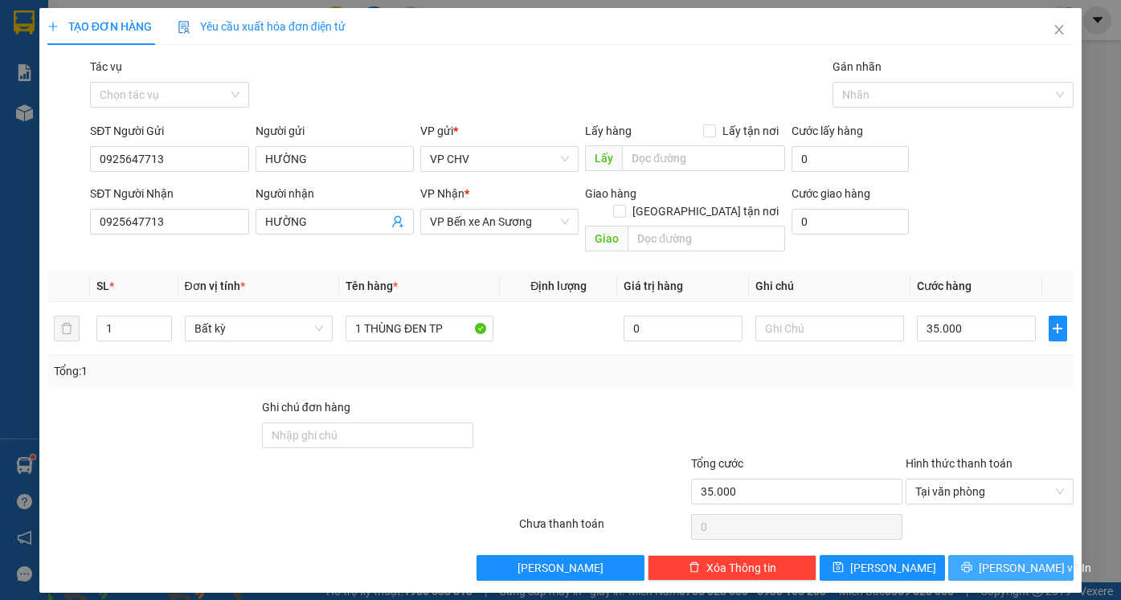
click at [1038, 559] on span "[PERSON_NAME] và In" at bounding box center [1035, 568] width 112 height 18
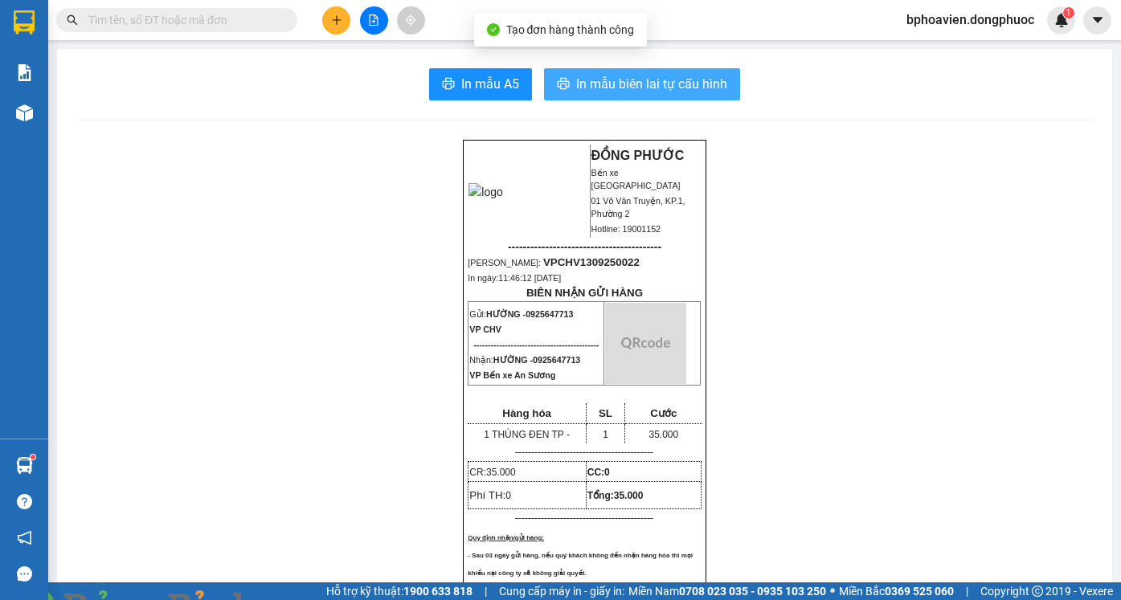
click at [627, 80] on span "In mẫu biên lai tự cấu hình" at bounding box center [651, 84] width 151 height 20
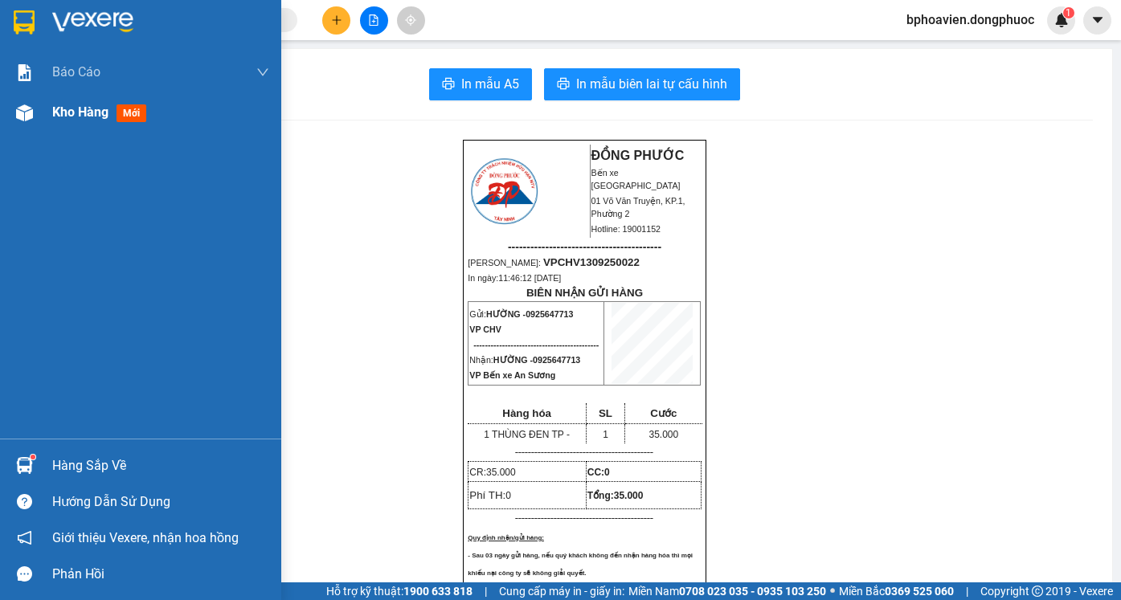
click at [68, 119] on span "Kho hàng" at bounding box center [80, 111] width 56 height 15
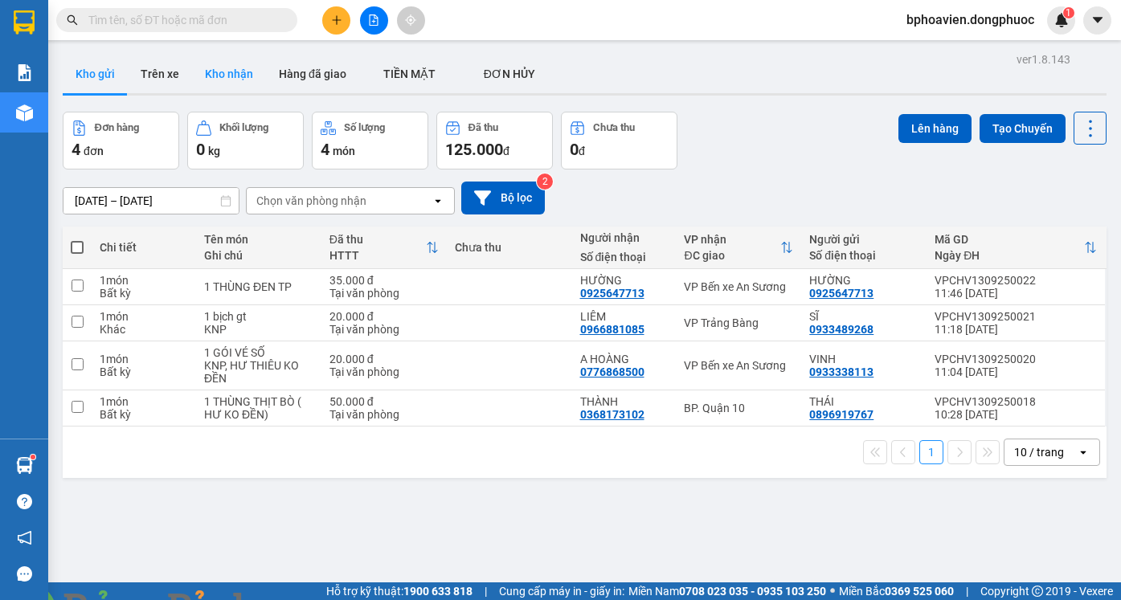
click at [223, 67] on button "Kho nhận" at bounding box center [229, 74] width 74 height 39
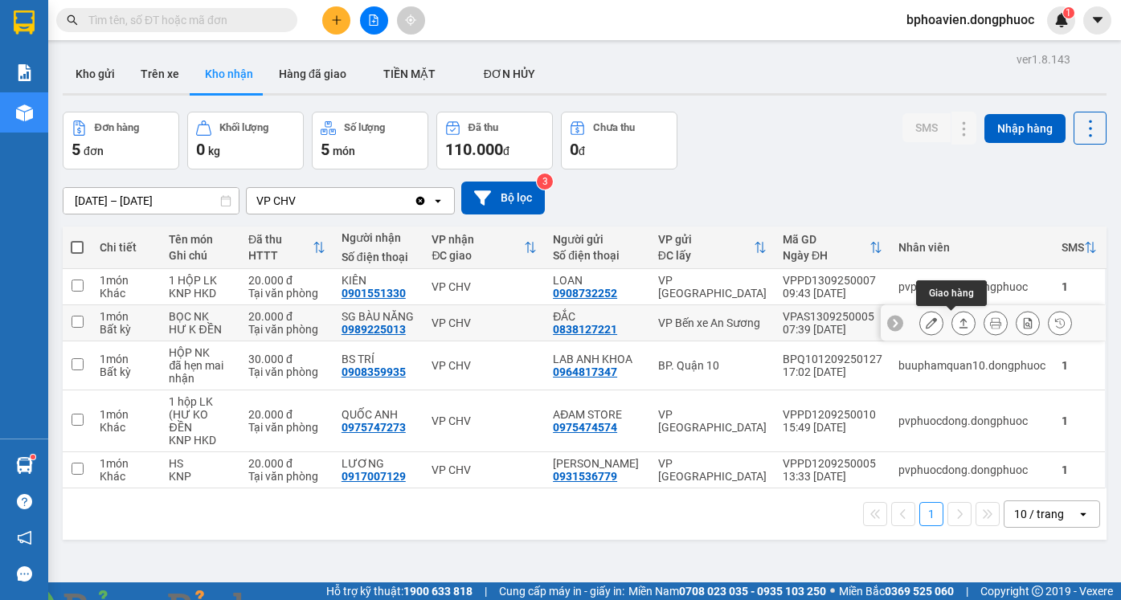
click at [958, 321] on icon at bounding box center [963, 322] width 11 height 11
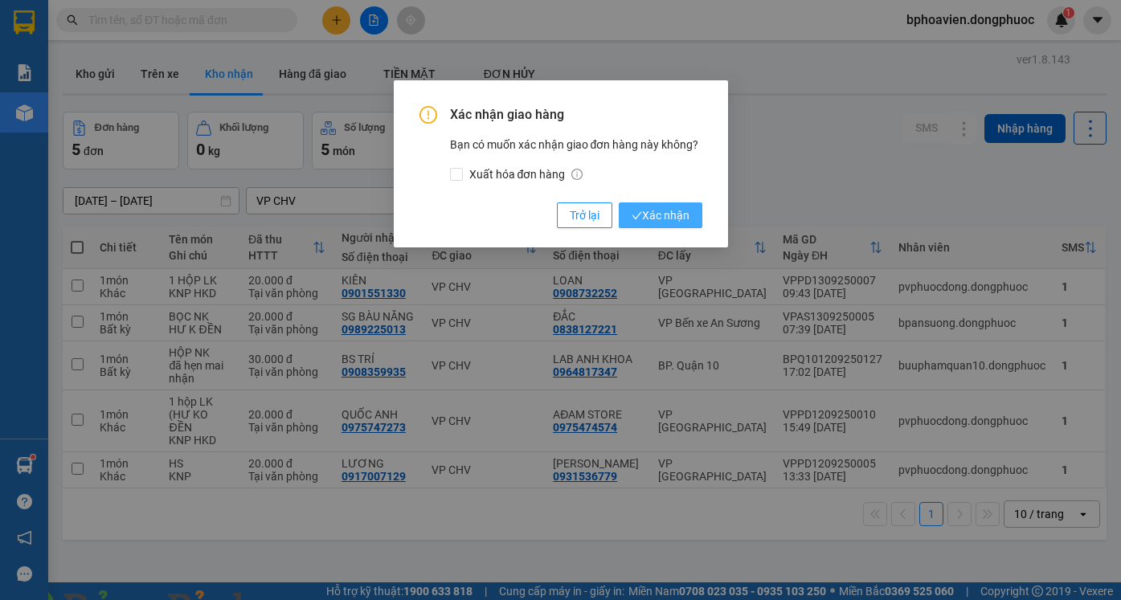
click at [669, 214] on span "Xác nhận" at bounding box center [660, 215] width 58 height 18
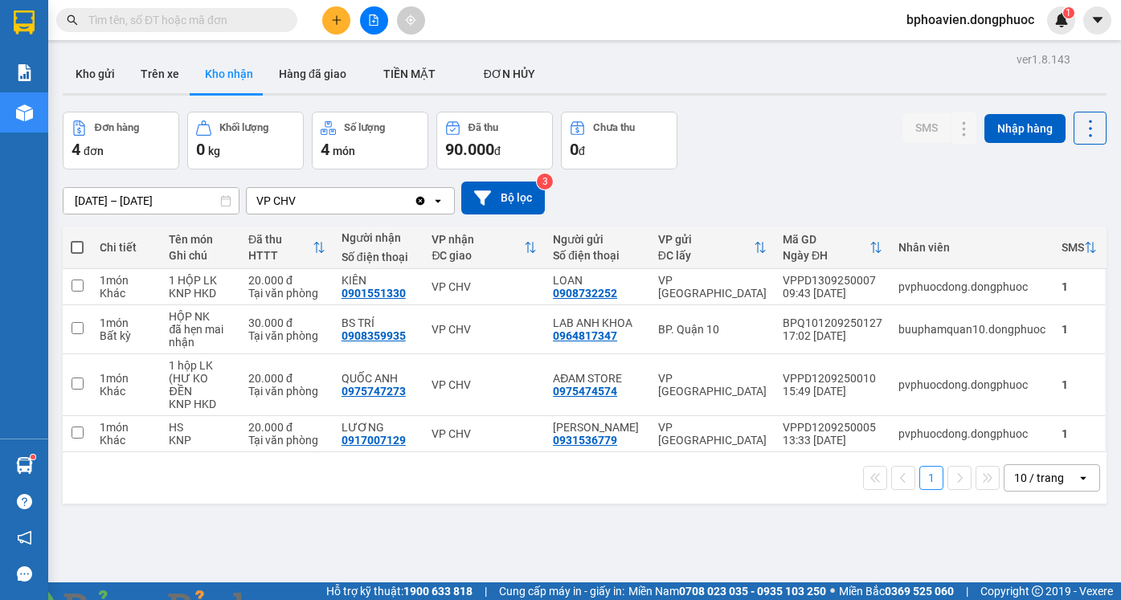
drag, startPoint x: 107, startPoint y: 66, endPoint x: 124, endPoint y: 132, distance: 68.0
click at [107, 67] on button "Kho gửi" at bounding box center [95, 74] width 65 height 39
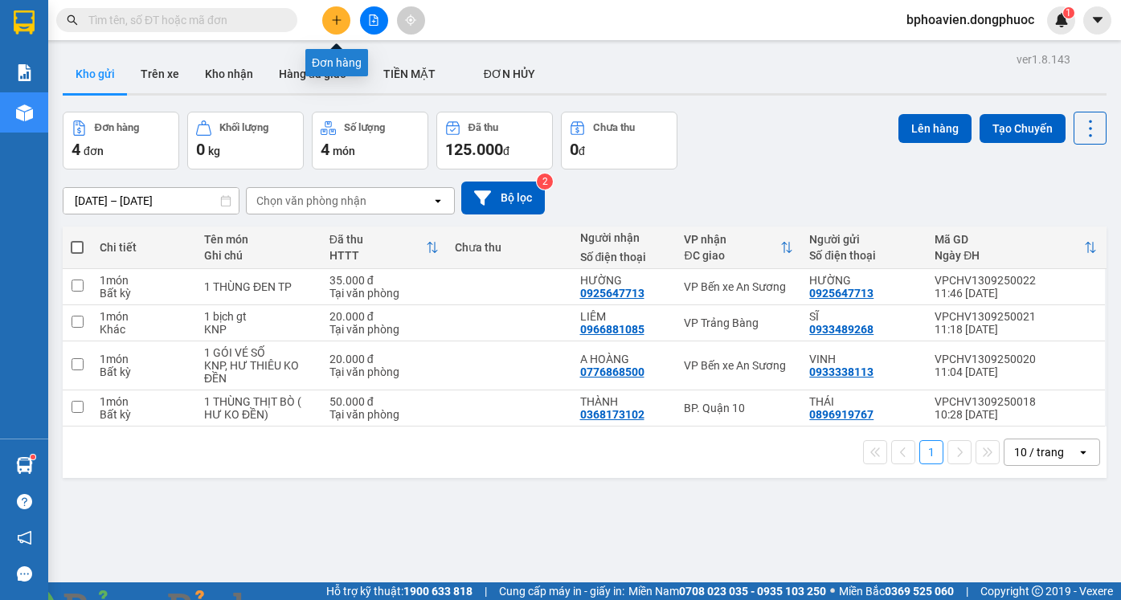
click at [331, 27] on button at bounding box center [336, 20] width 28 height 28
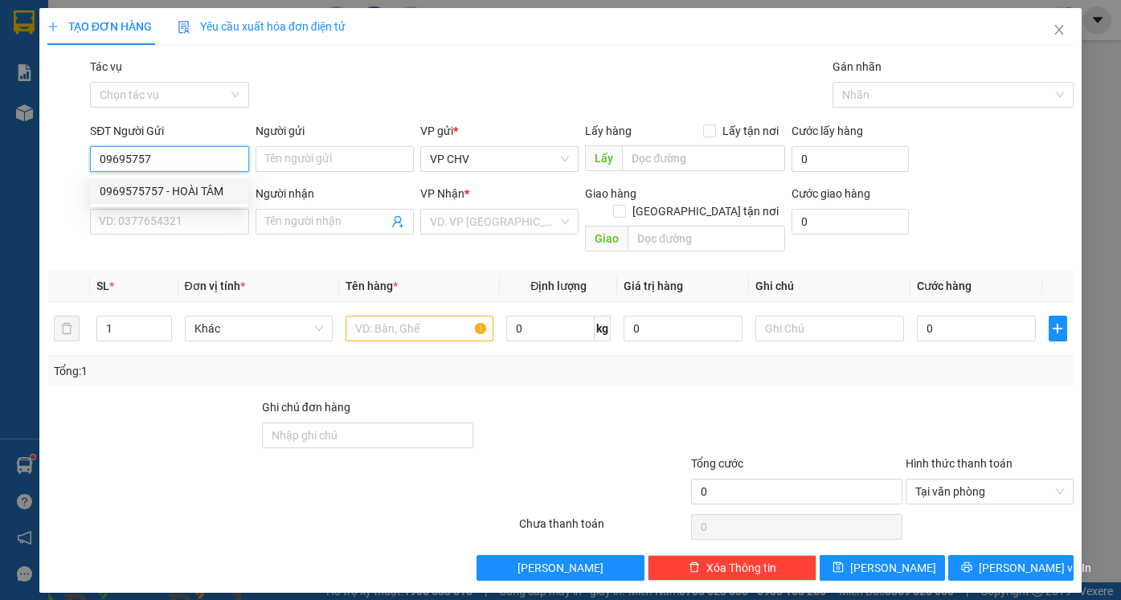
click at [198, 190] on div "0969575757 - HOÀI TÂM" at bounding box center [169, 191] width 139 height 18
type input "0969575757"
type input "HOÀI TÂM"
type input "0329383838"
type input "TÂM"
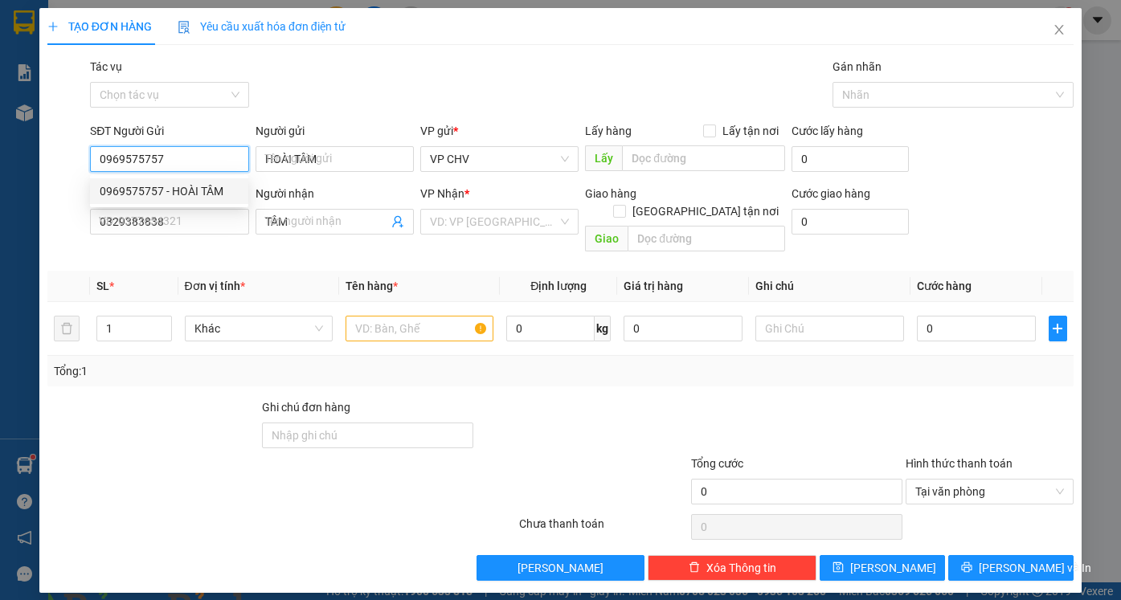
type input "30.000"
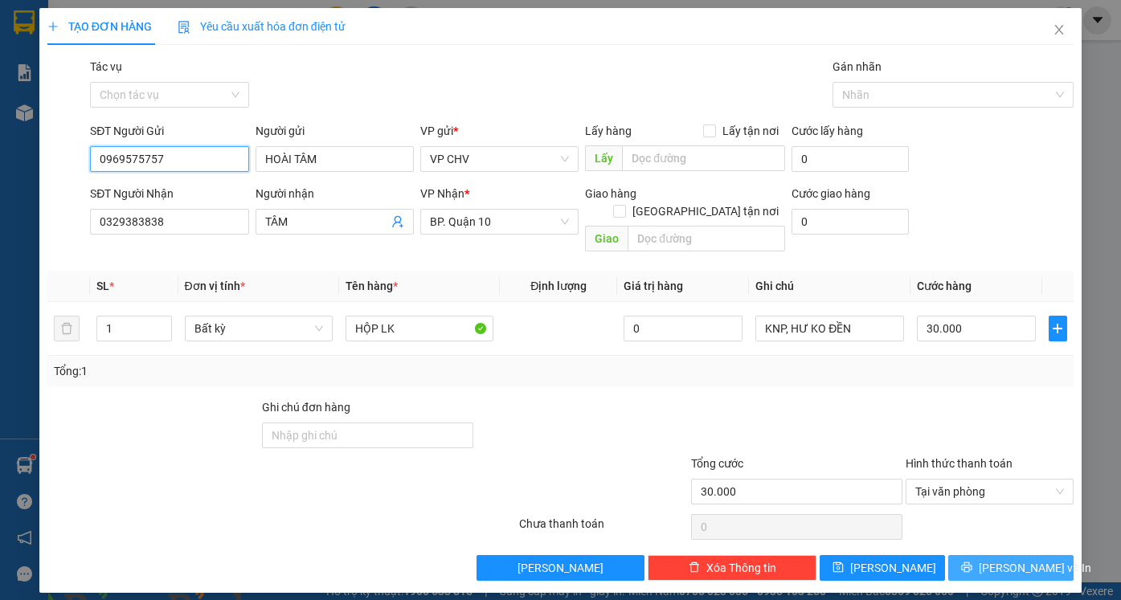
type input "0969575757"
click at [997, 559] on span "[PERSON_NAME] và In" at bounding box center [1035, 568] width 112 height 18
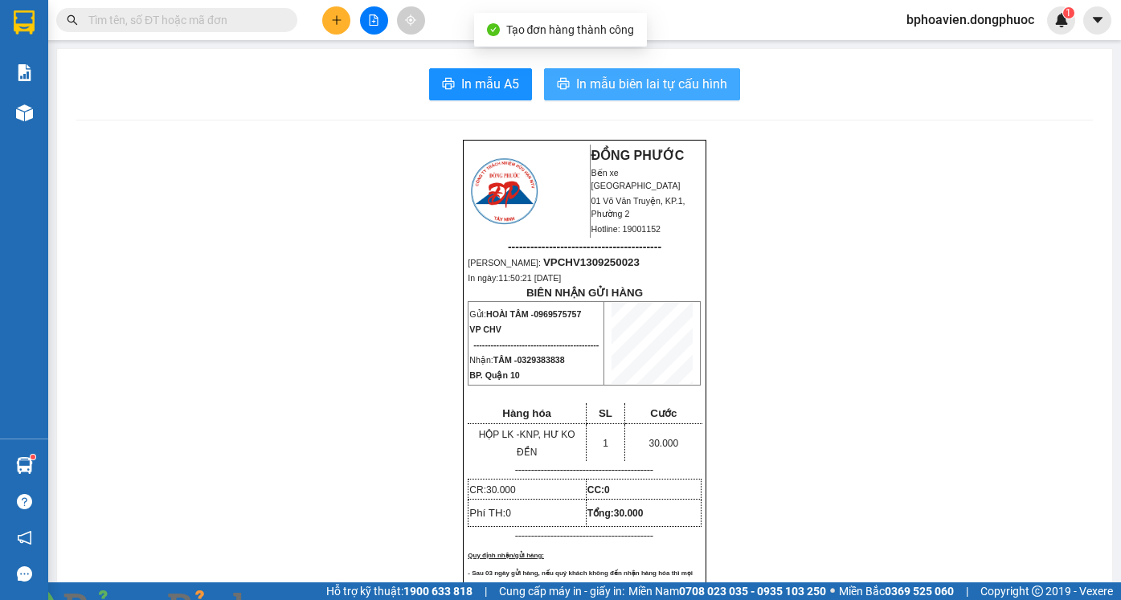
click at [617, 86] on span "In mẫu biên lai tự cấu hình" at bounding box center [651, 84] width 151 height 20
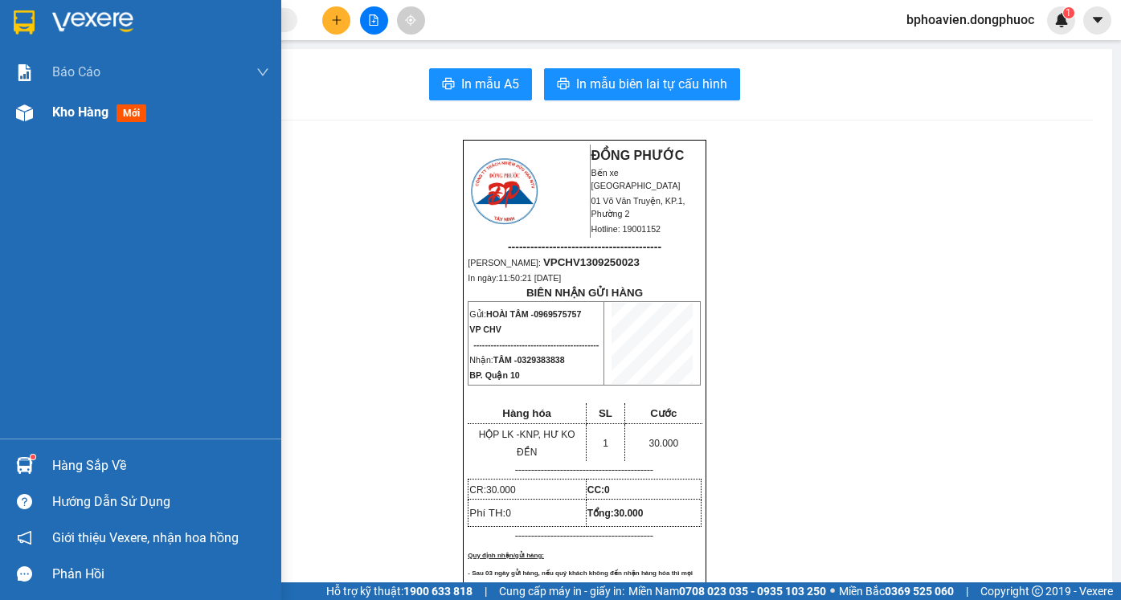
click at [81, 109] on span "Kho hàng" at bounding box center [80, 111] width 56 height 15
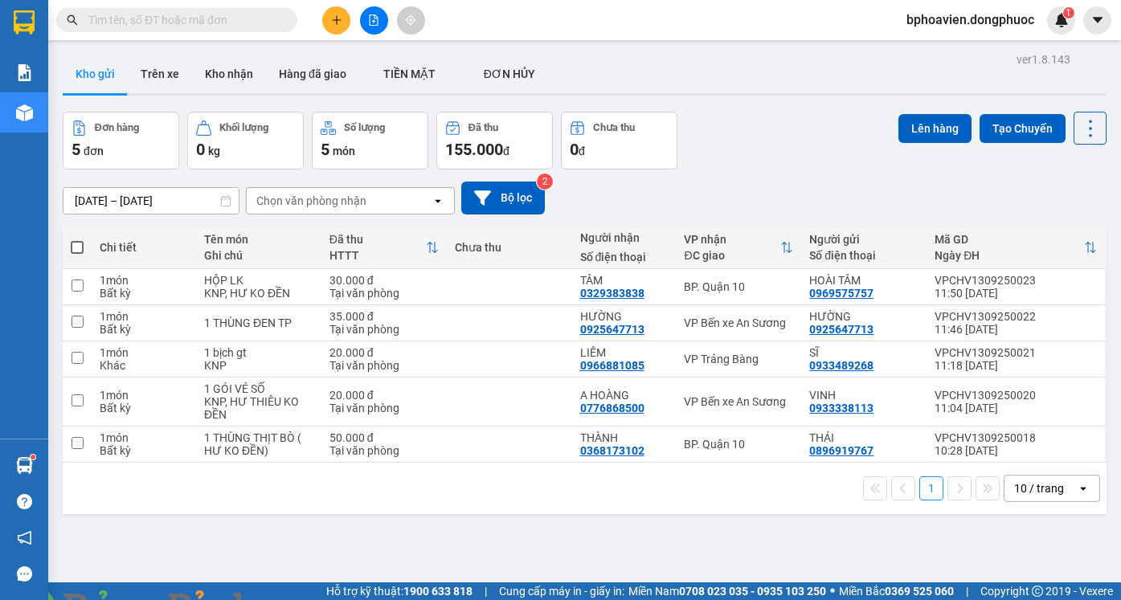
drag, startPoint x: 231, startPoint y: 80, endPoint x: 247, endPoint y: 98, distance: 25.0
click at [231, 79] on button "Kho nhận" at bounding box center [229, 74] width 74 height 39
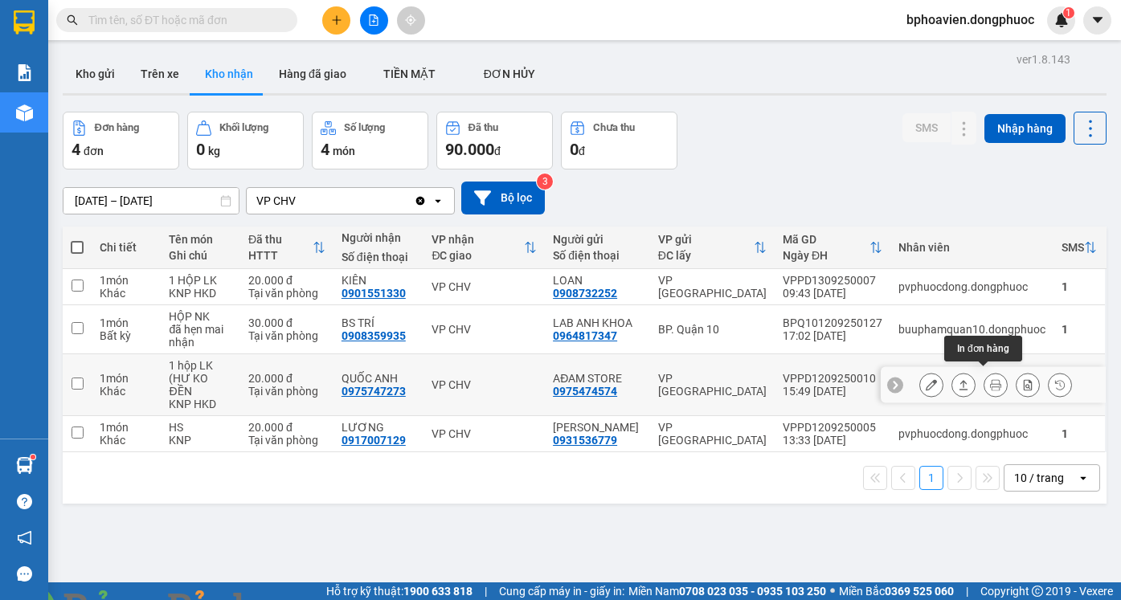
click at [958, 379] on icon at bounding box center [963, 384] width 11 height 11
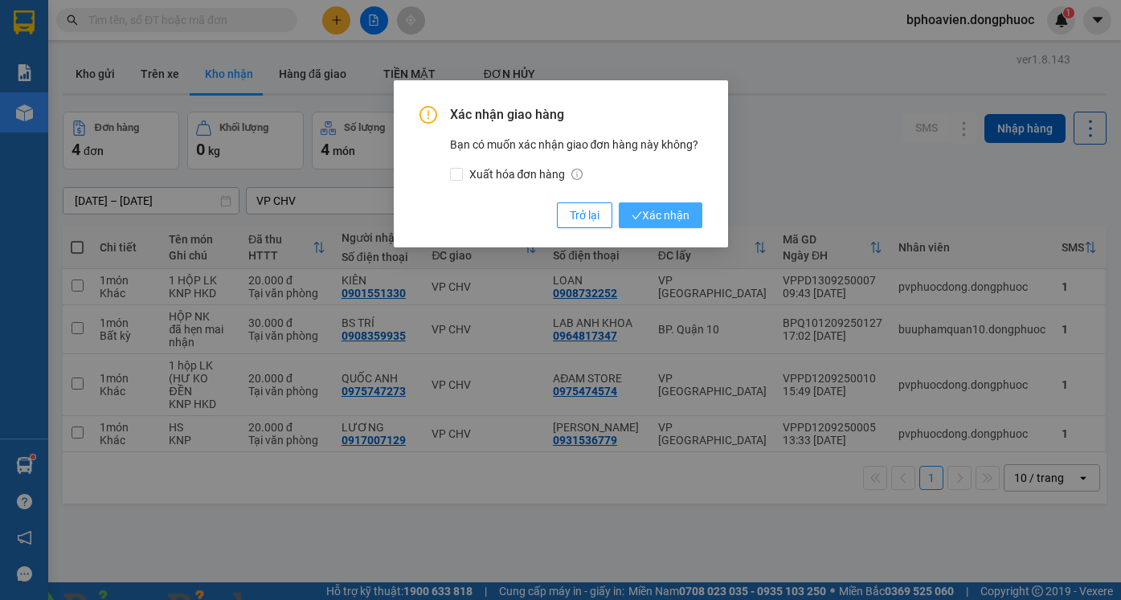
click at [681, 227] on button "Xác nhận" at bounding box center [661, 215] width 84 height 26
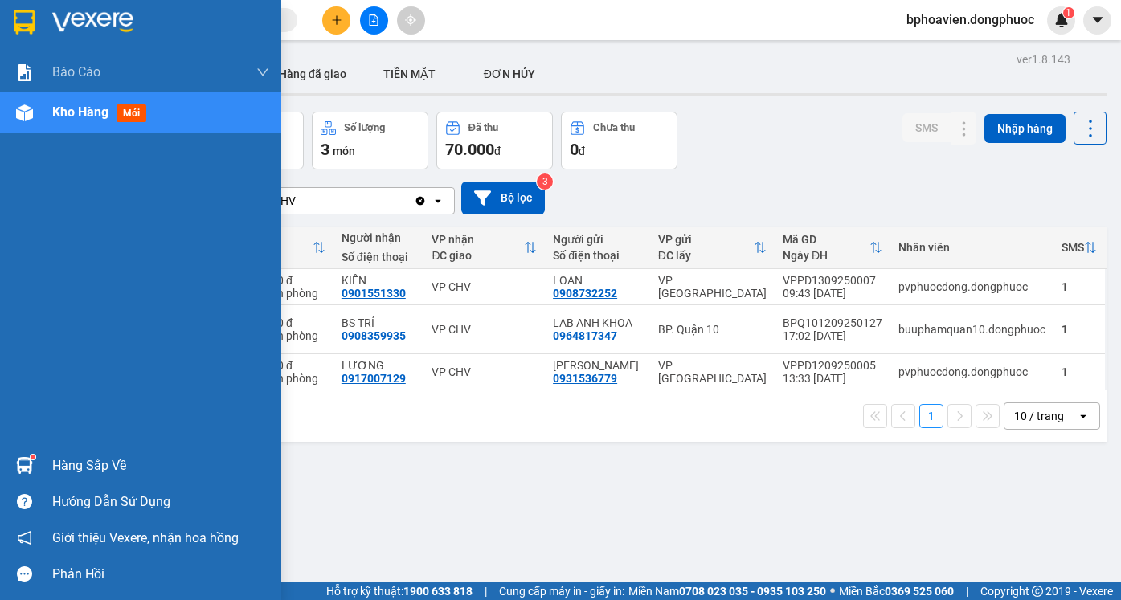
click at [92, 462] on div "Hàng sắp về" at bounding box center [160, 466] width 217 height 24
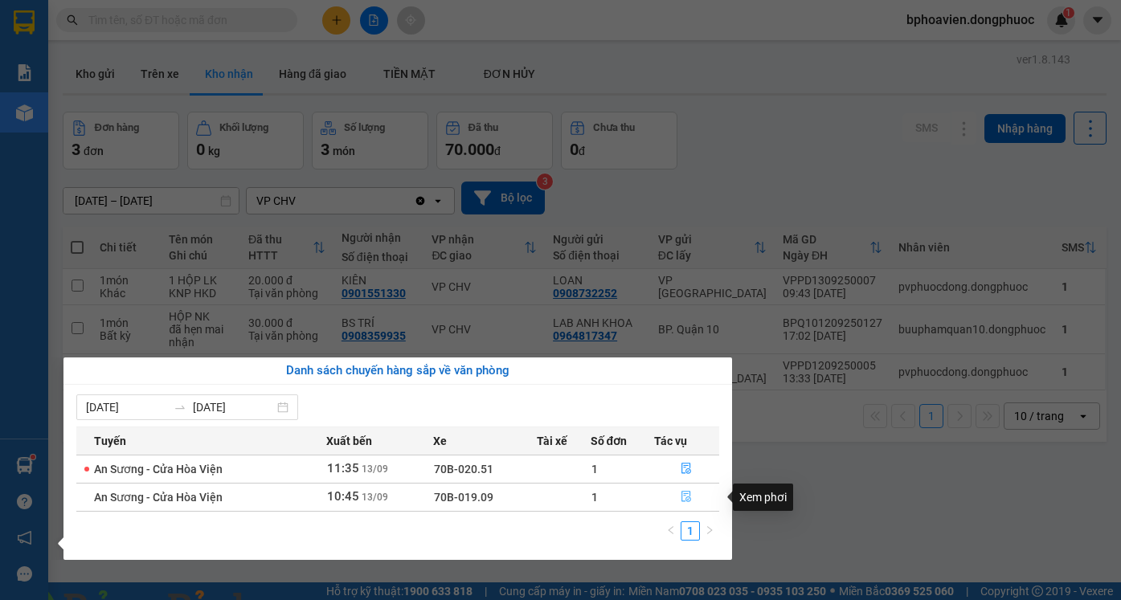
click at [695, 500] on button "button" at bounding box center [687, 497] width 64 height 26
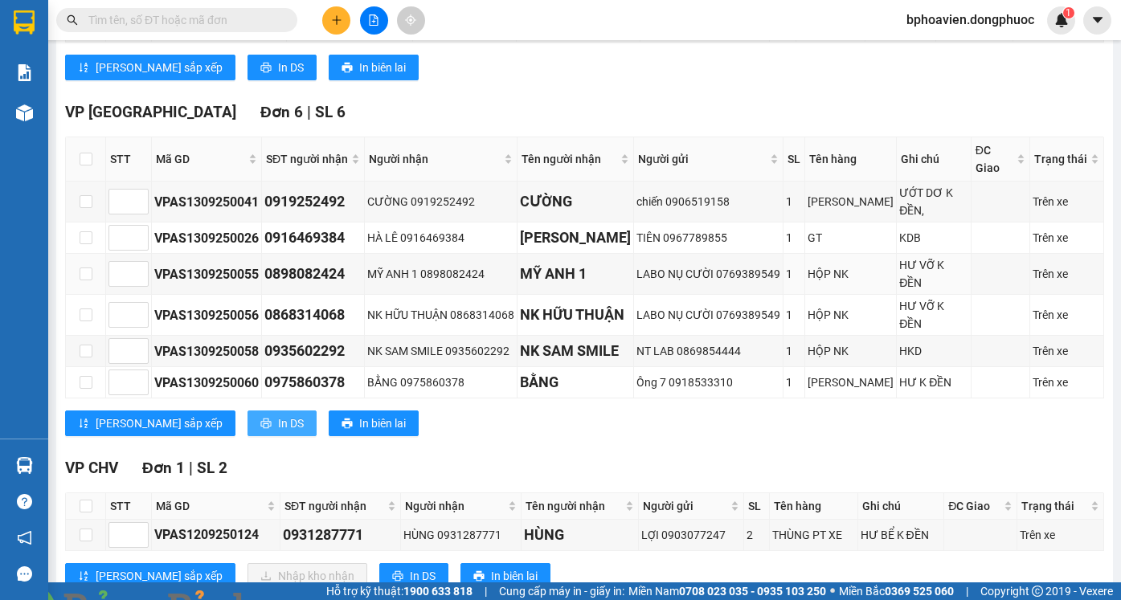
scroll to position [413, 0]
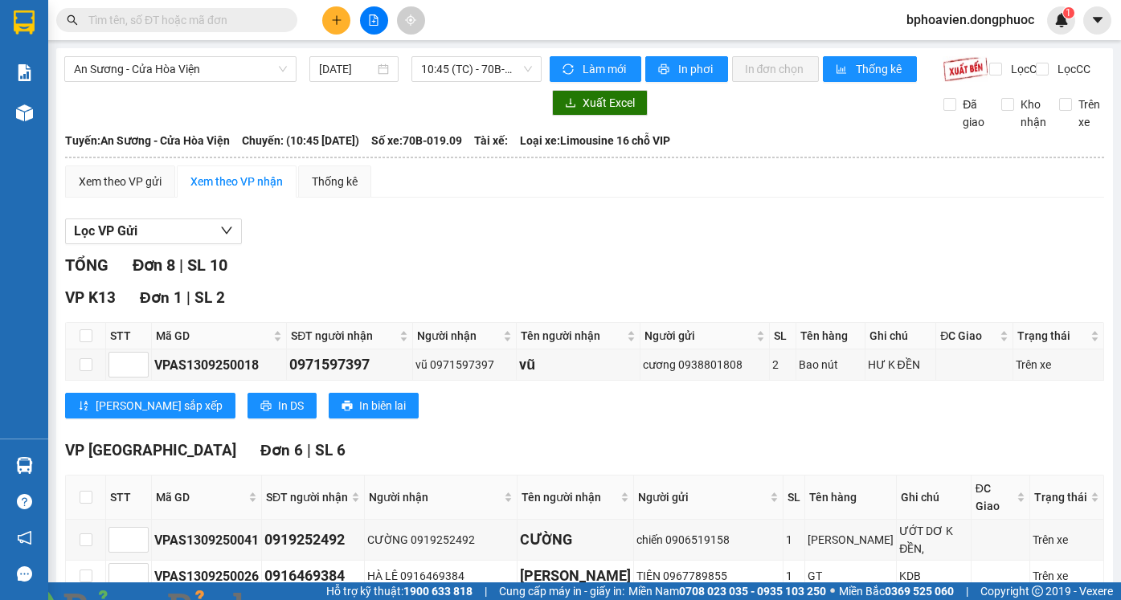
scroll to position [413, 0]
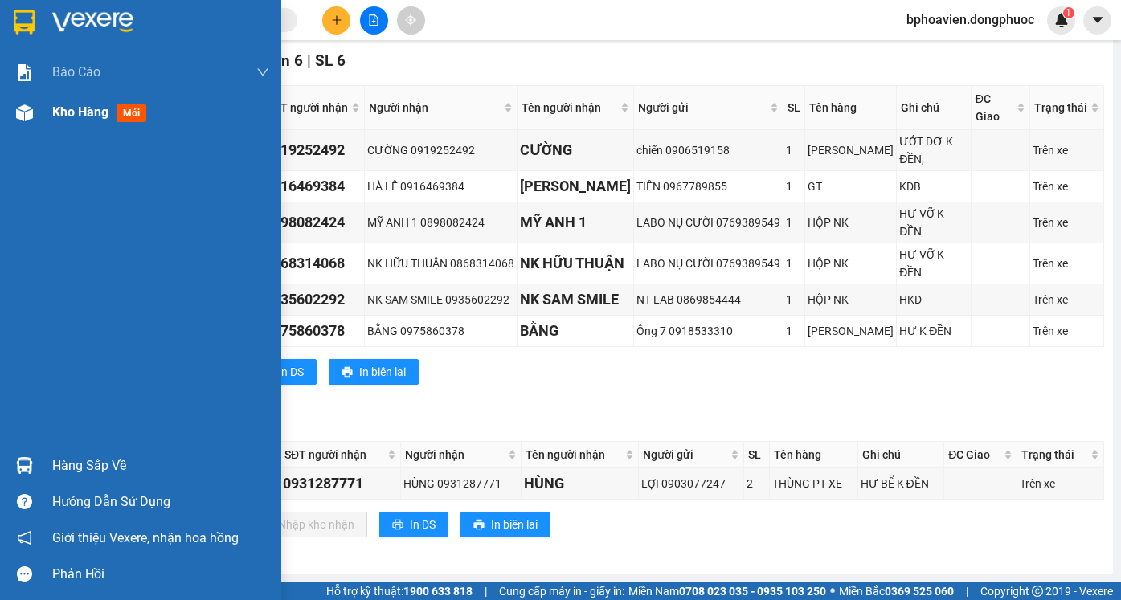
click at [62, 108] on span "Kho hàng" at bounding box center [80, 111] width 56 height 15
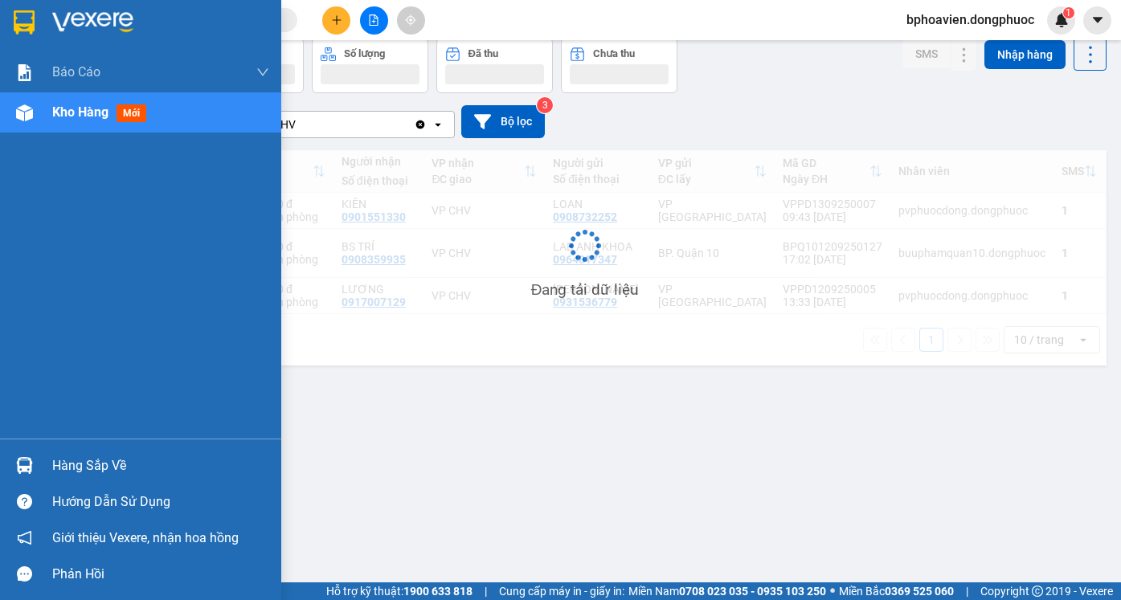
scroll to position [74, 0]
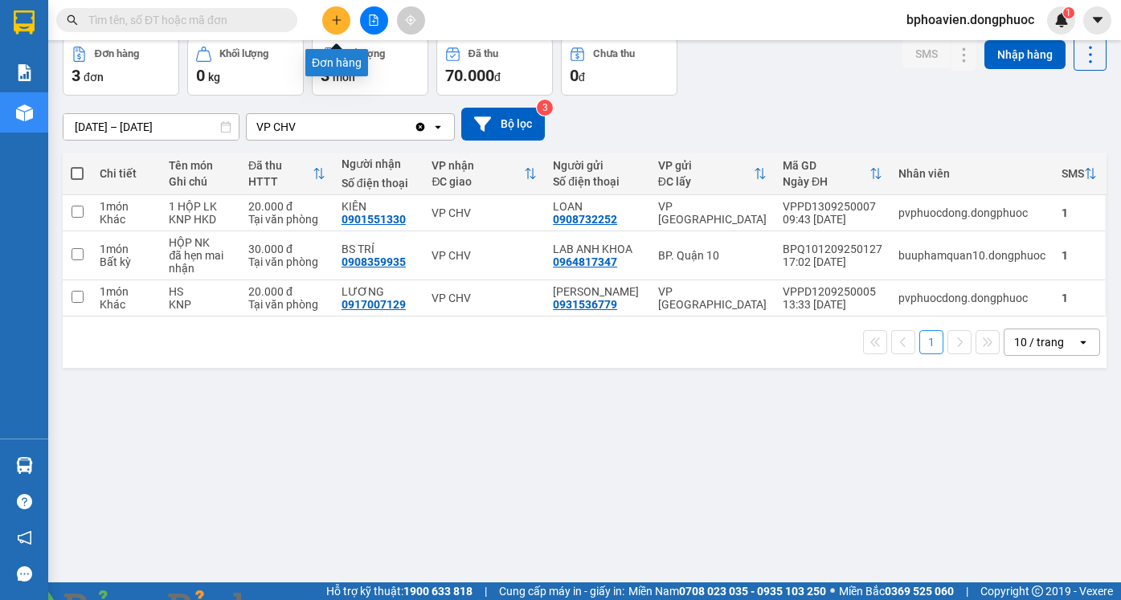
click at [333, 13] on button at bounding box center [336, 20] width 28 height 28
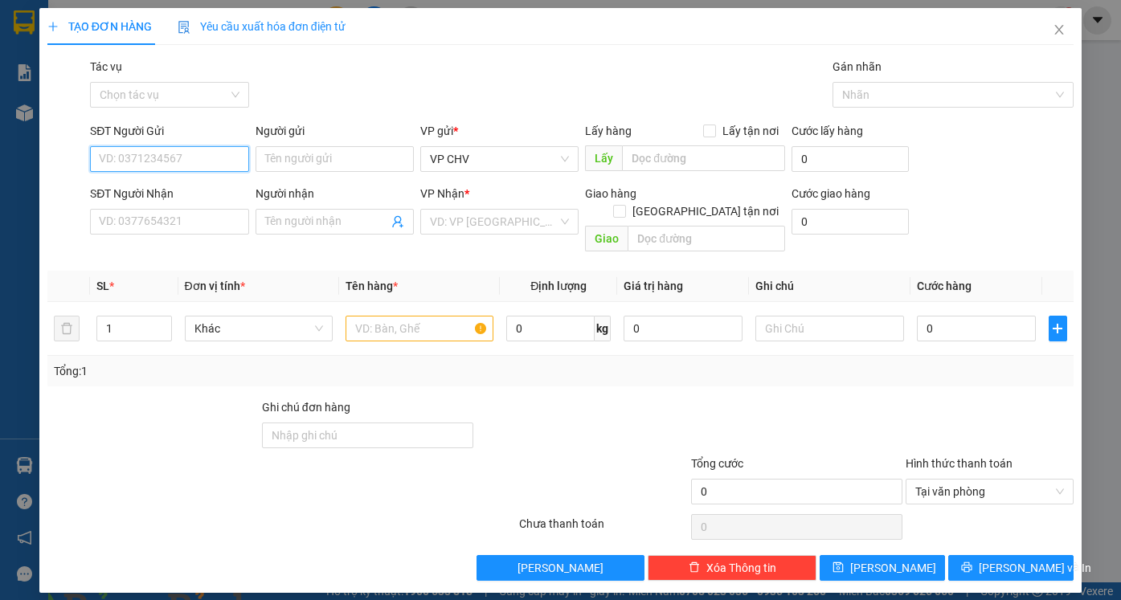
click at [134, 154] on input "SĐT Người Gửi" at bounding box center [169, 159] width 158 height 26
click at [155, 195] on div "0975747273 - QUỐC [GEOGRAPHIC_DATA]" at bounding box center [207, 191] width 214 height 18
type input "0975747273"
type input "QUỐC ANH"
type input "0777083333"
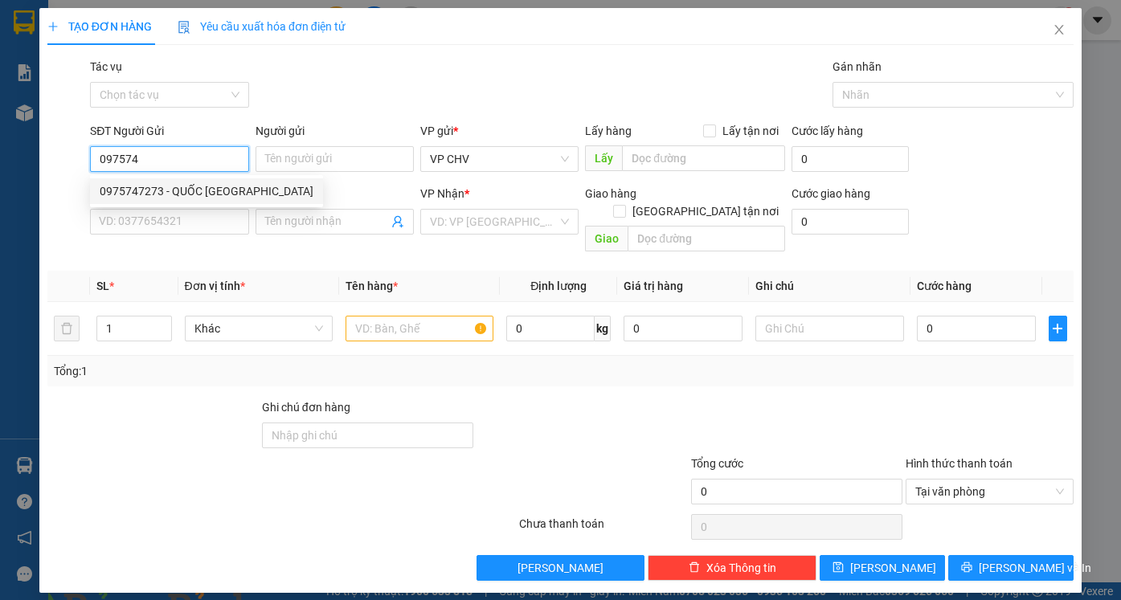
type input "HỮU THỌ"
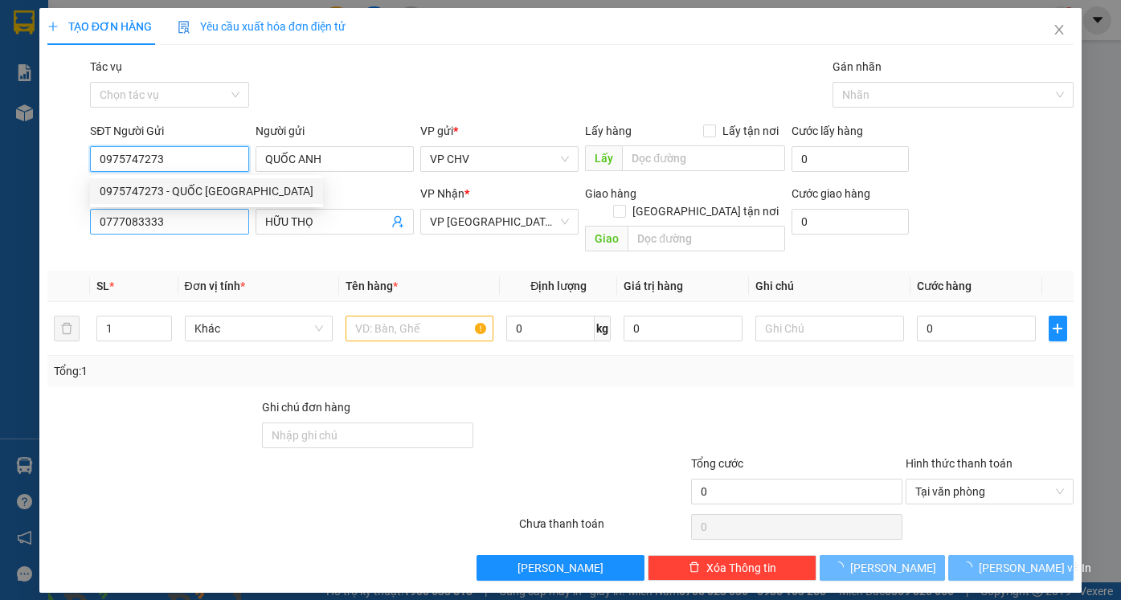
type input "20.000"
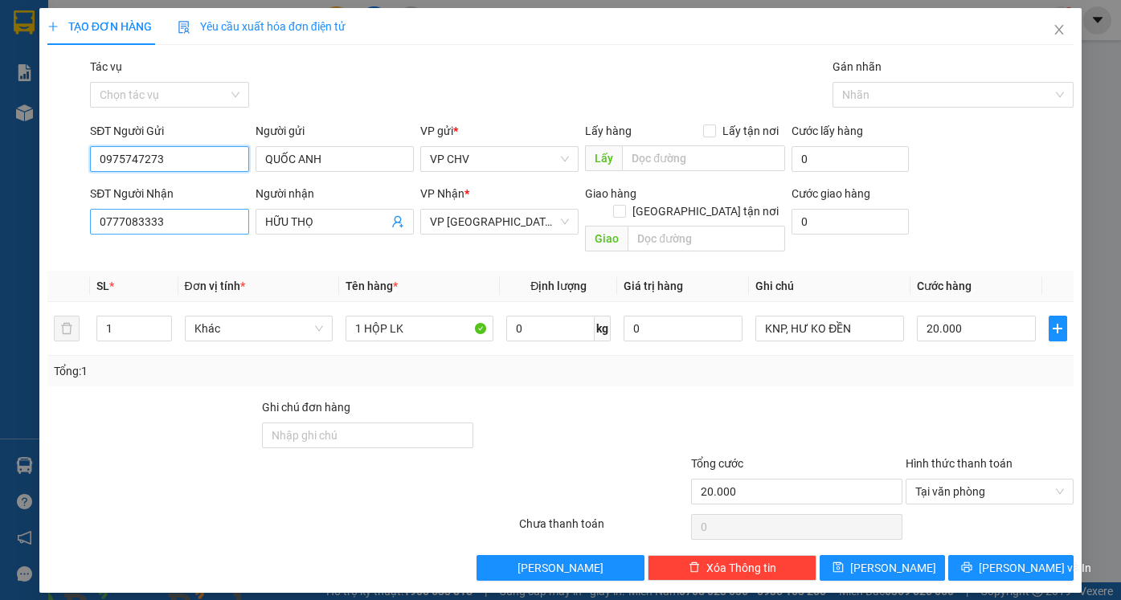
type input "0975747273"
drag, startPoint x: 200, startPoint y: 222, endPoint x: 0, endPoint y: 223, distance: 200.0
click at [0, 223] on div "TẠO ĐƠN HÀNG Yêu cầu xuất hóa đơn điện tử Transit Pickup Surcharge Ids Transit …" at bounding box center [560, 300] width 1121 height 600
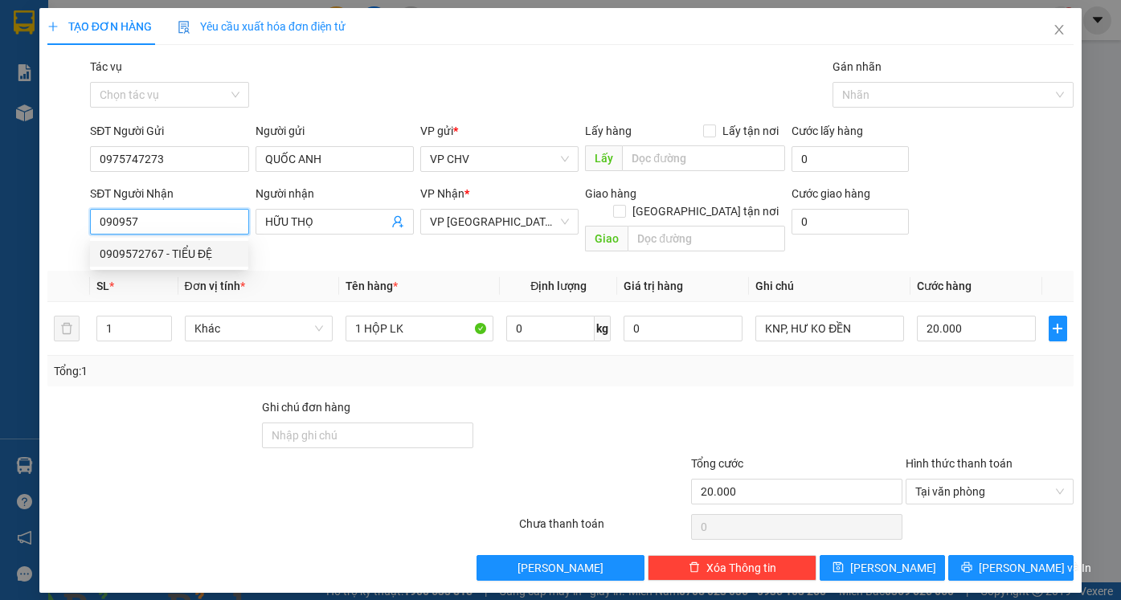
click at [161, 255] on div "0909572767 - TIỂU ĐỆ" at bounding box center [169, 254] width 139 height 18
type input "0909572767"
type input "TIỂU ĐỆ"
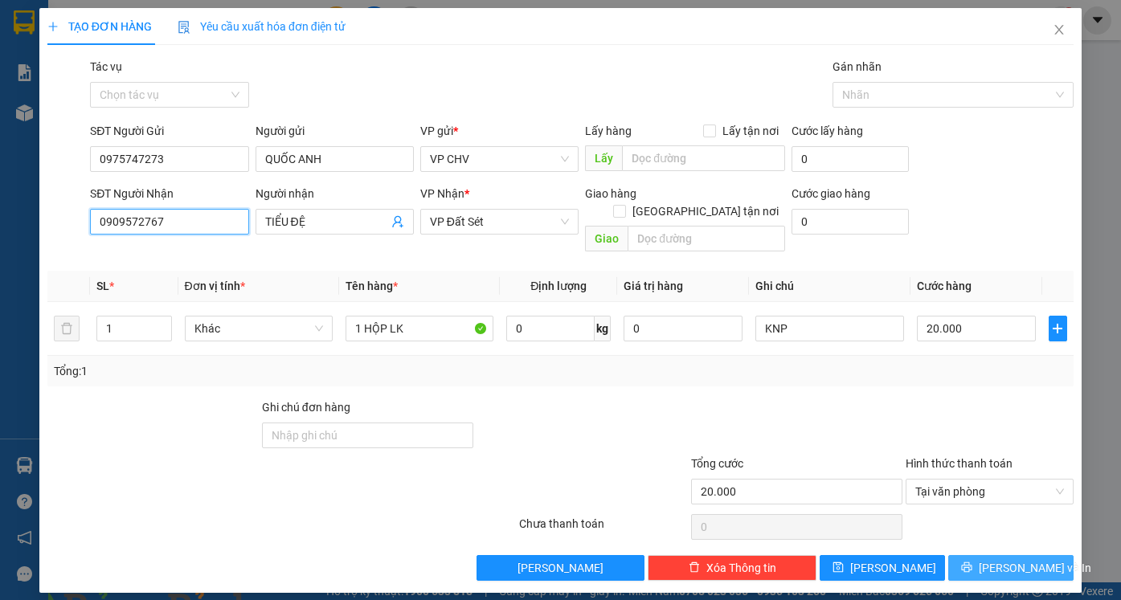
type input "0909572767"
click at [1023, 559] on span "[PERSON_NAME] và In" at bounding box center [1035, 568] width 112 height 18
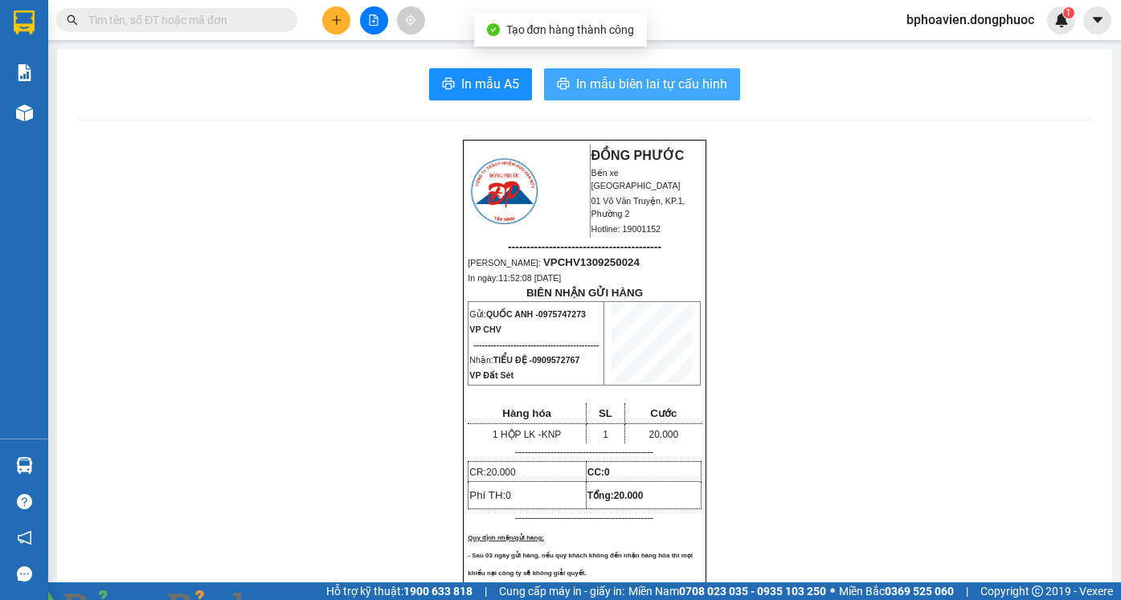
click at [659, 82] on span "In mẫu biên lai tự cấu hình" at bounding box center [651, 84] width 151 height 20
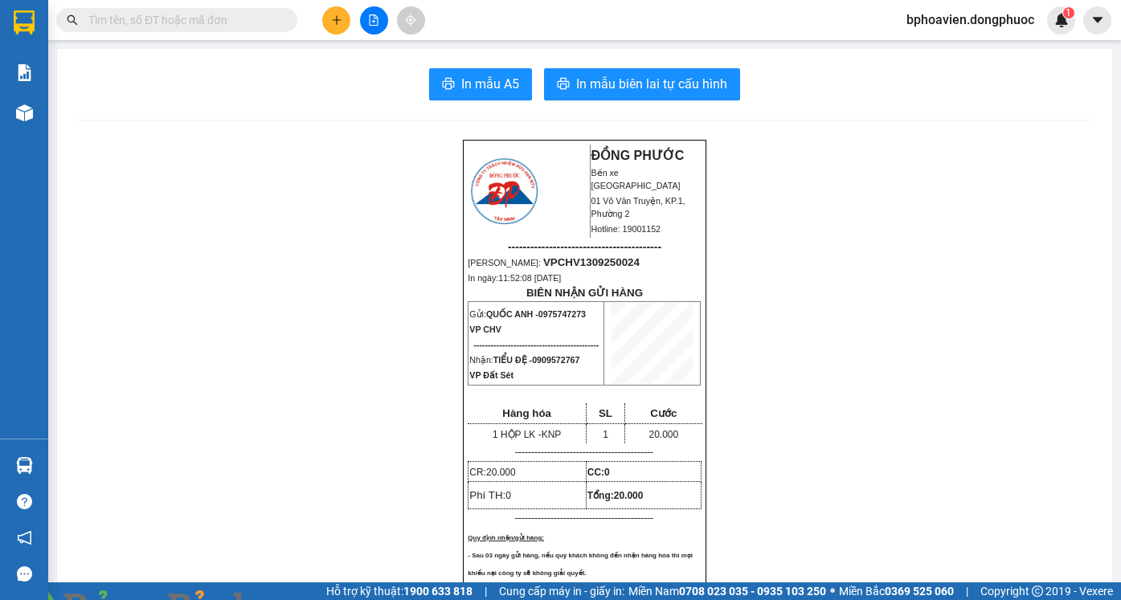
click at [332, 27] on button at bounding box center [336, 20] width 28 height 28
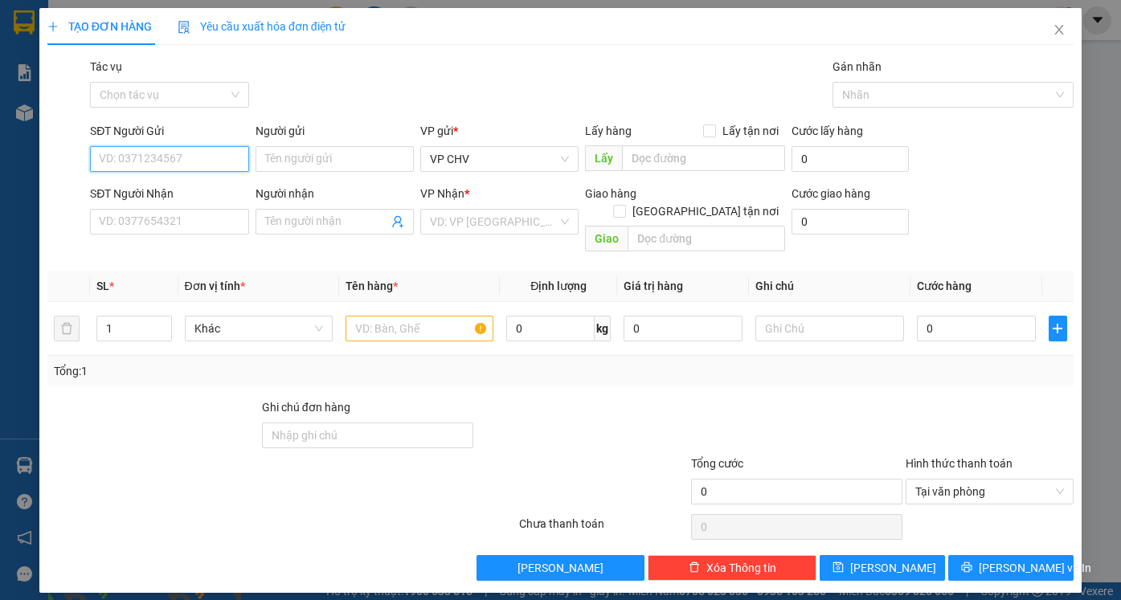
click at [192, 152] on input "SĐT Người Gửi" at bounding box center [169, 159] width 158 height 26
click at [219, 198] on div "0975747273 - QUỐC [GEOGRAPHIC_DATA]" at bounding box center [206, 191] width 233 height 26
type input "0975747273"
type input "QUỐC ANH"
type input "0909572767"
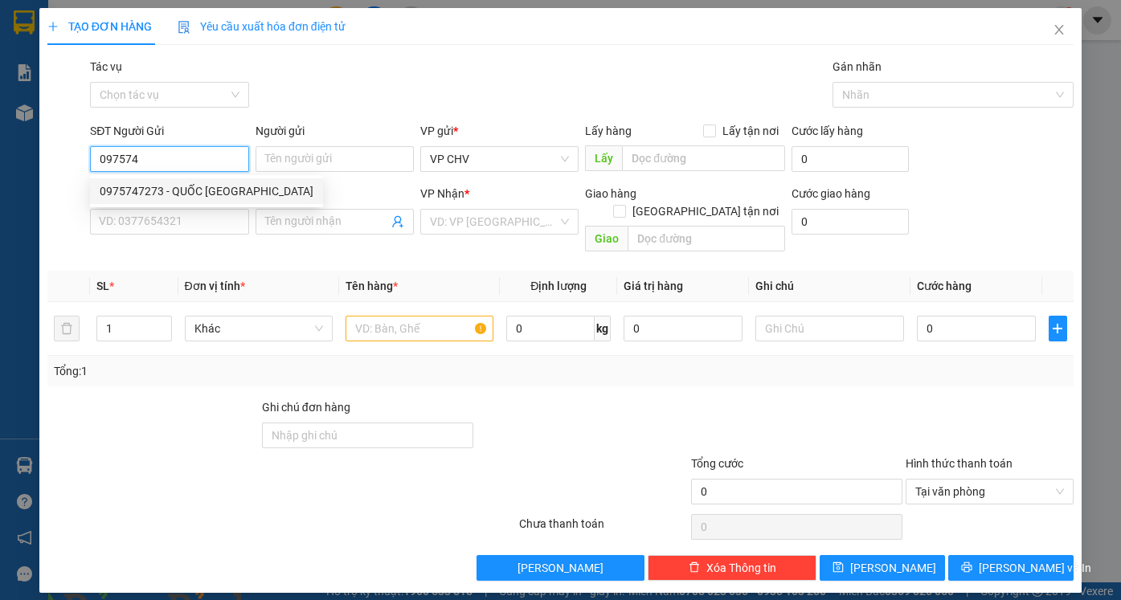
type input "TIỂU ĐỆ"
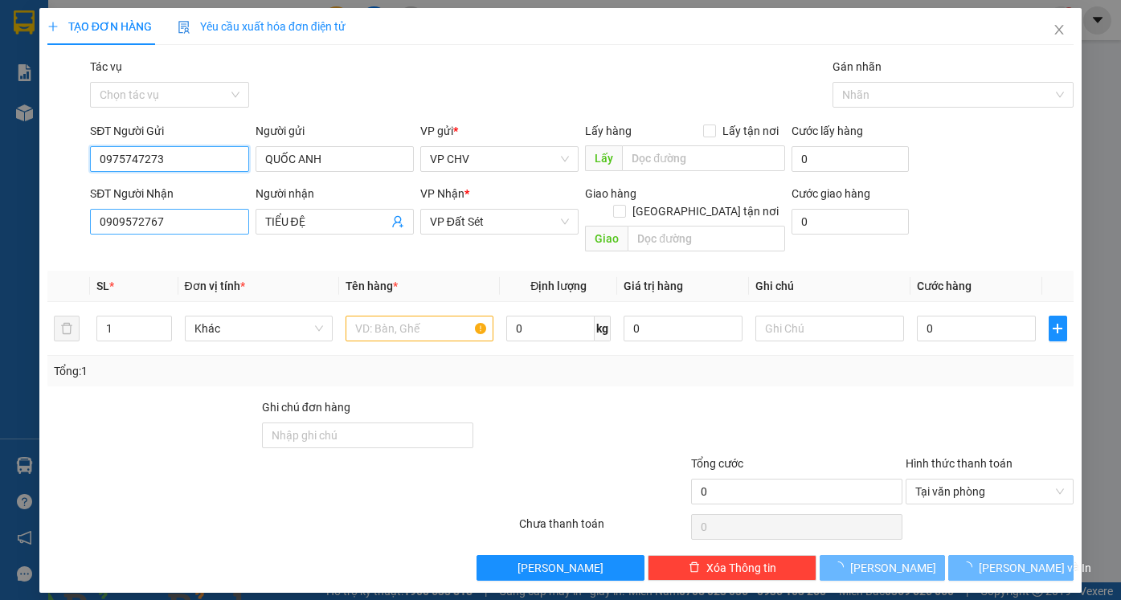
type input "20.000"
type input "0975747273"
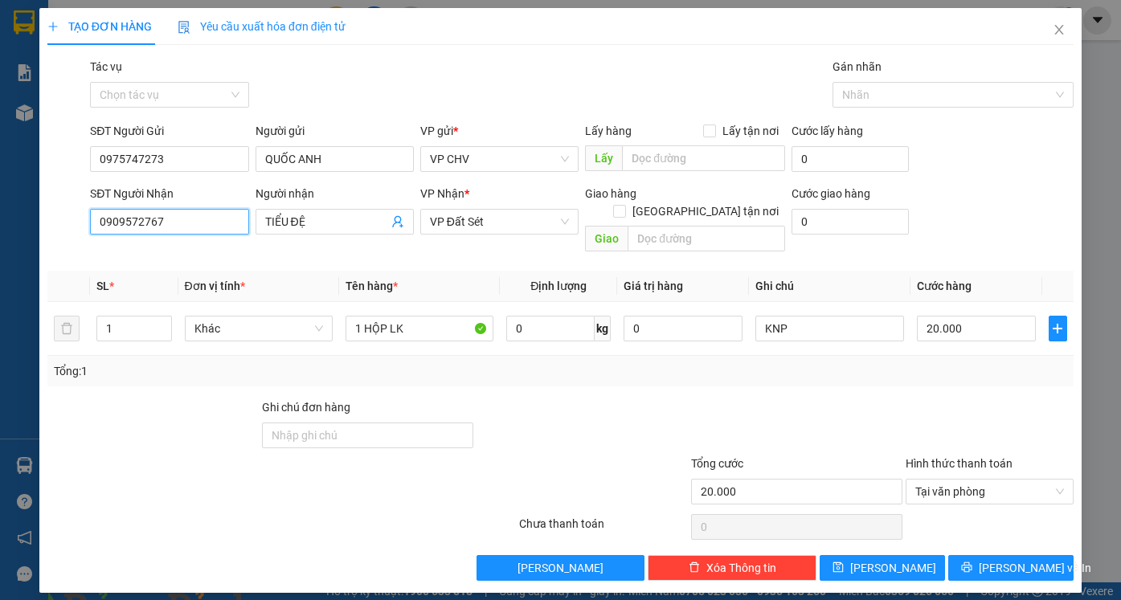
drag, startPoint x: 167, startPoint y: 223, endPoint x: 0, endPoint y: 210, distance: 167.7
click at [0, 210] on div "TẠO ĐƠN HÀNG Yêu cầu xuất hóa đơn điện tử Transit Pickup Surcharge Ids Transit …" at bounding box center [560, 300] width 1121 height 600
click at [179, 256] on div "0961547972 - [GEOGRAPHIC_DATA]" at bounding box center [190, 254] width 181 height 18
type input "0961547972"
type input "KHÁNH SƠN"
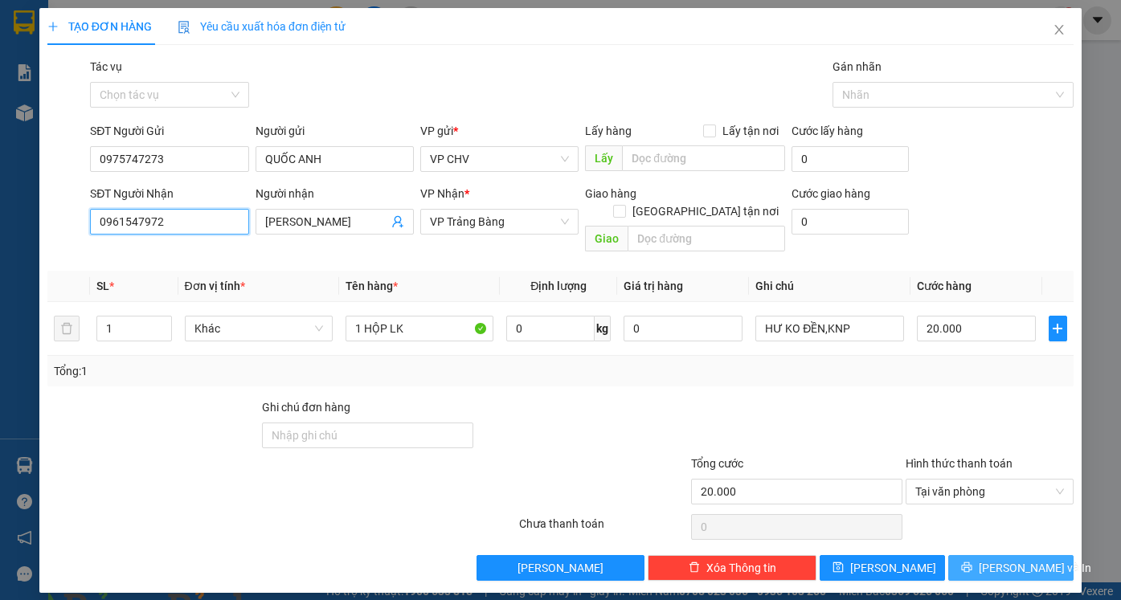
type input "0961547972"
click at [972, 562] on icon "printer" at bounding box center [966, 567] width 11 height 11
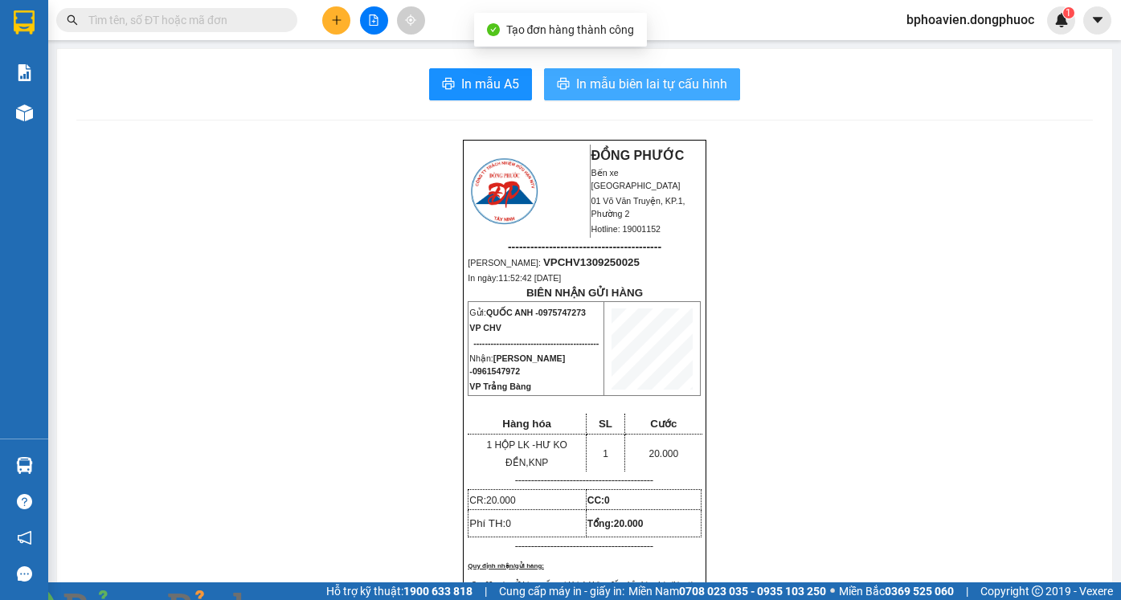
click at [668, 90] on span "In mẫu biên lai tự cấu hình" at bounding box center [651, 84] width 151 height 20
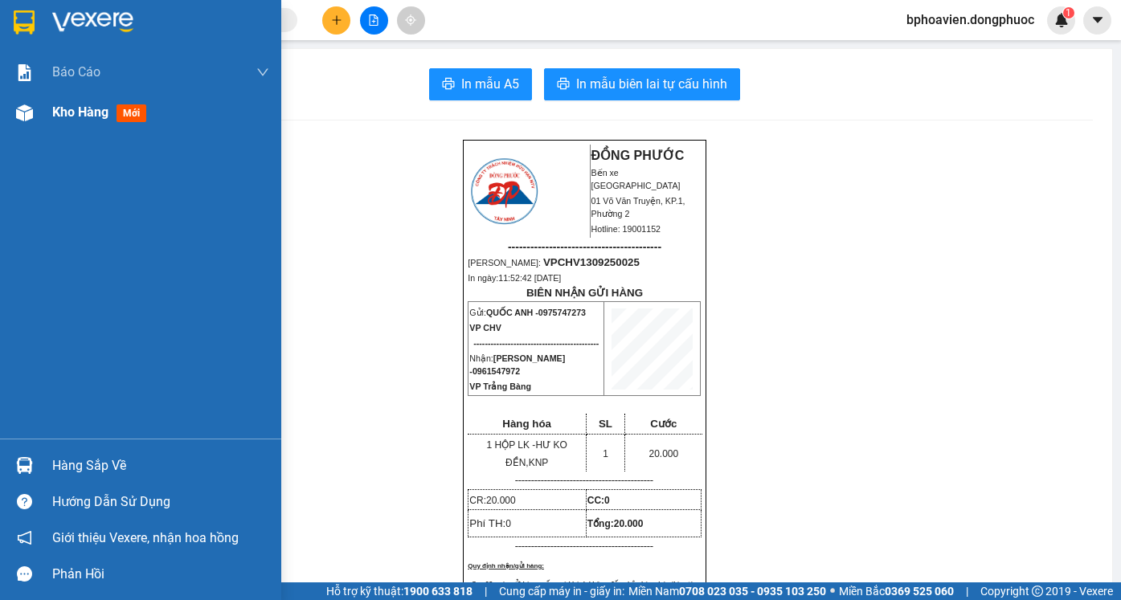
click at [68, 114] on span "Kho hàng" at bounding box center [80, 111] width 56 height 15
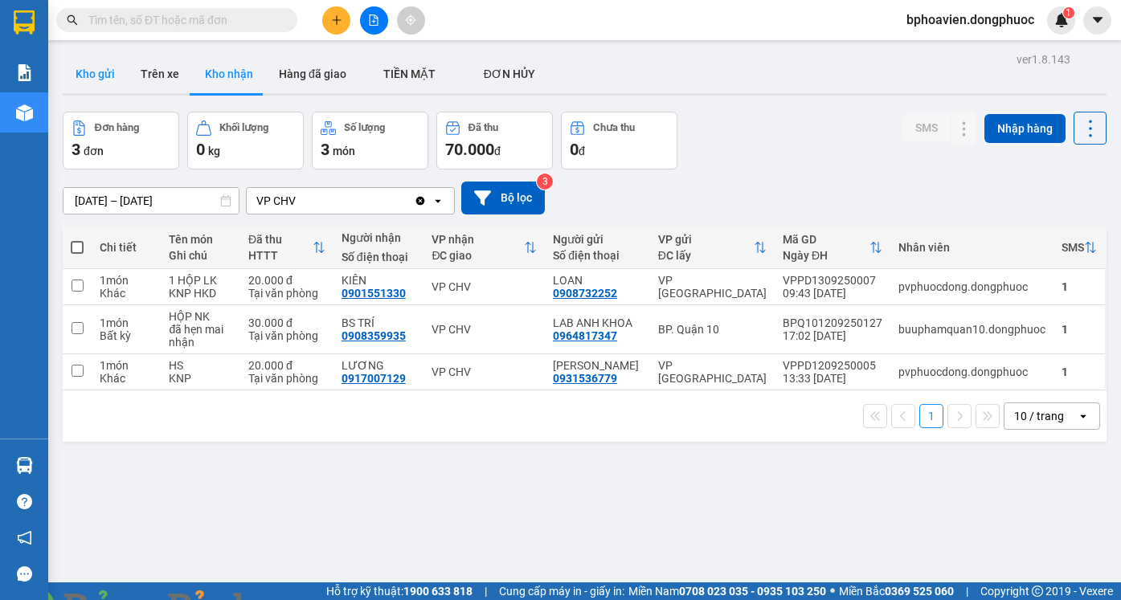
click at [96, 76] on button "Kho gửi" at bounding box center [95, 74] width 65 height 39
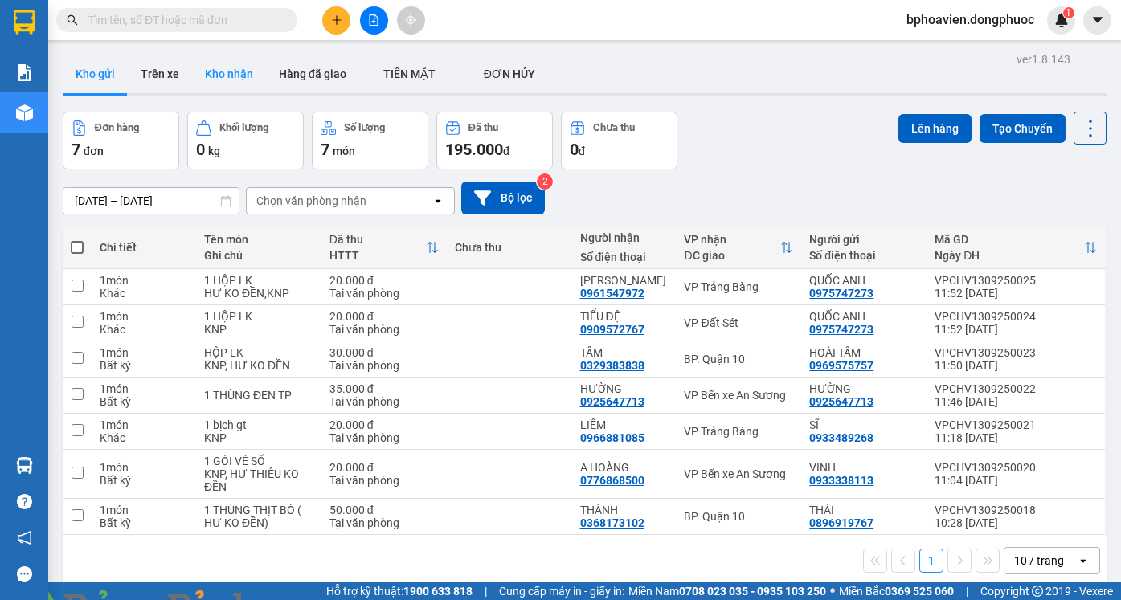
click at [245, 78] on button "Kho nhận" at bounding box center [229, 74] width 74 height 39
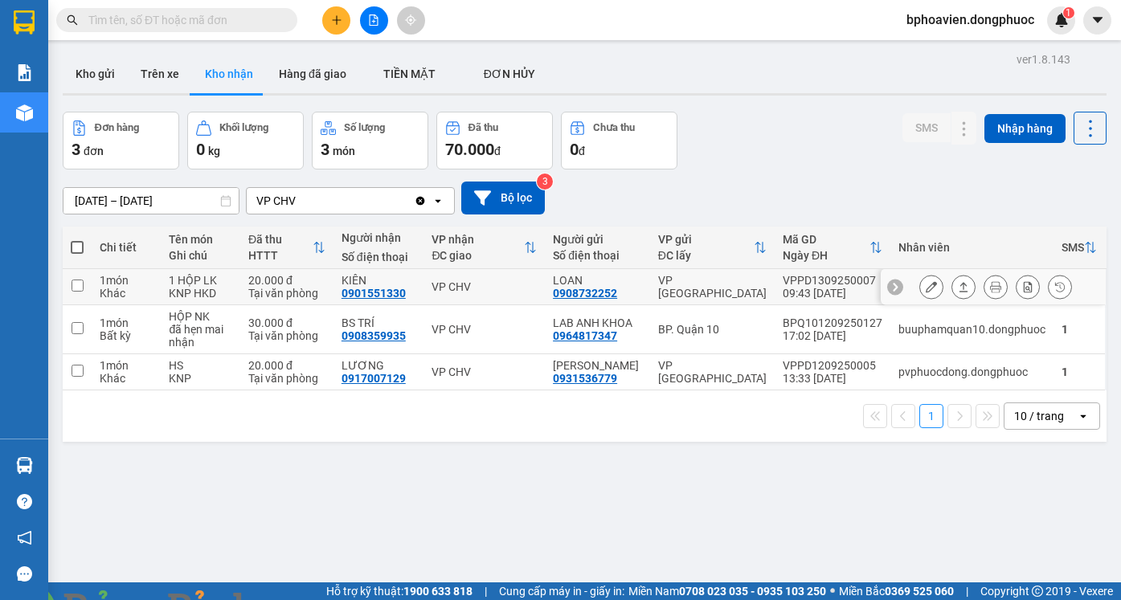
click at [958, 287] on icon at bounding box center [963, 286] width 11 height 11
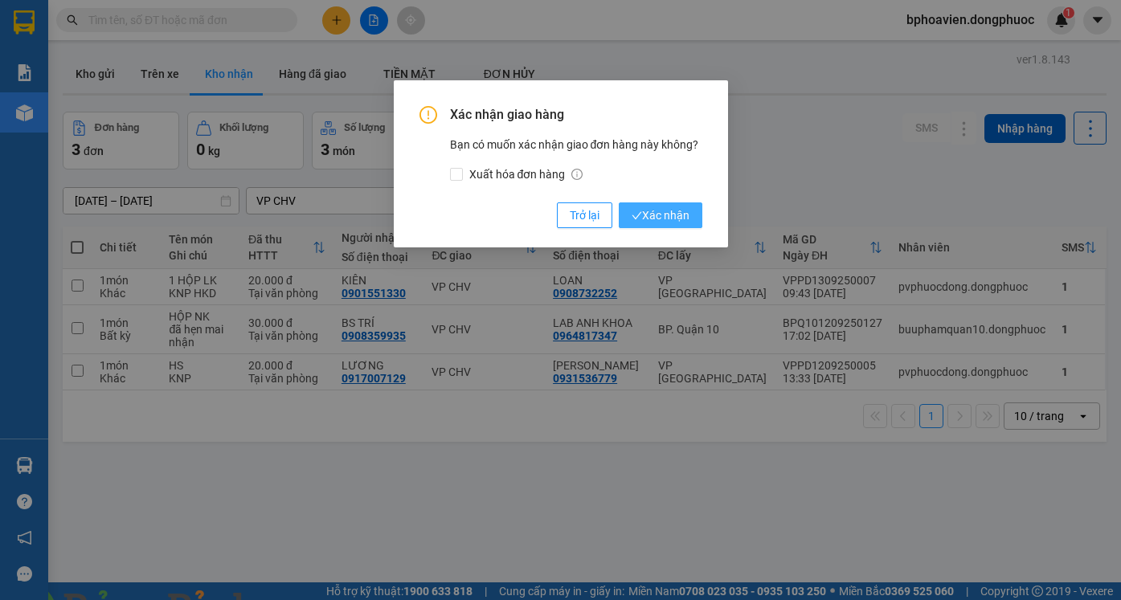
click at [648, 217] on span "Xác nhận" at bounding box center [660, 215] width 58 height 18
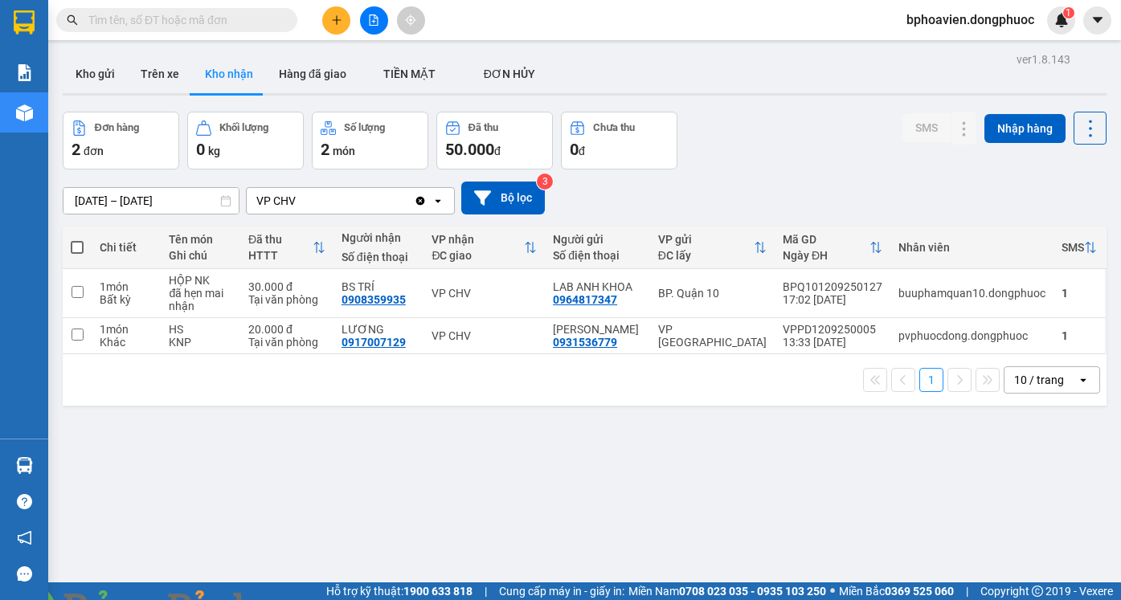
drag, startPoint x: 103, startPoint y: 72, endPoint x: 137, endPoint y: 113, distance: 53.6
click at [104, 72] on button "Kho gửi" at bounding box center [95, 74] width 65 height 39
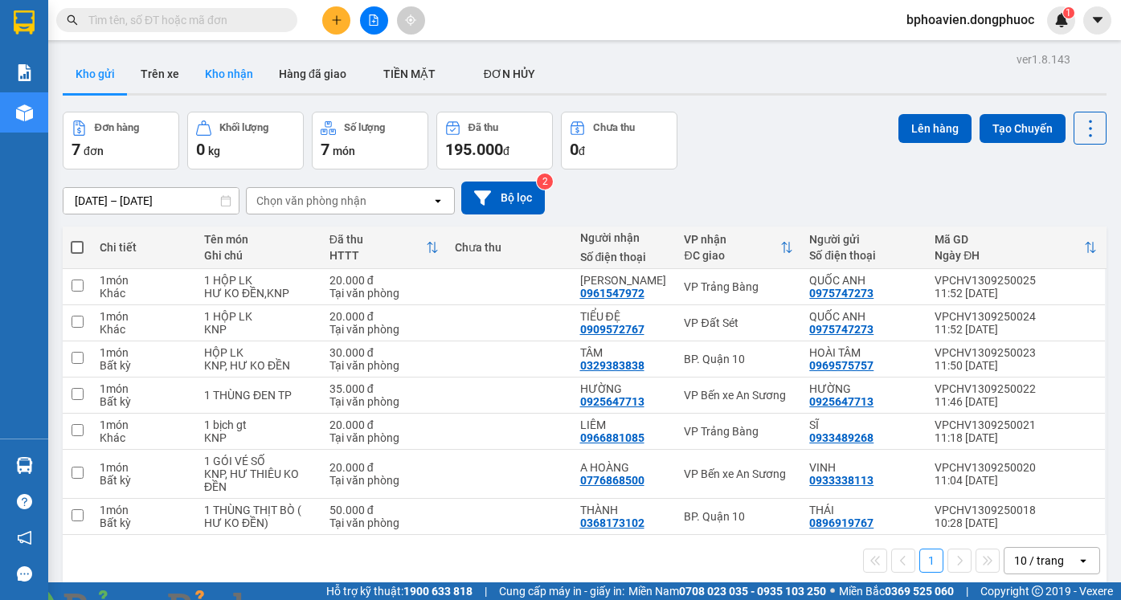
click at [237, 78] on button "Kho nhận" at bounding box center [229, 74] width 74 height 39
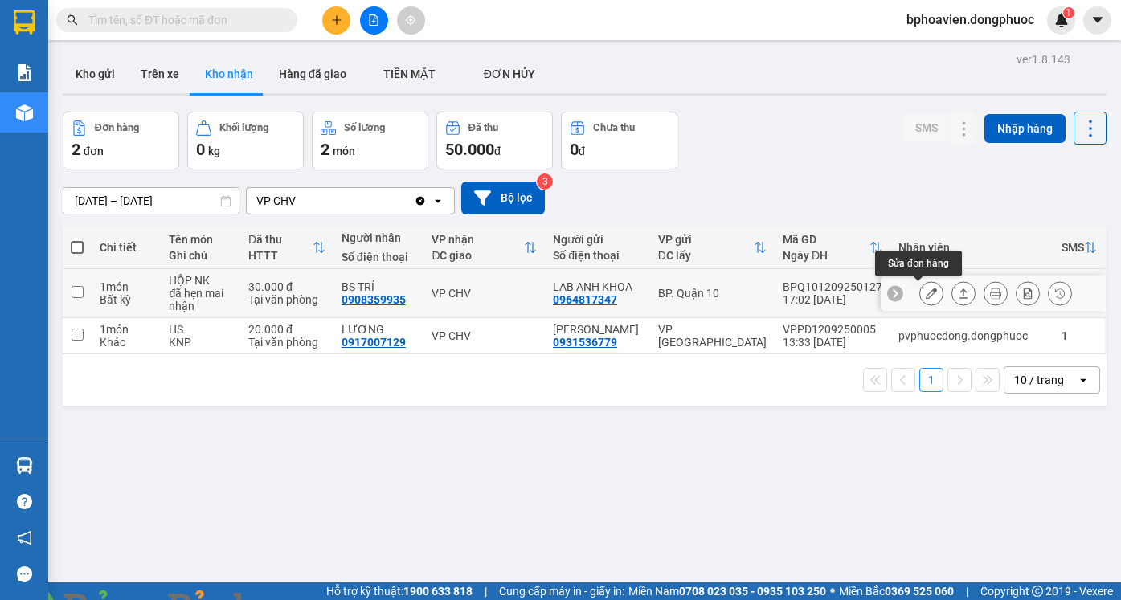
click at [925, 296] on icon at bounding box center [930, 293] width 11 height 11
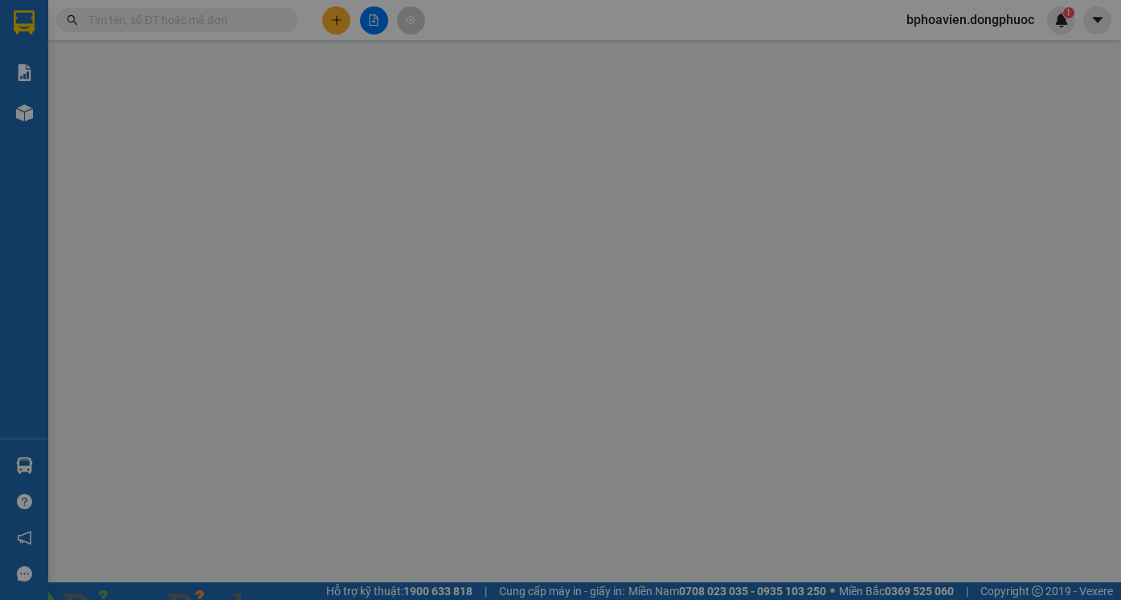
type input "0964817347"
type input "LAB ANH KHOA"
type input "0908359935"
type input "BS TRÍ"
type input "30.000"
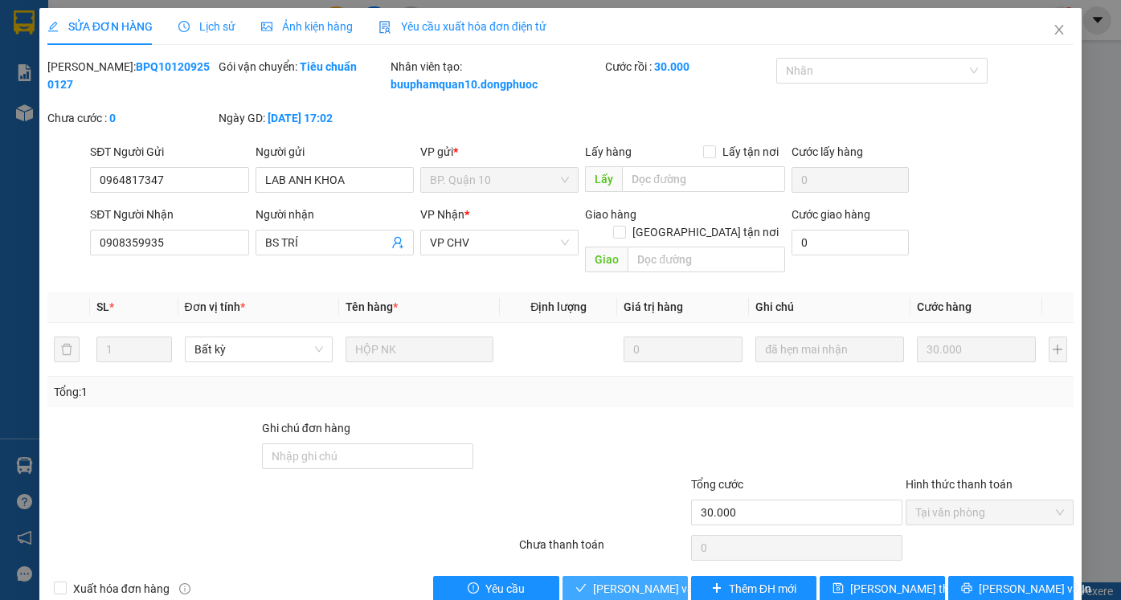
click at [627, 580] on span "Lưu và Giao hàng" at bounding box center [670, 589] width 154 height 18
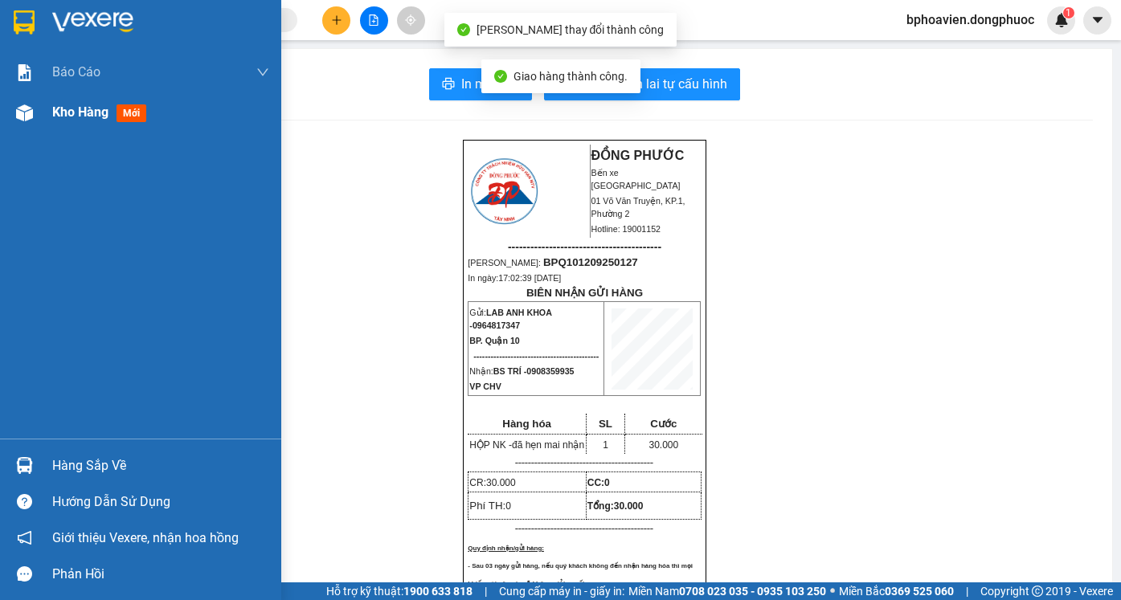
click at [87, 110] on span "Kho hàng" at bounding box center [80, 111] width 56 height 15
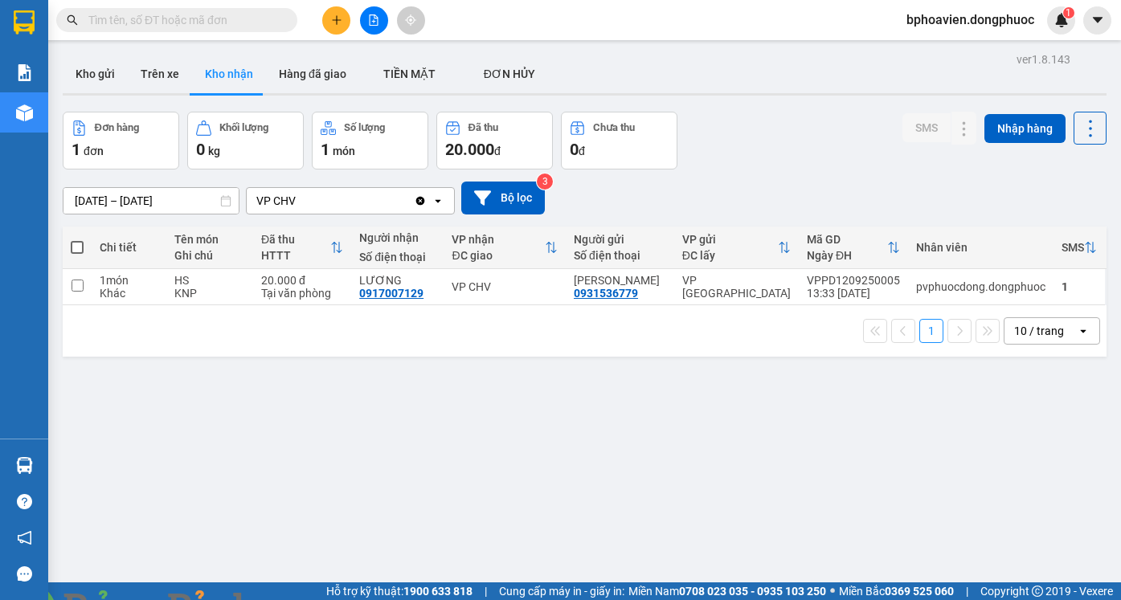
click at [296, 599] on span at bounding box center [276, 610] width 39 height 16
click at [296, 599] on img at bounding box center [291, 610] width 10 height 10
click at [107, 69] on button "Kho gửi" at bounding box center [95, 74] width 65 height 39
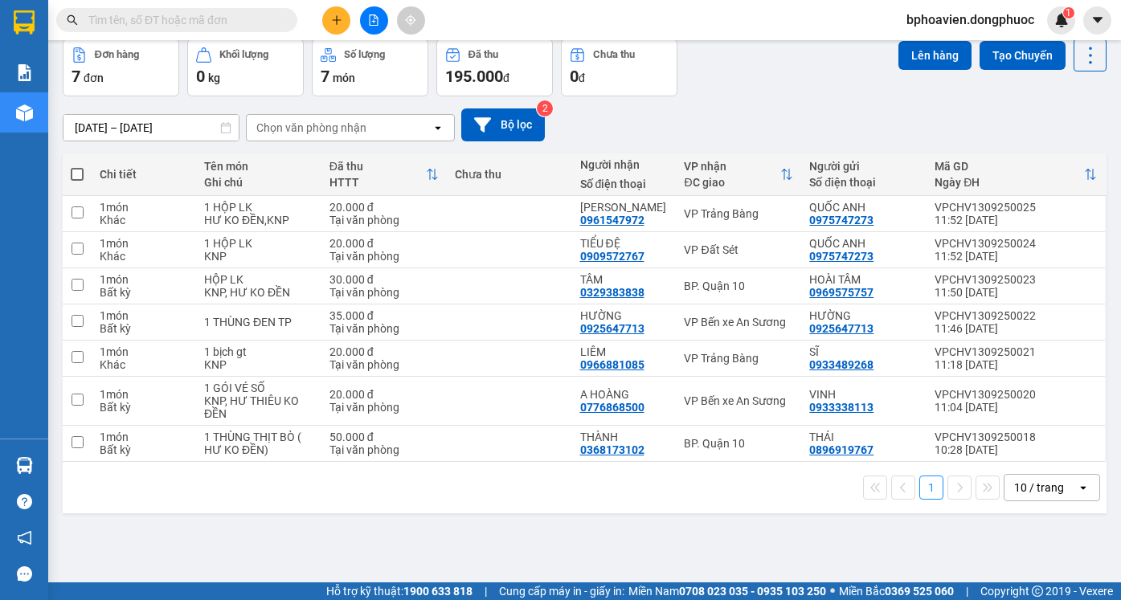
scroll to position [74, 0]
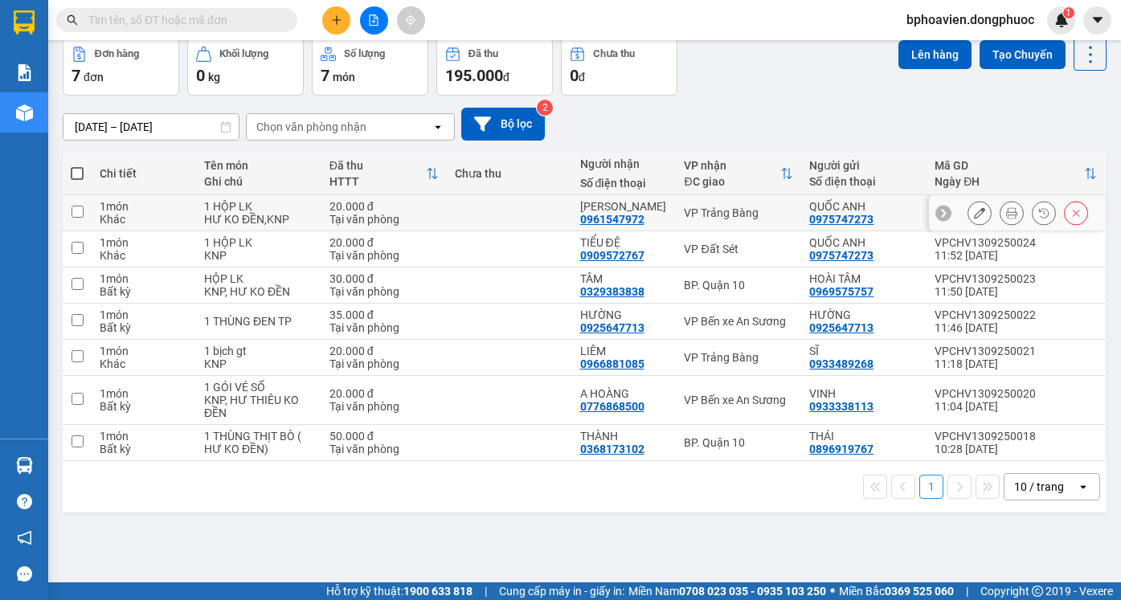
click at [84, 210] on td at bounding box center [77, 213] width 29 height 36
checkbox input "true"
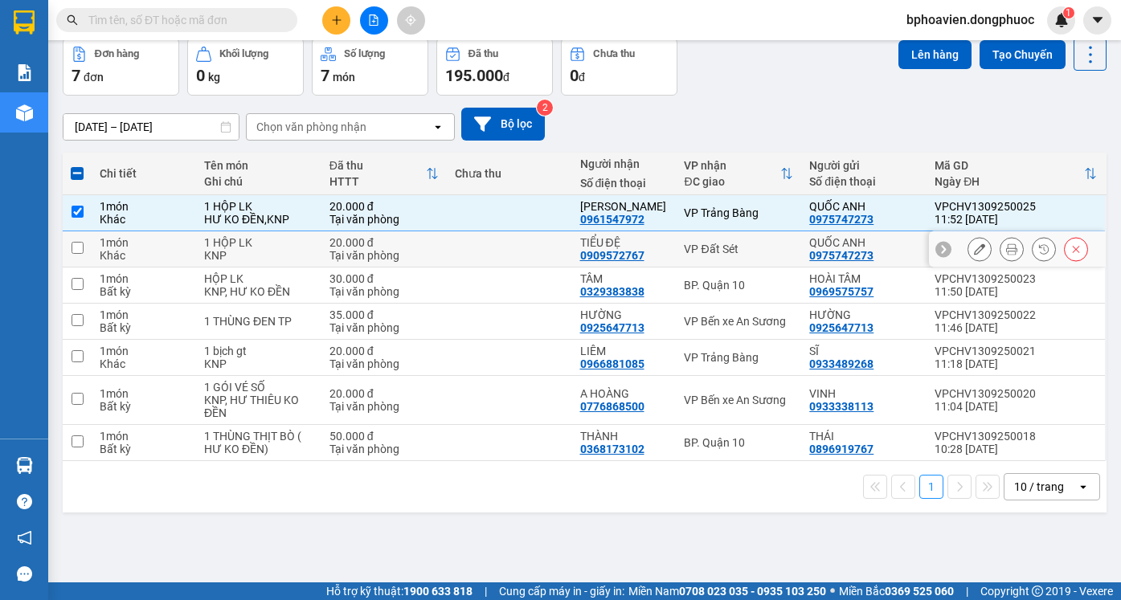
drag, startPoint x: 82, startPoint y: 249, endPoint x: 78, endPoint y: 278, distance: 29.2
click at [81, 251] on input "checkbox" at bounding box center [77, 248] width 12 height 12
checkbox input "true"
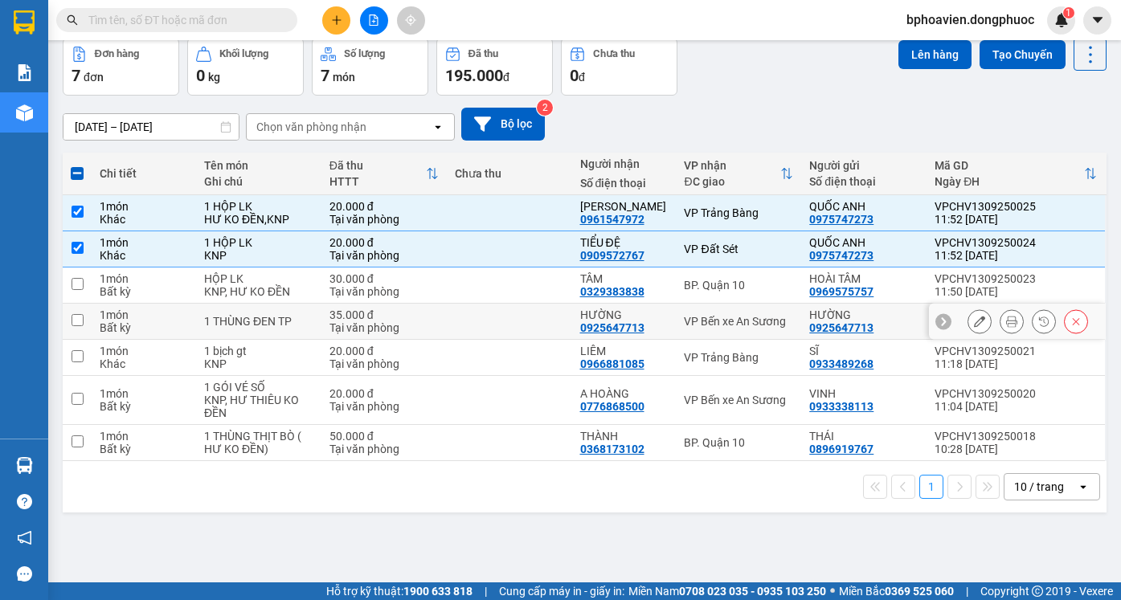
click at [80, 323] on input "checkbox" at bounding box center [77, 320] width 12 height 12
checkbox input "true"
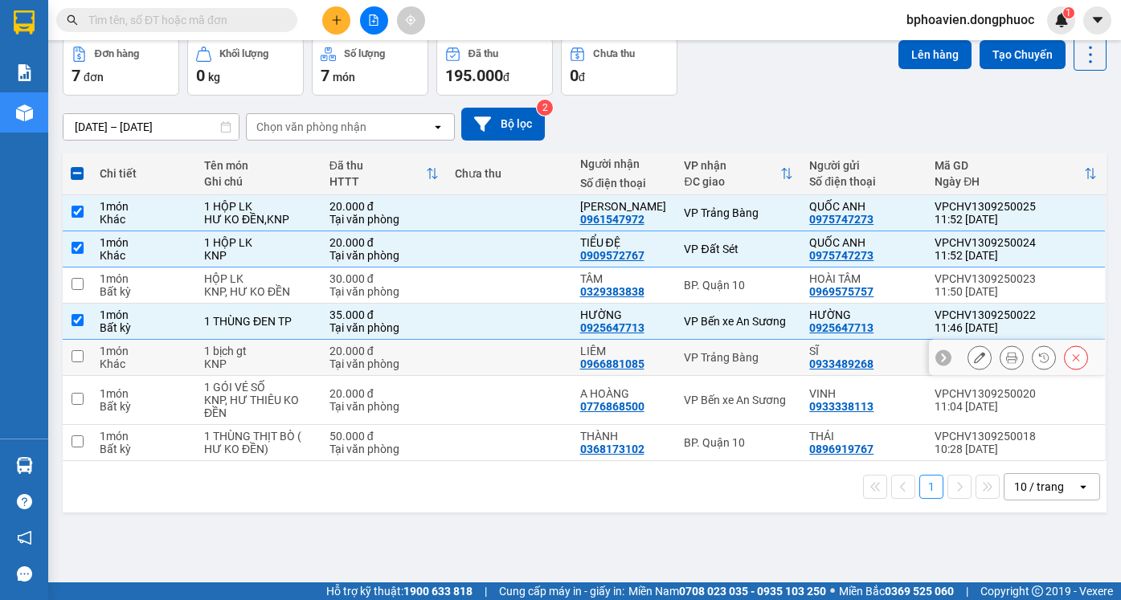
click at [76, 358] on input "checkbox" at bounding box center [77, 356] width 12 height 12
checkbox input "true"
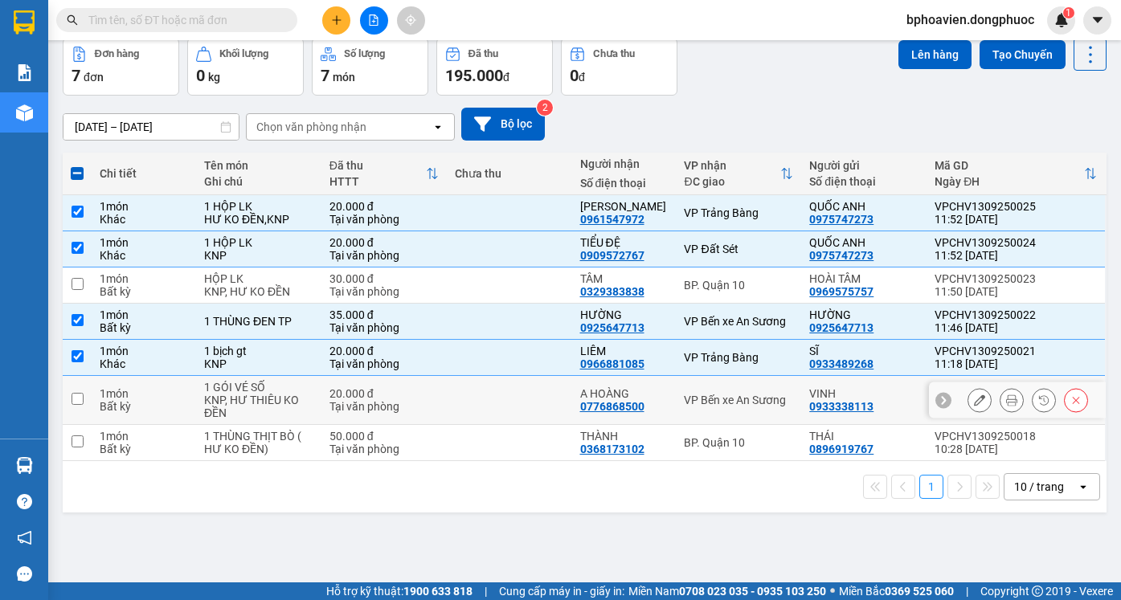
click at [80, 398] on input "checkbox" at bounding box center [77, 399] width 12 height 12
checkbox input "true"
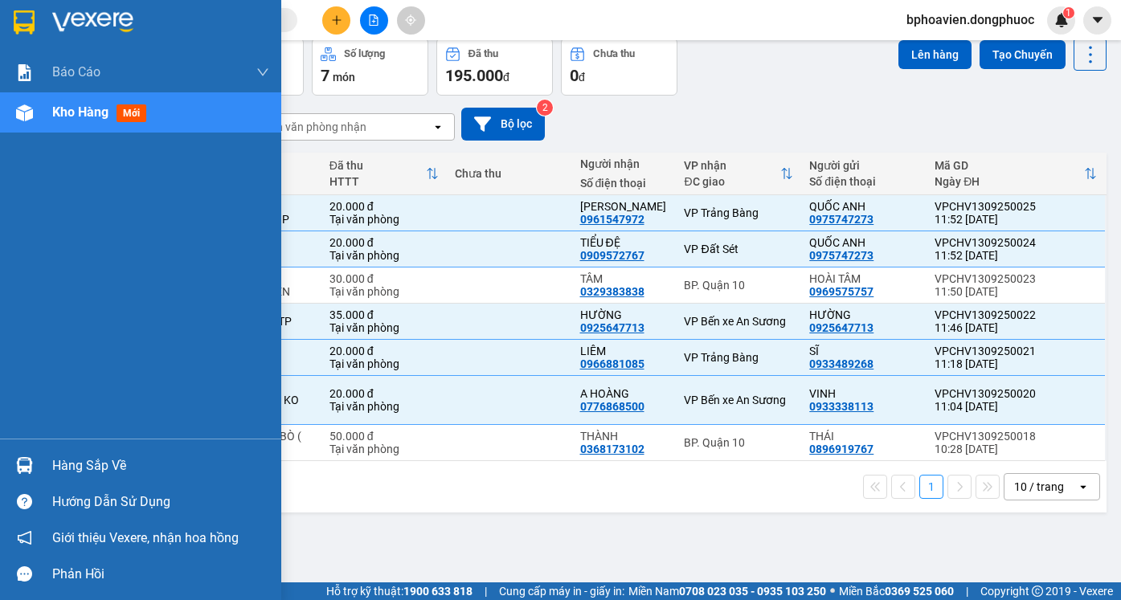
click at [81, 470] on div "Hàng sắp về" at bounding box center [160, 466] width 217 height 24
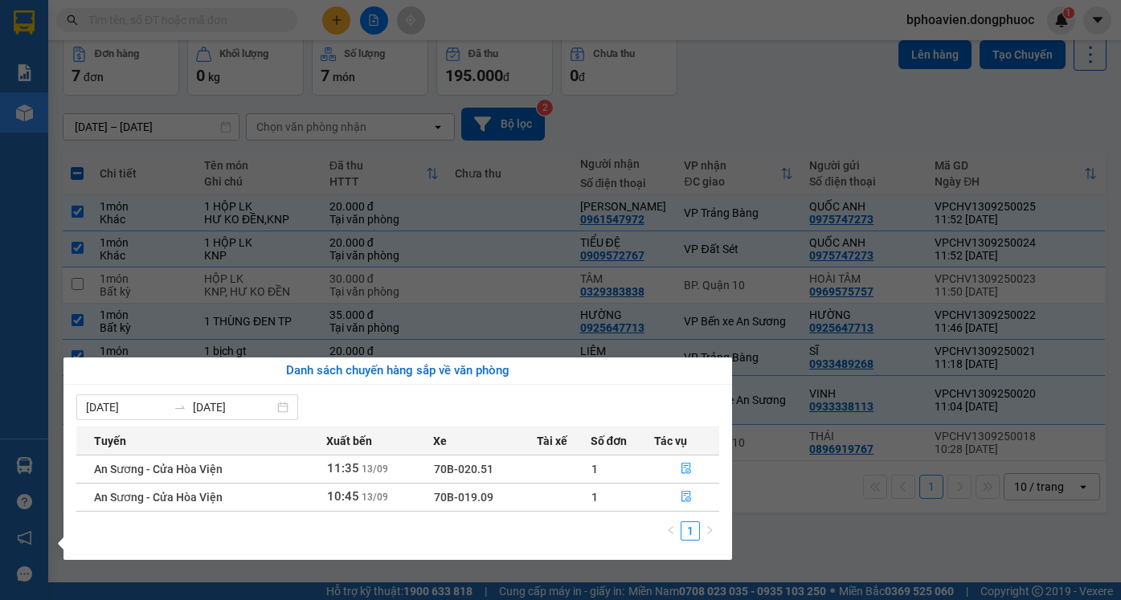
click at [788, 521] on section "Kết quả tìm kiếm ( 35 ) Bộ lọc Mã ĐH Trạng thái Món hàng Tổng cước Chưa cước Nh…" at bounding box center [560, 300] width 1121 height 600
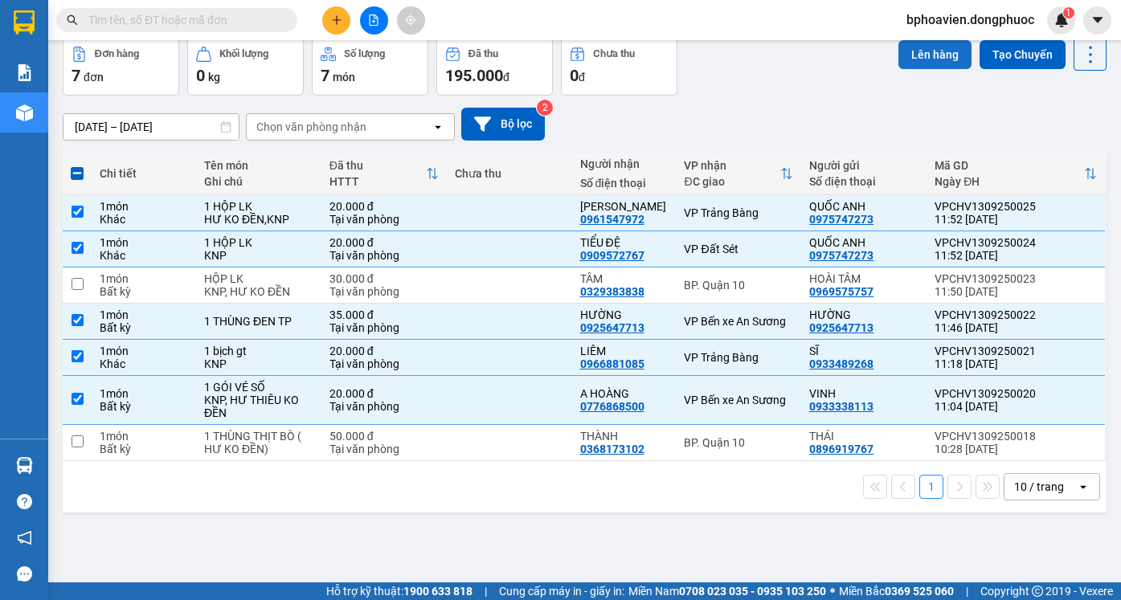
click at [919, 60] on button "Lên hàng" at bounding box center [934, 54] width 73 height 29
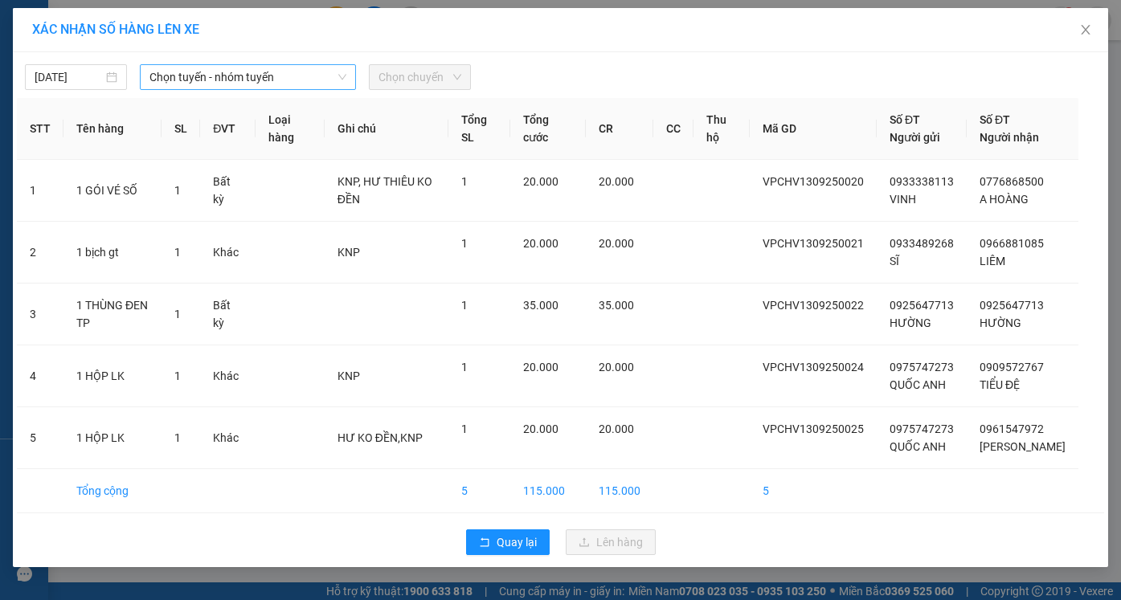
click at [287, 83] on span "Chọn tuyến - nhóm tuyến" at bounding box center [247, 77] width 197 height 24
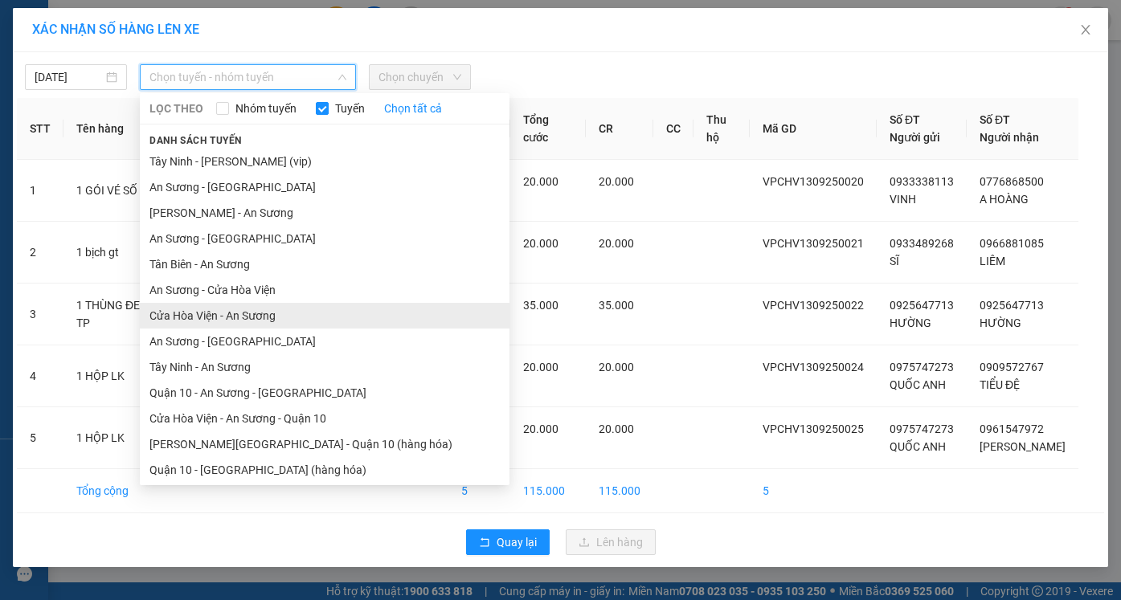
click at [239, 308] on li "Cửa Hòa Viện - An Sương" at bounding box center [325, 316] width 370 height 26
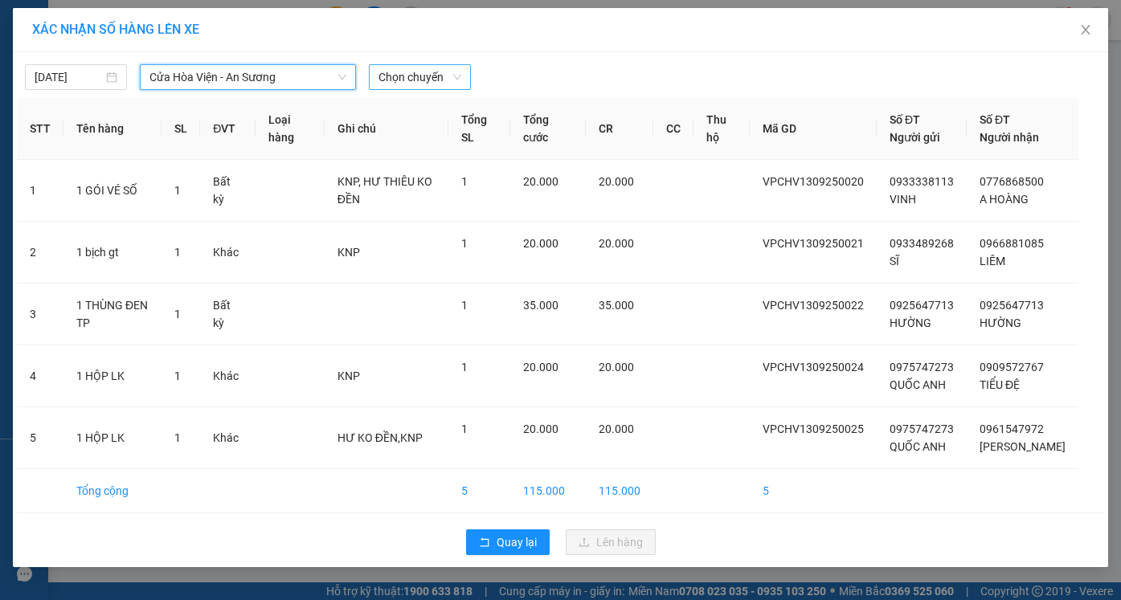
click at [435, 79] on span "Chọn chuyến" at bounding box center [419, 77] width 83 height 24
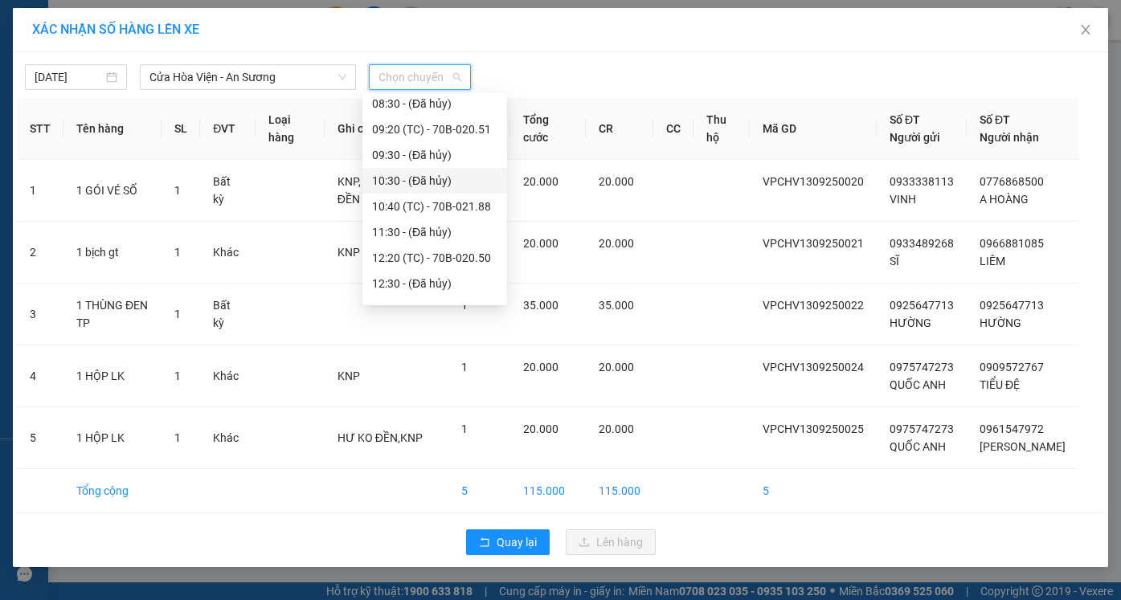
scroll to position [241, 0]
click at [457, 255] on div "12:20 (TC) - 70B-020.50" at bounding box center [434, 254] width 125 height 18
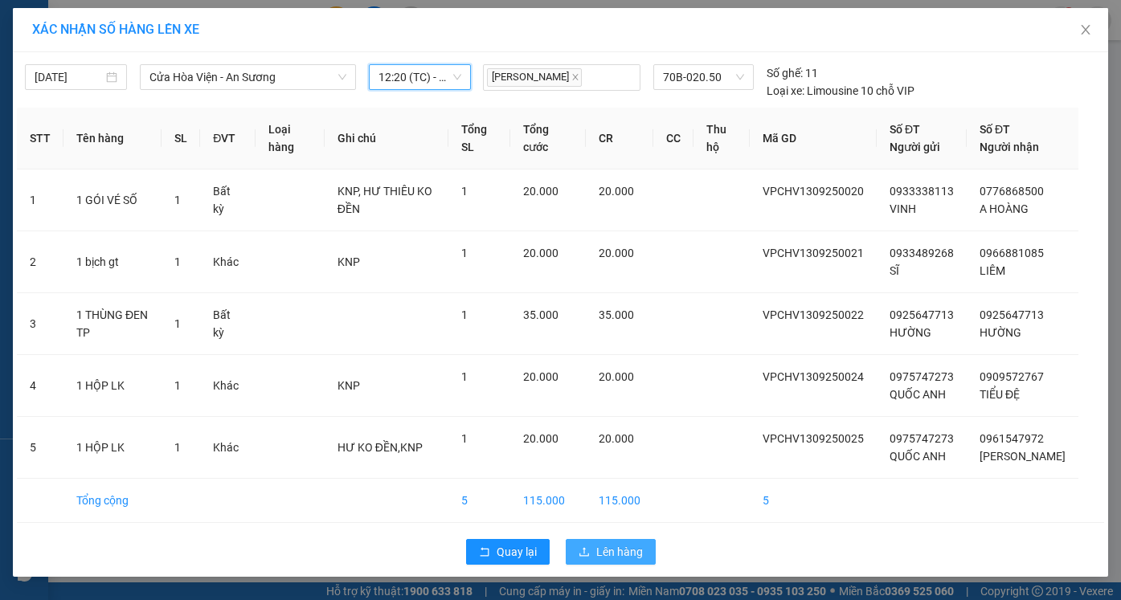
click at [609, 561] on span "Lên hàng" at bounding box center [619, 552] width 47 height 18
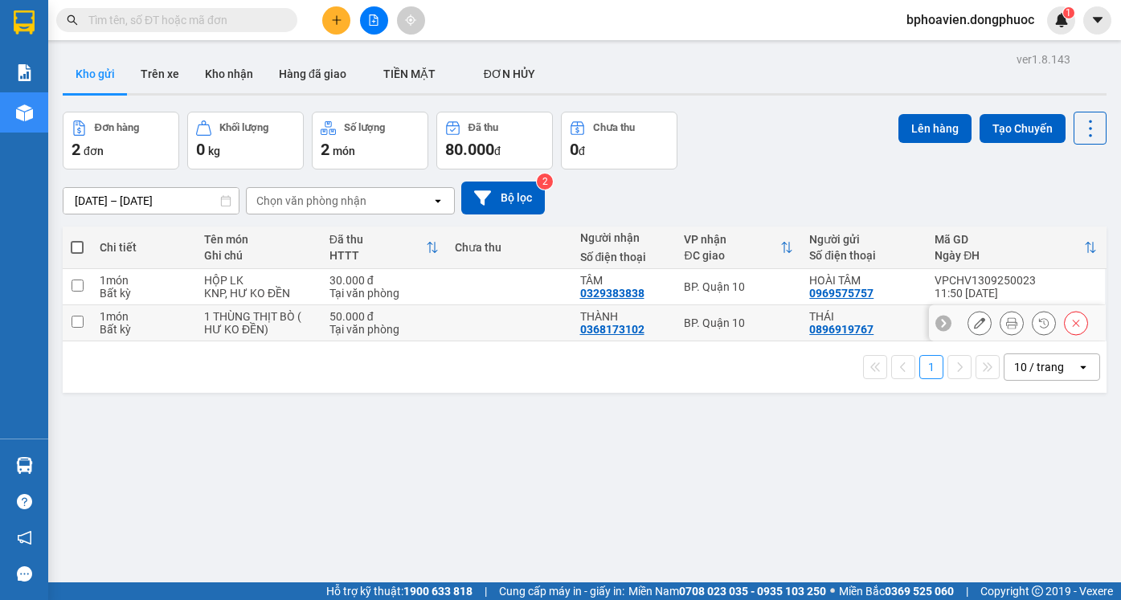
click at [513, 326] on td at bounding box center [509, 323] width 125 height 36
checkbox input "true"
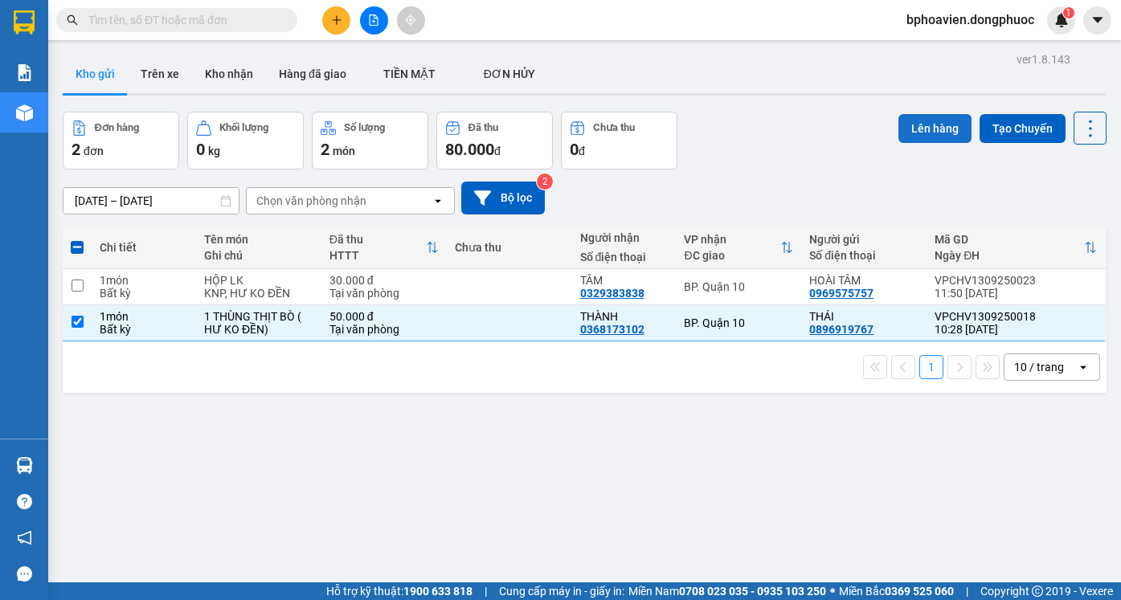
click at [929, 135] on button "Lên hàng" at bounding box center [934, 128] width 73 height 29
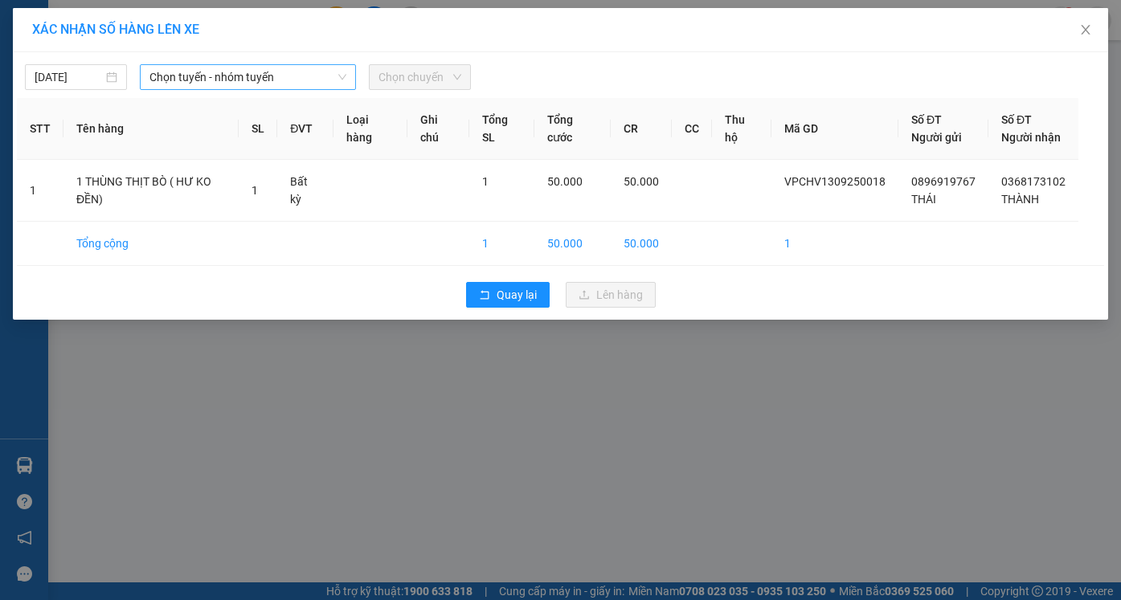
click at [304, 80] on span "Chọn tuyến - nhóm tuyến" at bounding box center [247, 77] width 197 height 24
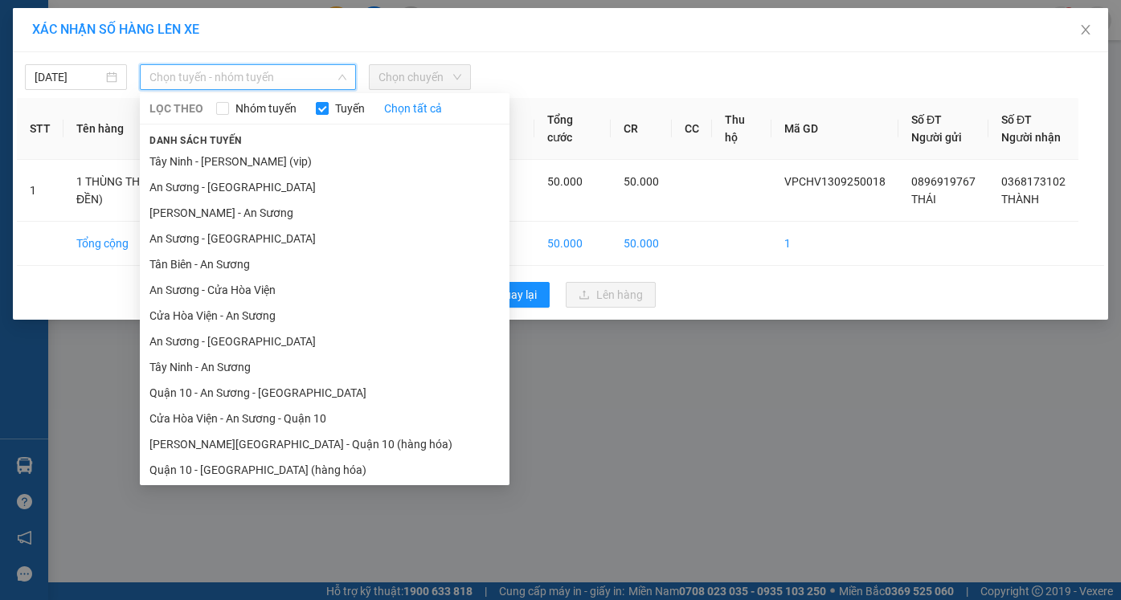
drag, startPoint x: 242, startPoint y: 170, endPoint x: 307, endPoint y: 139, distance: 72.2
click at [243, 170] on li "Tây Ninh - [PERSON_NAME] (vip)" at bounding box center [325, 162] width 370 height 26
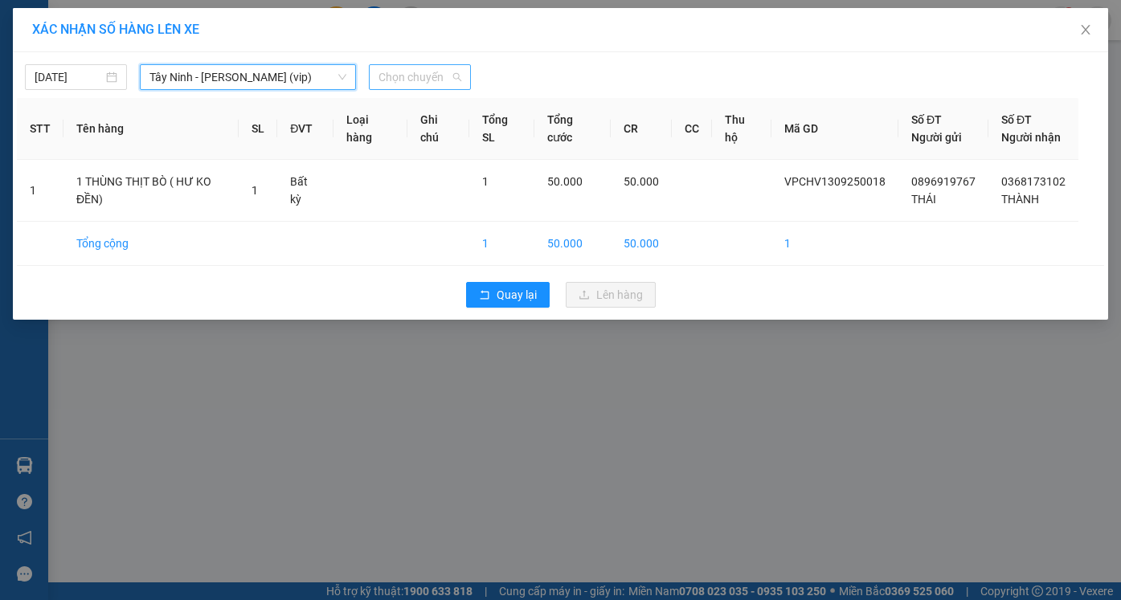
click at [411, 86] on span "Chọn chuyến" at bounding box center [419, 77] width 83 height 24
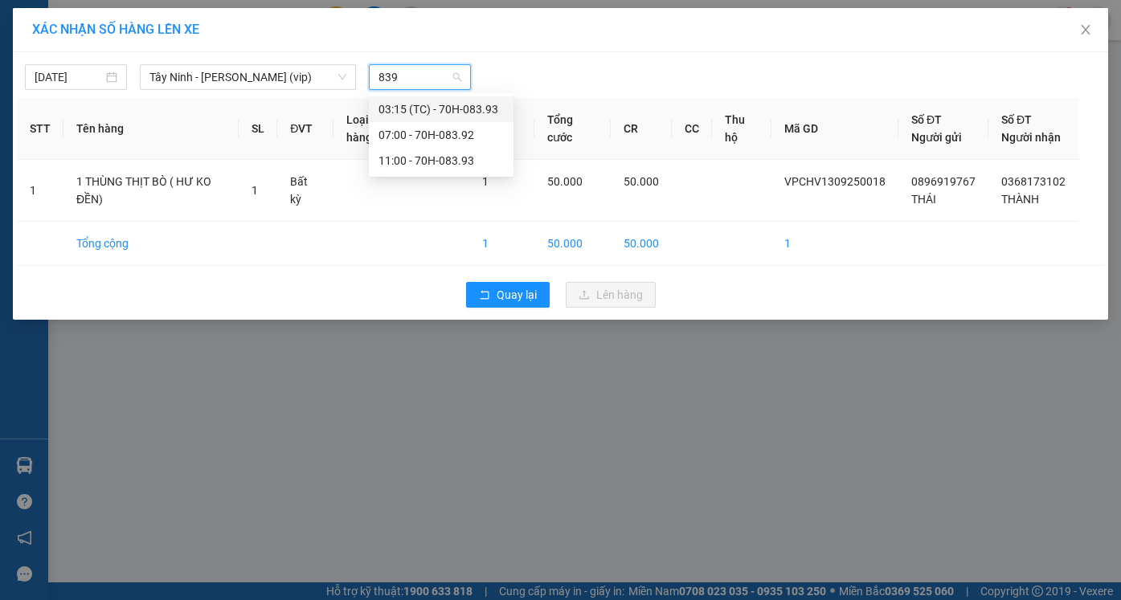
type input "8393"
click at [451, 141] on div "11:00 - 70H-083.93" at bounding box center [440, 135] width 125 height 18
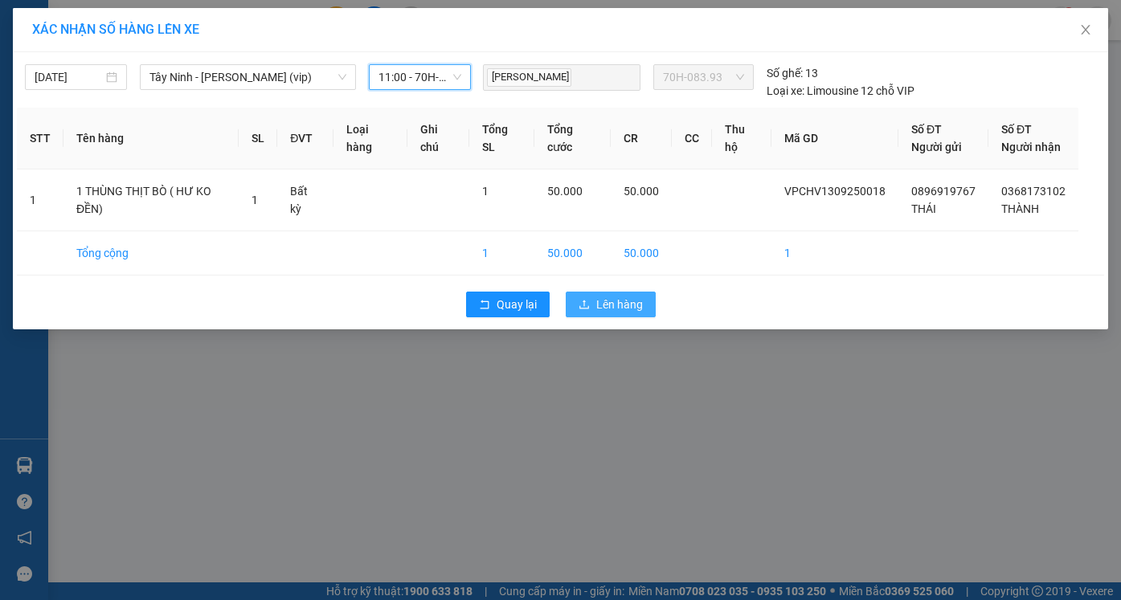
click at [629, 305] on span "Lên hàng" at bounding box center [619, 305] width 47 height 18
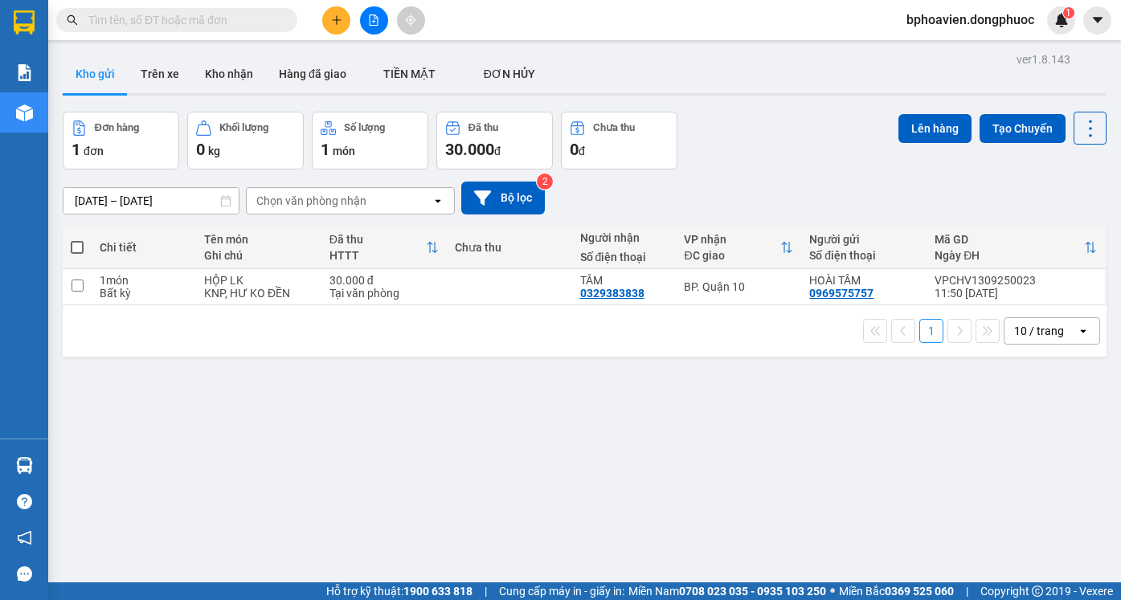
click at [328, 19] on button at bounding box center [336, 20] width 28 height 28
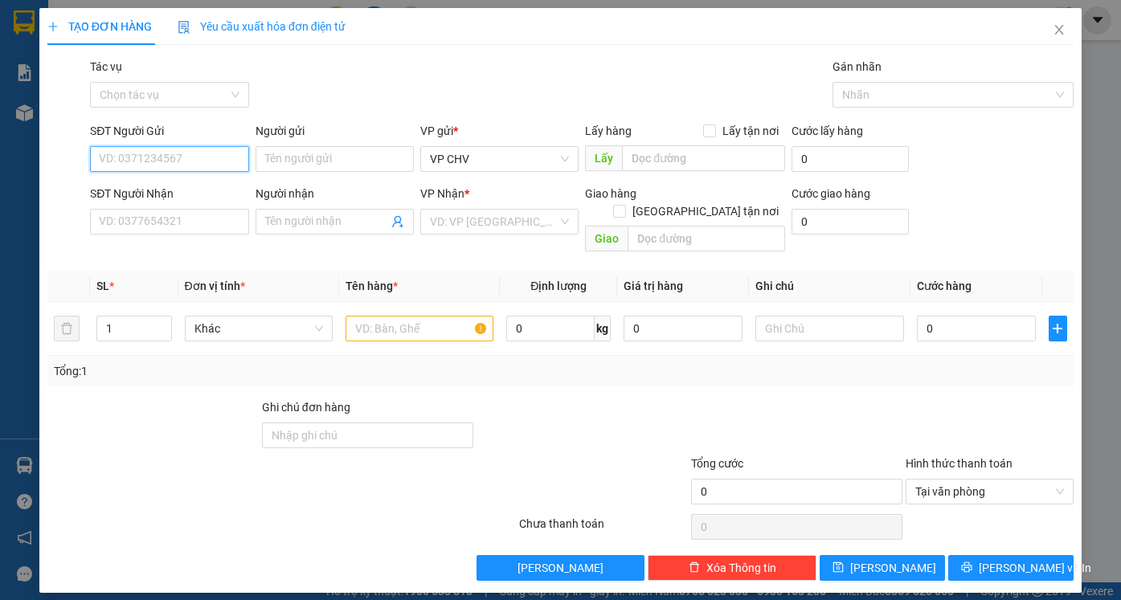
click at [205, 162] on input "SĐT Người Gửi" at bounding box center [169, 159] width 158 height 26
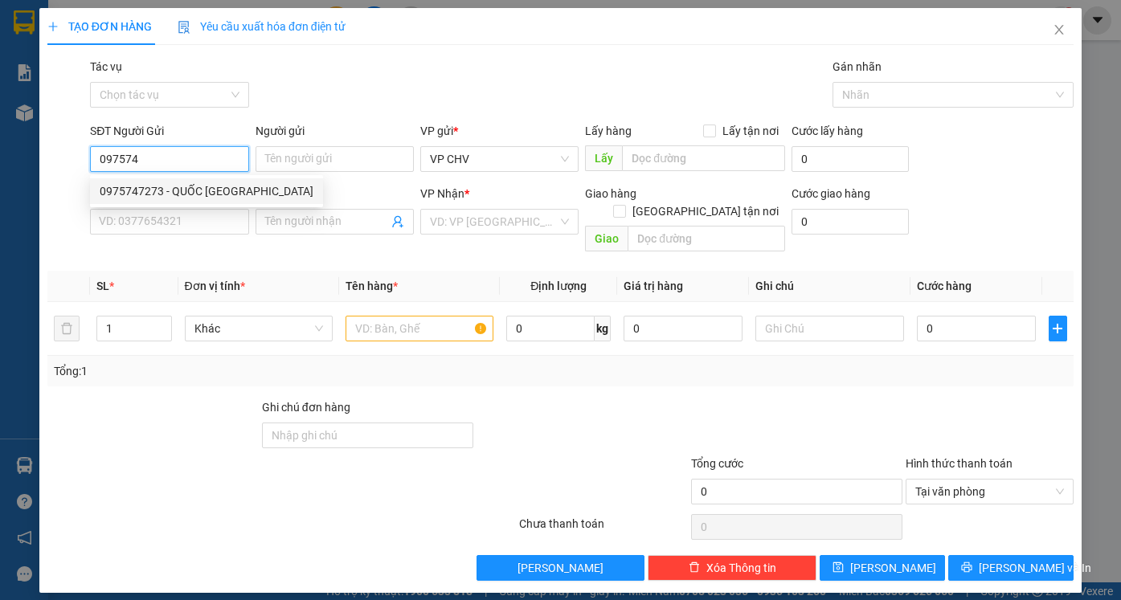
click at [150, 194] on div "0975747273 - QUỐC [GEOGRAPHIC_DATA]" at bounding box center [207, 191] width 214 height 18
type input "0975747273"
type input "QUỐC ANH"
type input "0961547972"
type input "KHÁNH SƠN"
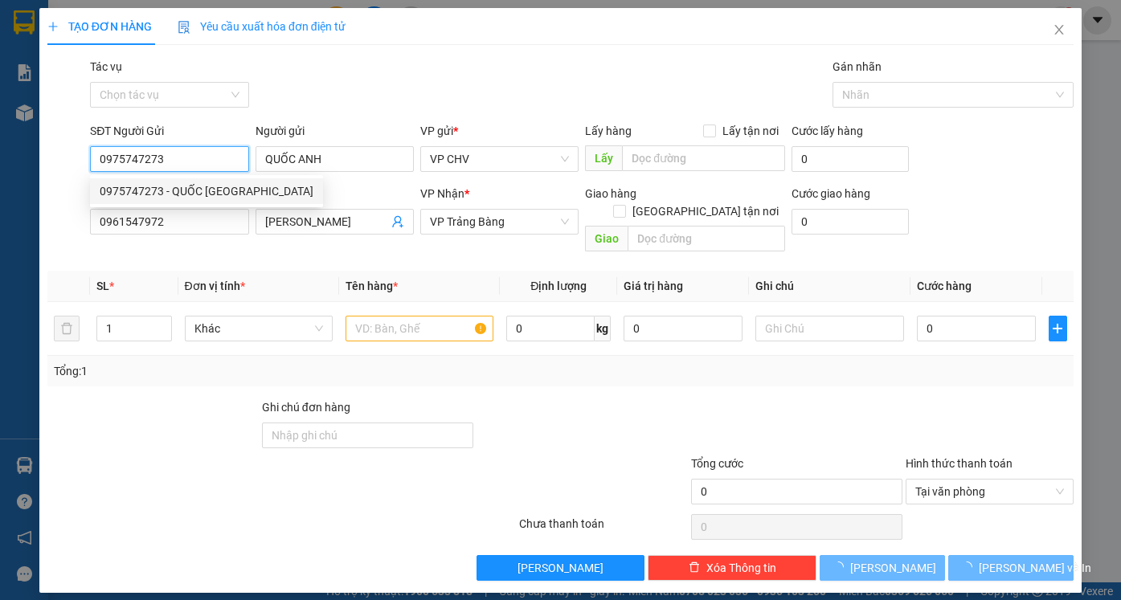
type input "20.000"
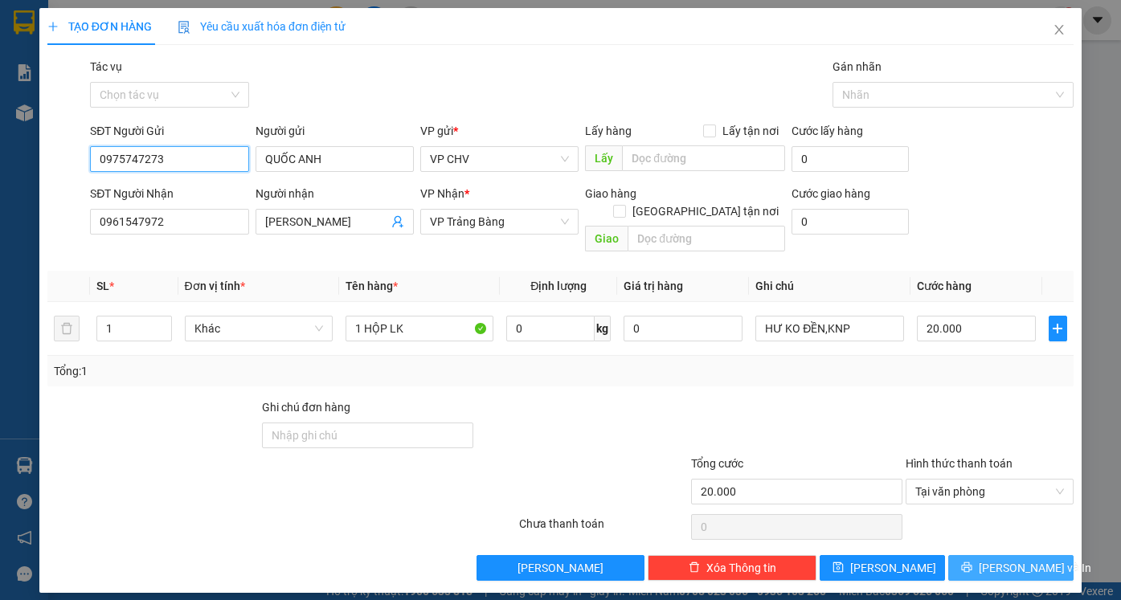
type input "0975747273"
click at [1001, 559] on span "[PERSON_NAME] và In" at bounding box center [1035, 568] width 112 height 18
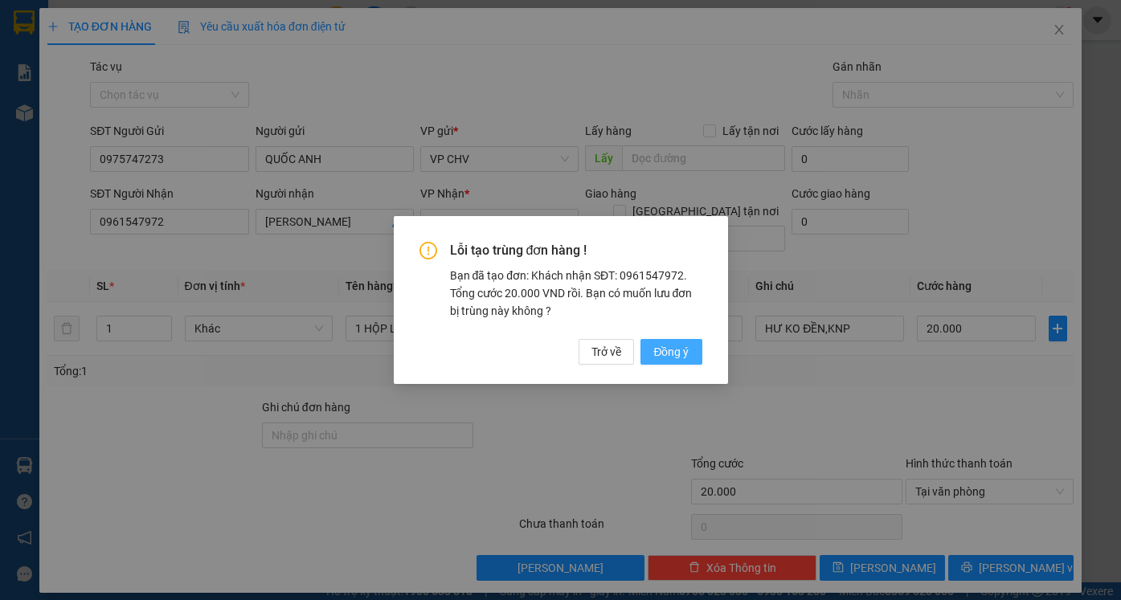
click at [683, 363] on button "Đồng ý" at bounding box center [670, 352] width 61 height 26
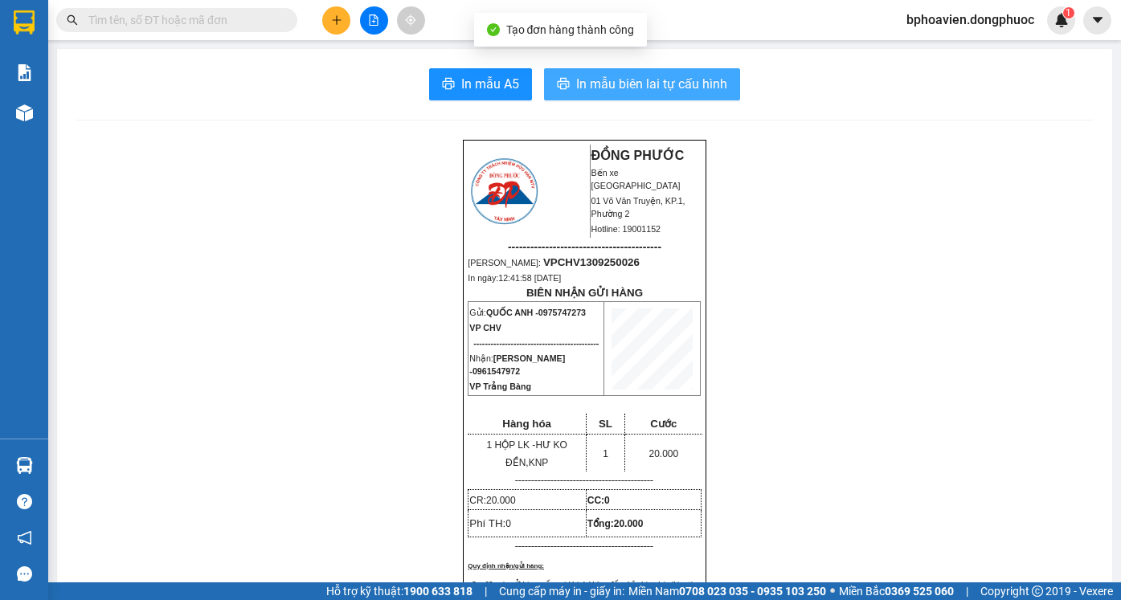
click at [603, 88] on span "In mẫu biên lai tự cấu hình" at bounding box center [651, 84] width 151 height 20
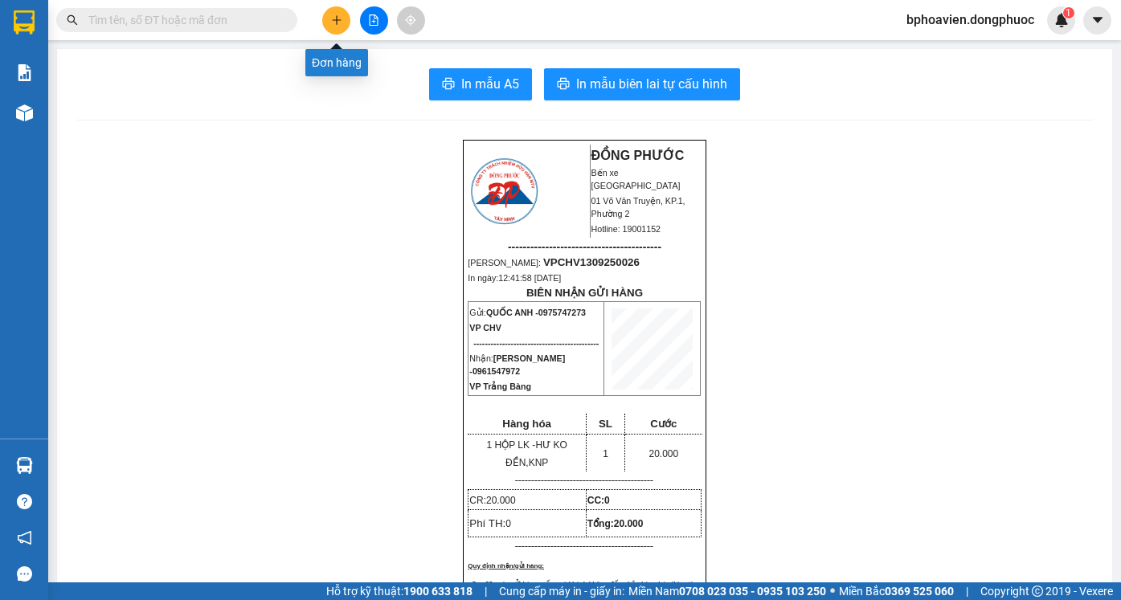
click at [336, 25] on button at bounding box center [336, 20] width 28 height 28
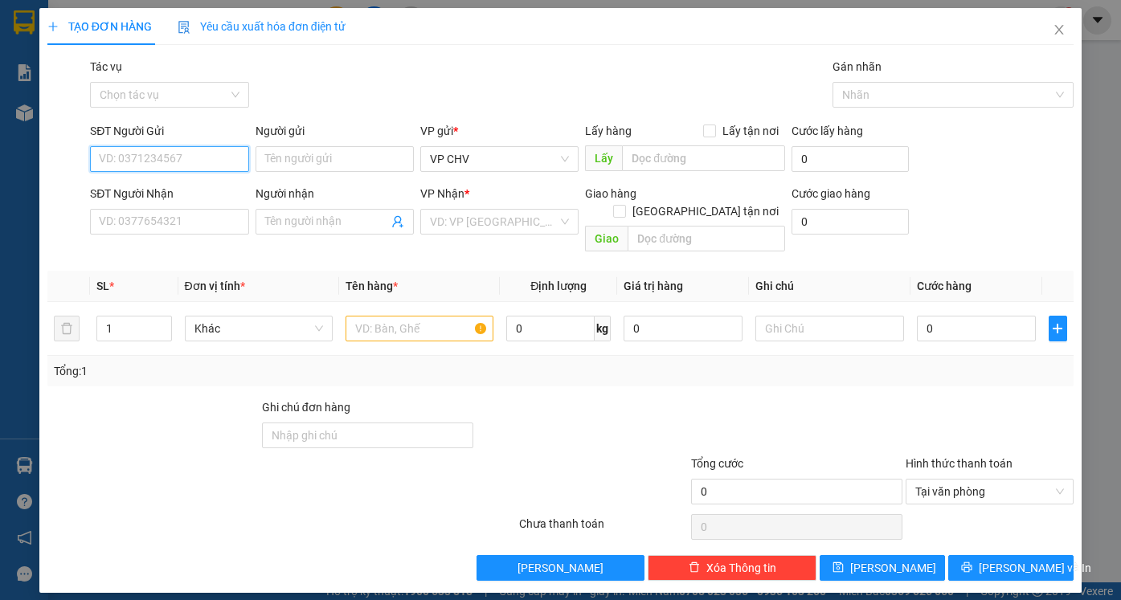
click at [141, 157] on input "SĐT Người Gửi" at bounding box center [169, 159] width 158 height 26
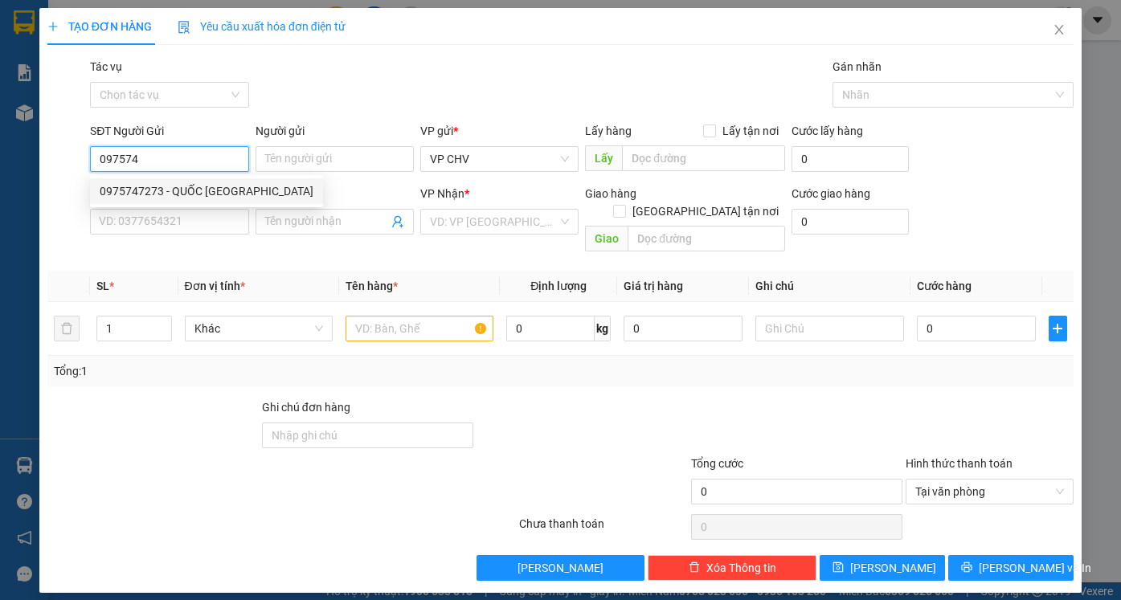
click at [171, 197] on div "0975747273 - QUỐC [GEOGRAPHIC_DATA]" at bounding box center [207, 191] width 214 height 18
type input "0975747273"
type input "QUỐC ANH"
type input "0961547972"
type input "KHÁNH SƠN"
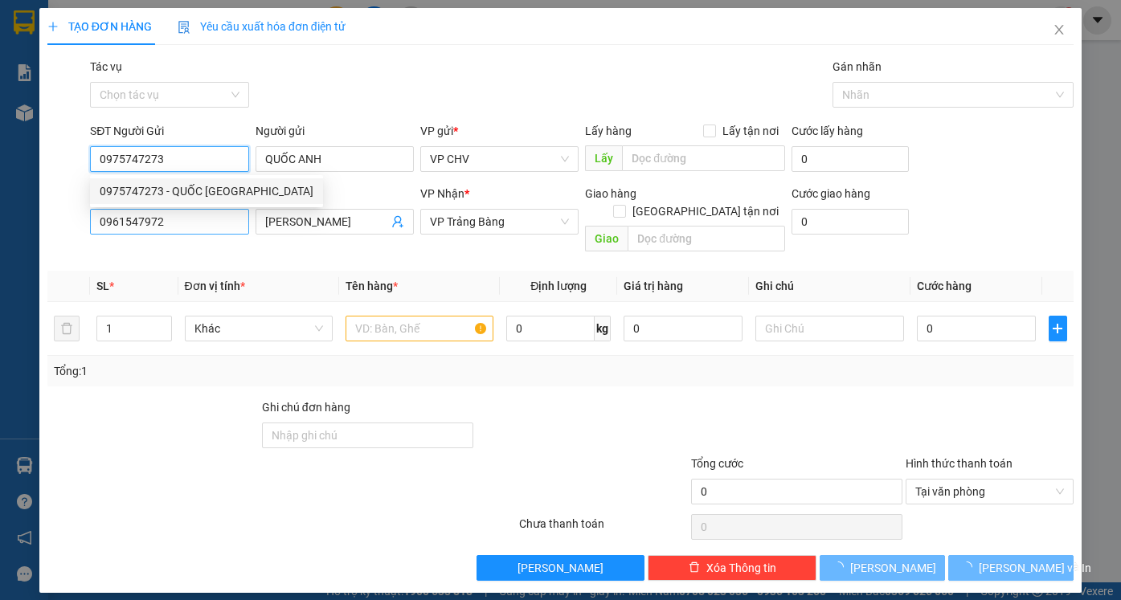
type input "20.000"
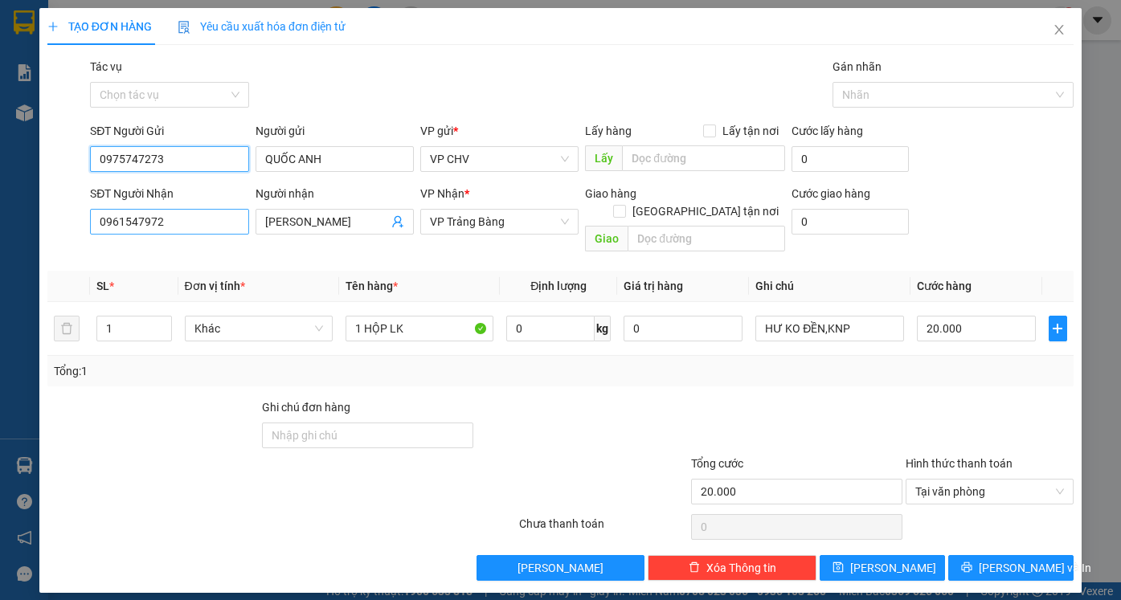
type input "0975747273"
drag, startPoint x: 188, startPoint y: 219, endPoint x: 0, endPoint y: 240, distance: 189.1
click at [0, 240] on div "TẠO ĐƠN HÀNG Yêu cầu xuất hóa đơn điện tử Transit Pickup Surcharge Ids Transit …" at bounding box center [560, 300] width 1121 height 600
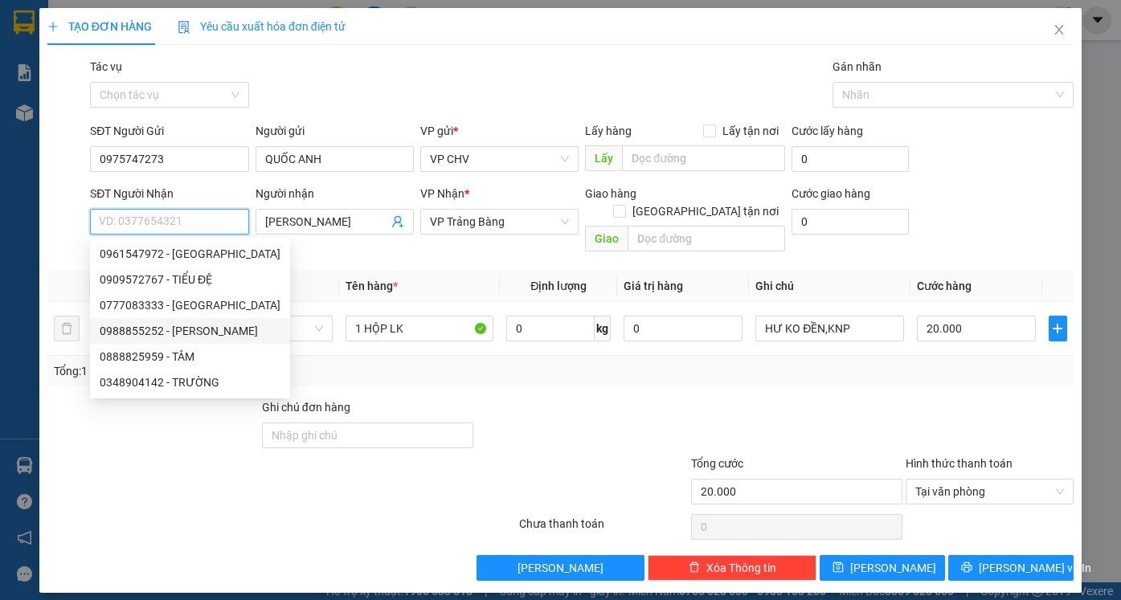
click at [143, 330] on div "0988855252 - [PERSON_NAME]" at bounding box center [190, 331] width 181 height 18
type input "0988855252"
type input "[PERSON_NAME]"
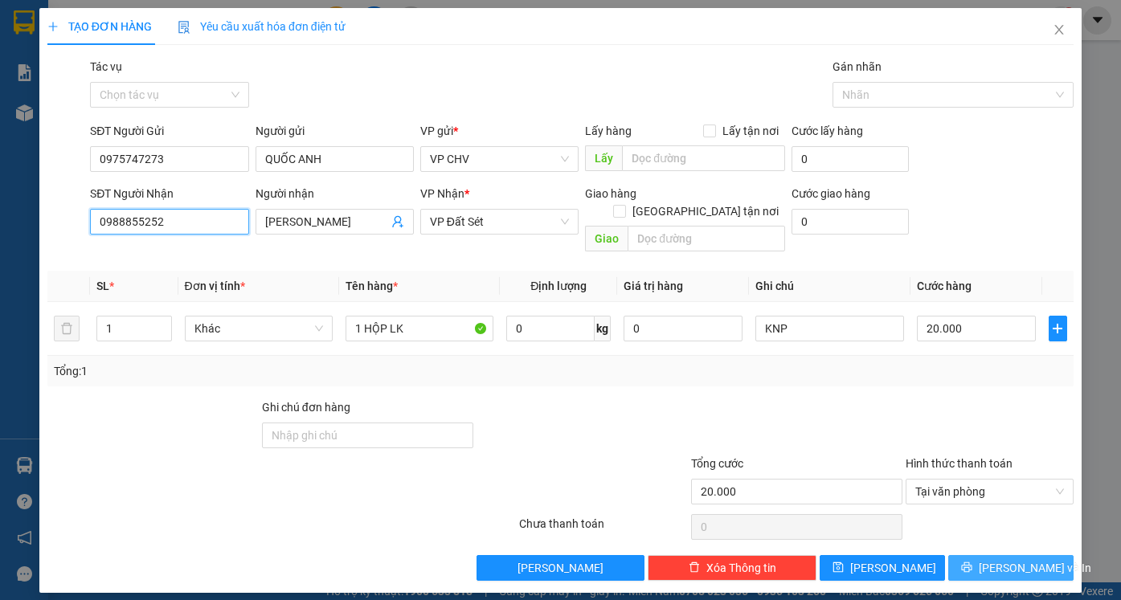
type input "0988855252"
click at [1037, 559] on span "[PERSON_NAME] và In" at bounding box center [1035, 568] width 112 height 18
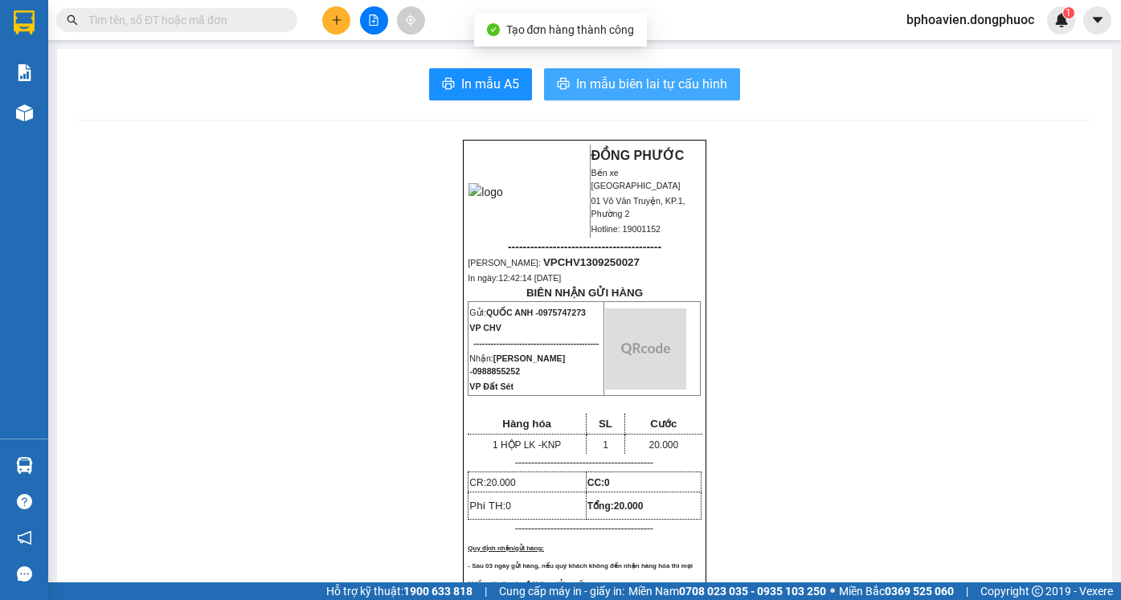
click at [639, 80] on span "In mẫu biên lai tự cấu hình" at bounding box center [651, 84] width 151 height 20
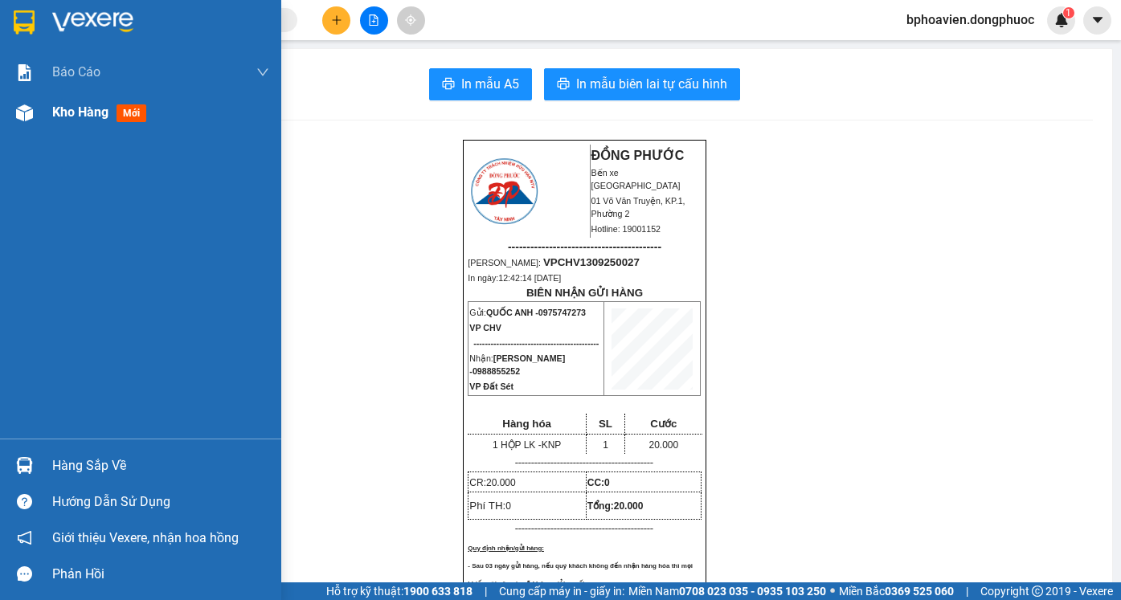
drag, startPoint x: 82, startPoint y: 108, endPoint x: 104, endPoint y: 121, distance: 26.3
click at [79, 108] on span "Kho hàng" at bounding box center [80, 111] width 56 height 15
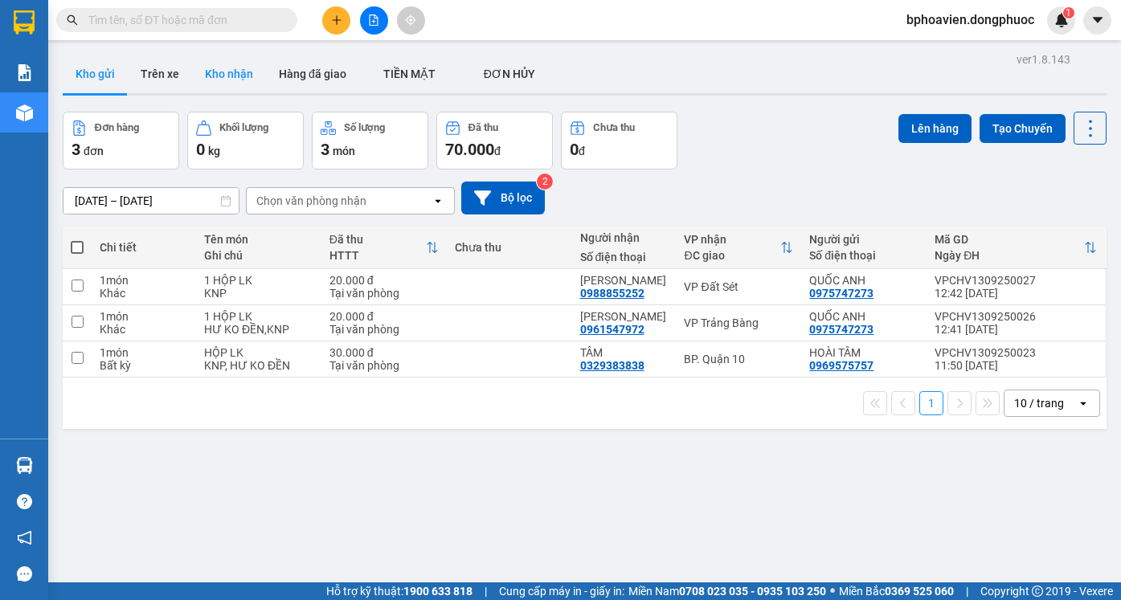
click at [230, 75] on button "Kho nhận" at bounding box center [229, 74] width 74 height 39
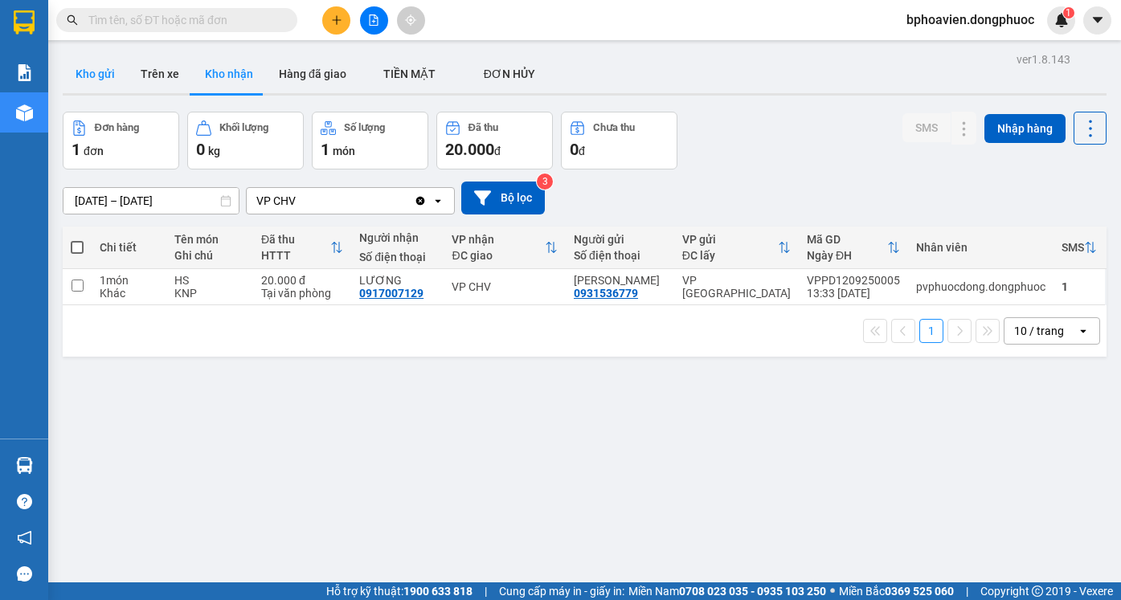
click at [97, 75] on button "Kho gửi" at bounding box center [95, 74] width 65 height 39
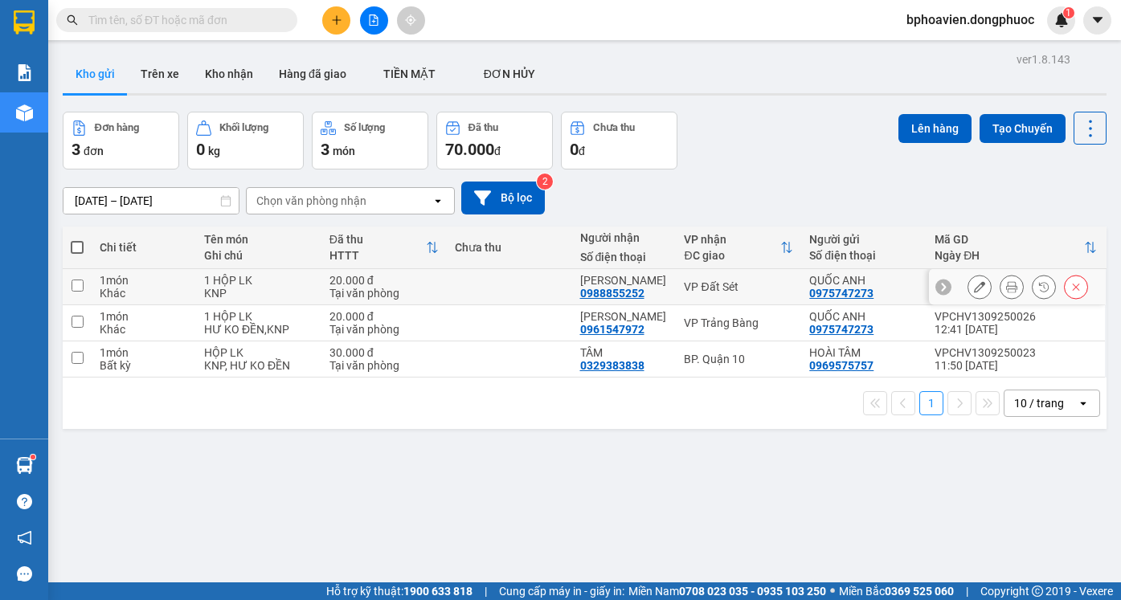
click at [514, 288] on td at bounding box center [509, 287] width 125 height 36
checkbox input "true"
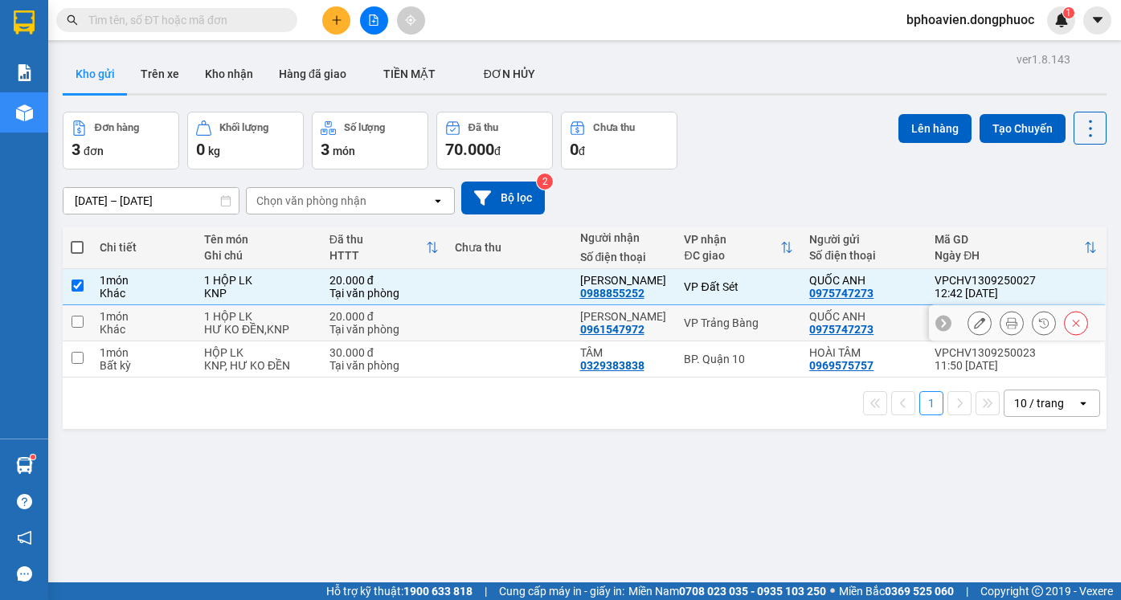
click at [512, 325] on td at bounding box center [509, 323] width 125 height 36
checkbox input "true"
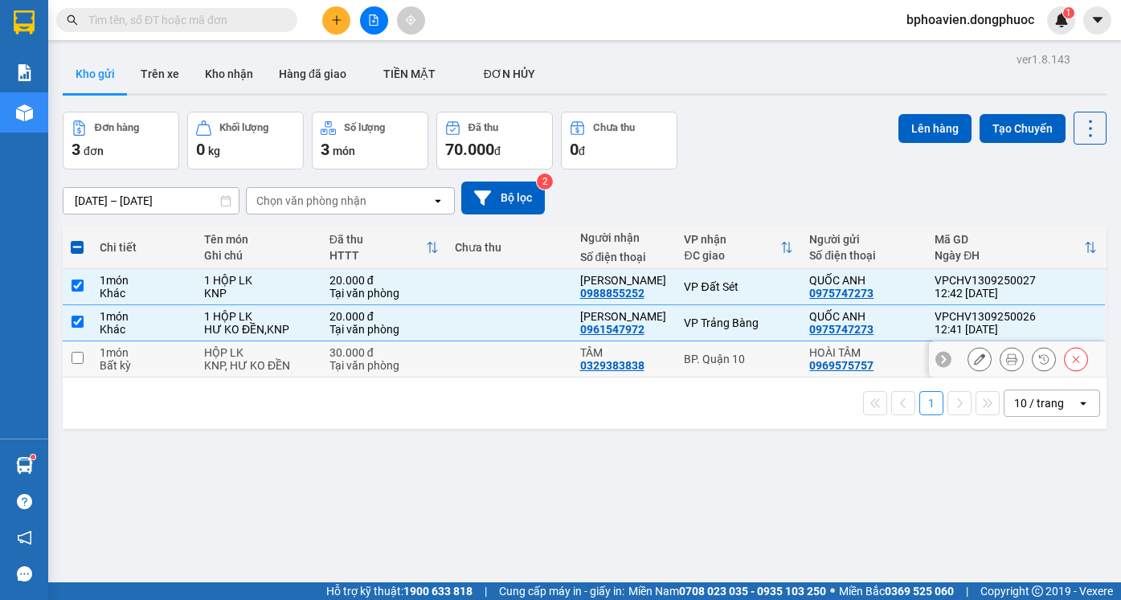
click at [513, 353] on td at bounding box center [509, 359] width 125 height 36
checkbox input "true"
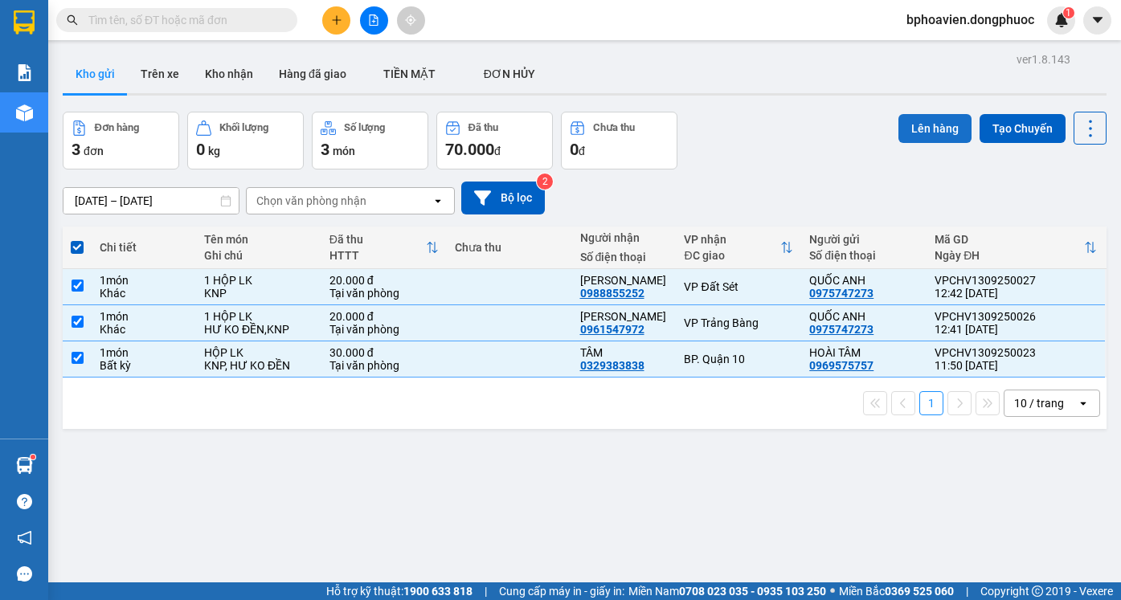
click at [921, 121] on button "Lên hàng" at bounding box center [934, 128] width 73 height 29
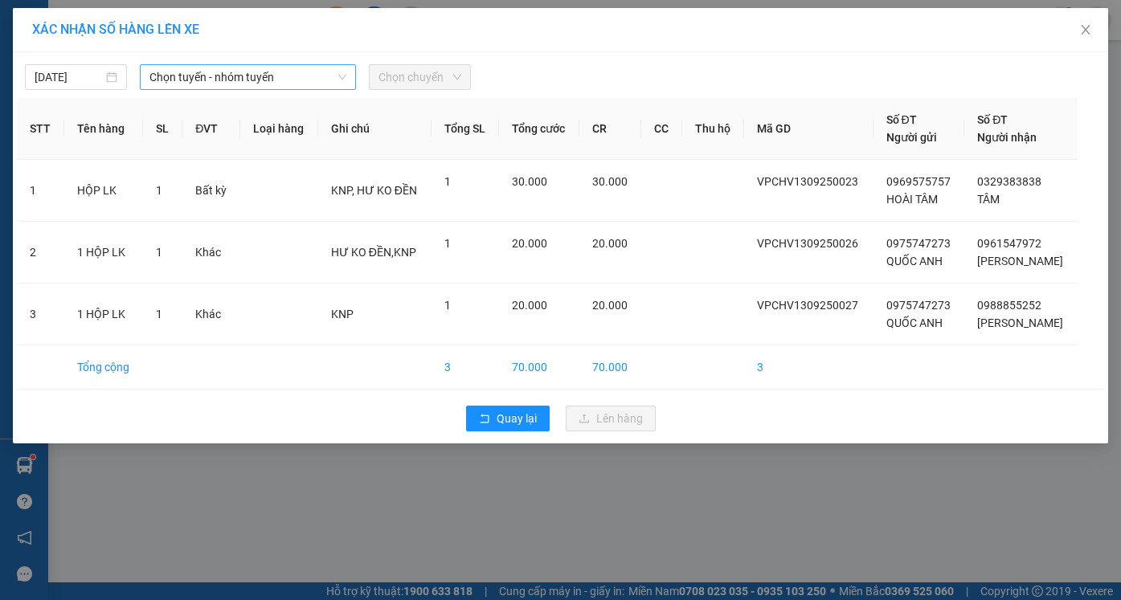
click at [170, 71] on span "Chọn tuyến - nhóm tuyến" at bounding box center [247, 77] width 197 height 24
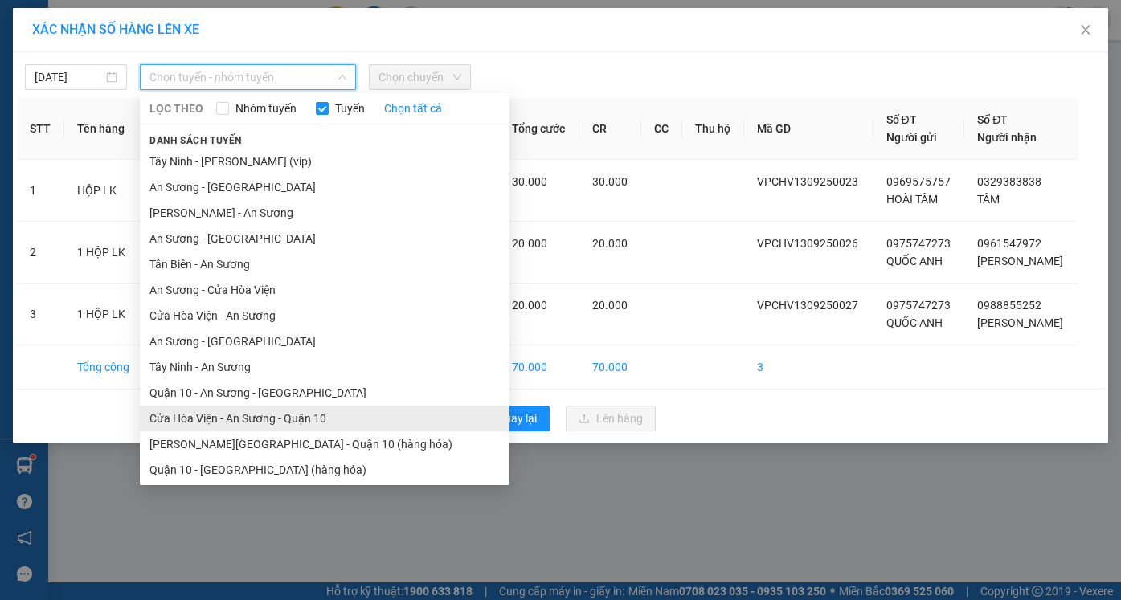
click at [248, 420] on li "Cửa Hòa Viện - An Sương - Quận 10" at bounding box center [325, 419] width 370 height 26
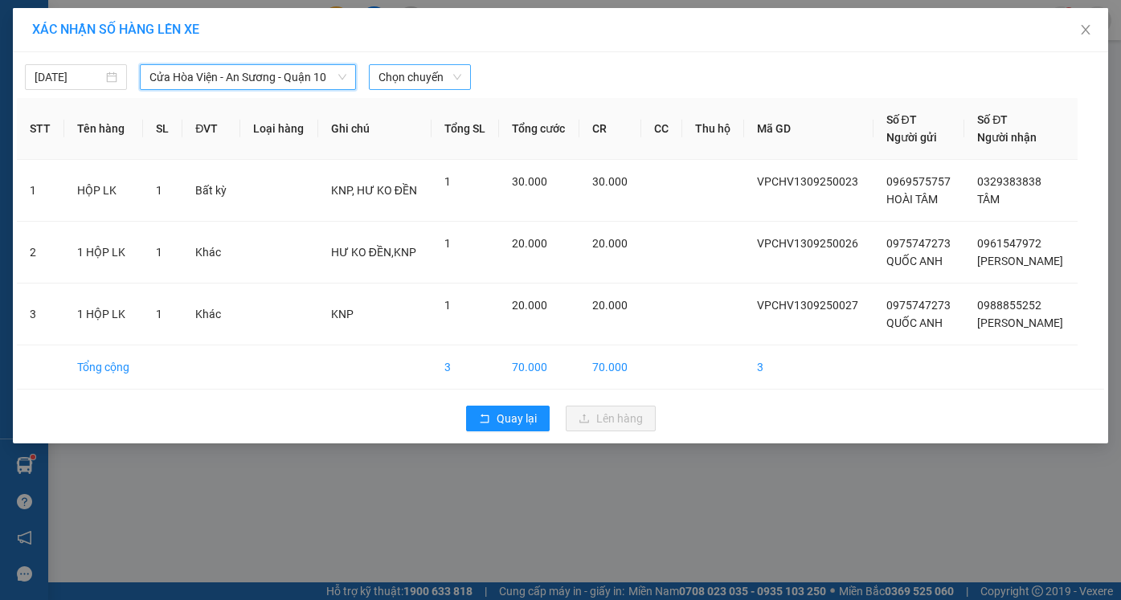
click at [402, 78] on span "Chọn chuyến" at bounding box center [419, 77] width 83 height 24
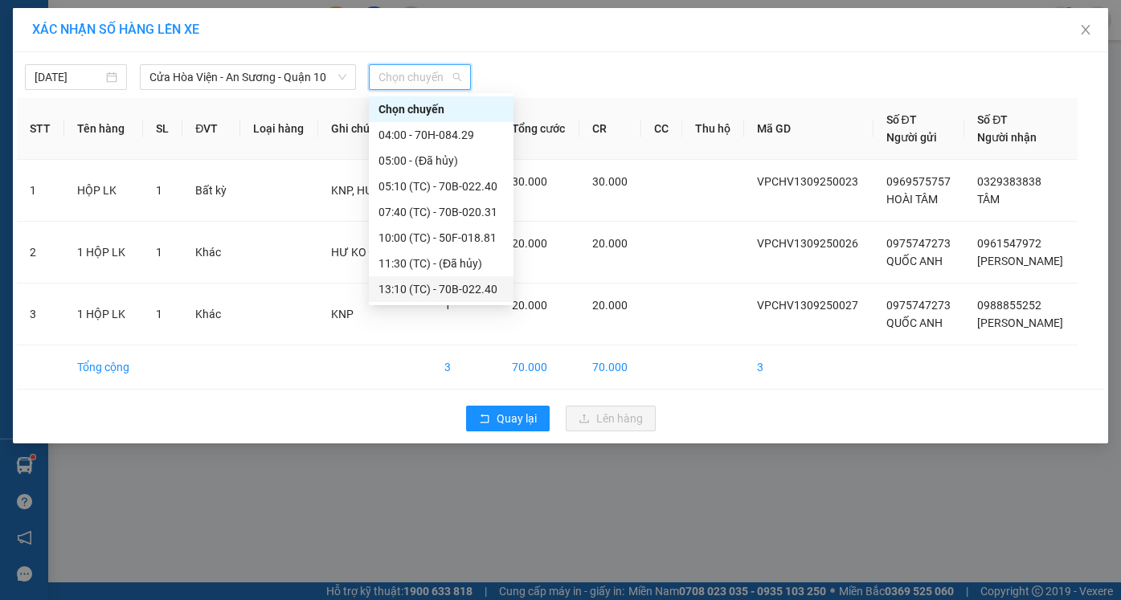
click at [417, 288] on div "13:10 (TC) - 70B-022.40" at bounding box center [440, 289] width 125 height 18
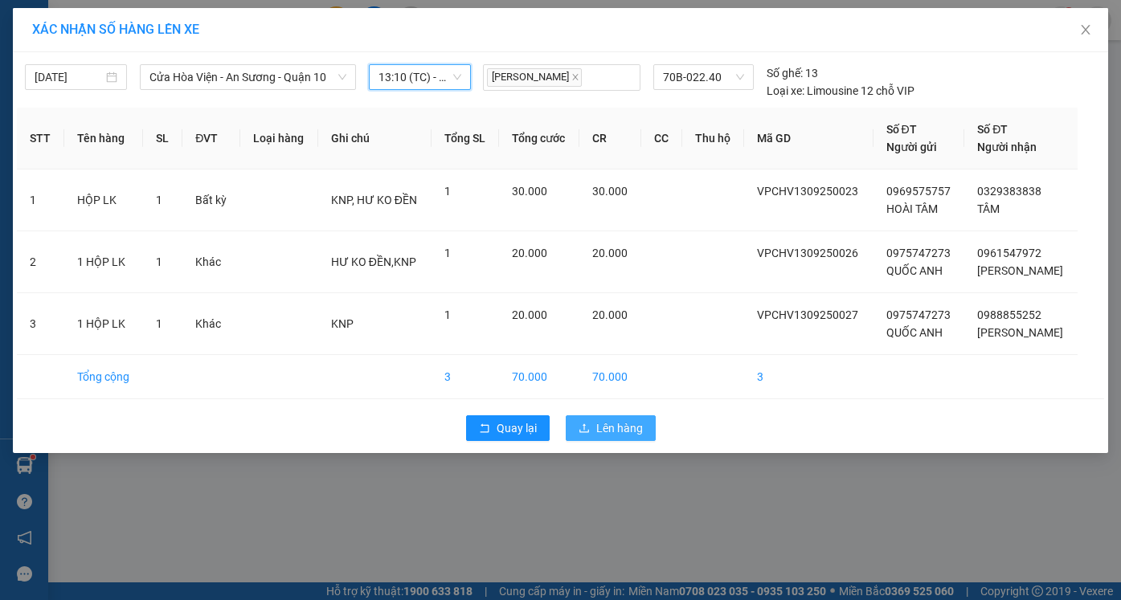
click at [605, 431] on span "Lên hàng" at bounding box center [619, 428] width 47 height 18
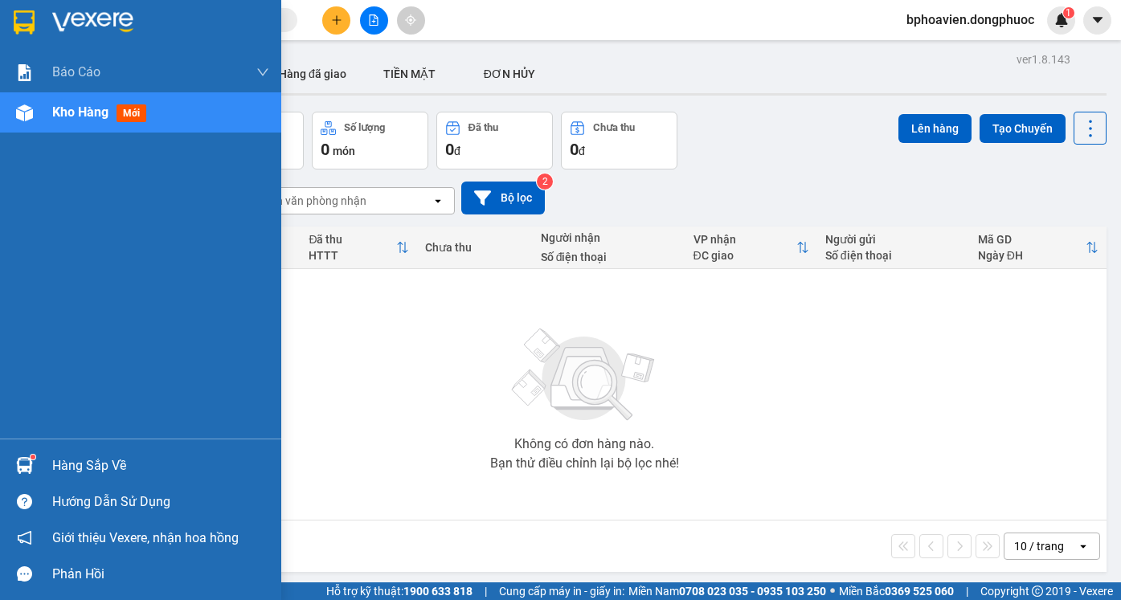
drag, startPoint x: 83, startPoint y: 465, endPoint x: 94, endPoint y: 469, distance: 11.9
click at [85, 467] on div "Hàng sắp về" at bounding box center [160, 466] width 217 height 24
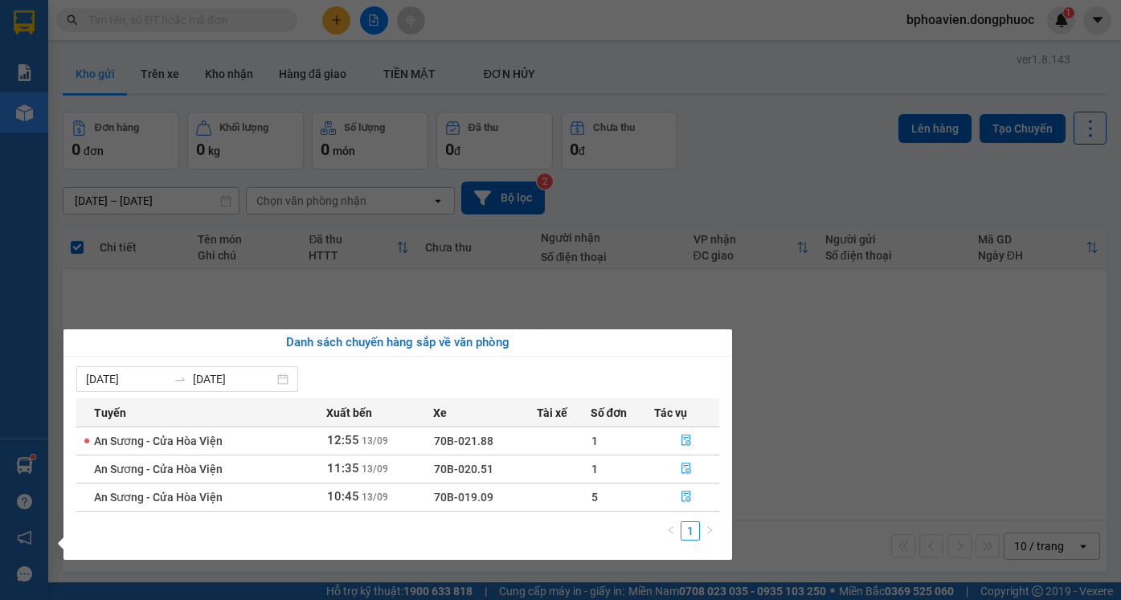
drag, startPoint x: 832, startPoint y: 385, endPoint x: 805, endPoint y: 378, distance: 28.1
click at [805, 378] on section "Kết quả tìm kiếm ( 35 ) Bộ lọc Mã ĐH Trạng thái Món hàng Tổng cước Chưa cước Nh…" at bounding box center [560, 300] width 1121 height 600
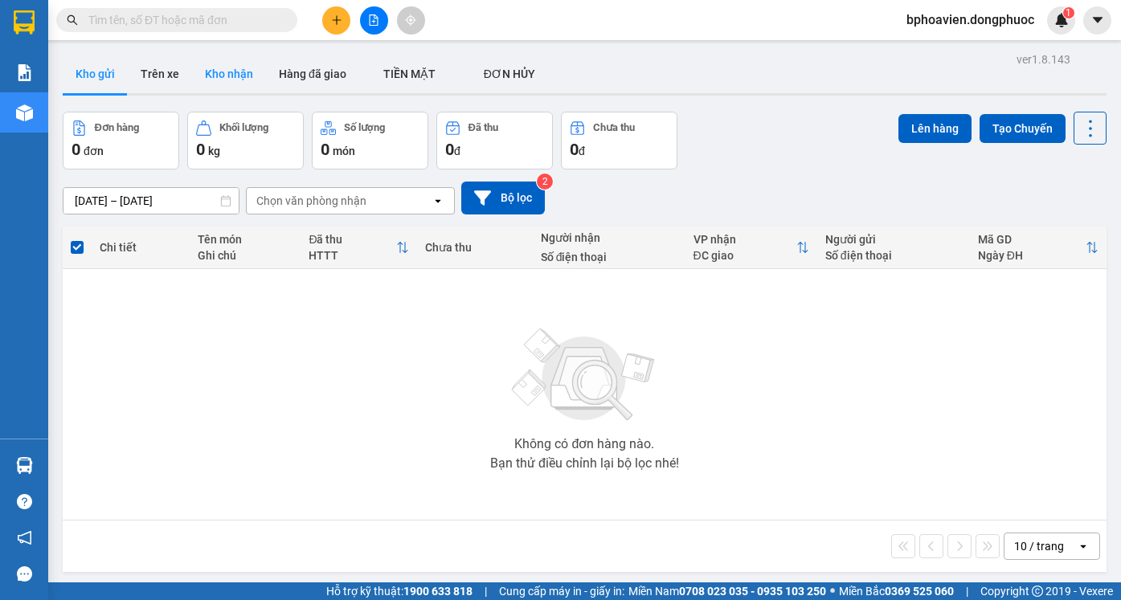
click at [225, 67] on button "Kho nhận" at bounding box center [229, 74] width 74 height 39
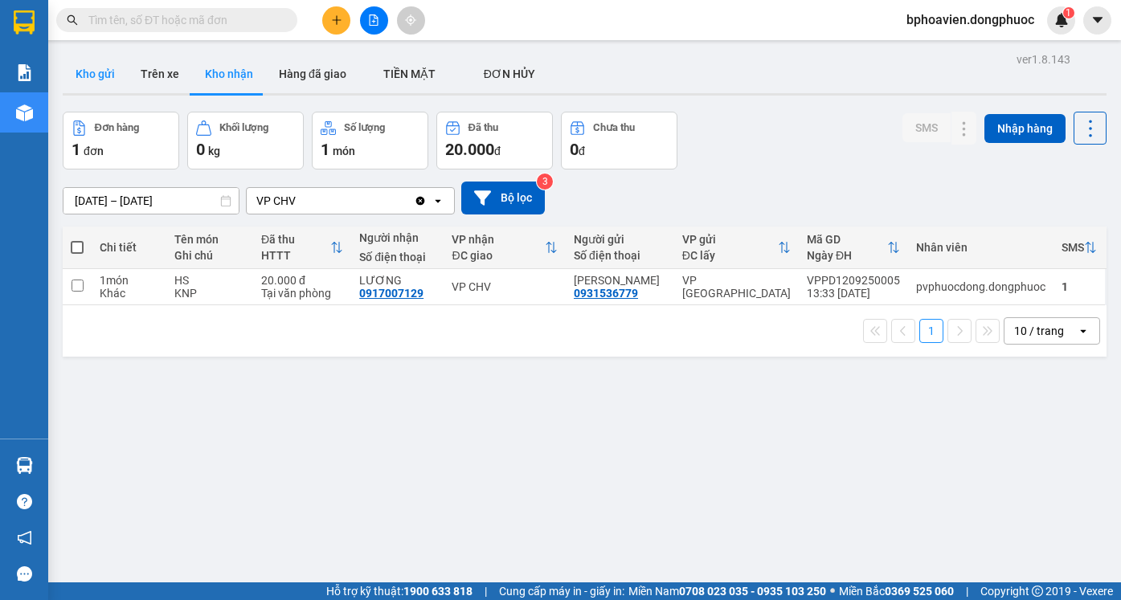
click at [93, 66] on button "Kho gửi" at bounding box center [95, 74] width 65 height 39
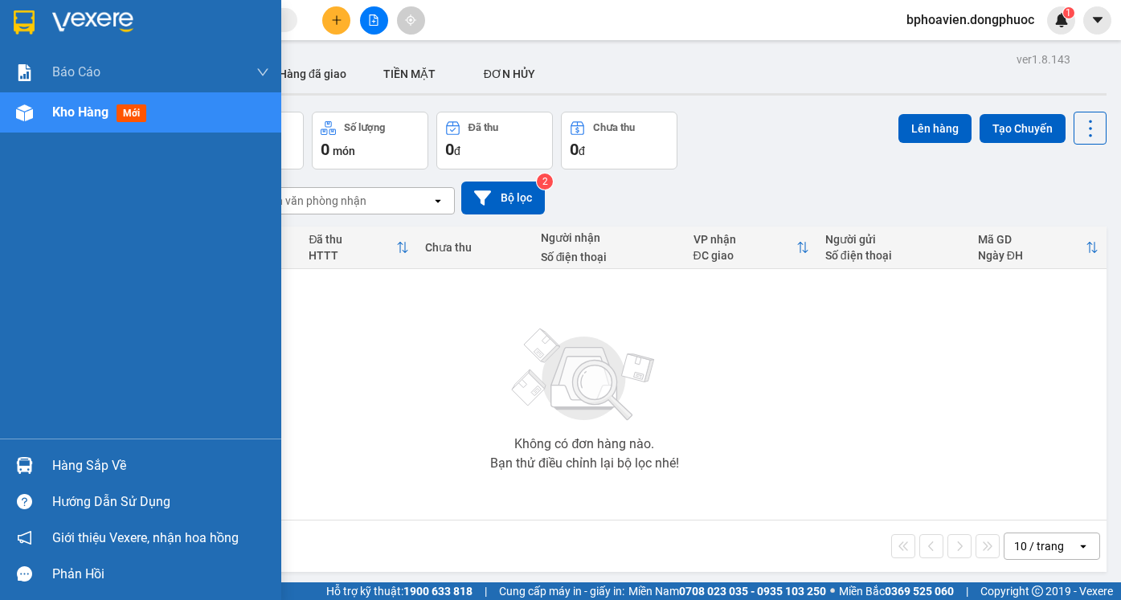
click at [76, 475] on div "Hàng sắp về" at bounding box center [160, 466] width 217 height 24
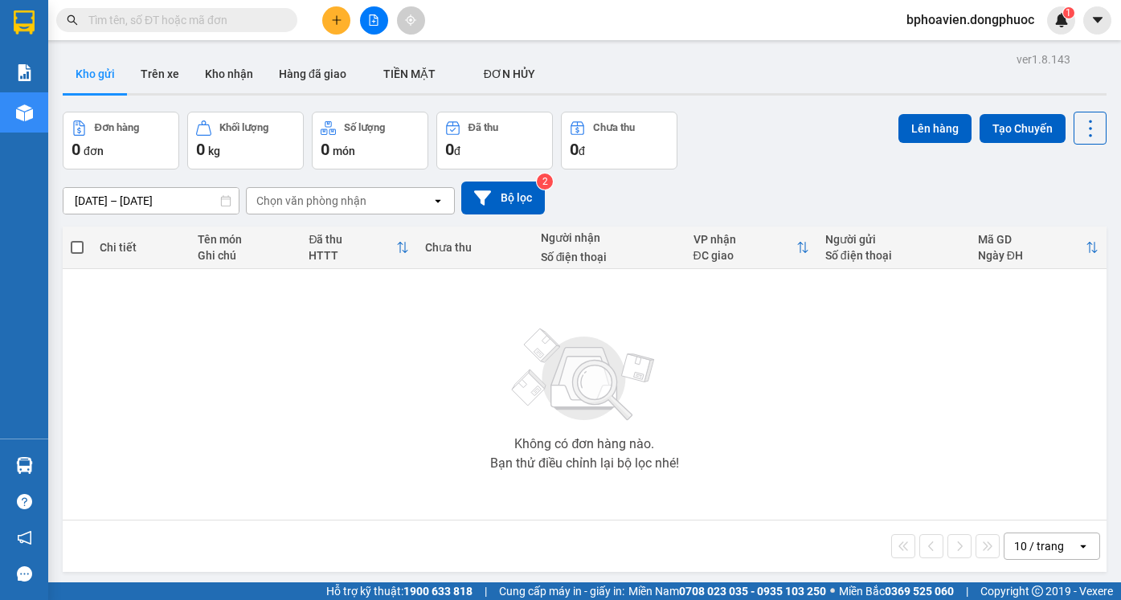
click at [826, 329] on section "Kết quả tìm kiếm ( 35 ) Bộ lọc Mã ĐH Trạng thái Món hàng Tổng cước Chưa cước Nh…" at bounding box center [560, 300] width 1121 height 600
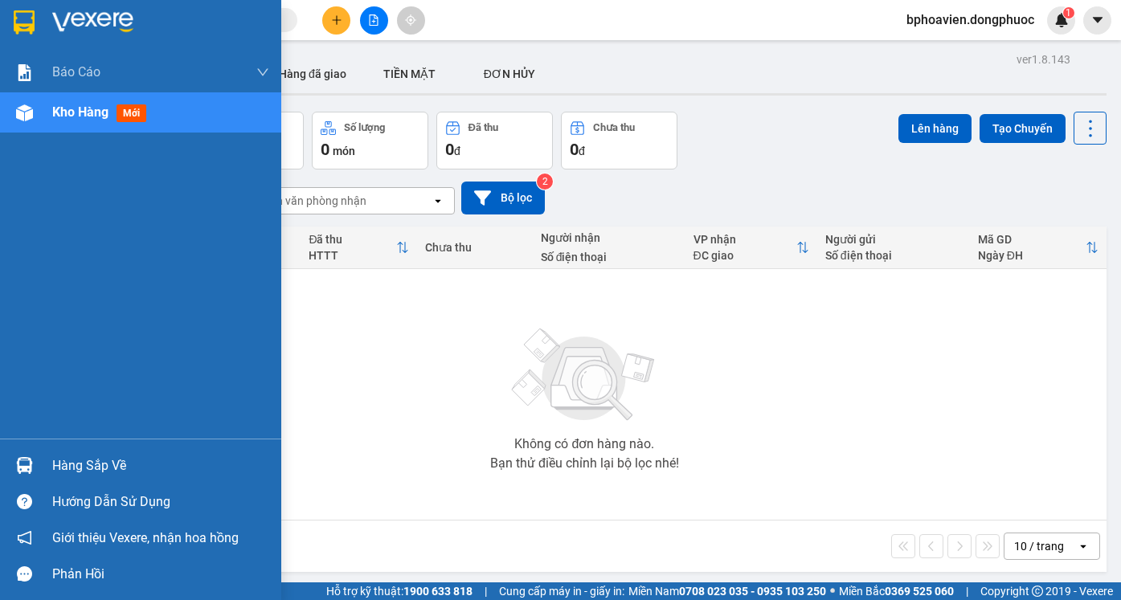
click at [53, 467] on div "Hàng sắp về" at bounding box center [160, 466] width 217 height 24
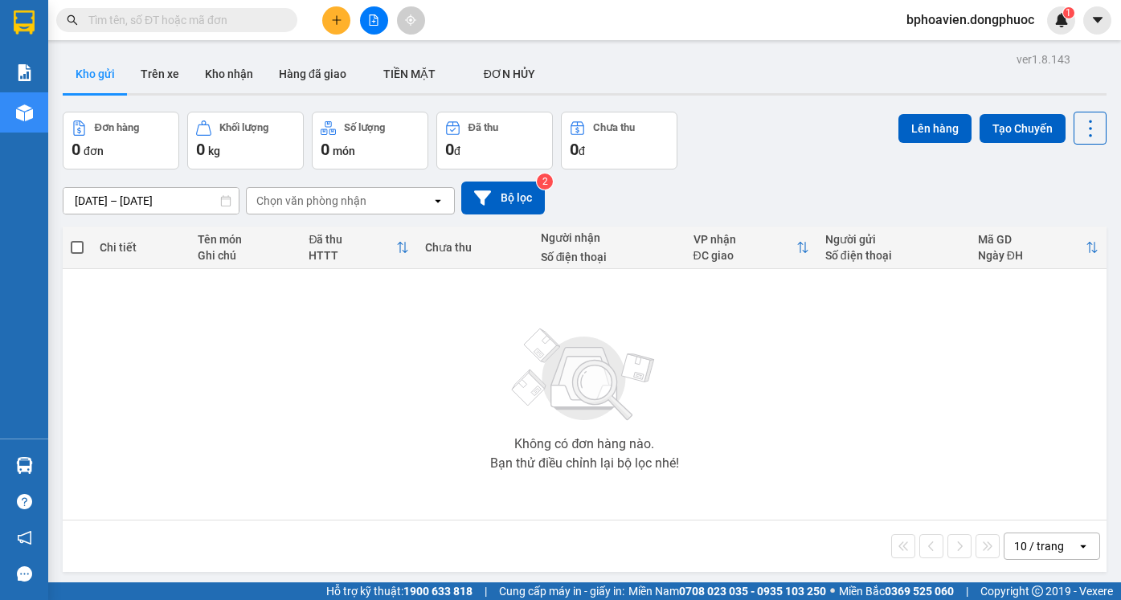
drag, startPoint x: 894, startPoint y: 378, endPoint x: 564, endPoint y: 281, distance: 344.0
click at [880, 370] on section "Kết quả tìm kiếm ( 35 ) Bộ lọc Mã ĐH Trạng thái Món hàng Tổng cước Chưa cước Nh…" at bounding box center [560, 300] width 1121 height 600
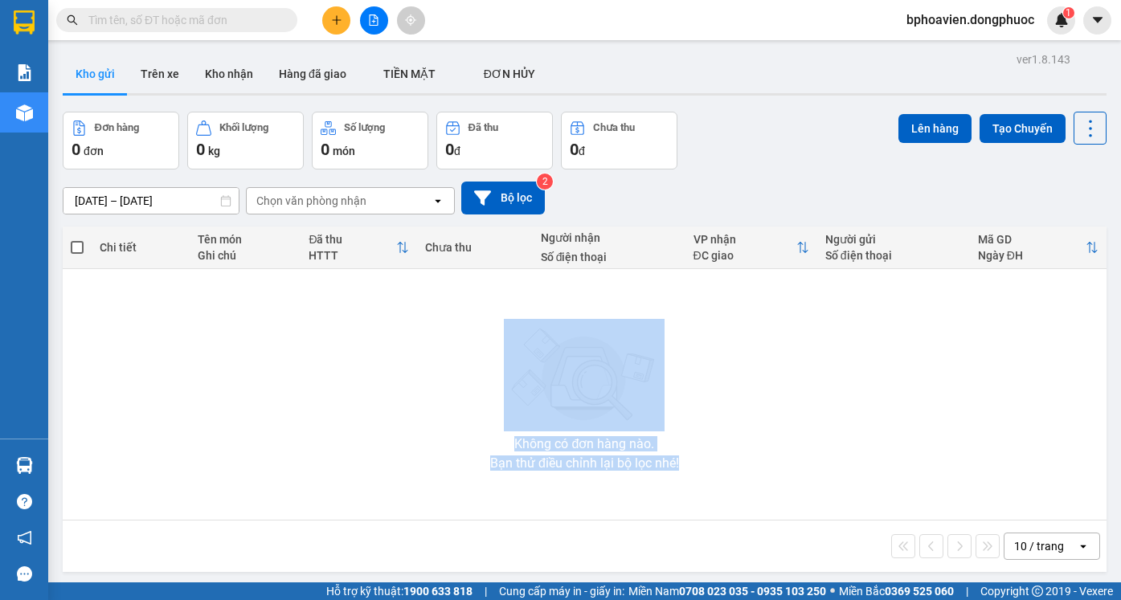
click at [340, 18] on icon "plus" at bounding box center [336, 19] width 11 height 11
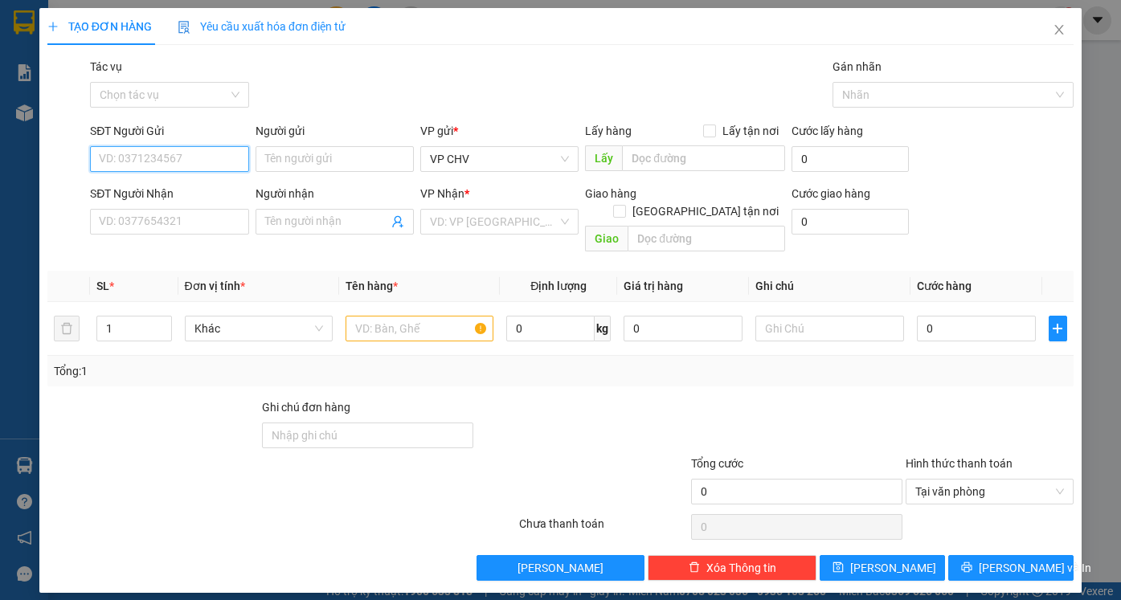
click at [144, 154] on input "SĐT Người Gửi" at bounding box center [169, 159] width 158 height 26
type input "0983395257"
click at [147, 194] on div "0983395257 - XUYẾN" at bounding box center [169, 191] width 139 height 18
type input "XUYẾN"
type input "0972890309"
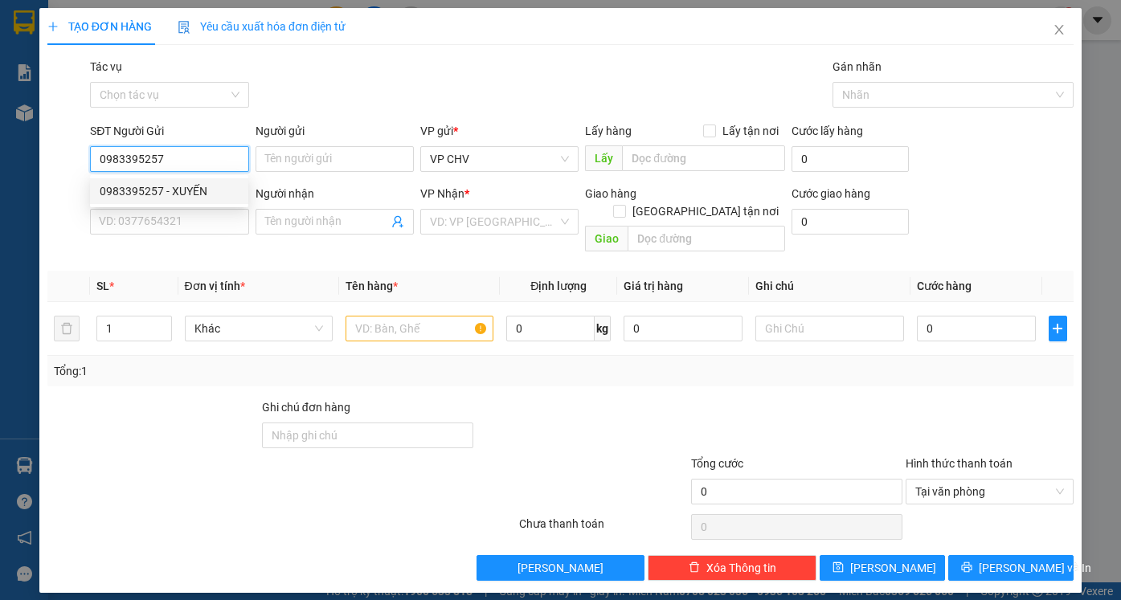
type input "CẢNH"
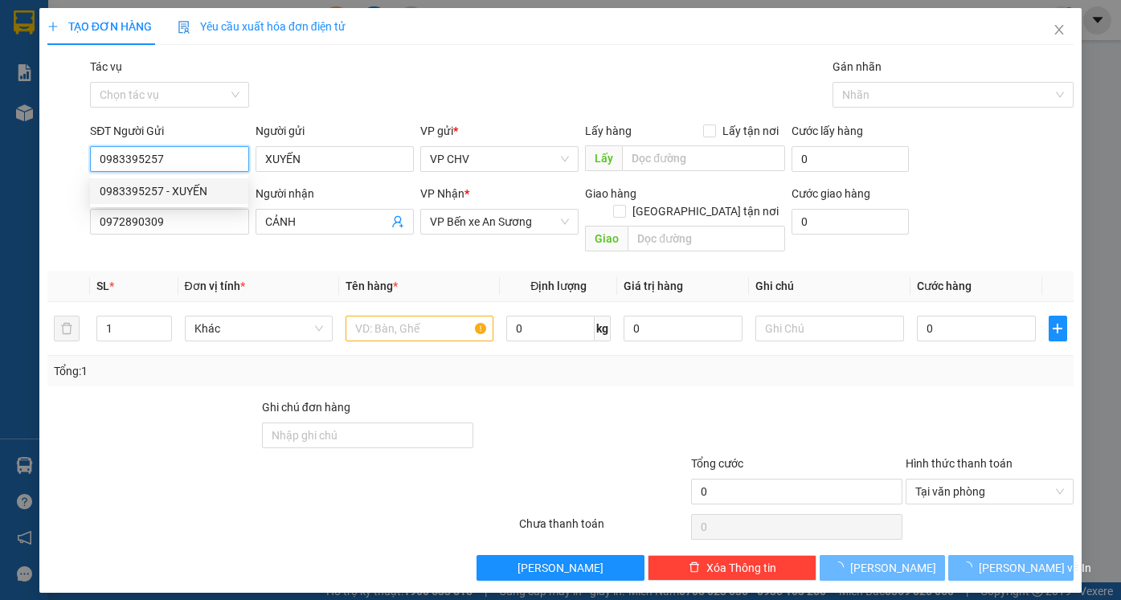
type input "35.000"
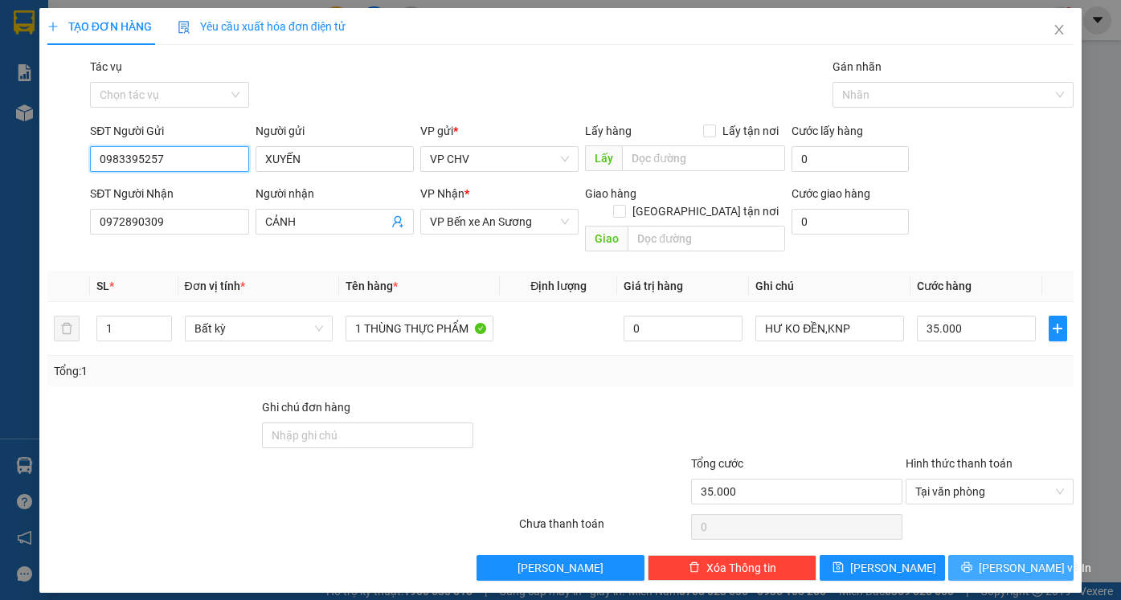
type input "0983395257"
click at [1008, 559] on span "[PERSON_NAME] và In" at bounding box center [1035, 568] width 112 height 18
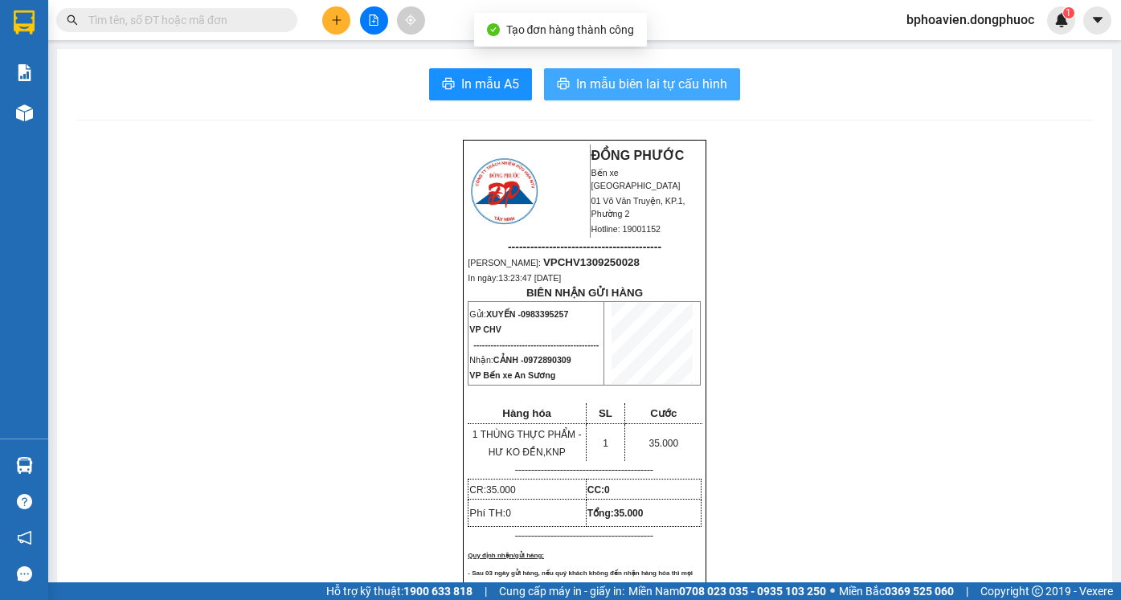
click at [621, 80] on span "In mẫu biên lai tự cấu hình" at bounding box center [651, 84] width 151 height 20
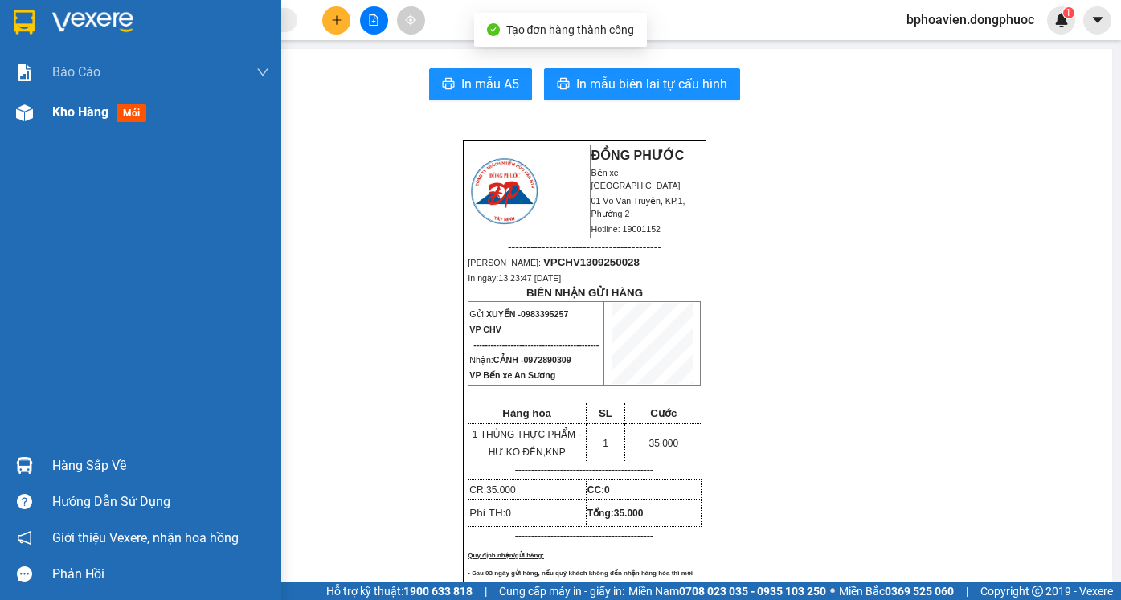
click at [80, 116] on span "Kho hàng" at bounding box center [80, 111] width 56 height 15
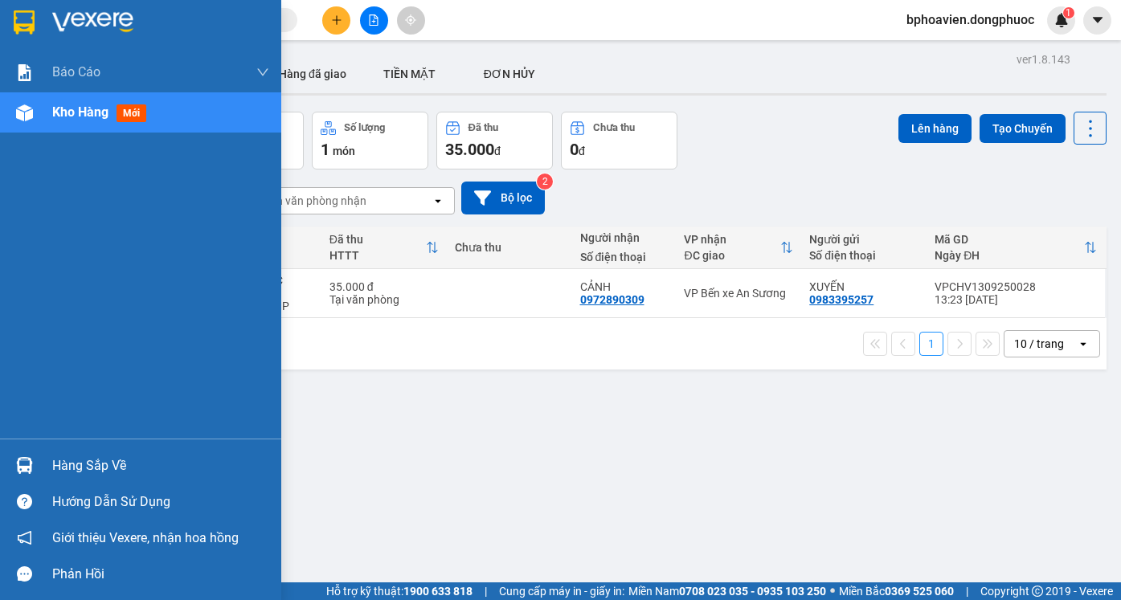
click at [53, 466] on div "Hàng sắp về" at bounding box center [160, 466] width 217 height 24
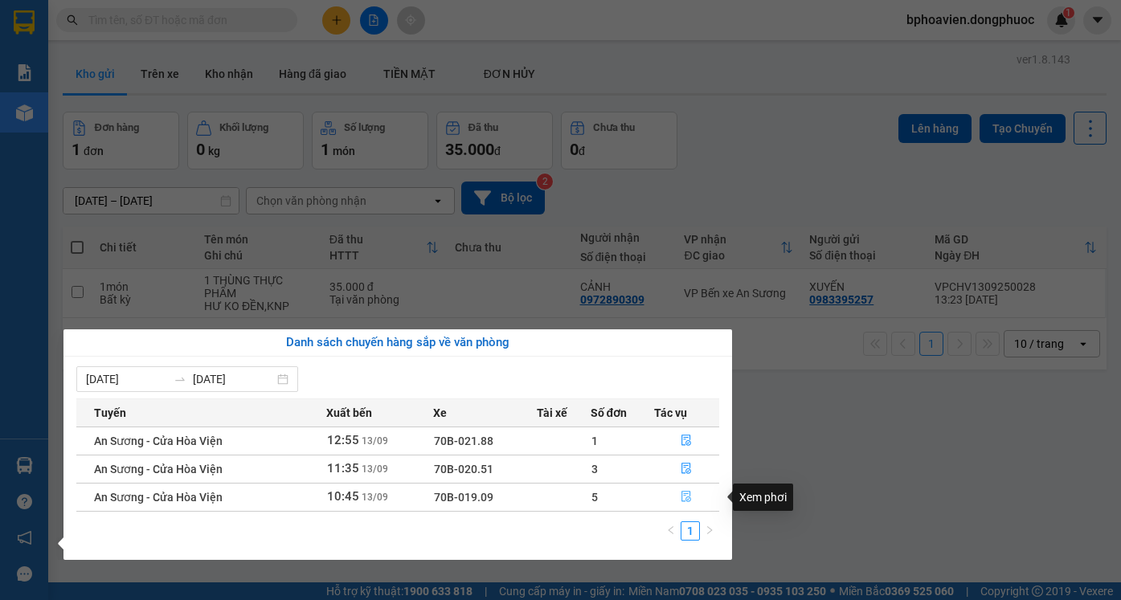
click at [696, 500] on button "button" at bounding box center [687, 497] width 64 height 26
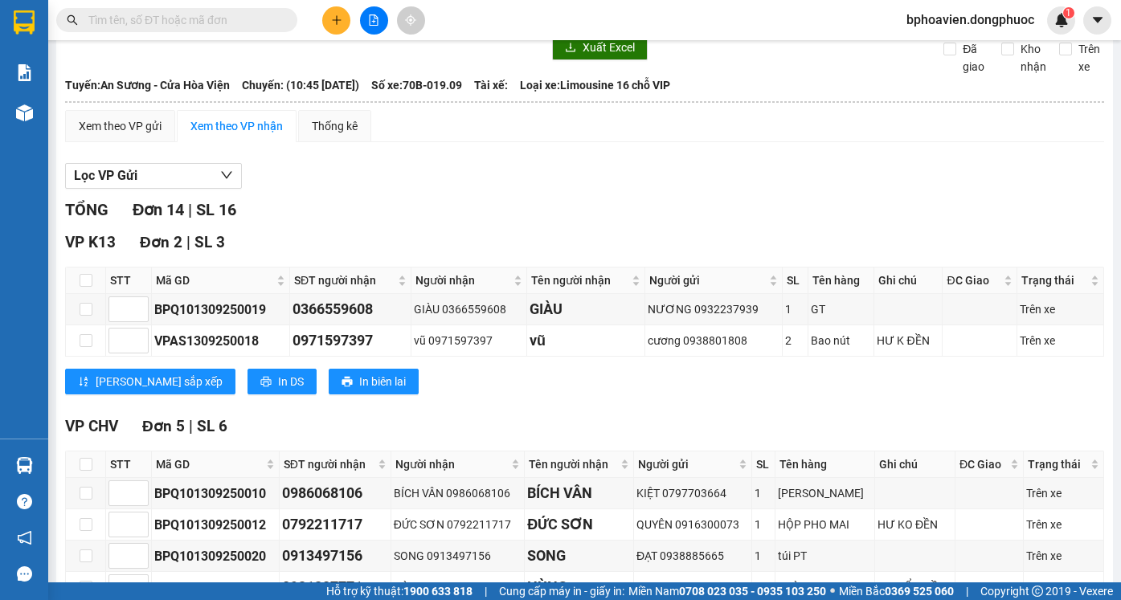
scroll to position [241, 0]
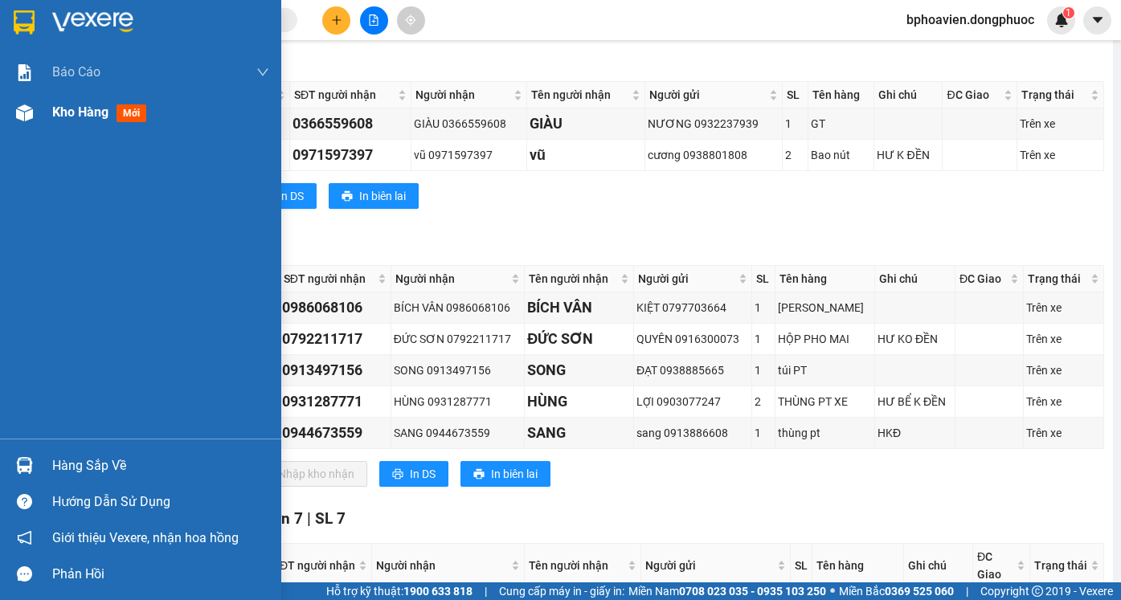
click at [64, 106] on span "Kho hàng" at bounding box center [80, 111] width 56 height 15
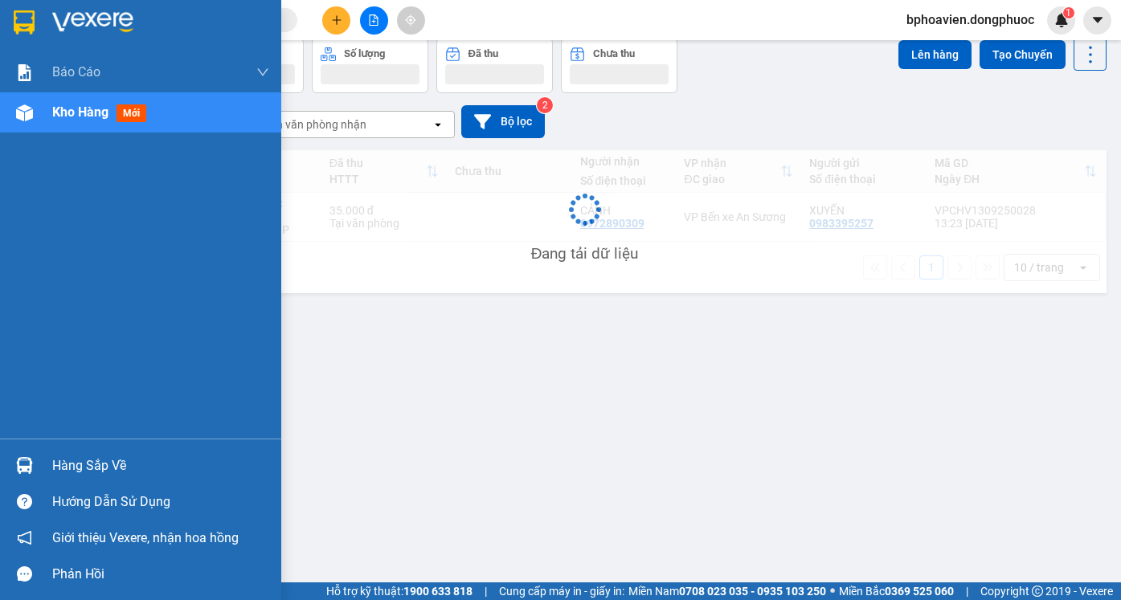
scroll to position [74, 0]
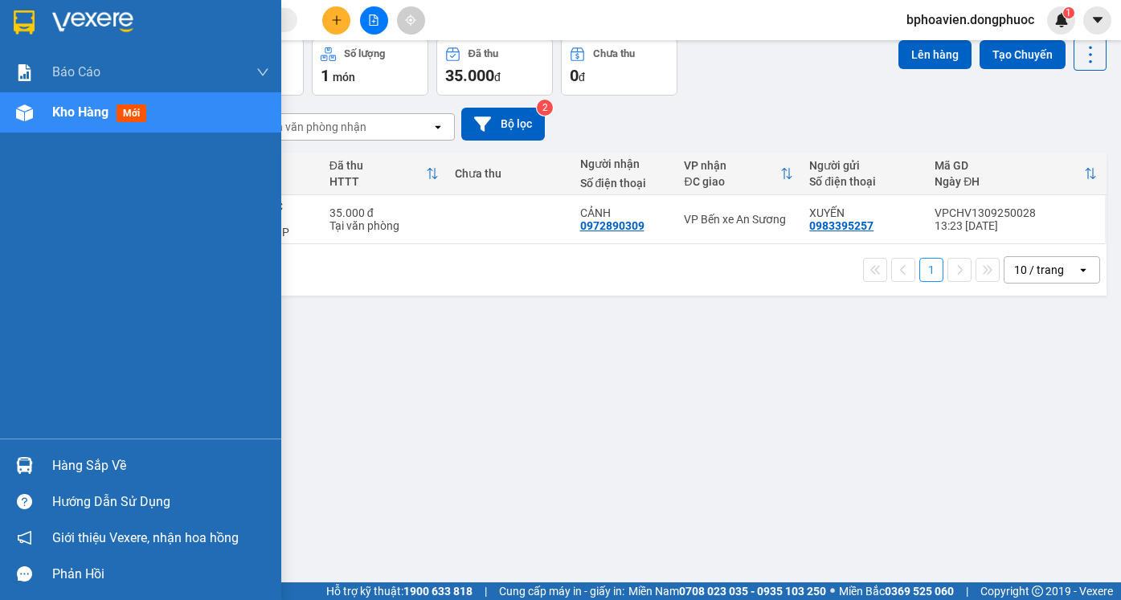
click at [60, 467] on div "Hàng sắp về" at bounding box center [160, 466] width 217 height 24
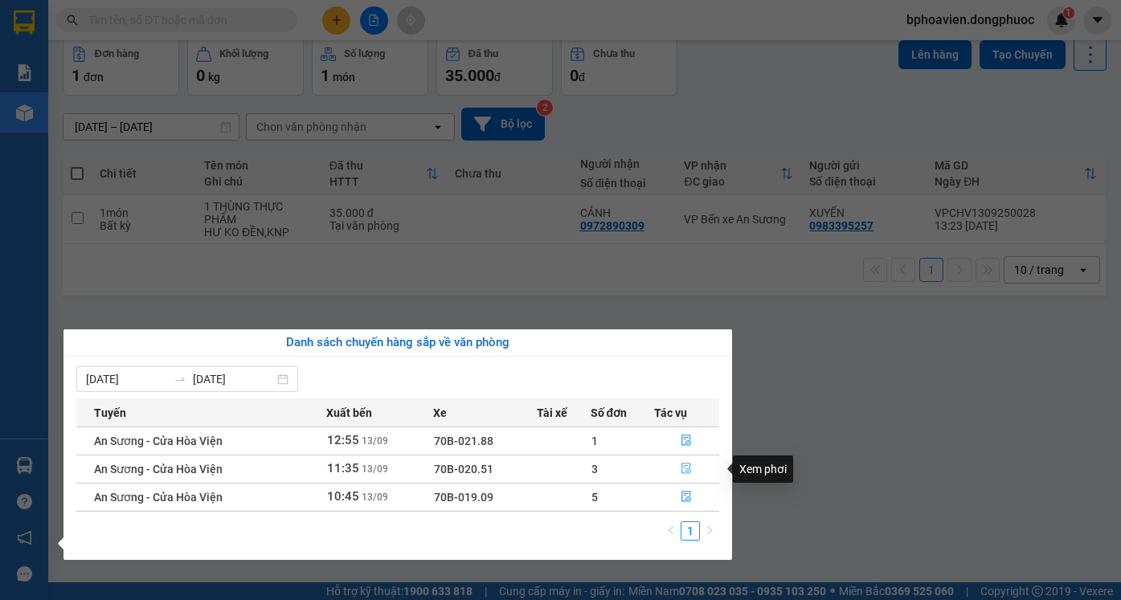
click at [690, 471] on icon "file-done" at bounding box center [687, 469] width 10 height 11
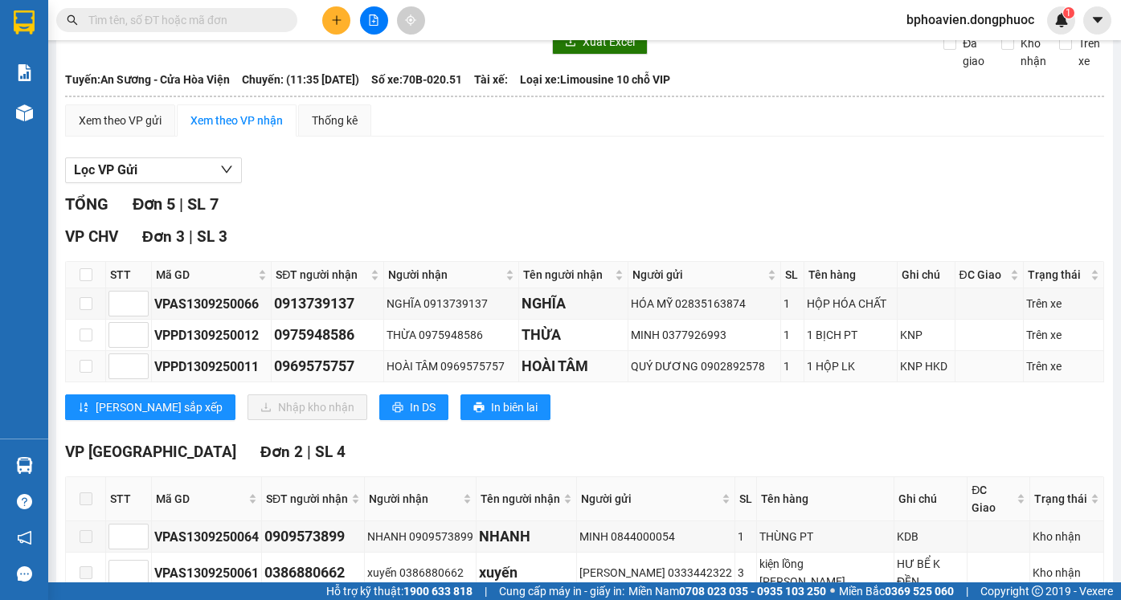
scroll to position [141, 0]
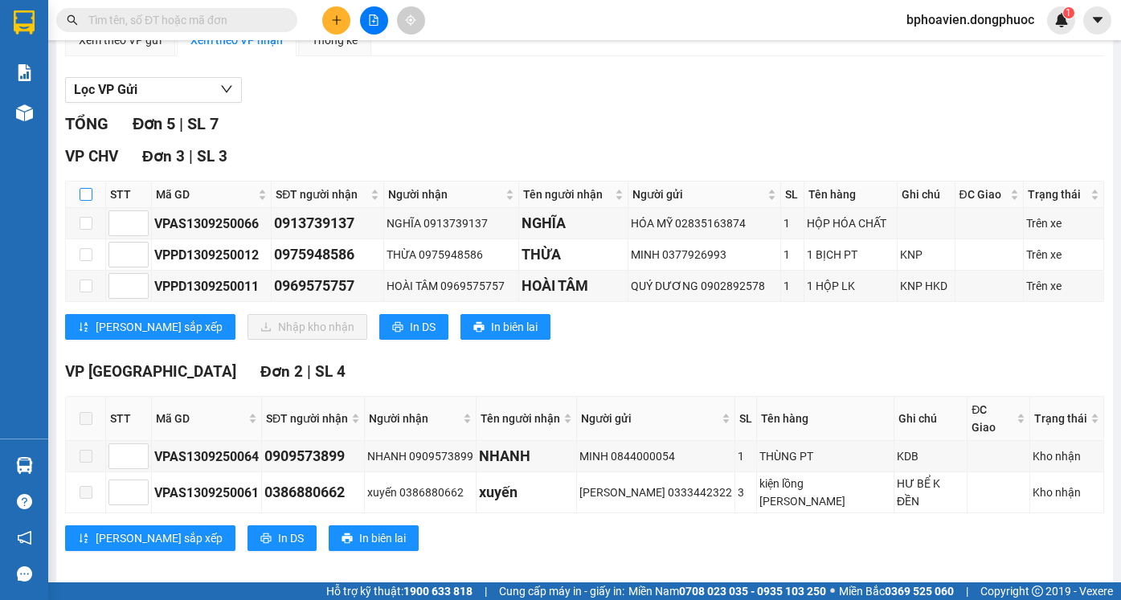
click at [85, 201] on input "checkbox" at bounding box center [86, 194] width 13 height 13
checkbox input "true"
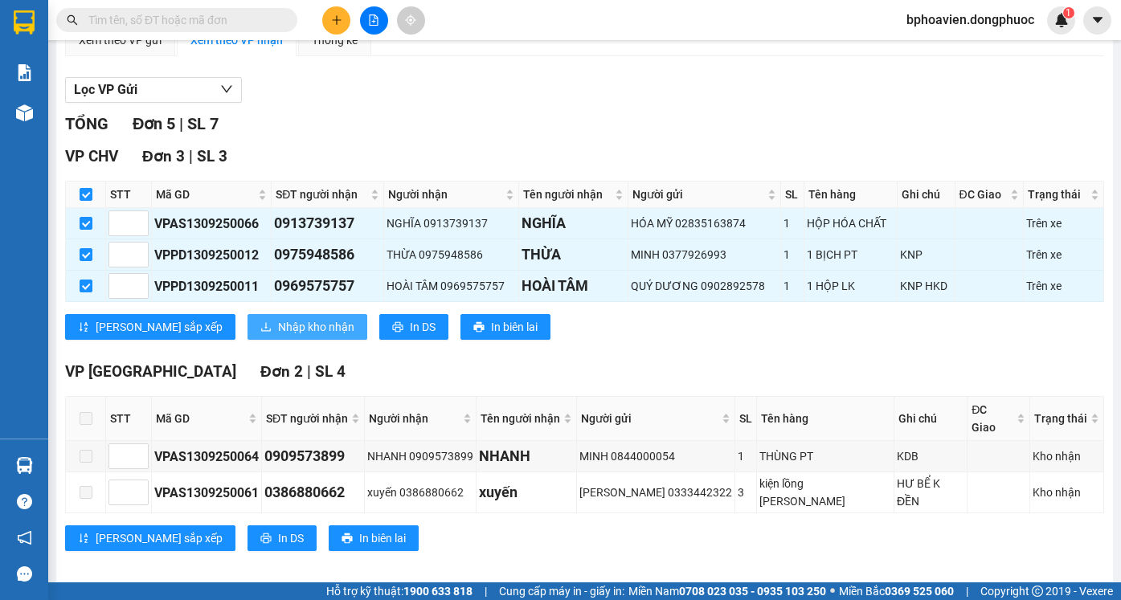
click at [278, 336] on span "Nhập kho nhận" at bounding box center [316, 327] width 76 height 18
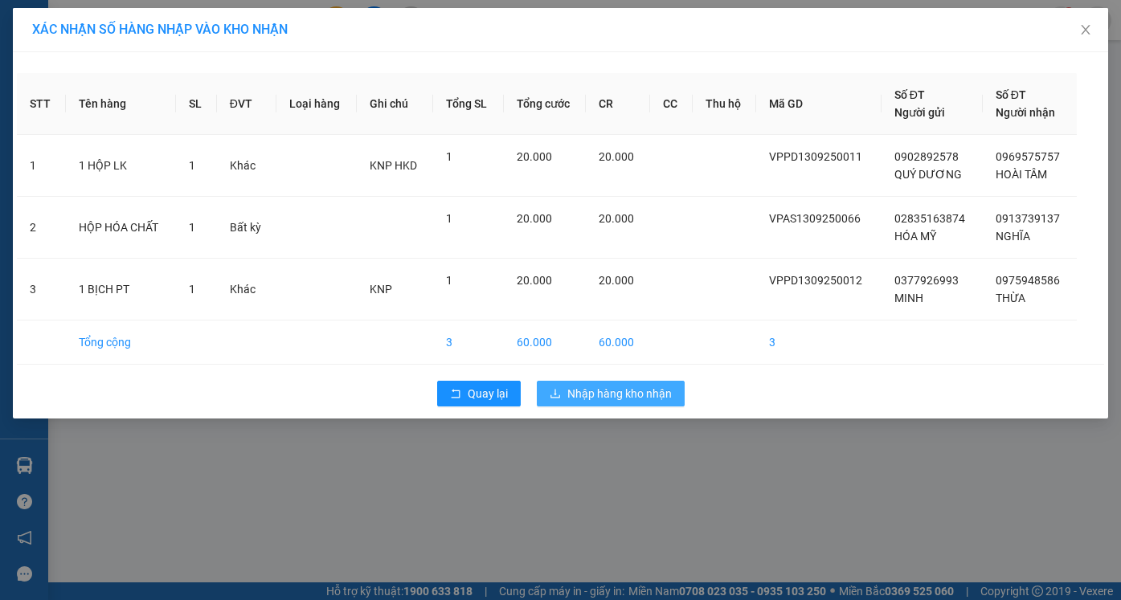
click at [617, 400] on span "Nhập hàng kho nhận" at bounding box center [619, 394] width 104 height 18
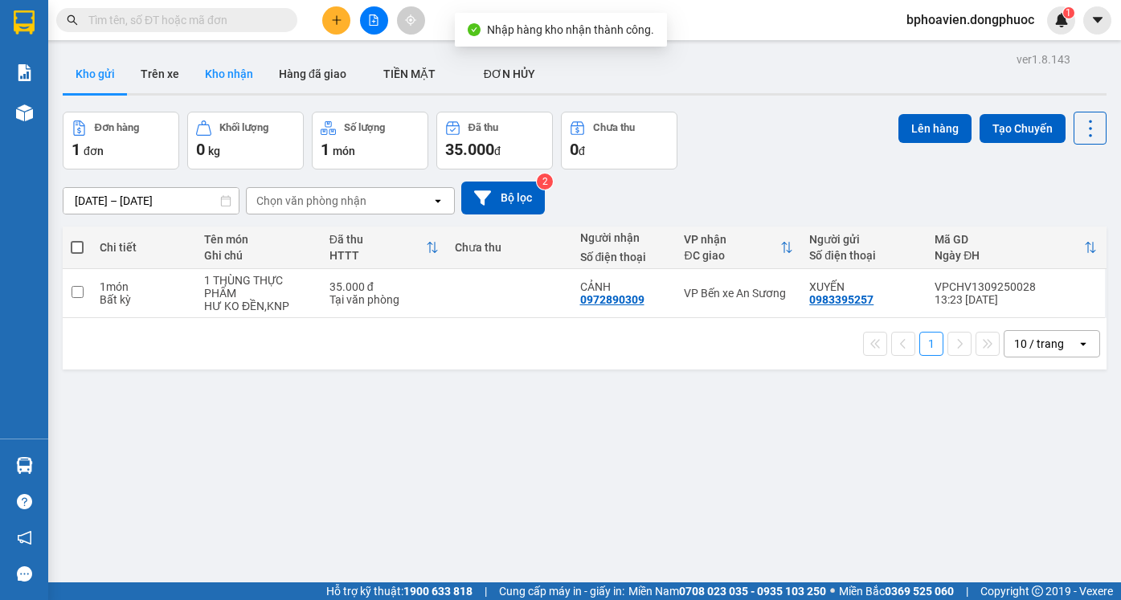
click at [239, 76] on button "Kho nhận" at bounding box center [229, 74] width 74 height 39
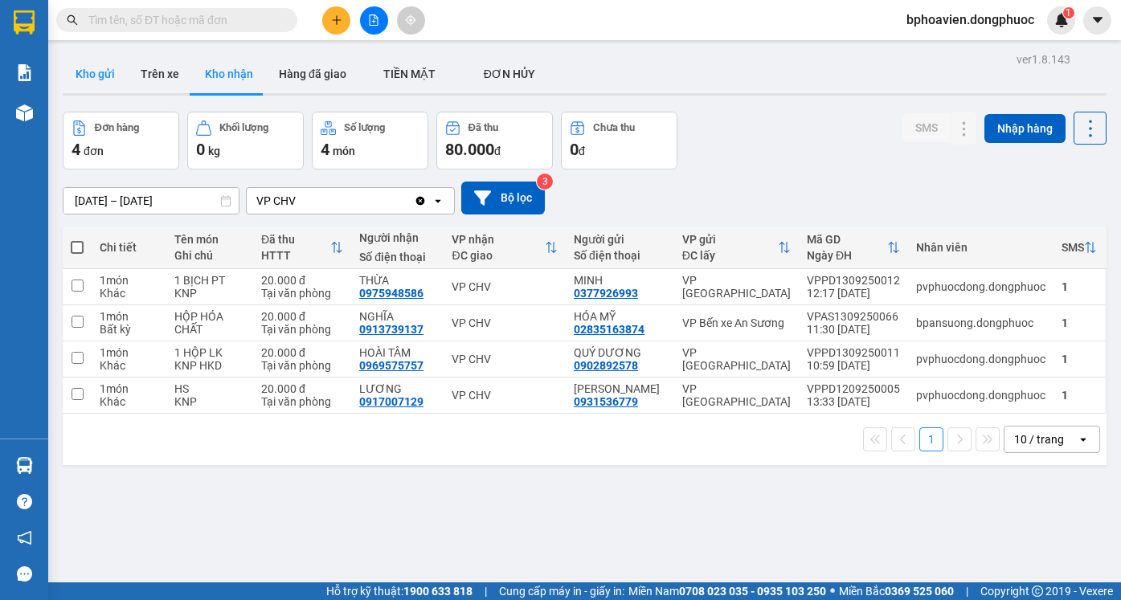
click at [93, 66] on button "Kho gửi" at bounding box center [95, 74] width 65 height 39
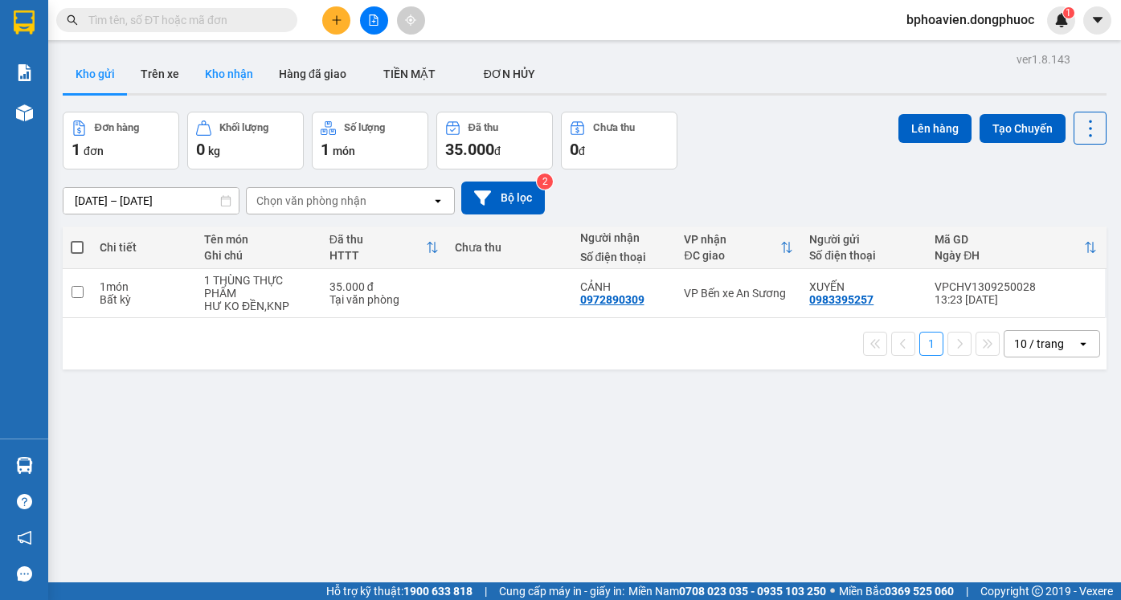
click at [214, 80] on button "Kho nhận" at bounding box center [229, 74] width 74 height 39
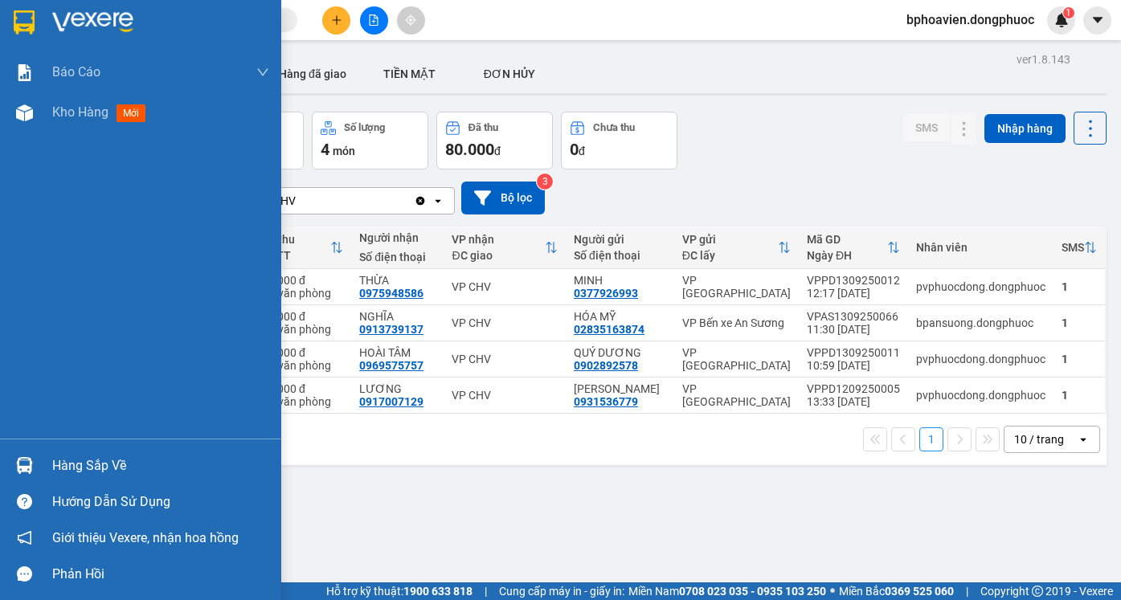
click at [98, 468] on div "Hàng sắp về" at bounding box center [160, 466] width 217 height 24
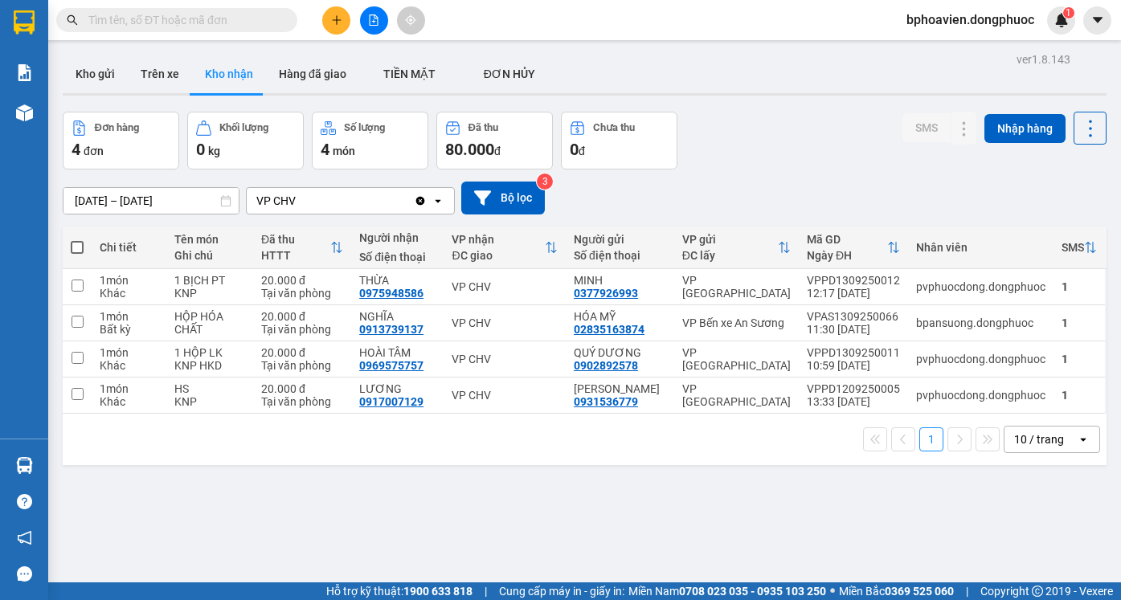
click at [791, 165] on section "Kết quả tìm kiếm ( 35 ) Bộ lọc Mã ĐH Trạng thái Món hàng Tổng cước Chưa cước Nh…" at bounding box center [560, 300] width 1121 height 600
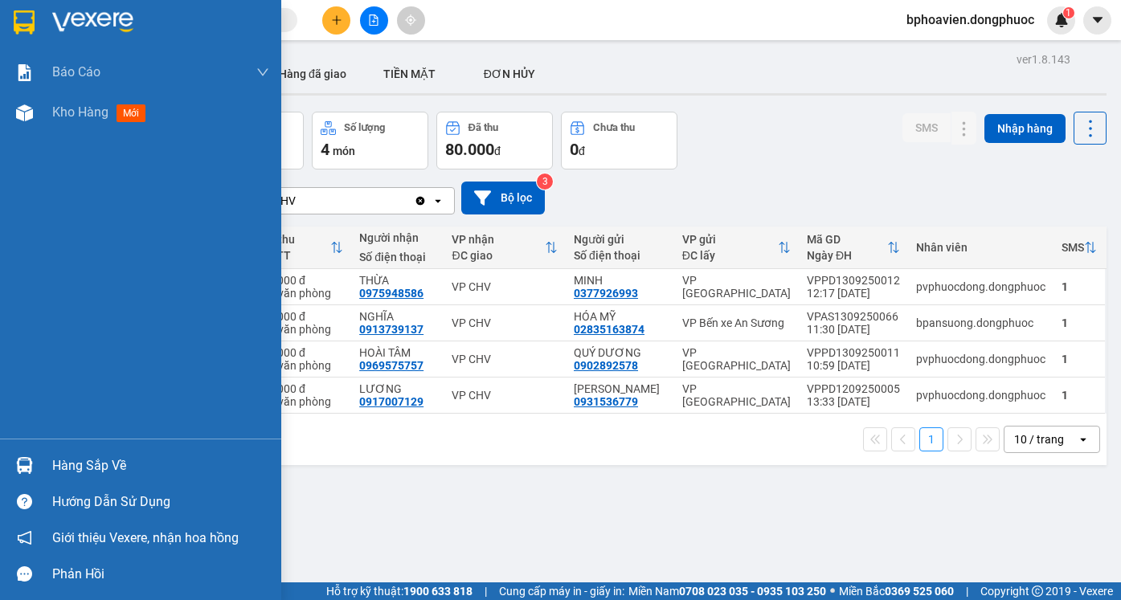
click at [92, 463] on div "Hàng sắp về" at bounding box center [160, 466] width 217 height 24
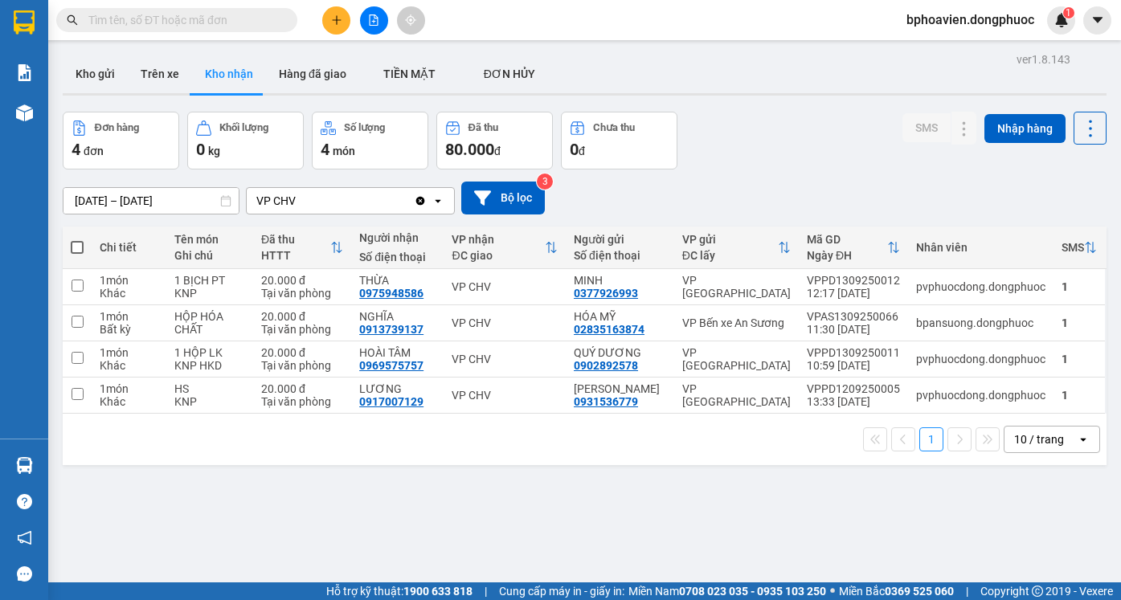
click at [790, 176] on section "Kết quả tìm kiếm ( 35 ) Bộ lọc Mã ĐH Trạng thái Món hàng Tổng cước Chưa cước Nh…" at bounding box center [560, 300] width 1121 height 600
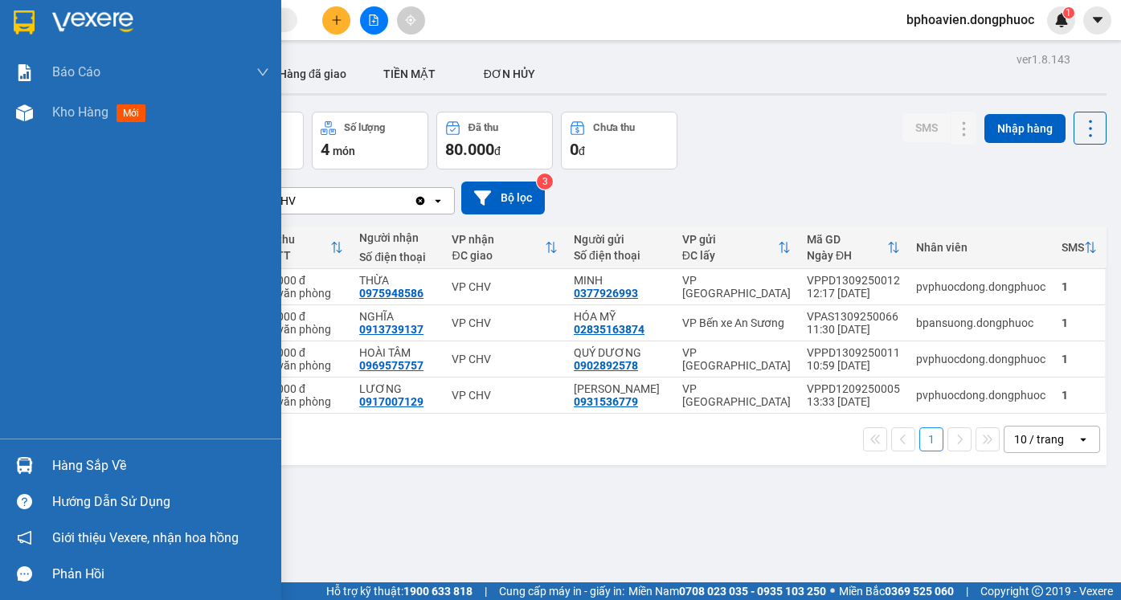
click at [60, 461] on div "Hàng sắp về" at bounding box center [160, 466] width 217 height 24
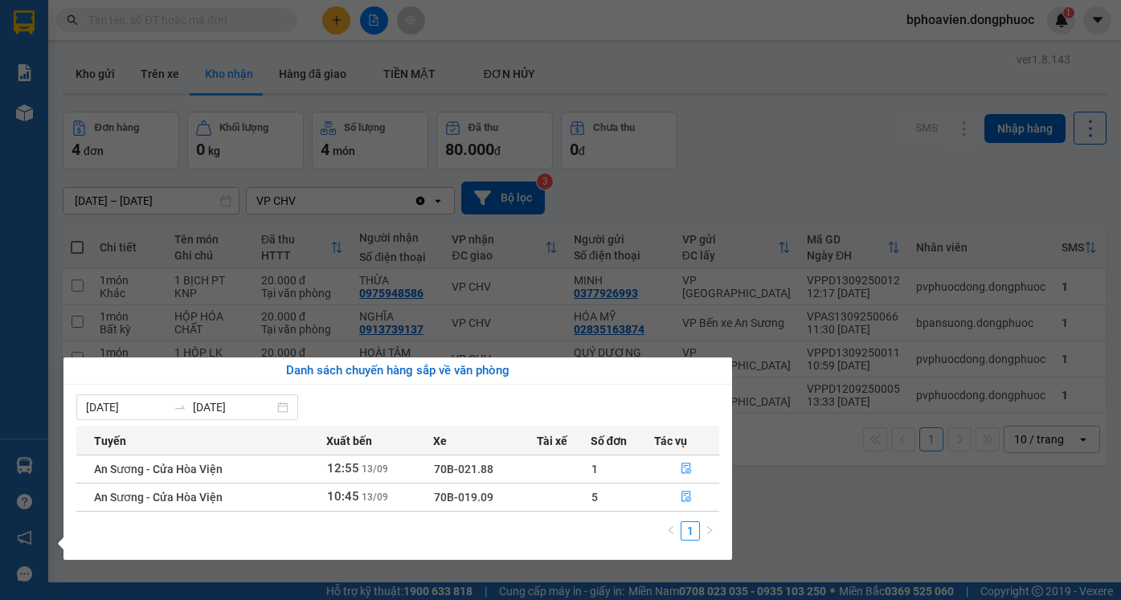
click at [750, 92] on section "Kết quả tìm kiếm ( 35 ) Bộ lọc Mã ĐH Trạng thái Món hàng Tổng cước Chưa cước Nh…" at bounding box center [560, 300] width 1121 height 600
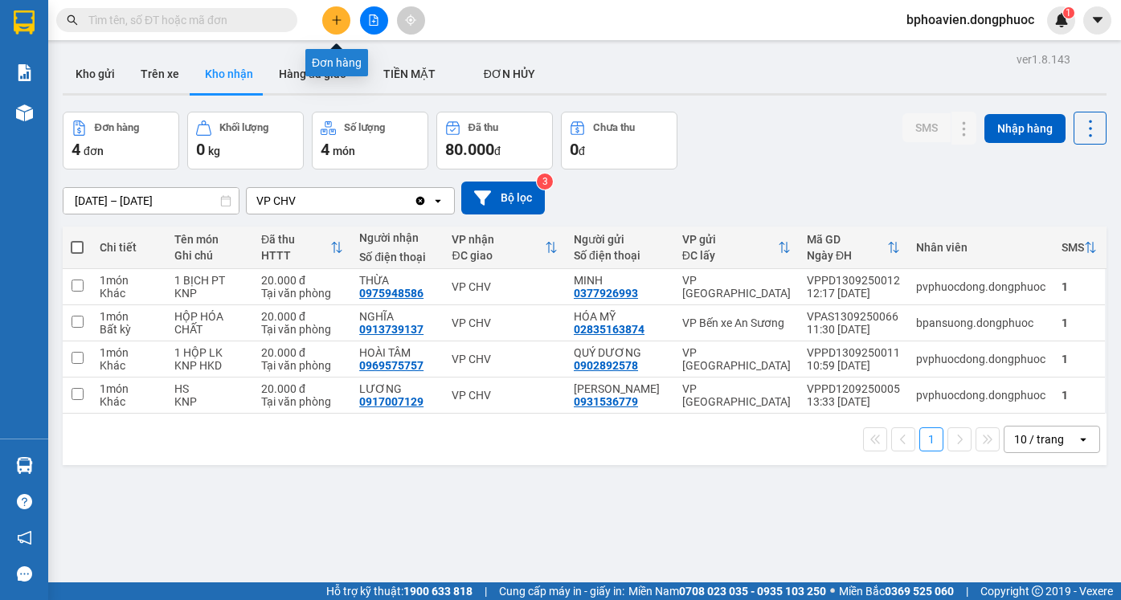
click at [334, 12] on button at bounding box center [336, 20] width 28 height 28
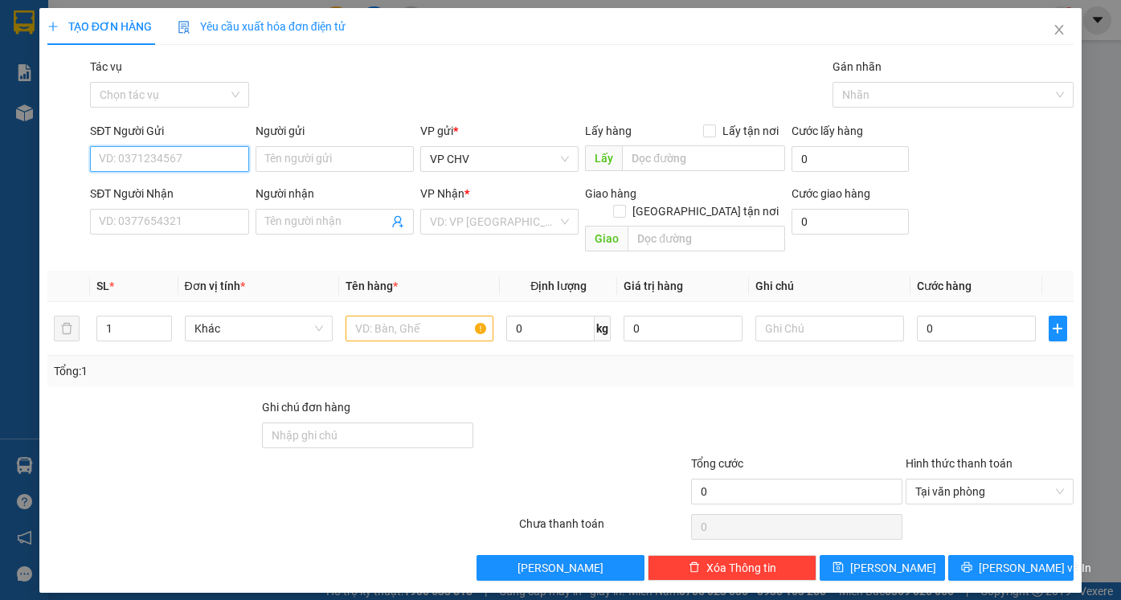
click at [191, 161] on input "SĐT Người Gửi" at bounding box center [169, 159] width 158 height 26
click at [190, 194] on div "0937375096 - YẾN" at bounding box center [169, 191] width 139 height 18
type input "0937375096"
type input "YẾN"
type input "0988369792"
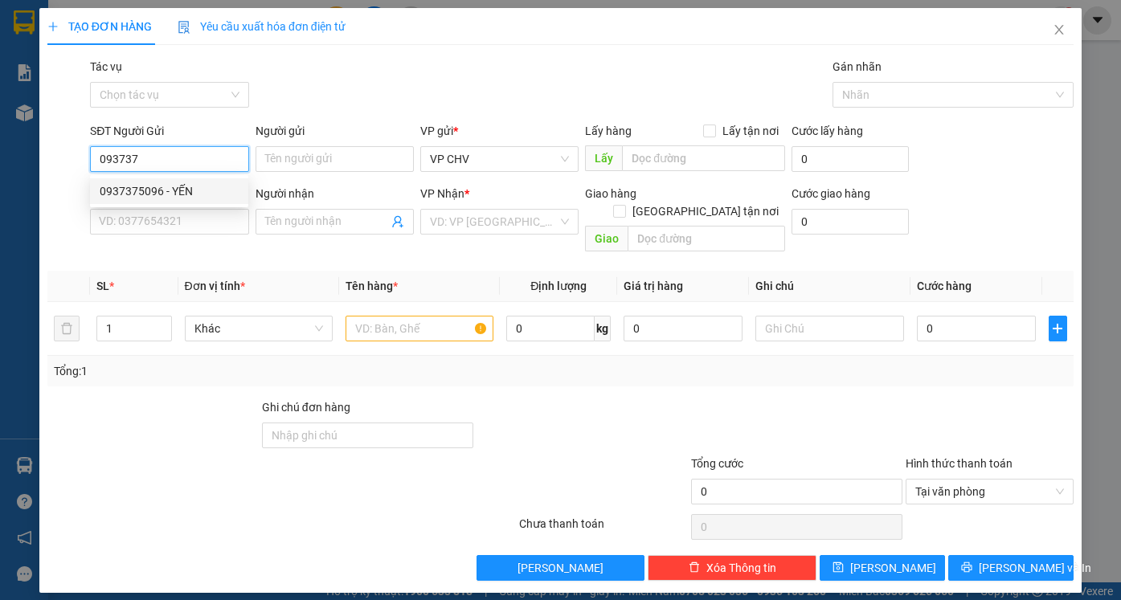
type input "HÀO HIỆP"
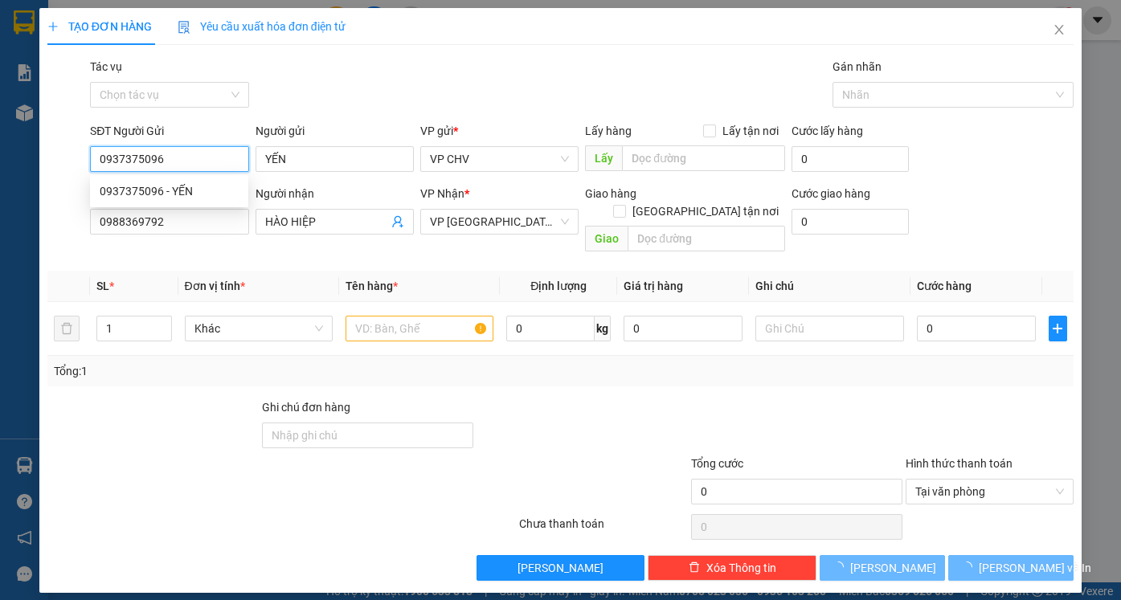
type input "20.000"
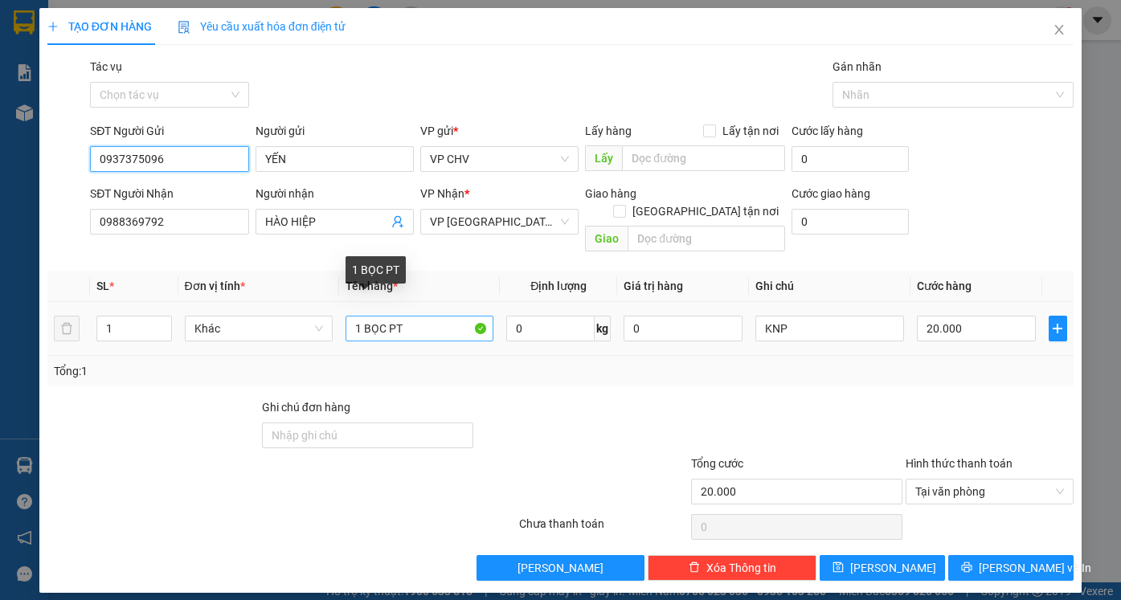
type input "0937375096"
drag, startPoint x: 364, startPoint y: 313, endPoint x: 384, endPoint y: 319, distance: 20.9
click at [384, 319] on input "1 BỌC PT" at bounding box center [419, 329] width 148 height 26
type input "1 THÙNG PT"
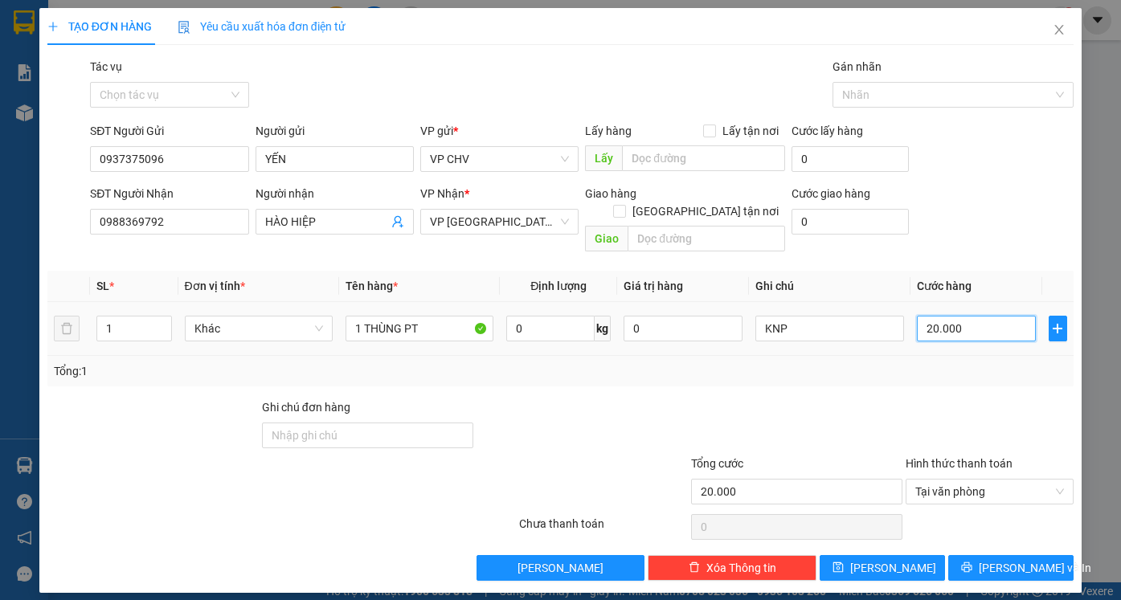
click at [982, 316] on input "20.000" at bounding box center [976, 329] width 119 height 26
type input "5"
type input "50"
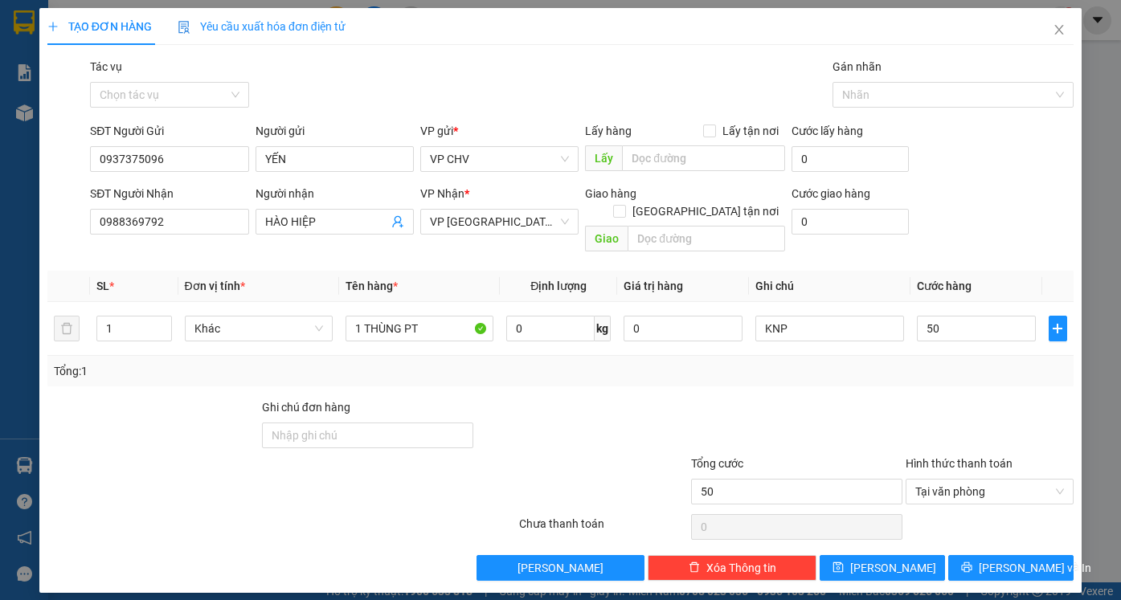
type input "50.000"
click at [952, 362] on div "Tổng: 1" at bounding box center [560, 371] width 1013 height 18
click at [967, 316] on input "50.000" at bounding box center [976, 329] width 119 height 26
type input "4"
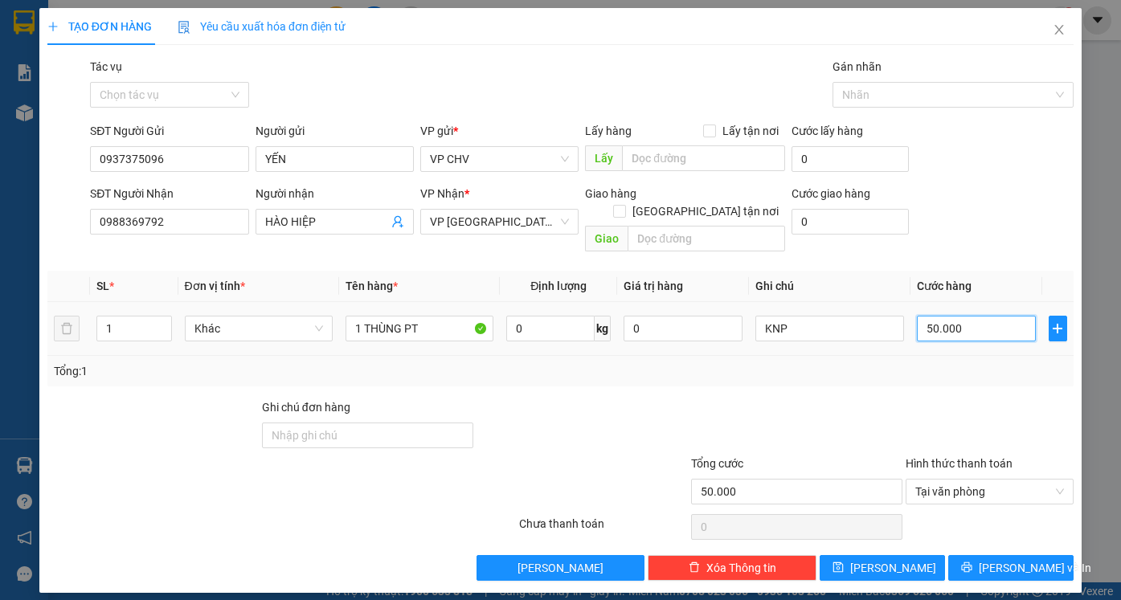
type input "4"
type input "45"
type input "45.000"
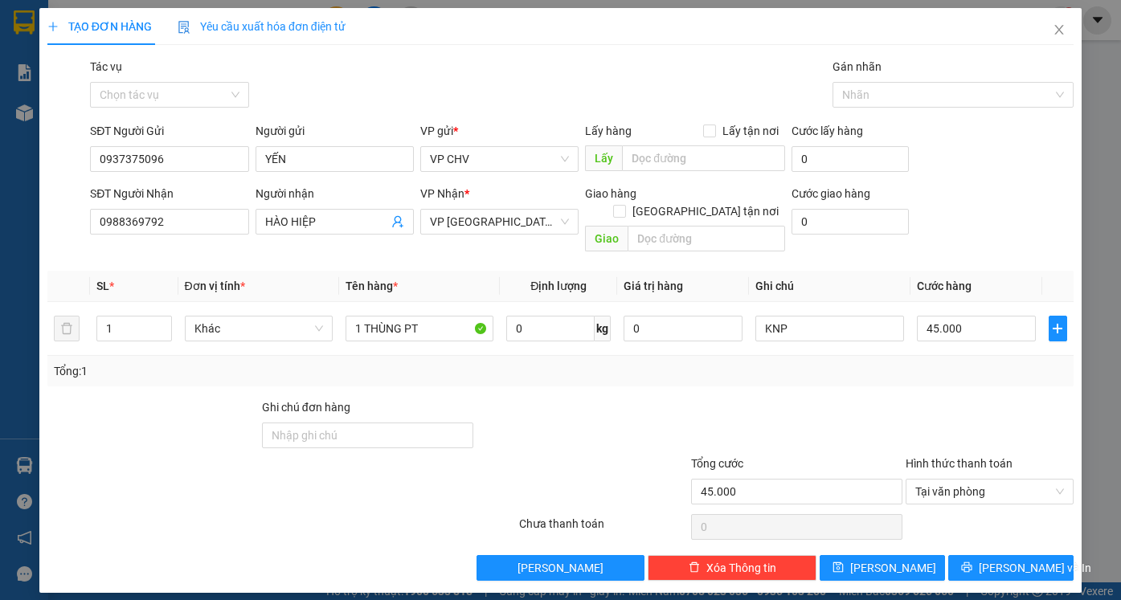
drag, startPoint x: 957, startPoint y: 354, endPoint x: 972, endPoint y: 387, distance: 36.3
click at [957, 362] on div "Tổng: 1" at bounding box center [560, 371] width 1026 height 31
click at [1019, 559] on span "[PERSON_NAME] và In" at bounding box center [1035, 568] width 112 height 18
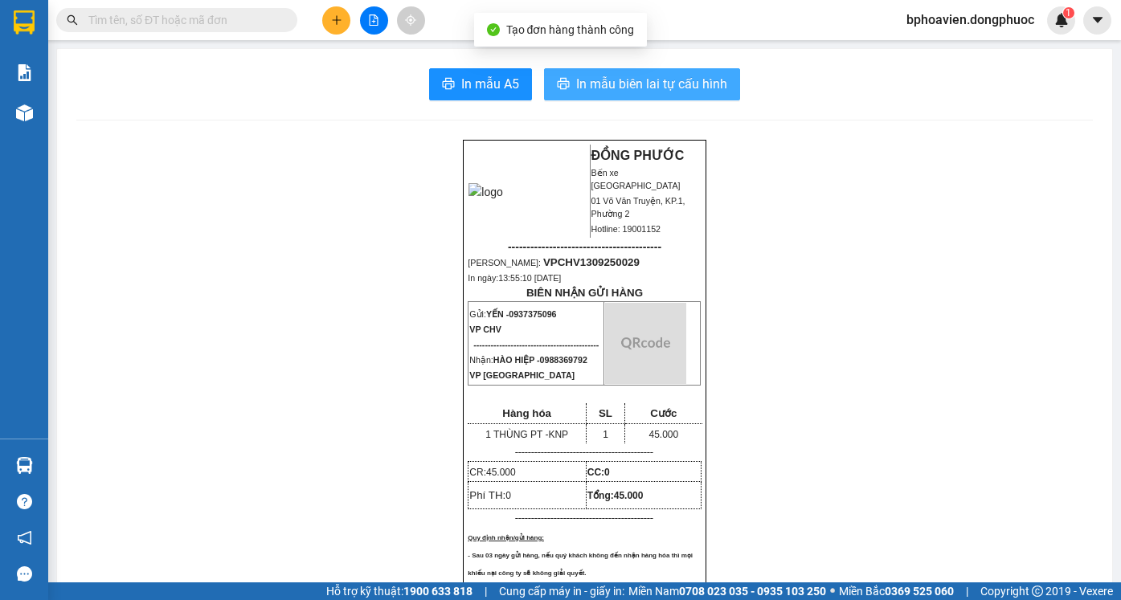
click at [681, 82] on span "In mẫu biên lai tự cấu hình" at bounding box center [651, 84] width 151 height 20
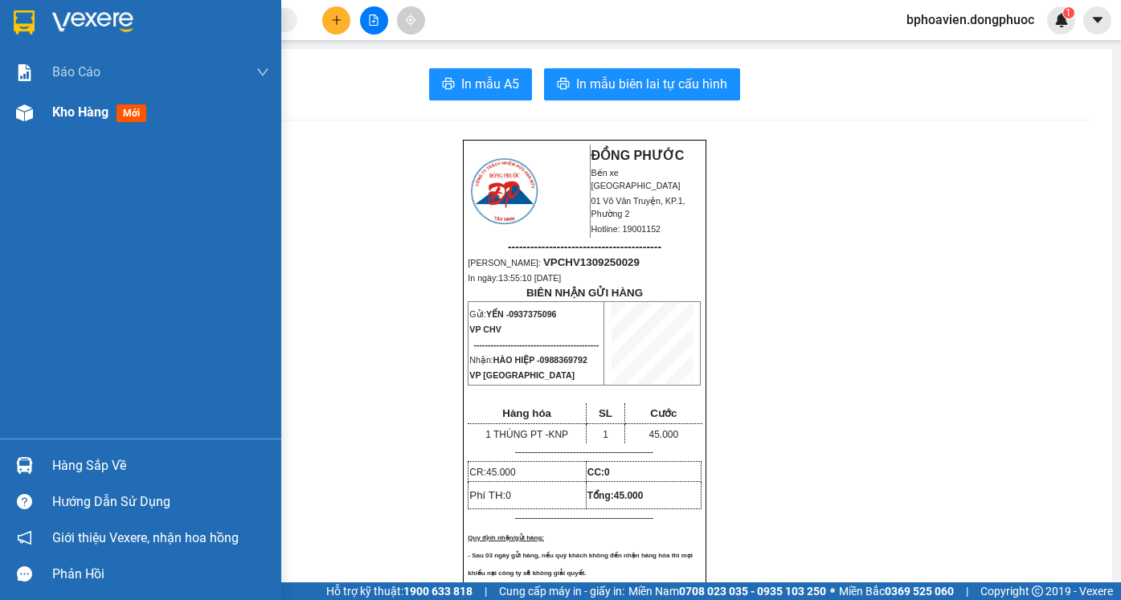
click at [60, 116] on span "Kho hàng" at bounding box center [80, 111] width 56 height 15
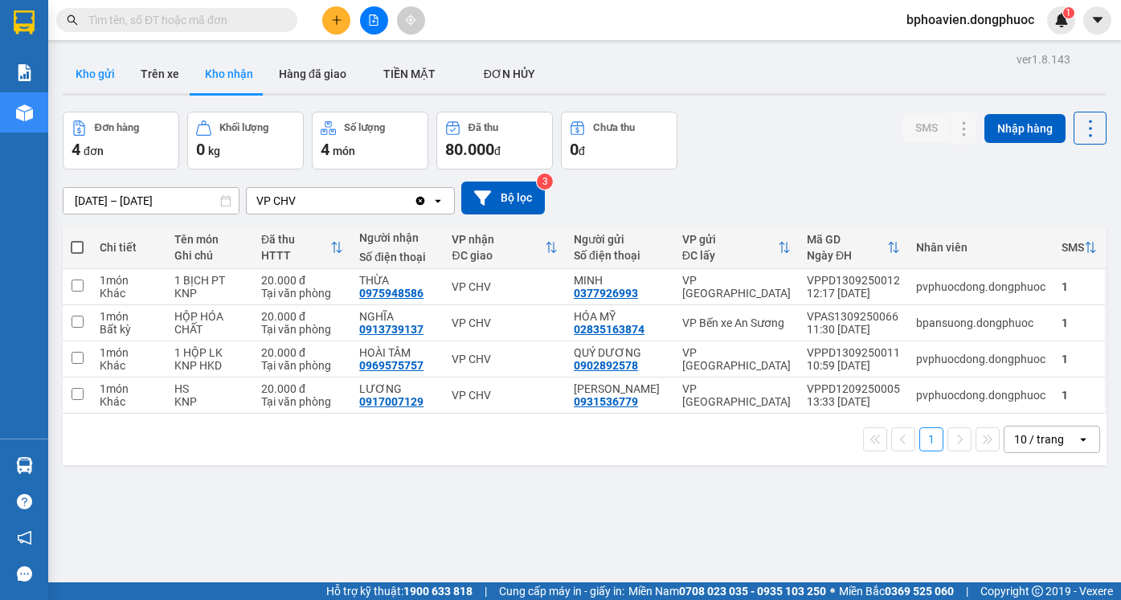
click at [101, 79] on button "Kho gửi" at bounding box center [95, 74] width 65 height 39
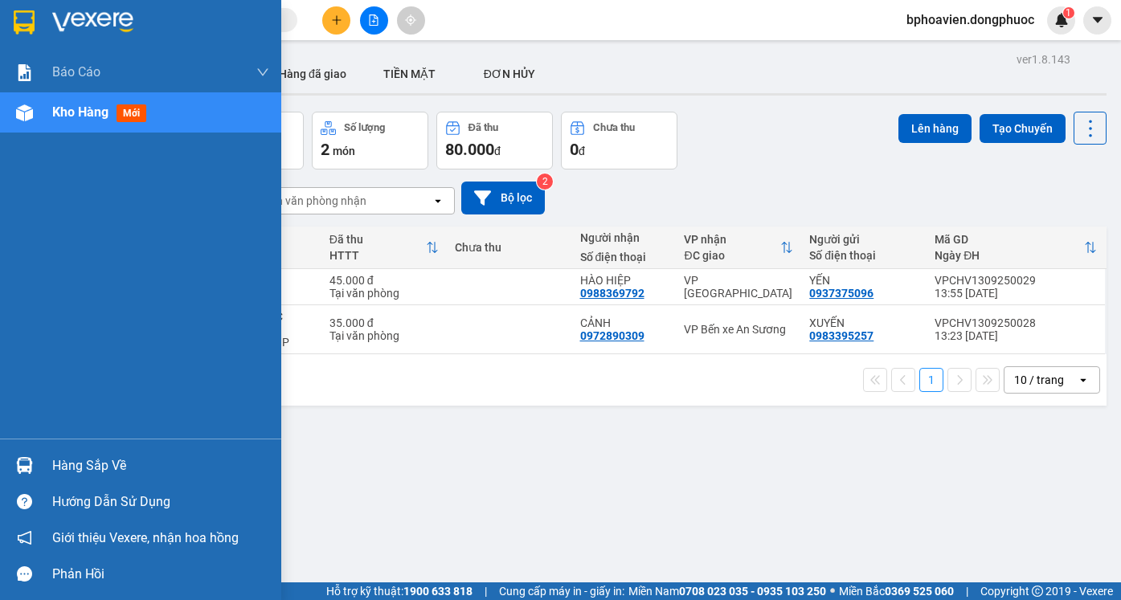
drag, startPoint x: 58, startPoint y: 475, endPoint x: 86, endPoint y: 473, distance: 28.2
click at [59, 475] on div "Hàng sắp về" at bounding box center [160, 466] width 217 height 24
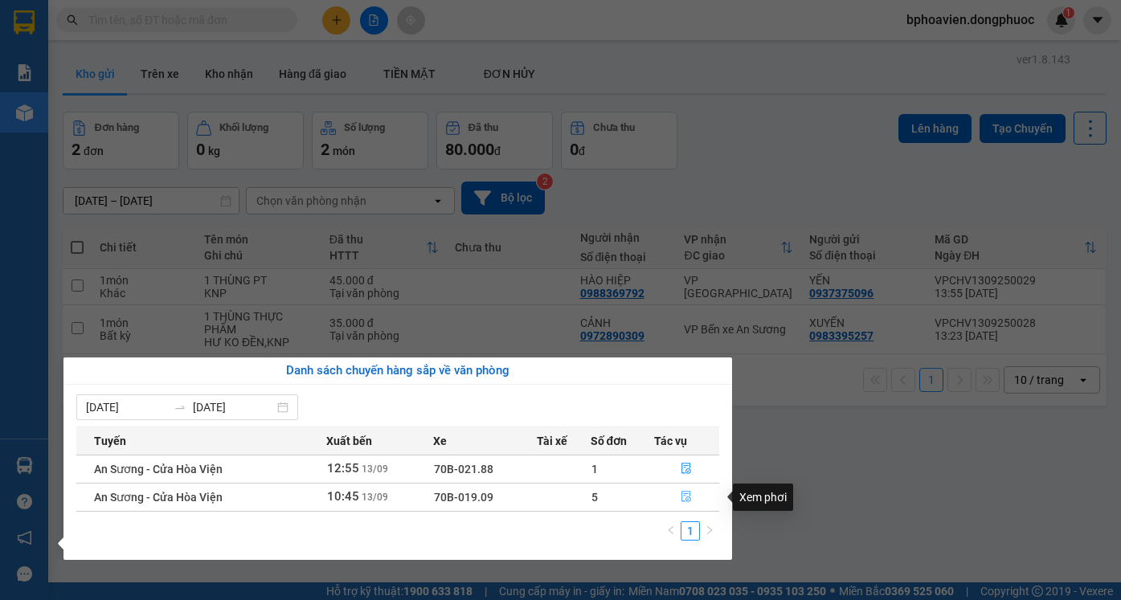
click at [692, 500] on icon "file-done" at bounding box center [685, 496] width 11 height 11
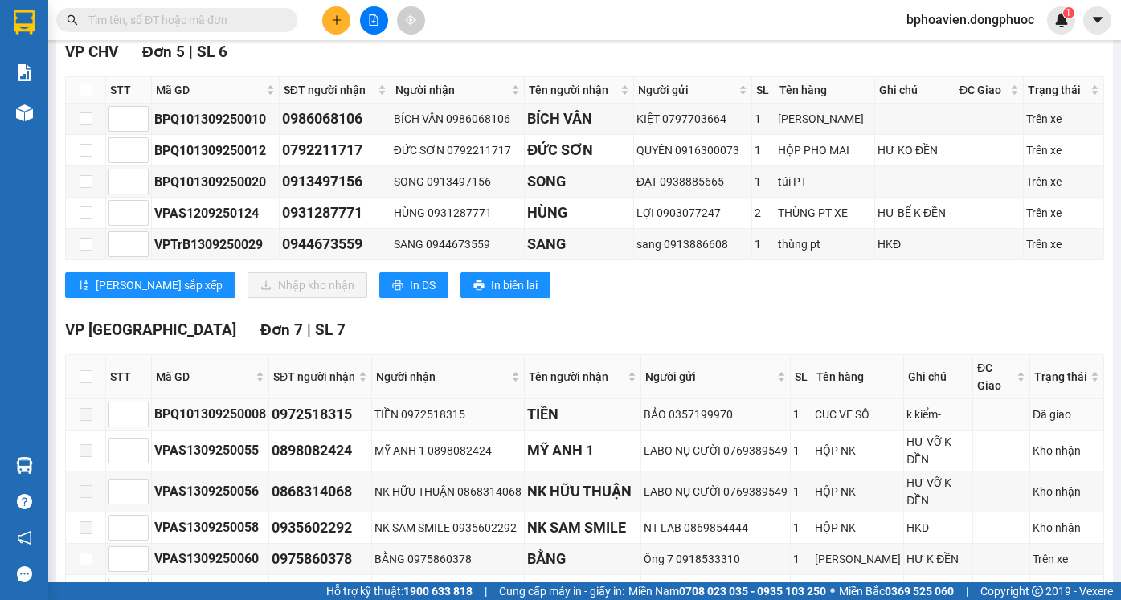
scroll to position [402, 0]
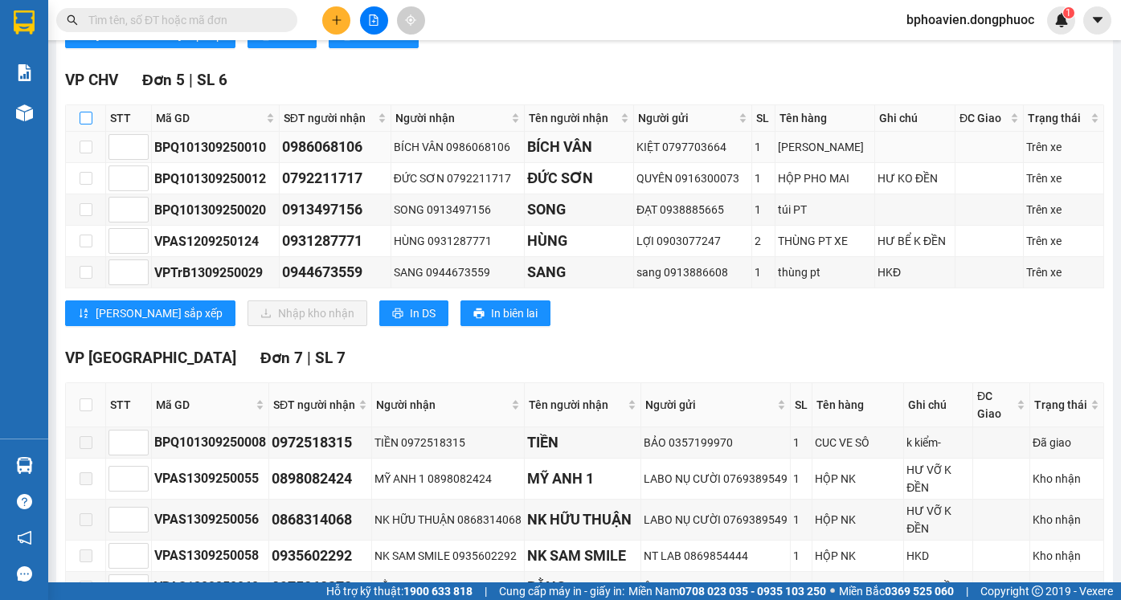
drag, startPoint x: 86, startPoint y: 127, endPoint x: 97, endPoint y: 165, distance: 40.2
click at [87, 125] on input "checkbox" at bounding box center [86, 118] width 13 height 13
checkbox input "true"
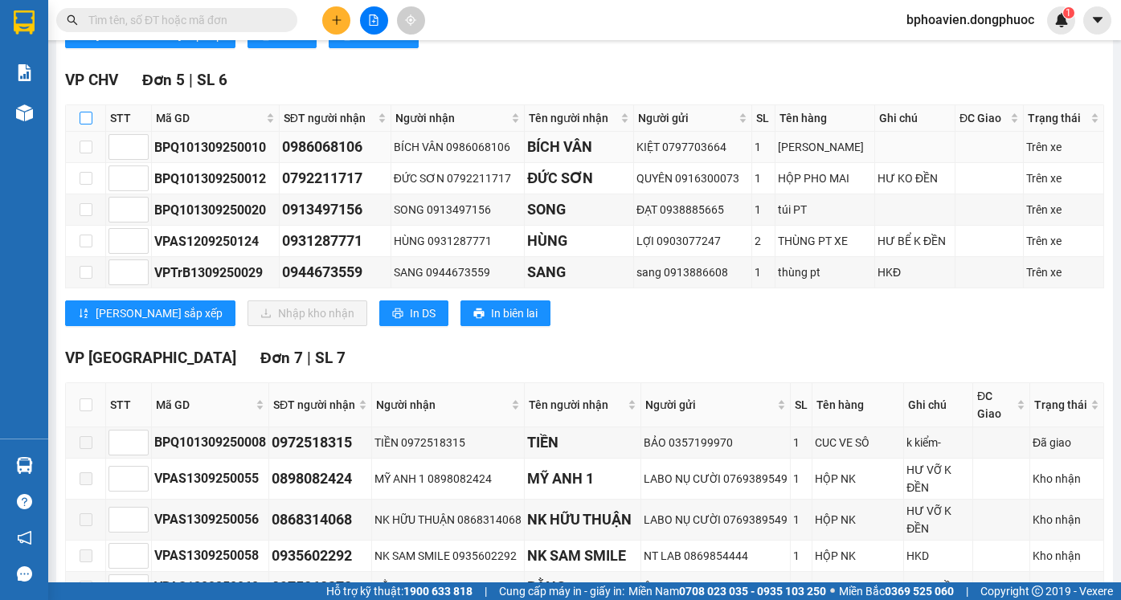
checkbox input "true"
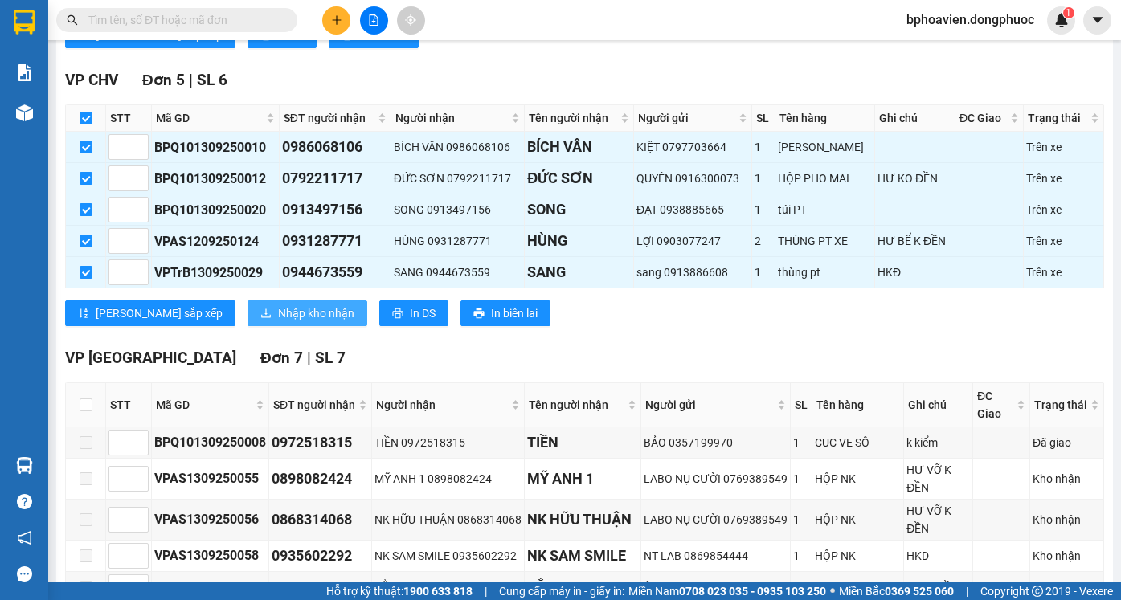
click at [278, 322] on span "Nhập kho nhận" at bounding box center [316, 313] width 76 height 18
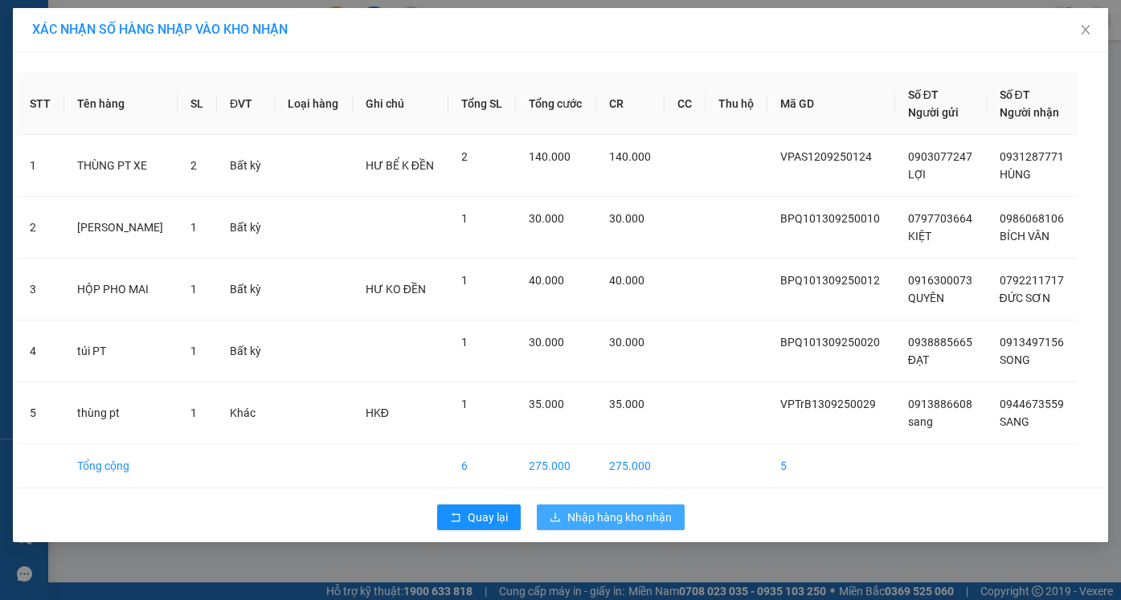
click at [635, 511] on span "Nhập hàng kho nhận" at bounding box center [619, 518] width 104 height 18
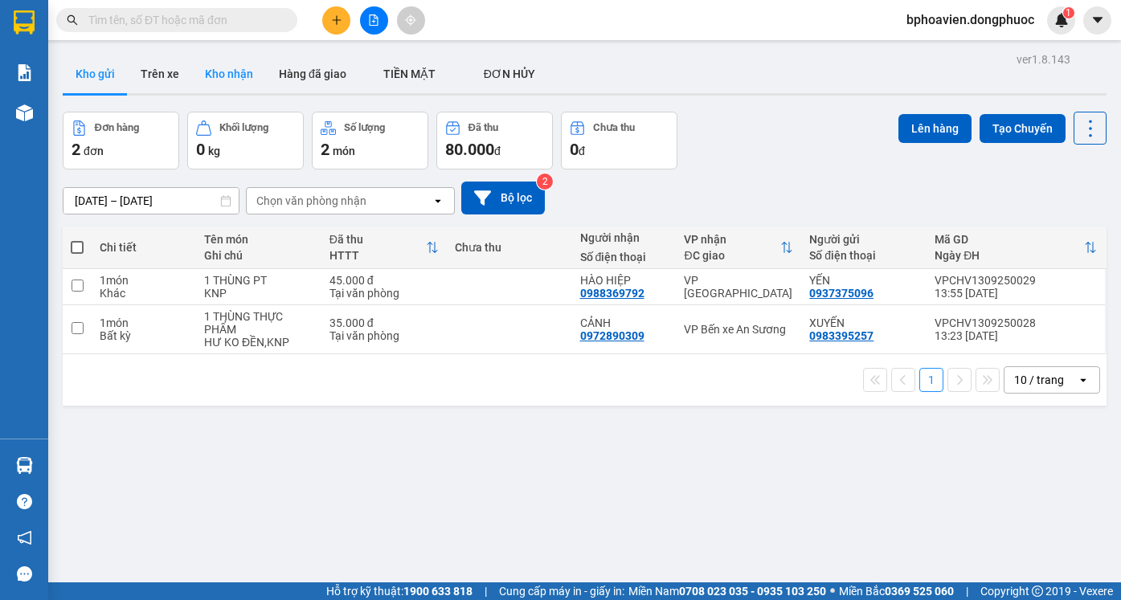
click at [227, 61] on button "Kho nhận" at bounding box center [229, 74] width 74 height 39
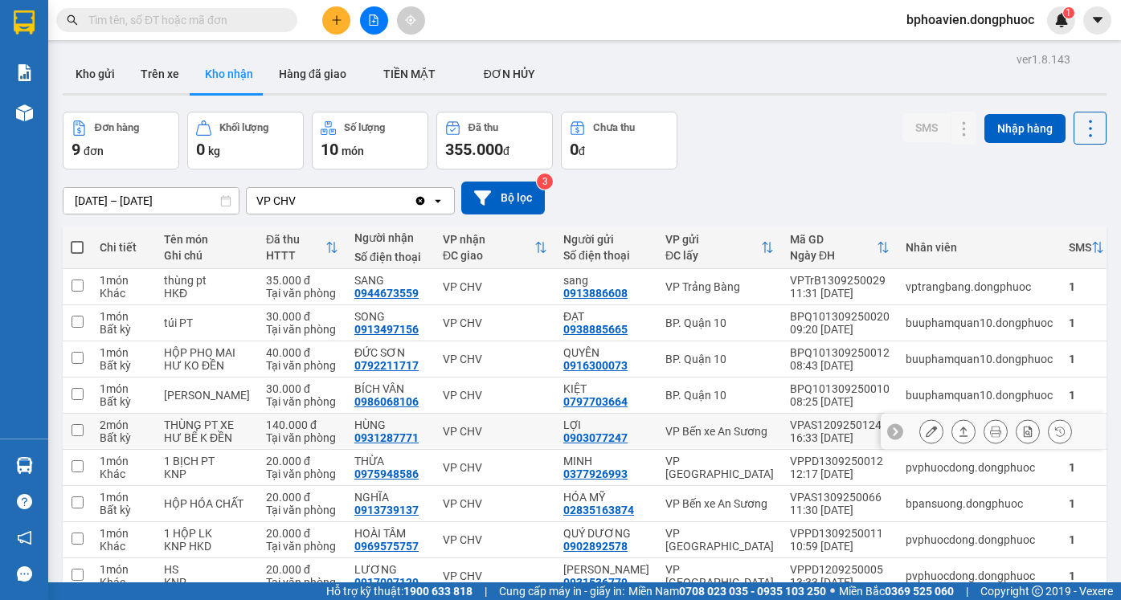
scroll to position [80, 0]
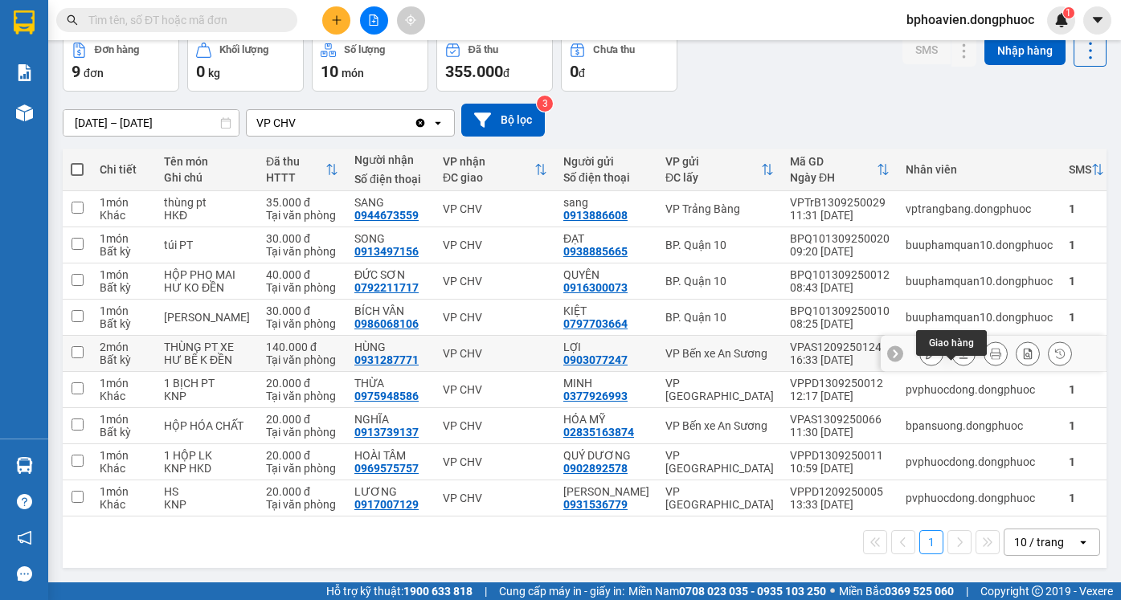
click at [958, 359] on icon at bounding box center [963, 353] width 11 height 11
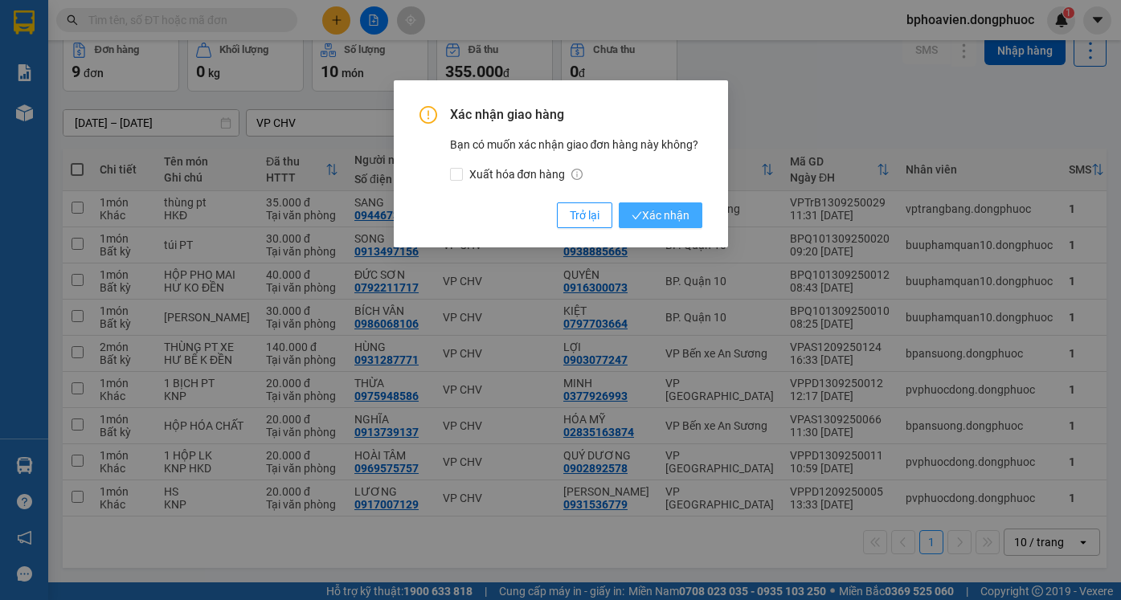
click at [669, 220] on span "Xác nhận" at bounding box center [660, 215] width 58 height 18
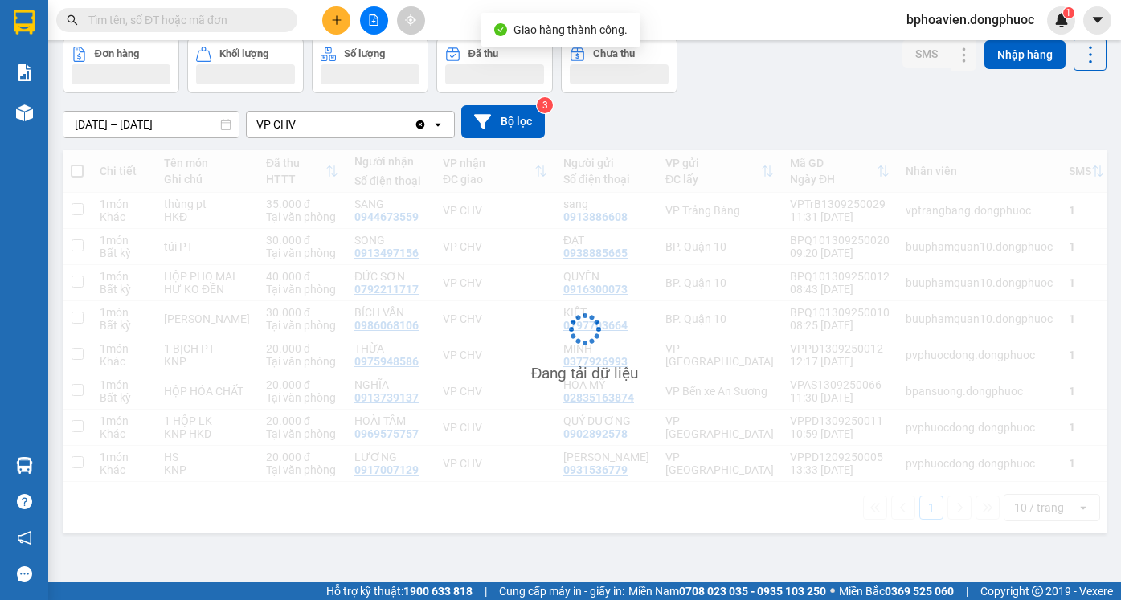
scroll to position [74, 0]
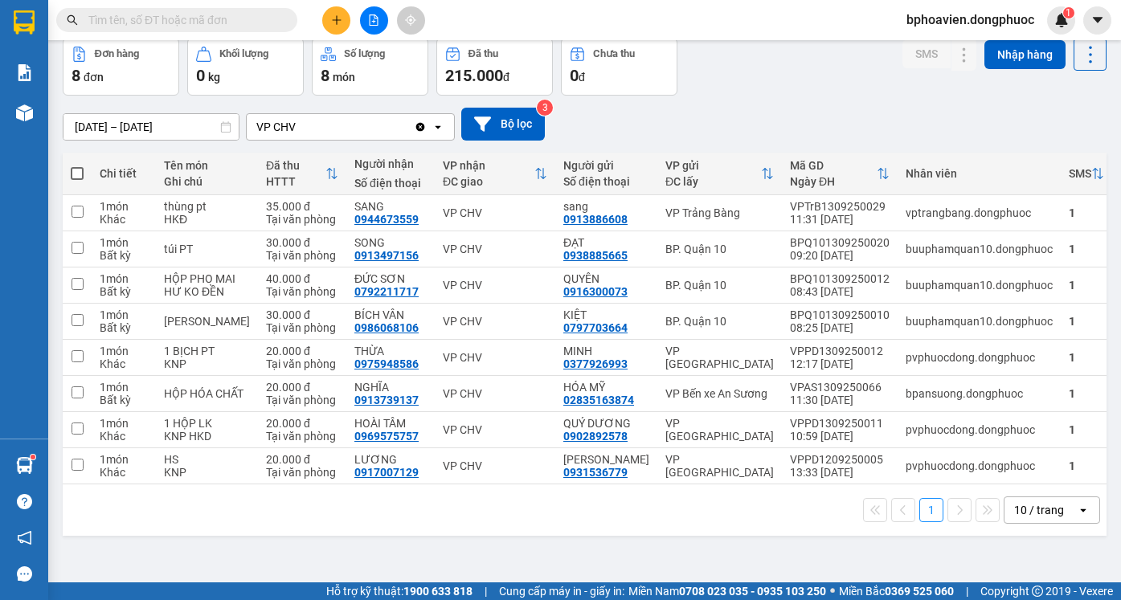
click at [775, 104] on div "11/09/2025 – 13/09/2025 Press the down arrow key to interact with the calendar …" at bounding box center [585, 124] width 1044 height 57
click at [956, 210] on button at bounding box center [963, 213] width 22 height 28
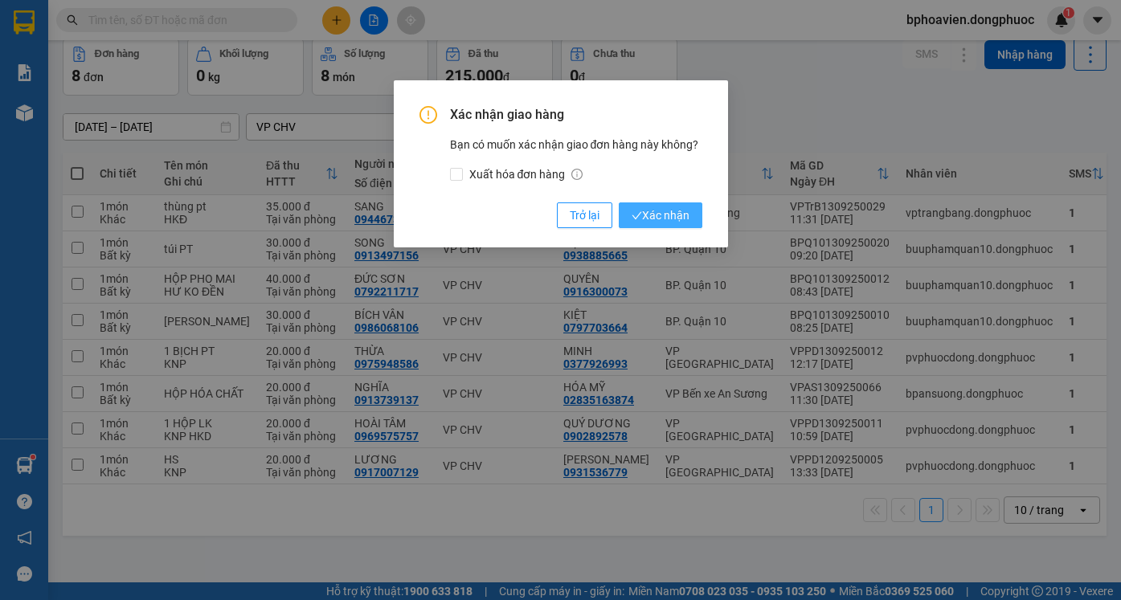
click at [686, 217] on span "Xác nhận" at bounding box center [660, 215] width 58 height 18
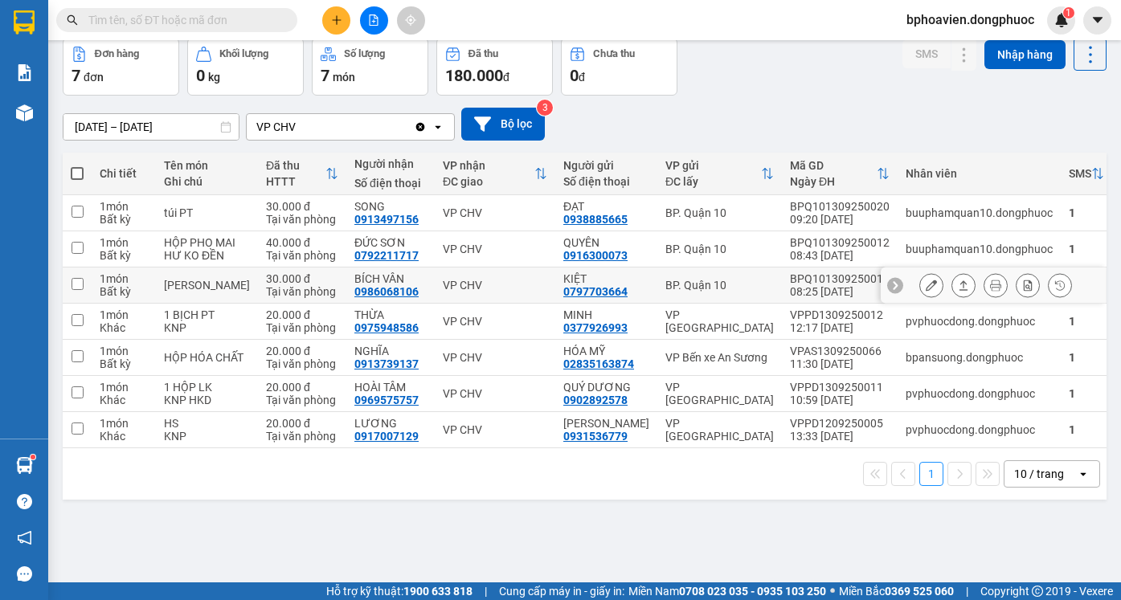
scroll to position [0, 0]
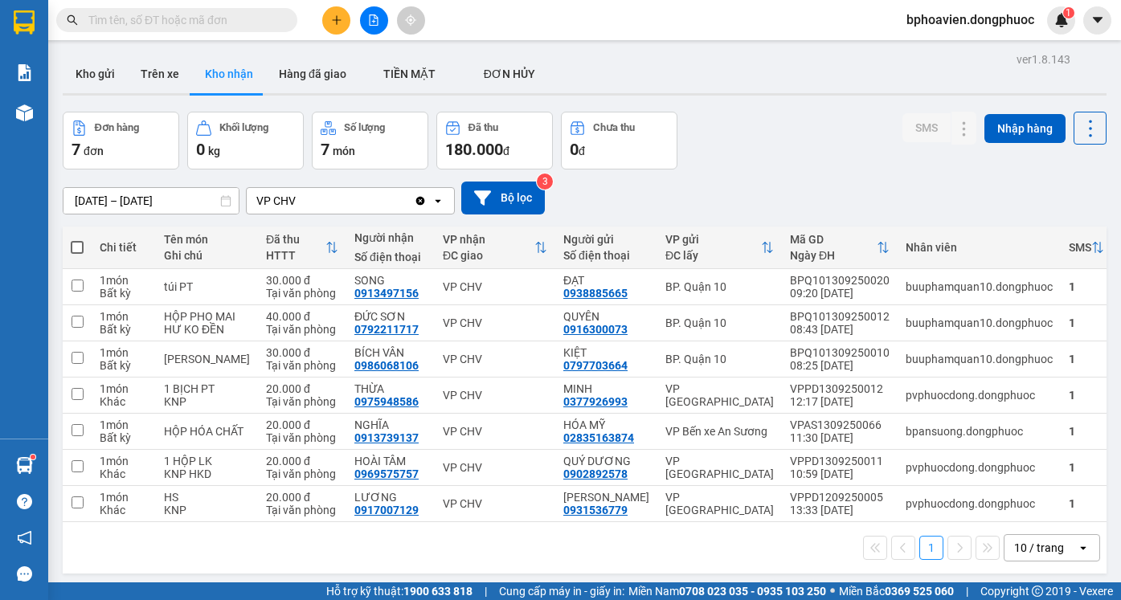
drag, startPoint x: 113, startPoint y: 65, endPoint x: 120, endPoint y: 168, distance: 103.0
click at [112, 67] on button "Kho gửi" at bounding box center [95, 74] width 65 height 39
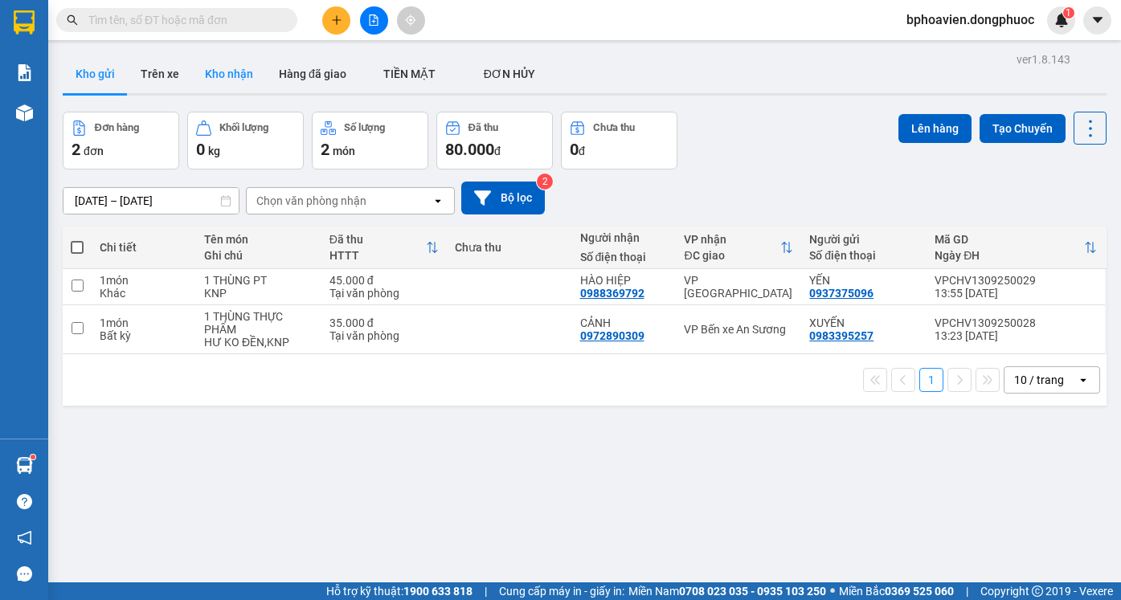
click at [231, 76] on button "Kho nhận" at bounding box center [229, 74] width 74 height 39
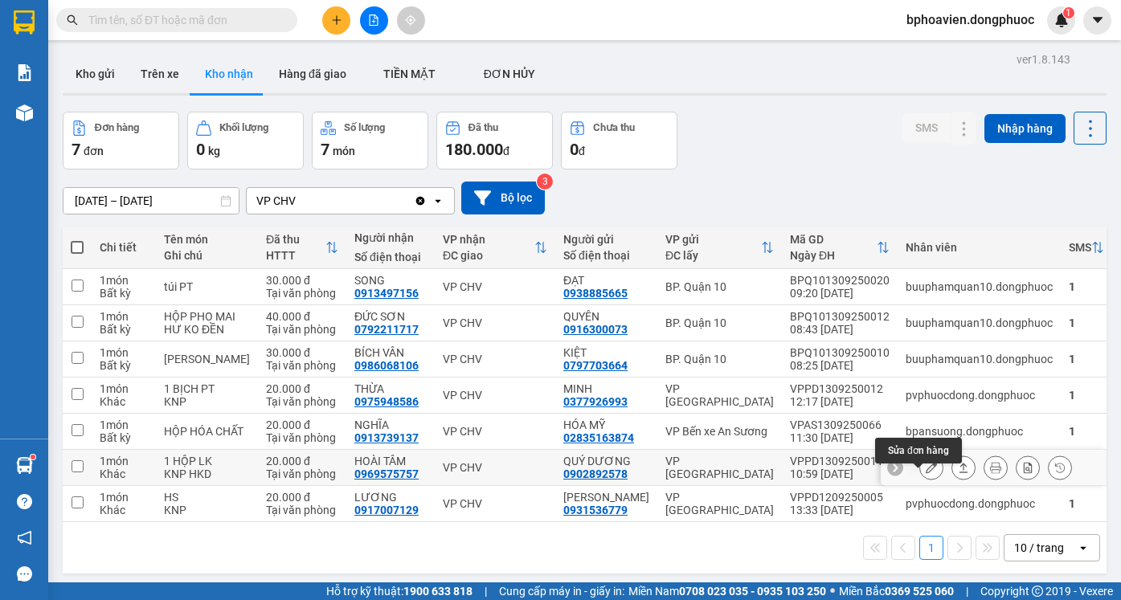
click at [958, 473] on icon at bounding box center [963, 467] width 11 height 11
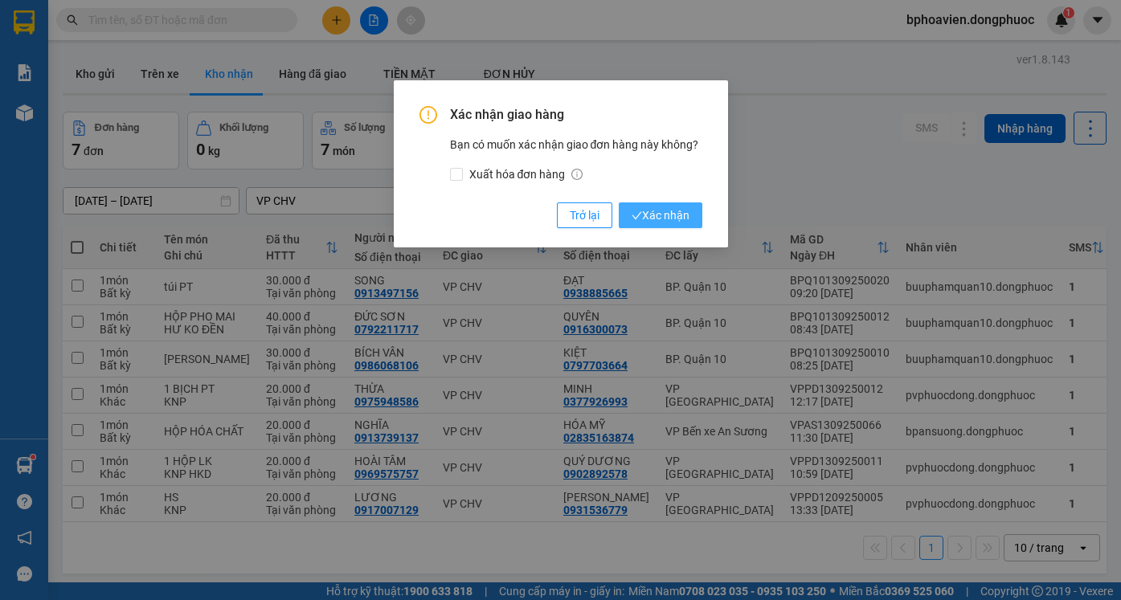
click at [672, 226] on button "Xác nhận" at bounding box center [661, 215] width 84 height 26
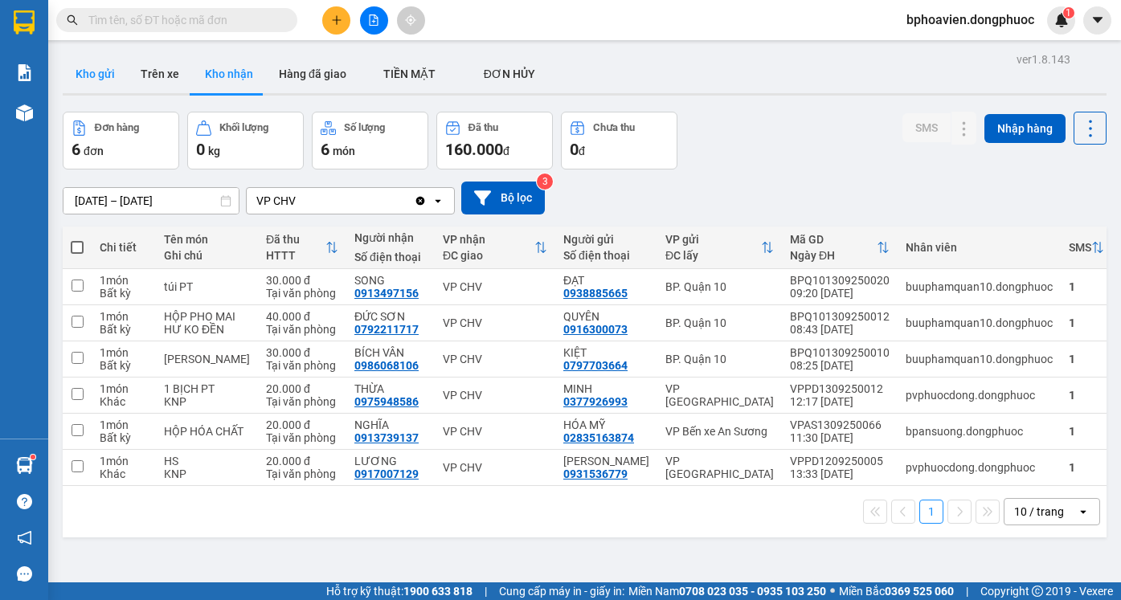
click at [100, 71] on button "Kho gửi" at bounding box center [95, 74] width 65 height 39
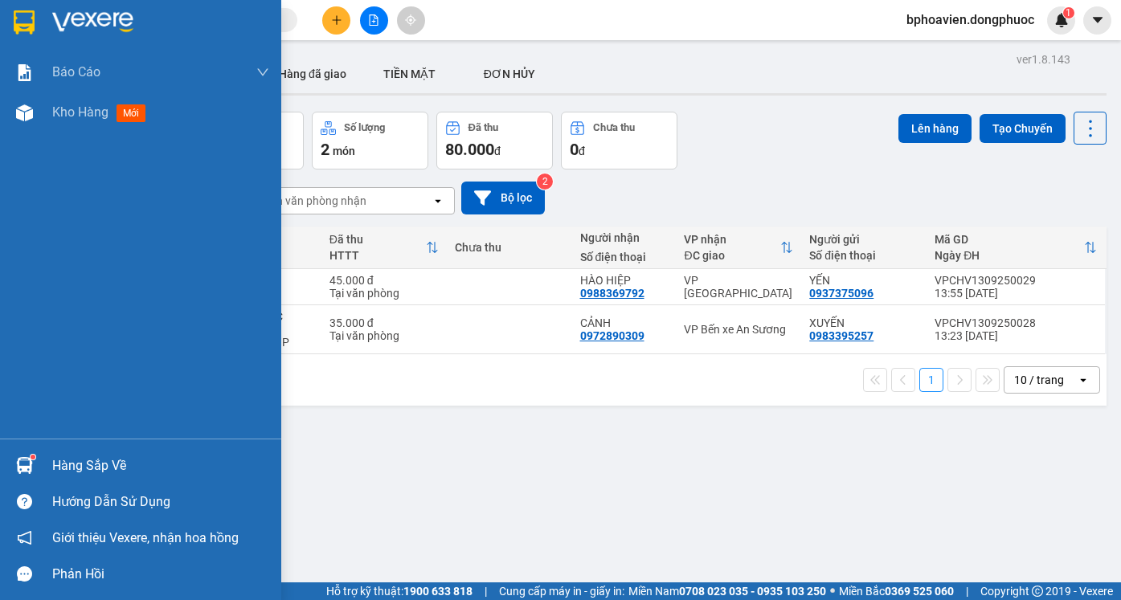
click at [91, 459] on div "Hàng sắp về" at bounding box center [160, 466] width 217 height 24
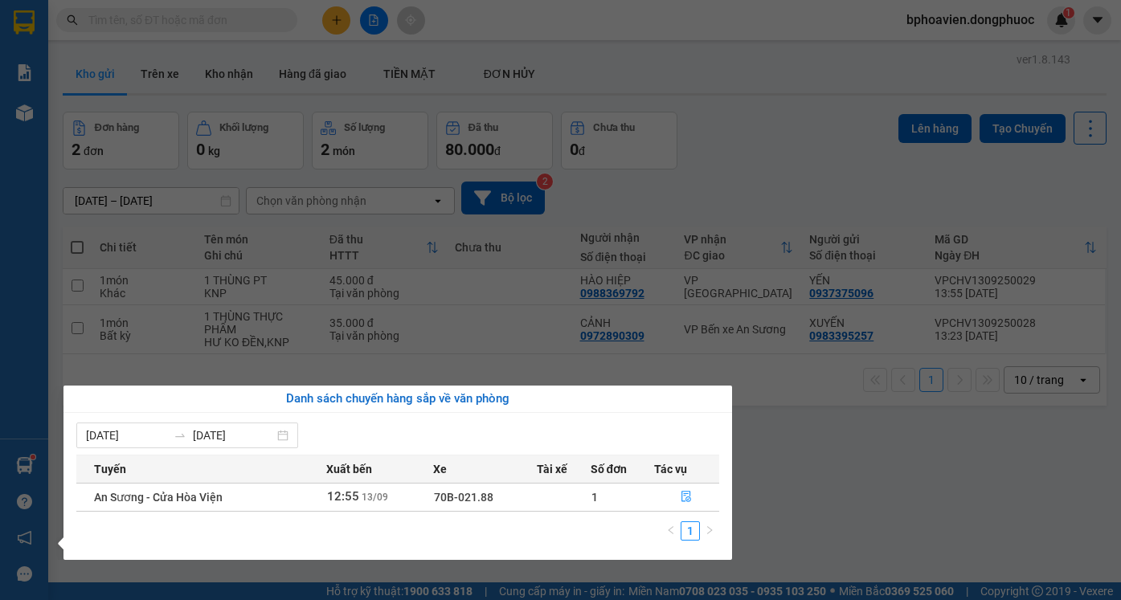
drag, startPoint x: 840, startPoint y: 447, endPoint x: 540, endPoint y: 495, distance: 304.3
click at [829, 447] on section "Kết quả tìm kiếm ( 35 ) Bộ lọc Mã ĐH Trạng thái Món hàng Tổng cước Chưa cước Nh…" at bounding box center [560, 300] width 1121 height 600
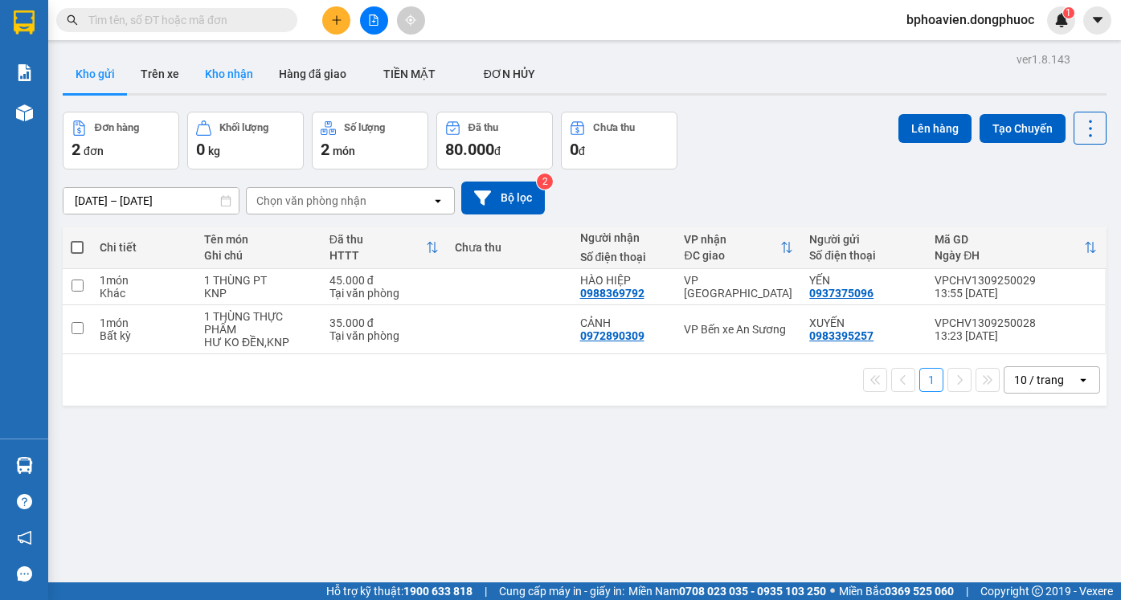
click at [241, 77] on button "Kho nhận" at bounding box center [229, 74] width 74 height 39
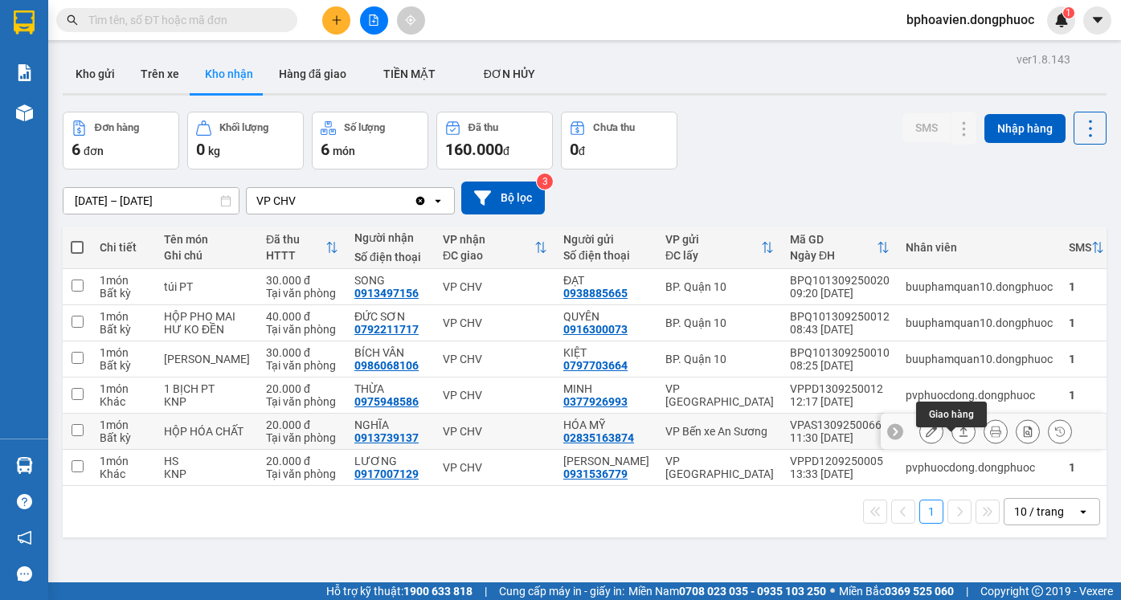
click at [958, 437] on icon at bounding box center [963, 431] width 11 height 11
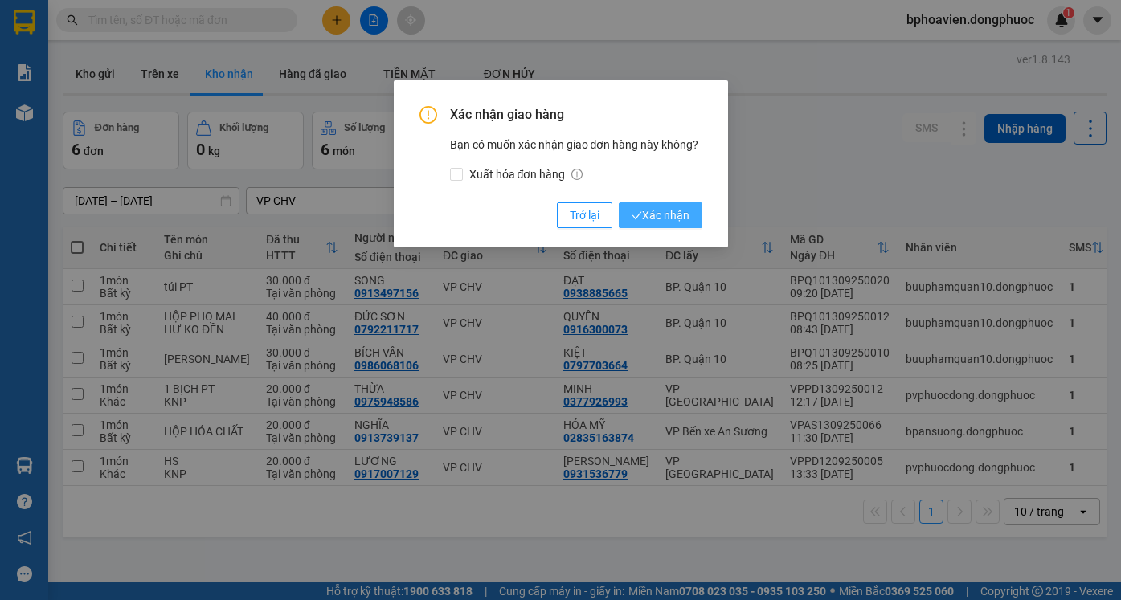
click at [649, 210] on span "Xác nhận" at bounding box center [660, 215] width 58 height 18
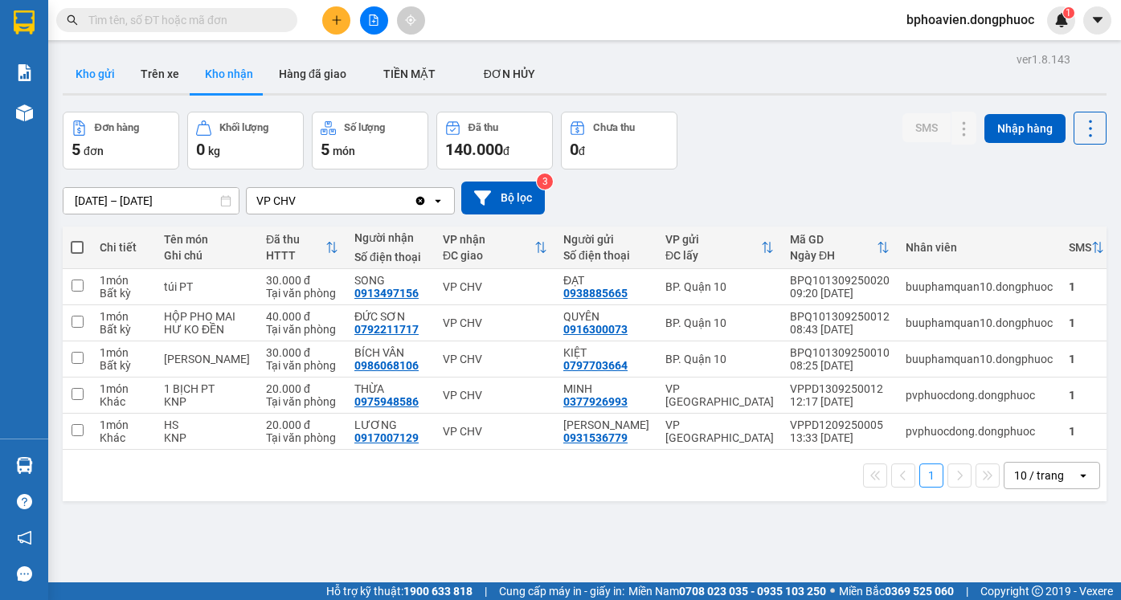
click at [68, 65] on button "Kho gửi" at bounding box center [95, 74] width 65 height 39
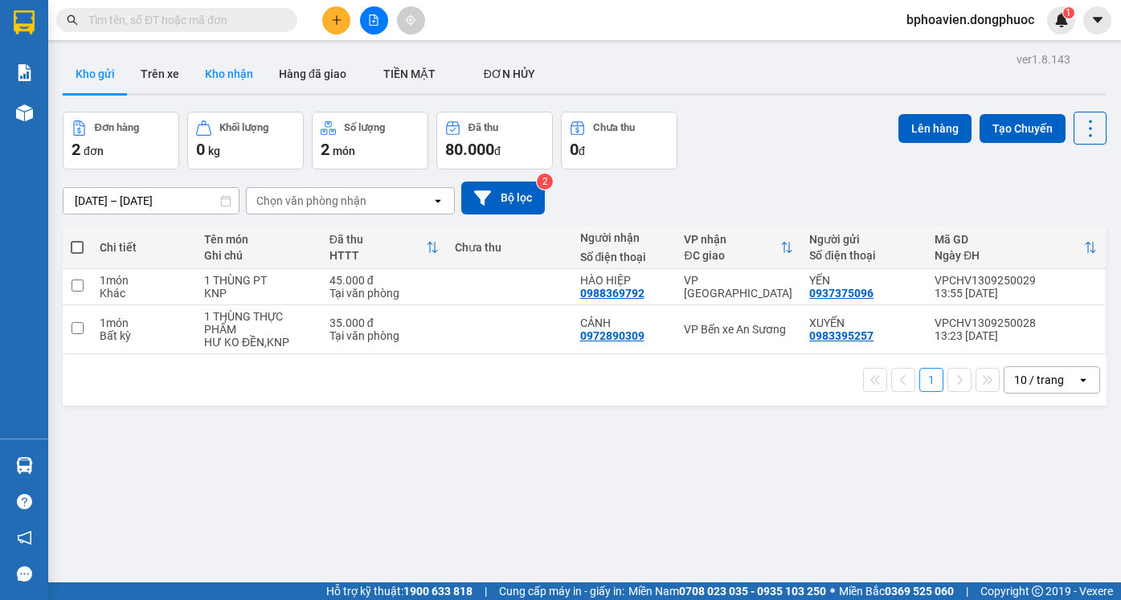
click at [220, 74] on button "Kho nhận" at bounding box center [229, 74] width 74 height 39
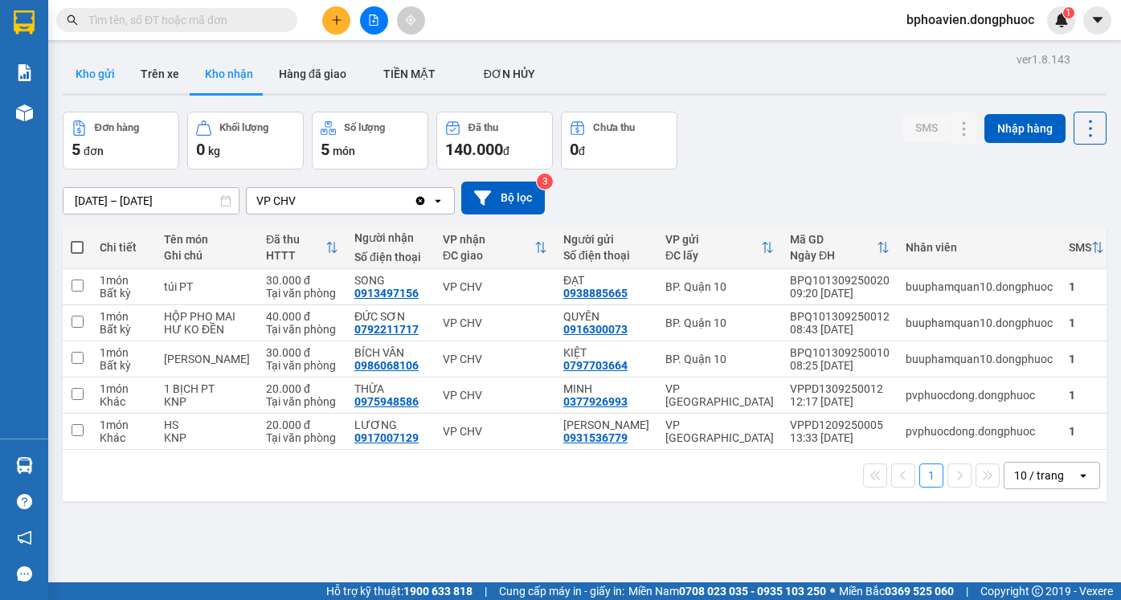
click at [108, 73] on button "Kho gửi" at bounding box center [95, 74] width 65 height 39
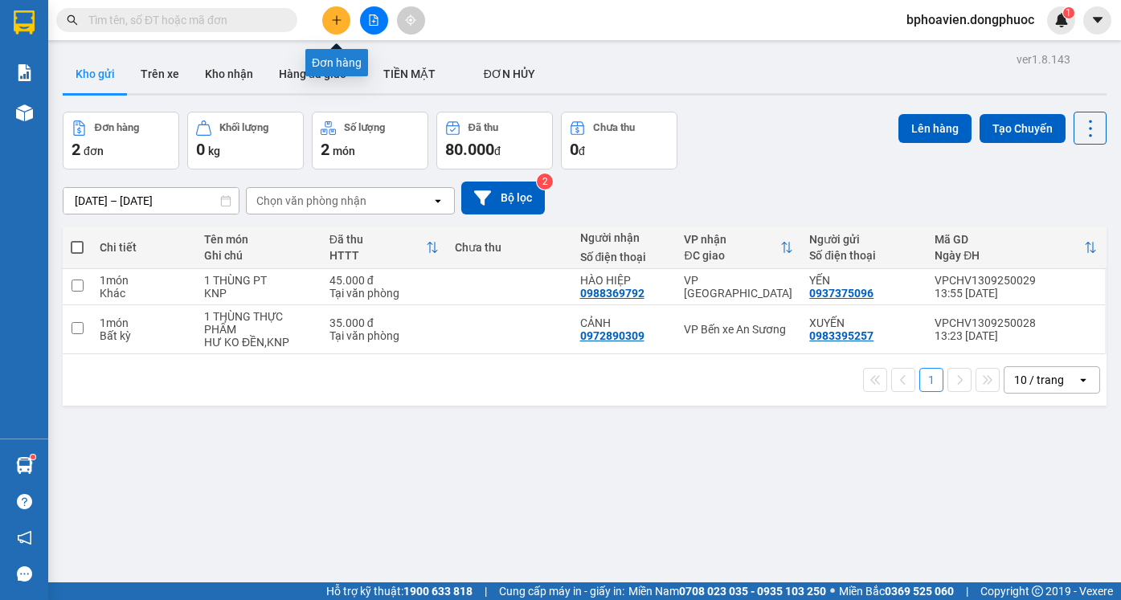
click at [334, 24] on icon "plus" at bounding box center [336, 19] width 11 height 11
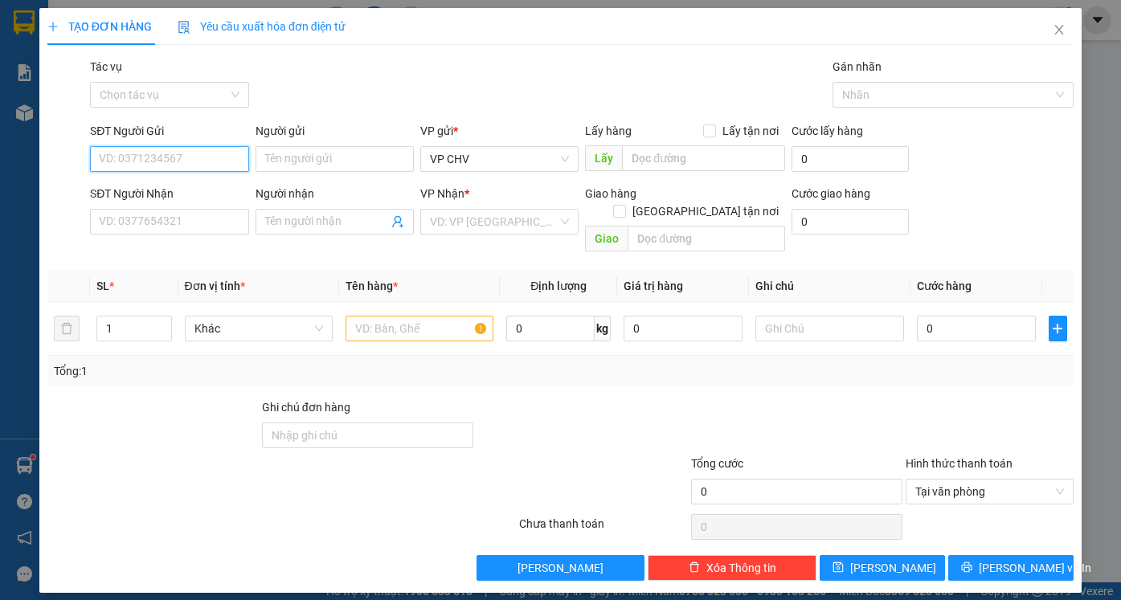
click at [229, 158] on input "SĐT Người Gửi" at bounding box center [169, 159] width 158 height 26
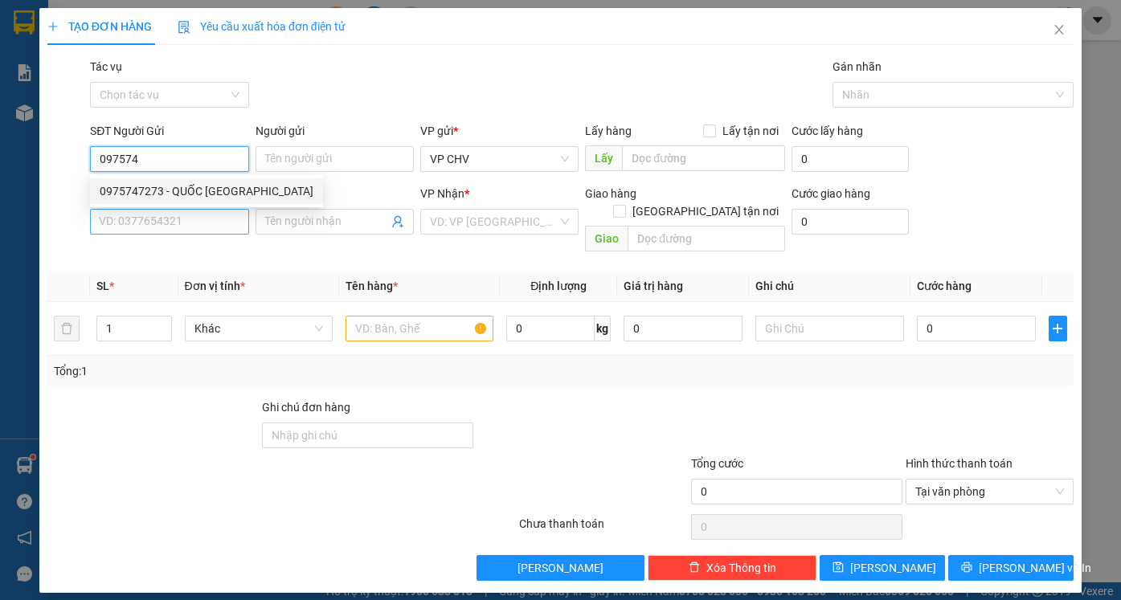
drag, startPoint x: 190, startPoint y: 190, endPoint x: 211, endPoint y: 219, distance: 36.2
click at [190, 191] on div "0975747273 - QUỐC [GEOGRAPHIC_DATA]" at bounding box center [207, 191] width 214 height 18
type input "0975747273"
type input "QUỐC ANH"
type input "0988855252"
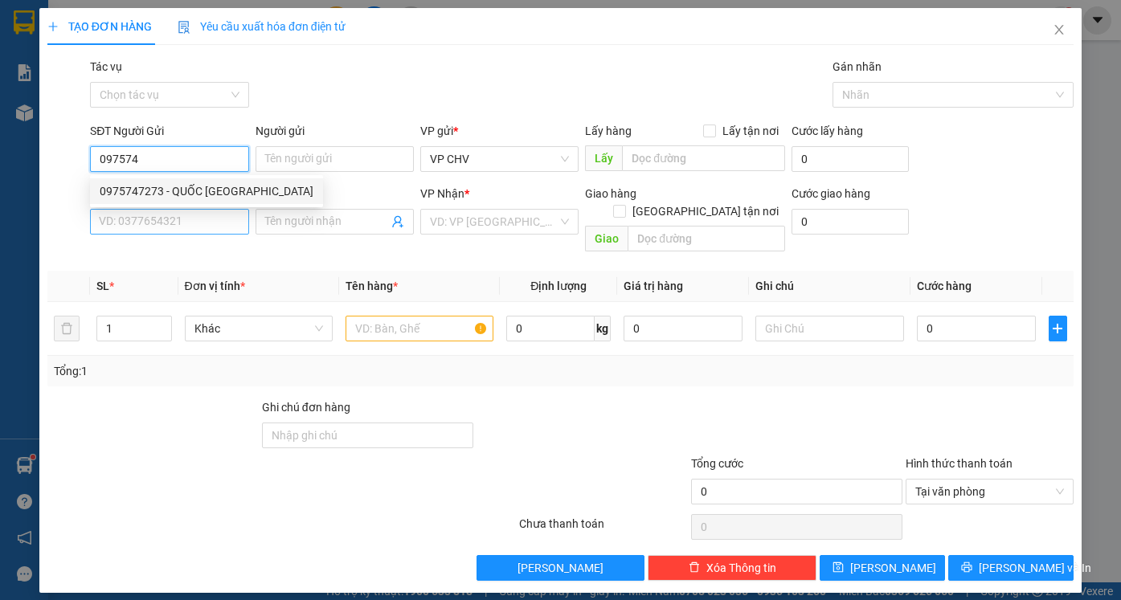
type input "[PERSON_NAME]"
type input "20.000"
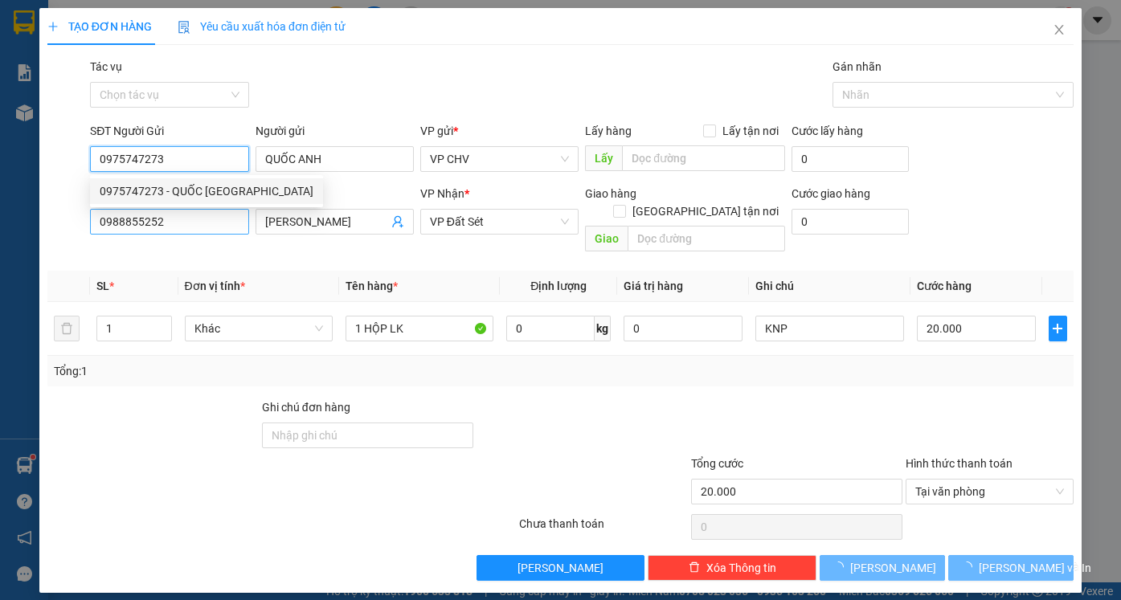
type input "0975747273"
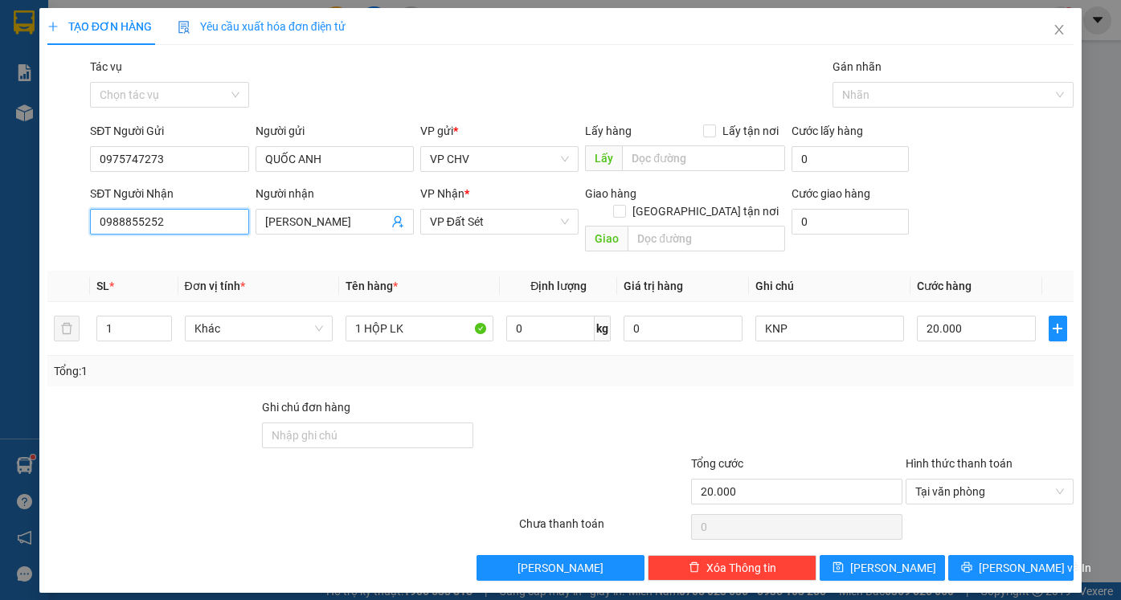
drag, startPoint x: 211, startPoint y: 221, endPoint x: 23, endPoint y: 224, distance: 188.0
click at [24, 224] on div "TẠO ĐƠN HÀNG Yêu cầu xuất hóa đơn điện tử Transit Pickup Surcharge Ids Transit …" at bounding box center [560, 300] width 1121 height 600
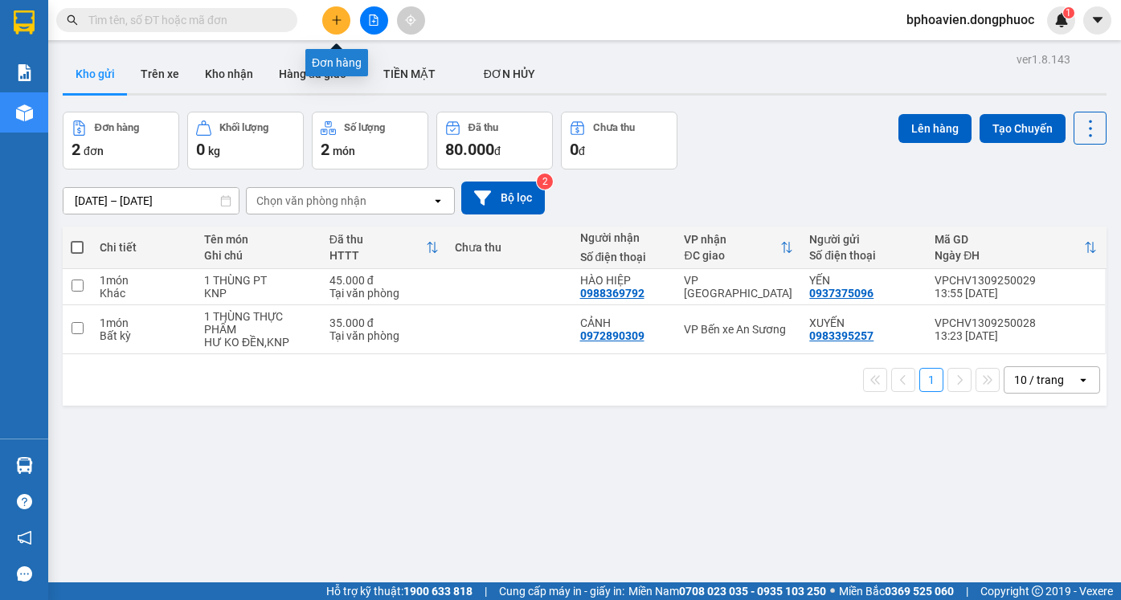
click at [333, 19] on icon "plus" at bounding box center [336, 19] width 11 height 11
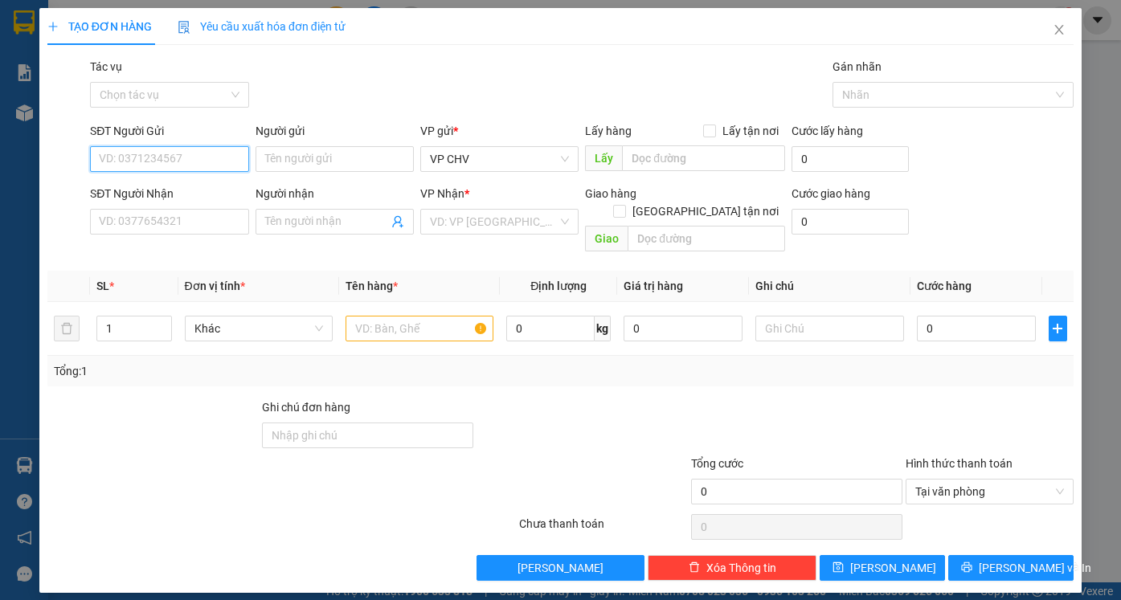
click at [169, 157] on input "SĐT Người Gửi" at bounding box center [169, 159] width 158 height 26
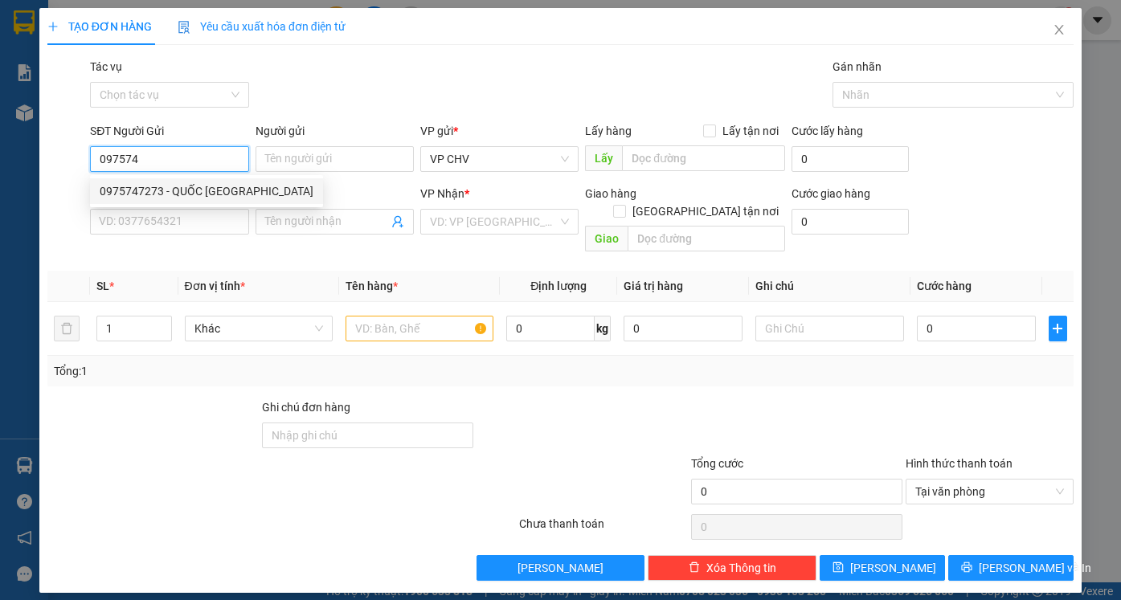
drag, startPoint x: 172, startPoint y: 190, endPoint x: 181, endPoint y: 198, distance: 11.9
click at [173, 190] on div "0975747273 - QUỐC [GEOGRAPHIC_DATA]" at bounding box center [207, 191] width 214 height 18
type input "0975747273"
type input "QUỐC ANH"
type input "0988855252"
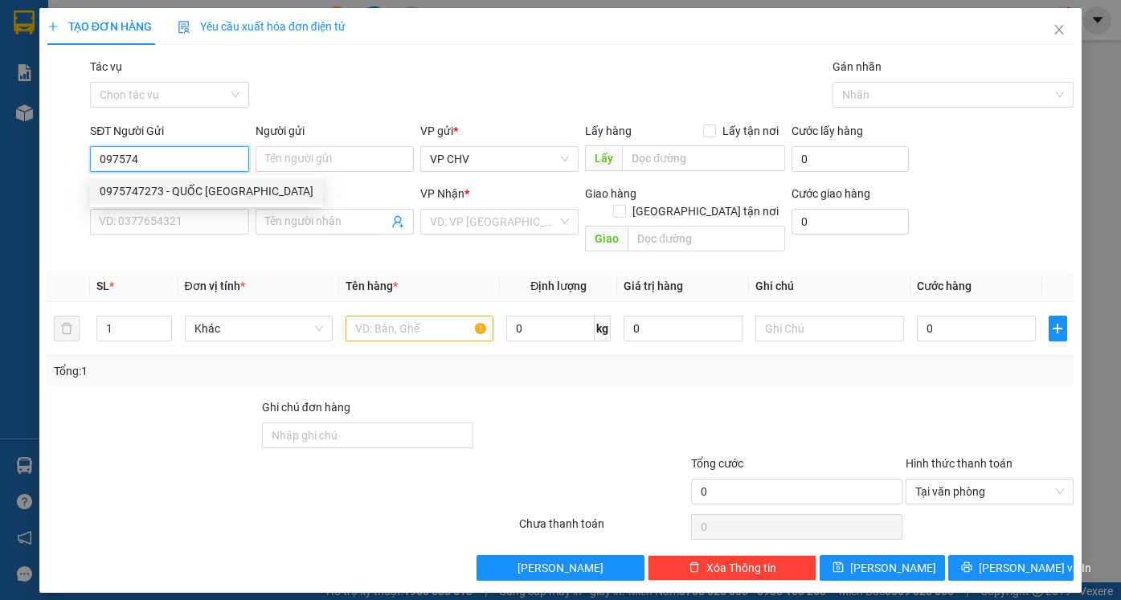
type input "[PERSON_NAME]"
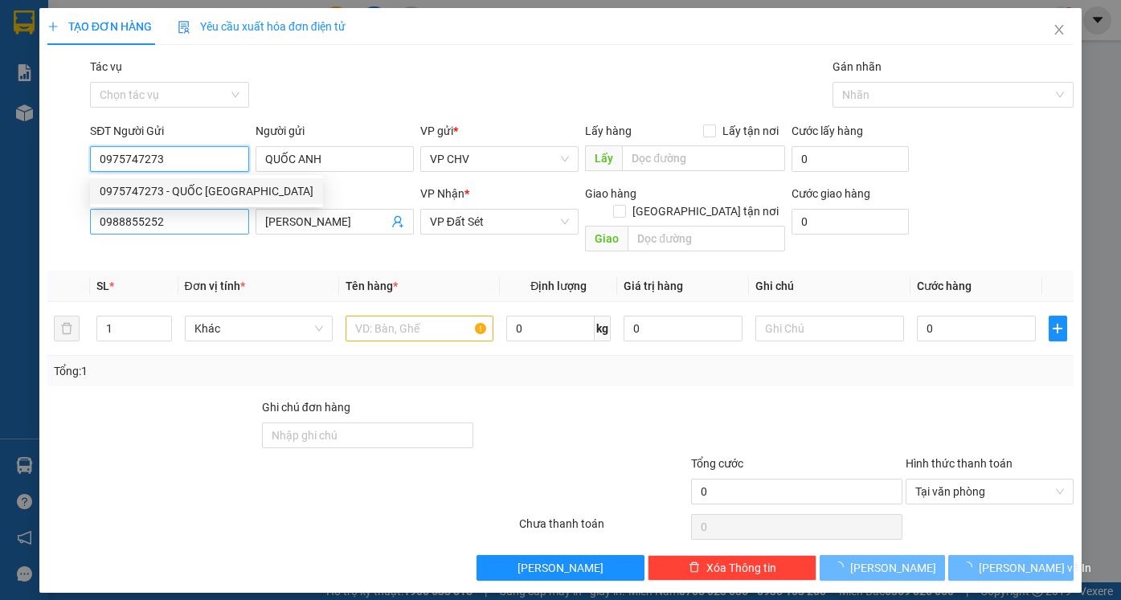
type input "20.000"
type input "0975747273"
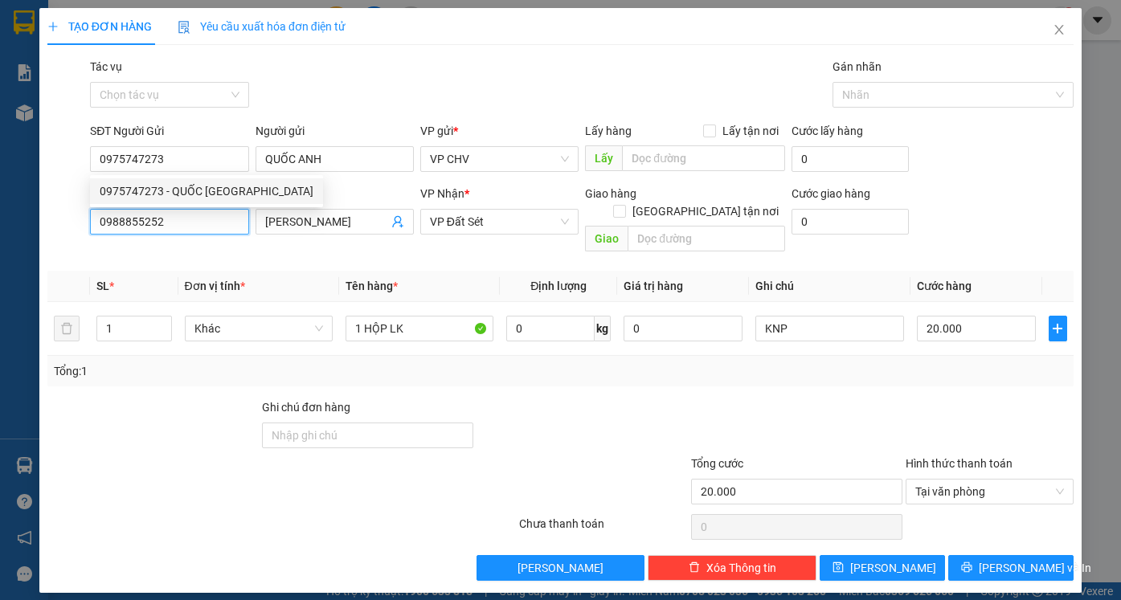
drag, startPoint x: 188, startPoint y: 214, endPoint x: 66, endPoint y: 221, distance: 122.3
click at [66, 221] on div "SĐT Người Nhận 0988855252 0988855252 Người nhận PHONG VŨ VP Nhận * VP Đất Sét G…" at bounding box center [560, 222] width 1029 height 74
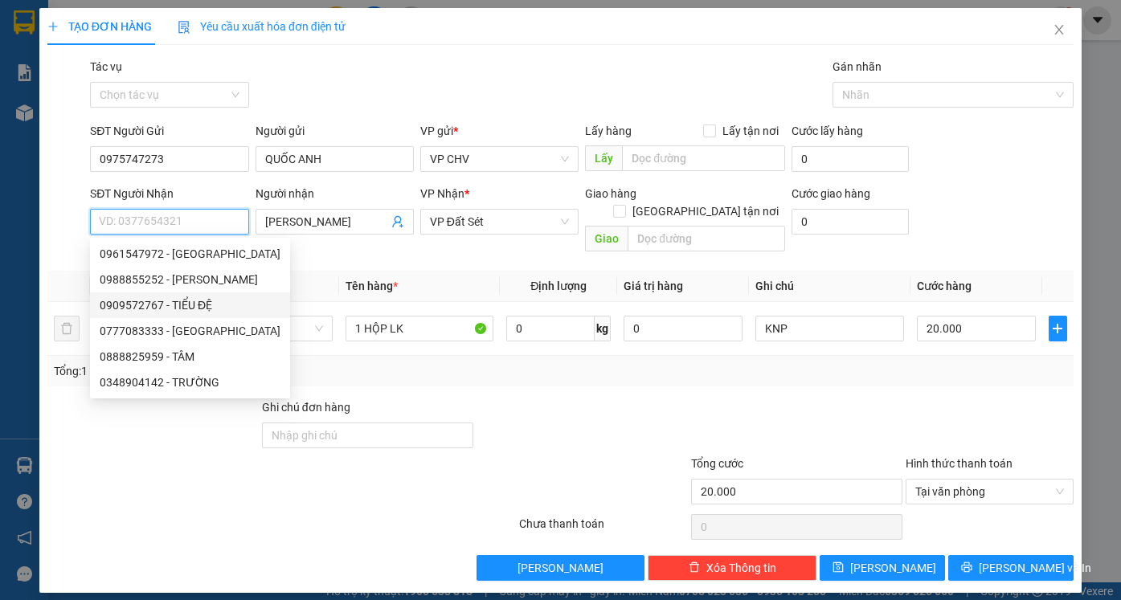
click at [184, 306] on div "0909572767 - TIỂU ĐỆ" at bounding box center [190, 305] width 181 height 18
type input "0909572767"
type input "TIỂU ĐỆ"
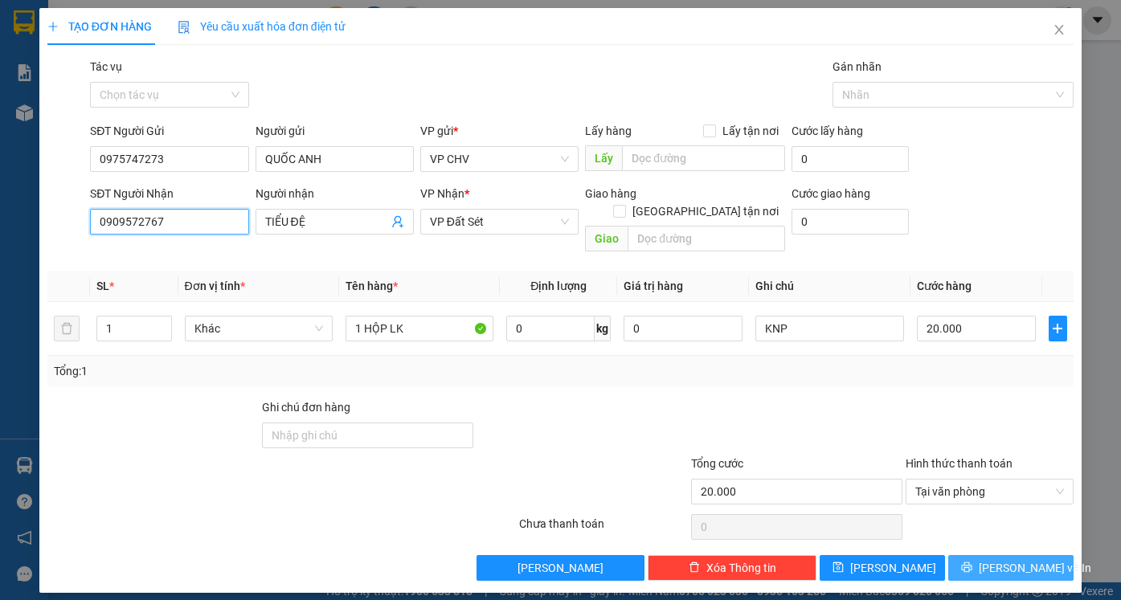
type input "0909572767"
click at [1036, 559] on span "[PERSON_NAME] và In" at bounding box center [1035, 568] width 112 height 18
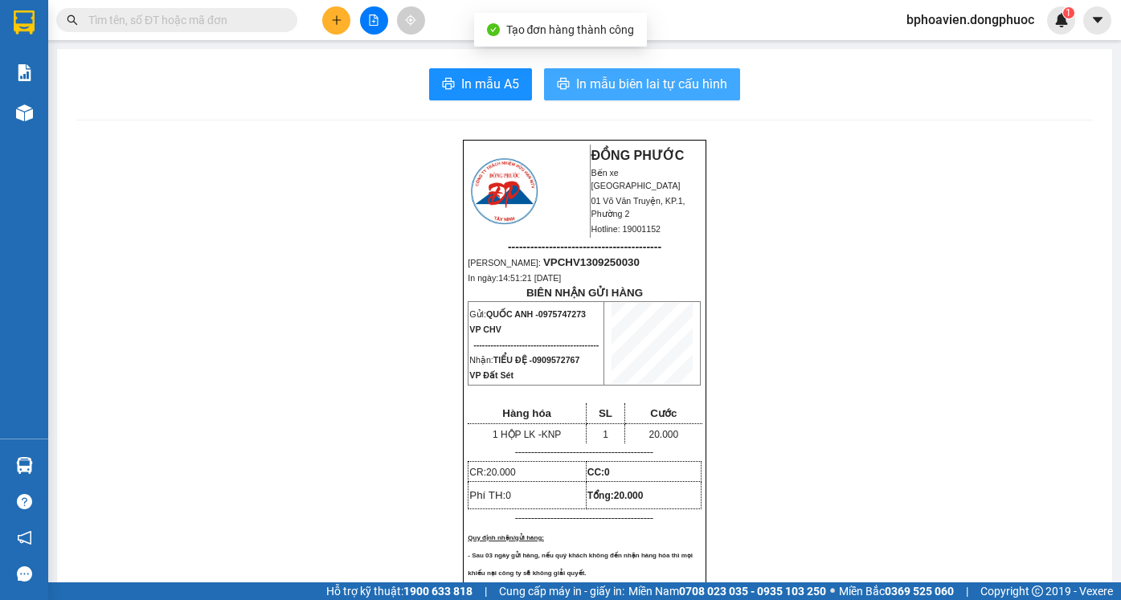
click at [617, 80] on span "In mẫu biên lai tự cấu hình" at bounding box center [651, 84] width 151 height 20
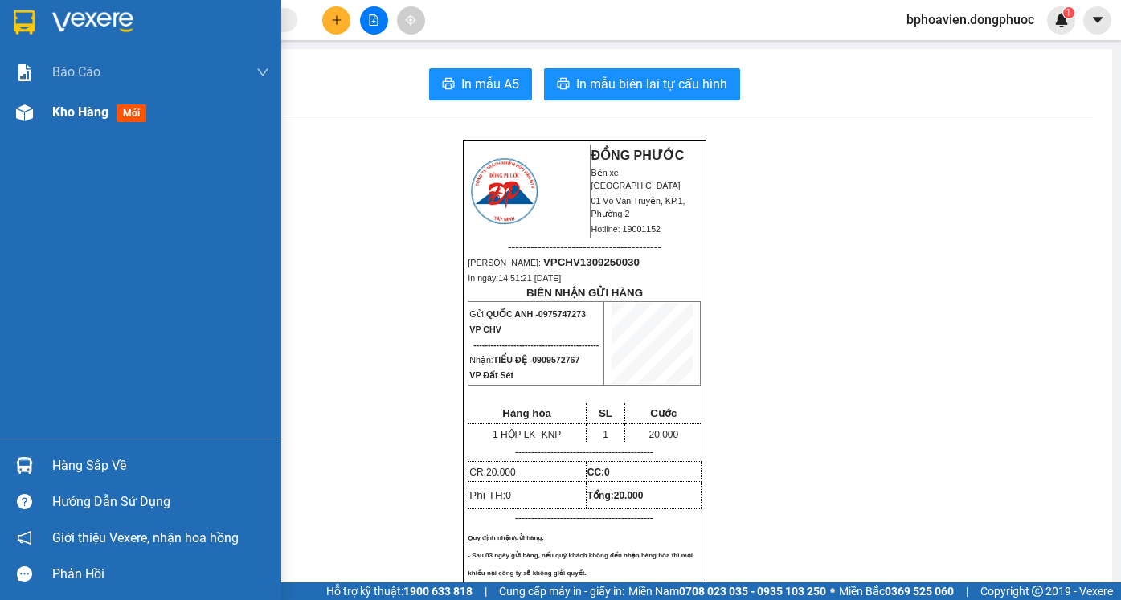
click at [77, 114] on span "Kho hàng" at bounding box center [80, 111] width 56 height 15
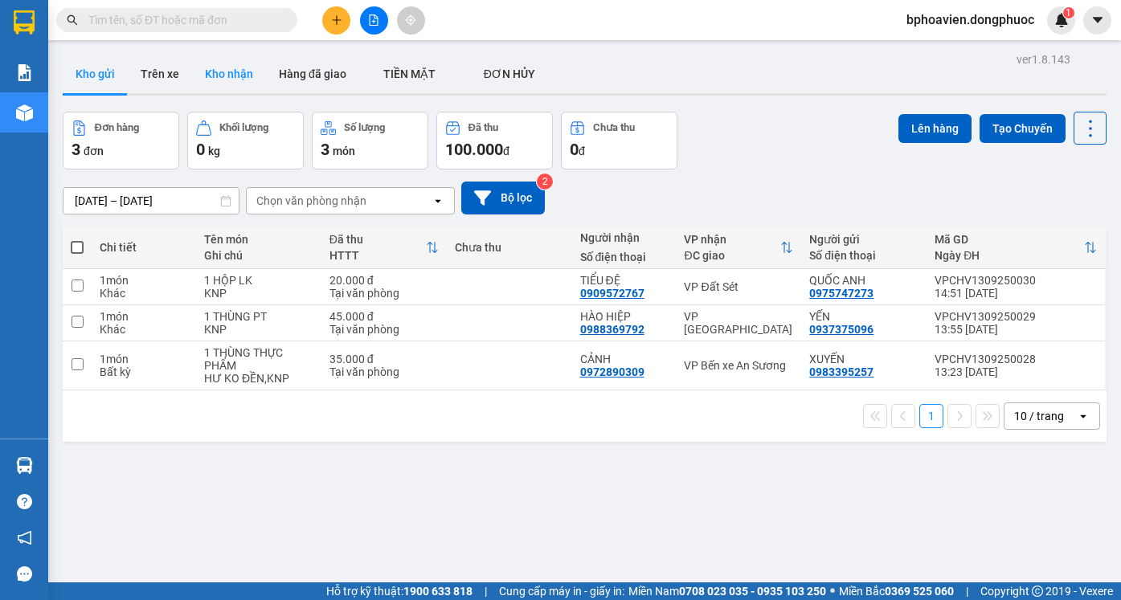
click at [226, 76] on button "Kho nhận" at bounding box center [229, 74] width 74 height 39
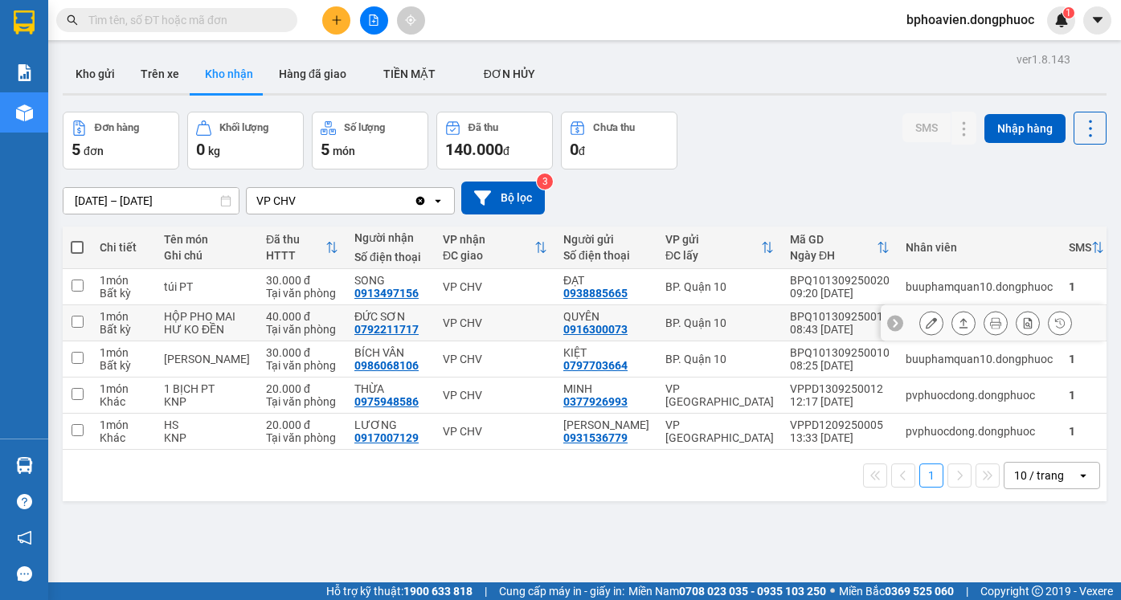
click at [958, 329] on icon at bounding box center [963, 322] width 11 height 11
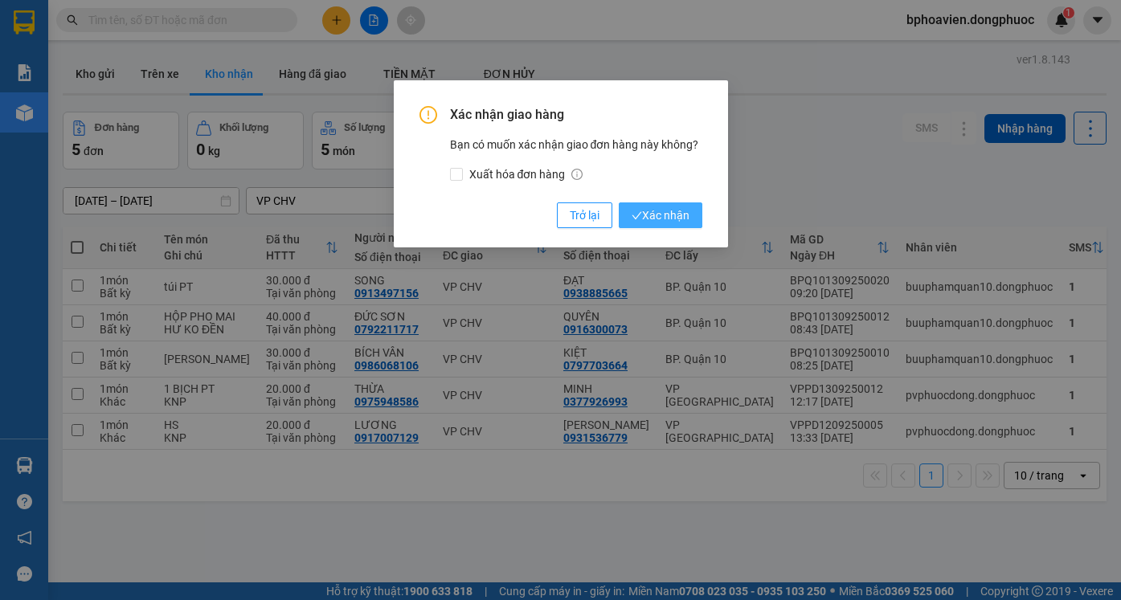
click at [665, 205] on button "Xác nhận" at bounding box center [661, 215] width 84 height 26
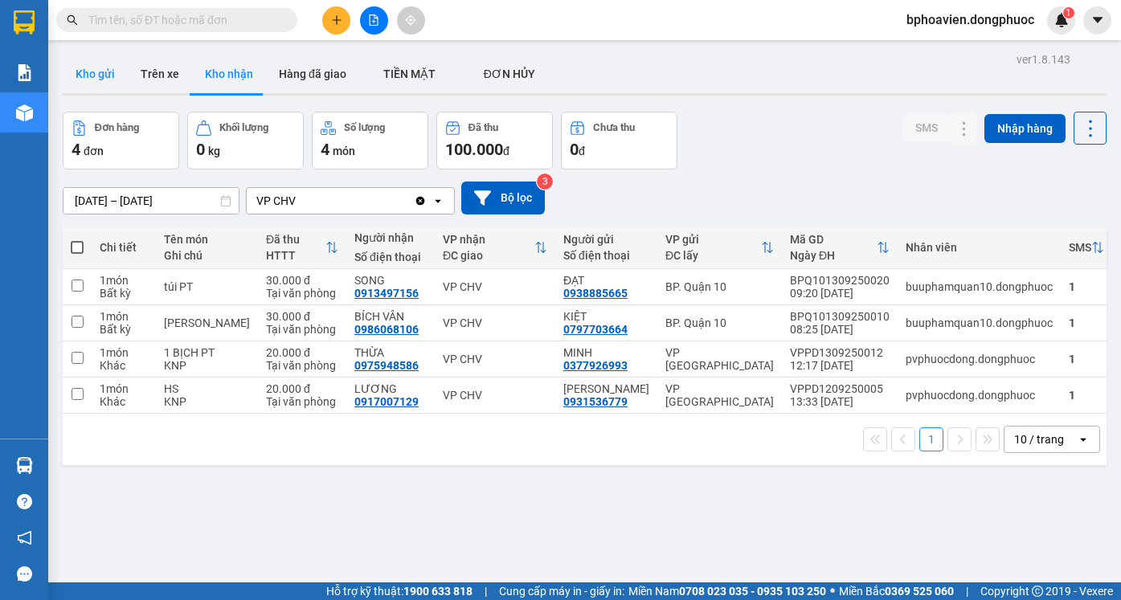
click at [94, 74] on button "Kho gửi" at bounding box center [95, 74] width 65 height 39
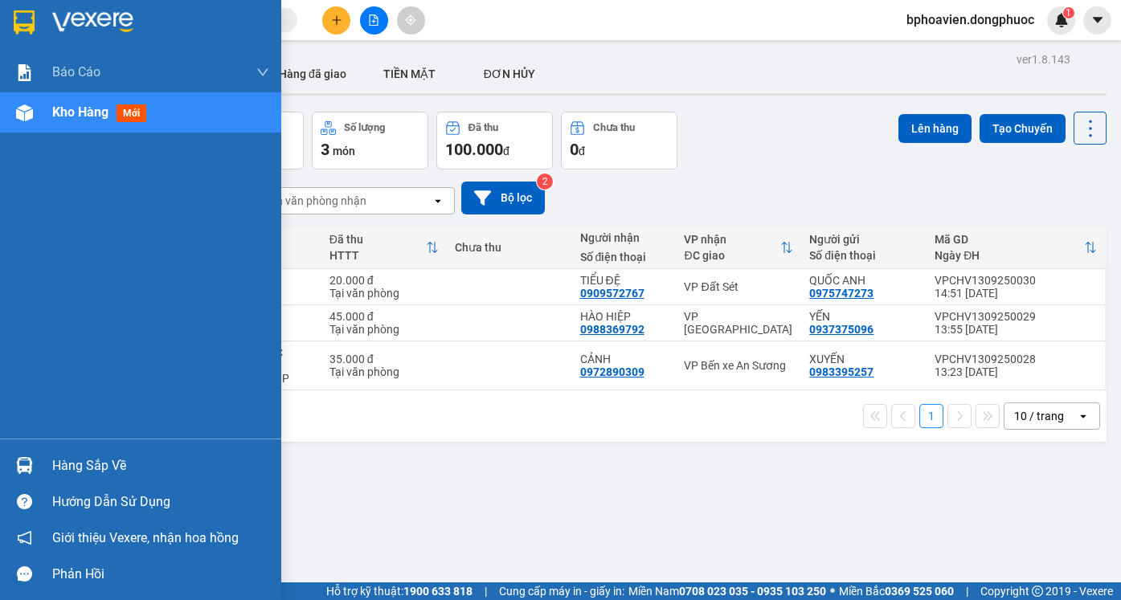
click at [78, 456] on div "Hàng sắp về" at bounding box center [160, 466] width 217 height 24
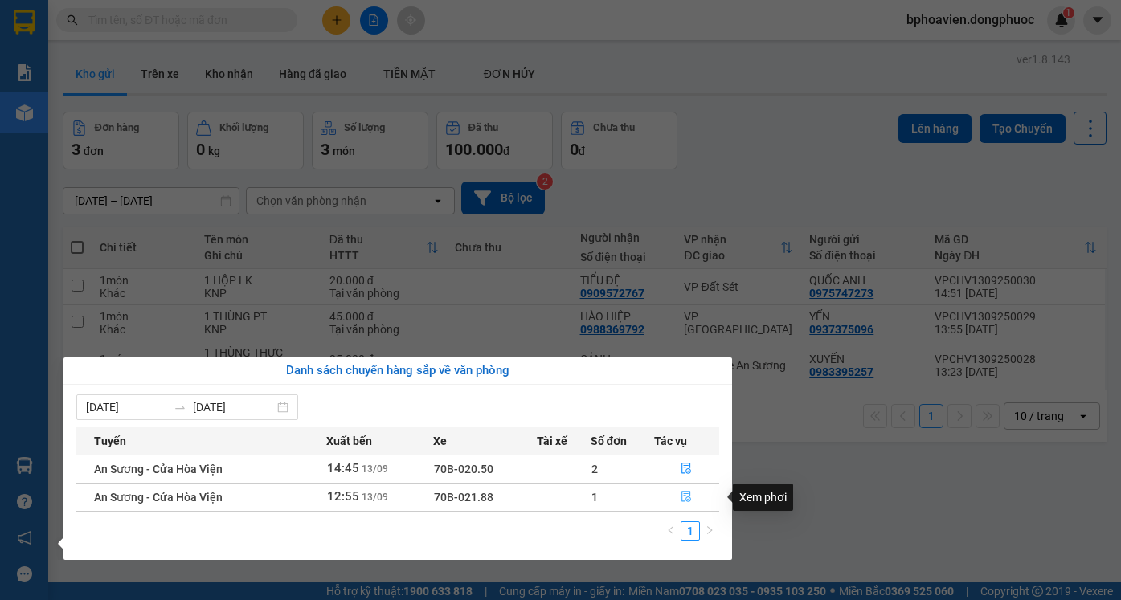
click at [687, 502] on icon "file-done" at bounding box center [685, 496] width 11 height 11
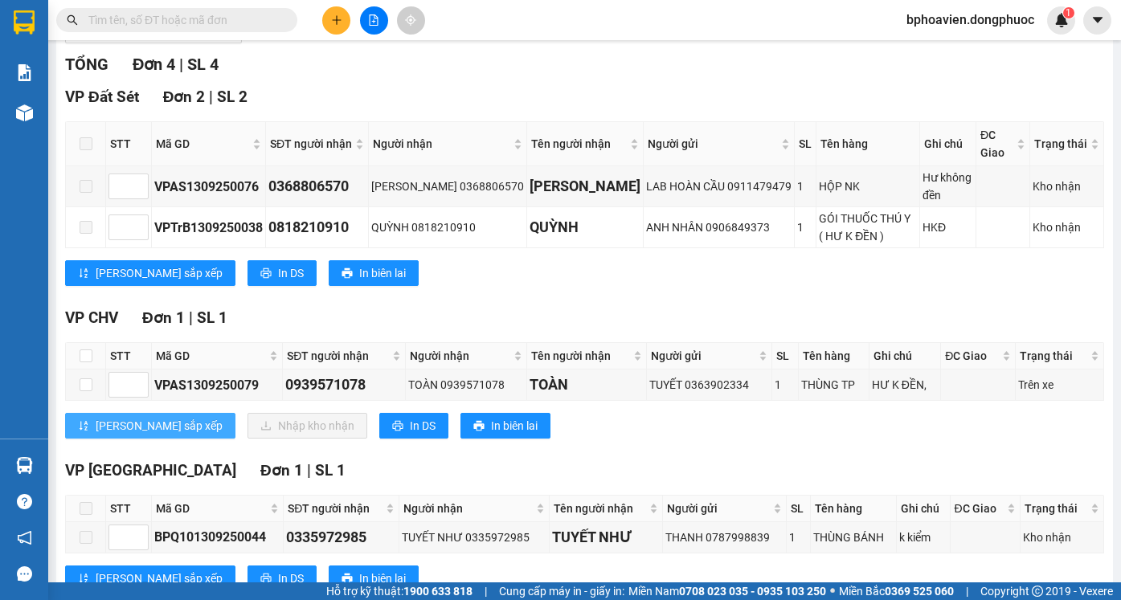
scroll to position [268, 0]
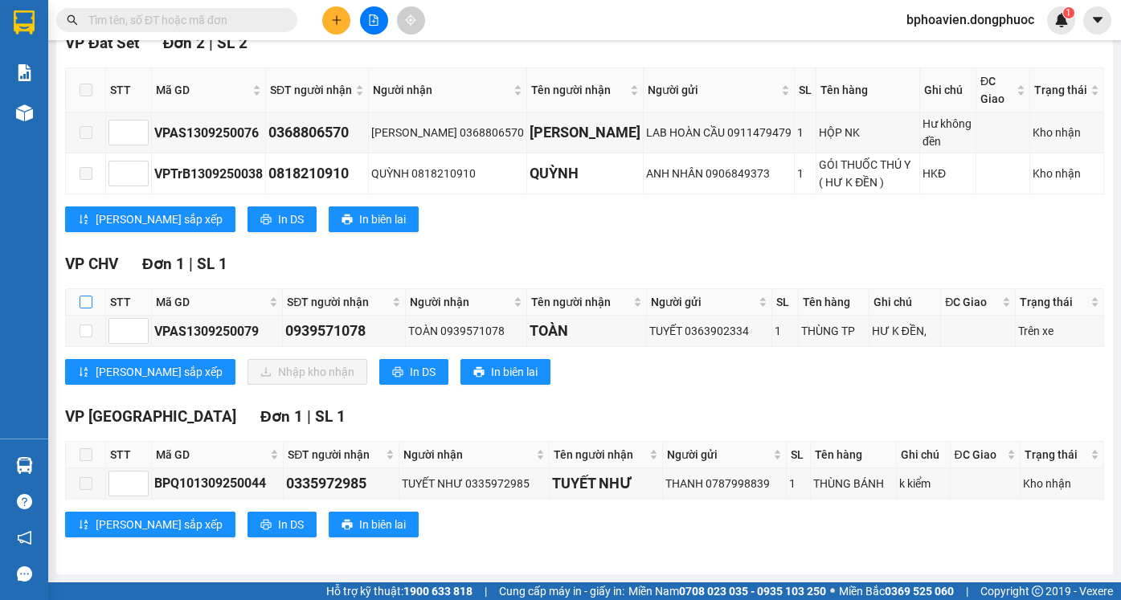
click at [88, 303] on input "checkbox" at bounding box center [86, 302] width 13 height 13
checkbox input "true"
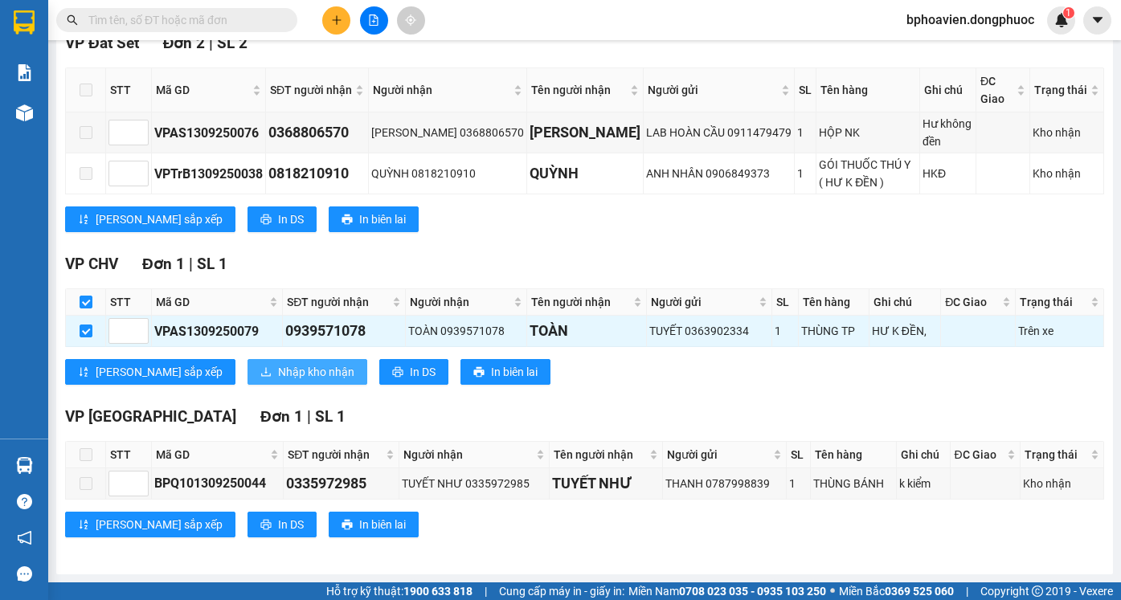
click at [278, 376] on span "Nhập kho nhận" at bounding box center [316, 372] width 76 height 18
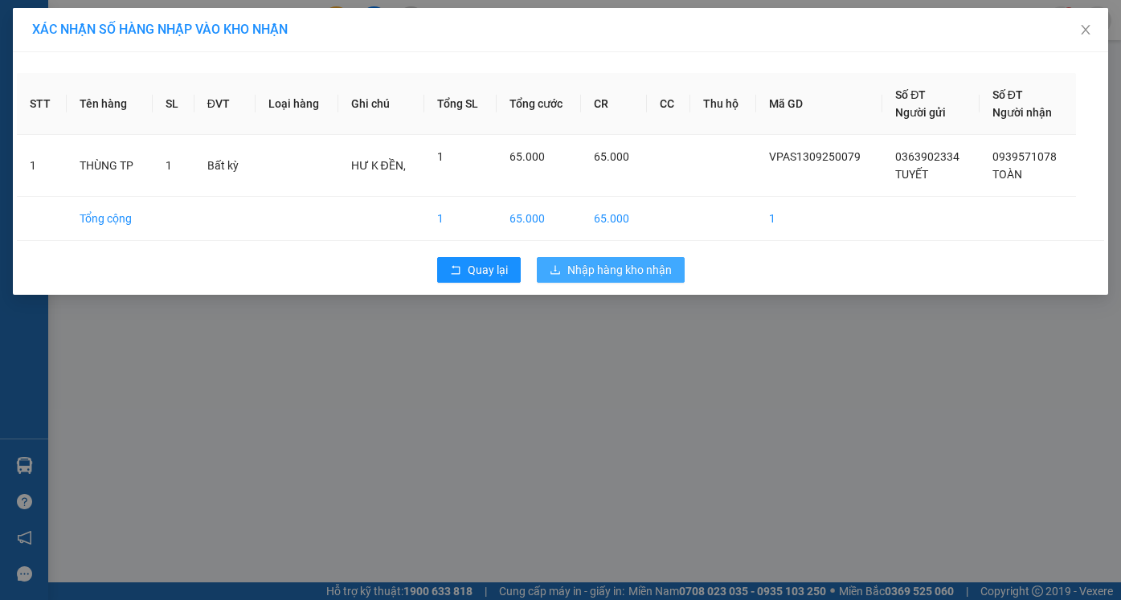
click at [581, 276] on span "Nhập hàng kho nhận" at bounding box center [619, 270] width 104 height 18
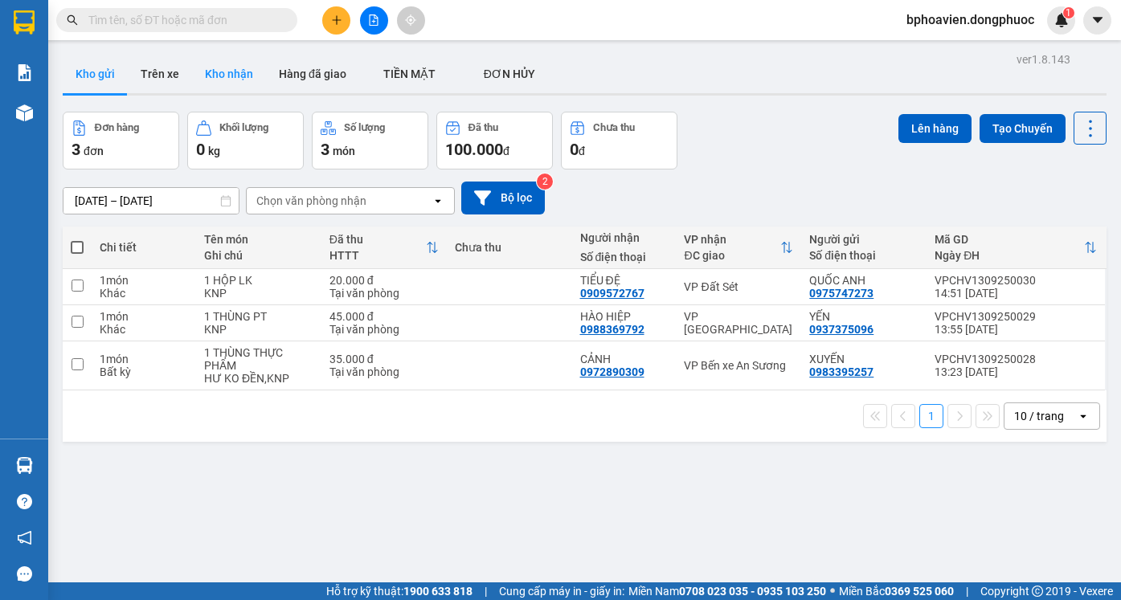
click at [242, 86] on button "Kho nhận" at bounding box center [229, 74] width 74 height 39
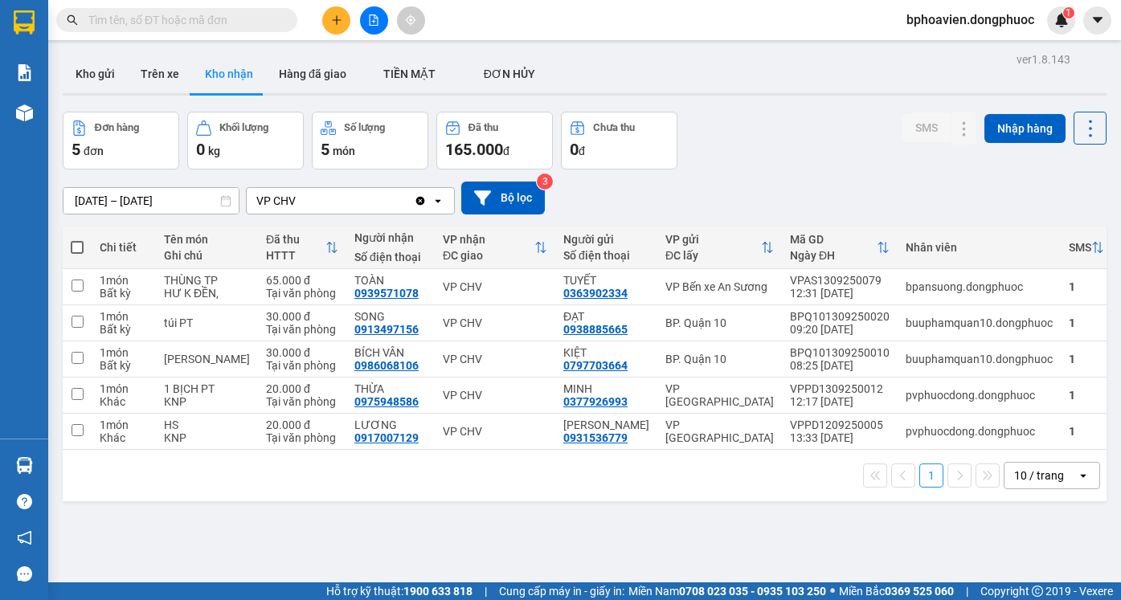
drag, startPoint x: 91, startPoint y: 69, endPoint x: 203, endPoint y: 218, distance: 186.4
click at [91, 70] on button "Kho gửi" at bounding box center [95, 74] width 65 height 39
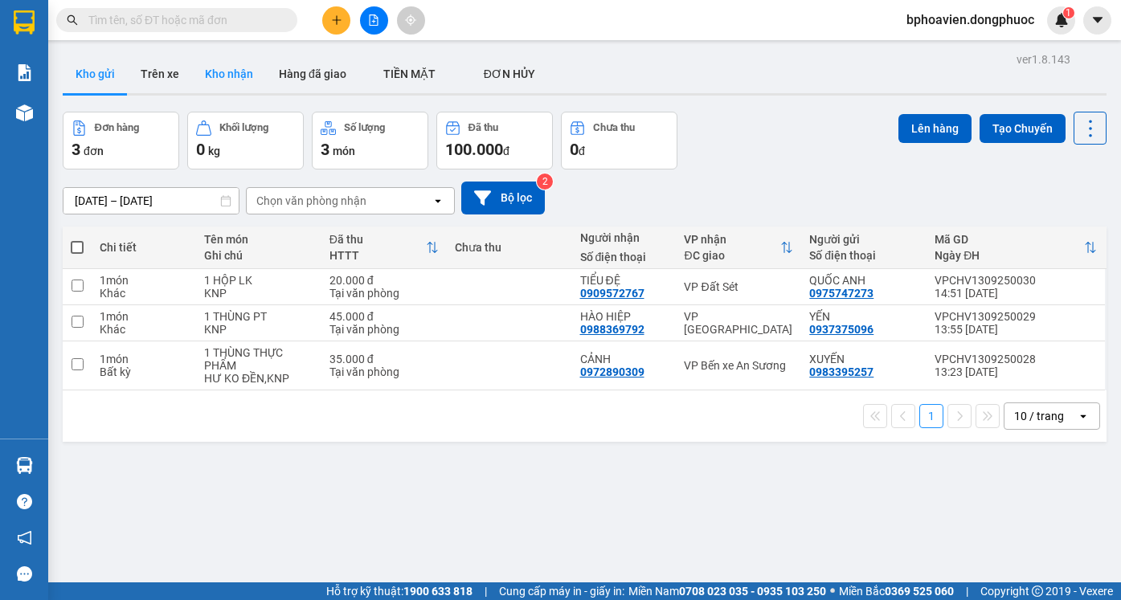
click at [215, 82] on button "Kho nhận" at bounding box center [229, 74] width 74 height 39
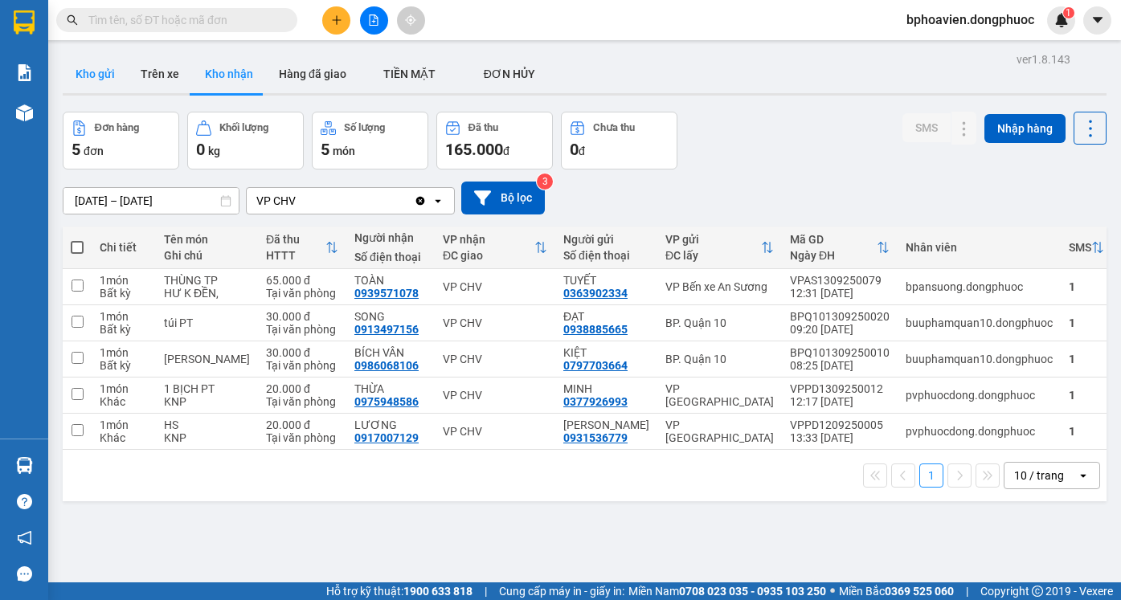
click at [97, 81] on button "Kho gửi" at bounding box center [95, 74] width 65 height 39
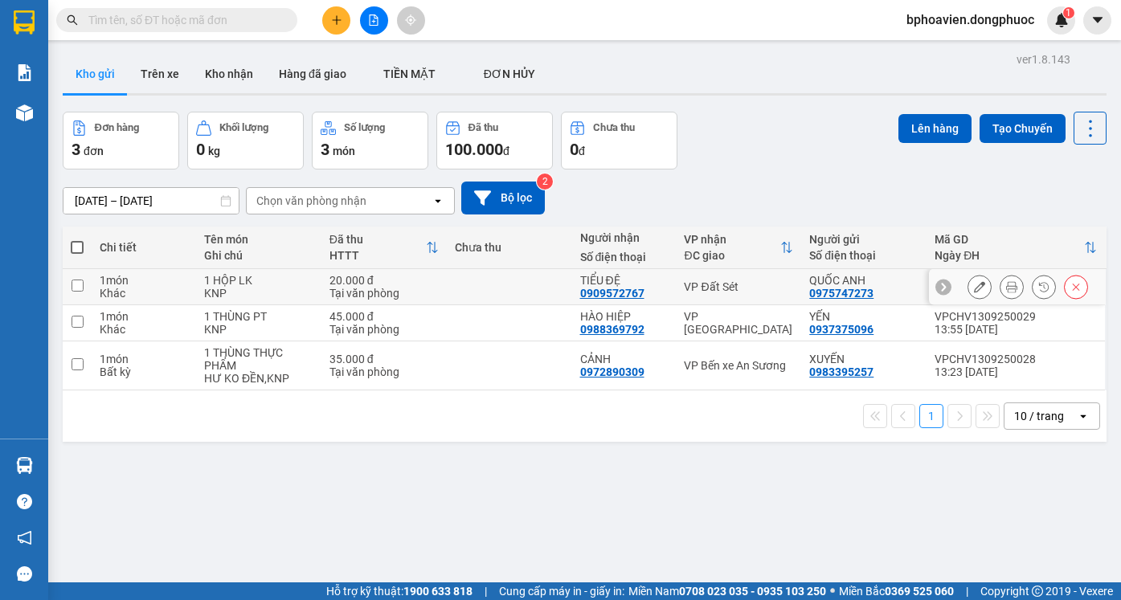
drag, startPoint x: 451, startPoint y: 279, endPoint x: 458, endPoint y: 308, distance: 30.6
click at [451, 280] on td at bounding box center [509, 287] width 125 height 36
checkbox input "true"
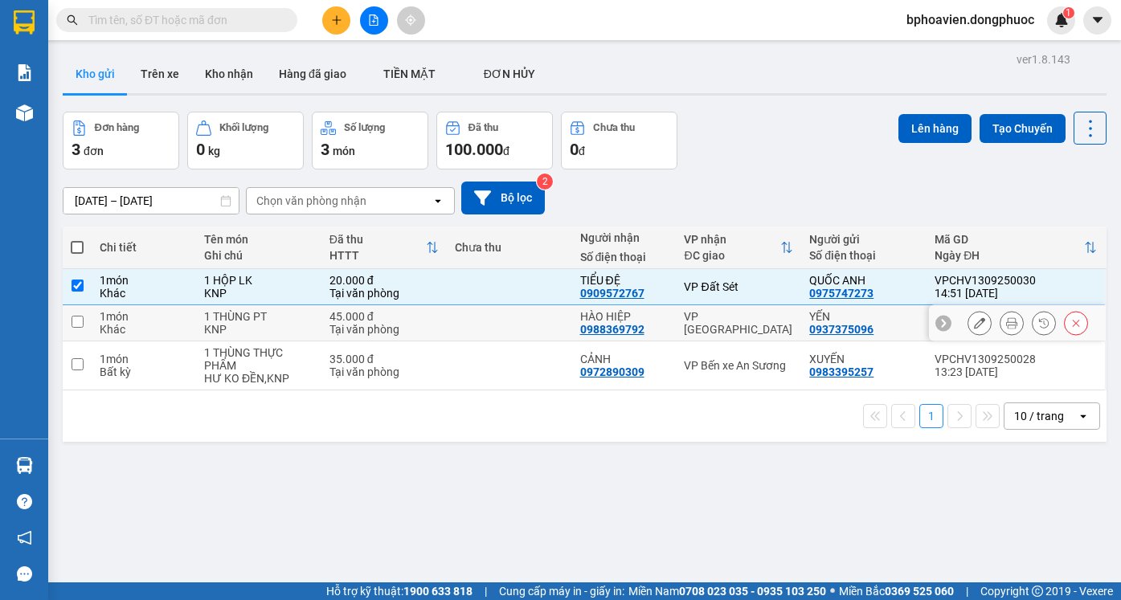
drag, startPoint x: 460, startPoint y: 317, endPoint x: 479, endPoint y: 356, distance: 43.5
click at [461, 319] on td at bounding box center [509, 323] width 125 height 36
checkbox input "true"
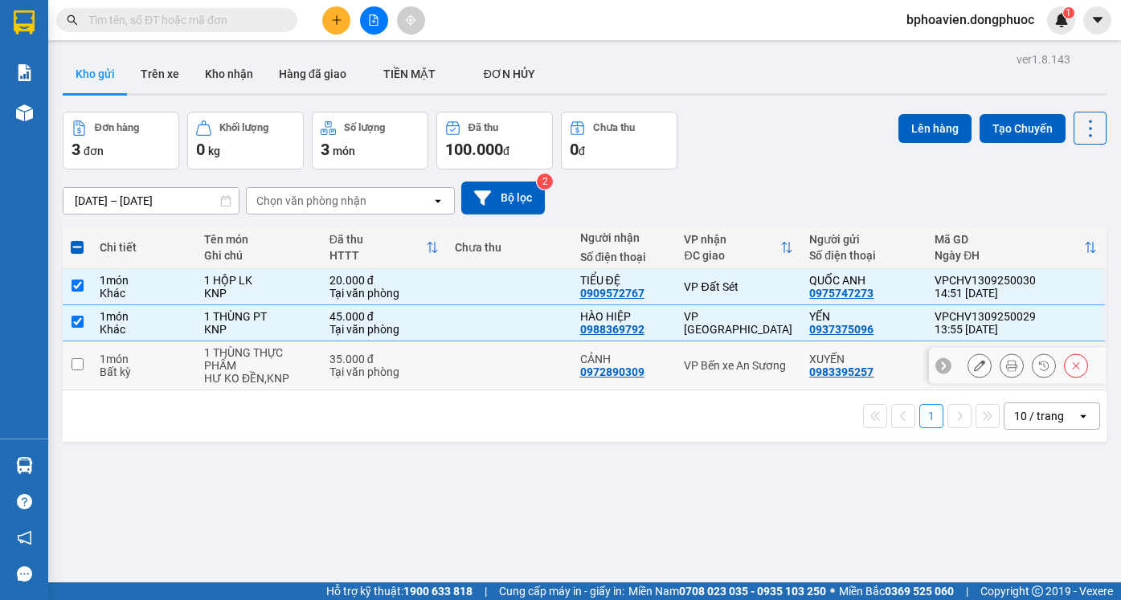
drag, startPoint x: 479, startPoint y: 356, endPoint x: 598, endPoint y: 243, distance: 163.7
click at [478, 357] on td at bounding box center [509, 365] width 125 height 49
checkbox input "true"
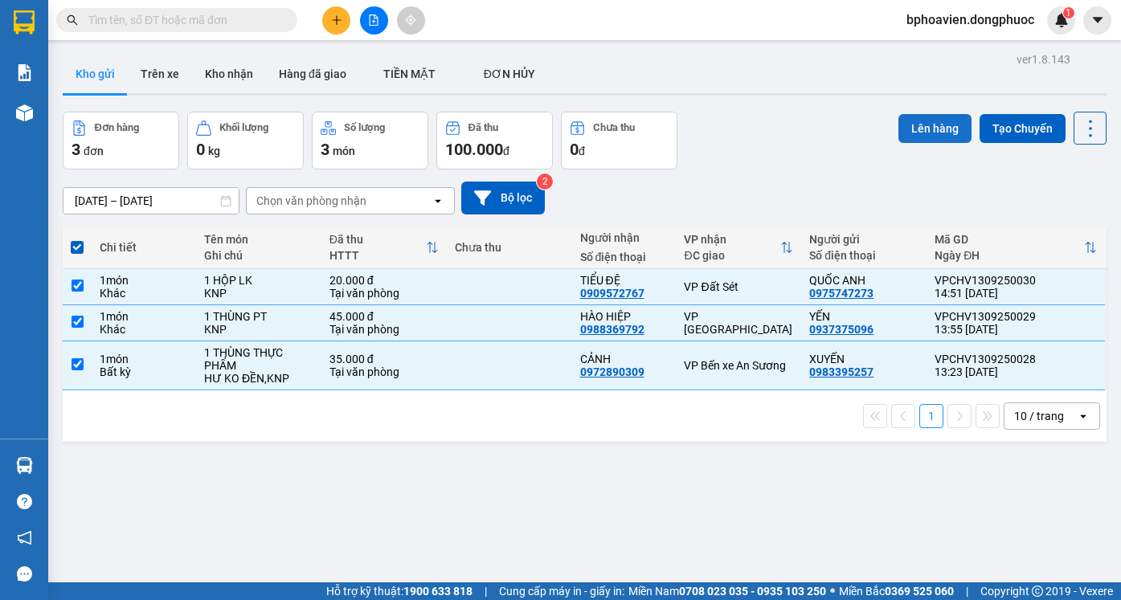
click at [929, 127] on button "Lên hàng" at bounding box center [934, 128] width 73 height 29
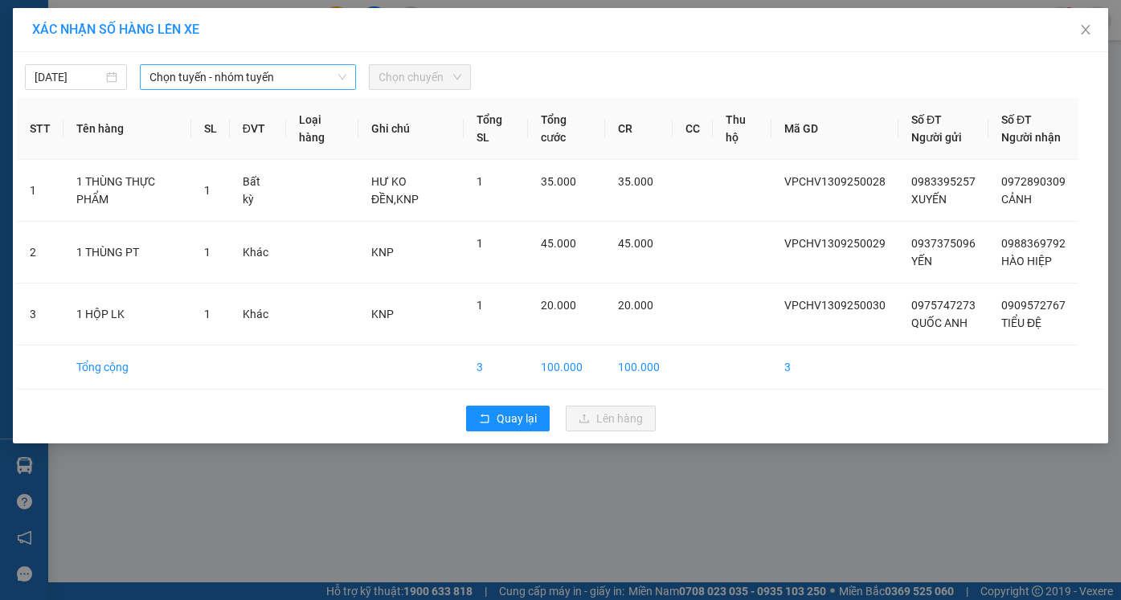
click at [185, 75] on span "Chọn tuyến - nhóm tuyến" at bounding box center [247, 77] width 197 height 24
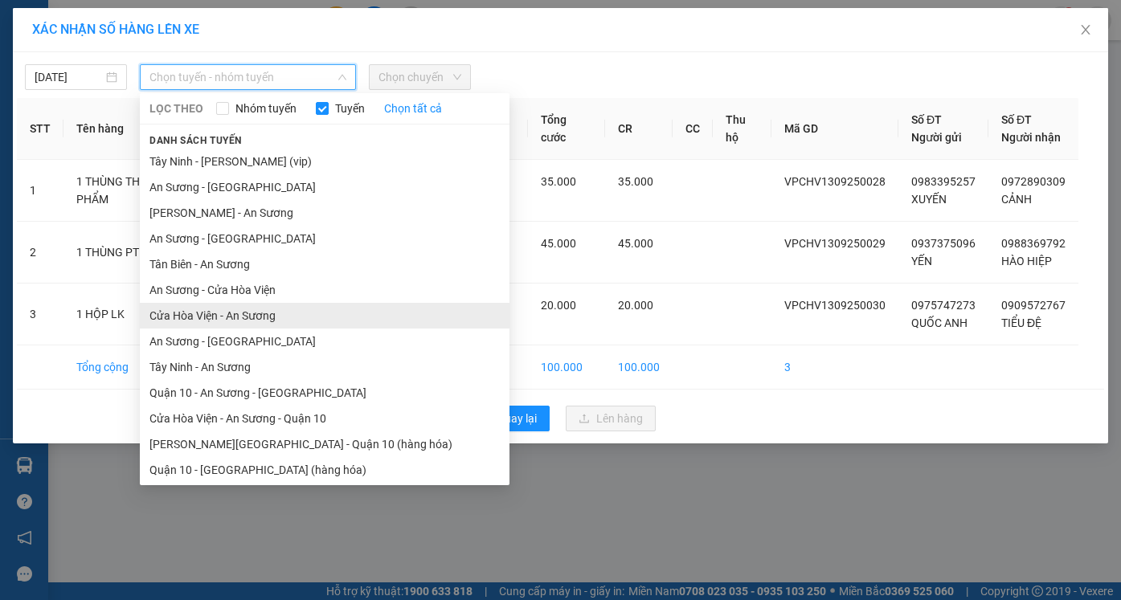
click at [225, 320] on li "Cửa Hòa Viện - An Sương" at bounding box center [325, 316] width 370 height 26
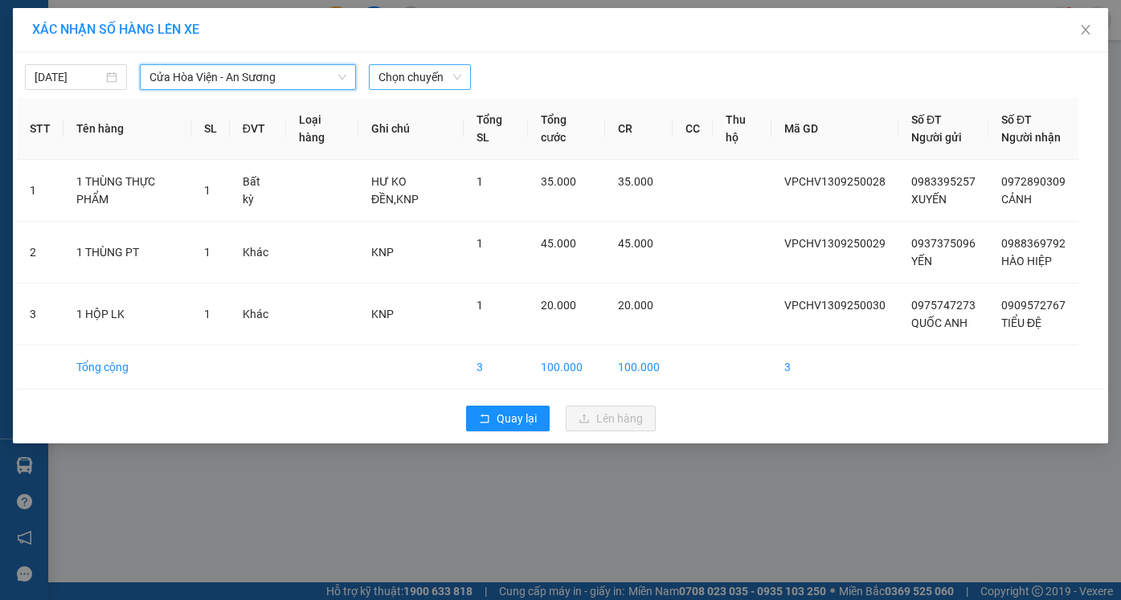
click at [395, 74] on span "Chọn chuyến" at bounding box center [419, 77] width 83 height 24
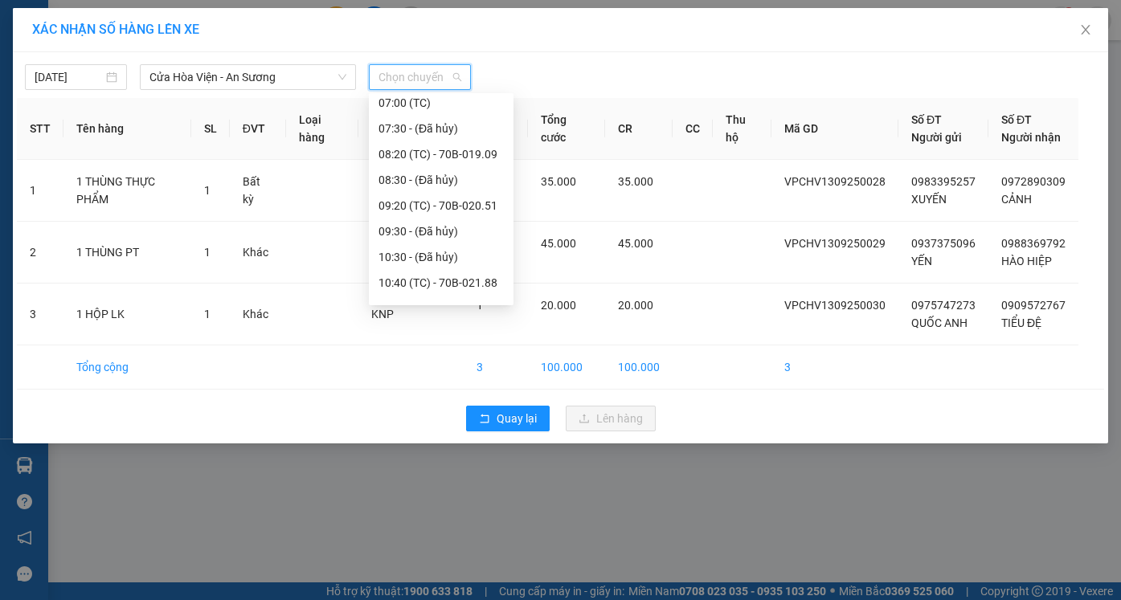
scroll to position [482, 0]
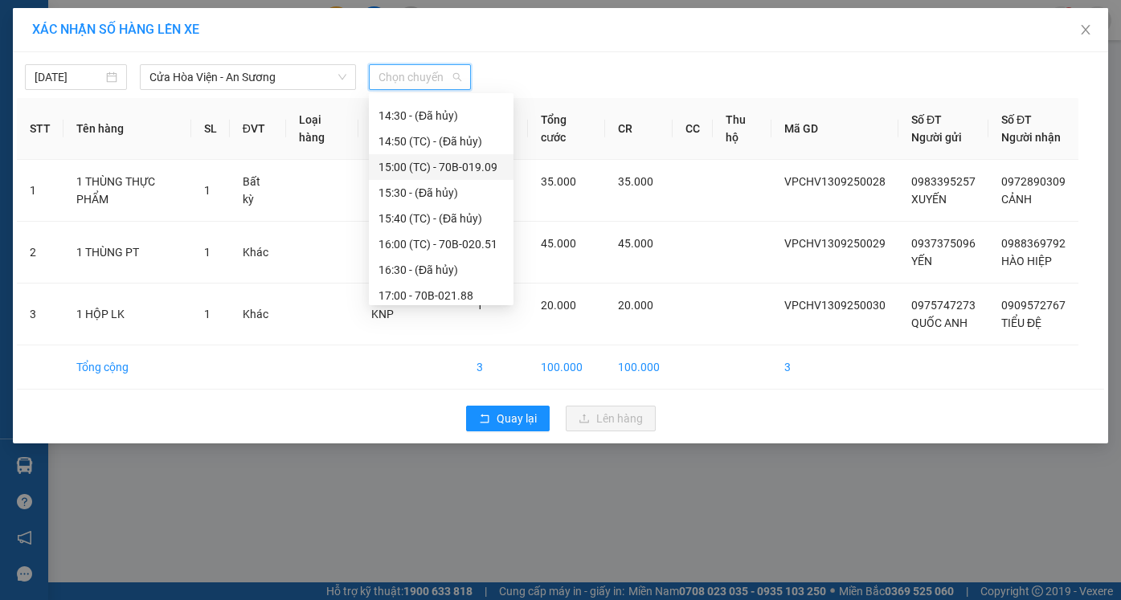
click at [421, 170] on div "15:00 (TC) - 70B-019.09" at bounding box center [440, 167] width 125 height 18
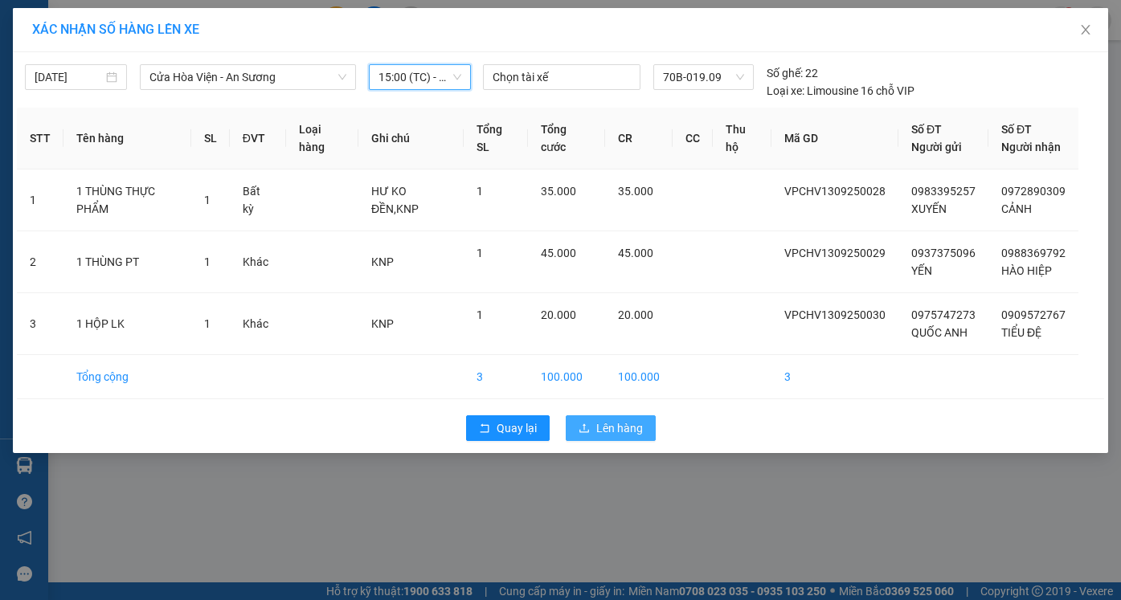
click at [616, 430] on span "Lên hàng" at bounding box center [619, 428] width 47 height 18
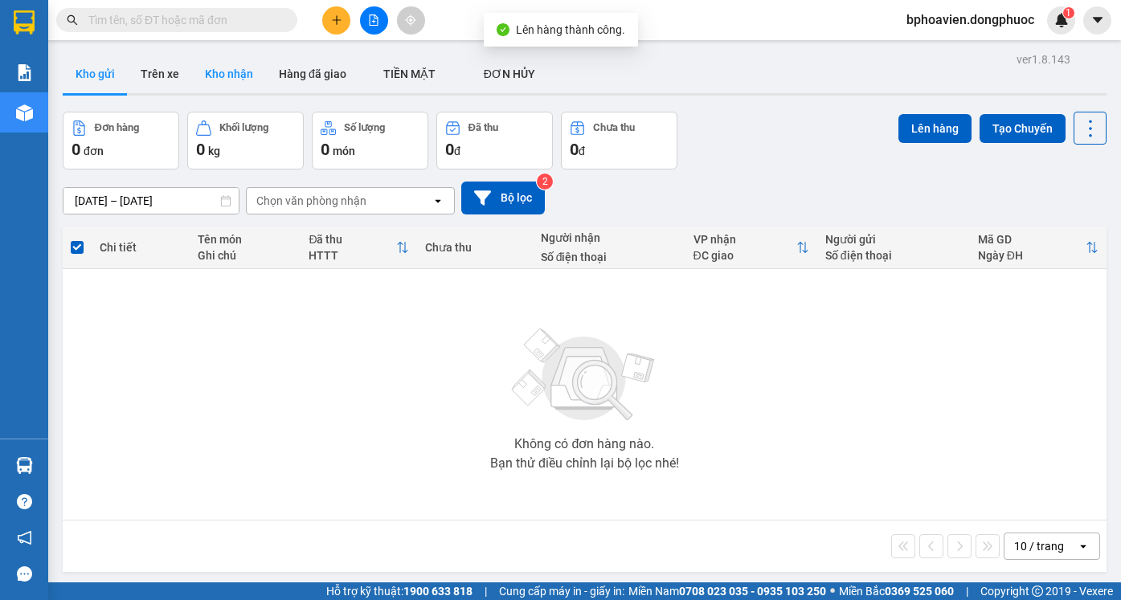
click at [229, 77] on button "Kho nhận" at bounding box center [229, 74] width 74 height 39
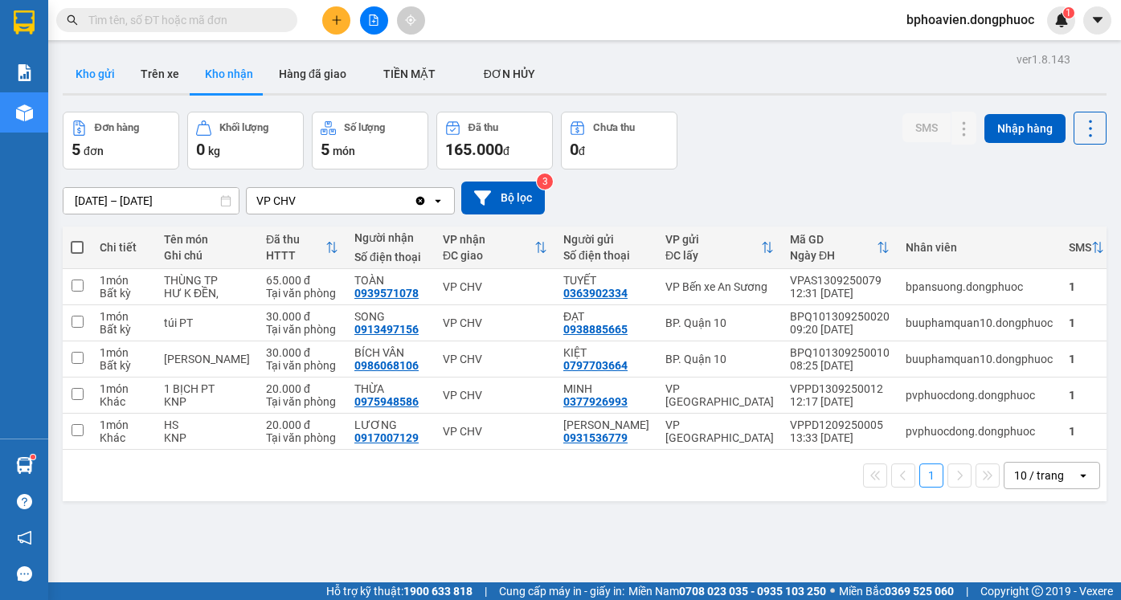
click at [97, 75] on button "Kho gửi" at bounding box center [95, 74] width 65 height 39
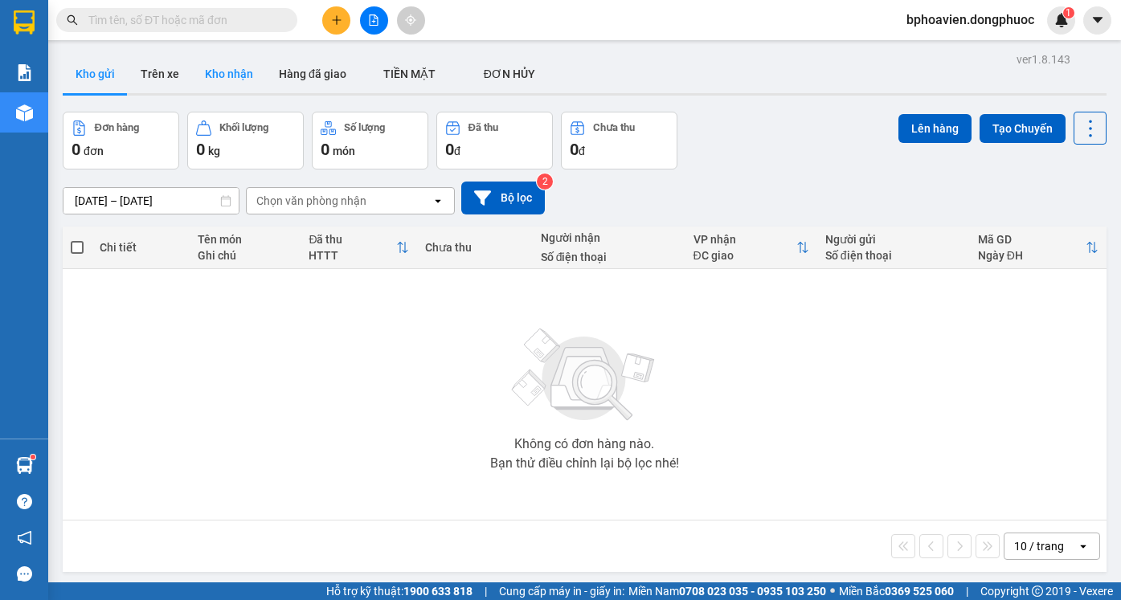
click at [213, 82] on button "Kho nhận" at bounding box center [229, 74] width 74 height 39
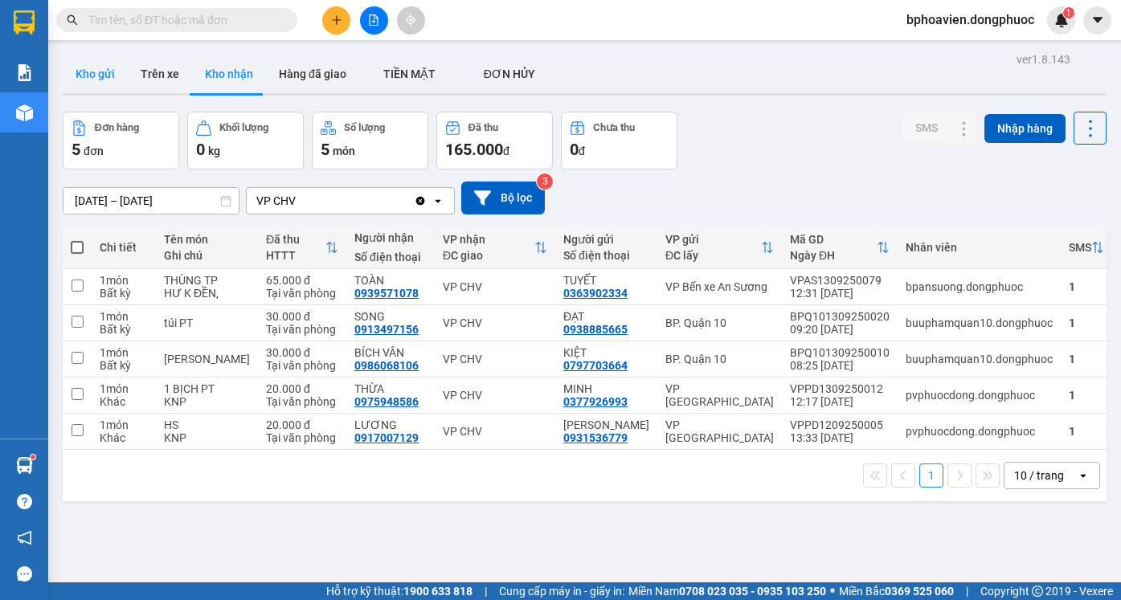
click at [103, 78] on button "Kho gửi" at bounding box center [95, 74] width 65 height 39
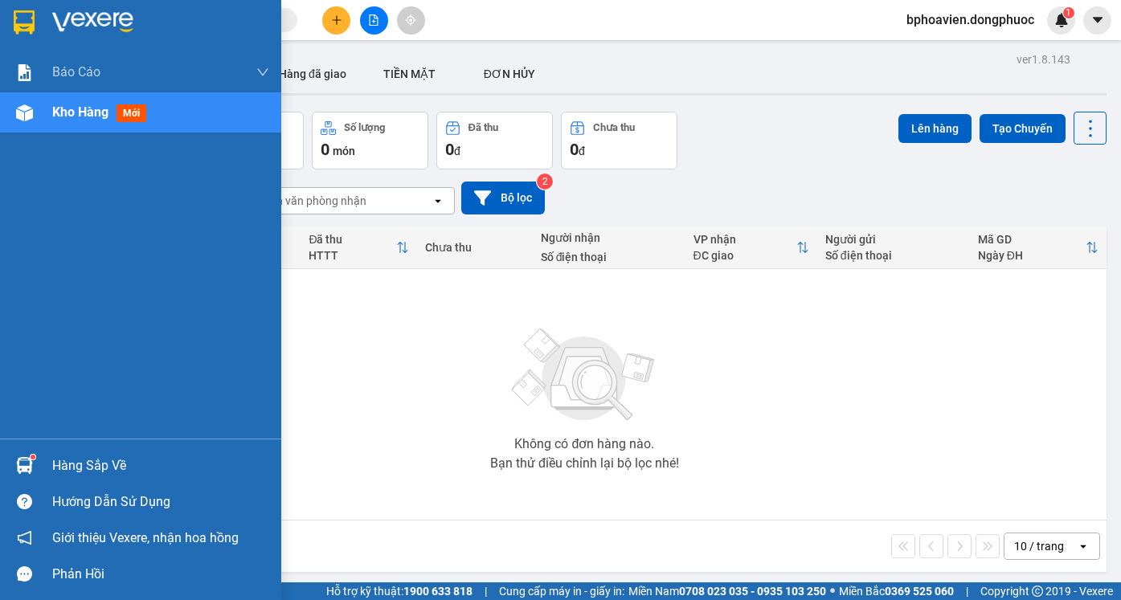
drag, startPoint x: 89, startPoint y: 442, endPoint x: 90, endPoint y: 453, distance: 11.3
click at [90, 442] on div "Hàng sắp về Hướng dẫn sử dụng Giới thiệu Vexere, nhận hoa hồng Phản hồi" at bounding box center [140, 515] width 281 height 153
click at [90, 468] on div "Hàng sắp về" at bounding box center [160, 466] width 217 height 24
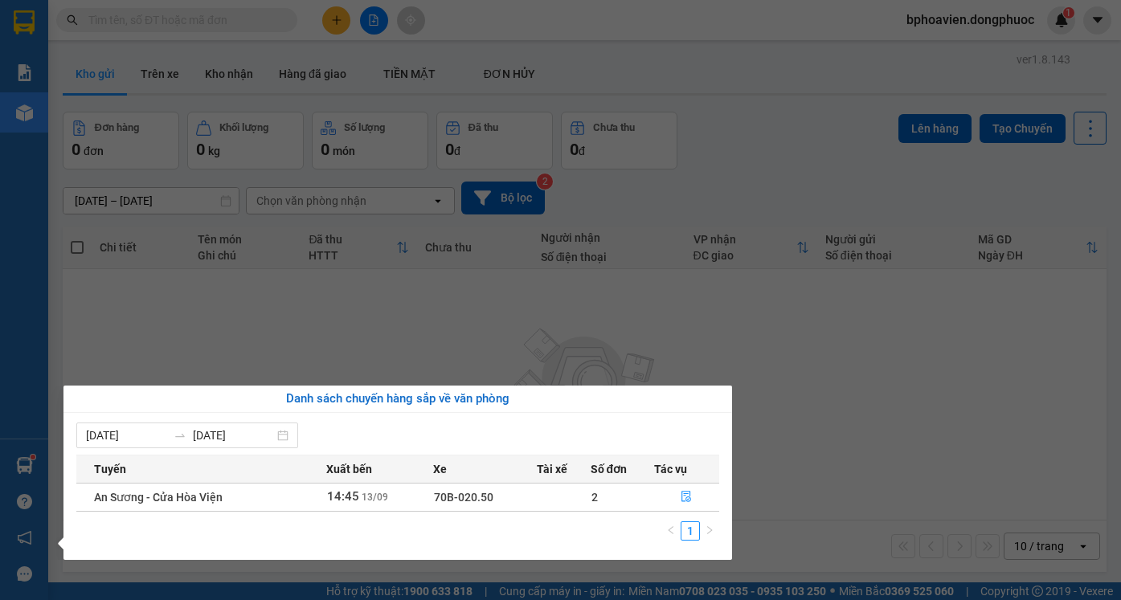
click at [679, 337] on section "Kết quả tìm kiếm ( 0 ) Bộ lọc No Data bphoavien.dongphuoc 1 Báo cáo Mẫu 1: Báo …" at bounding box center [560, 300] width 1121 height 600
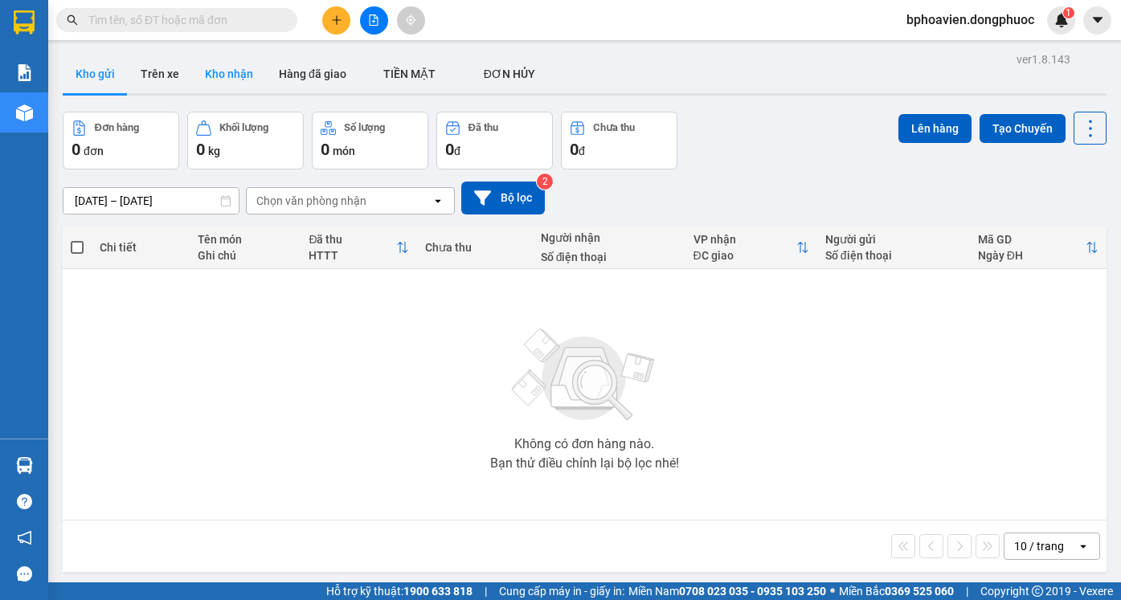
click at [224, 78] on button "Kho nhận" at bounding box center [229, 74] width 74 height 39
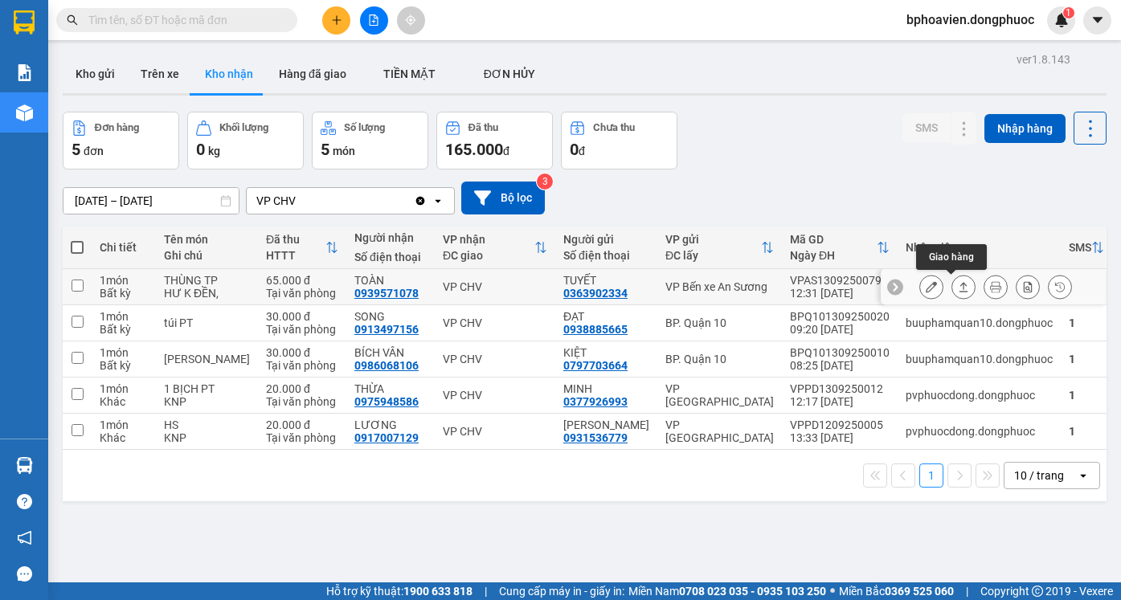
click at [958, 286] on icon at bounding box center [963, 286] width 11 height 11
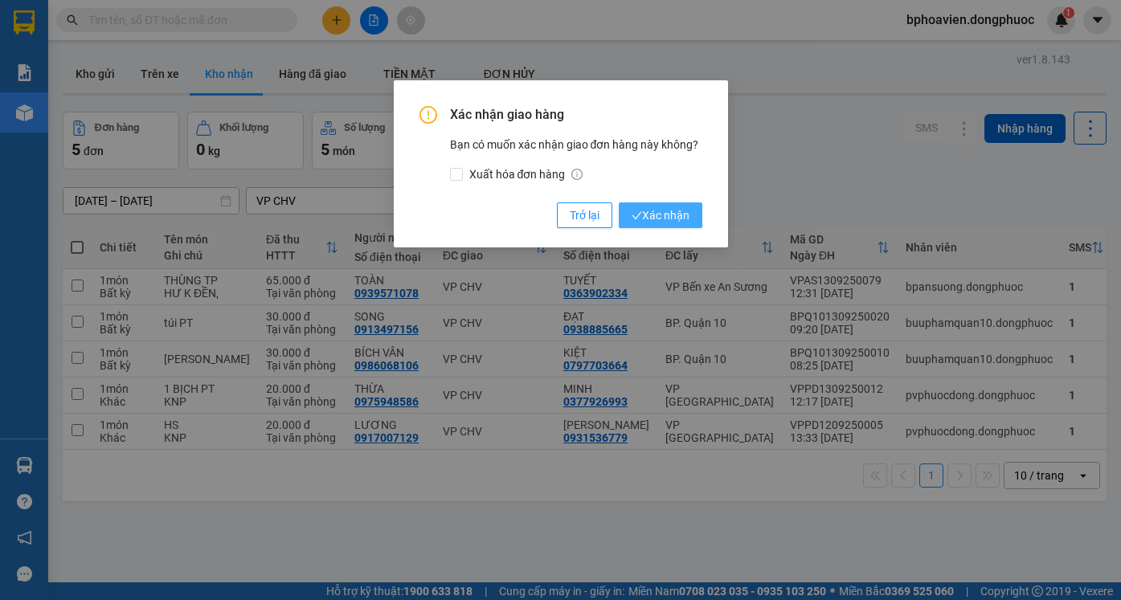
click at [677, 210] on span "Xác nhận" at bounding box center [660, 215] width 58 height 18
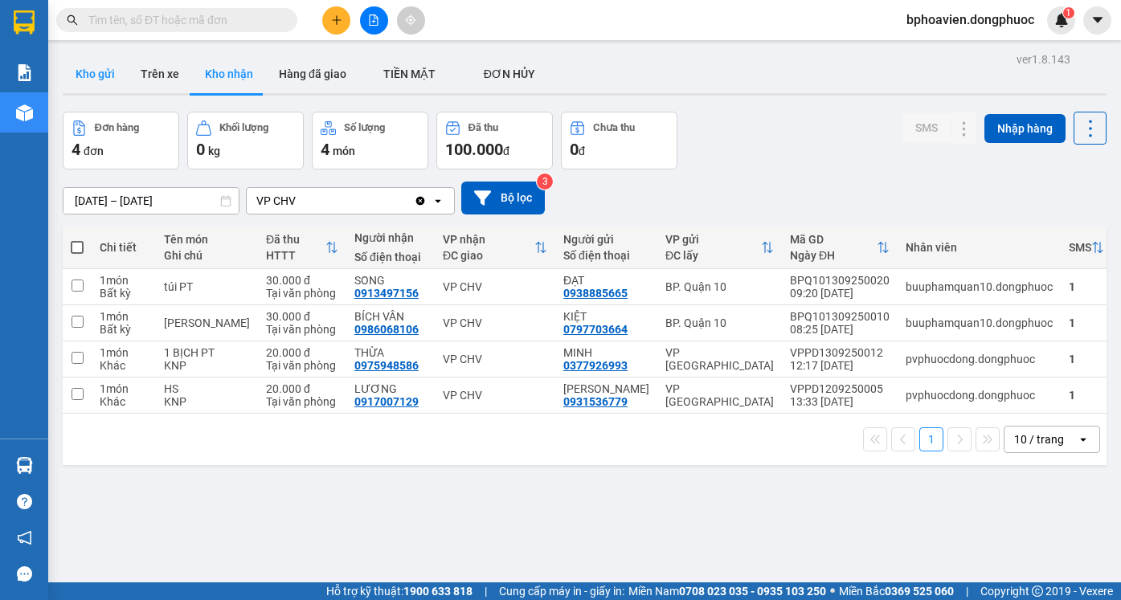
click at [112, 71] on button "Kho gửi" at bounding box center [95, 74] width 65 height 39
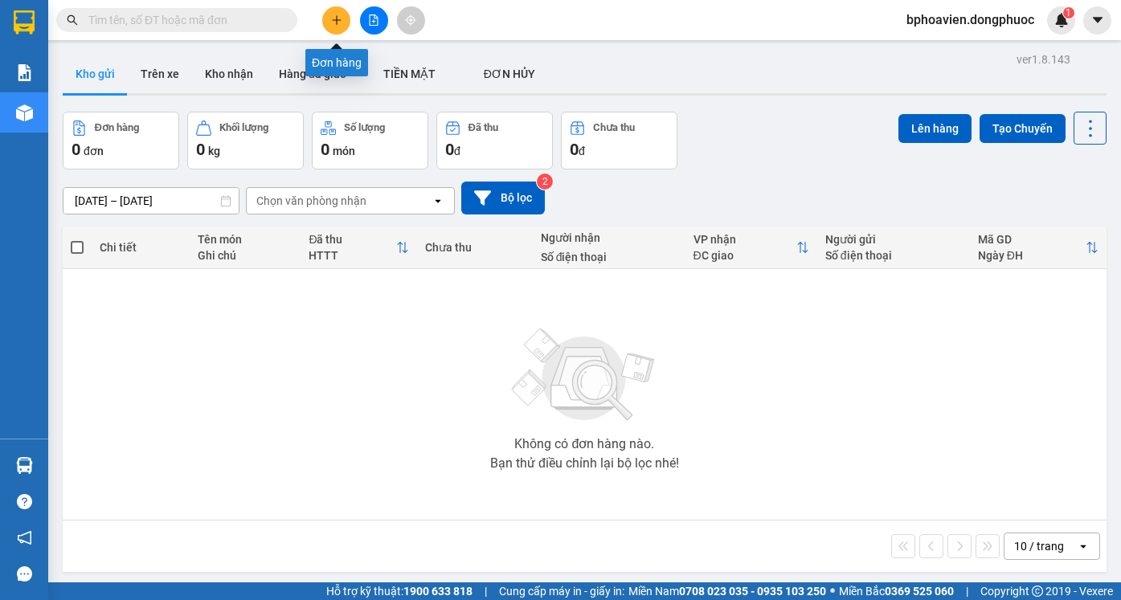
click at [337, 18] on icon "plus" at bounding box center [336, 19] width 1 height 9
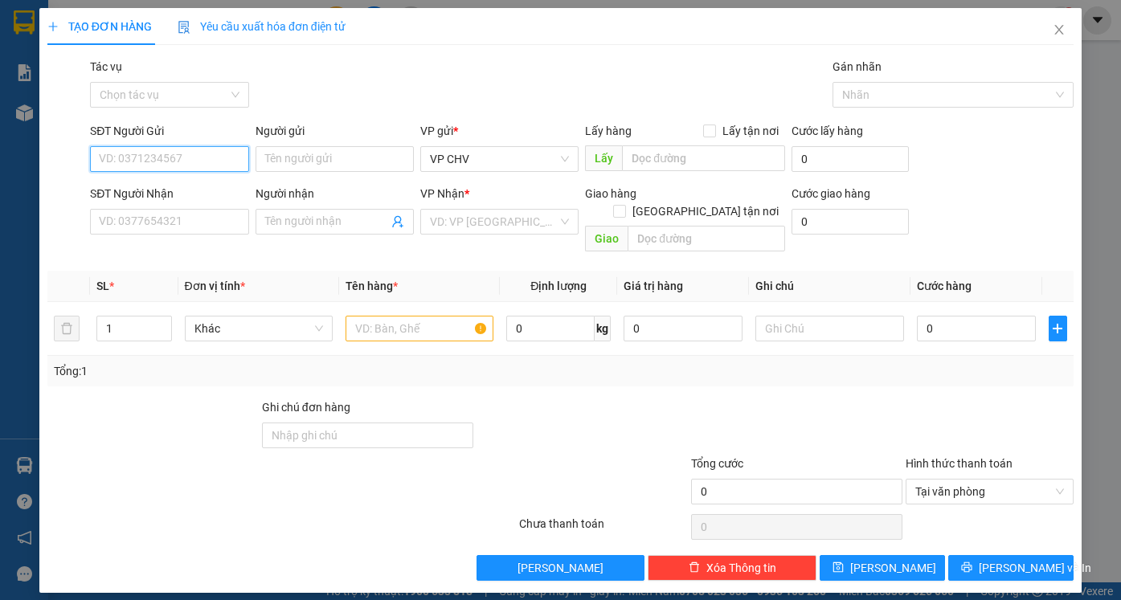
click at [199, 160] on input "SĐT Người Gửi" at bounding box center [169, 159] width 158 height 26
click at [197, 189] on div "0334418120 - HUY" at bounding box center [169, 191] width 139 height 18
type input "0334418120"
type input "HUY"
type input "0348617768"
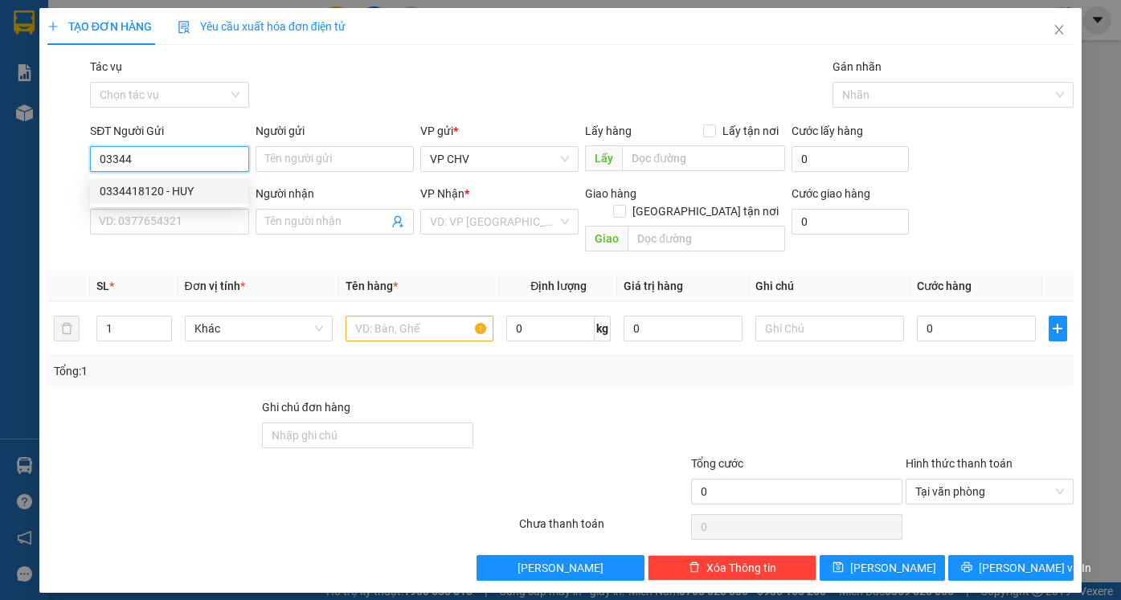
type input "PHƯƠNG"
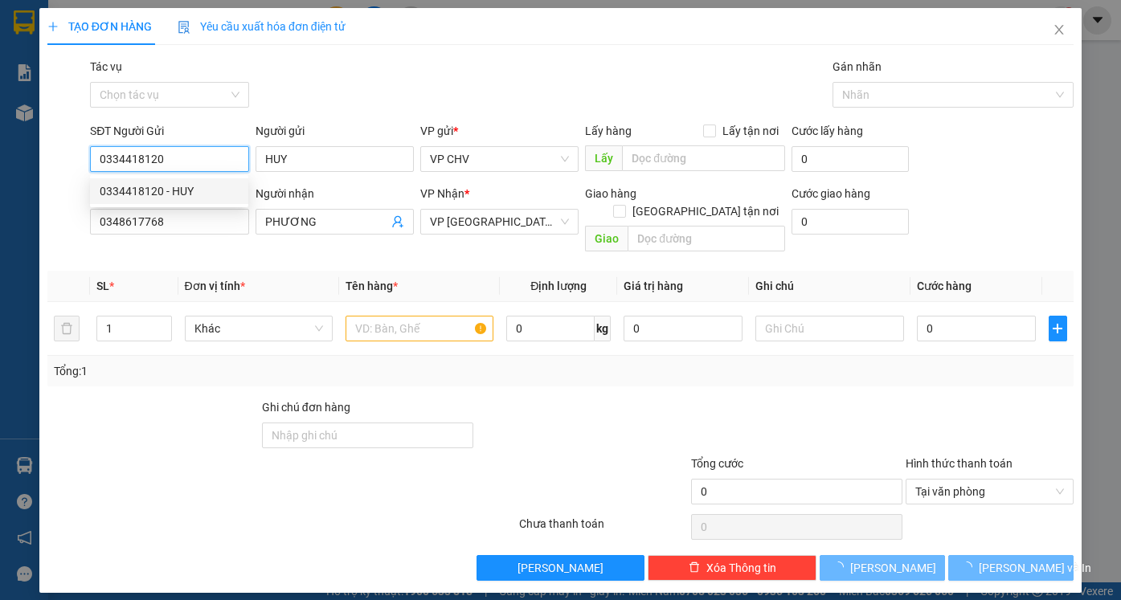
type input "35.000"
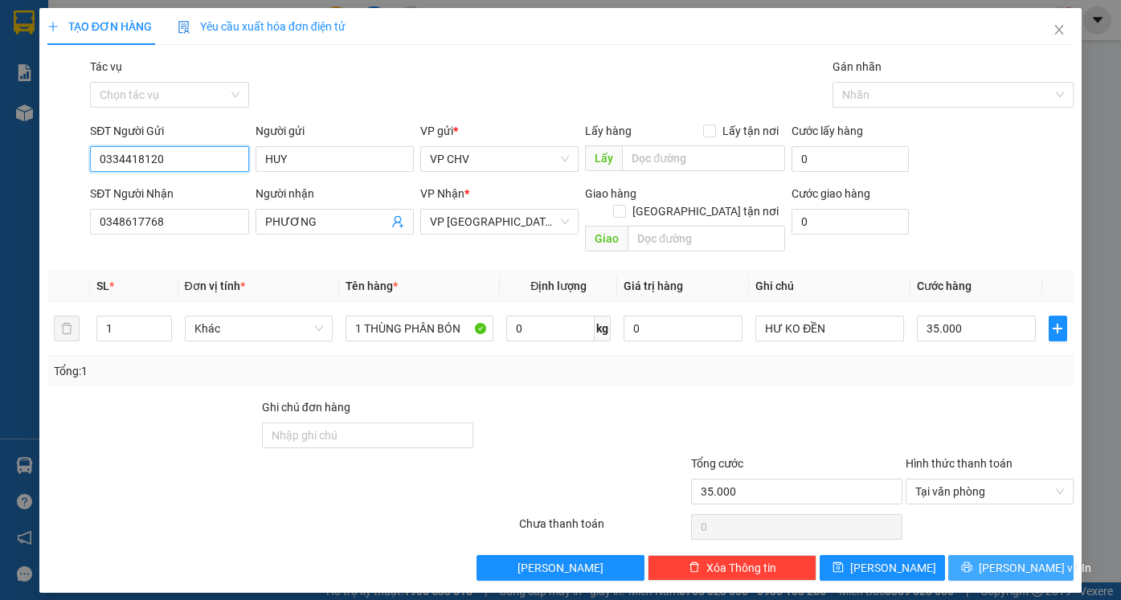
type input "0334418120"
click at [1003, 559] on span "[PERSON_NAME] và In" at bounding box center [1035, 568] width 112 height 18
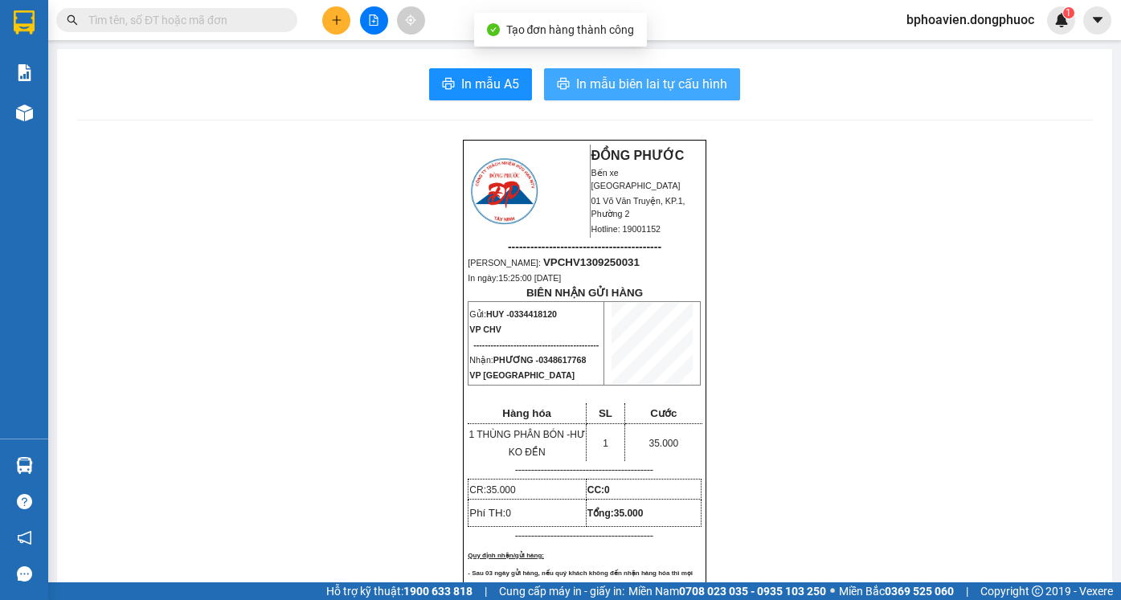
drag, startPoint x: 607, startPoint y: 86, endPoint x: 566, endPoint y: 146, distance: 72.9
click at [607, 85] on span "In mẫu biên lai tự cấu hình" at bounding box center [651, 84] width 151 height 20
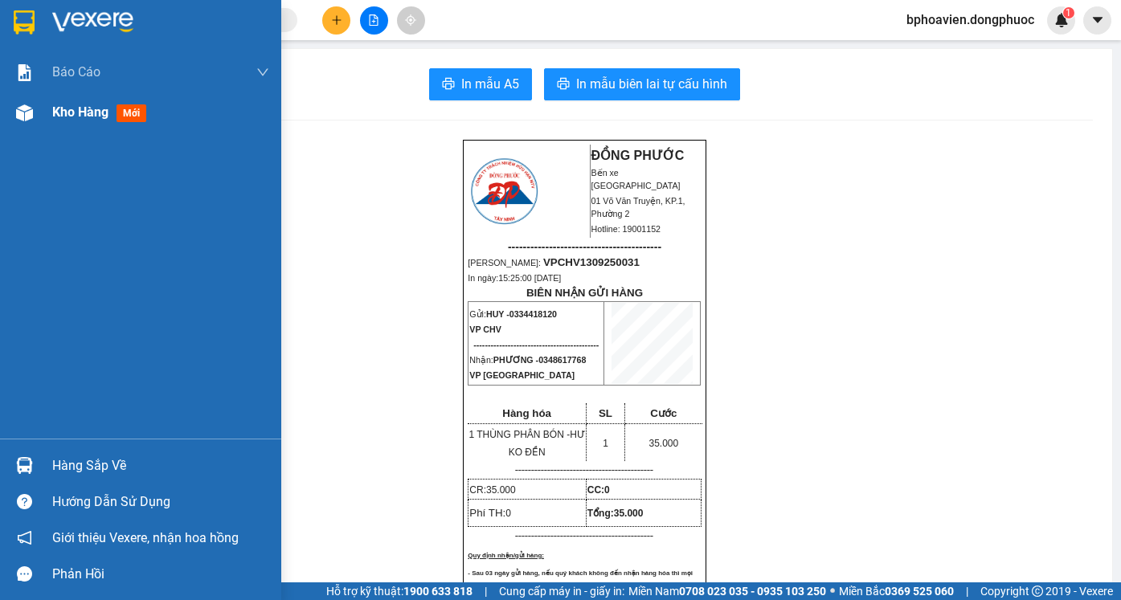
click at [89, 107] on span "Kho hàng" at bounding box center [80, 111] width 56 height 15
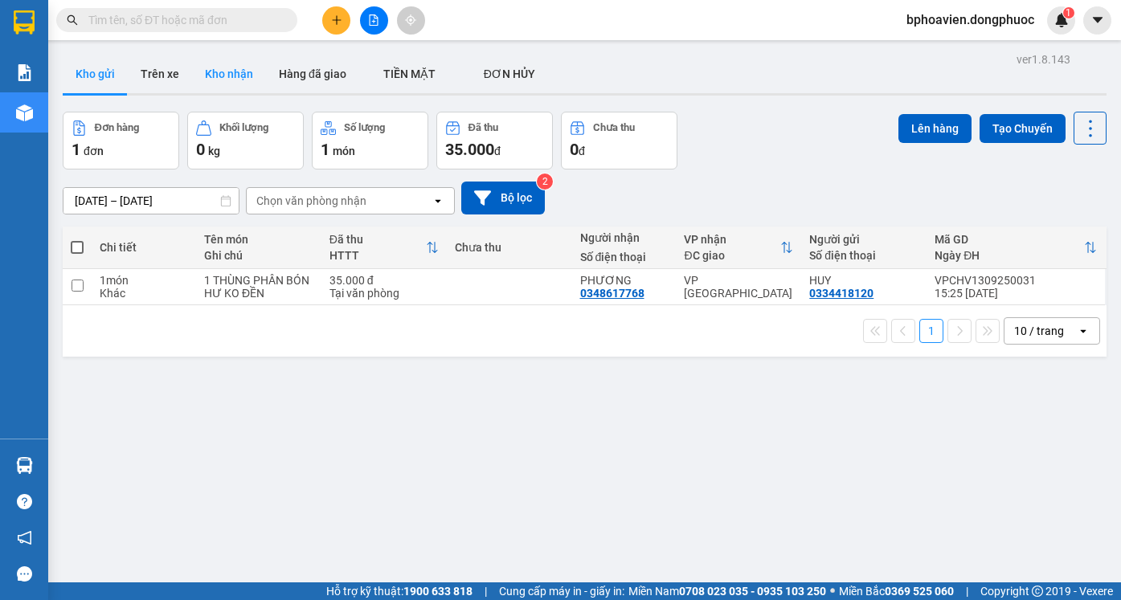
click at [247, 58] on button "Kho nhận" at bounding box center [229, 74] width 74 height 39
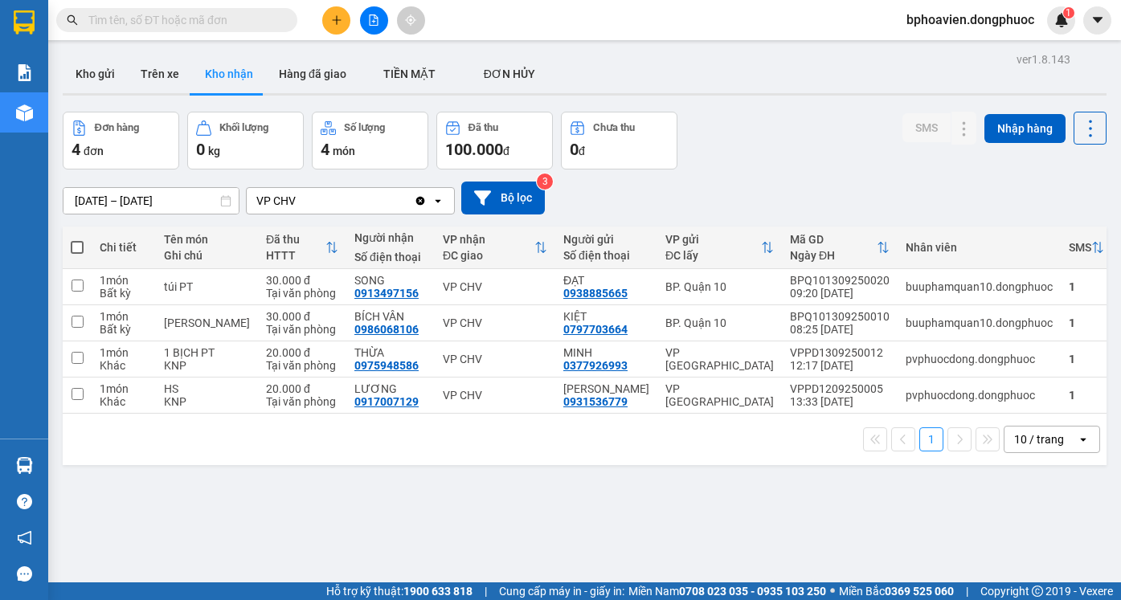
drag, startPoint x: 103, startPoint y: 73, endPoint x: 157, endPoint y: 164, distance: 105.5
click at [102, 73] on button "Kho gửi" at bounding box center [95, 74] width 65 height 39
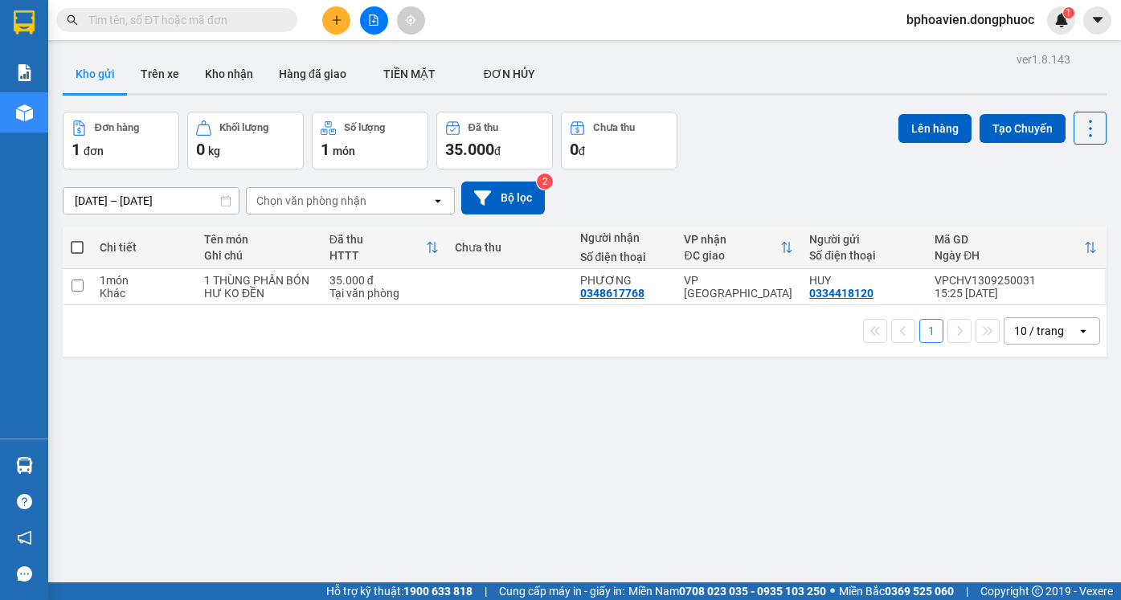
drag, startPoint x: 427, startPoint y: 464, endPoint x: 424, endPoint y: 473, distance: 9.9
click at [427, 464] on div "ver 1.8.143 Kho gửi Trên xe Kho nhận Hàng đã giao TIỀN MẶT ĐƠN HỦY Đơn hàng 1…" at bounding box center [584, 348] width 1056 height 600
click at [334, 24] on icon "plus" at bounding box center [336, 19] width 11 height 11
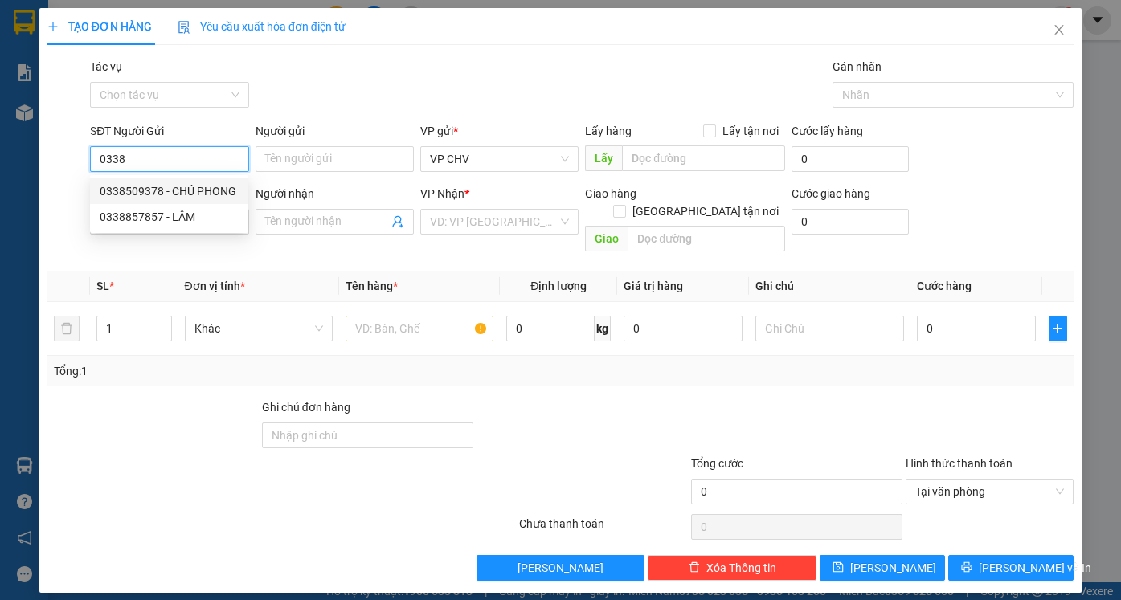
click at [143, 193] on div "0338509378 - CHÚ PHONG" at bounding box center [169, 191] width 139 height 18
type input "0338509378"
type input "CHÚ PHONG"
type input "0911479497"
type input "LABO HOÀN CẦU"
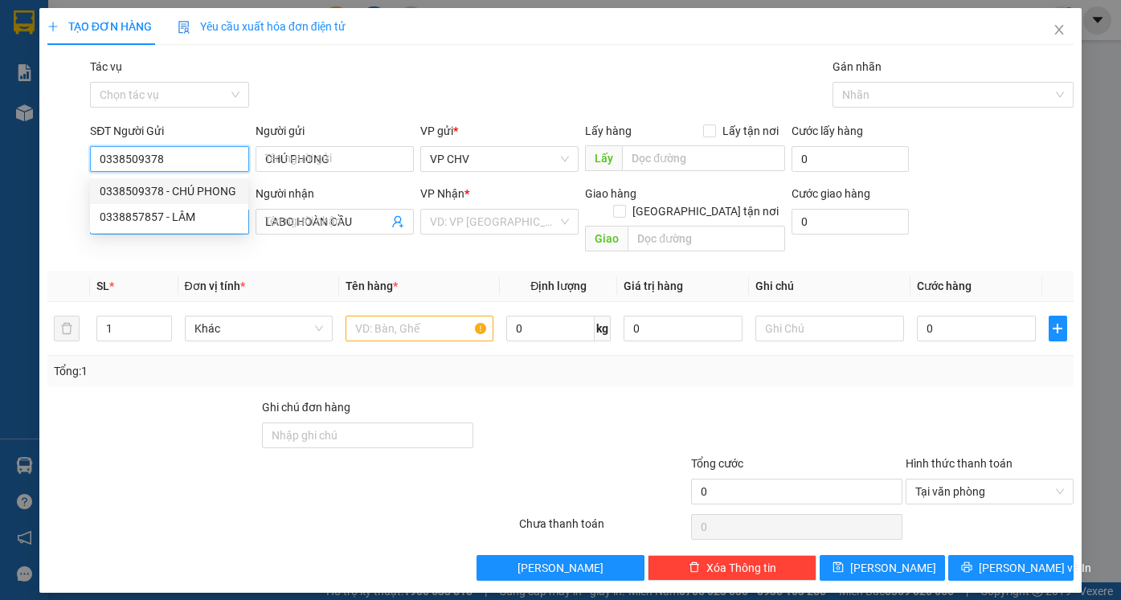
type input "20.000"
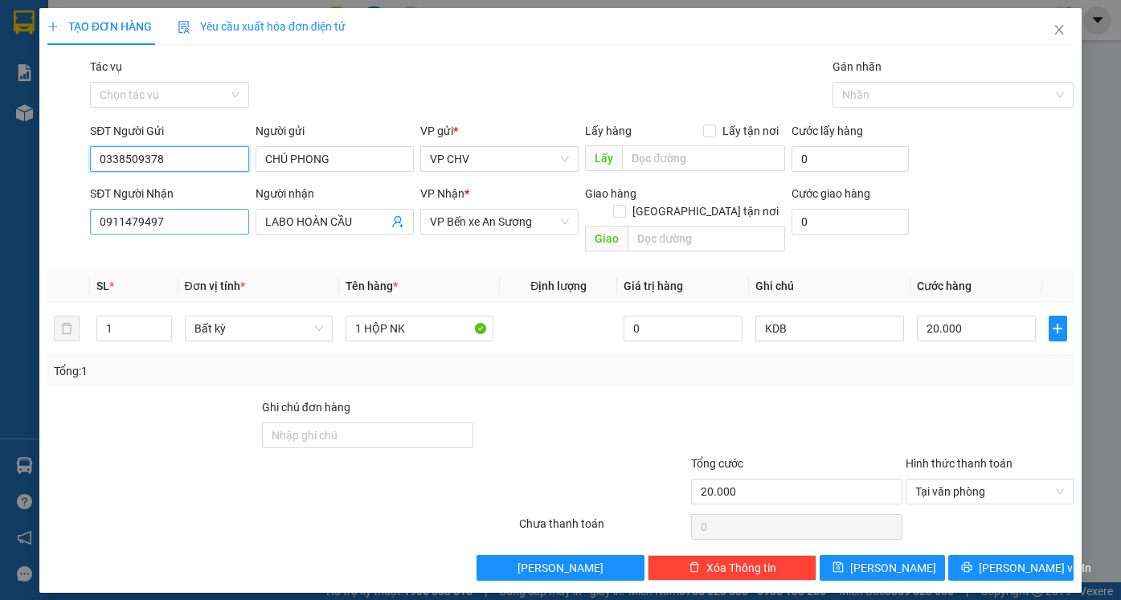
type input "0338509378"
click at [206, 225] on input "0911479497" at bounding box center [169, 222] width 158 height 26
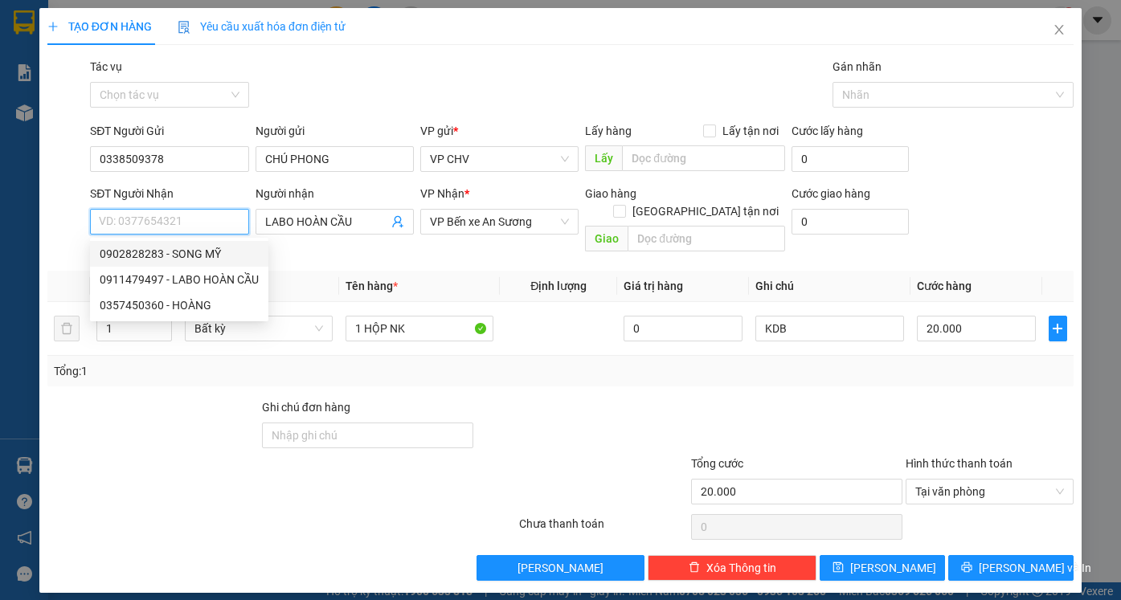
click at [211, 248] on div "0902828283 - SONG MỸ" at bounding box center [179, 254] width 159 height 18
type input "0902828283"
type input "SONG MỸ"
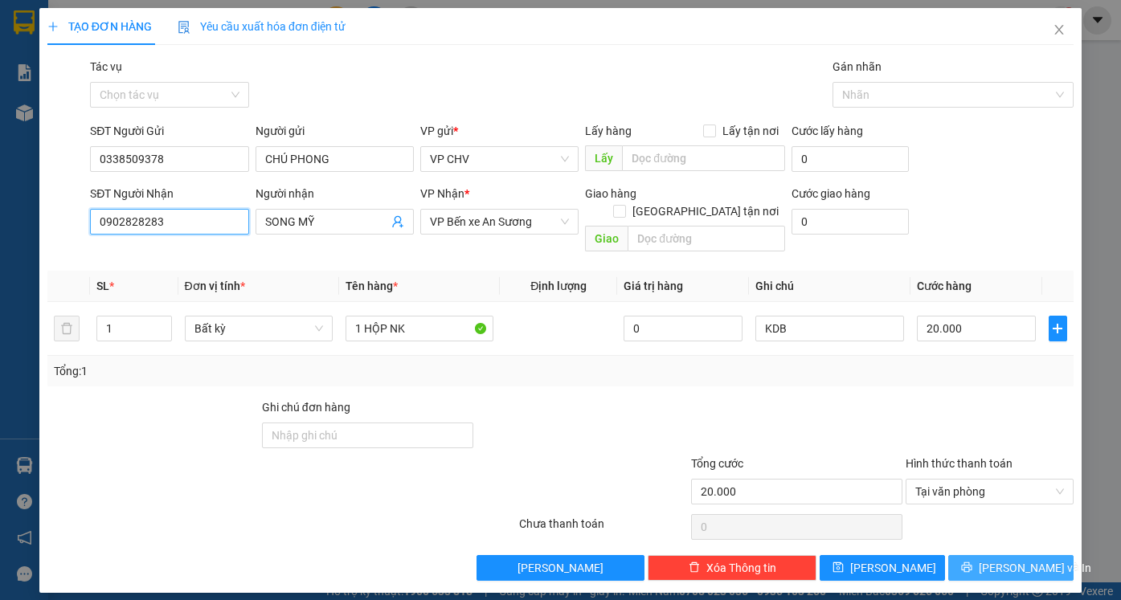
type input "0902828283"
drag, startPoint x: 1026, startPoint y: 549, endPoint x: 897, endPoint y: 525, distance: 130.6
click at [1025, 559] on span "[PERSON_NAME] và In" at bounding box center [1035, 568] width 112 height 18
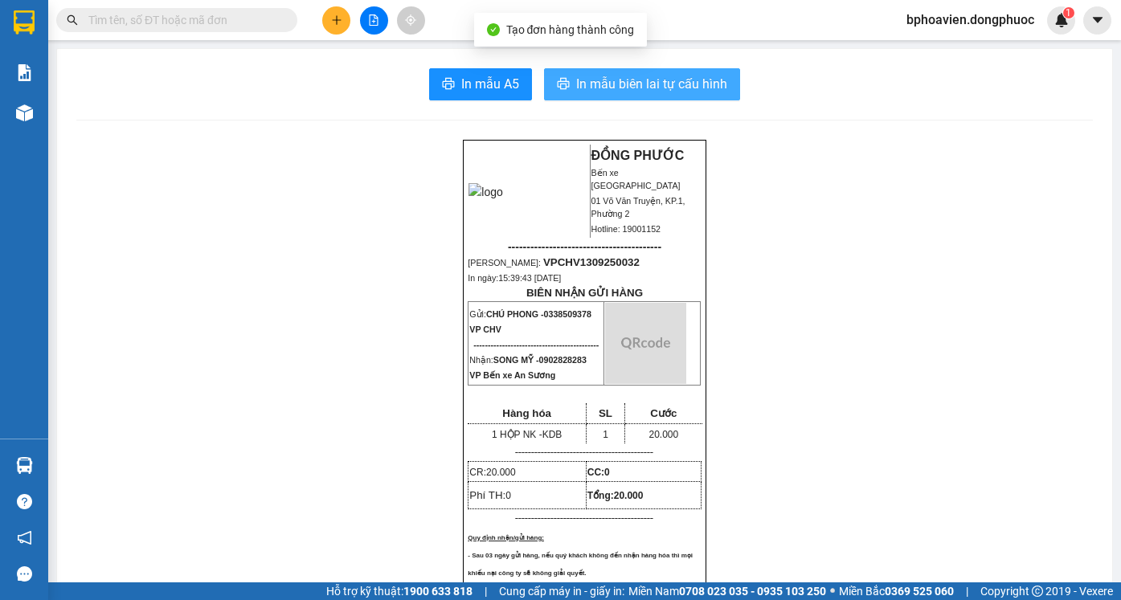
click at [619, 84] on span "In mẫu biên lai tự cấu hình" at bounding box center [651, 84] width 151 height 20
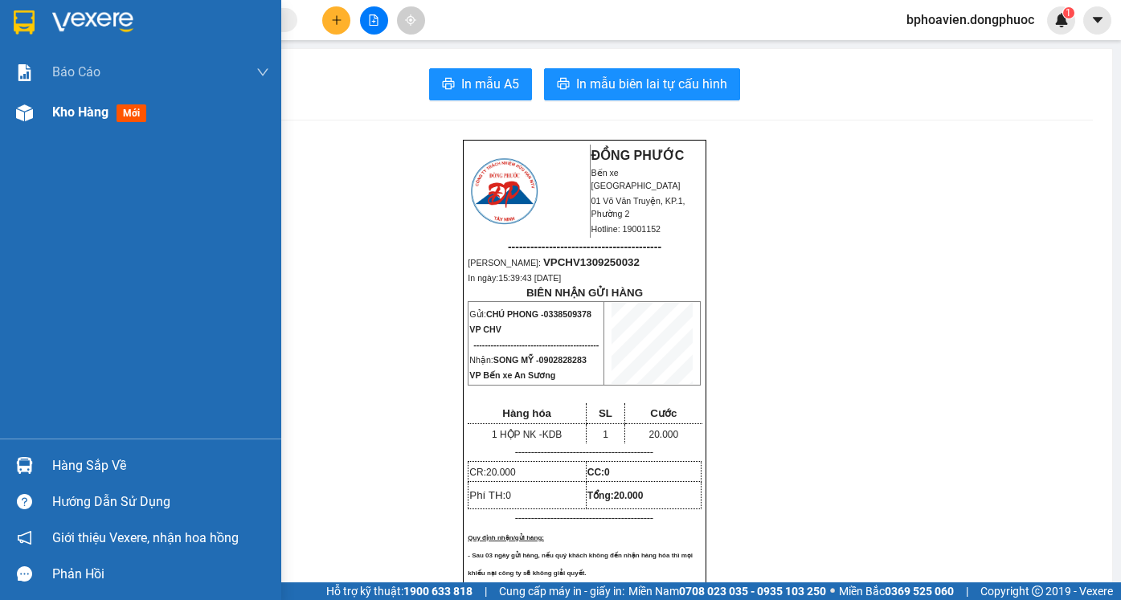
click at [66, 118] on span "Kho hàng" at bounding box center [80, 111] width 56 height 15
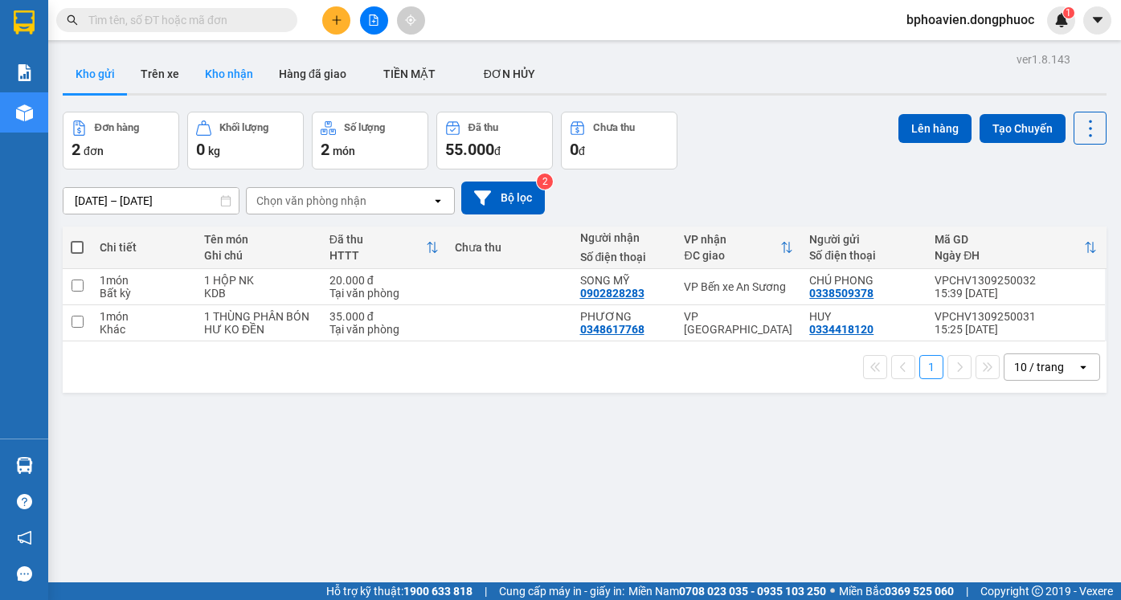
drag, startPoint x: 222, startPoint y: 73, endPoint x: 250, endPoint y: 116, distance: 51.7
click at [222, 72] on button "Kho nhận" at bounding box center [229, 74] width 74 height 39
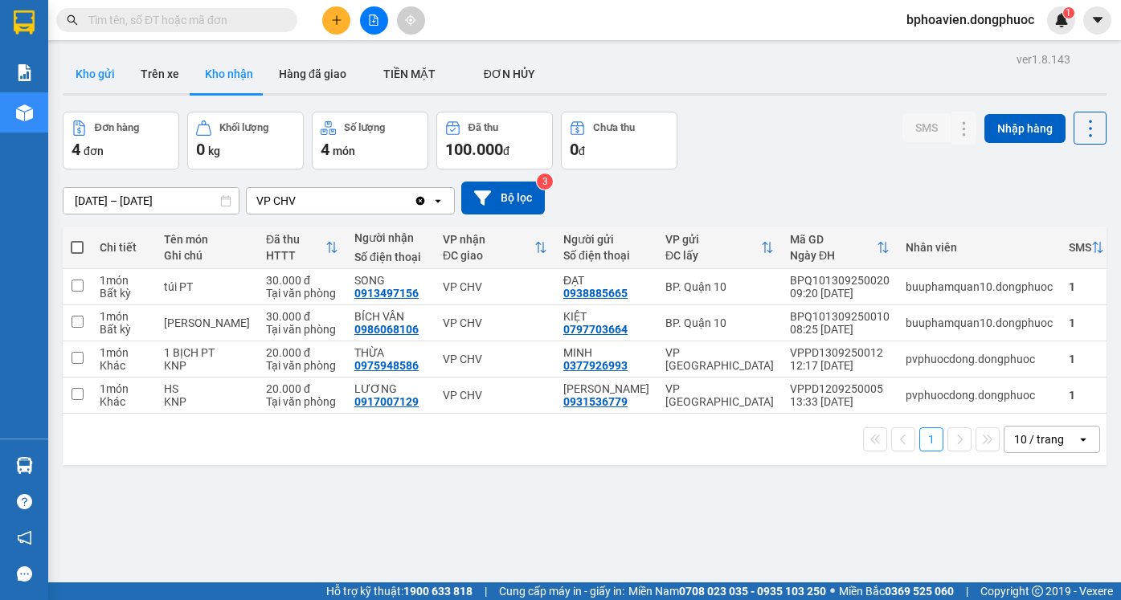
click at [99, 69] on button "Kho gửi" at bounding box center [95, 74] width 65 height 39
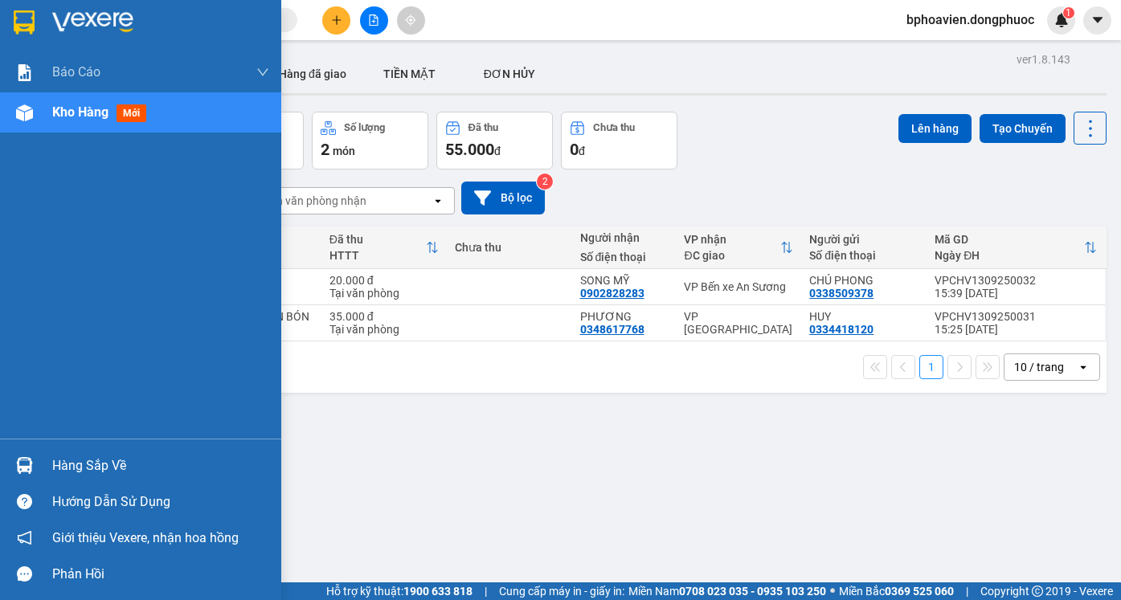
click at [73, 467] on div "Hàng sắp về" at bounding box center [160, 466] width 217 height 24
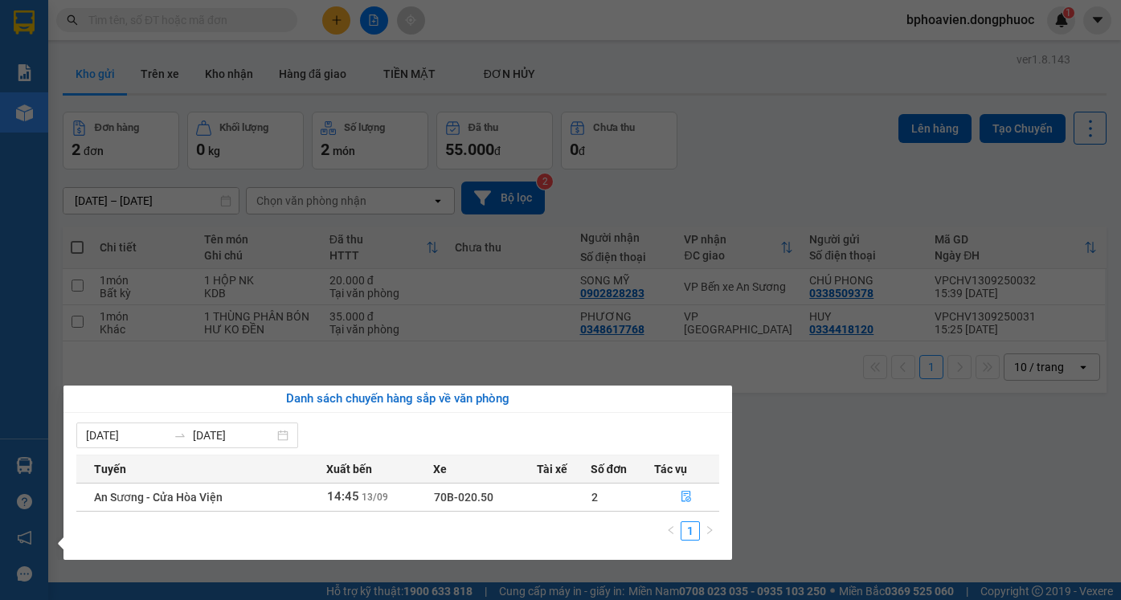
drag, startPoint x: 828, startPoint y: 470, endPoint x: 615, endPoint y: 454, distance: 213.5
click at [827, 468] on section "Kết quả tìm kiếm ( 0 ) Bộ lọc No Data bphoavien.dongphuoc 1 Báo cáo Mẫu 1: Báo …" at bounding box center [560, 300] width 1121 height 600
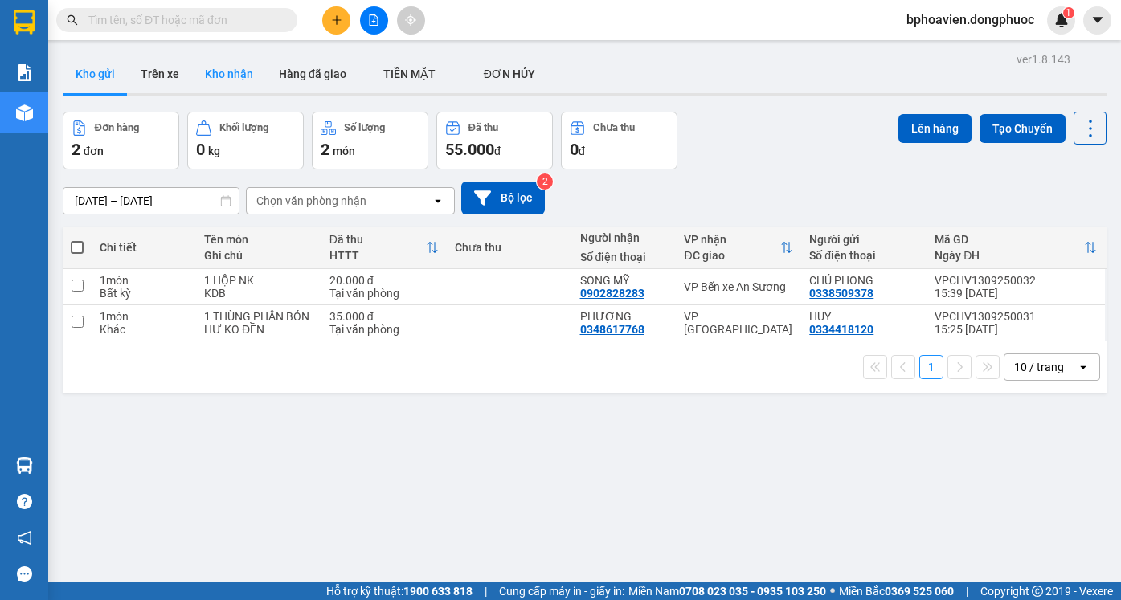
click at [233, 69] on button "Kho nhận" at bounding box center [229, 74] width 74 height 39
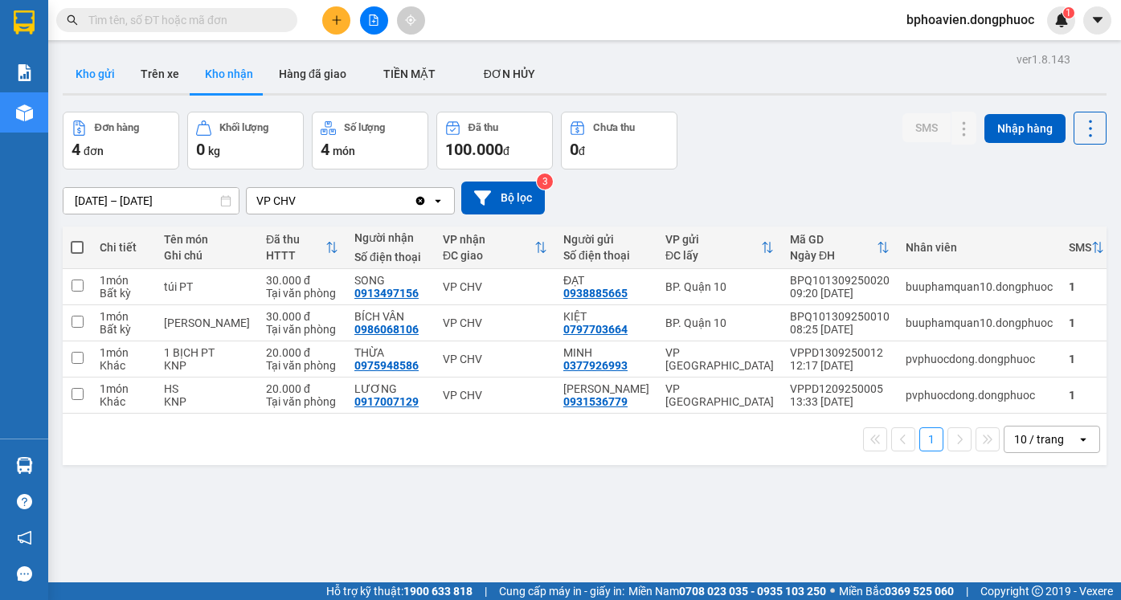
click at [68, 71] on button "Kho gửi" at bounding box center [95, 74] width 65 height 39
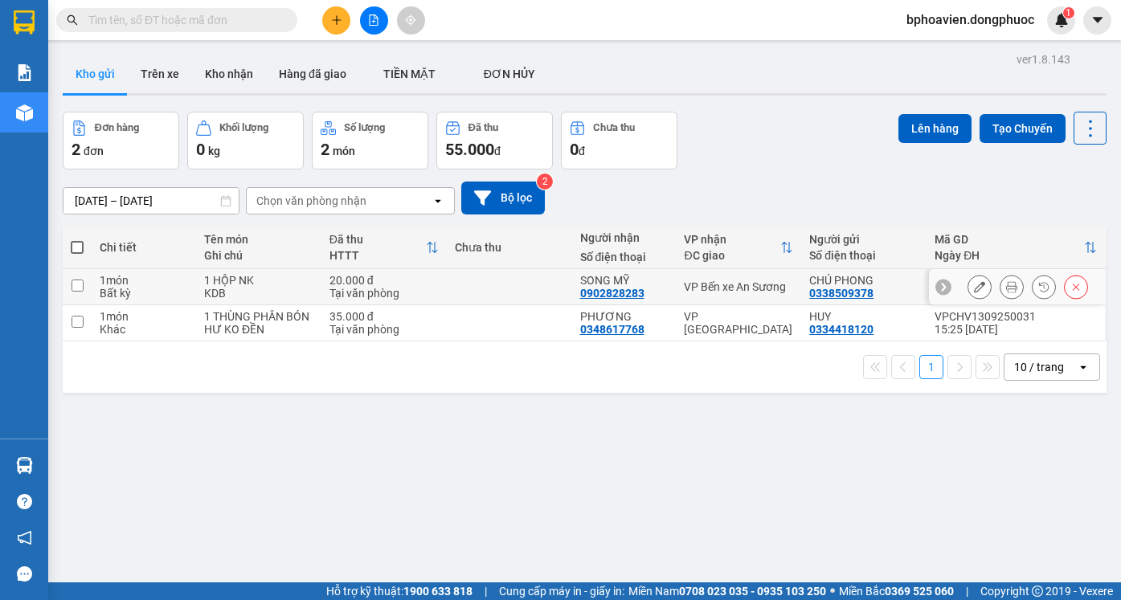
click at [469, 276] on td at bounding box center [509, 287] width 125 height 36
checkbox input "true"
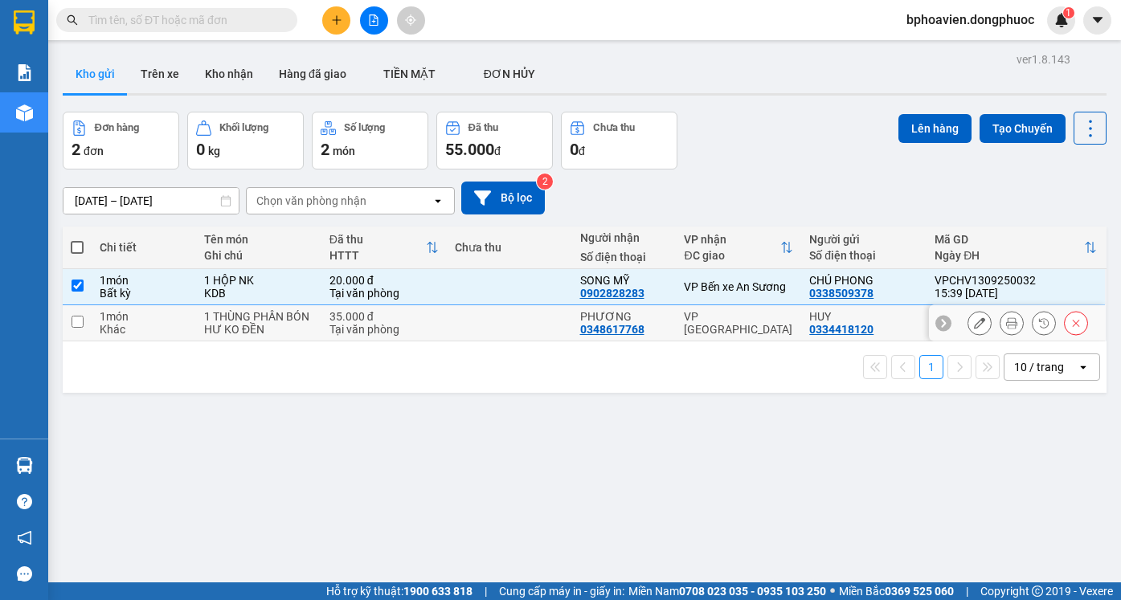
click at [468, 315] on td at bounding box center [509, 323] width 125 height 36
checkbox input "true"
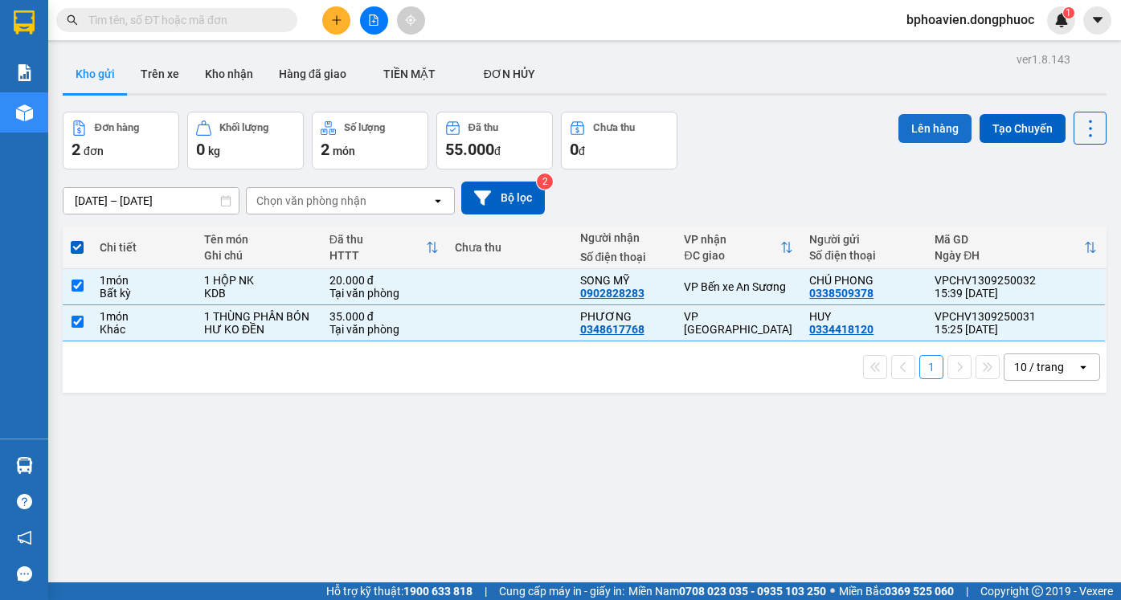
click at [940, 133] on button "Lên hàng" at bounding box center [934, 128] width 73 height 29
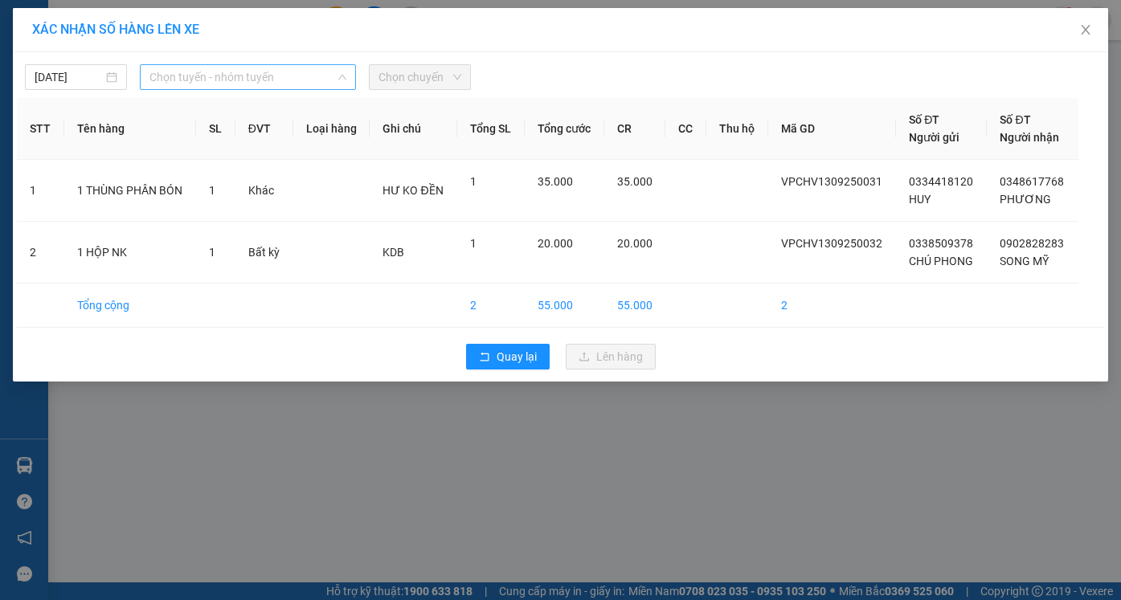
click at [244, 82] on span "Chọn tuyến - nhóm tuyến" at bounding box center [247, 77] width 197 height 24
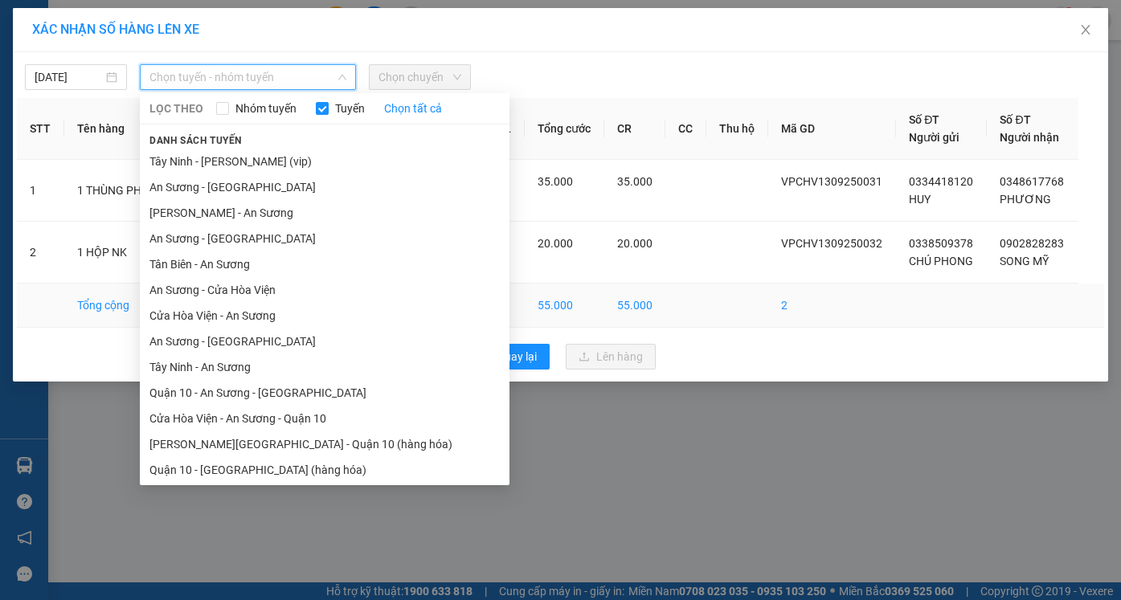
click at [223, 316] on li "Cửa Hòa Viện - An Sương" at bounding box center [325, 316] width 370 height 26
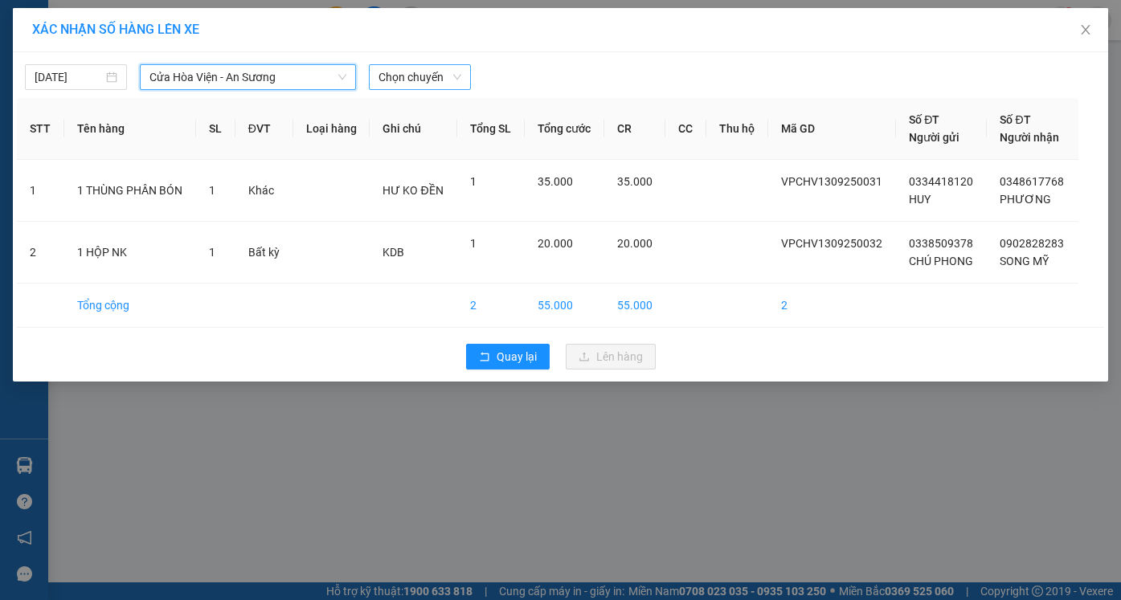
click at [428, 75] on span "Chọn chuyến" at bounding box center [419, 77] width 83 height 24
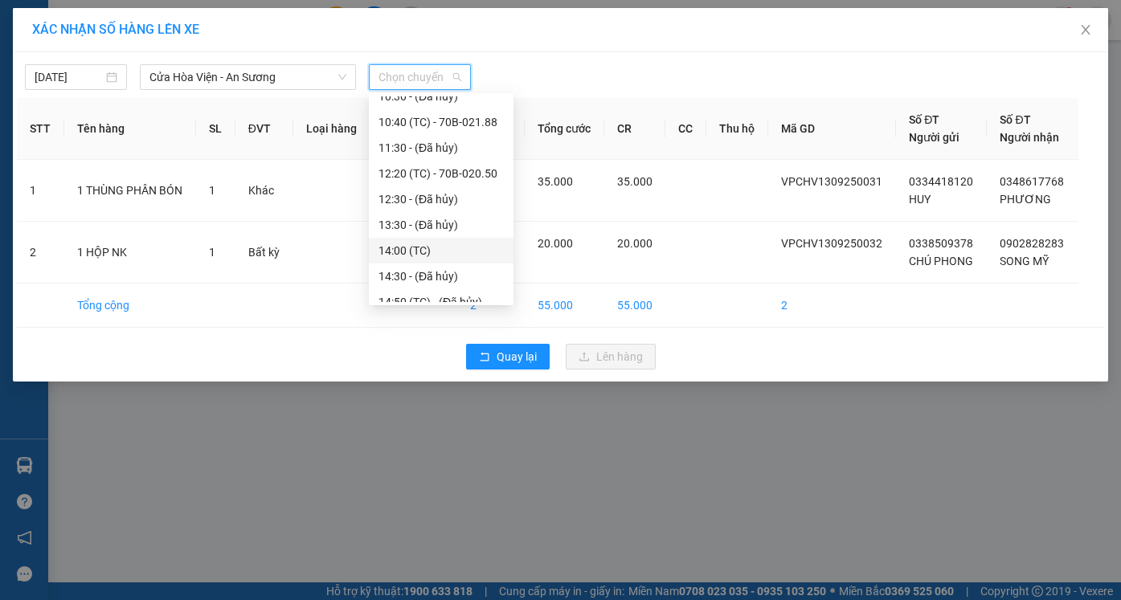
scroll to position [488, 0]
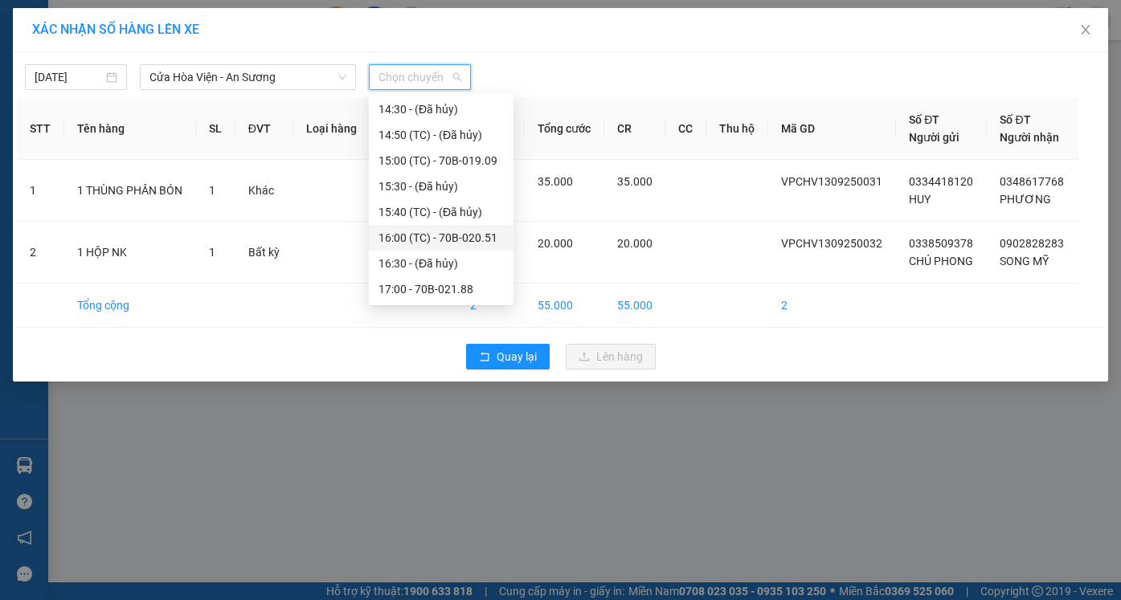
click at [418, 240] on div "16:00 (TC) - 70B-020.51" at bounding box center [440, 238] width 125 height 18
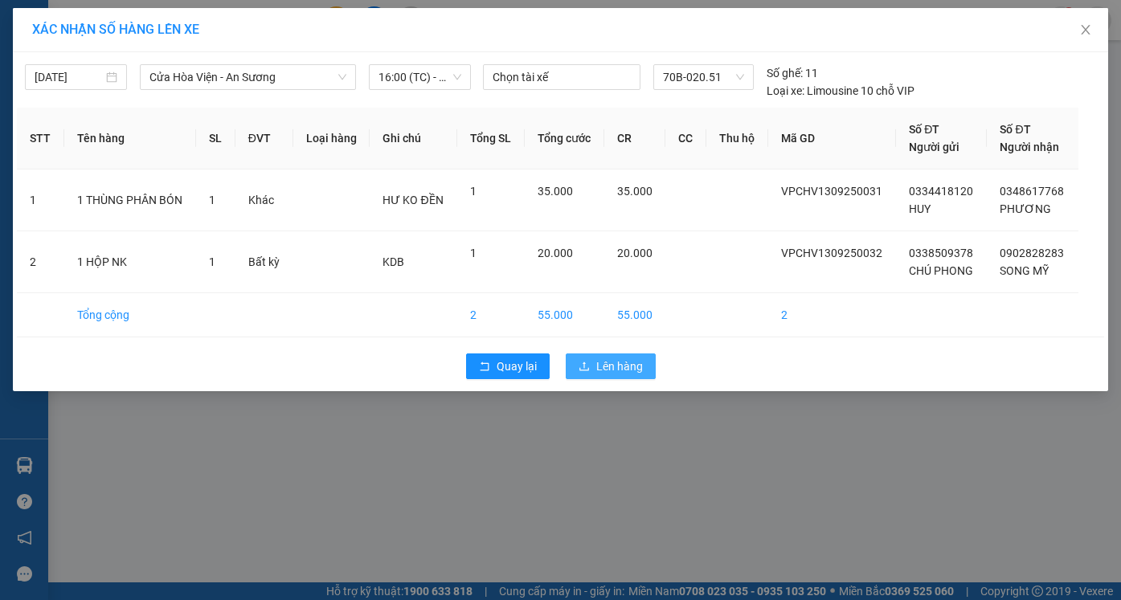
click at [613, 368] on span "Lên hàng" at bounding box center [619, 366] width 47 height 18
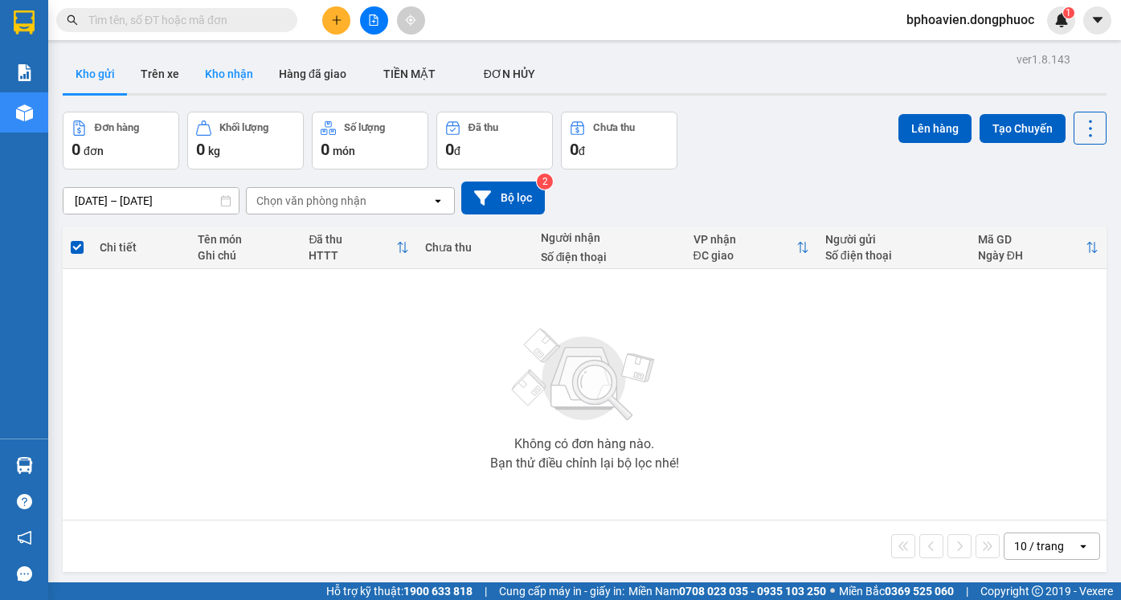
click at [224, 72] on button "Kho nhận" at bounding box center [229, 74] width 74 height 39
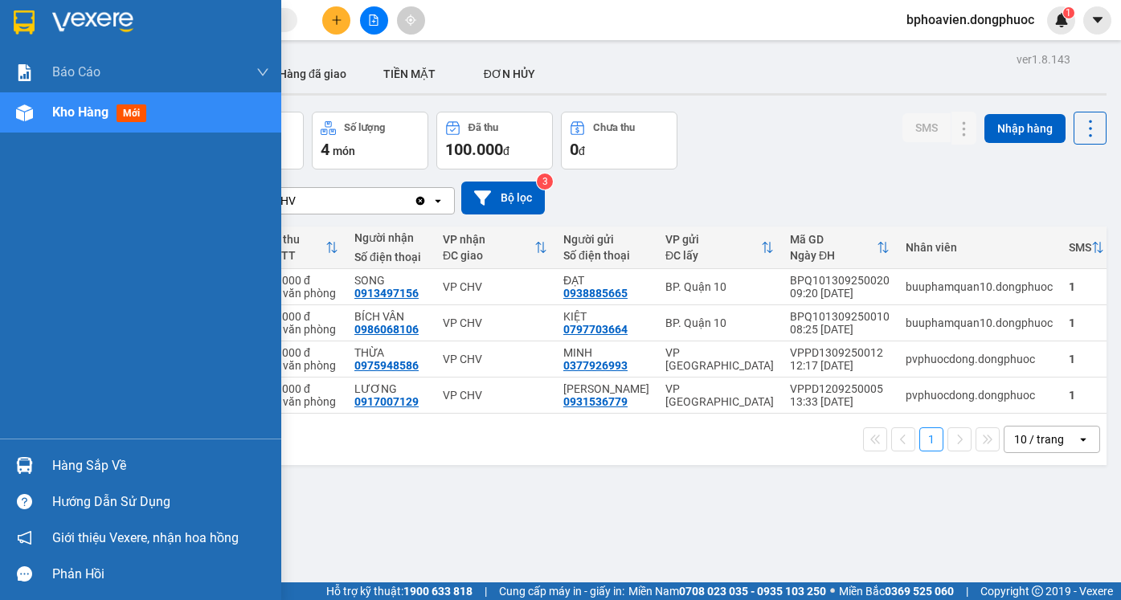
click at [90, 465] on div "Hàng sắp về" at bounding box center [160, 466] width 217 height 24
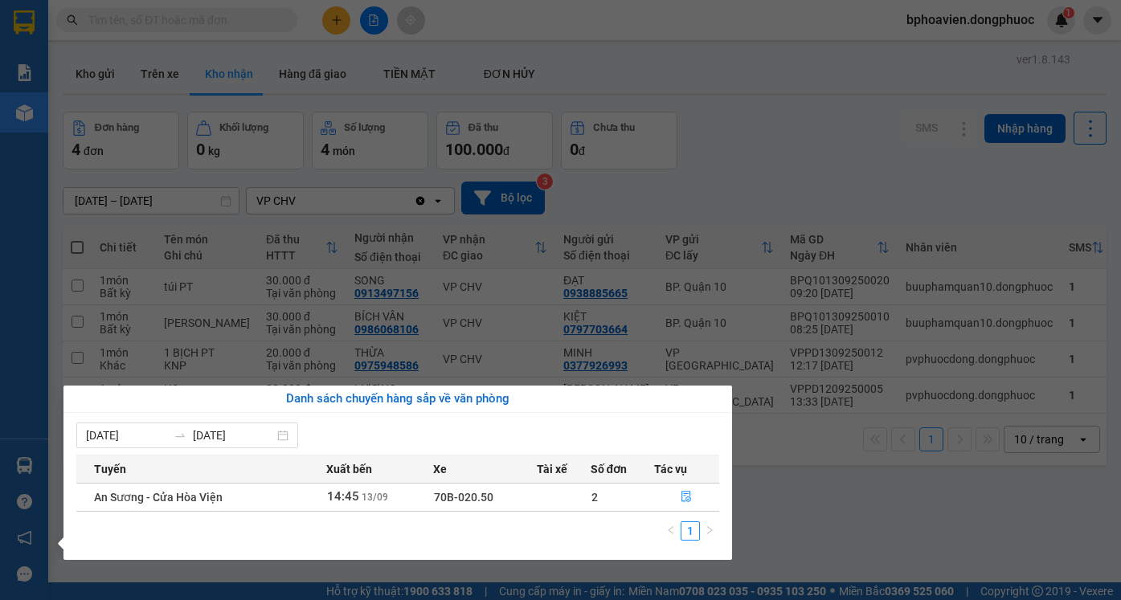
drag, startPoint x: 774, startPoint y: 142, endPoint x: 762, endPoint y: 136, distance: 13.7
click at [762, 136] on section "Kết quả tìm kiếm ( 0 ) Bộ lọc No Data bphoavien.dongphuoc 1 Báo cáo Mẫu 1: Báo …" at bounding box center [560, 300] width 1121 height 600
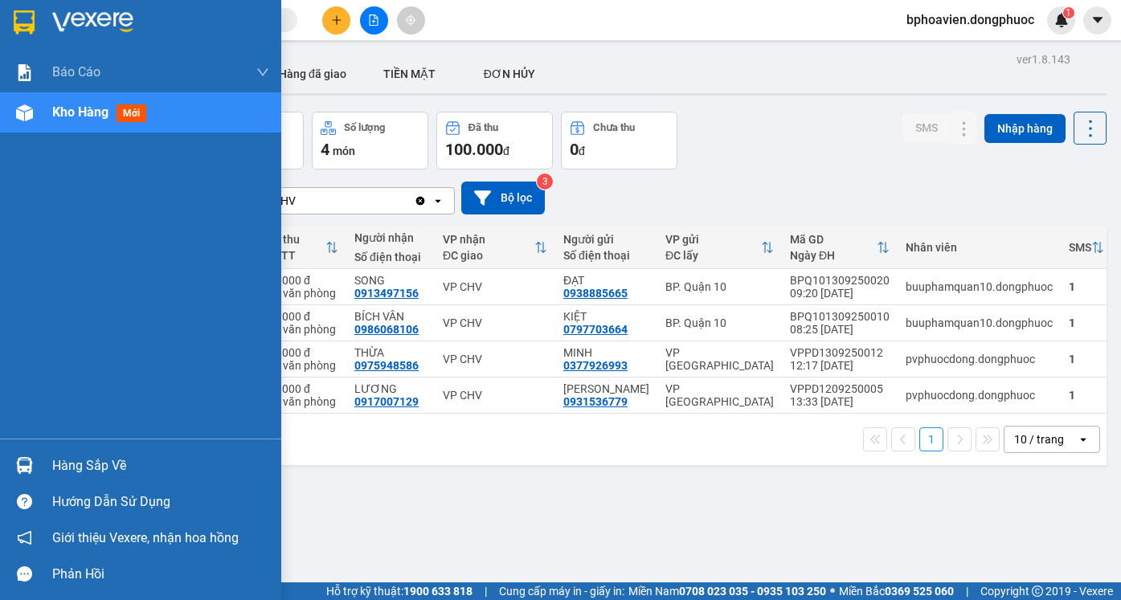
drag, startPoint x: 67, startPoint y: 464, endPoint x: 126, endPoint y: 479, distance: 61.4
click at [69, 463] on div "Hàng sắp về" at bounding box center [160, 466] width 217 height 24
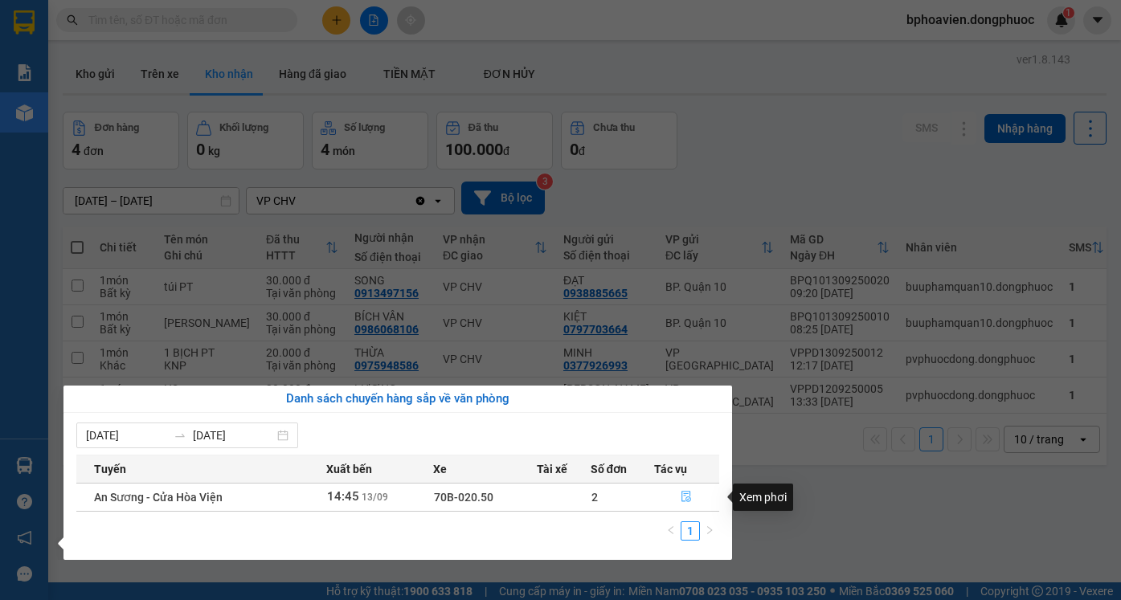
click at [706, 498] on button "button" at bounding box center [687, 497] width 64 height 26
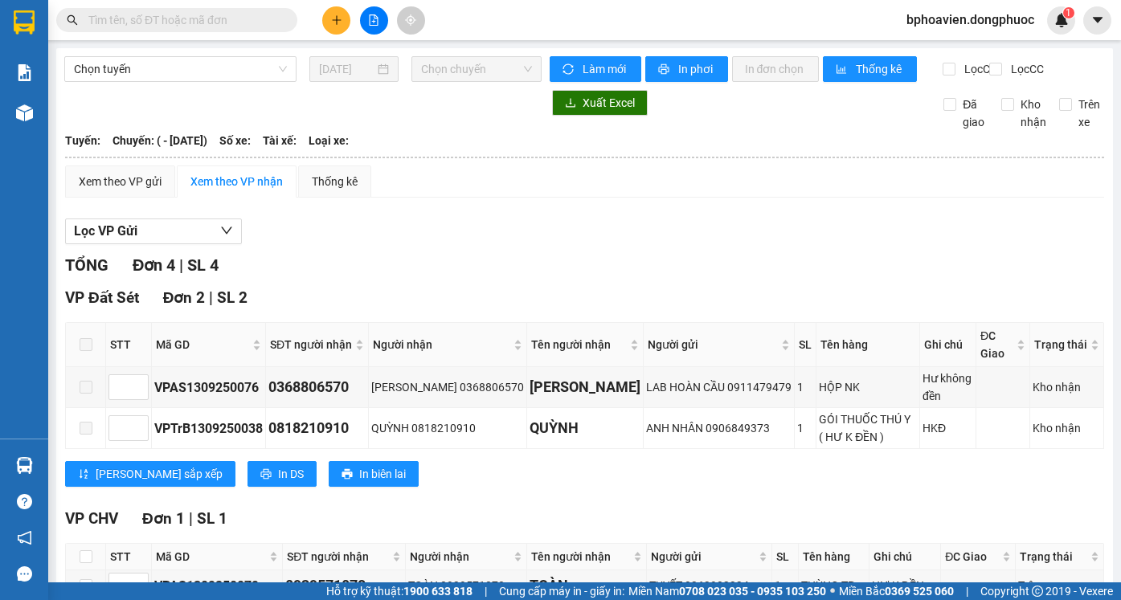
drag, startPoint x: 706, startPoint y: 498, endPoint x: 678, endPoint y: 500, distance: 28.2
click at [678, 487] on div "[PERSON_NAME] sắp xếp In DS In biên lai" at bounding box center [584, 474] width 1039 height 26
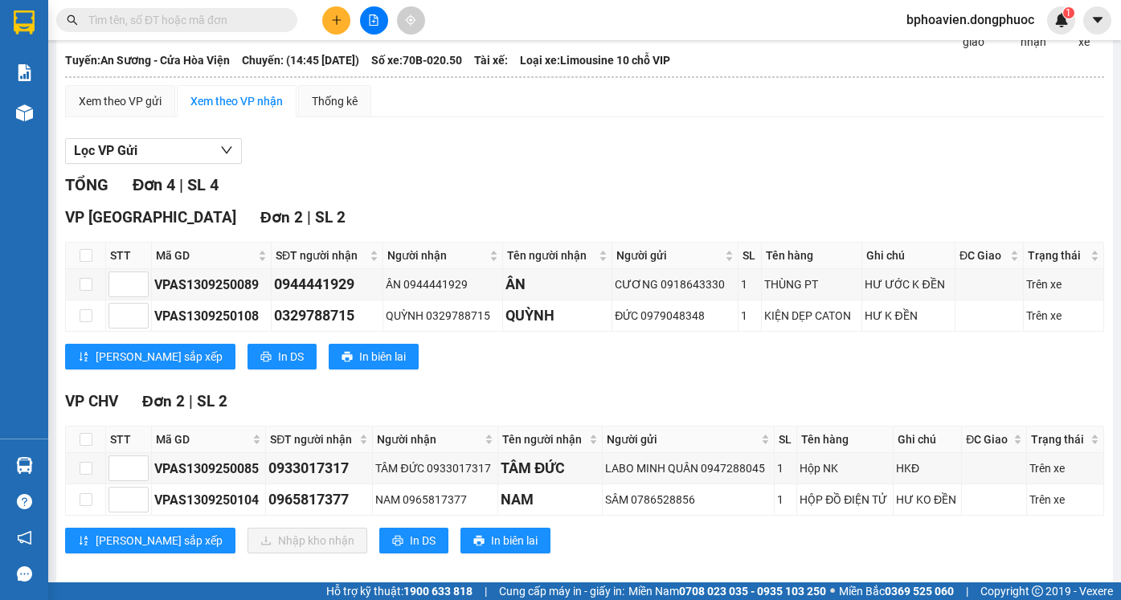
scroll to position [110, 0]
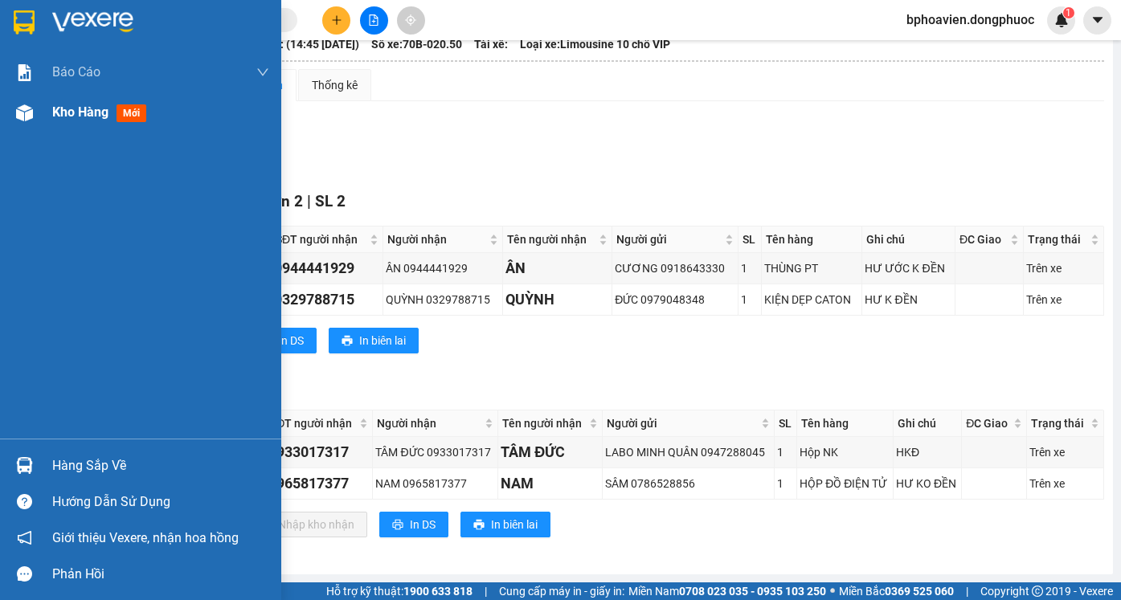
click at [62, 116] on span "Kho hàng" at bounding box center [80, 111] width 56 height 15
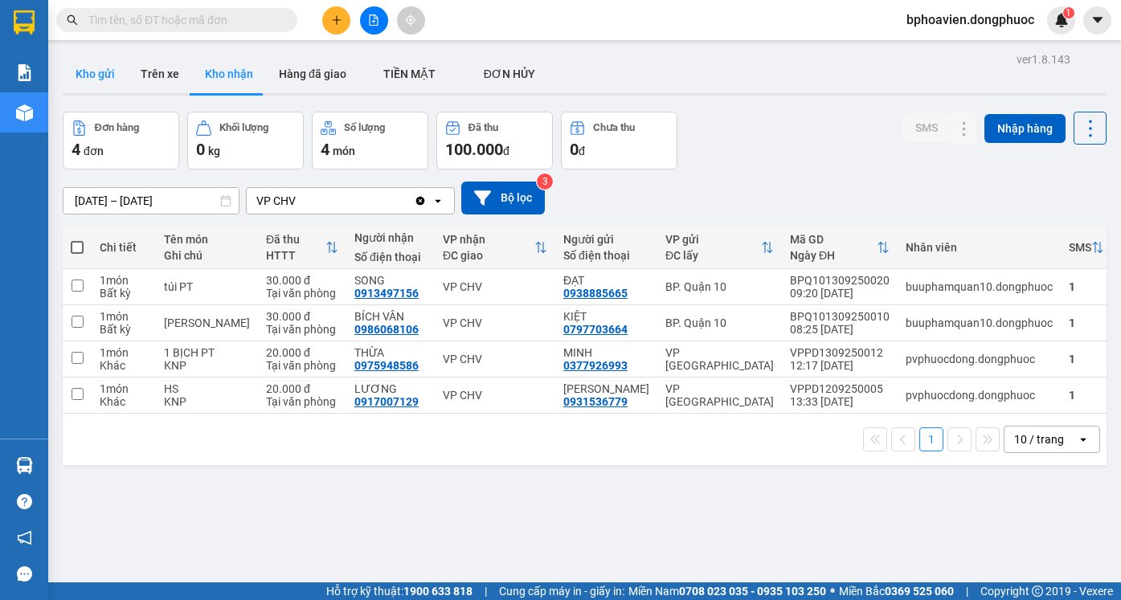
click at [98, 82] on button "Kho gửi" at bounding box center [95, 74] width 65 height 39
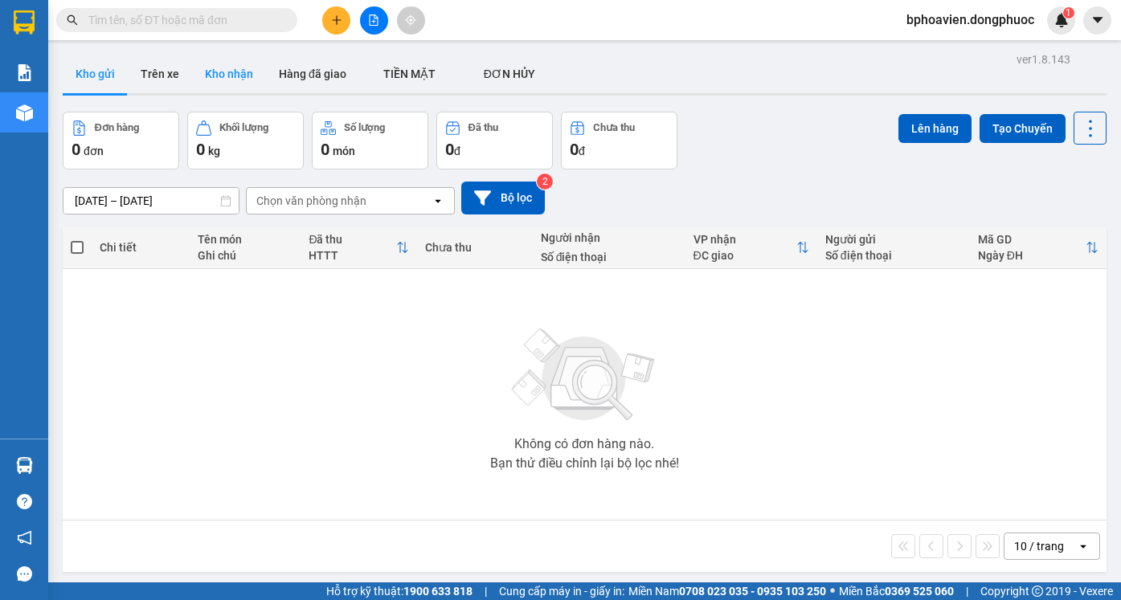
click at [237, 70] on button "Kho nhận" at bounding box center [229, 74] width 74 height 39
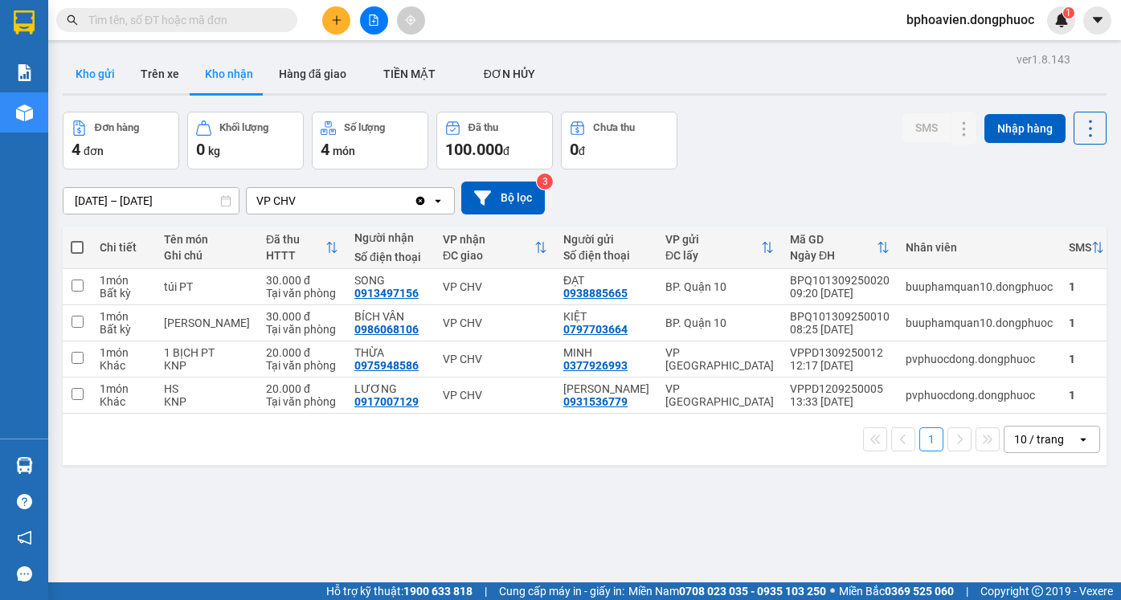
click at [100, 60] on button "Kho gửi" at bounding box center [95, 74] width 65 height 39
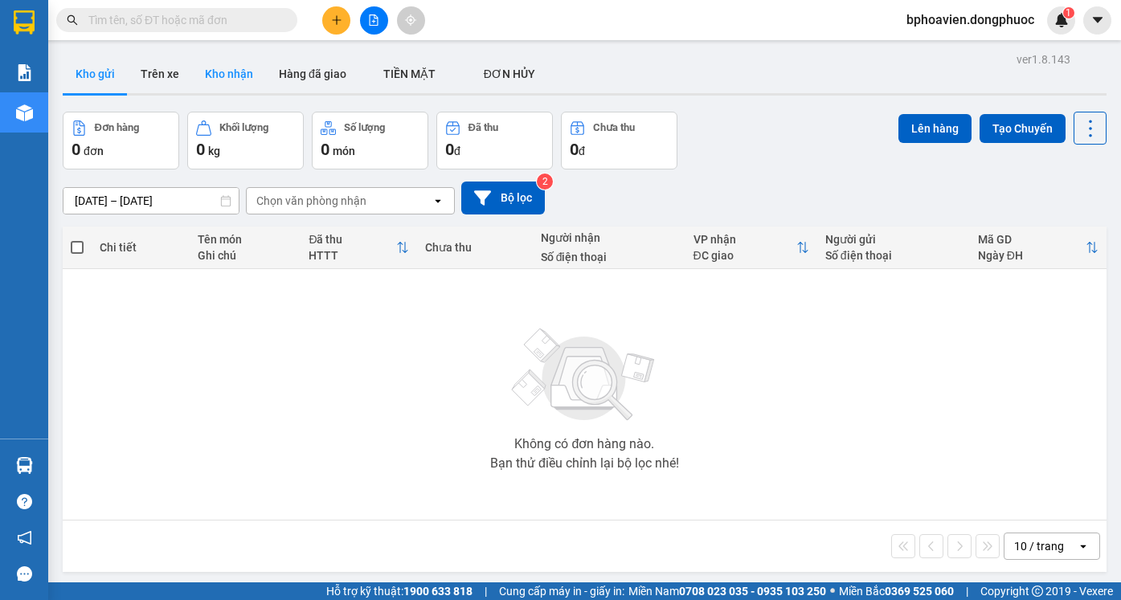
drag, startPoint x: 229, startPoint y: 65, endPoint x: 237, endPoint y: 80, distance: 16.5
click at [234, 78] on button "Kho nhận" at bounding box center [229, 74] width 74 height 39
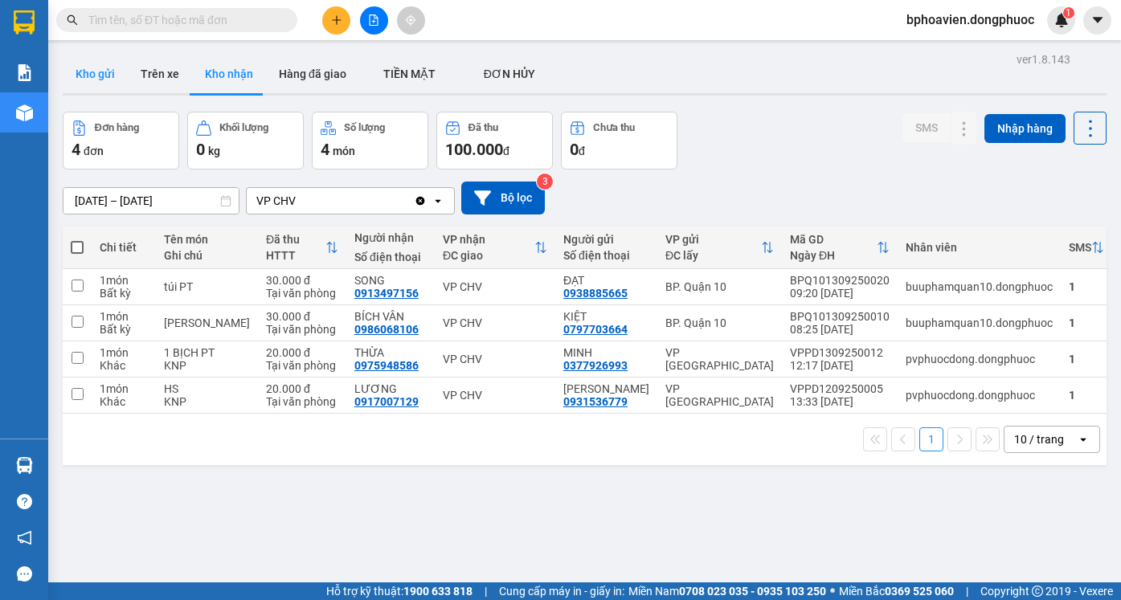
click at [103, 70] on button "Kho gửi" at bounding box center [95, 74] width 65 height 39
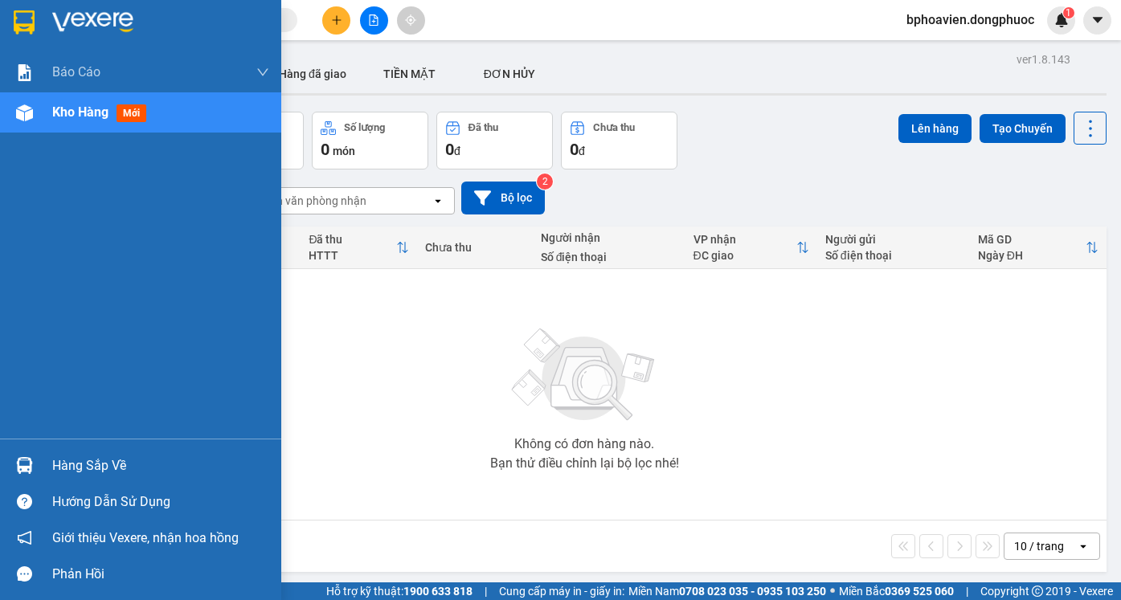
drag, startPoint x: 68, startPoint y: 467, endPoint x: 145, endPoint y: 478, distance: 77.1
click at [71, 467] on div "Hàng sắp về" at bounding box center [160, 466] width 217 height 24
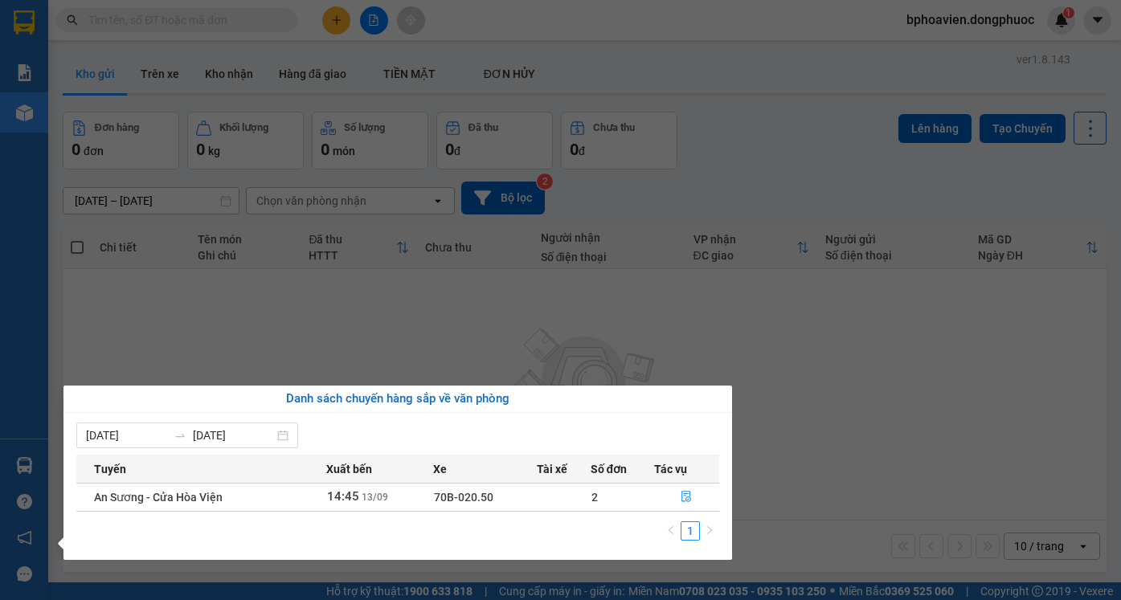
click at [811, 426] on section "Kết quả tìm kiếm ( 0 ) Bộ lọc No Data bphoavien.dongphuoc 1 Báo cáo Mẫu 1: Báo …" at bounding box center [560, 300] width 1121 height 600
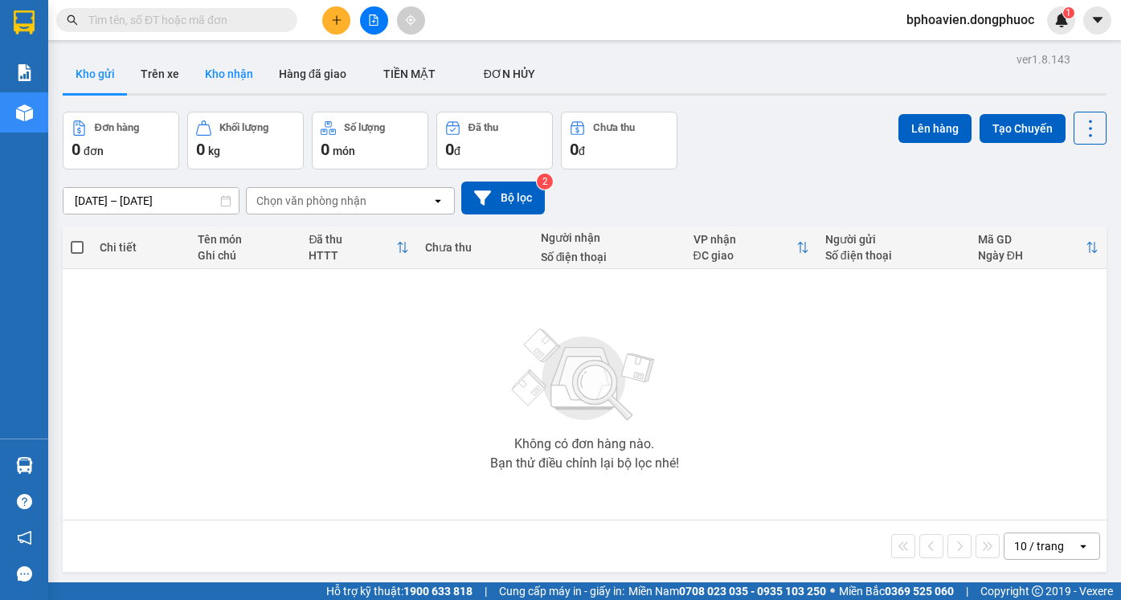
click at [235, 63] on button "Kho nhận" at bounding box center [229, 74] width 74 height 39
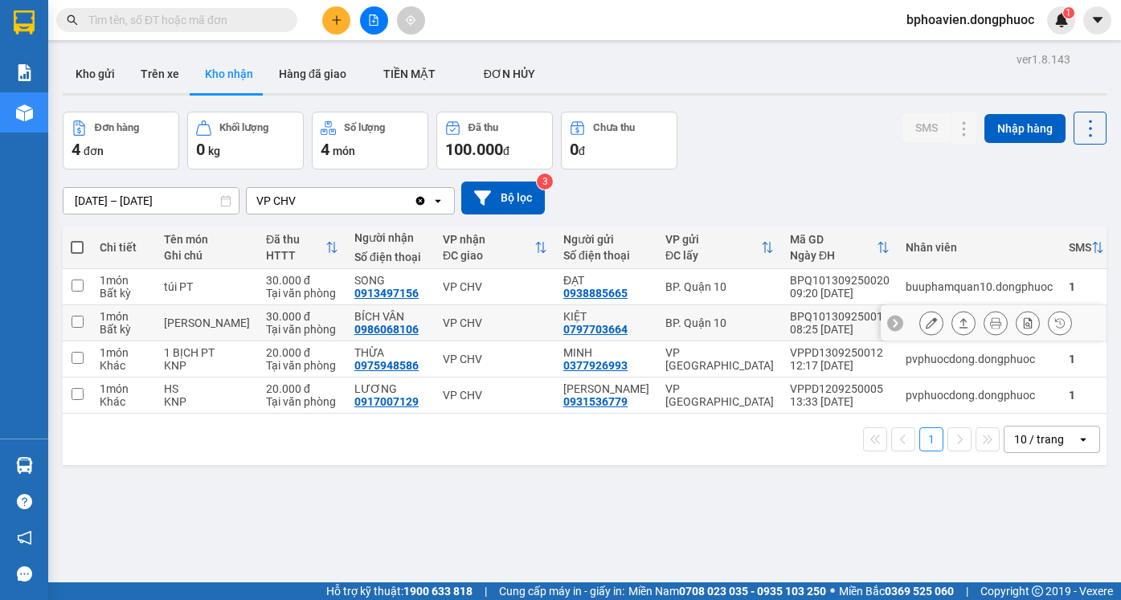
click at [959, 325] on div at bounding box center [995, 323] width 153 height 24
click at [951, 326] on div at bounding box center [963, 323] width 24 height 24
click at [958, 319] on icon at bounding box center [963, 322] width 11 height 11
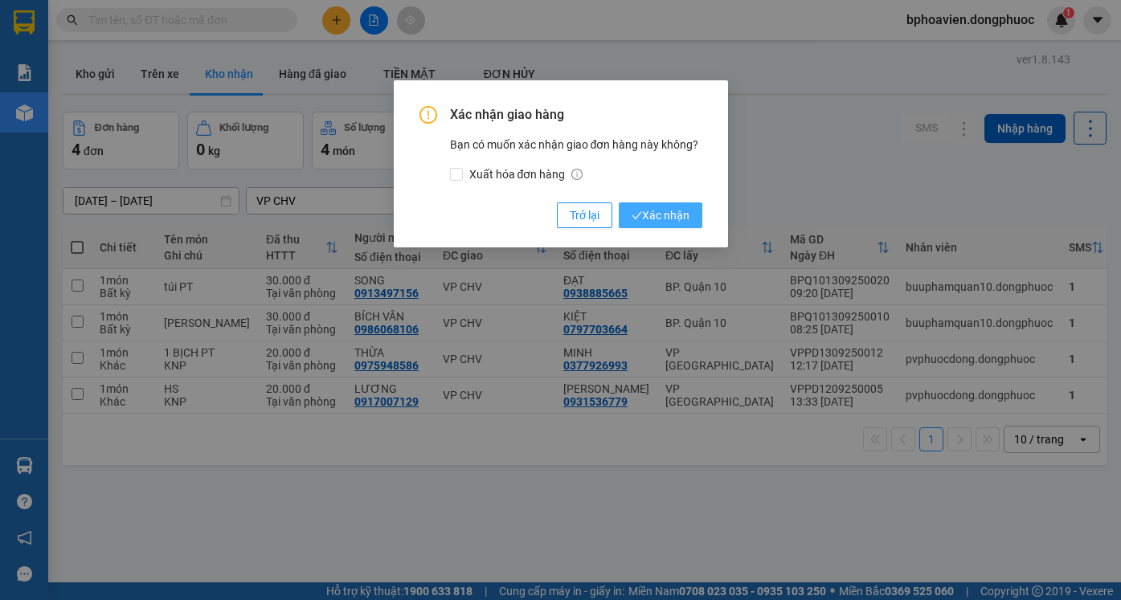
click at [661, 218] on span "Xác nhận" at bounding box center [660, 215] width 58 height 18
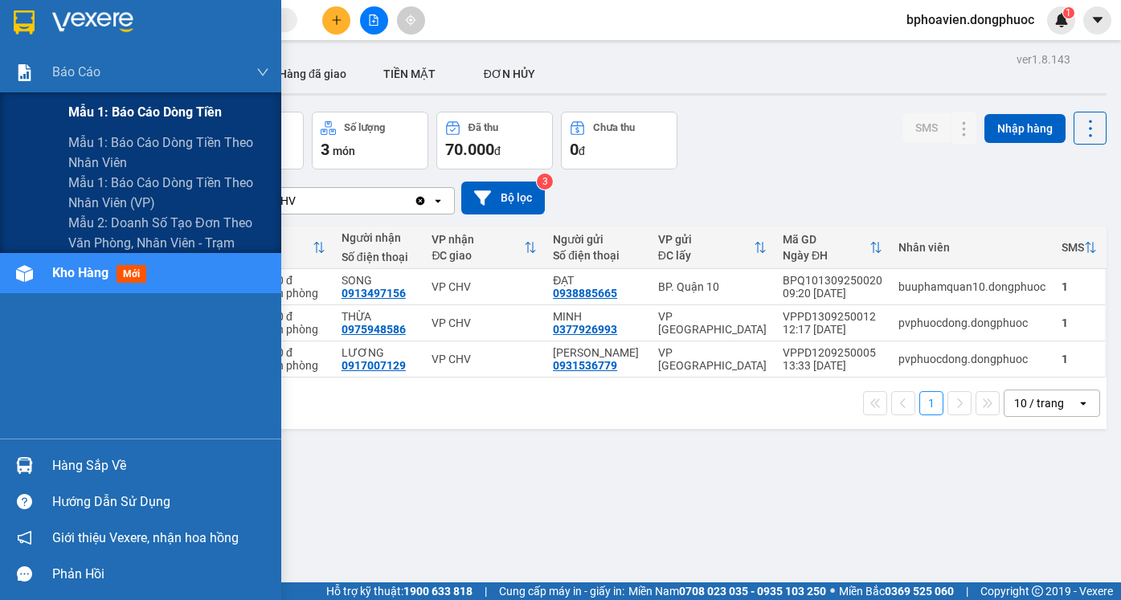
click at [162, 111] on span "Mẫu 1: Báo cáo dòng tiền" at bounding box center [144, 112] width 153 height 20
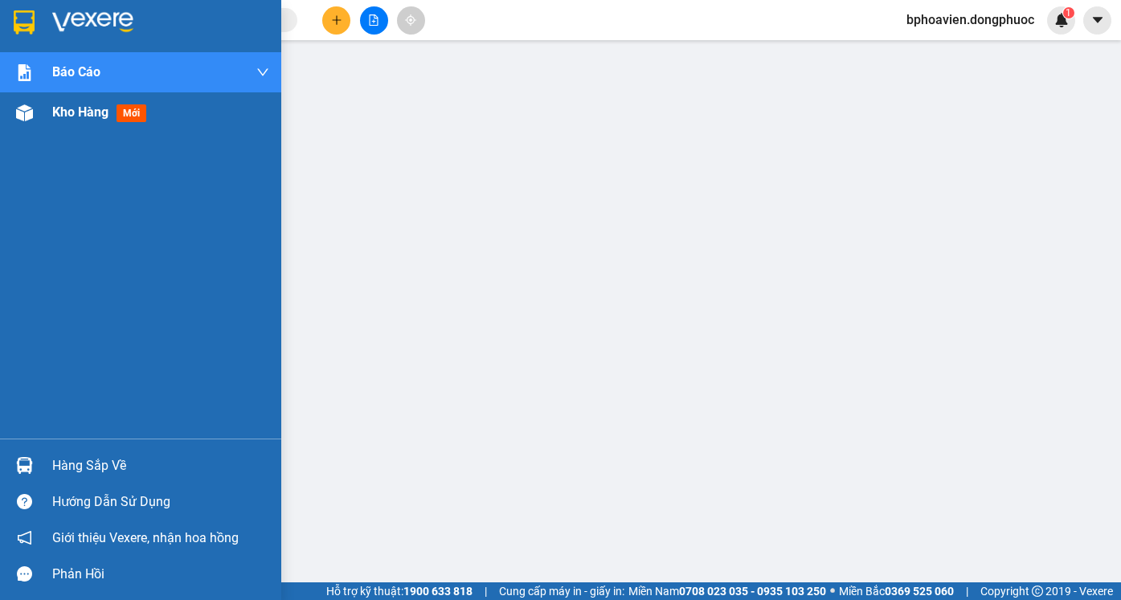
click at [86, 119] on span "Kho hàng" at bounding box center [80, 111] width 56 height 15
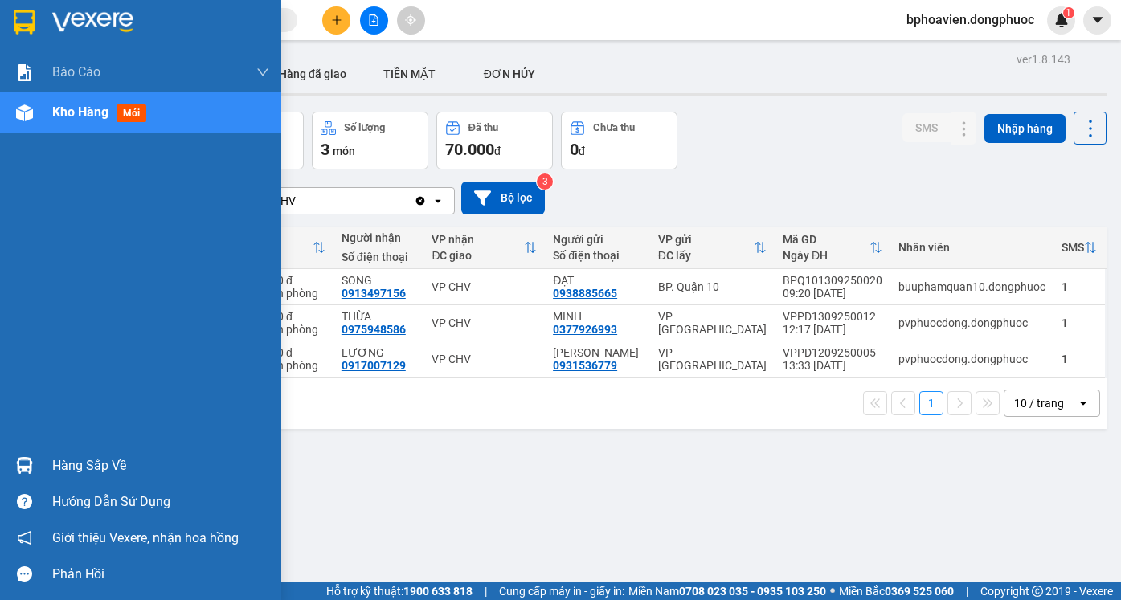
click at [35, 477] on div at bounding box center [24, 465] width 28 height 28
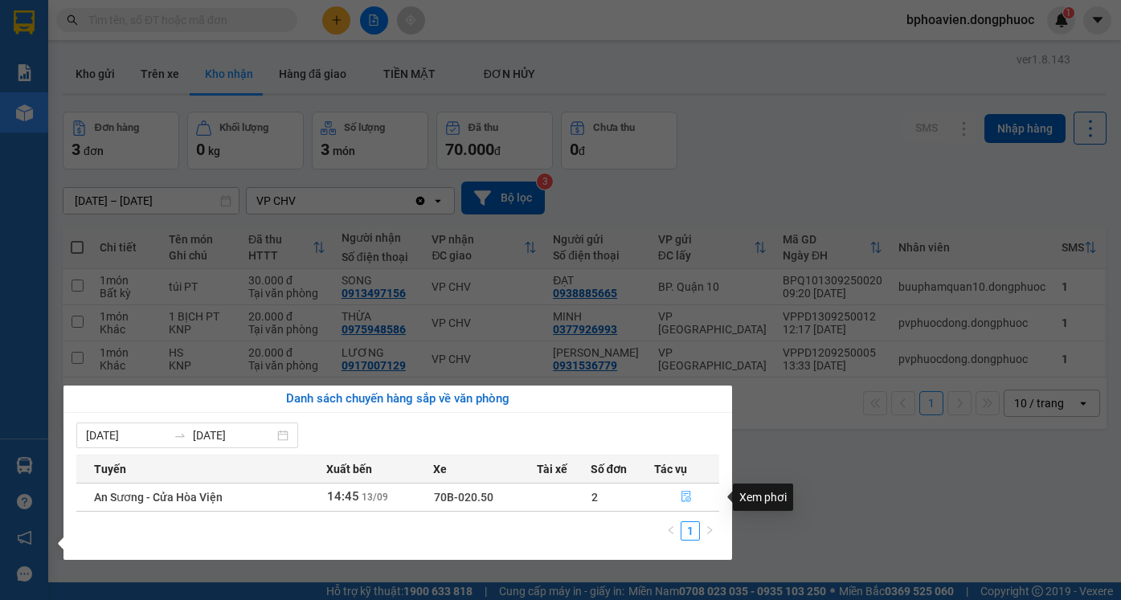
click at [685, 499] on icon "file-done" at bounding box center [685, 496] width 11 height 11
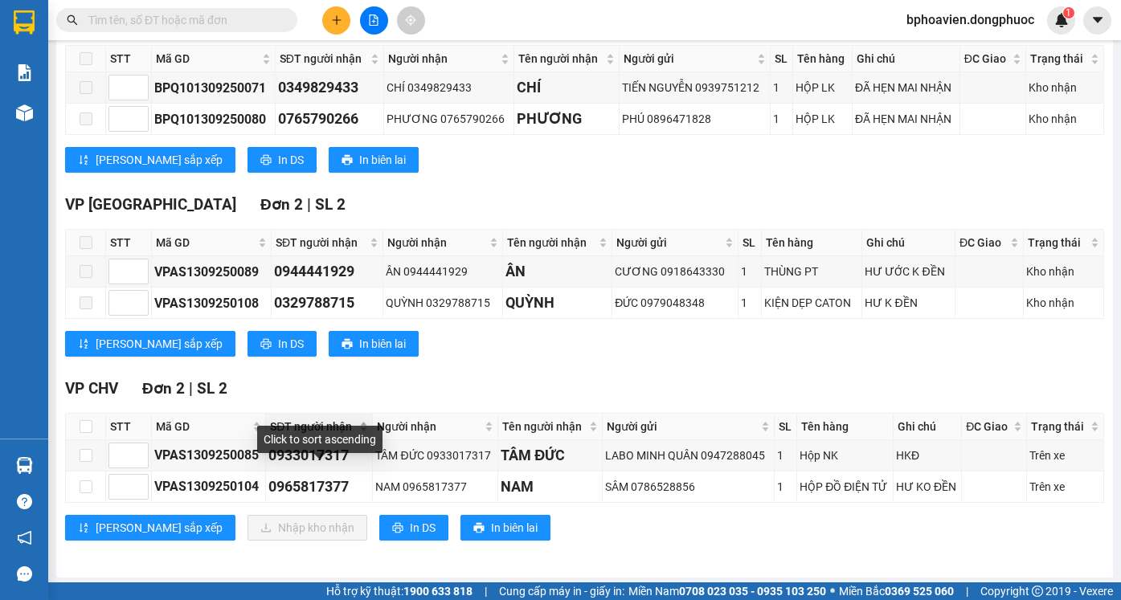
scroll to position [294, 0]
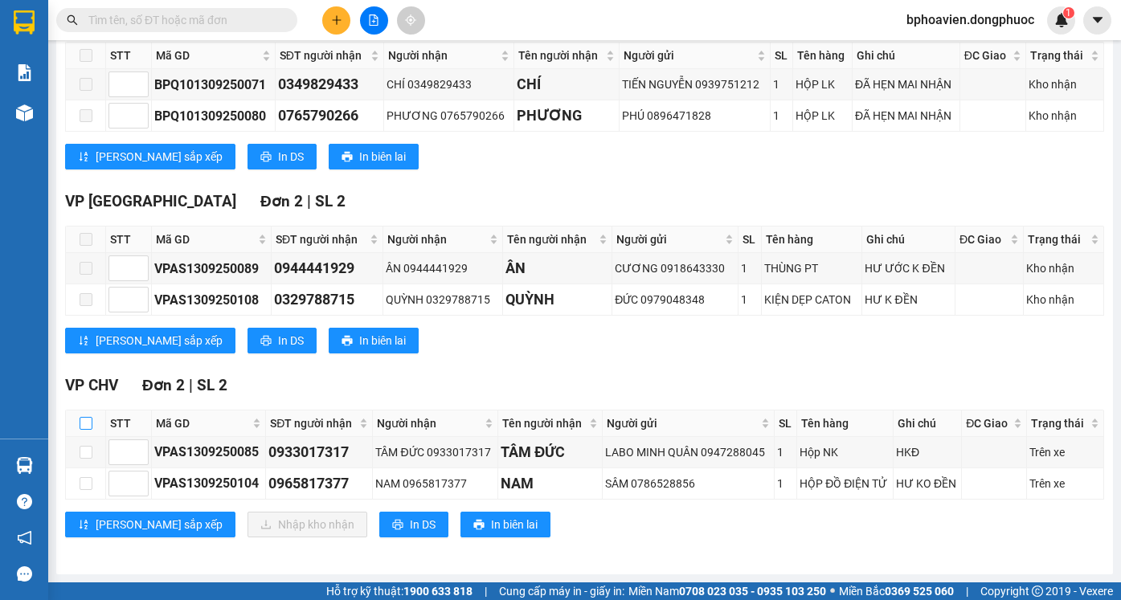
click at [81, 427] on input "checkbox" at bounding box center [86, 423] width 13 height 13
checkbox input "true"
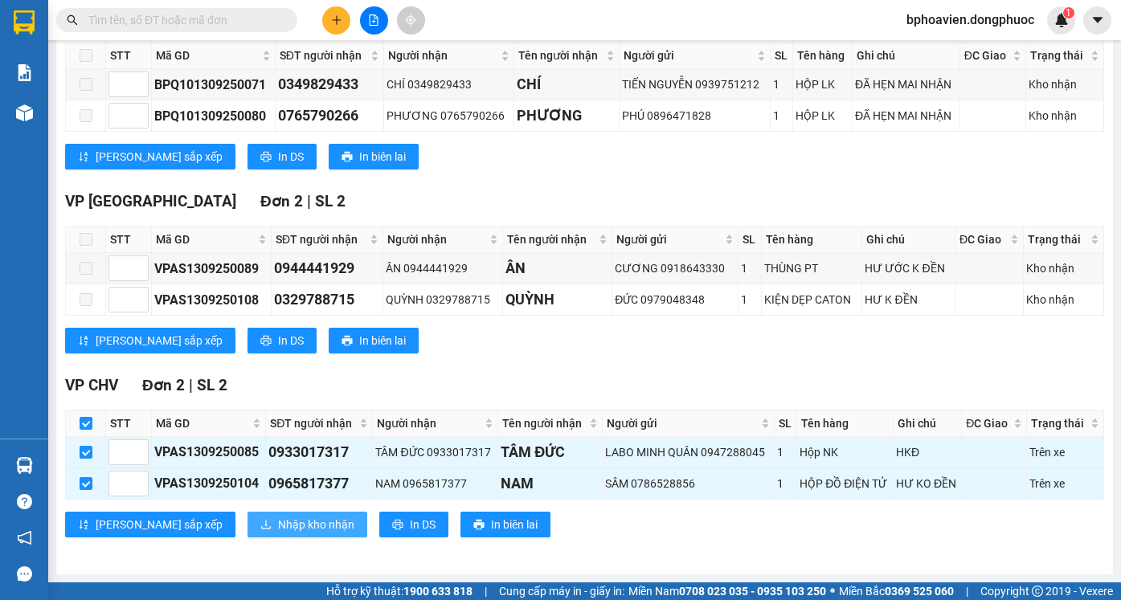
click at [278, 521] on span "Nhập kho nhận" at bounding box center [316, 525] width 76 height 18
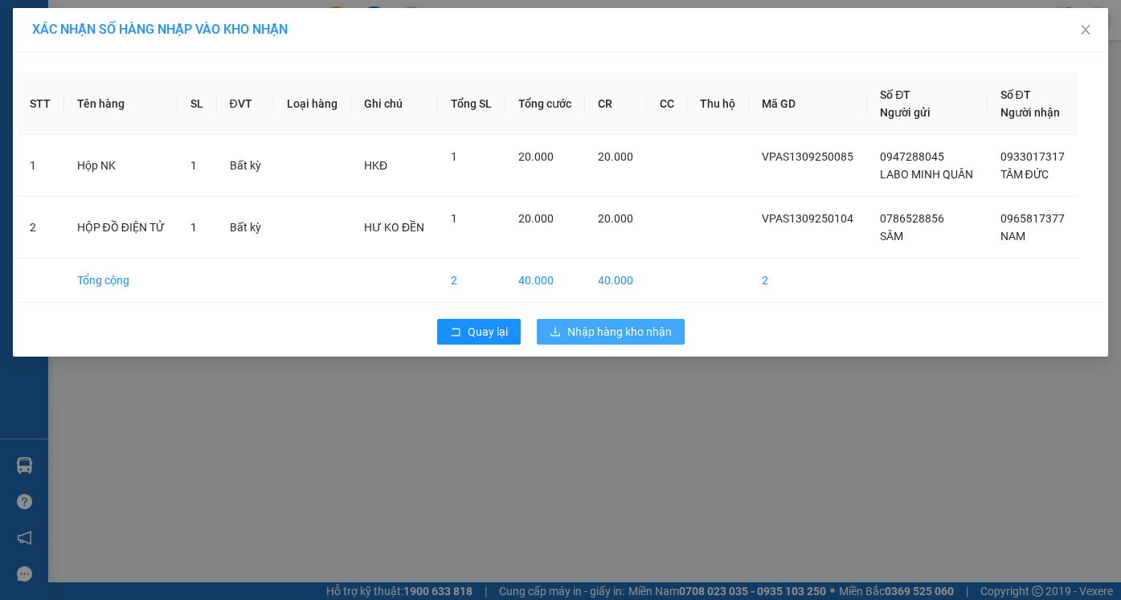
click at [566, 329] on button "Nhập hàng kho nhận" at bounding box center [611, 332] width 148 height 26
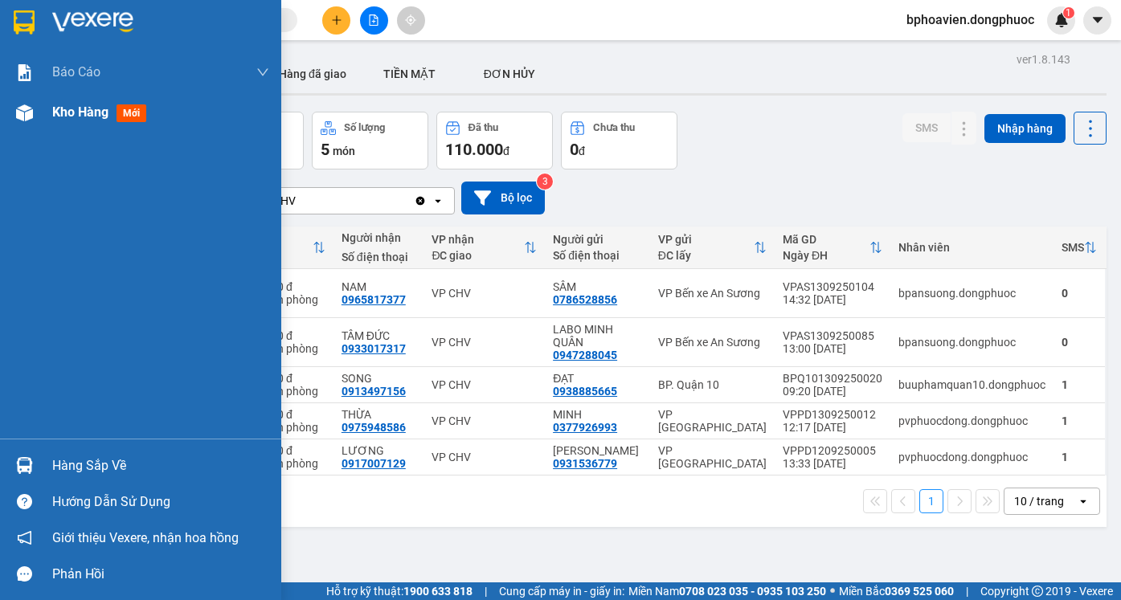
click at [23, 112] on img at bounding box center [24, 112] width 17 height 17
